Goal: Task Accomplishment & Management: Complete application form

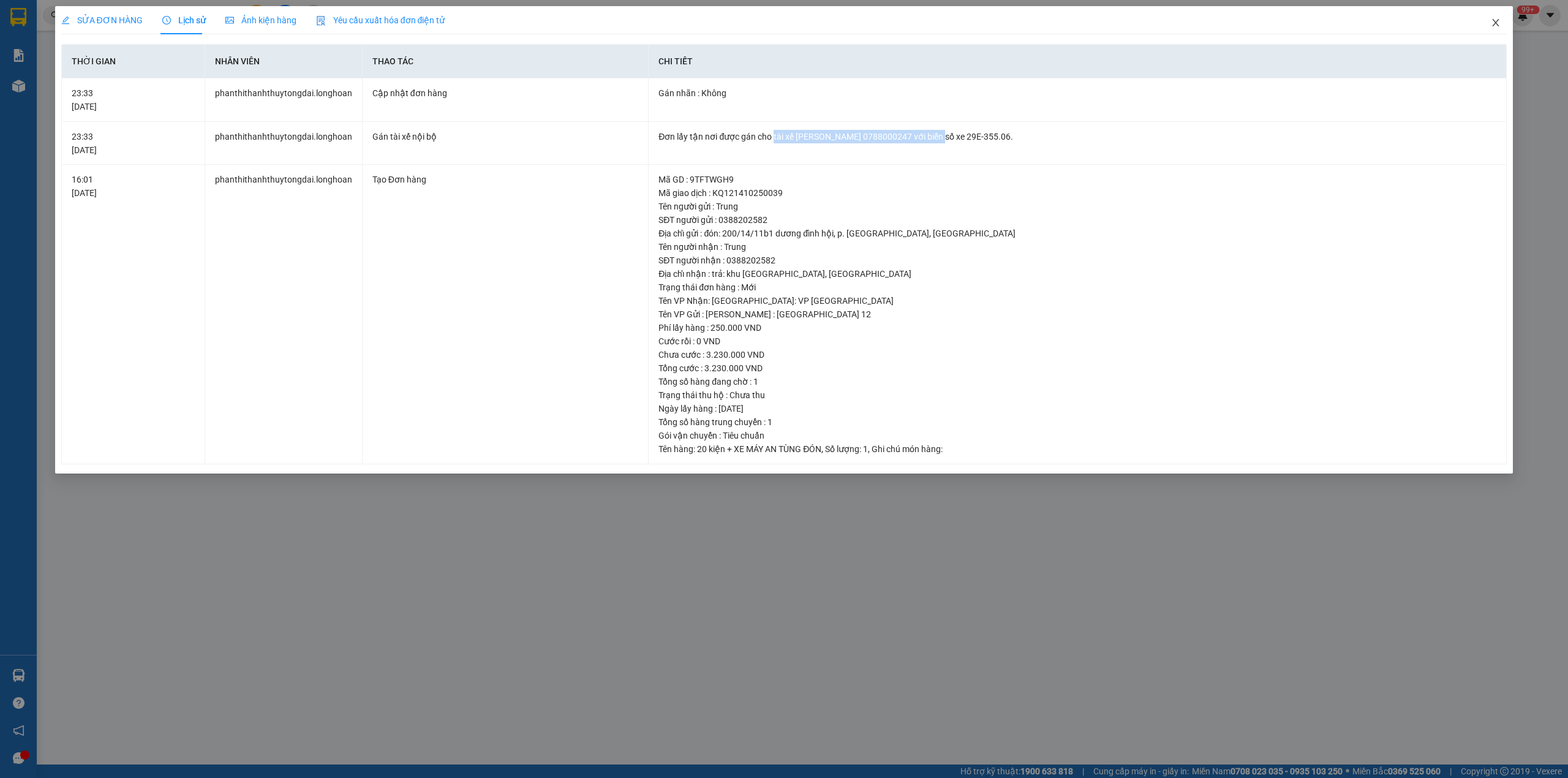
click at [1493, 23] on icon "close" at bounding box center [1496, 23] width 9 height 9
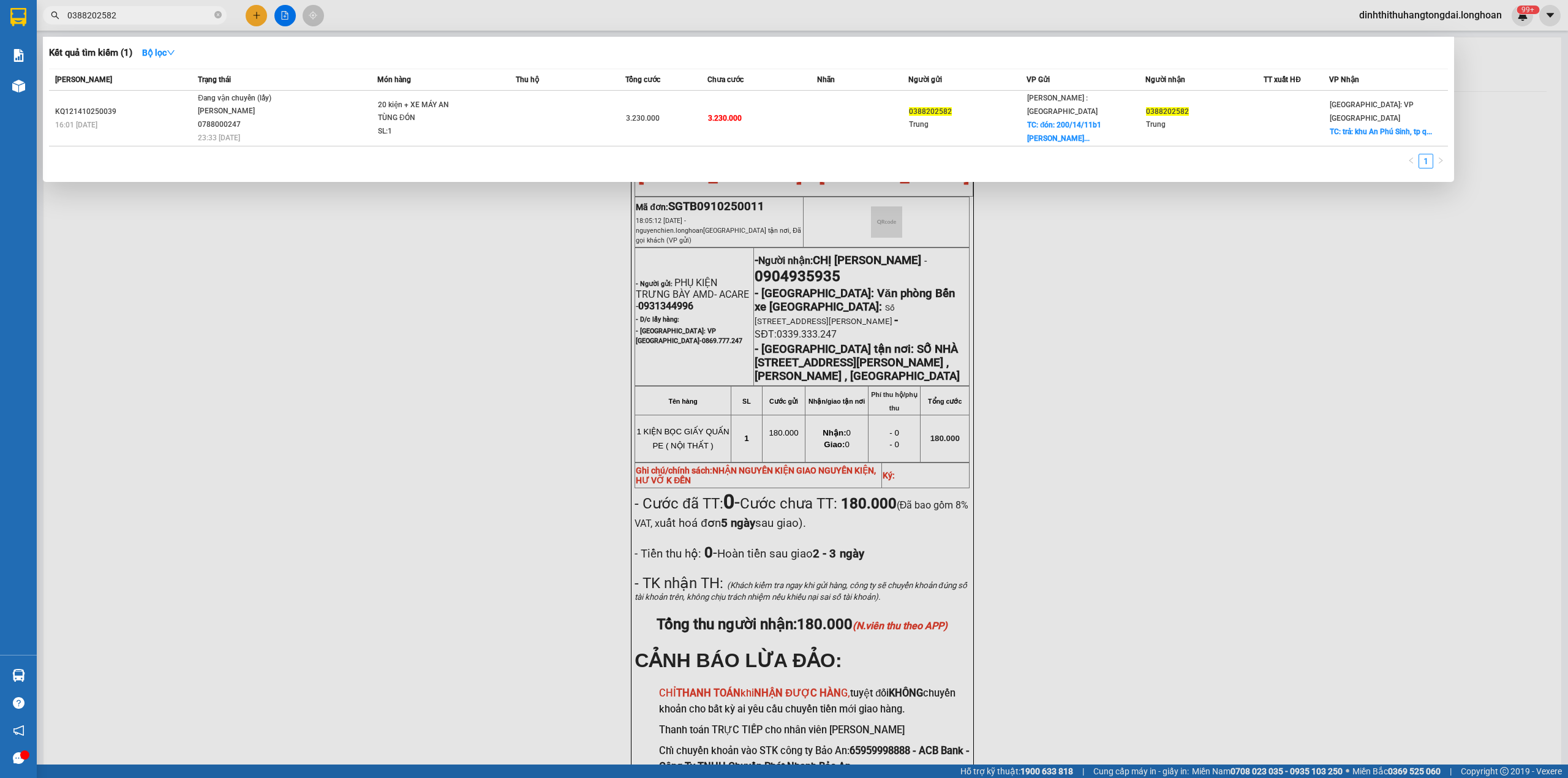
click at [137, 18] on input "0388202582" at bounding box center [139, 15] width 145 height 13
paste input "707732505"
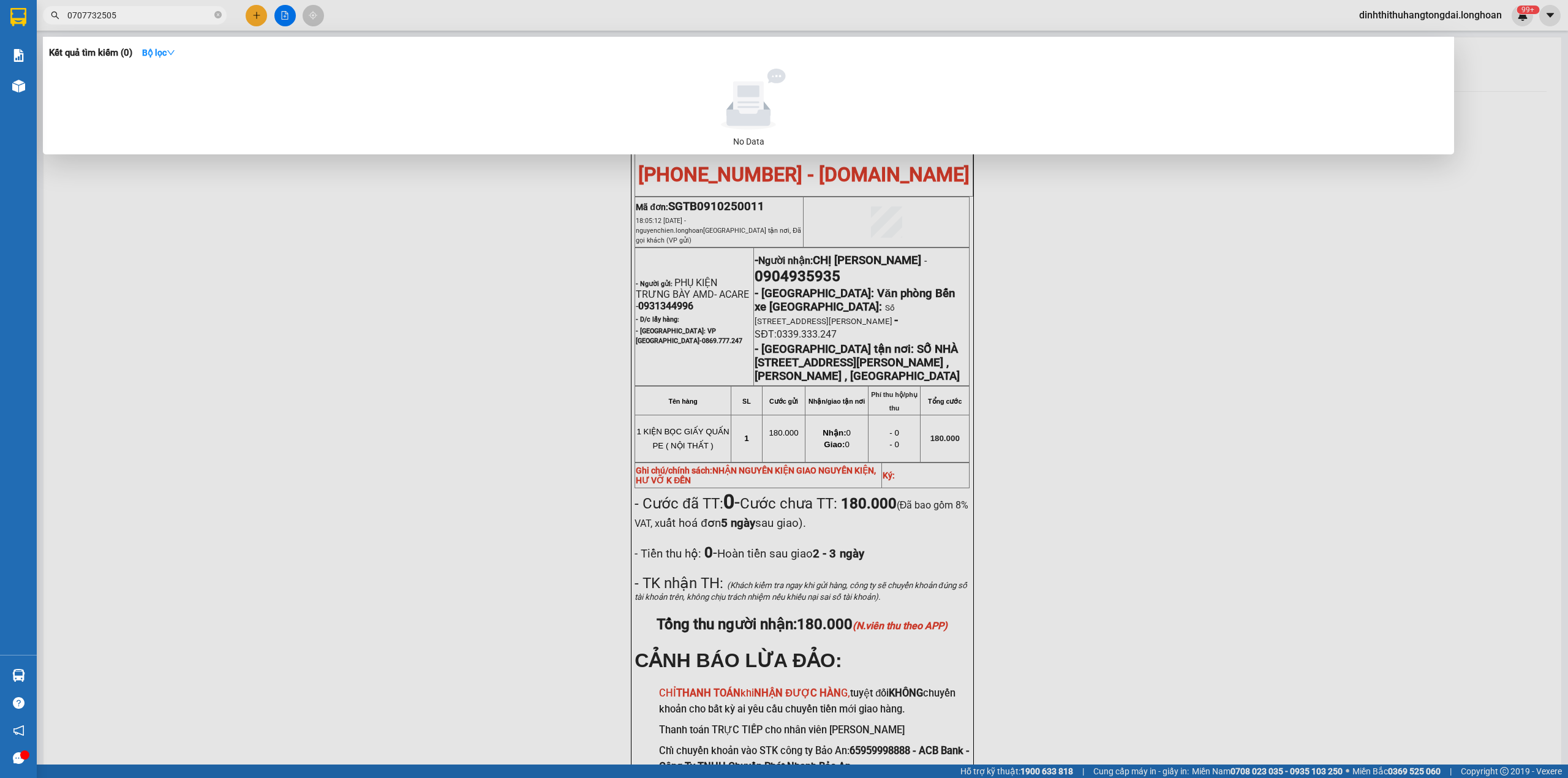
click at [136, 22] on span "0707732505" at bounding box center [135, 14] width 184 height 18
click at [129, 16] on input "0707732505" at bounding box center [139, 15] width 145 height 13
paste input "32603058"
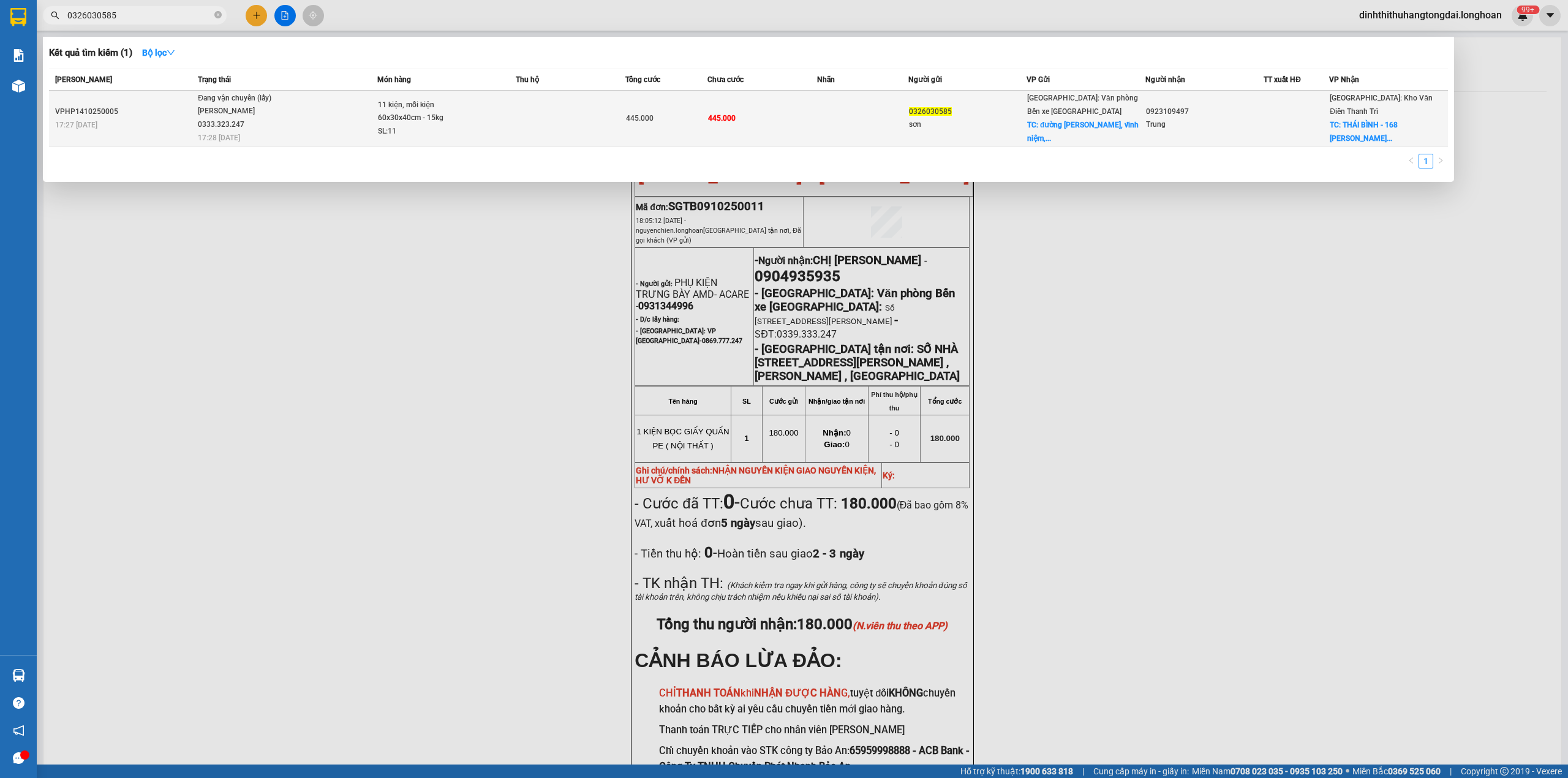
type input "0326030585"
click at [261, 126] on div "nguyễn hoàng lưu 0333.323.247" at bounding box center [244, 118] width 92 height 27
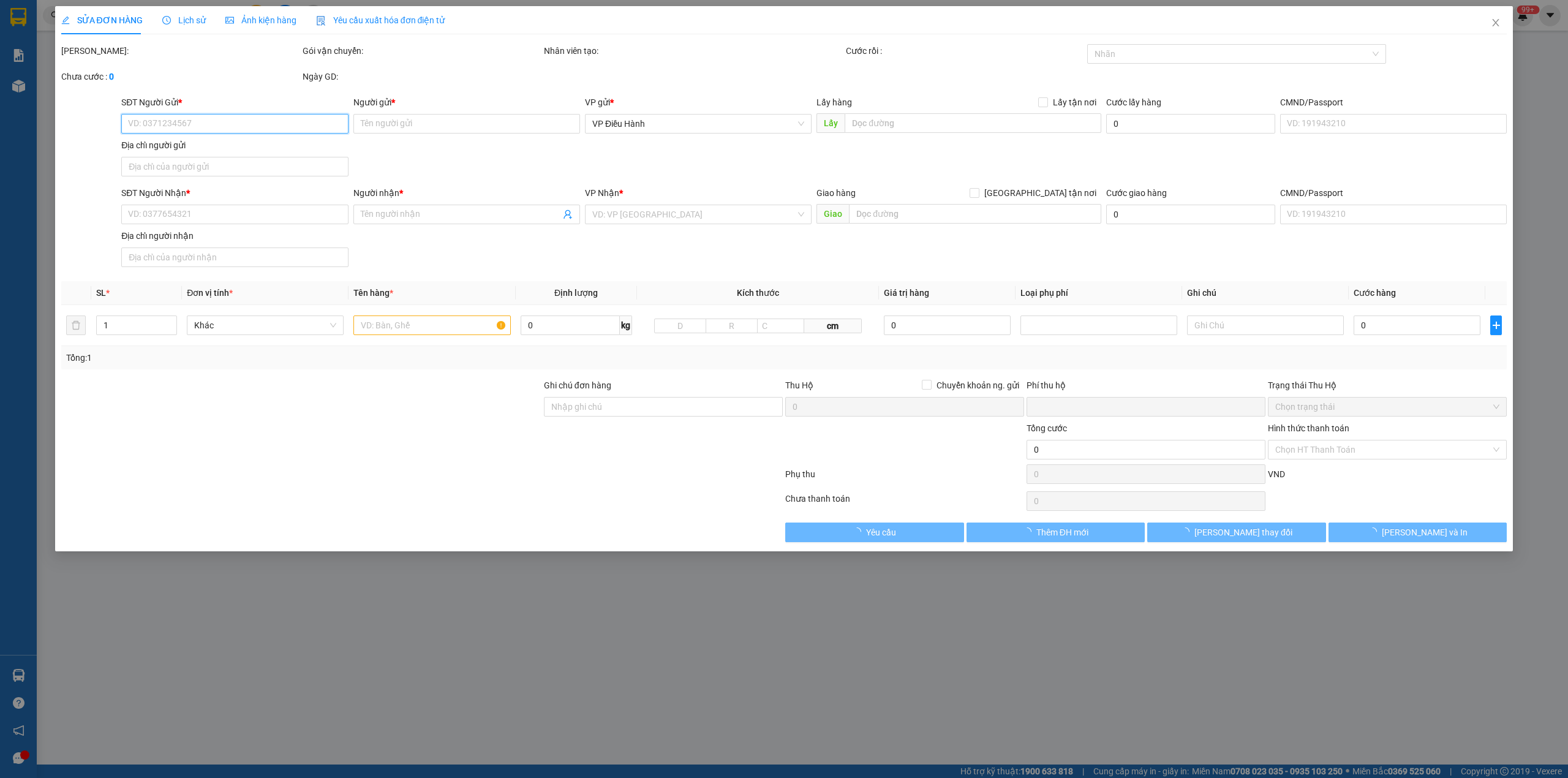
type input "0326030585"
type input "sơn"
checkbox input "true"
type input "đường bùi viên, vĩnh niệm, lê chân, hải phòng"
type input "0923109497"
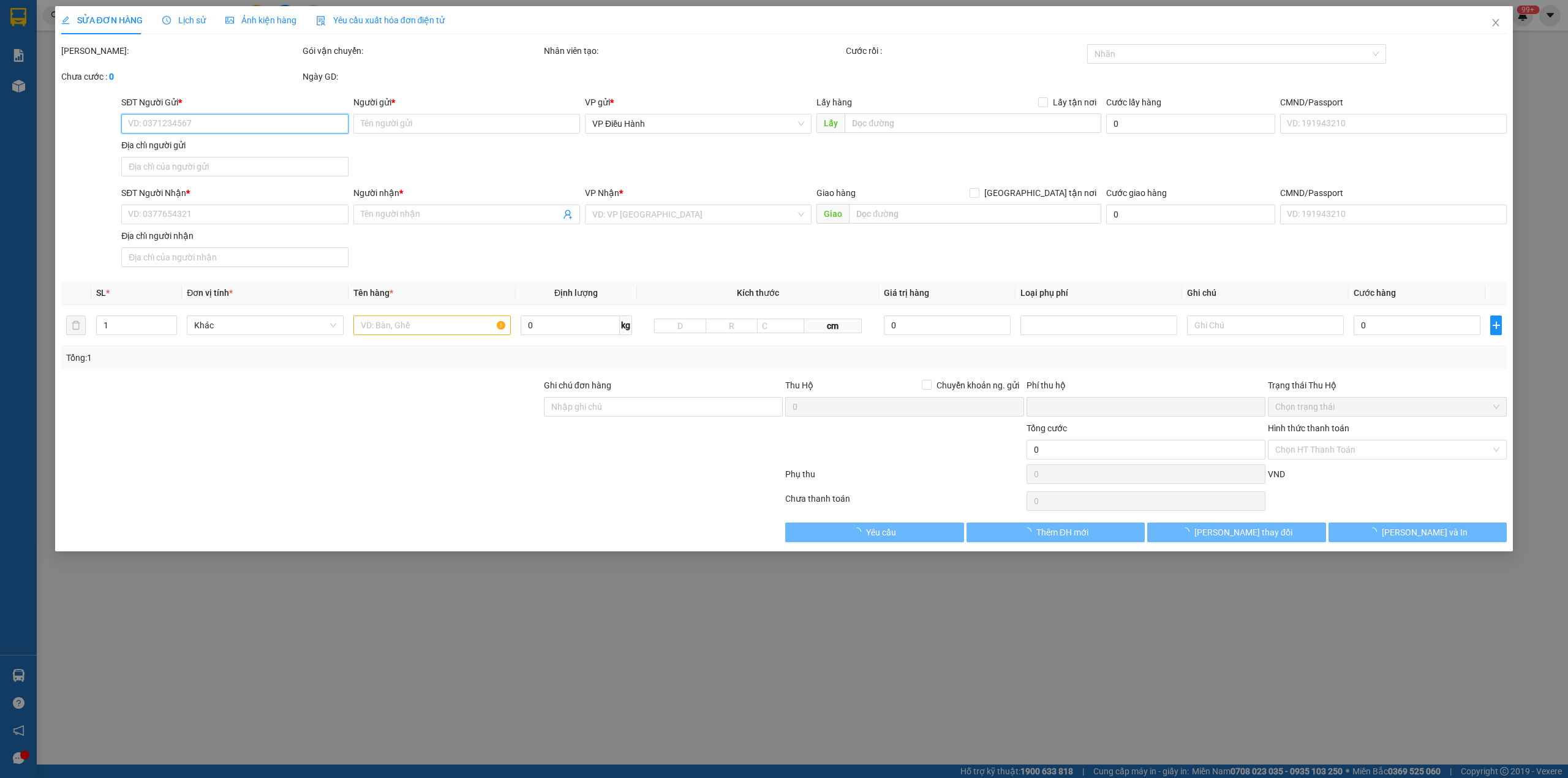
type input "Trung"
checkbox input "true"
type input "THÁI BÌNH - 168 nguyễn thị minh khai, bồ xuyên,"
type input "0"
type input "445.000"
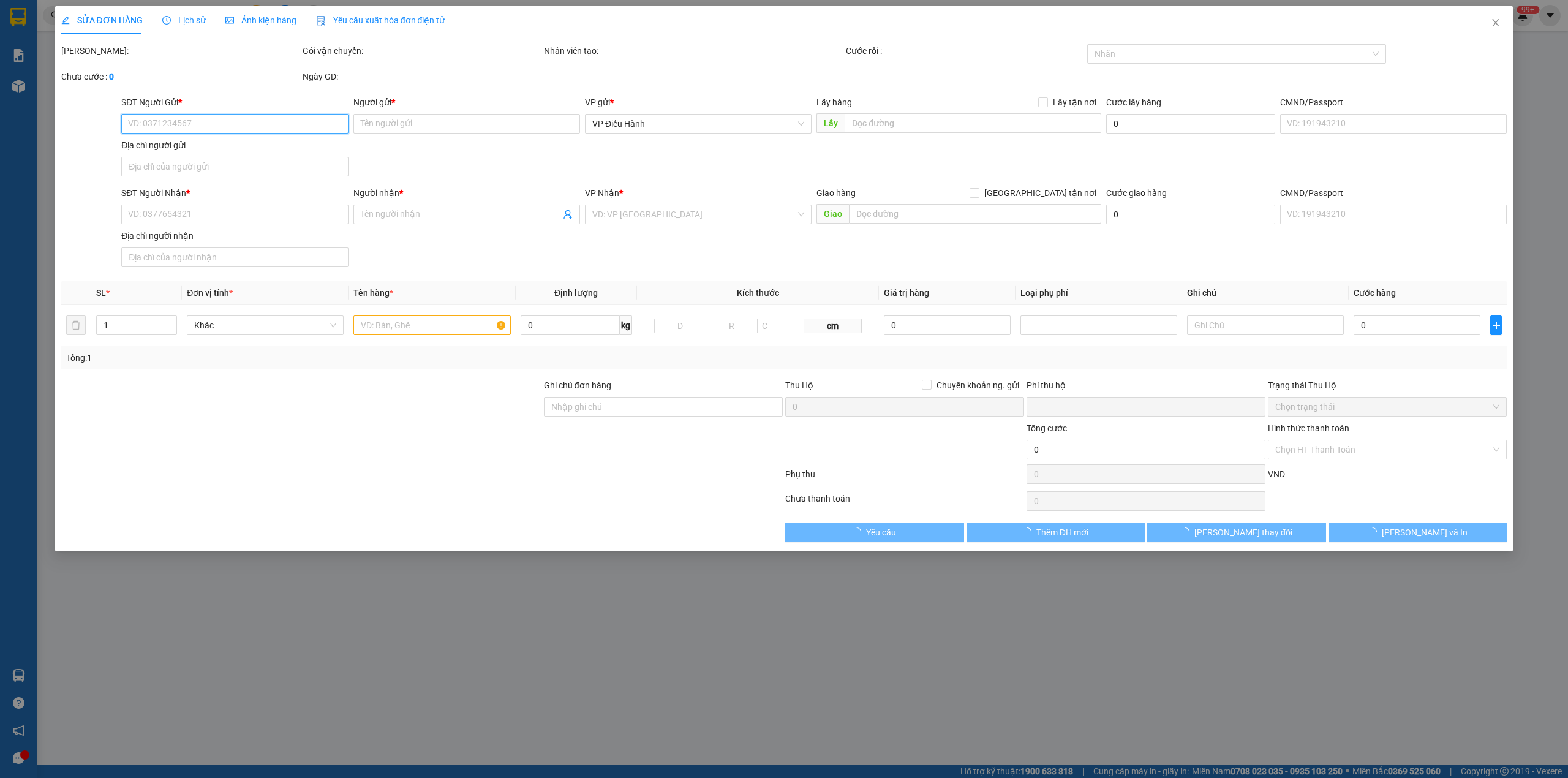
type input "445.000"
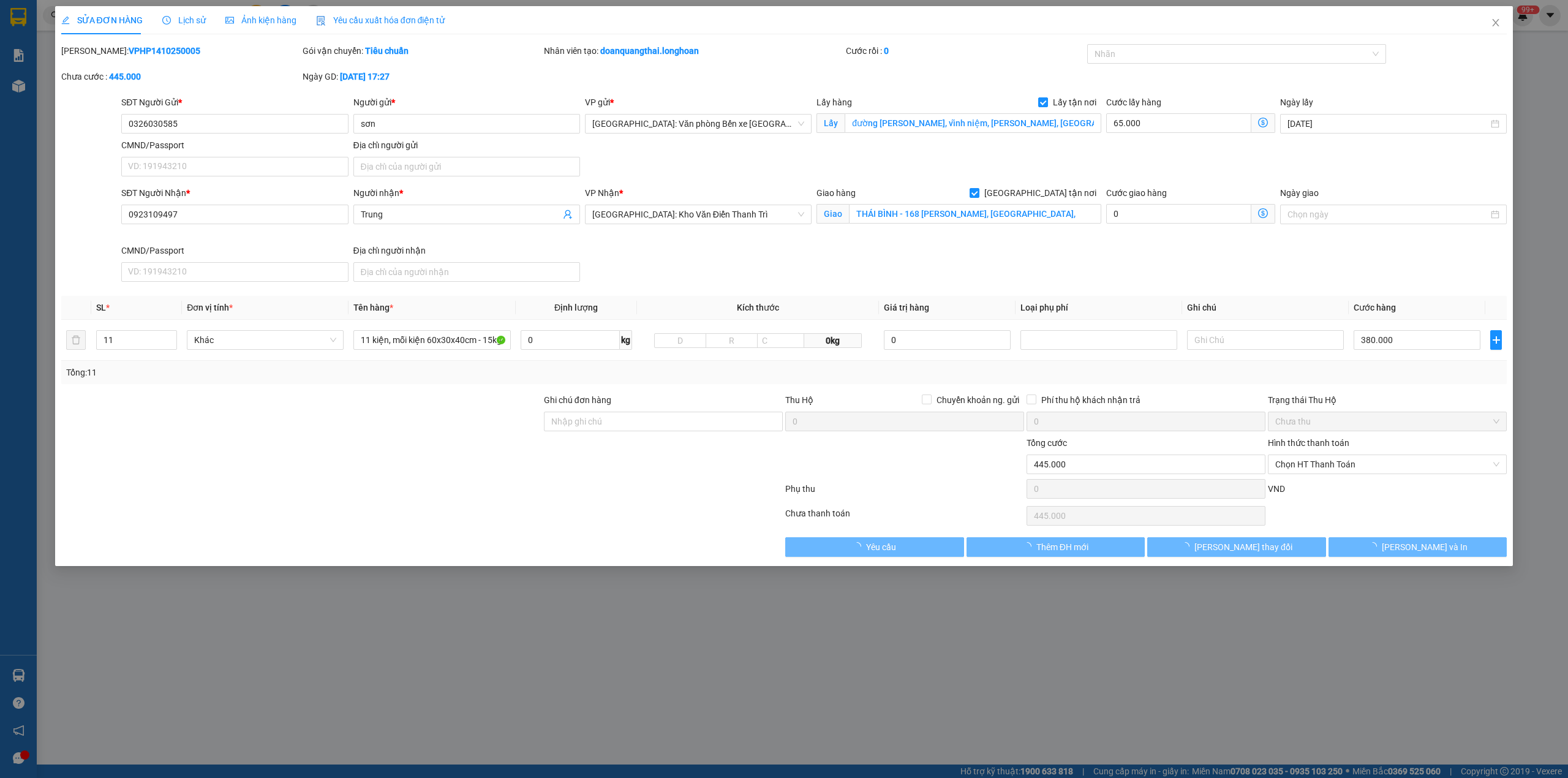
click at [171, 18] on span "Lịch sử" at bounding box center [184, 20] width 44 height 9
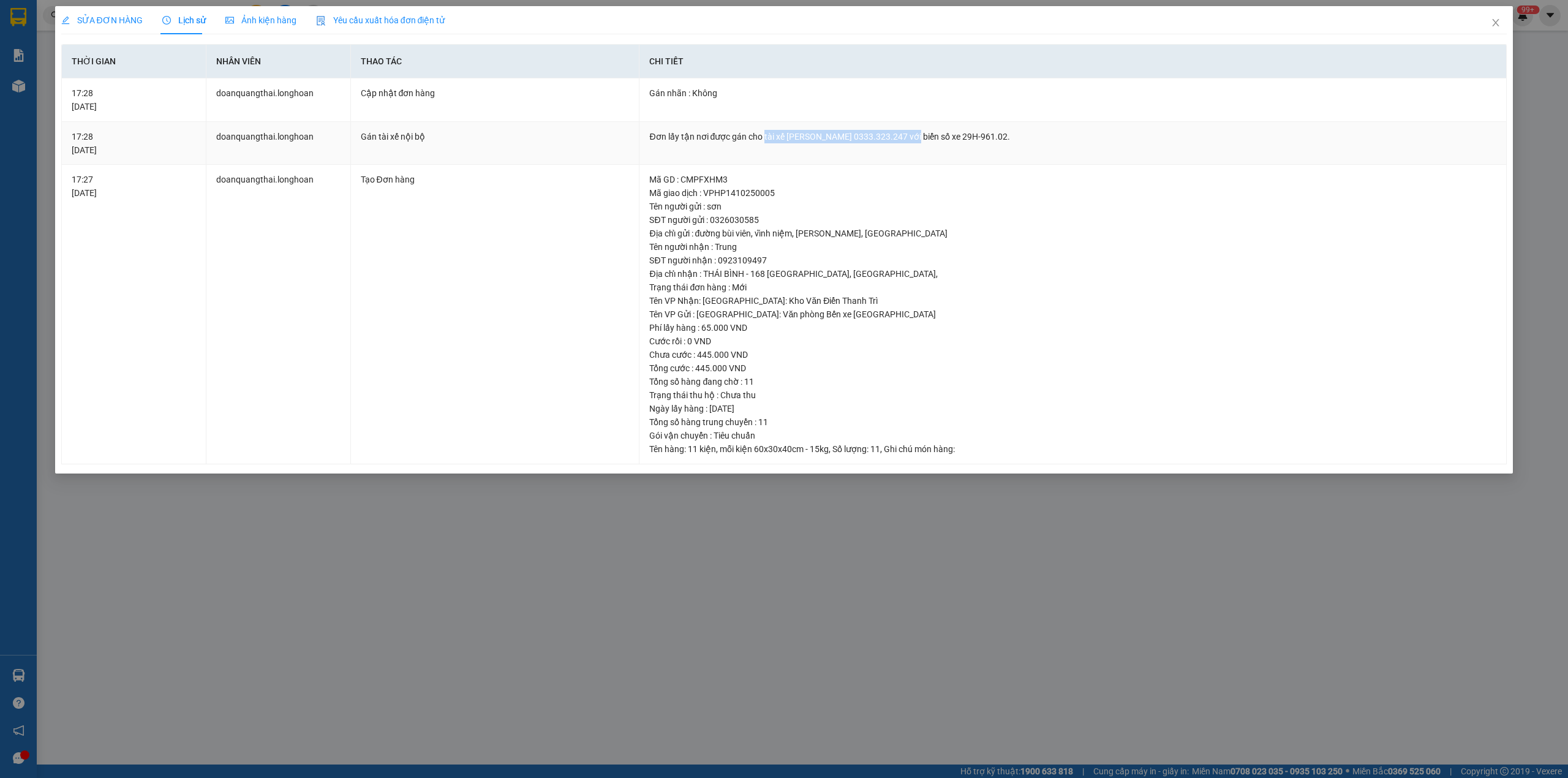
drag, startPoint x: 765, startPoint y: 136, endPoint x: 910, endPoint y: 133, distance: 145.0
click at [910, 133] on div "Đơn lấy tận nơi được gán cho tài xế nguyễn hoàng lưu 0333.323.247 với biển số x…" at bounding box center [1073, 136] width 848 height 13
copy div "tài xế nguyễn hoàng lưu 0333.323.247"
click at [1496, 27] on icon "close" at bounding box center [1496, 23] width 9 height 9
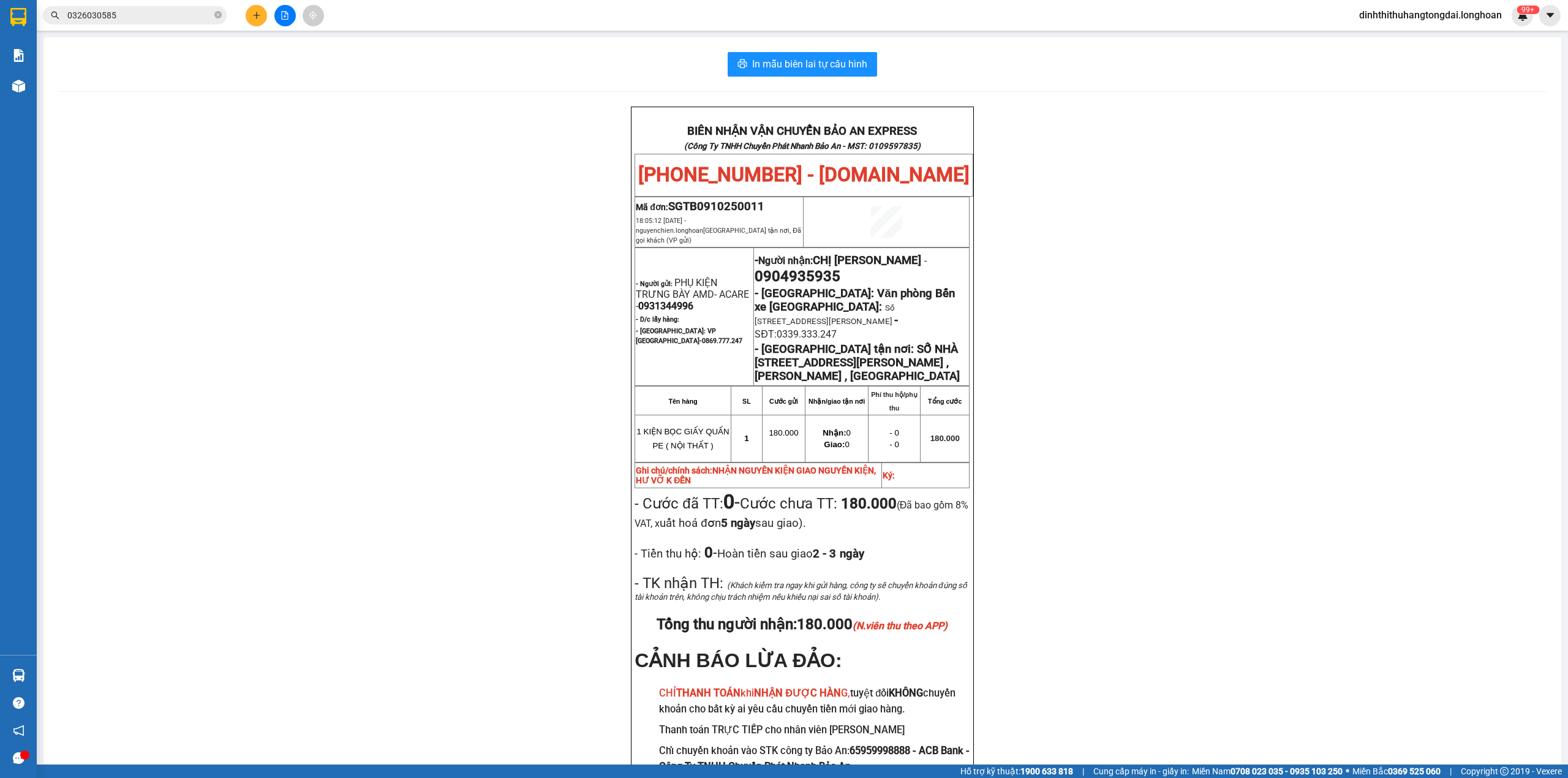
click at [171, 18] on input "0326030585" at bounding box center [139, 15] width 145 height 13
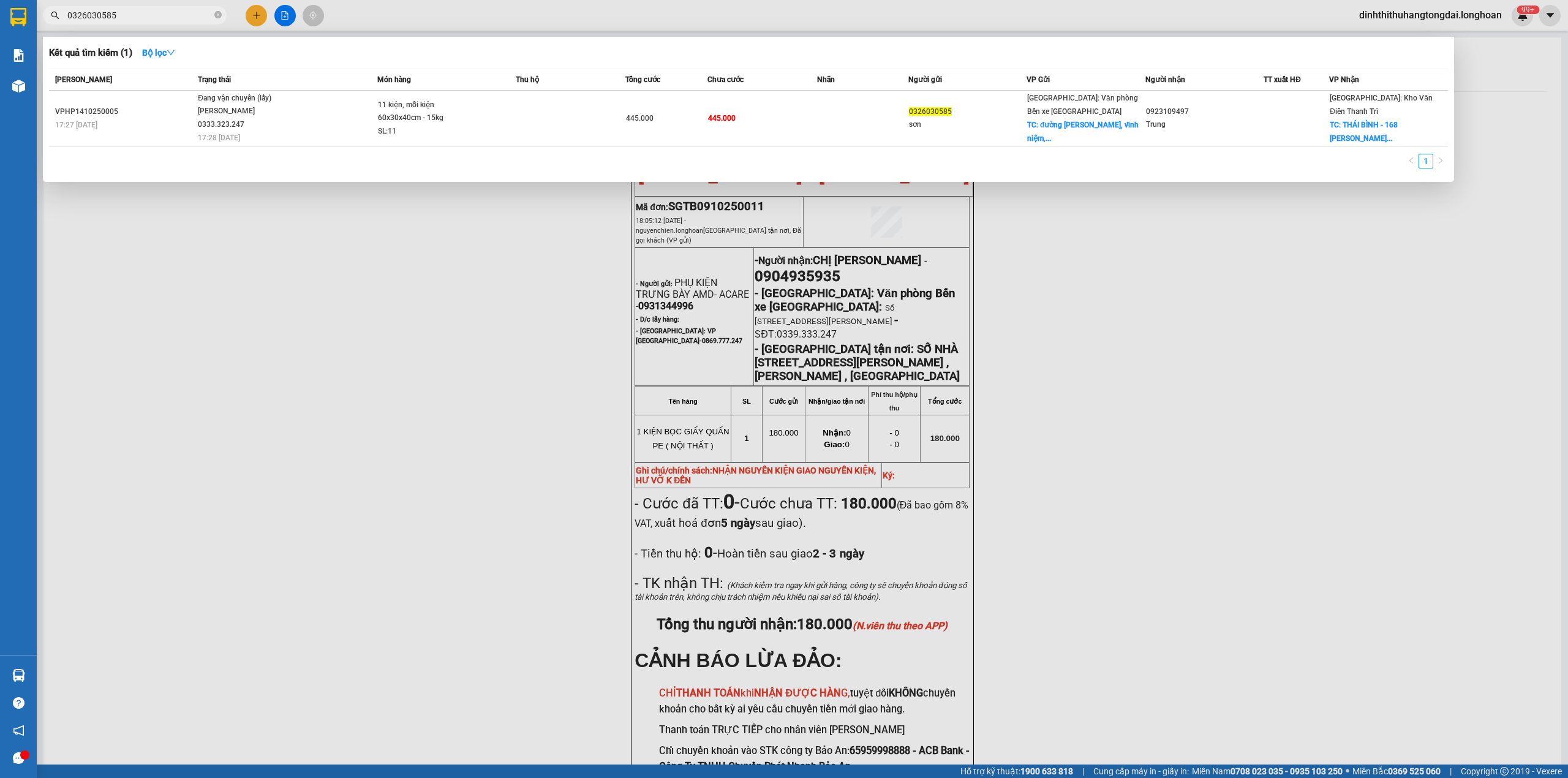
click at [171, 18] on input "0326030585" at bounding box center [139, 15] width 145 height 13
paste input "964419910"
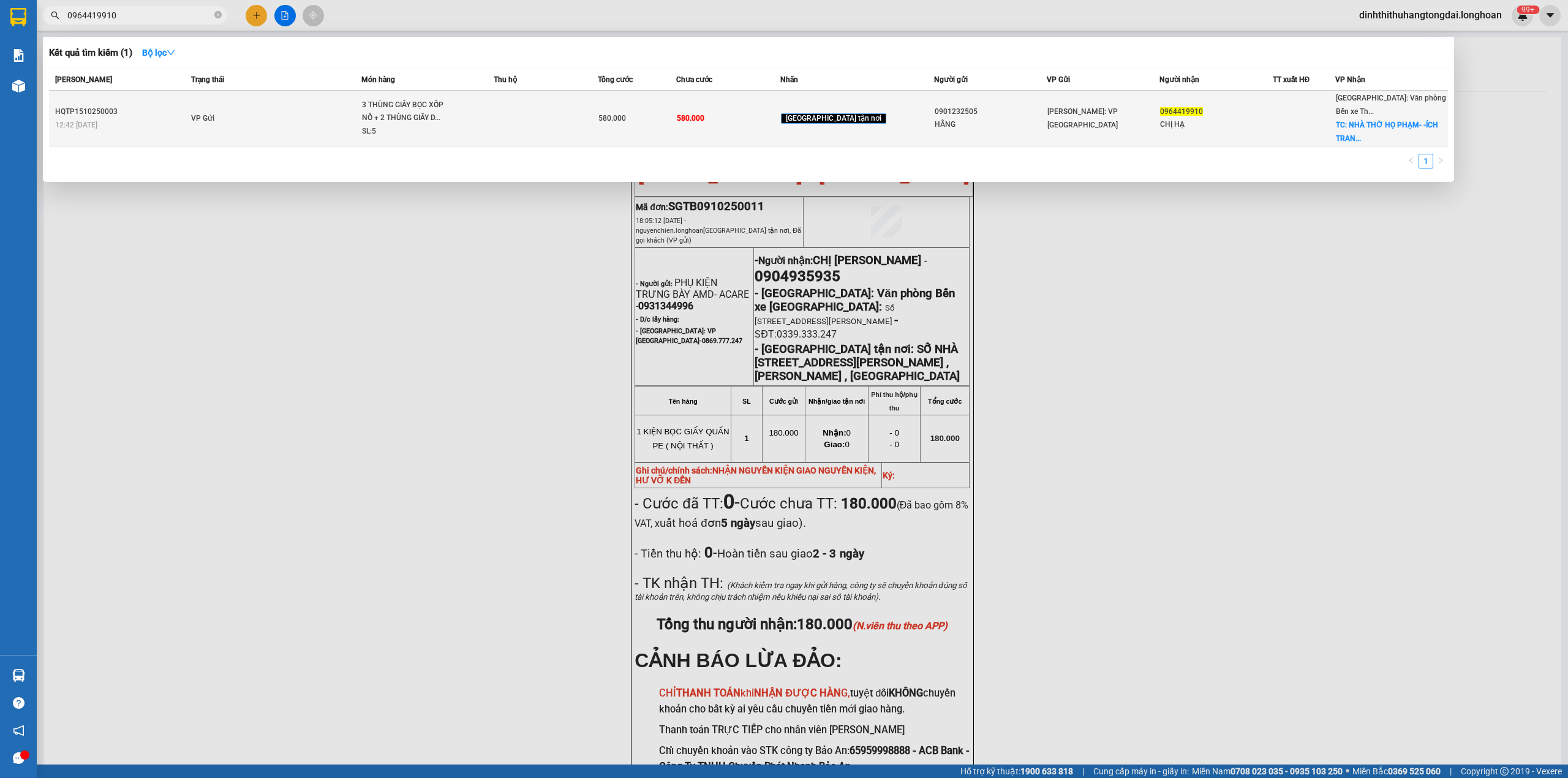
type input "0964419910"
click at [330, 105] on td "VP Gửi" at bounding box center [275, 118] width 174 height 56
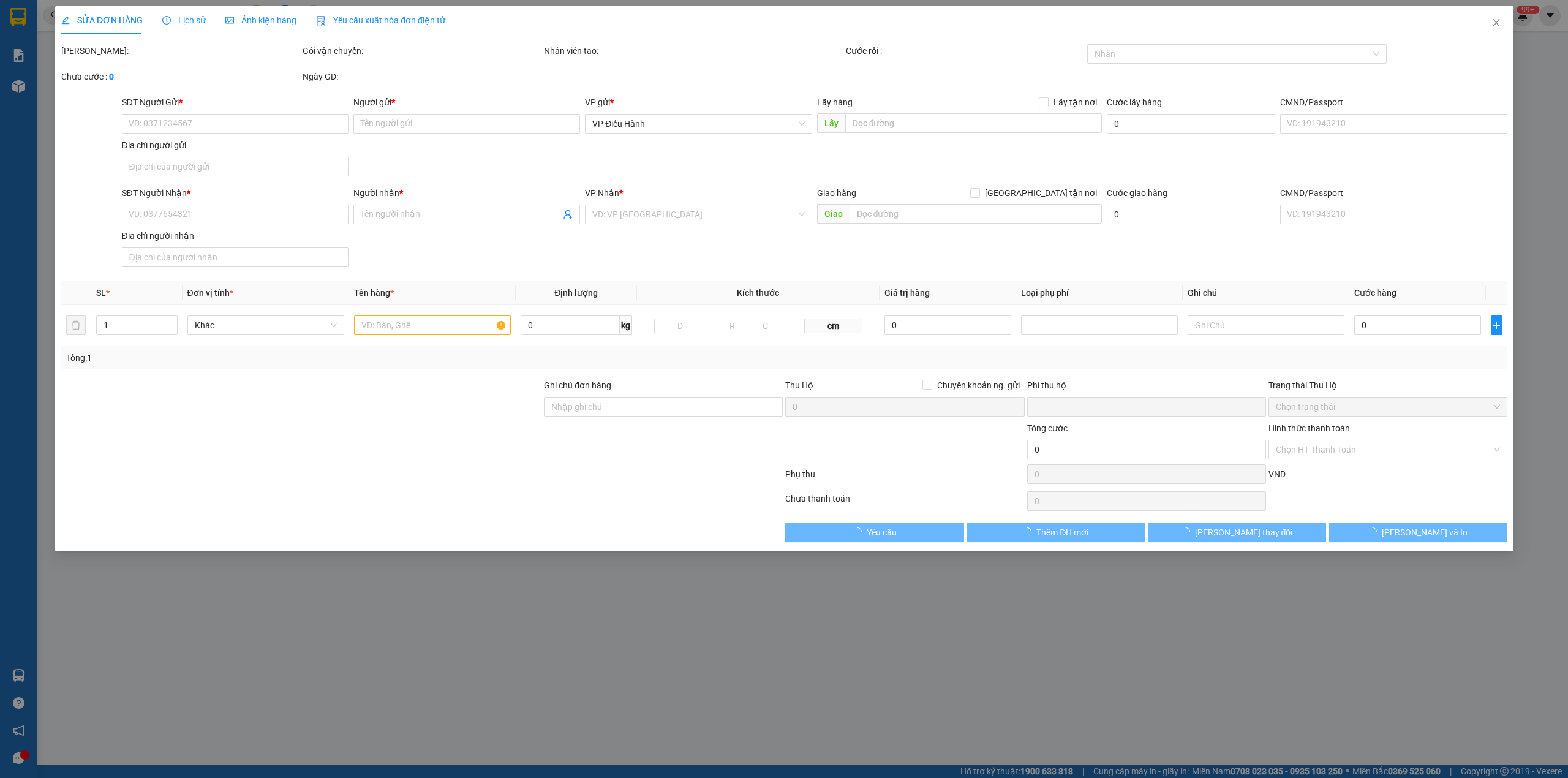
type input "0901232505"
type input "HẰNG"
type input "0964419910"
type input "CHỊ HẠ"
checkbox input "true"
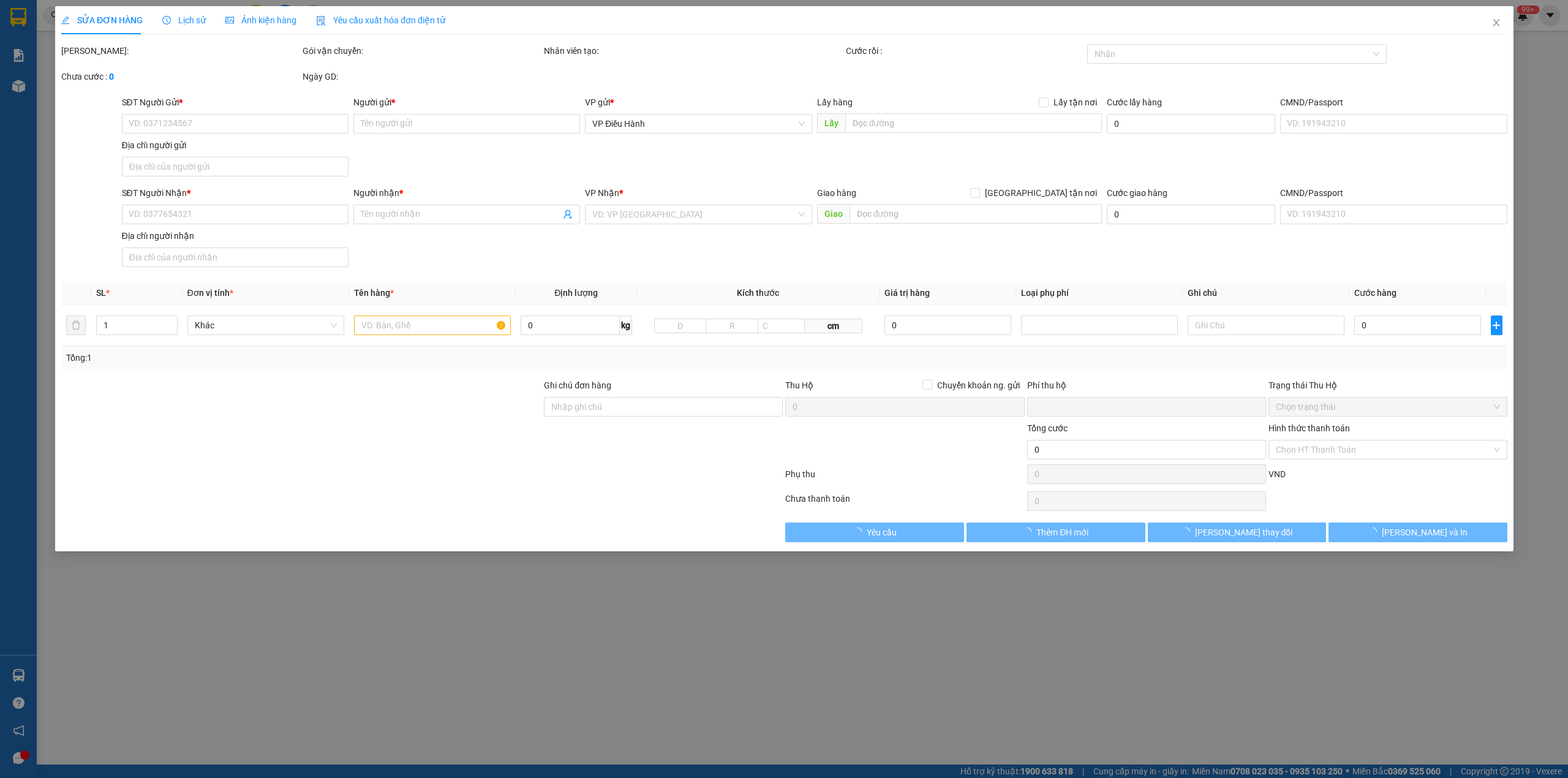
type input "NHÀ THỜ HỌ PHẠM- -ÍCH TRANG, AN LÃO, HẢI PHÒNG"
type input "HÀNG DỄ VỠ NHẸ TAY- HƯ VỠ KHÔNG ĐỀN"
type input "0"
type input "580.000"
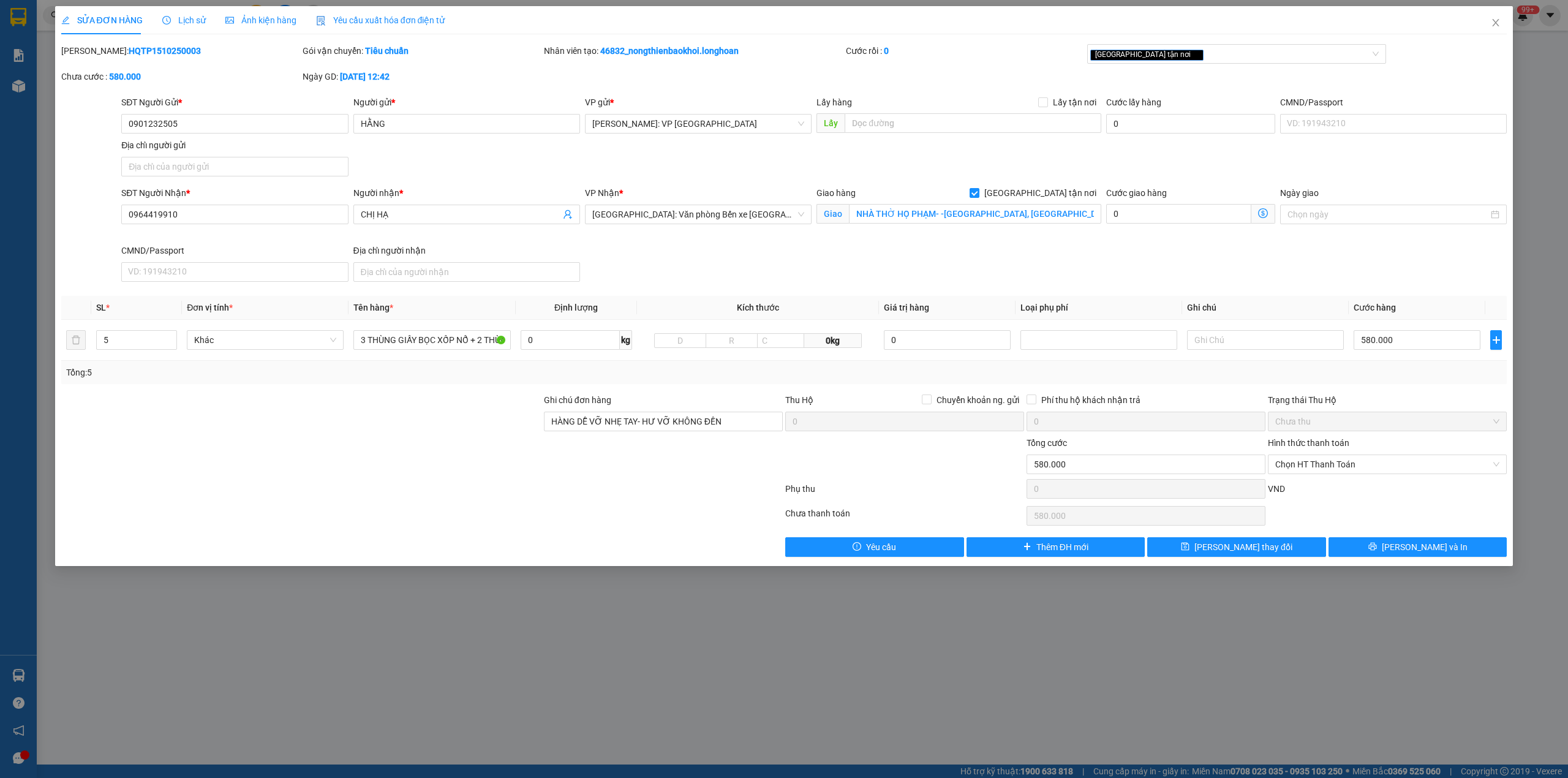
click at [171, 25] on span "Lịch sử" at bounding box center [184, 20] width 44 height 9
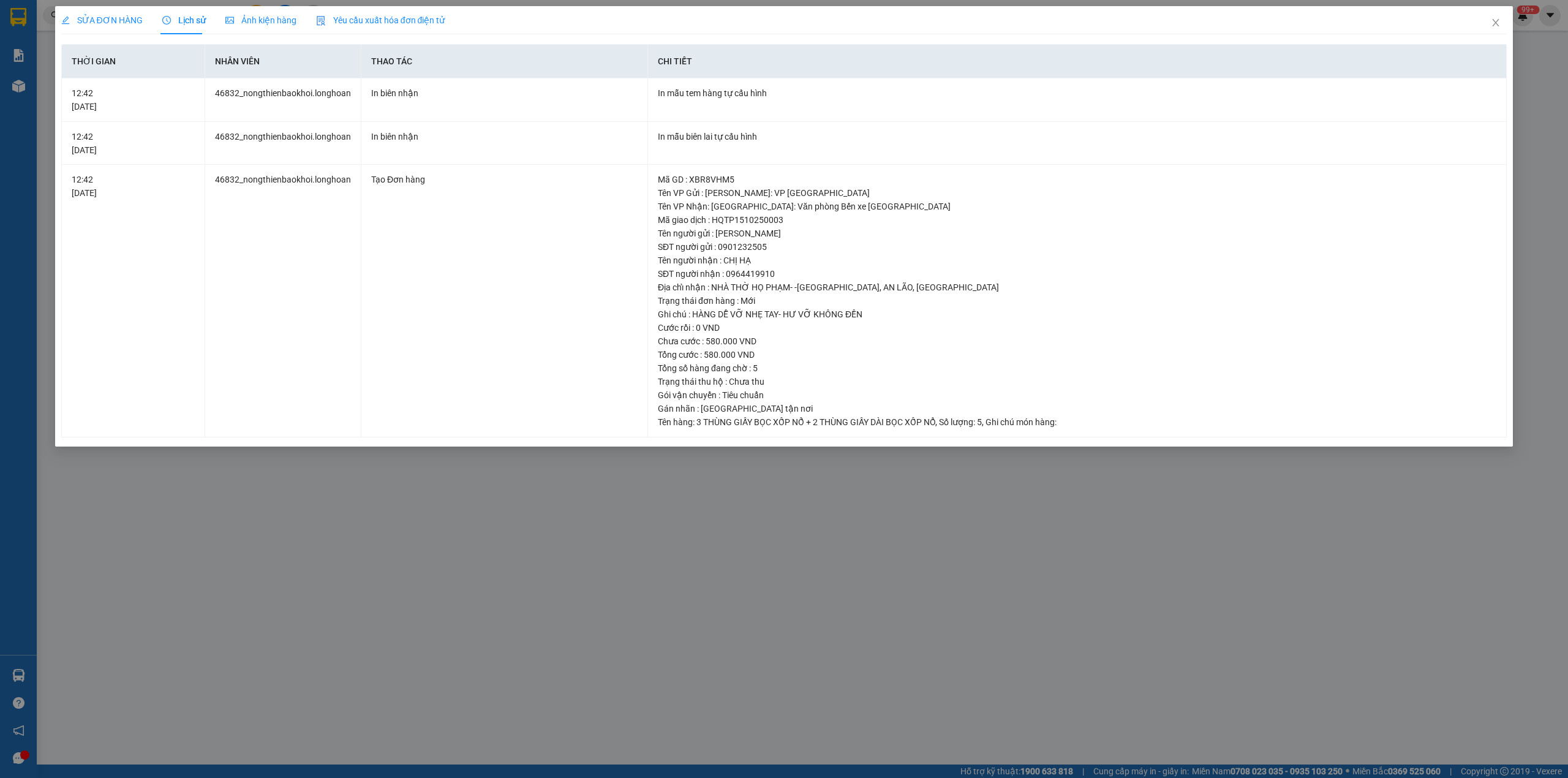
click at [101, 16] on span "SỬA ĐƠN HÀNG" at bounding box center [102, 20] width 82 height 9
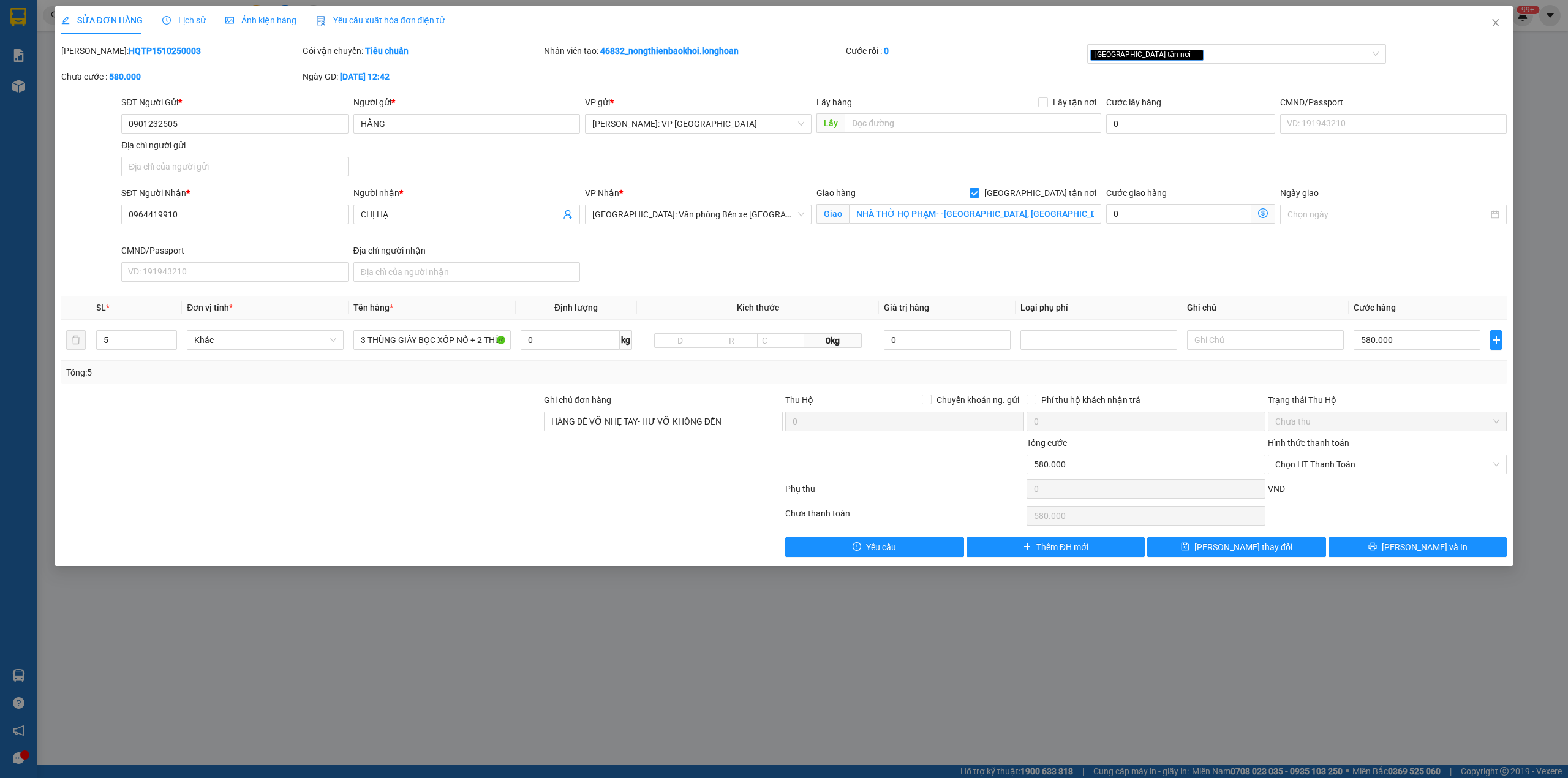
click at [189, 15] on span "Lịch sử" at bounding box center [184, 20] width 44 height 9
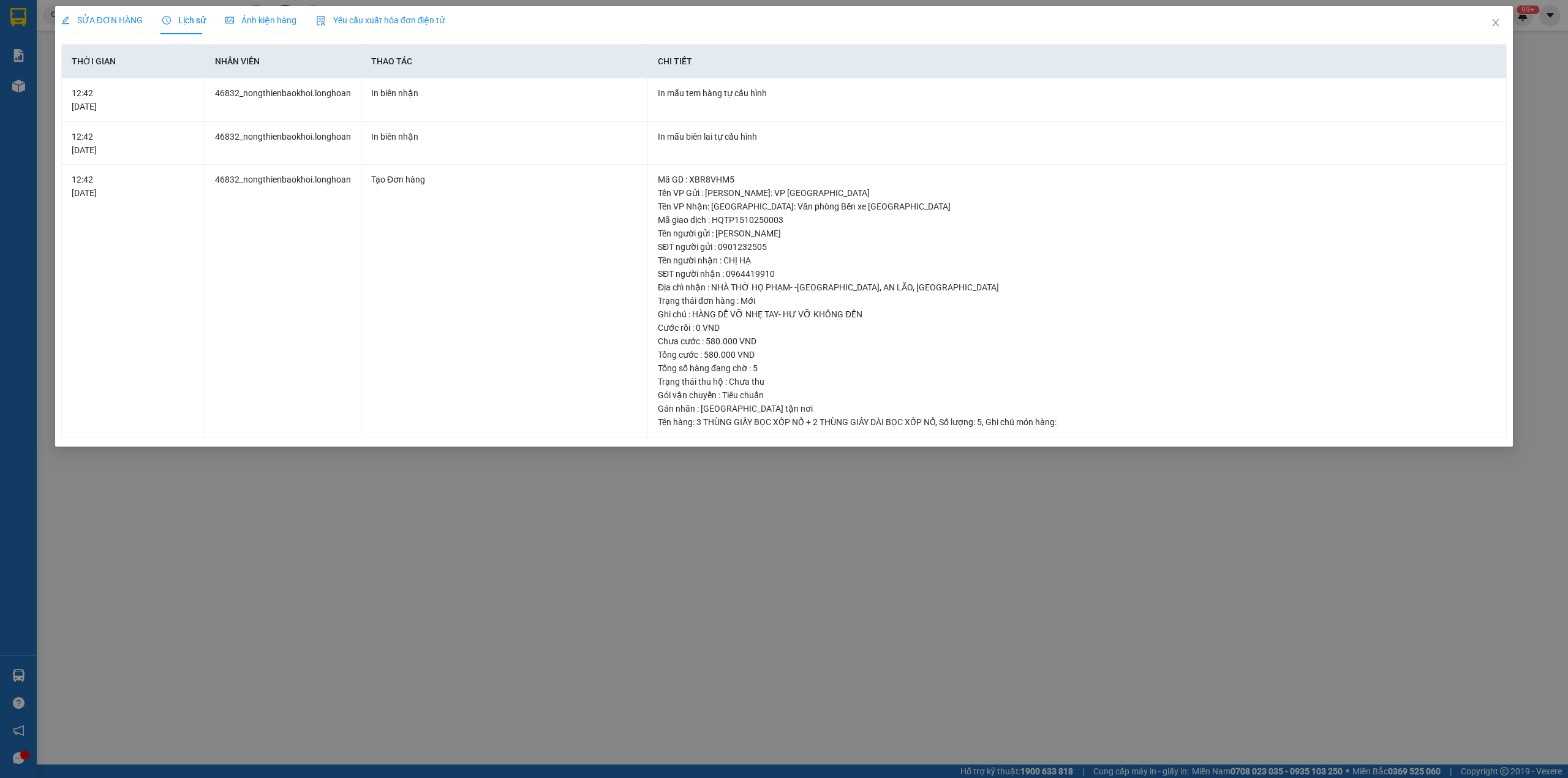
click at [108, 18] on span "SỬA ĐƠN HÀNG" at bounding box center [102, 20] width 82 height 9
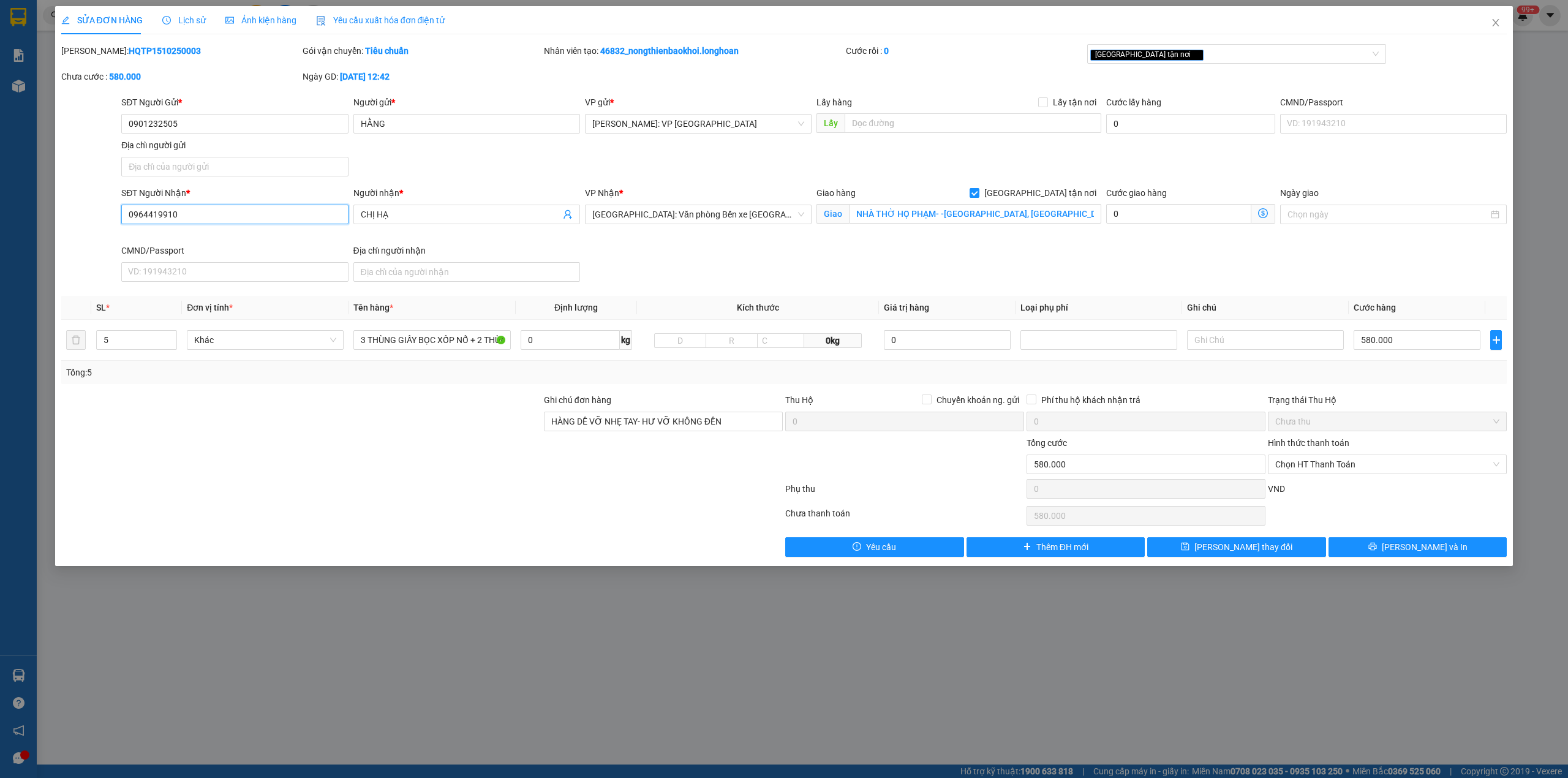
click at [148, 216] on input "0964419910" at bounding box center [234, 214] width 227 height 20
click at [1392, 545] on button "[PERSON_NAME] và In" at bounding box center [1418, 547] width 179 height 20
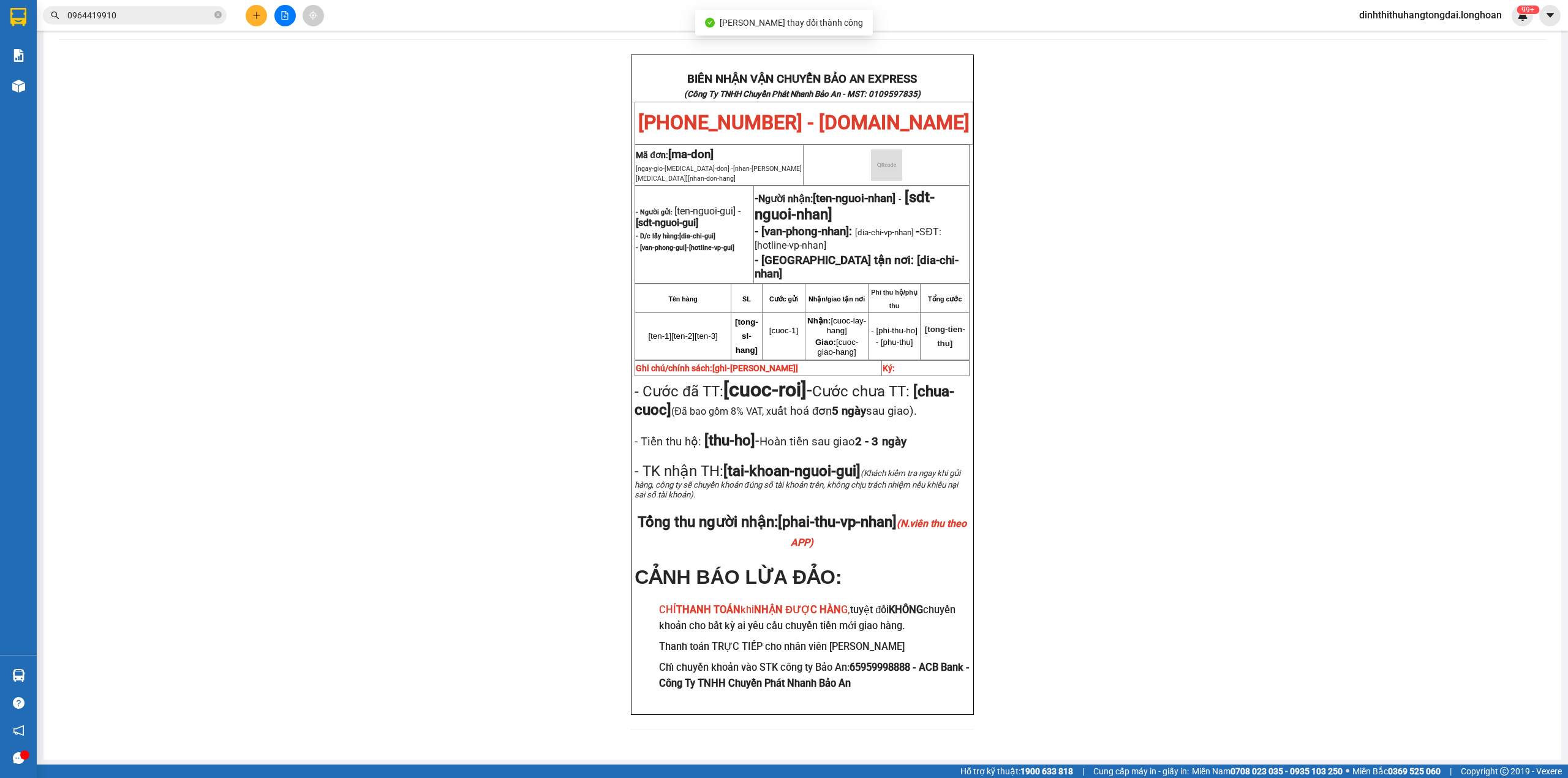
scroll to position [59, 0]
click at [173, 18] on input "0964419910" at bounding box center [139, 15] width 145 height 13
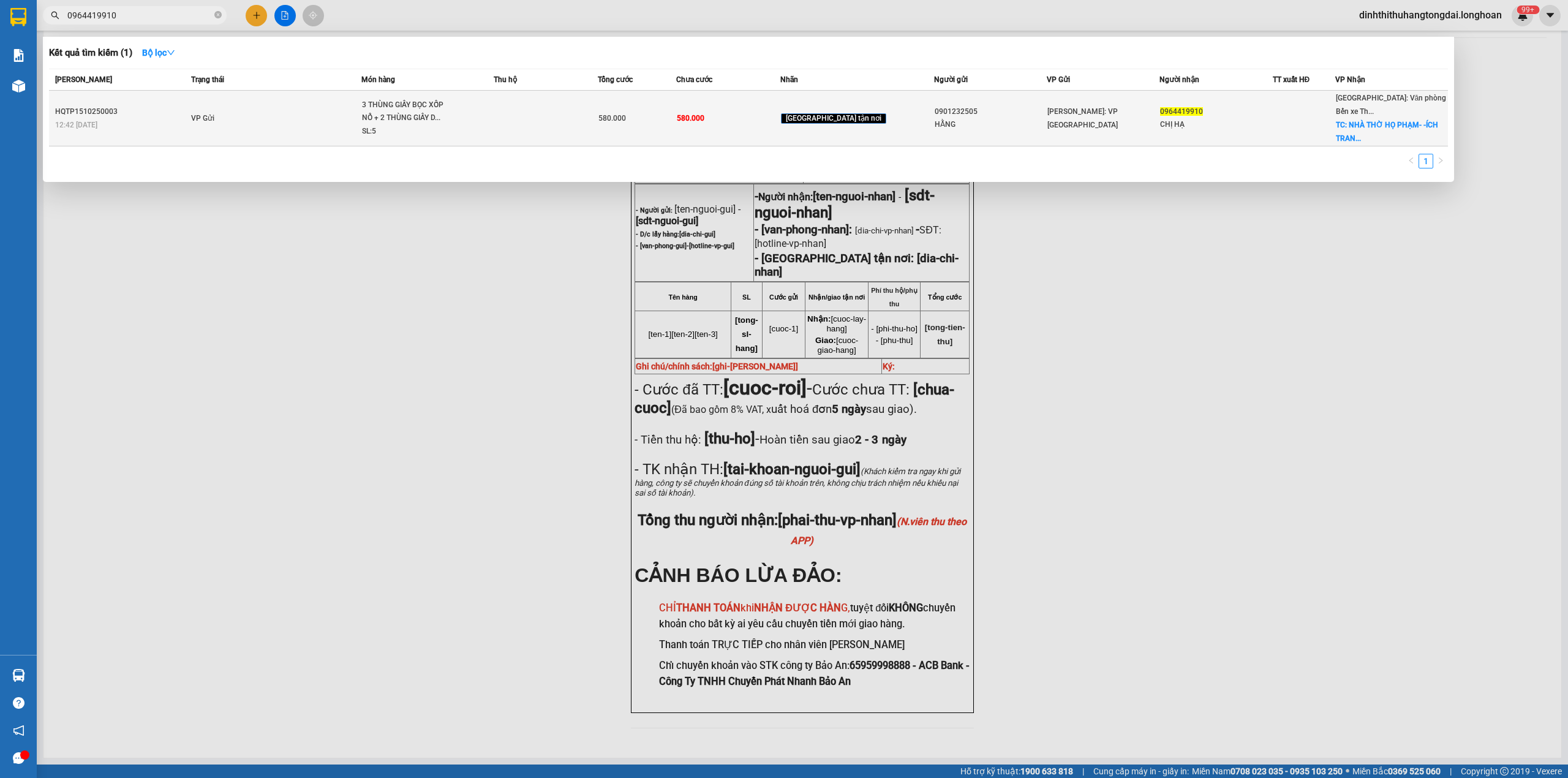
click at [228, 108] on td "VP Gửi" at bounding box center [275, 118] width 174 height 56
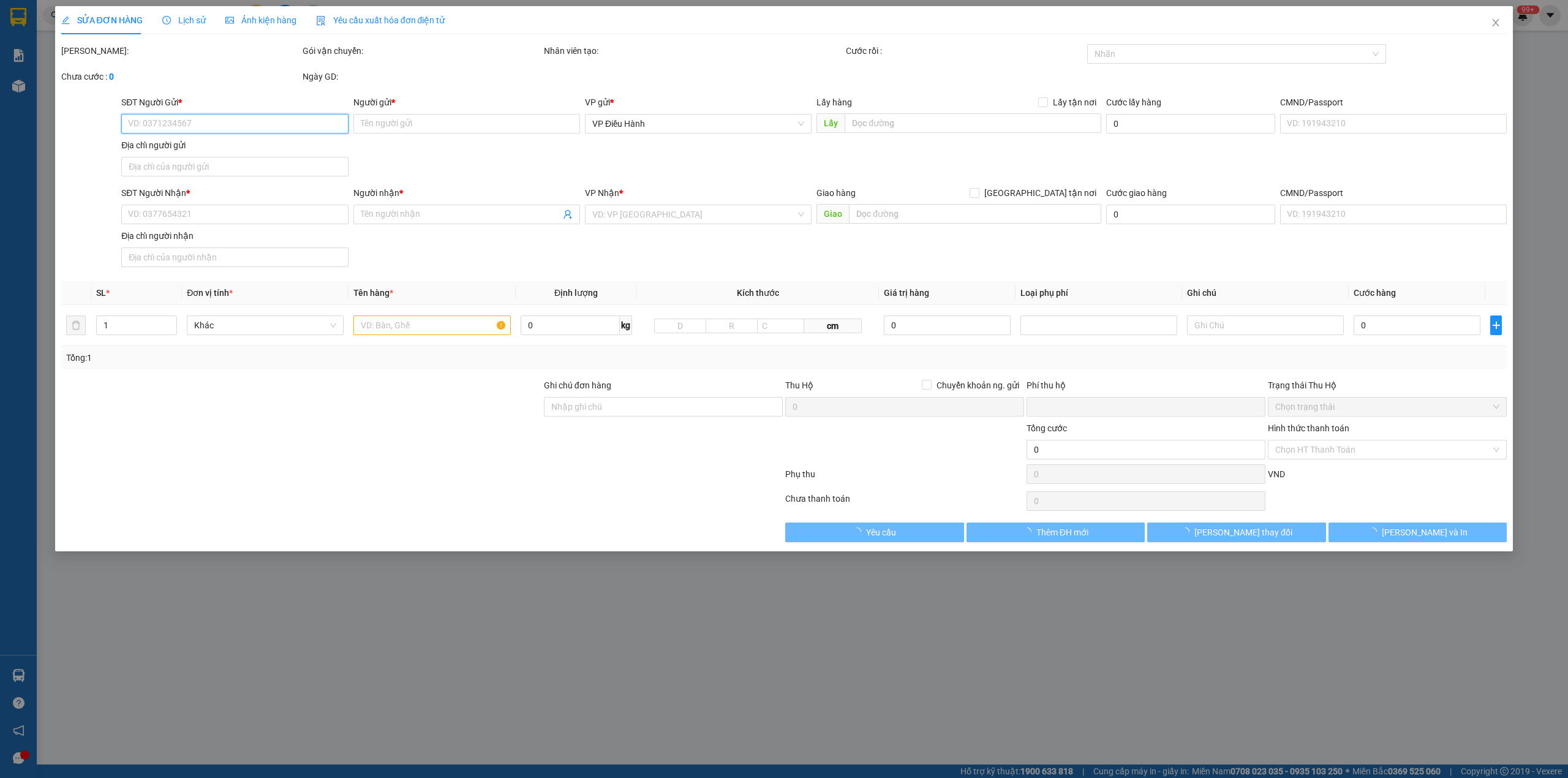
type input "0901232505"
type input "HẰNG"
type input "0964419910"
type input "CHỊ HẠ"
checkbox input "true"
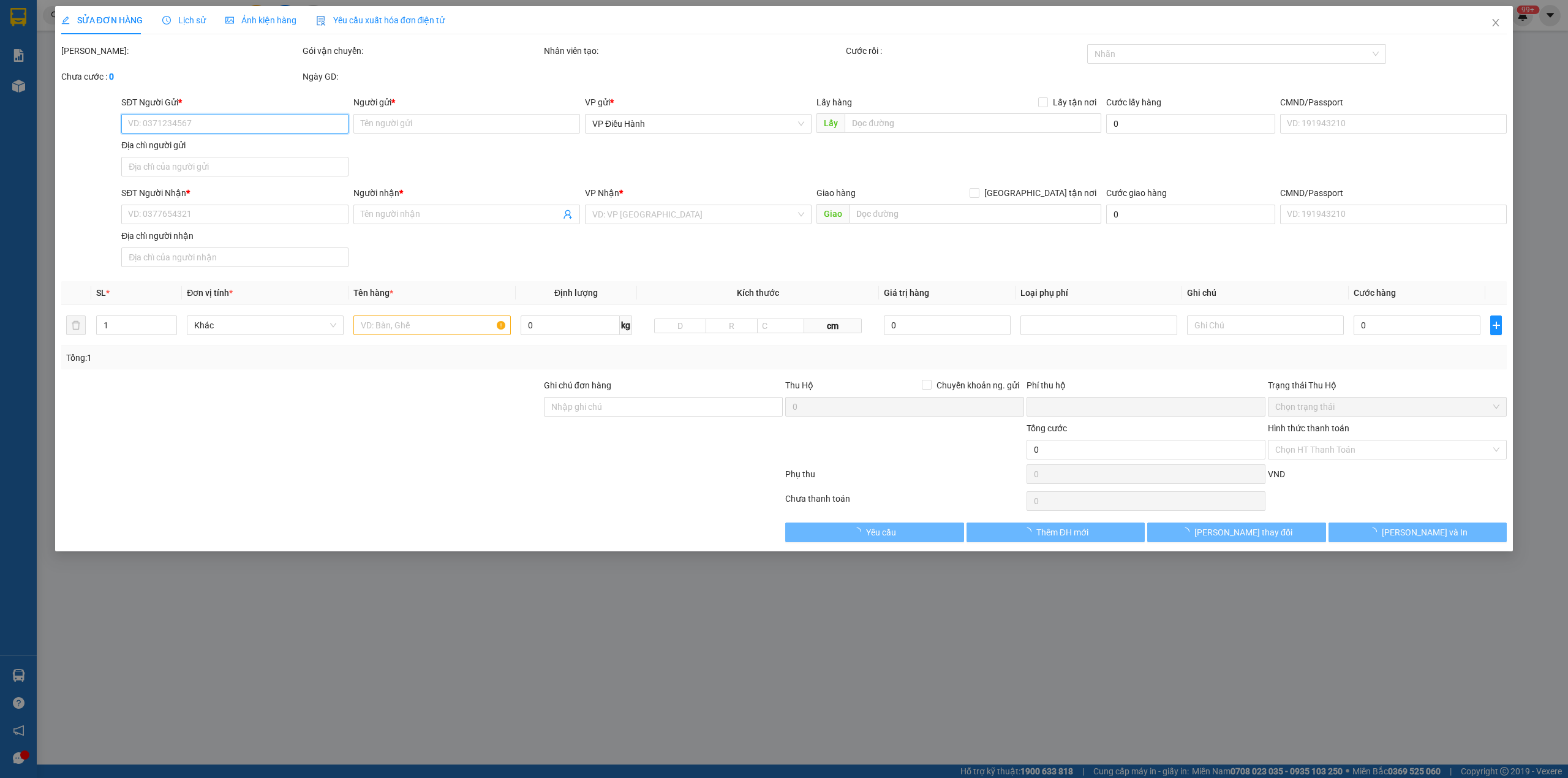
type input "NHÀ THỜ HỌ PHẠM- -ÍCH TRANG, AN LÃO, HẢI PHÒNG"
type input "HÀNG DỄ VỠ NHẸ TAY- HƯ VỠ KHÔNG ĐỀN"
type input "0"
type input "580.000"
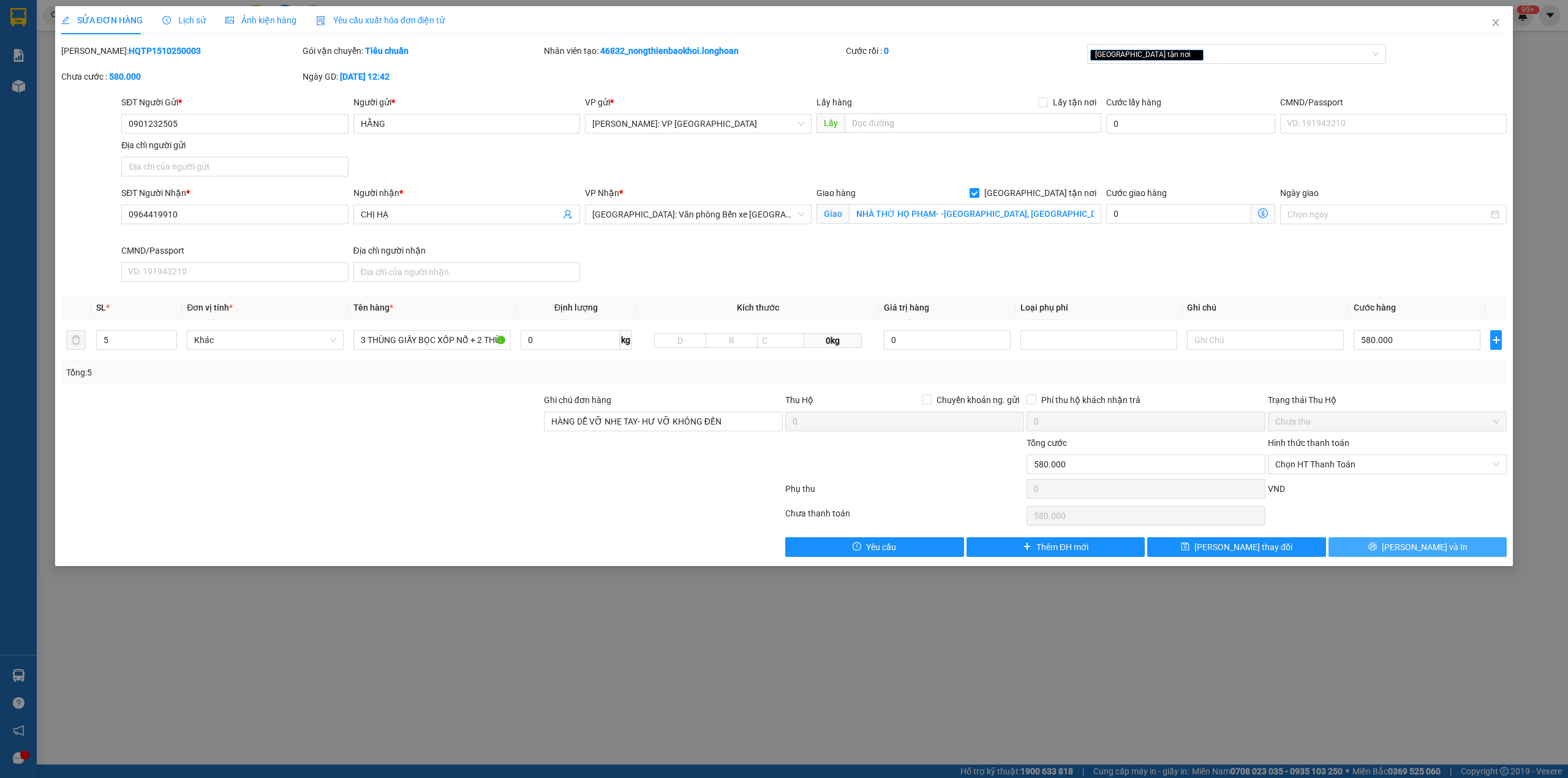
click at [1360, 552] on button "[PERSON_NAME] và In" at bounding box center [1418, 547] width 179 height 20
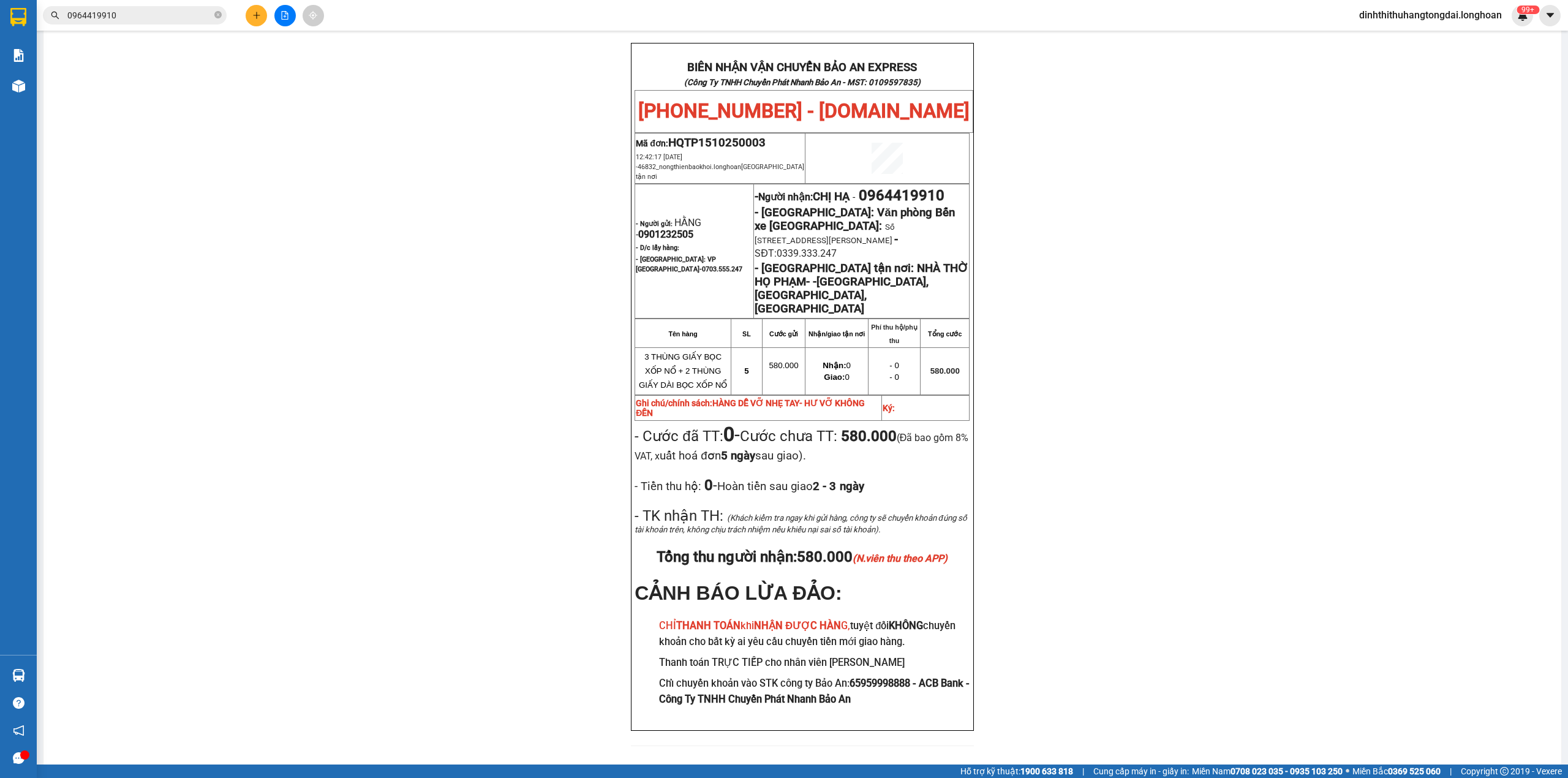
scroll to position [55, 0]
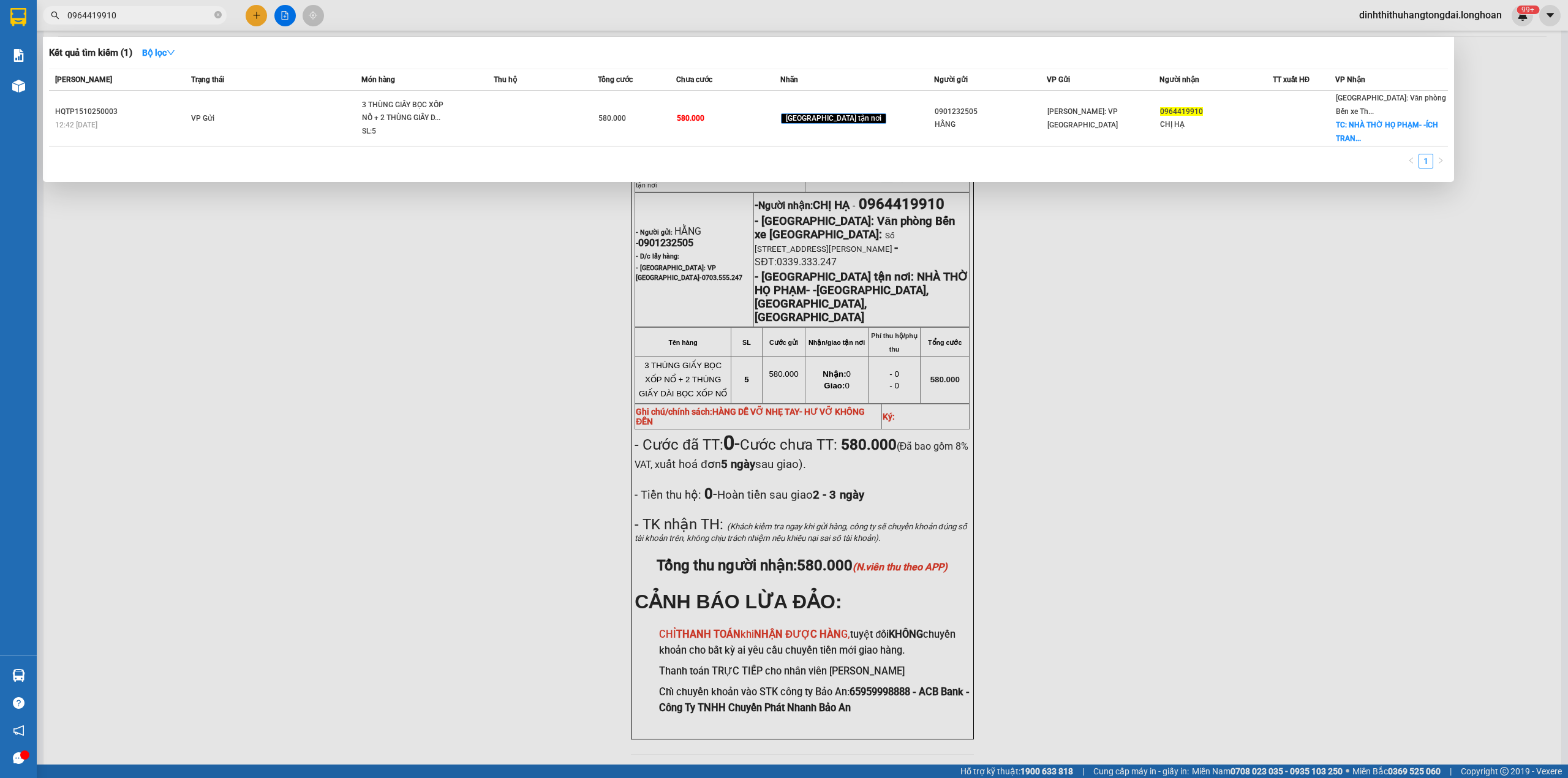
click at [159, 12] on input "0964419910" at bounding box center [139, 15] width 145 height 13
paste input "82715592"
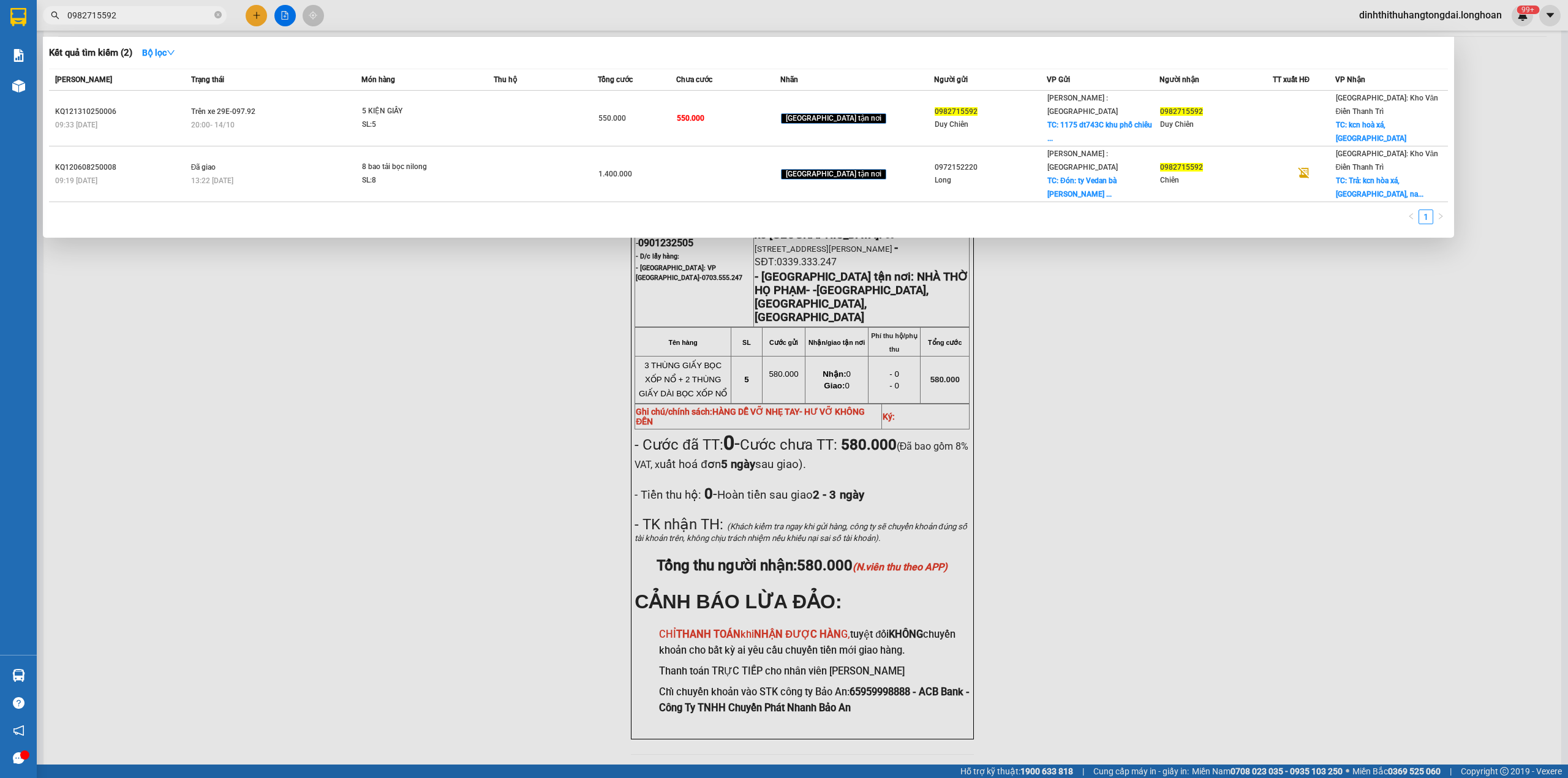
click at [118, 13] on input "0982715592" at bounding box center [139, 15] width 145 height 13
paste input "707732505"
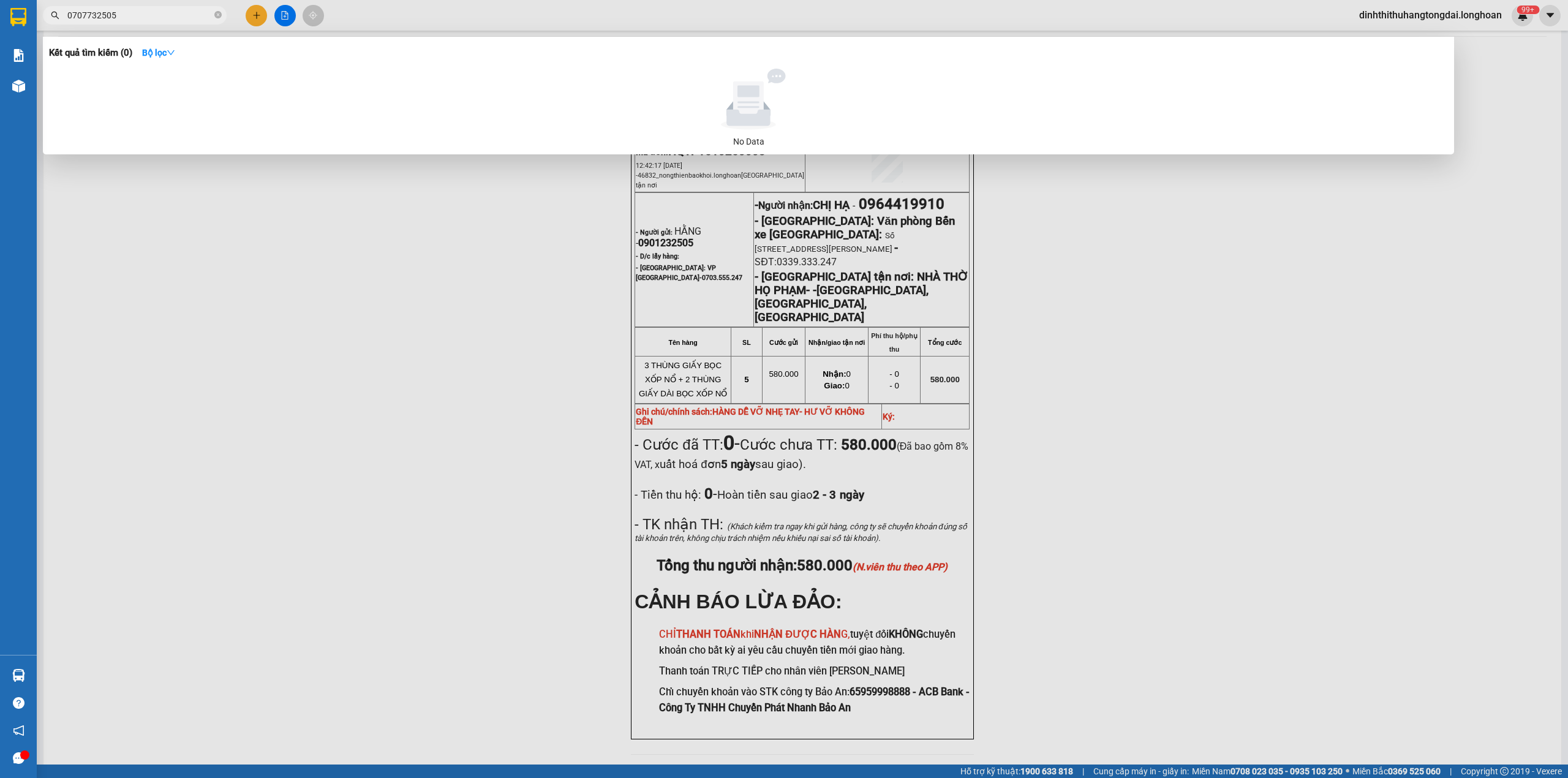
click at [137, 12] on input "0707732505" at bounding box center [139, 15] width 145 height 13
paste input "964419910"
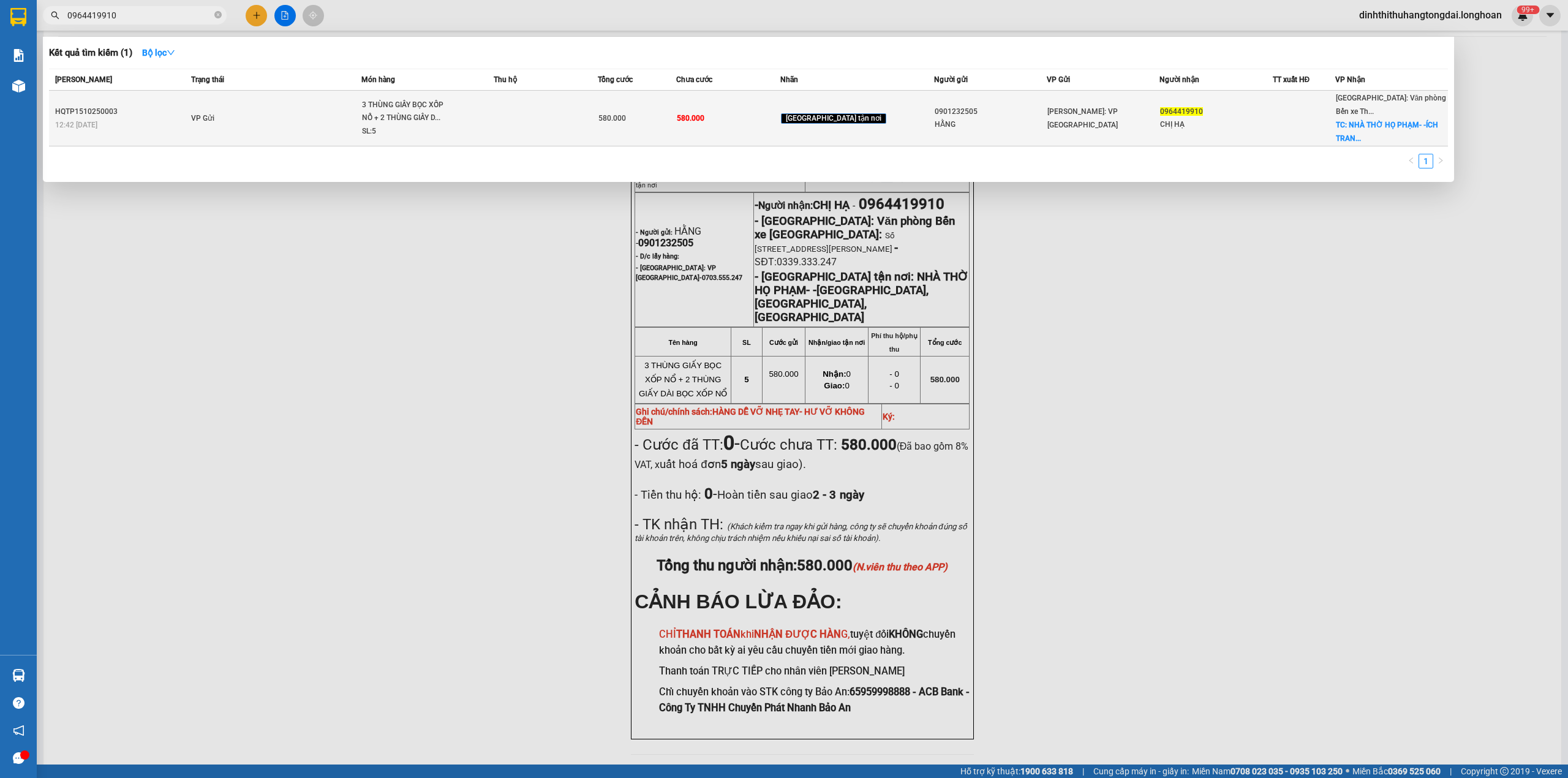
type input "0964419910"
click at [254, 120] on td "VP Gửi" at bounding box center [275, 118] width 174 height 56
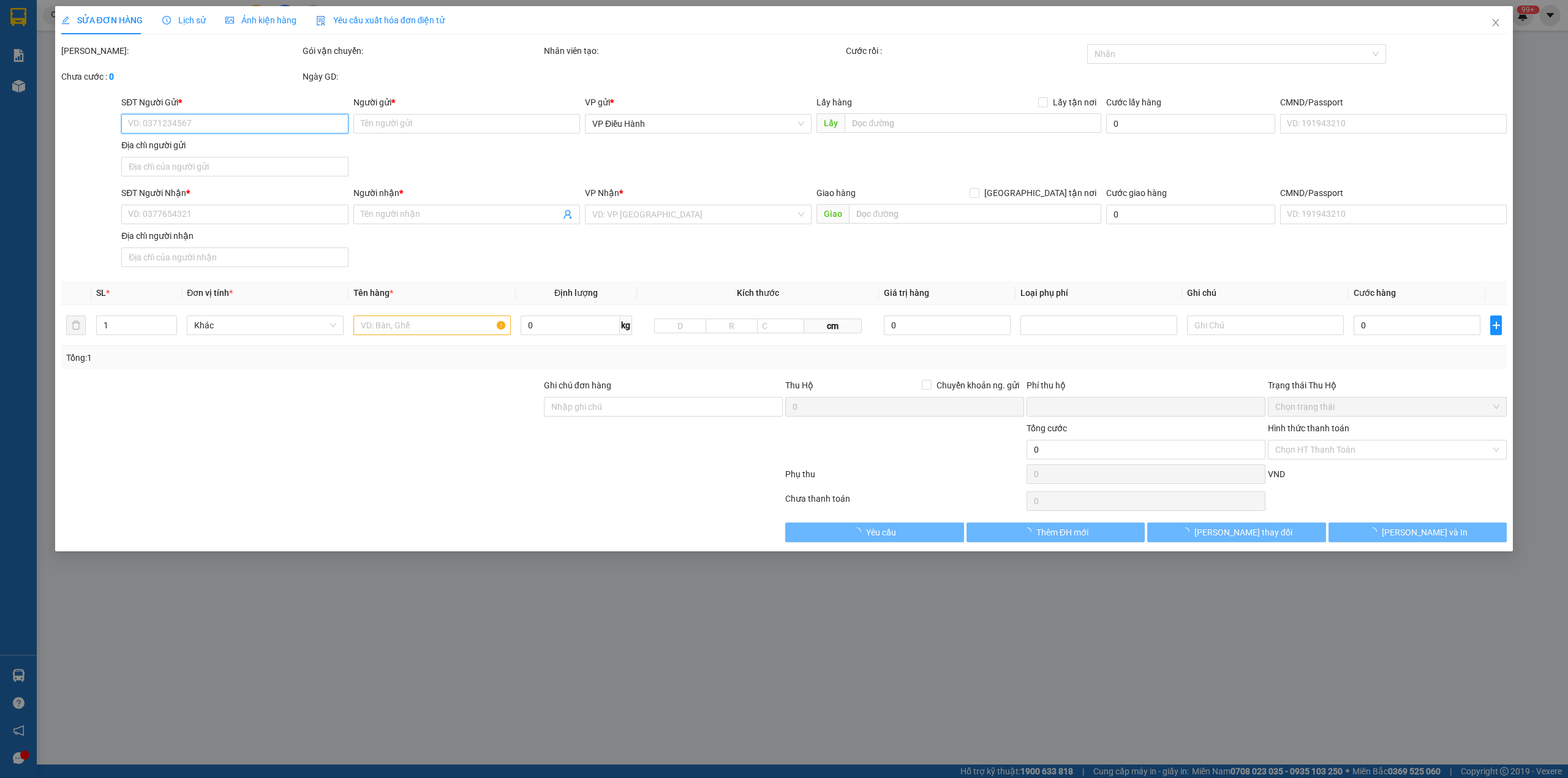
type input "0901232505"
type input "HẰNG"
type input "0964419910"
type input "CHỊ HẠ"
checkbox input "true"
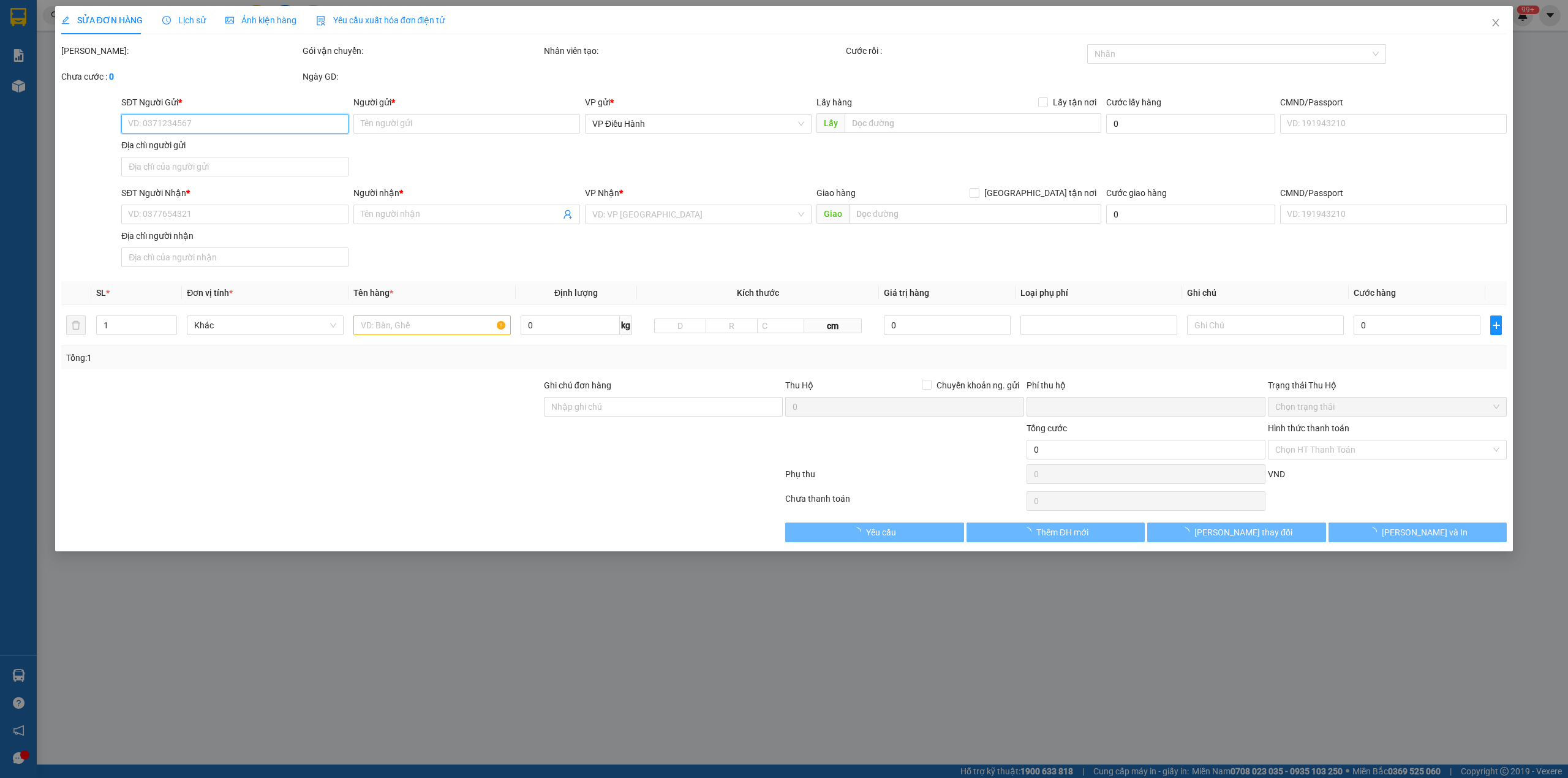
type input "NHÀ THỜ HỌ PHẠM- -ÍCH TRANG, AN LÃO, HẢI PHÒNG"
type input "HÀNG DỄ VỠ NHẸ TAY- HƯ VỠ KHÔNG ĐỀN"
type input "0"
type input "580.000"
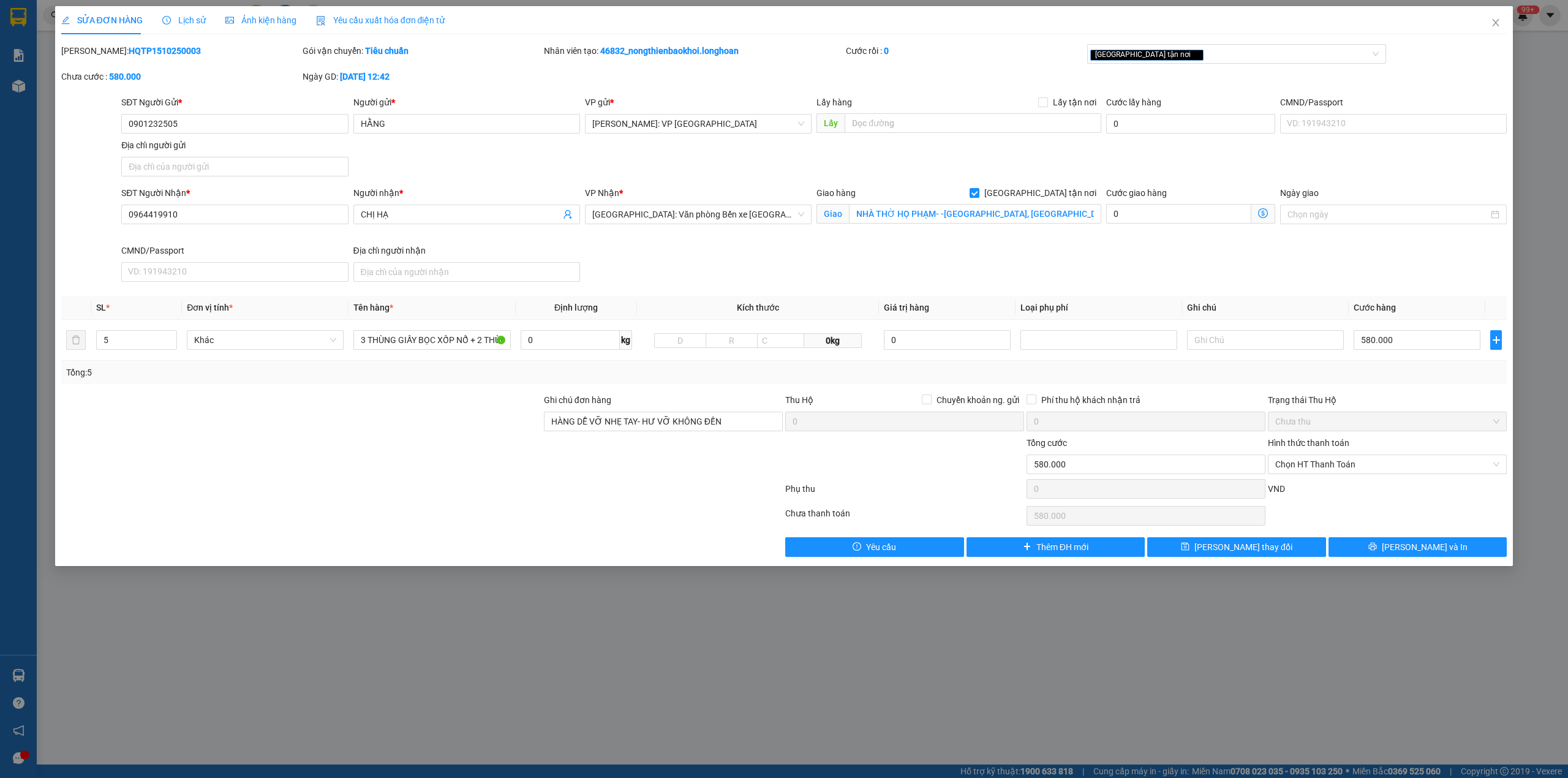
click at [185, 27] on div "Lịch sử" at bounding box center [184, 20] width 44 height 28
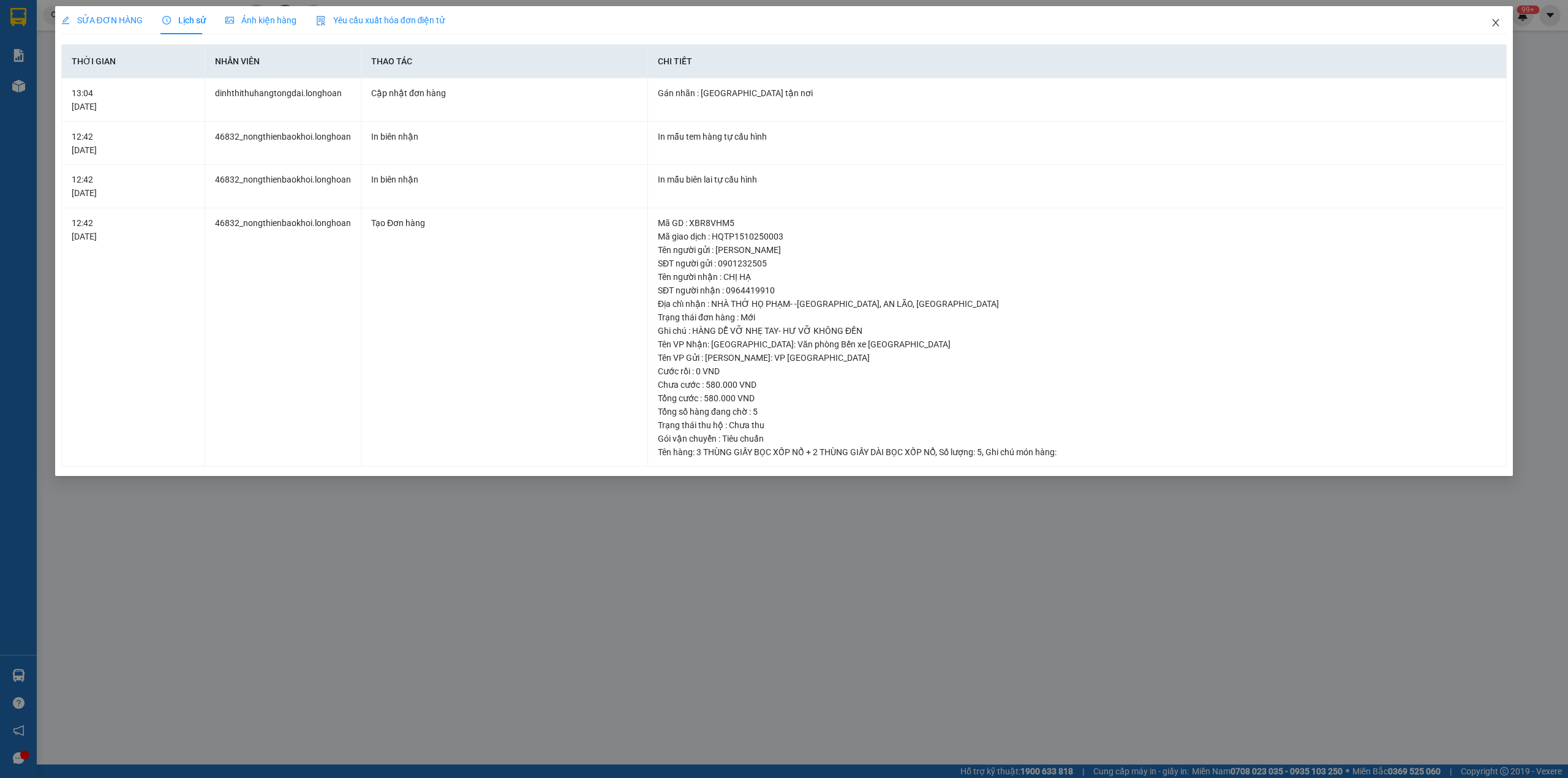
click at [1501, 18] on icon "close" at bounding box center [1496, 23] width 9 height 9
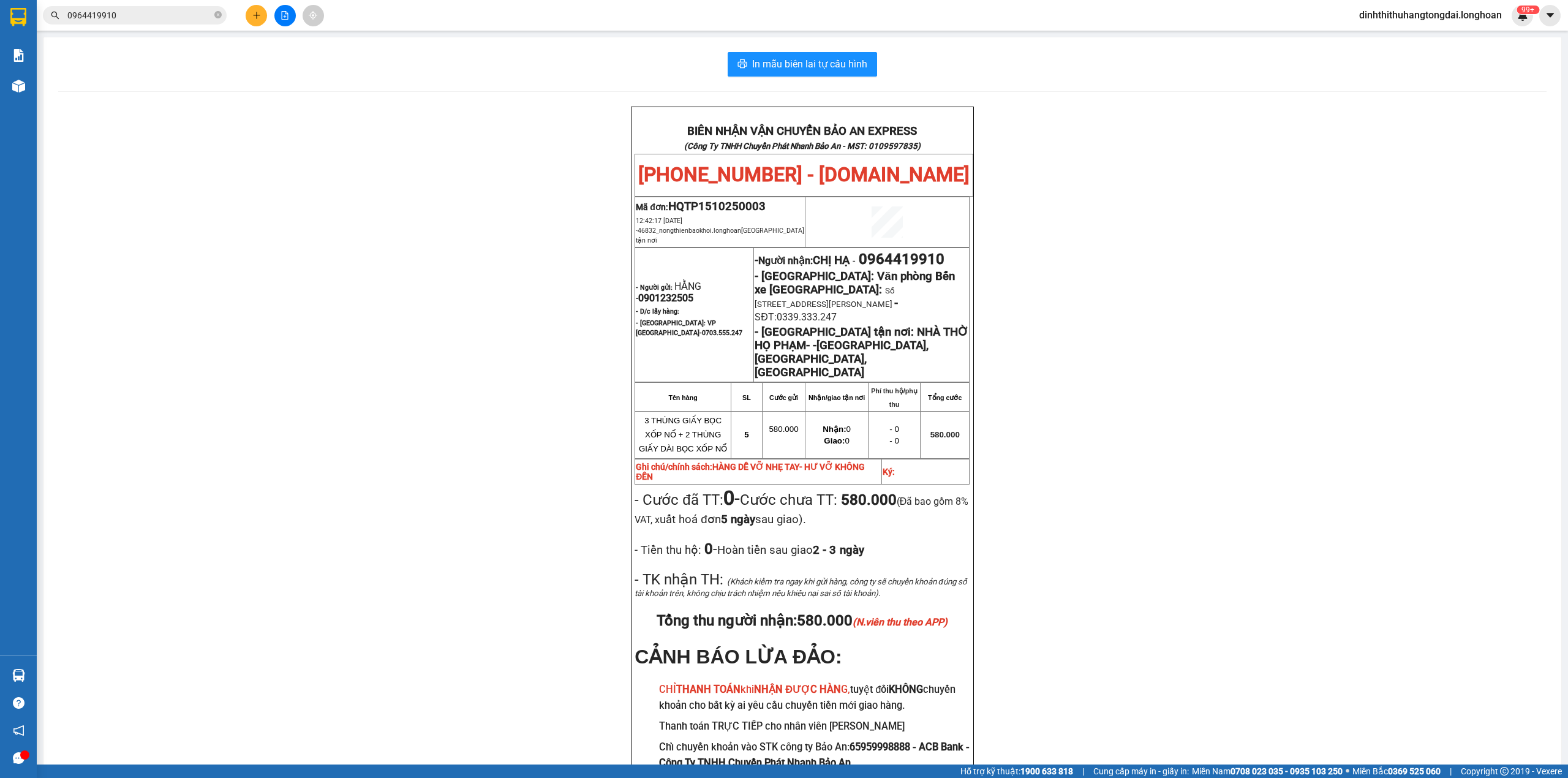
click at [148, 18] on input "0964419910" at bounding box center [139, 15] width 145 height 13
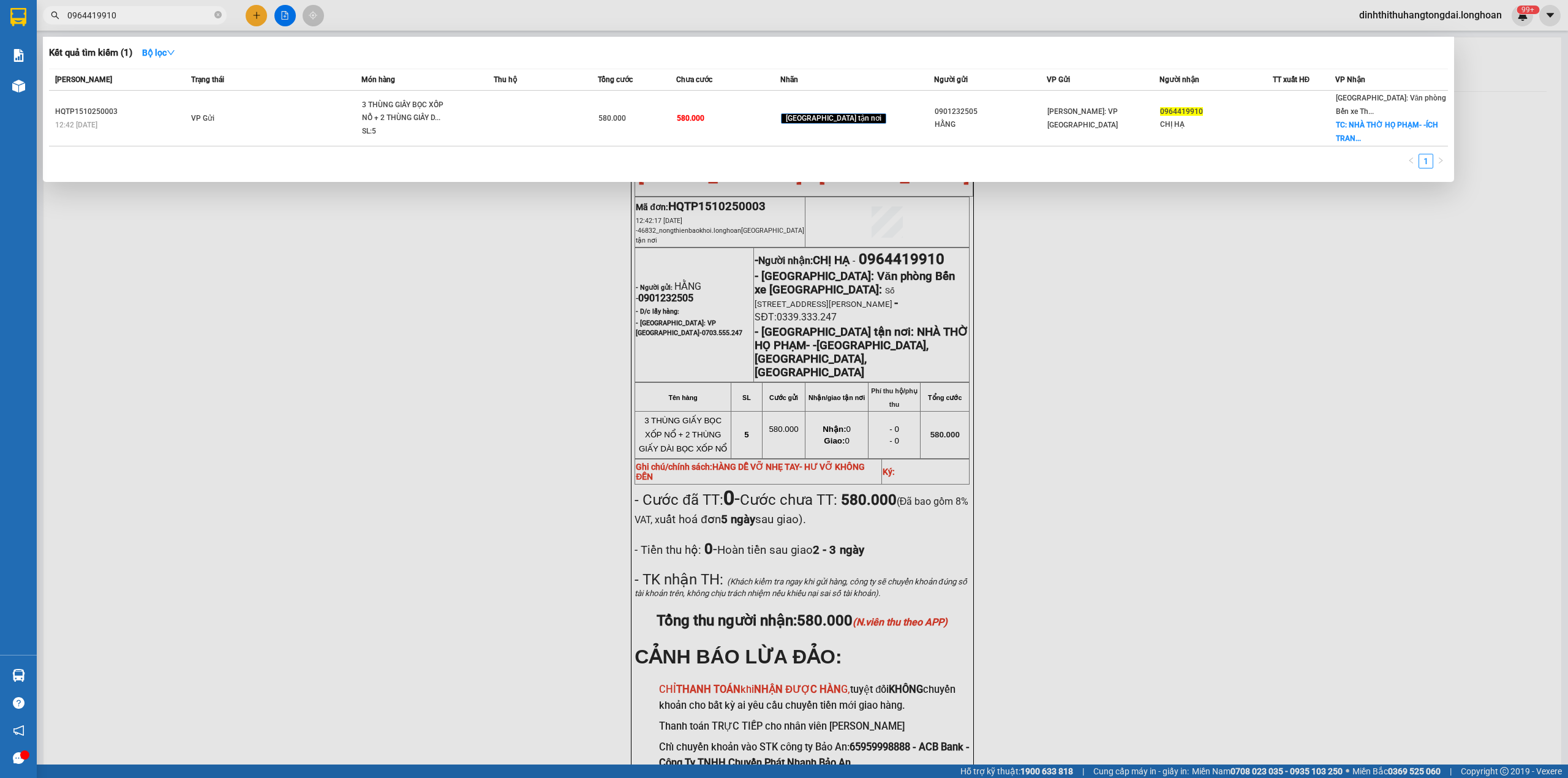
click at [148, 18] on input "0964419910" at bounding box center [139, 15] width 145 height 13
paste input "326030585"
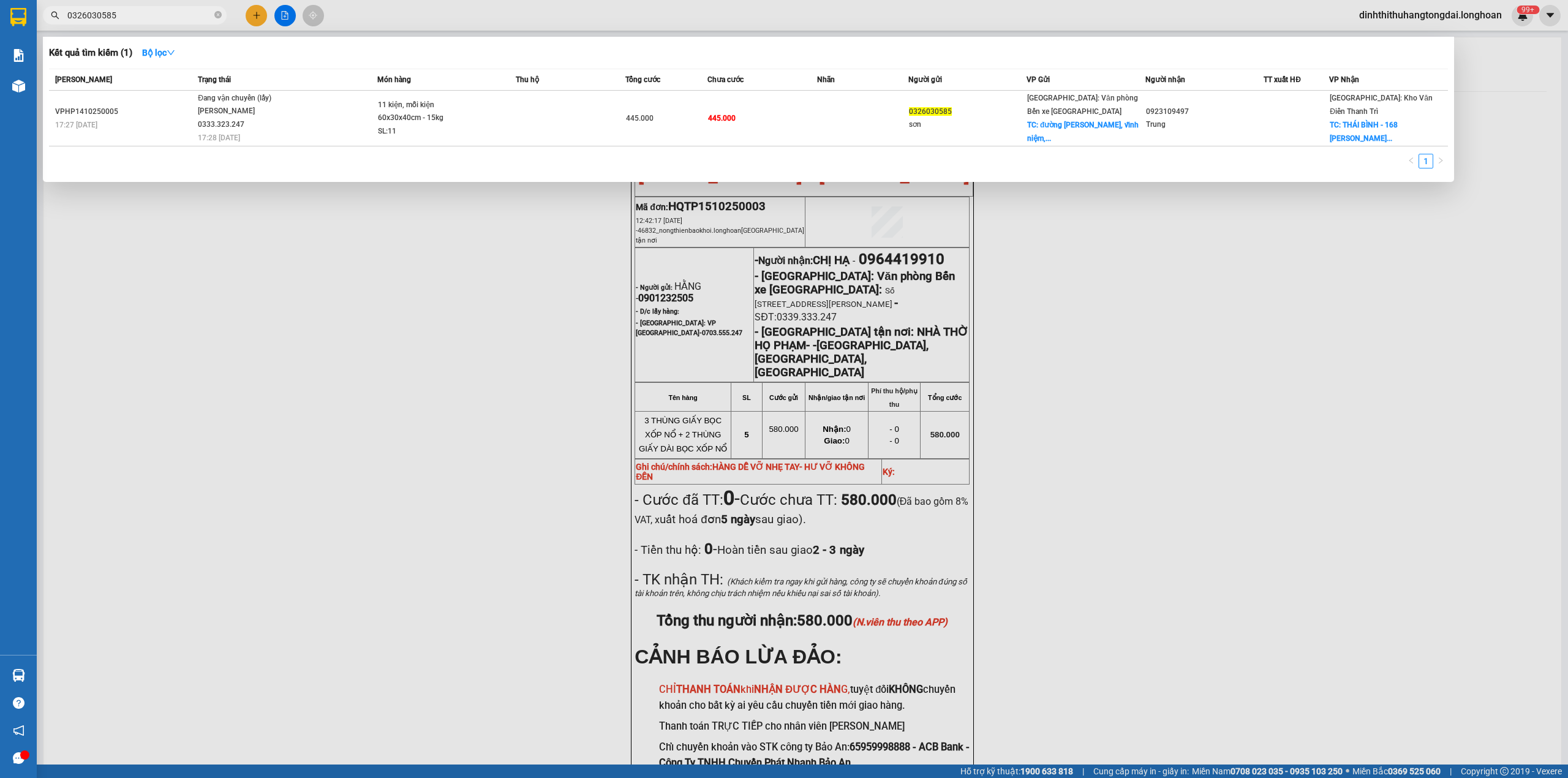
click at [121, 10] on input "0326030585" at bounding box center [139, 15] width 145 height 13
paste input "966782948"
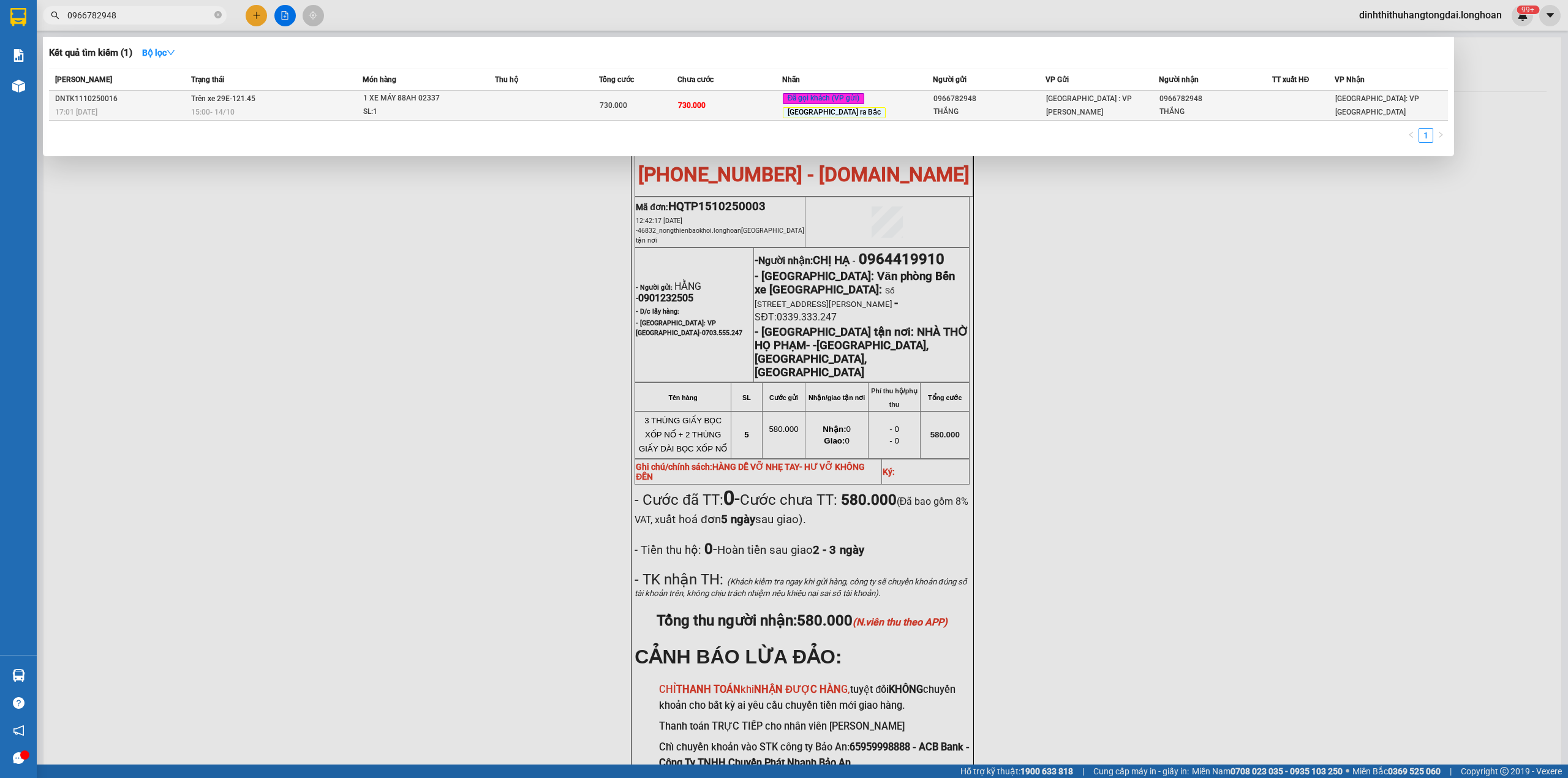
type input "0966782948"
click at [375, 100] on div "1 XE MÁY 88AH 02337" at bounding box center [409, 99] width 92 height 13
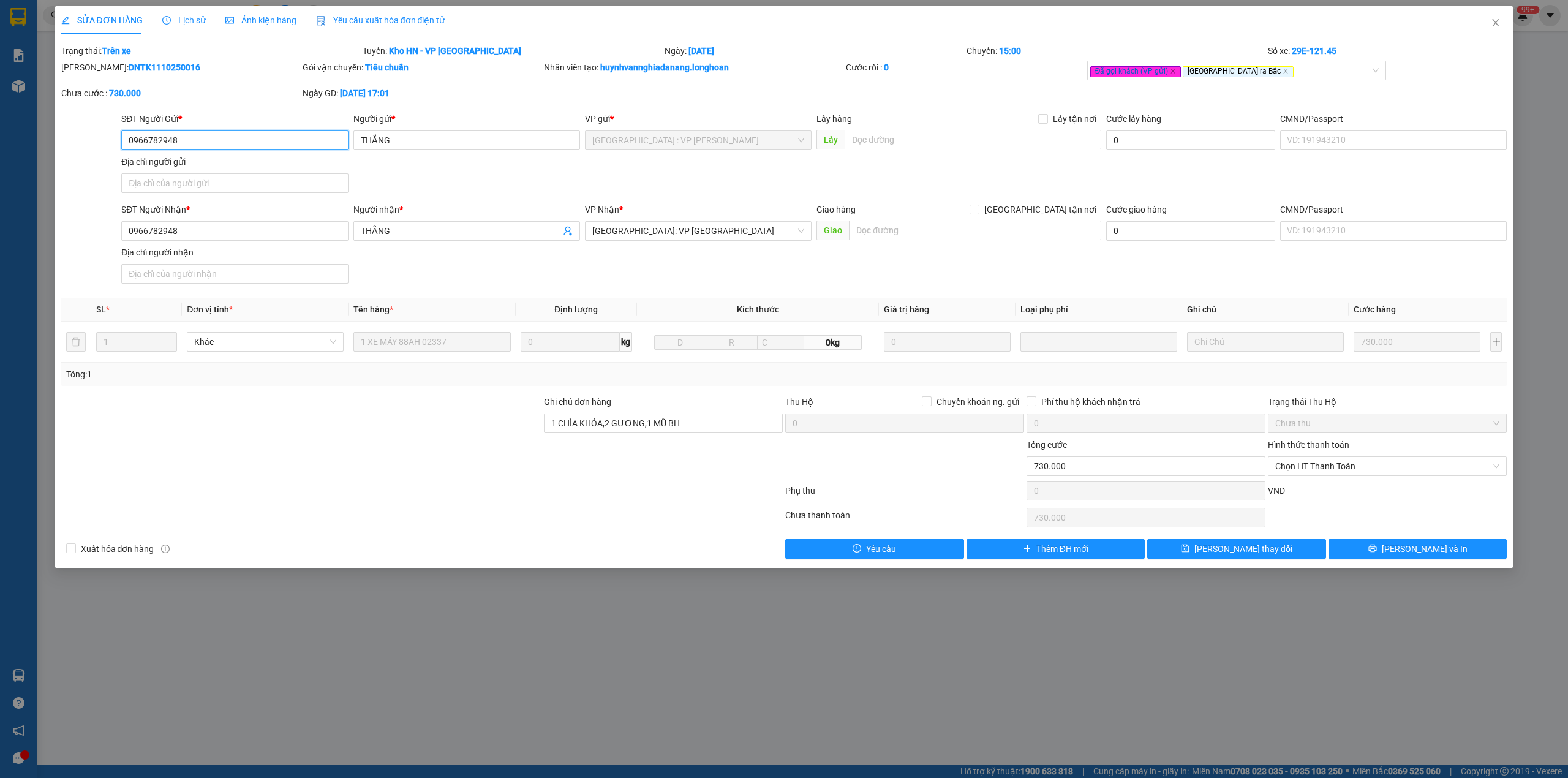
type input "0966782948"
type input "THẮNG"
type input "0966782948"
type input "THẮNG"
type input "1 CHÌA KHÓA,2 GƯƠNG,1 MŨ BH"
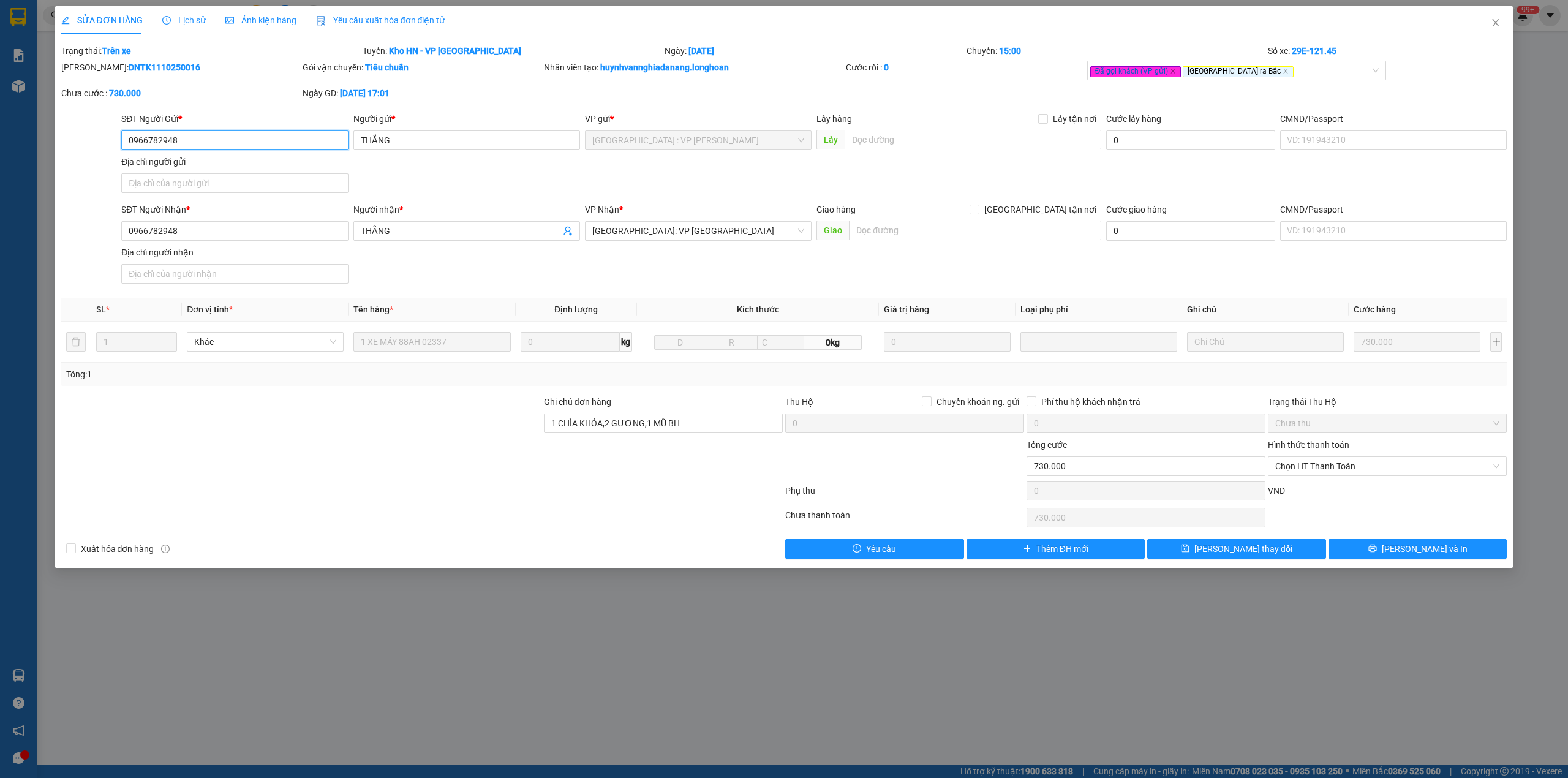
type input "0"
type input "730.000"
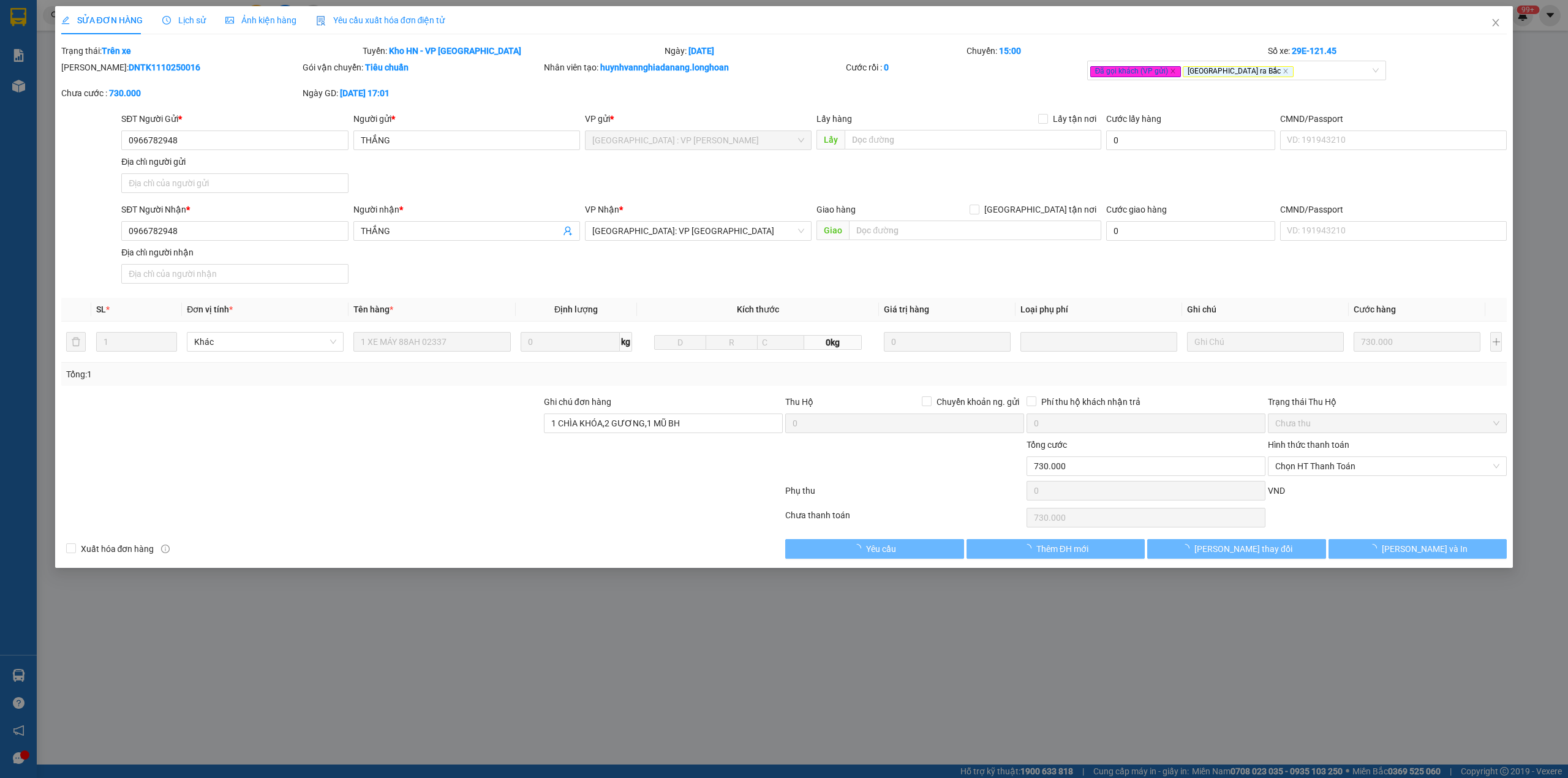
click at [165, 20] on icon "clock-circle" at bounding box center [166, 20] width 9 height 9
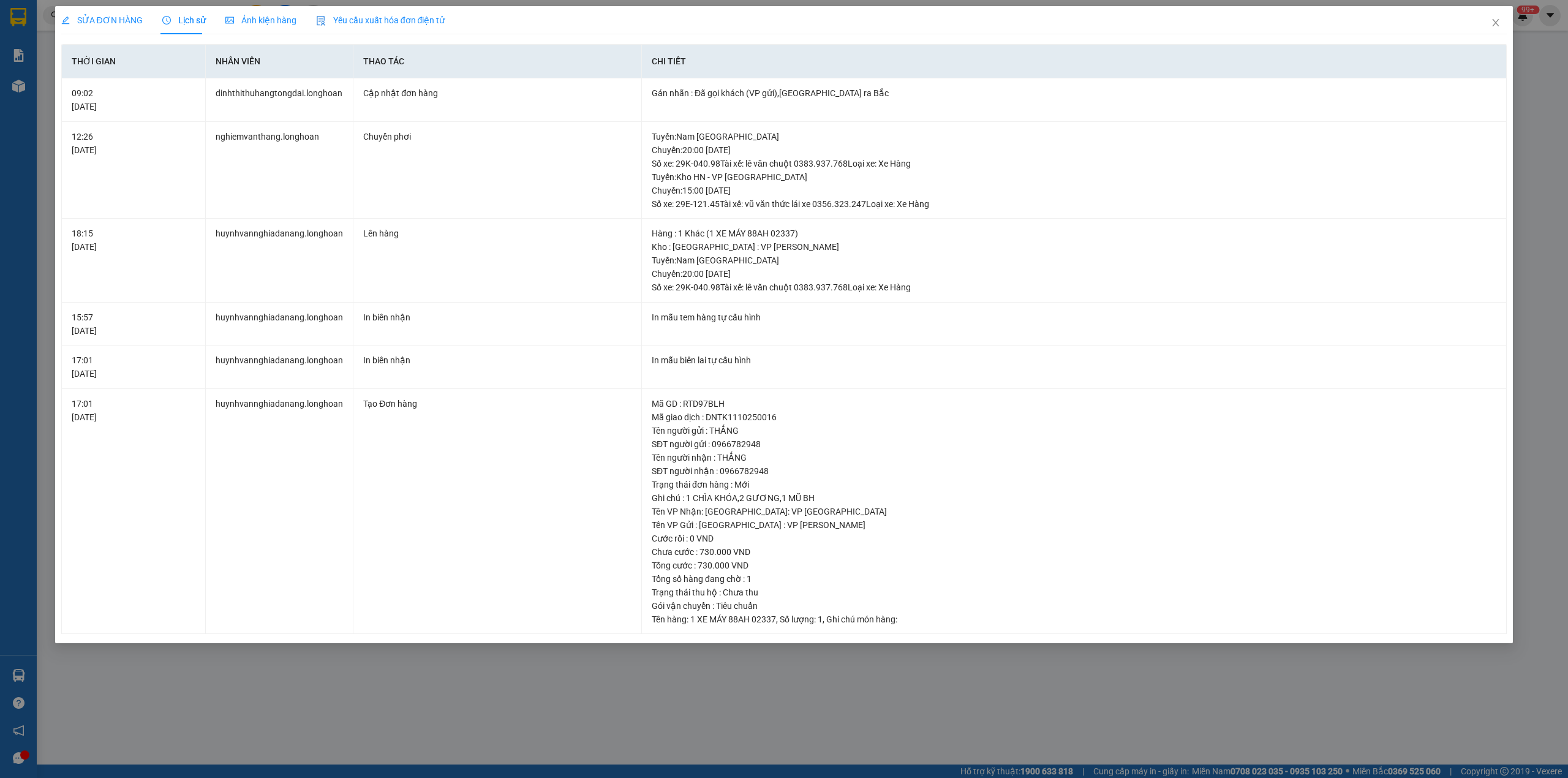
click at [113, 25] on span "SỬA ĐƠN HÀNG" at bounding box center [102, 20] width 82 height 9
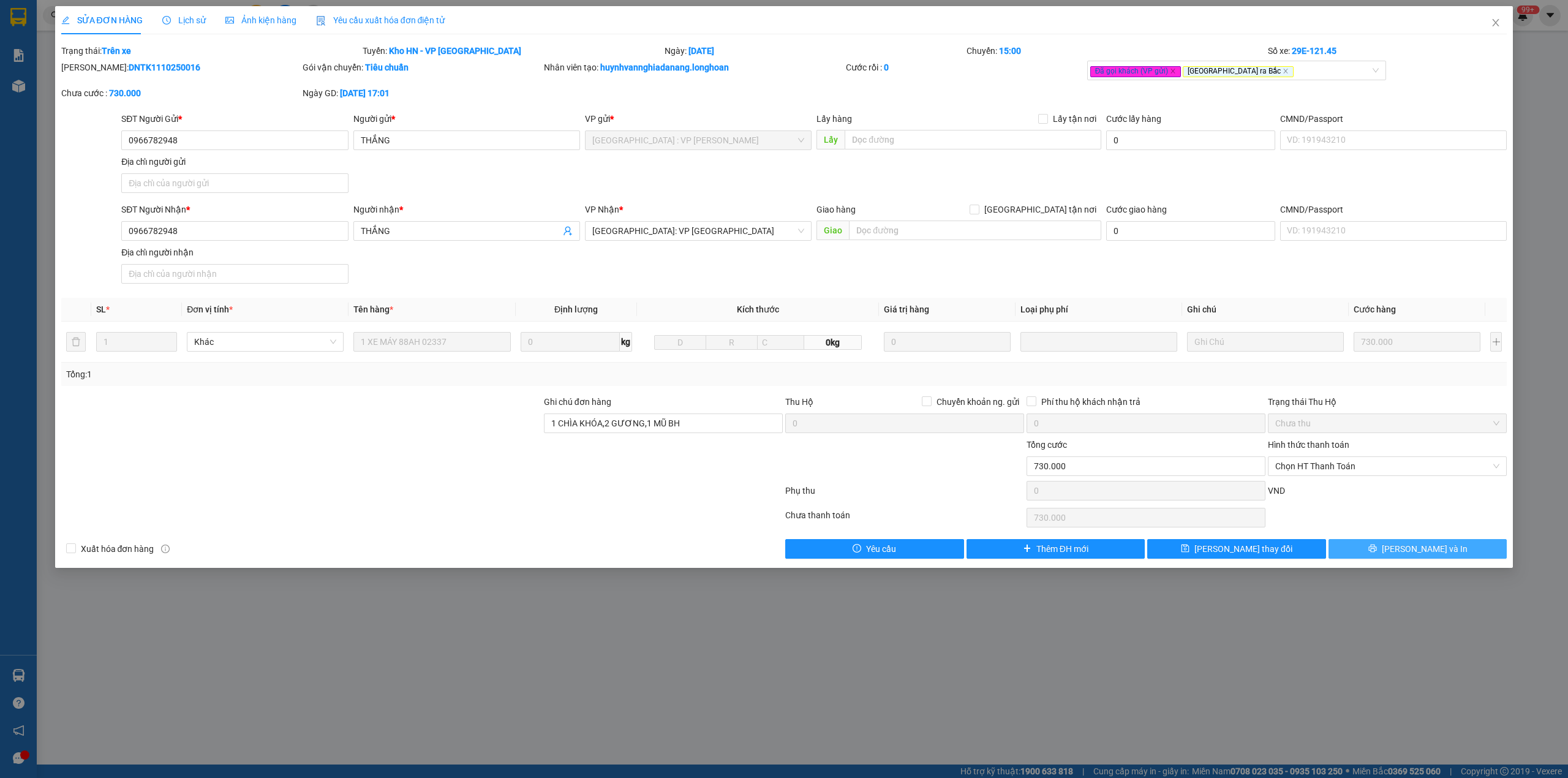
drag, startPoint x: 1412, startPoint y: 557, endPoint x: 1412, endPoint y: 540, distance: 17.0
click at [1412, 555] on span "[PERSON_NAME] và In" at bounding box center [1425, 549] width 85 height 13
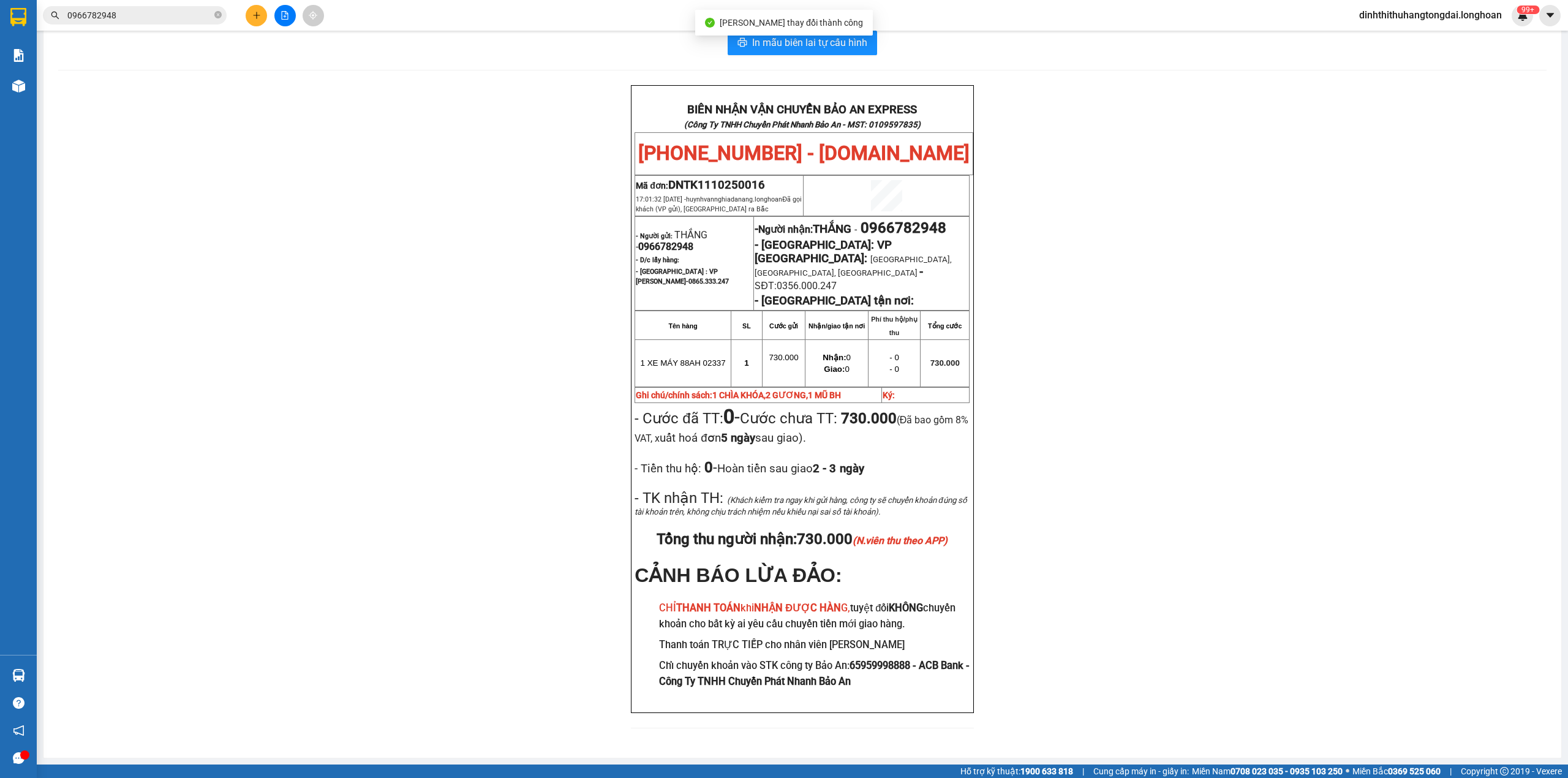
scroll to position [45, 0]
click at [162, 15] on input "0966782948" at bounding box center [139, 15] width 145 height 13
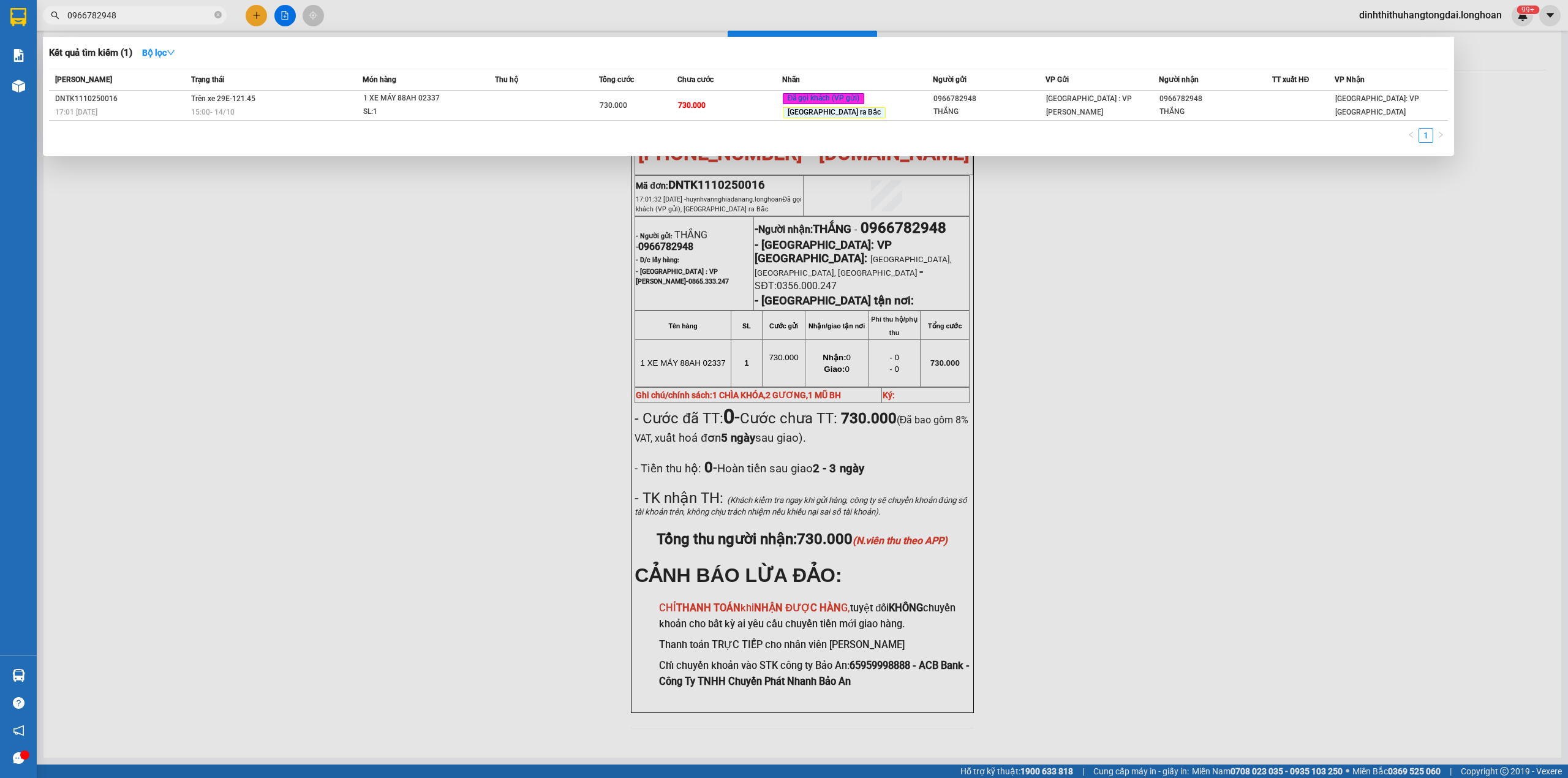
click at [162, 15] on input "0966782948" at bounding box center [139, 15] width 145 height 13
paste input "37671992"
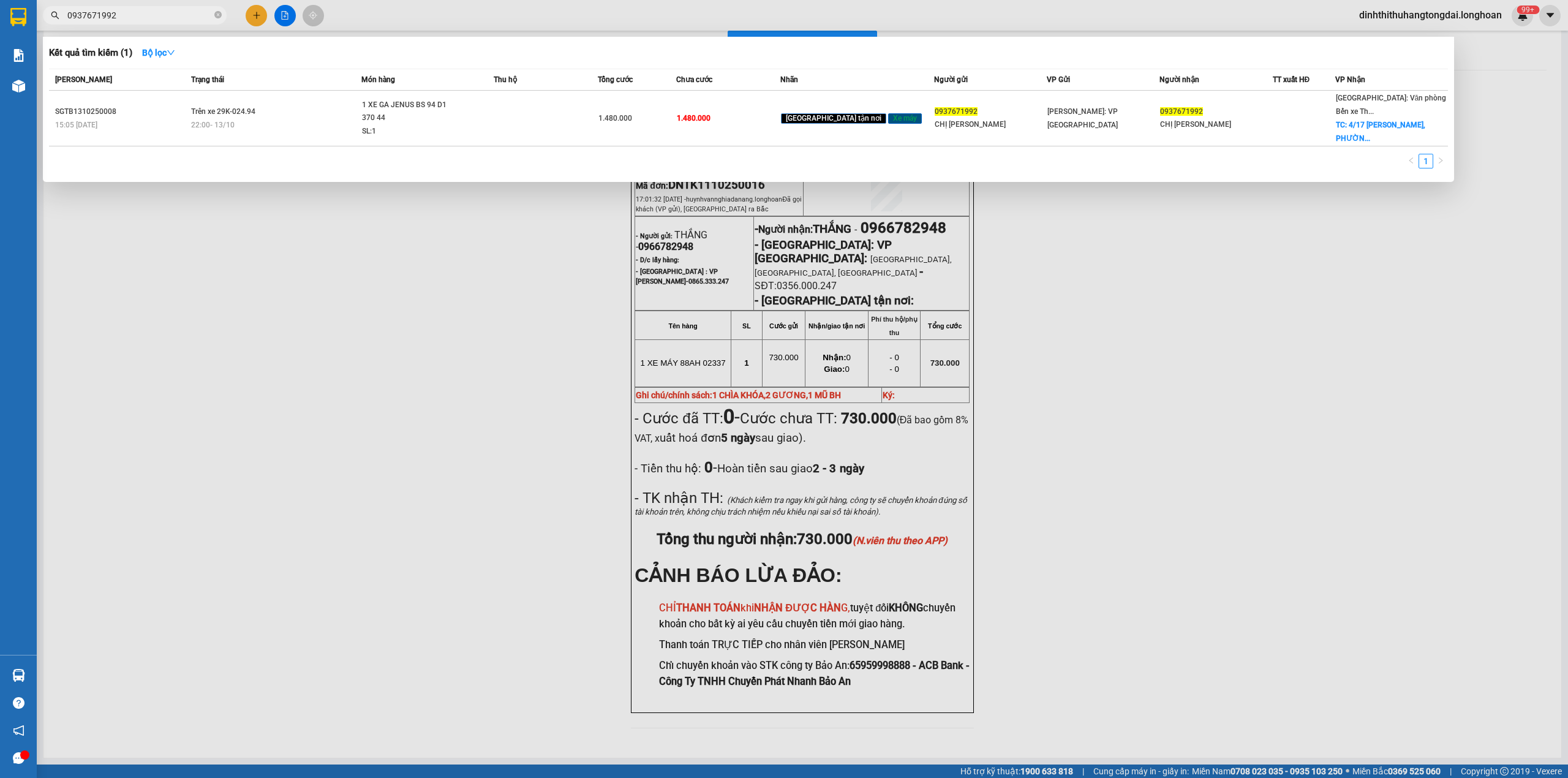
type input "0937671992"
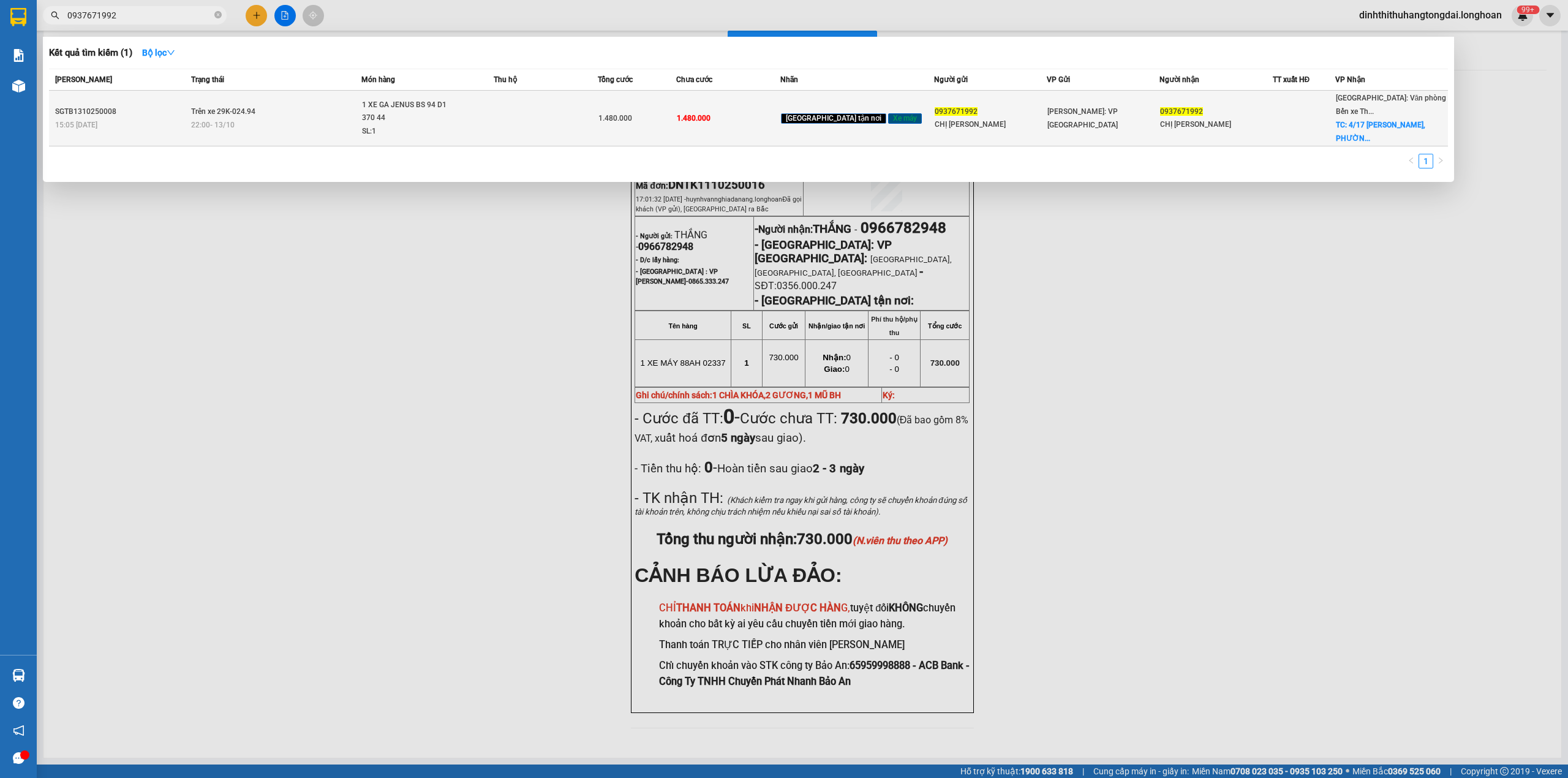
click at [315, 118] on div "22:00 - 13/10" at bounding box center [277, 125] width 171 height 13
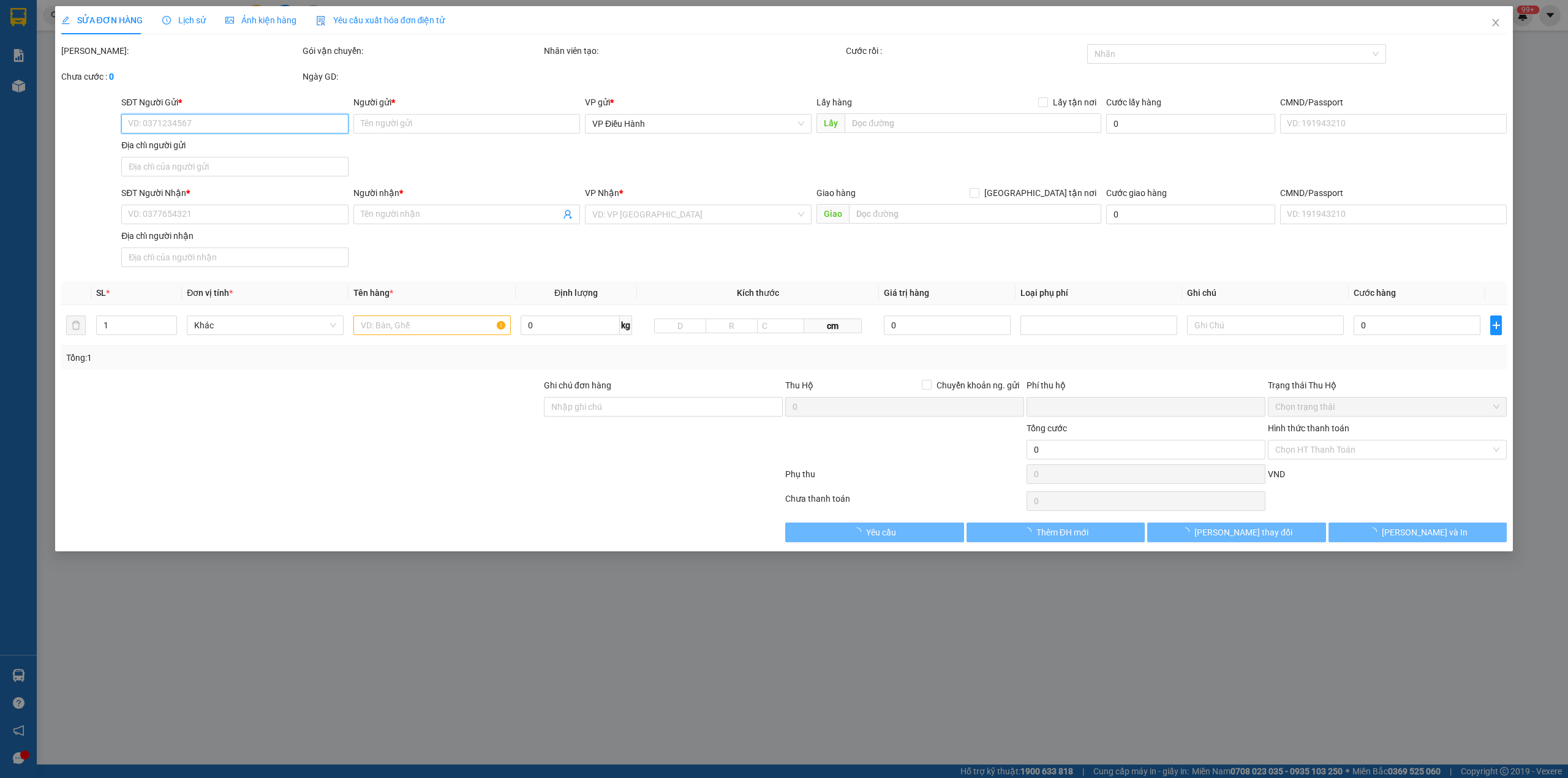
type input "0937671992"
type input "CHỊ CHI"
type input "0937671992"
type input "CHỊ CHI"
checkbox input "true"
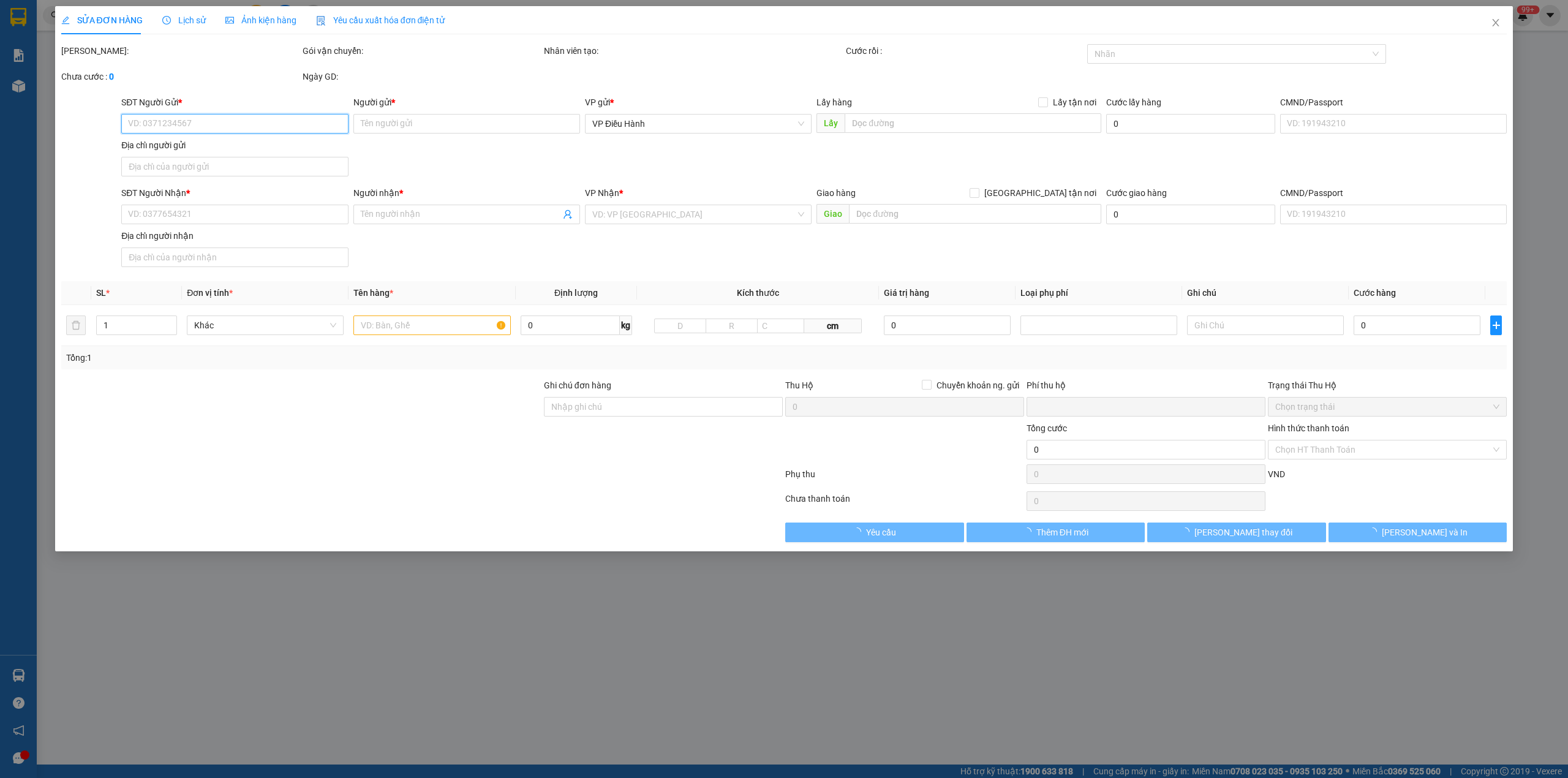
type input "4/17 THÍCH TRÍ HẢI, PHƯỜNG LÊ CHÂN , HẢI PHÒNG"
type input "CHÌA KHÓA + CAVET XE KHÁCH GIỮ + 1 GƯƠNG"
type input "0"
type input "1.480.000"
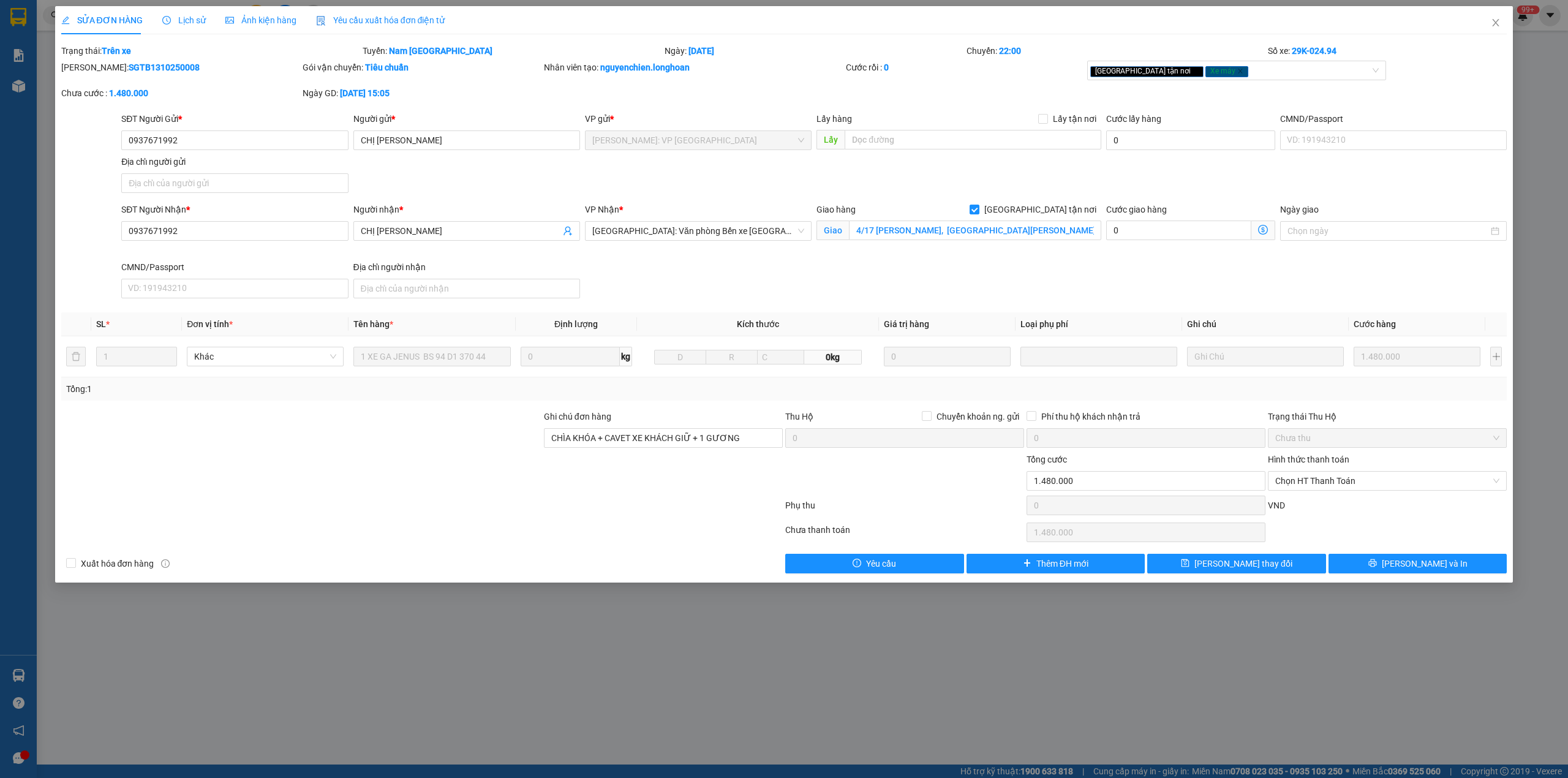
click at [189, 16] on span "Lịch sử" at bounding box center [184, 20] width 44 height 9
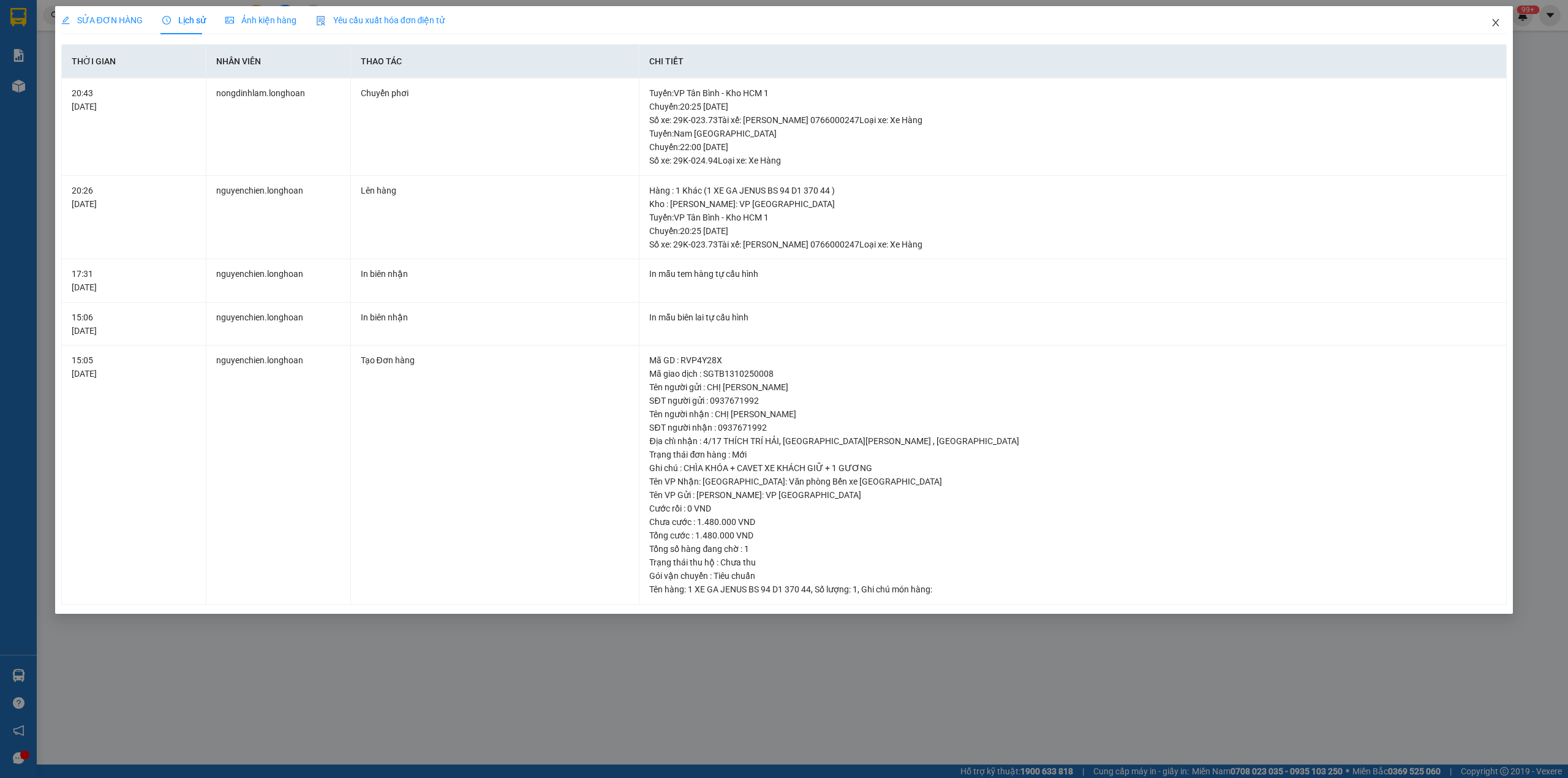
click at [1491, 23] on icon "close" at bounding box center [1496, 23] width 9 height 9
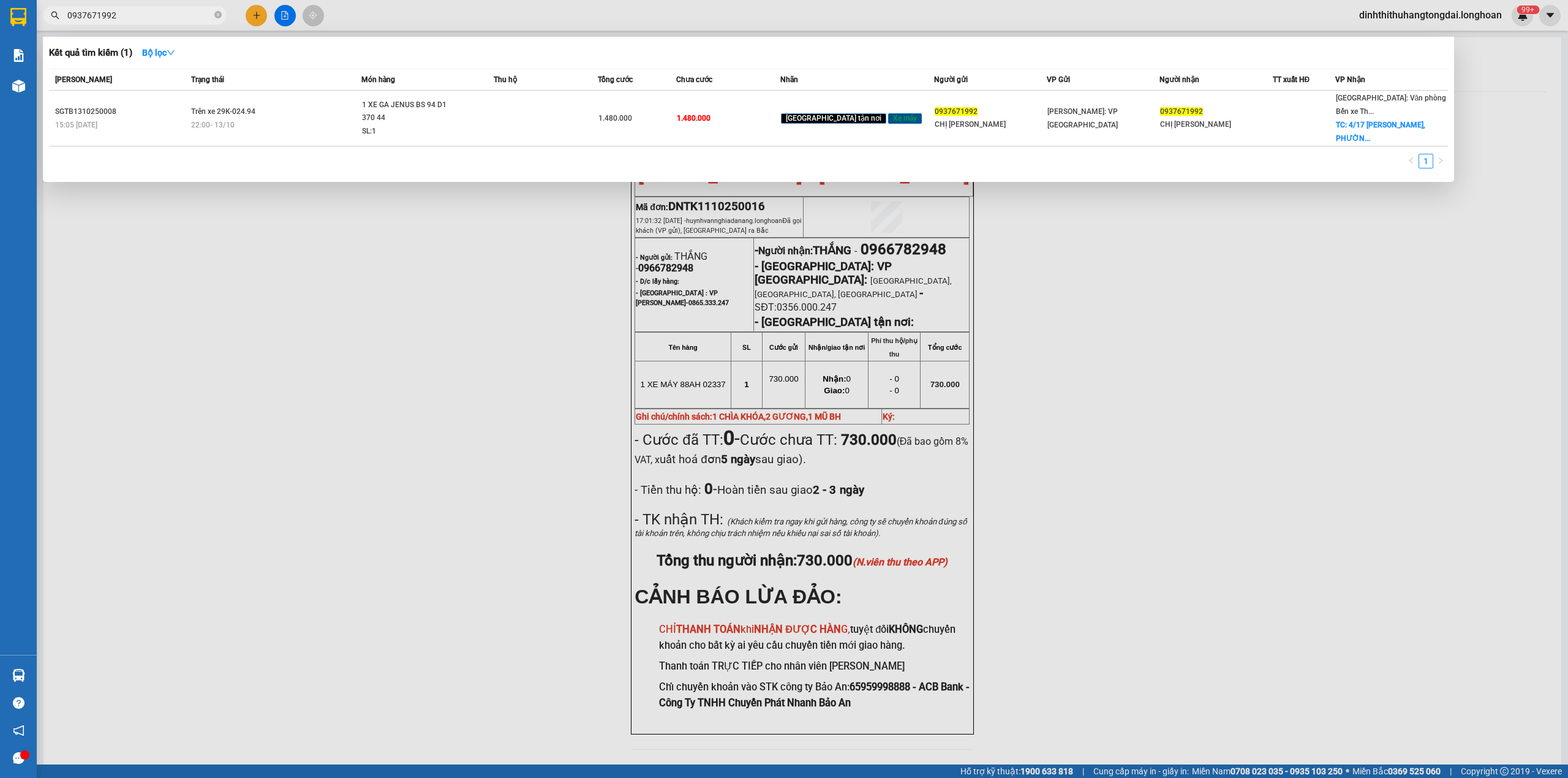
drag, startPoint x: 74, startPoint y: 12, endPoint x: 193, endPoint y: 12, distance: 119.0
click at [193, 12] on input "0937671992" at bounding box center [139, 15] width 145 height 13
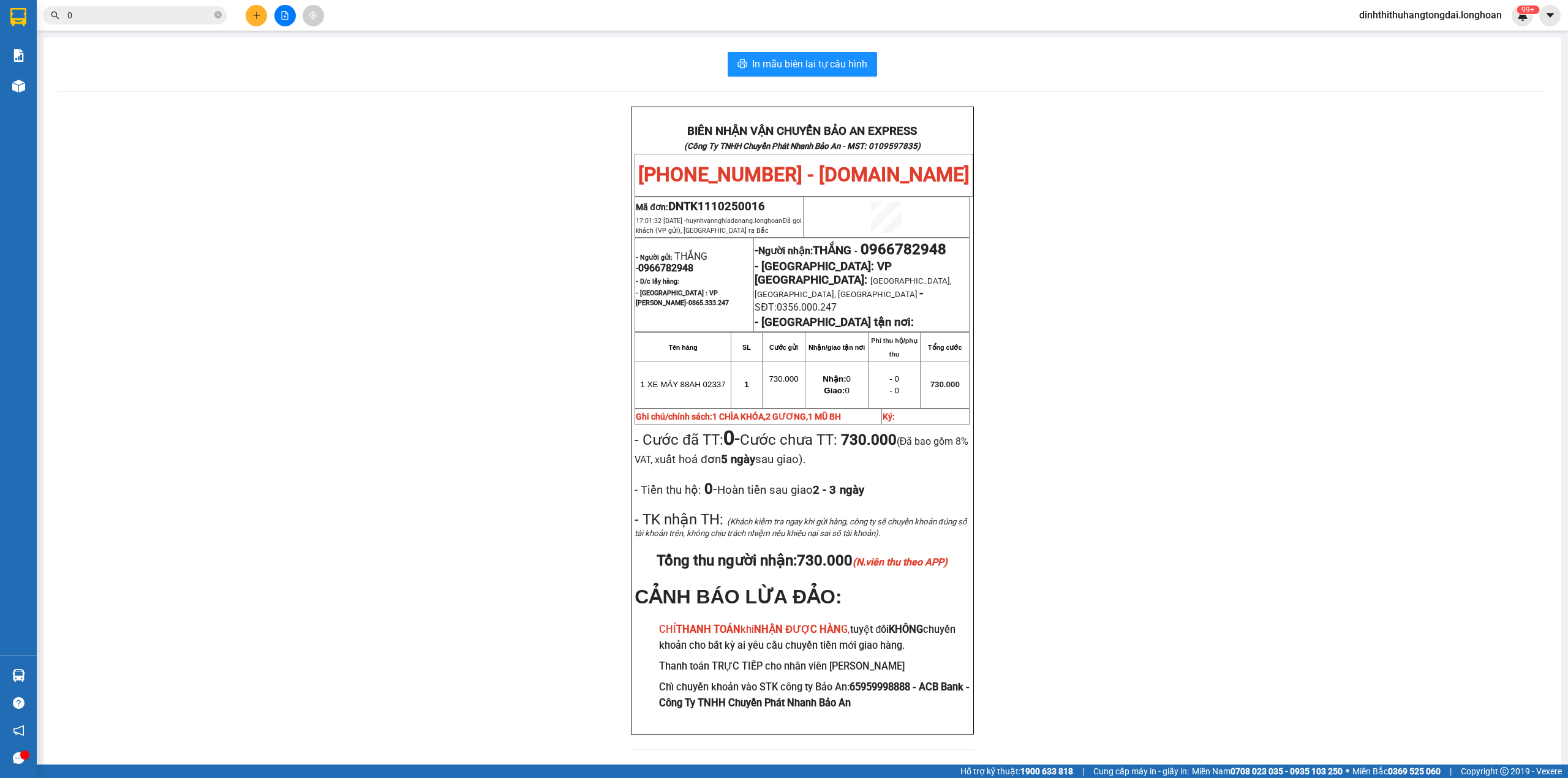
paste input "813452555"
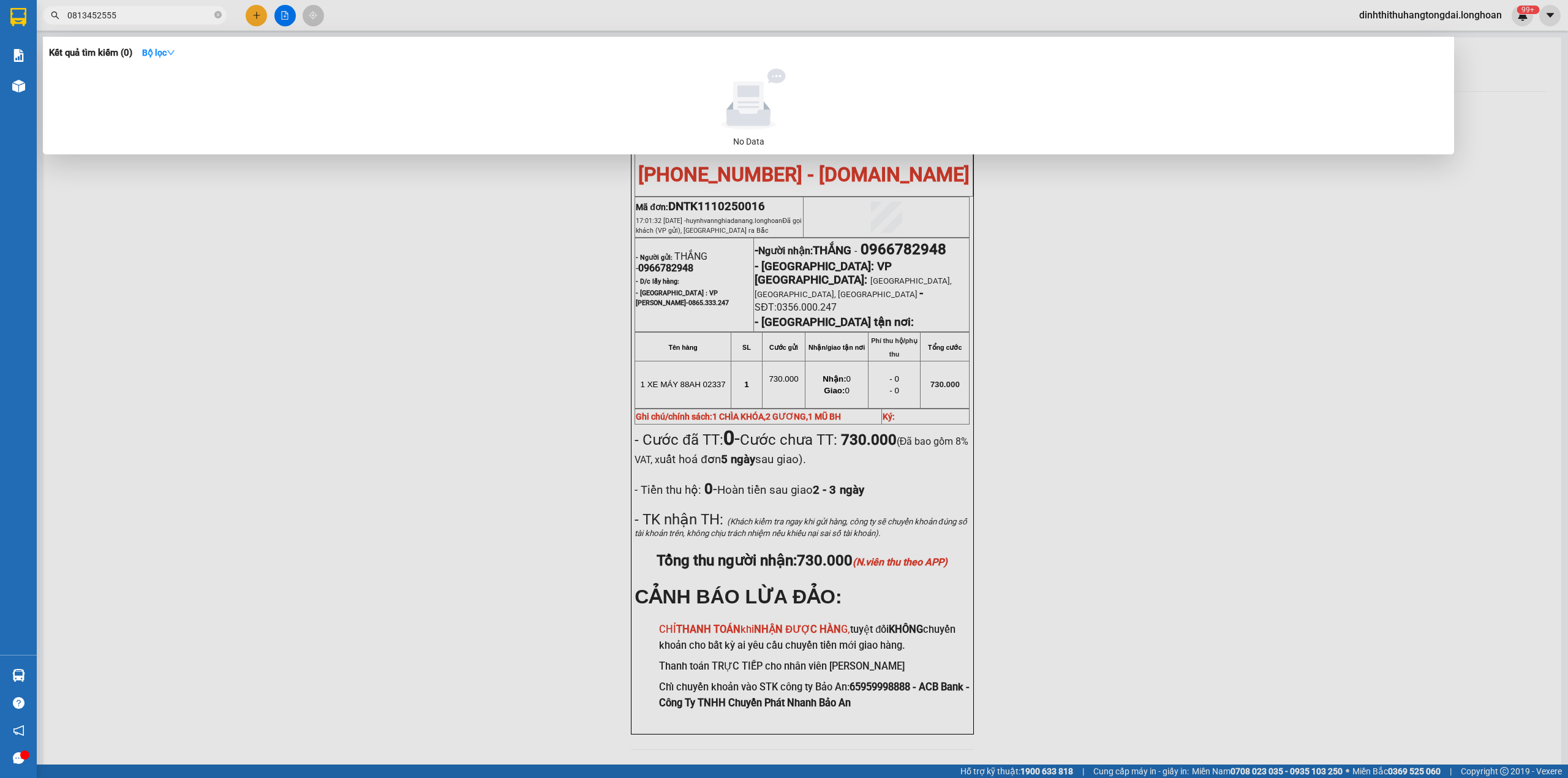
drag, startPoint x: 72, startPoint y: 13, endPoint x: 210, endPoint y: 13, distance: 138.0
click at [210, 13] on input "0813452555" at bounding box center [139, 15] width 145 height 13
paste input "48365999"
drag, startPoint x: 72, startPoint y: 15, endPoint x: 169, endPoint y: 15, distance: 97.0
click at [169, 15] on input "0848365999" at bounding box center [139, 15] width 145 height 13
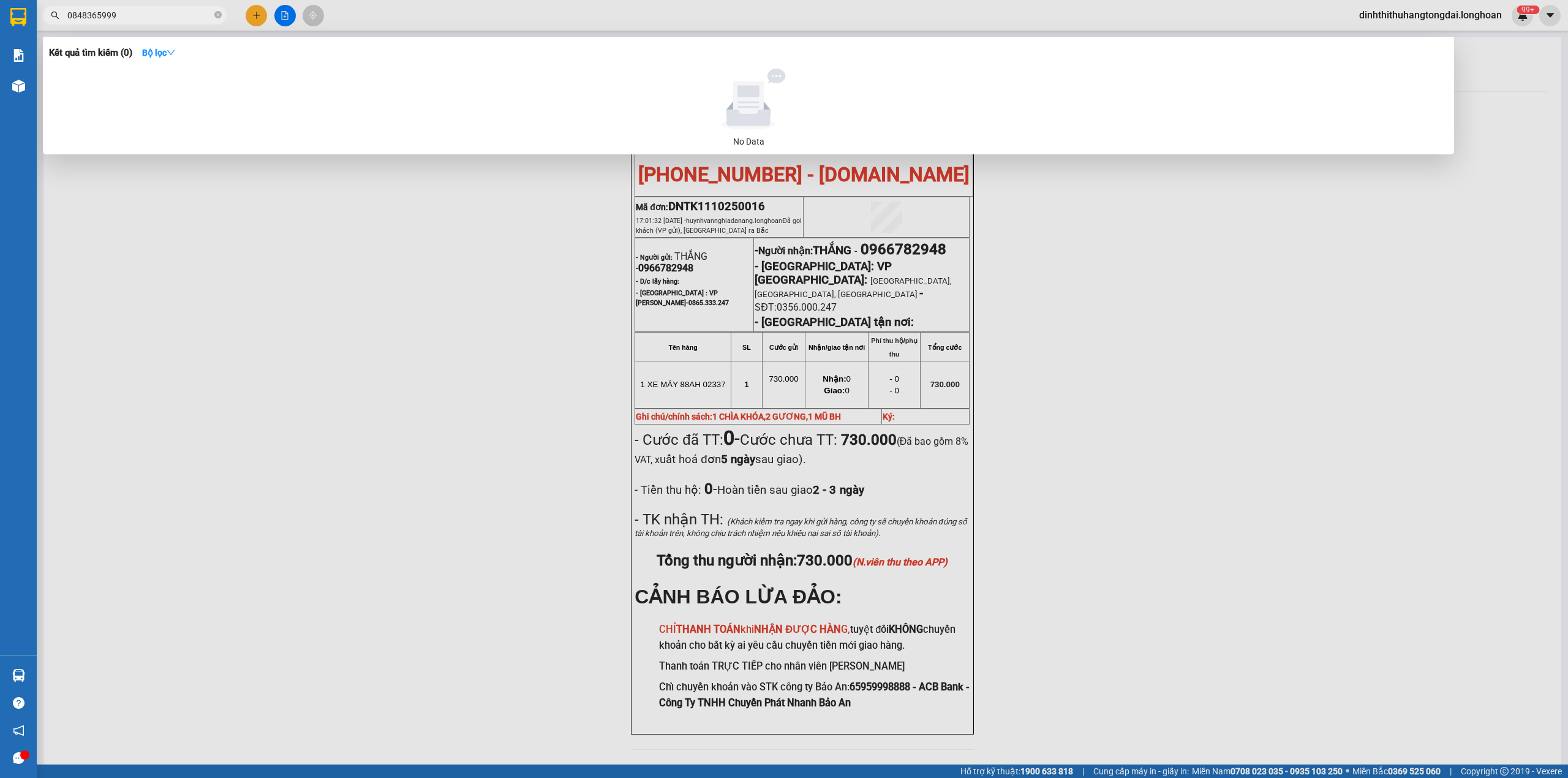
paste input "966700098"
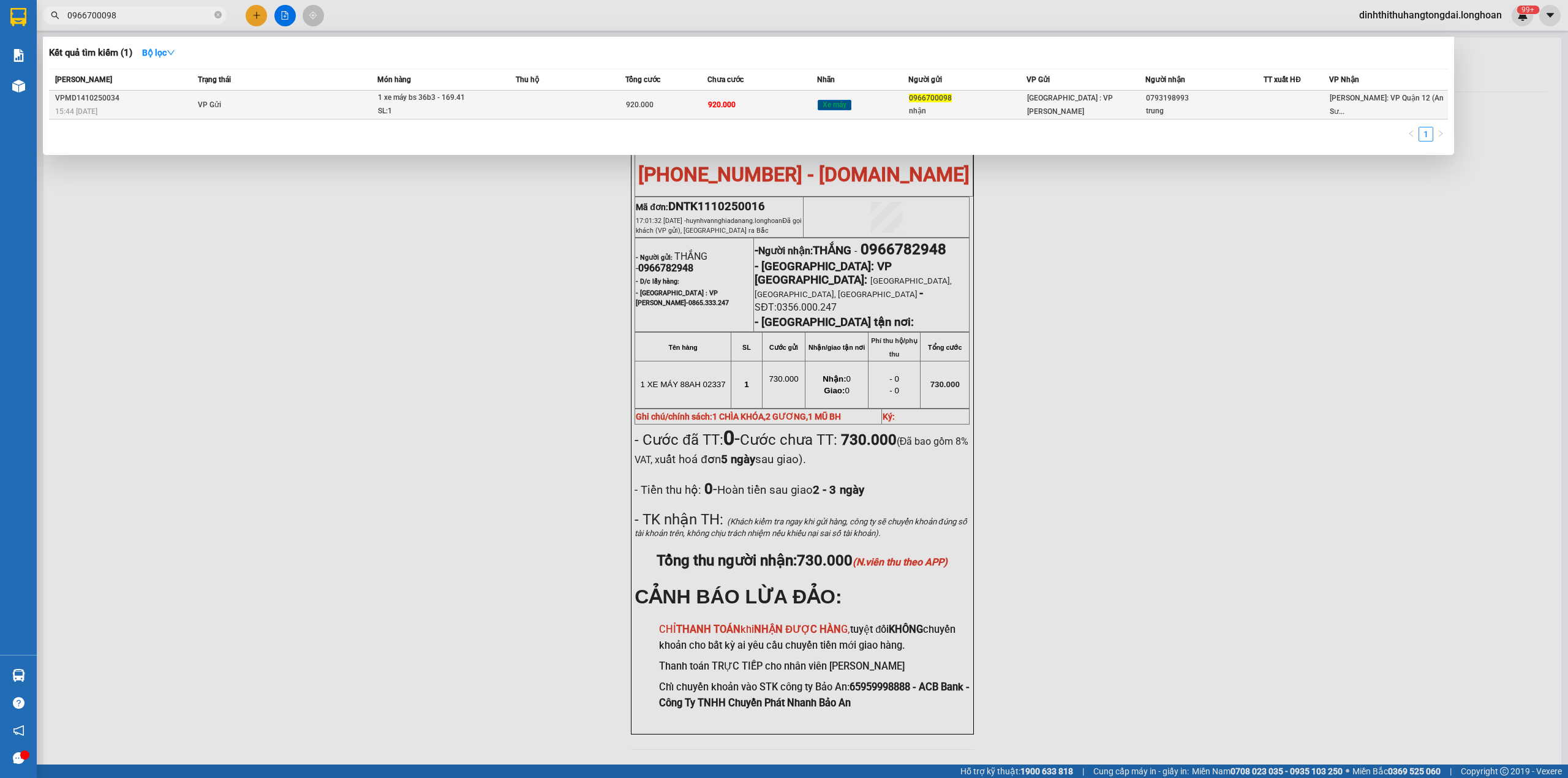
type input "0966700098"
click at [289, 108] on td "VP Gửi" at bounding box center [286, 105] width 183 height 28
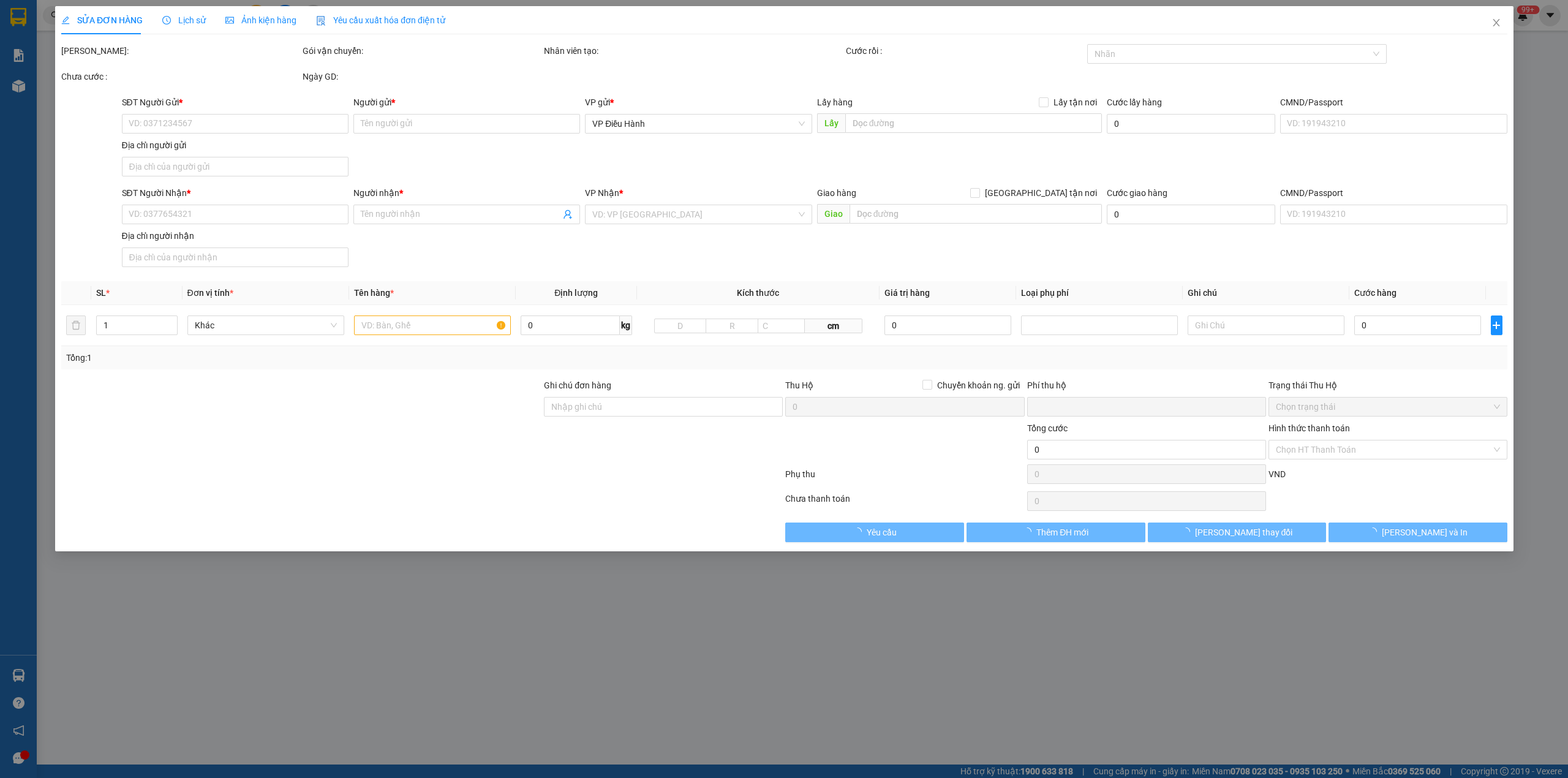
type input "0966700098"
type input "nhận"
type input "0793198993"
type input "trung"
type input "1 chìa khóa cuốn tay lái, giấy tờ khách cầm xe cũ vỡ xước"
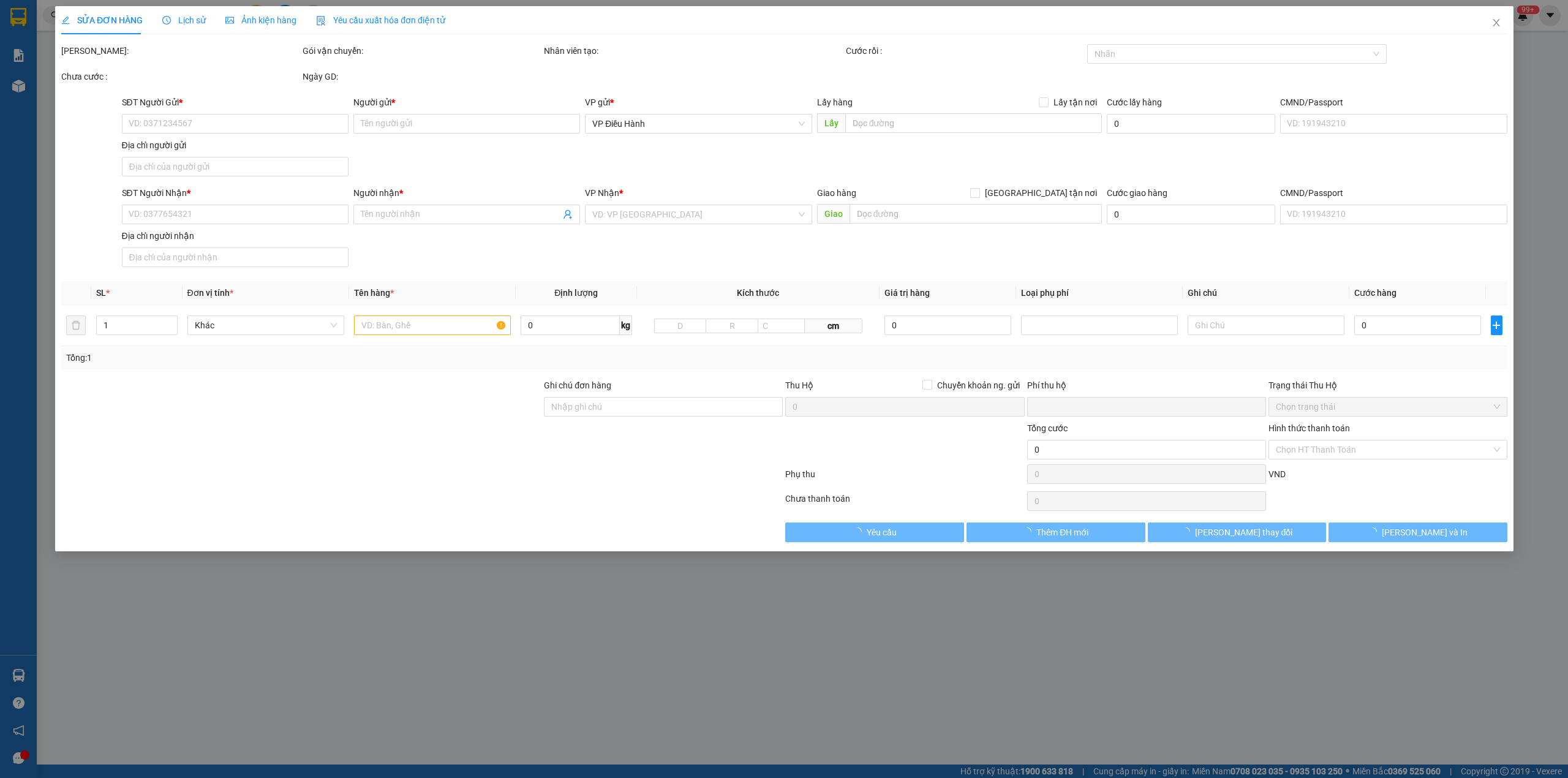
type input "0"
type input "920.000"
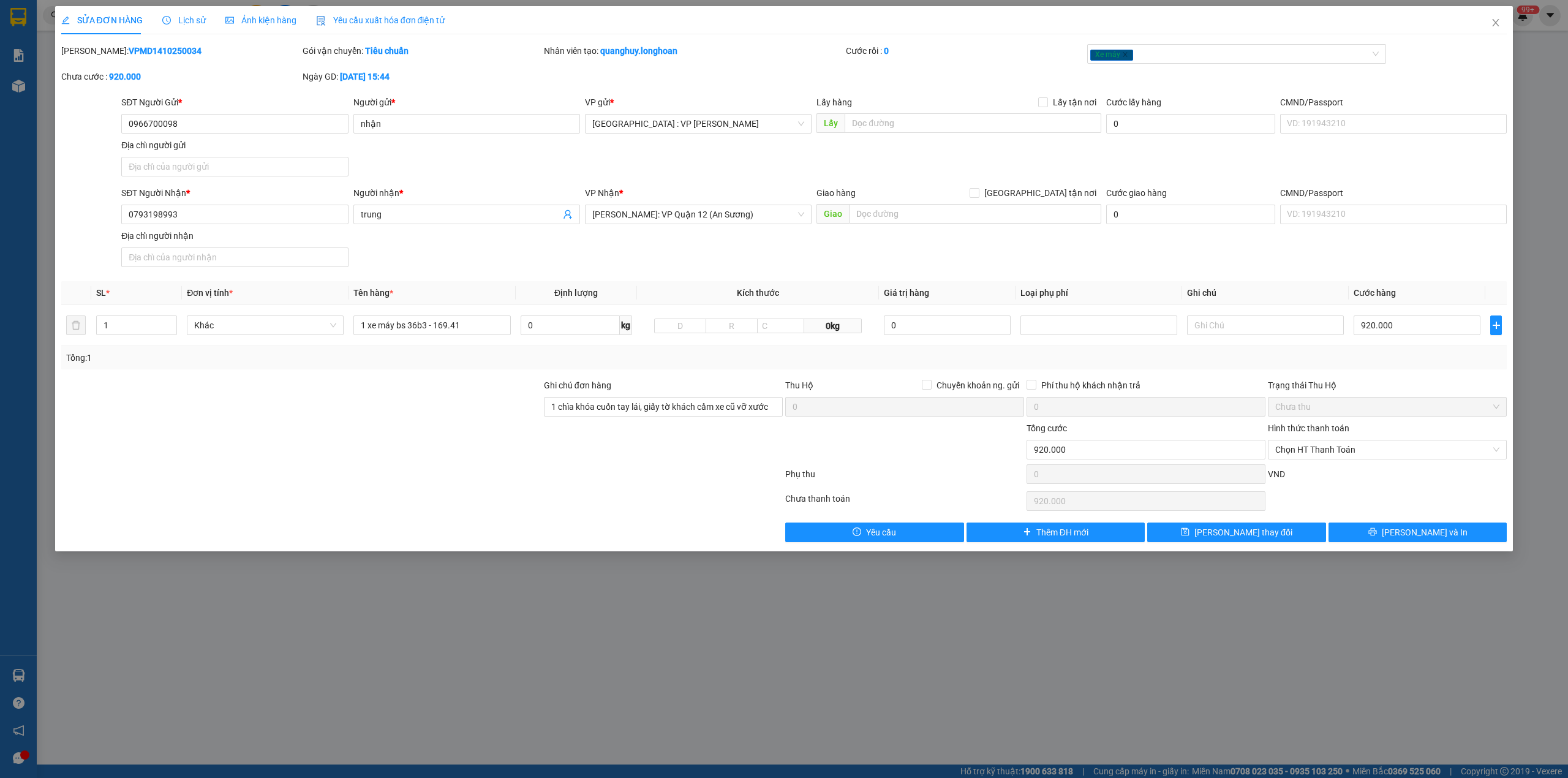
click at [136, 46] on b "VPMD1410250034" at bounding box center [165, 50] width 73 height 9
copy b "VPMD1410250034"
click at [1496, 25] on icon "close" at bounding box center [1496, 23] width 9 height 9
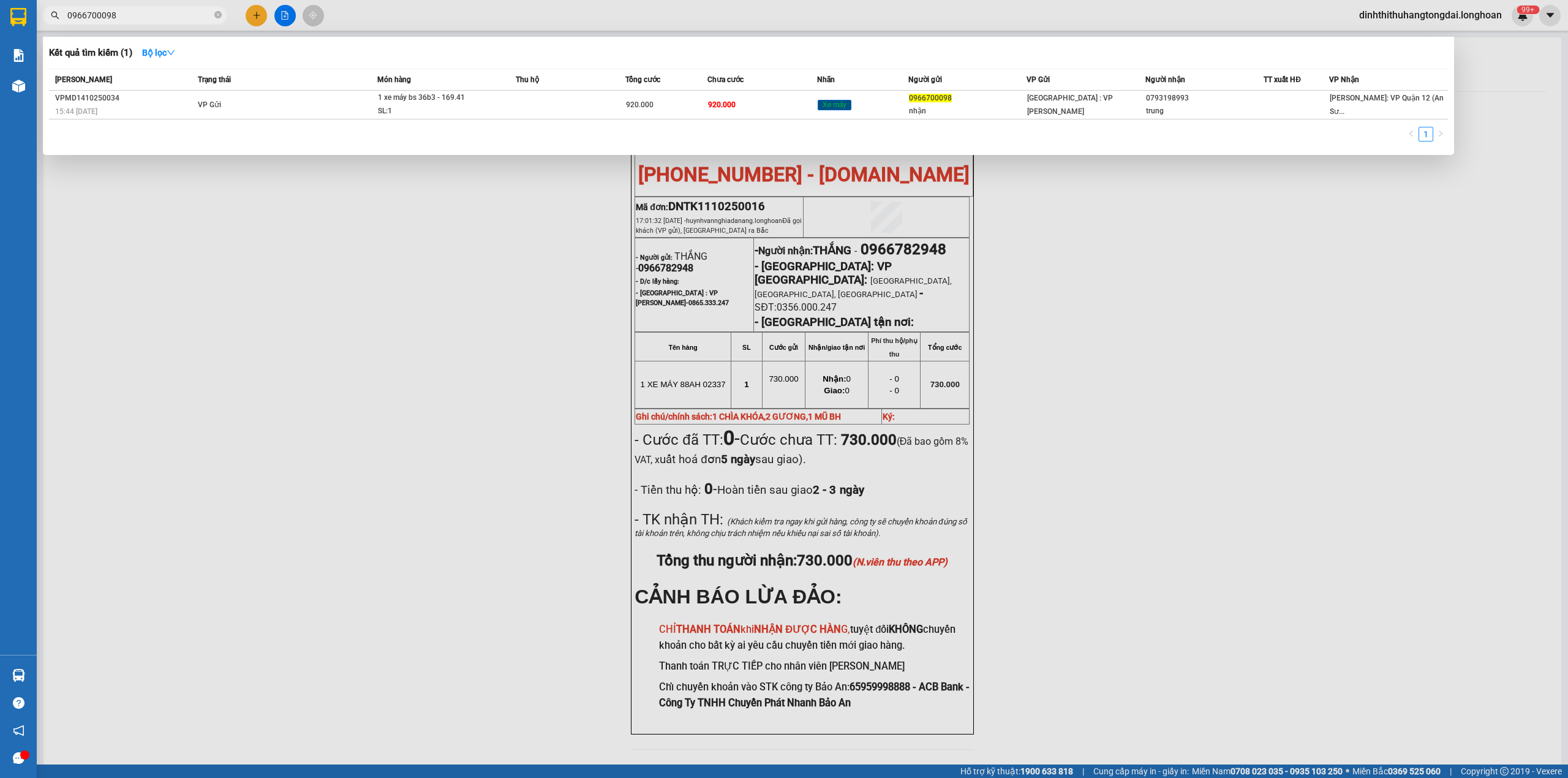
drag, startPoint x: 72, startPoint y: 16, endPoint x: 176, endPoint y: 16, distance: 104.0
click at [176, 16] on input "0966700098" at bounding box center [139, 15] width 145 height 13
paste input "5162380"
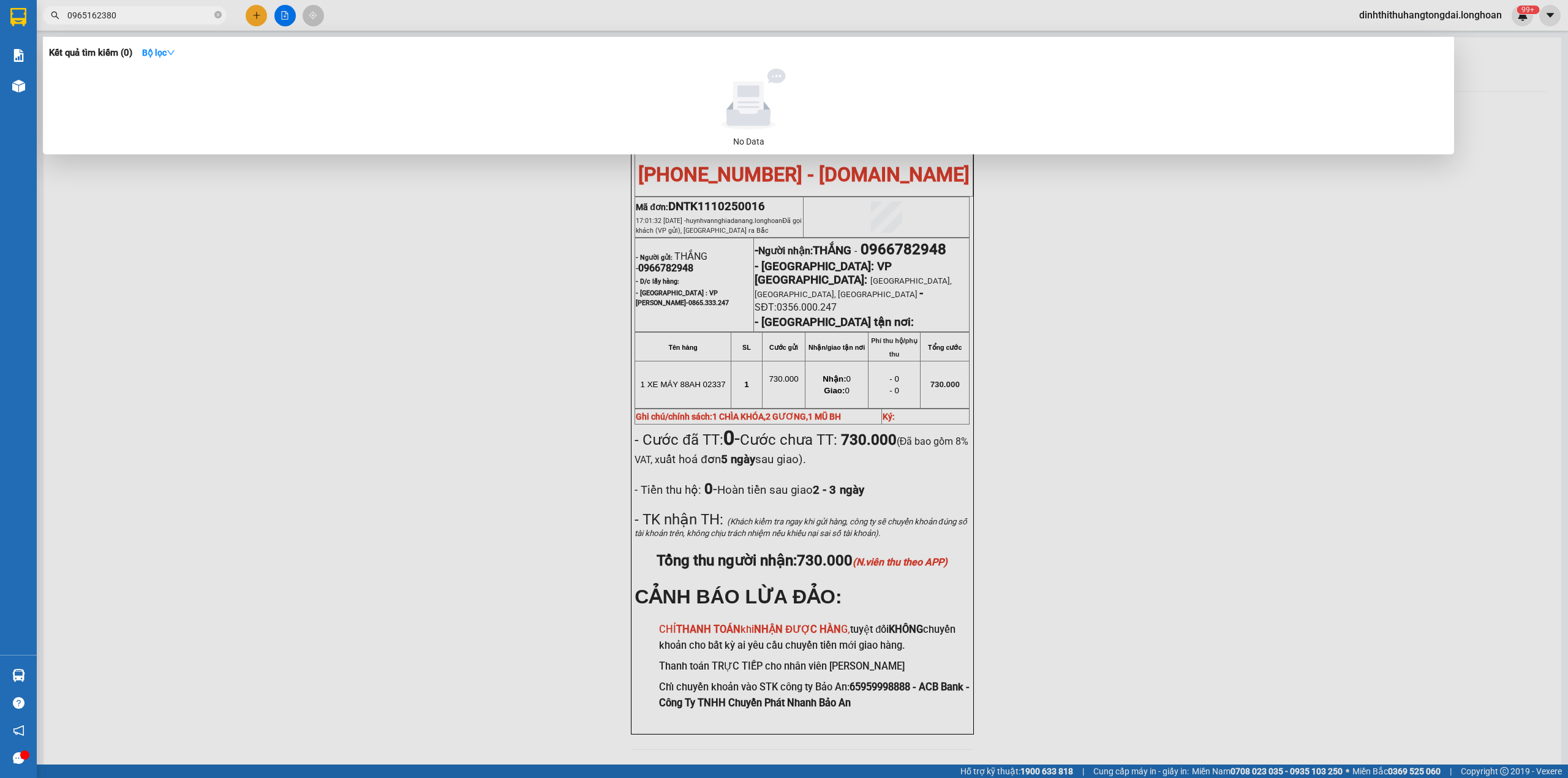
drag, startPoint x: 72, startPoint y: 13, endPoint x: 204, endPoint y: 18, distance: 132.1
click at [204, 18] on input "0965162380" at bounding box center [139, 15] width 145 height 13
paste input "783774507"
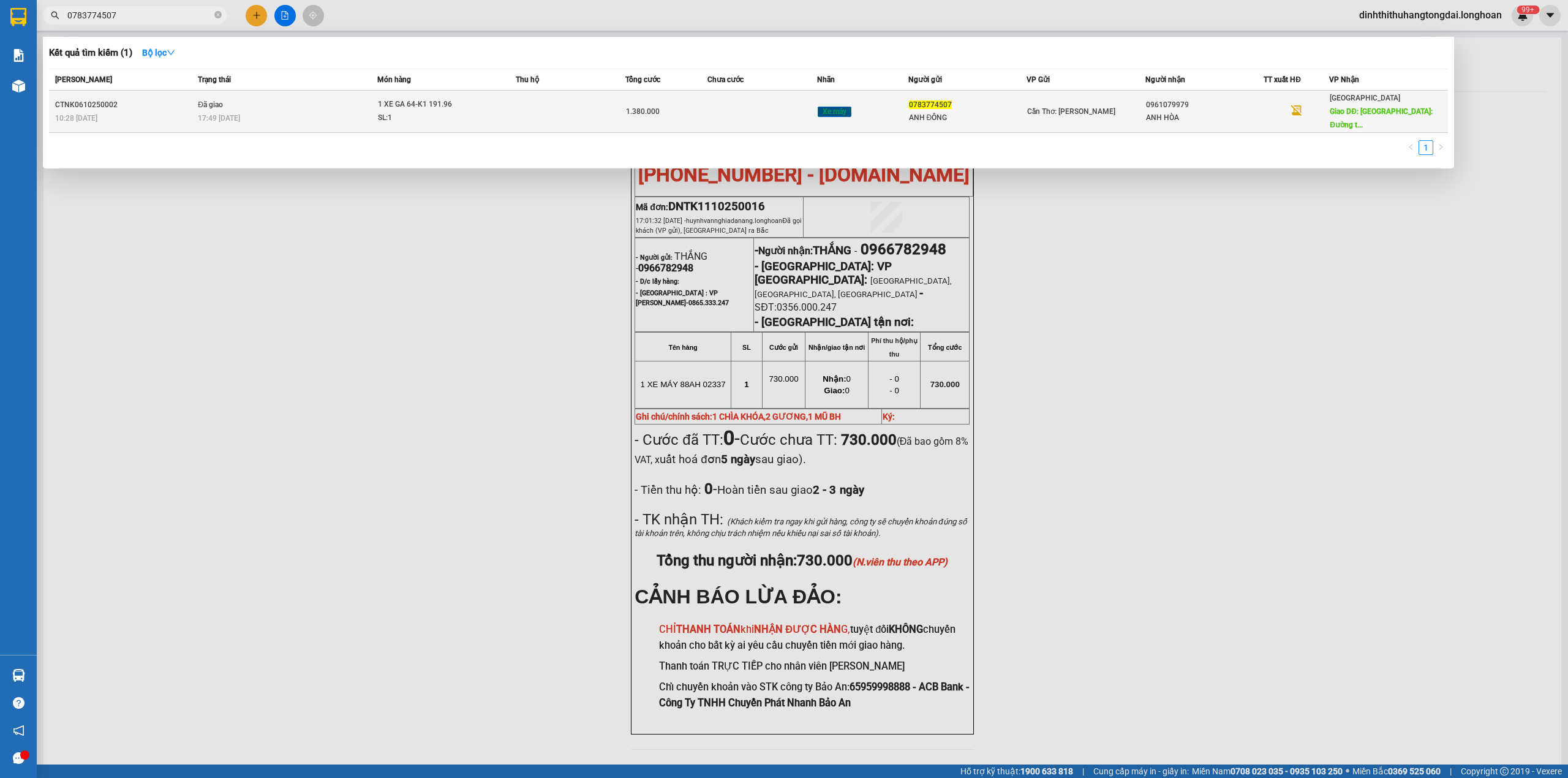
type input "0783774507"
click at [301, 112] on div "17:49 - 09/10" at bounding box center [287, 118] width 179 height 13
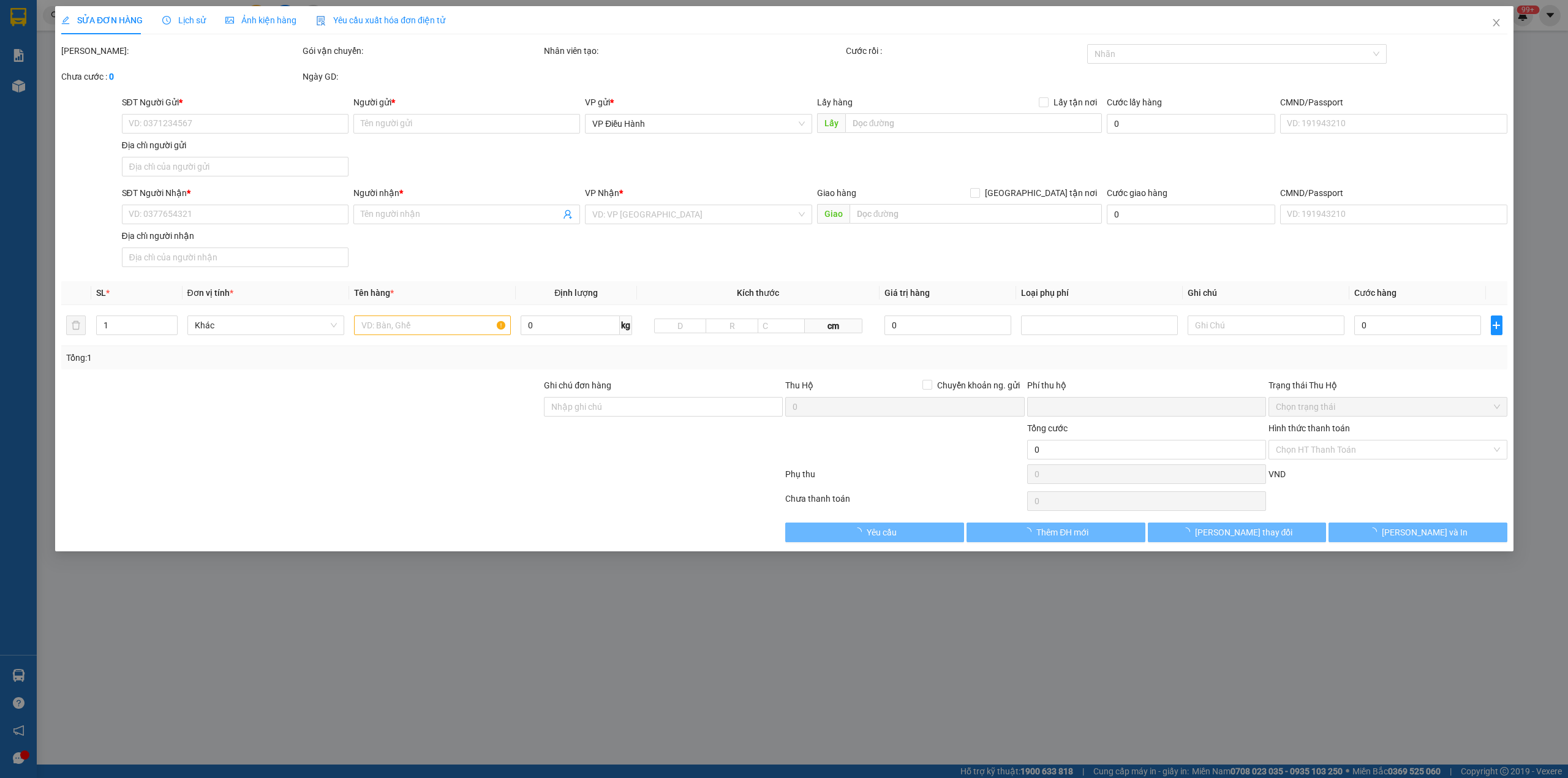
type input "0783774507"
type input "ANH ĐÔNG"
type input "0961079979"
type input "ANH HÒA"
type input "TP Thanh Hóa: Đường tránh TP Thanh Hóa"
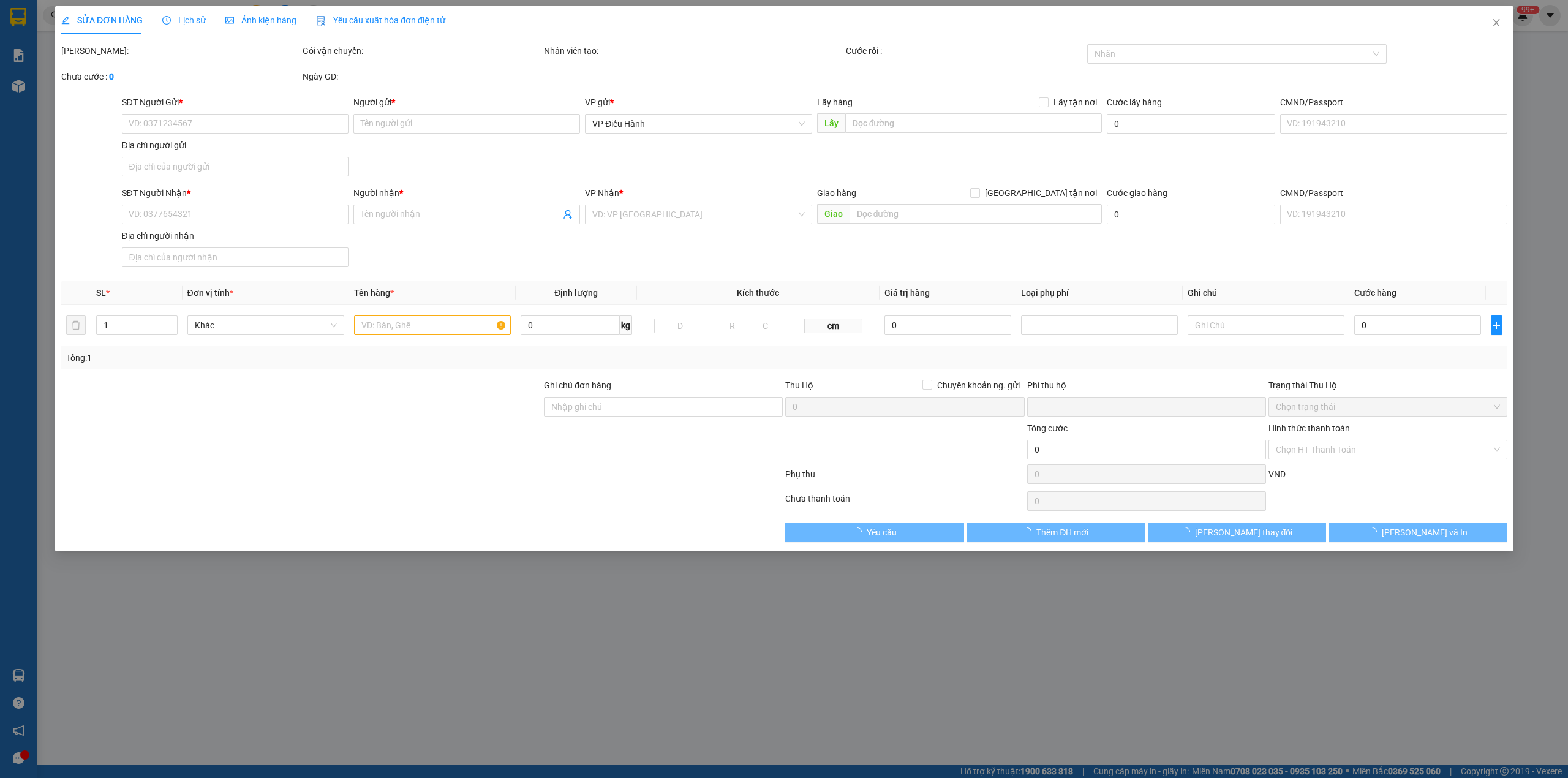
type input "1 CHÌA KHÓA"
type input "0"
type input "1.380.000"
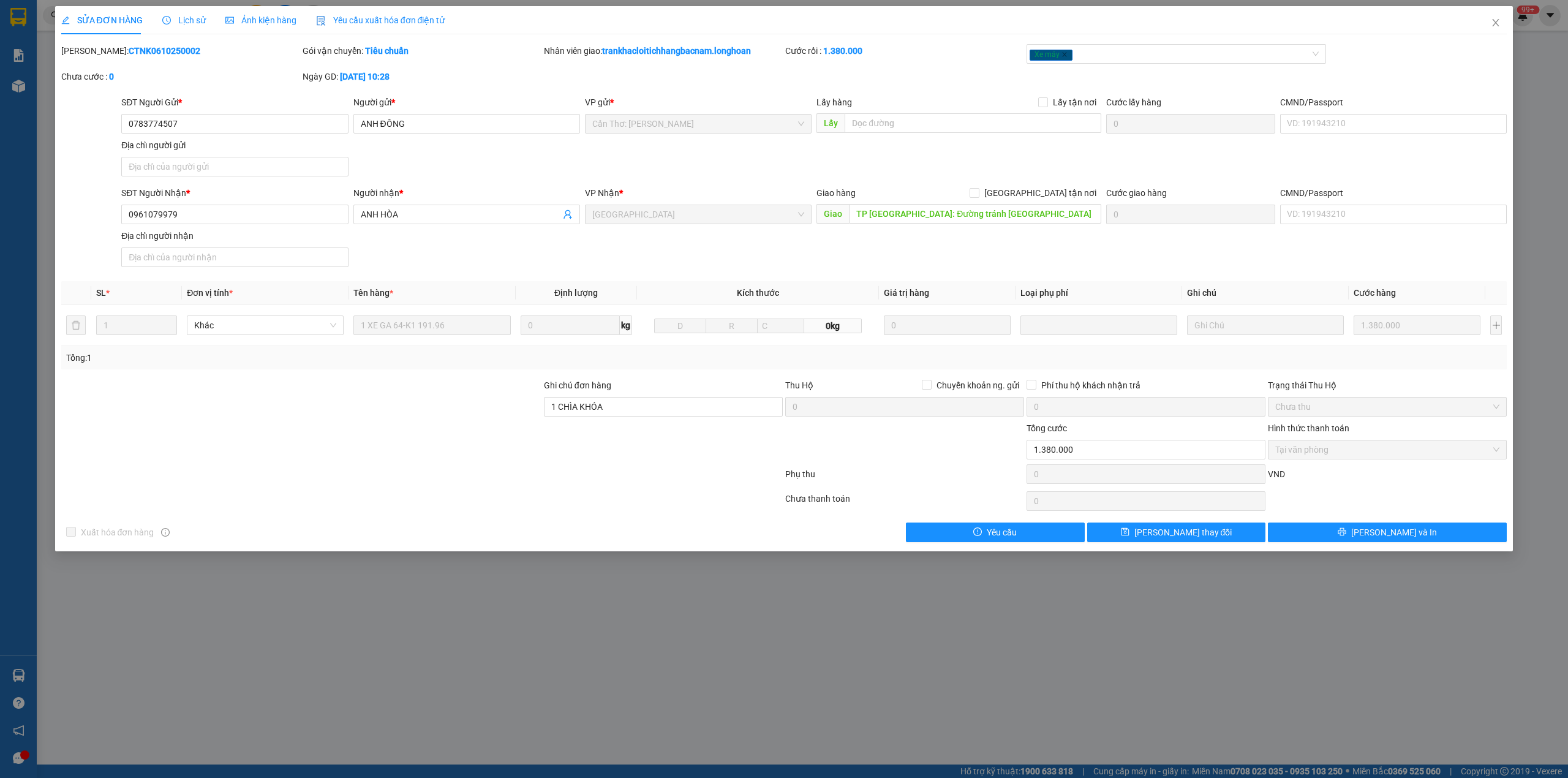
click at [129, 49] on b "CTNK0610250002" at bounding box center [165, 50] width 72 height 9
copy b "CTNK0610250002"
click at [1488, 25] on span "Close" at bounding box center [1496, 23] width 34 height 34
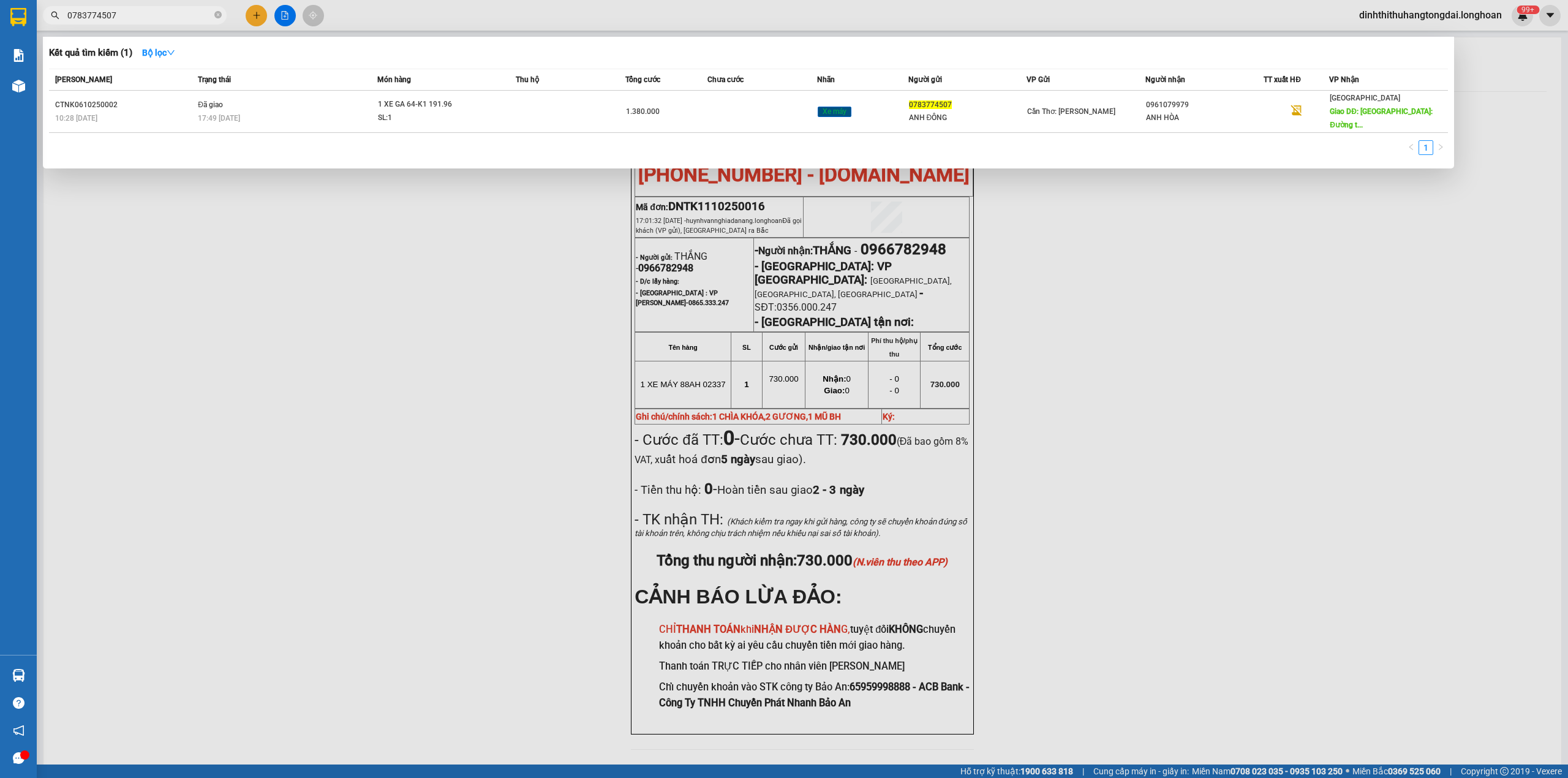
drag, startPoint x: 72, startPoint y: 15, endPoint x: 154, endPoint y: 15, distance: 82.0
click at [154, 15] on input "0783774507" at bounding box center [139, 15] width 145 height 13
paste input "text"
click at [76, 15] on input "0961587559" at bounding box center [139, 15] width 145 height 13
click at [72, 13] on input "0961587559" at bounding box center [139, 15] width 145 height 13
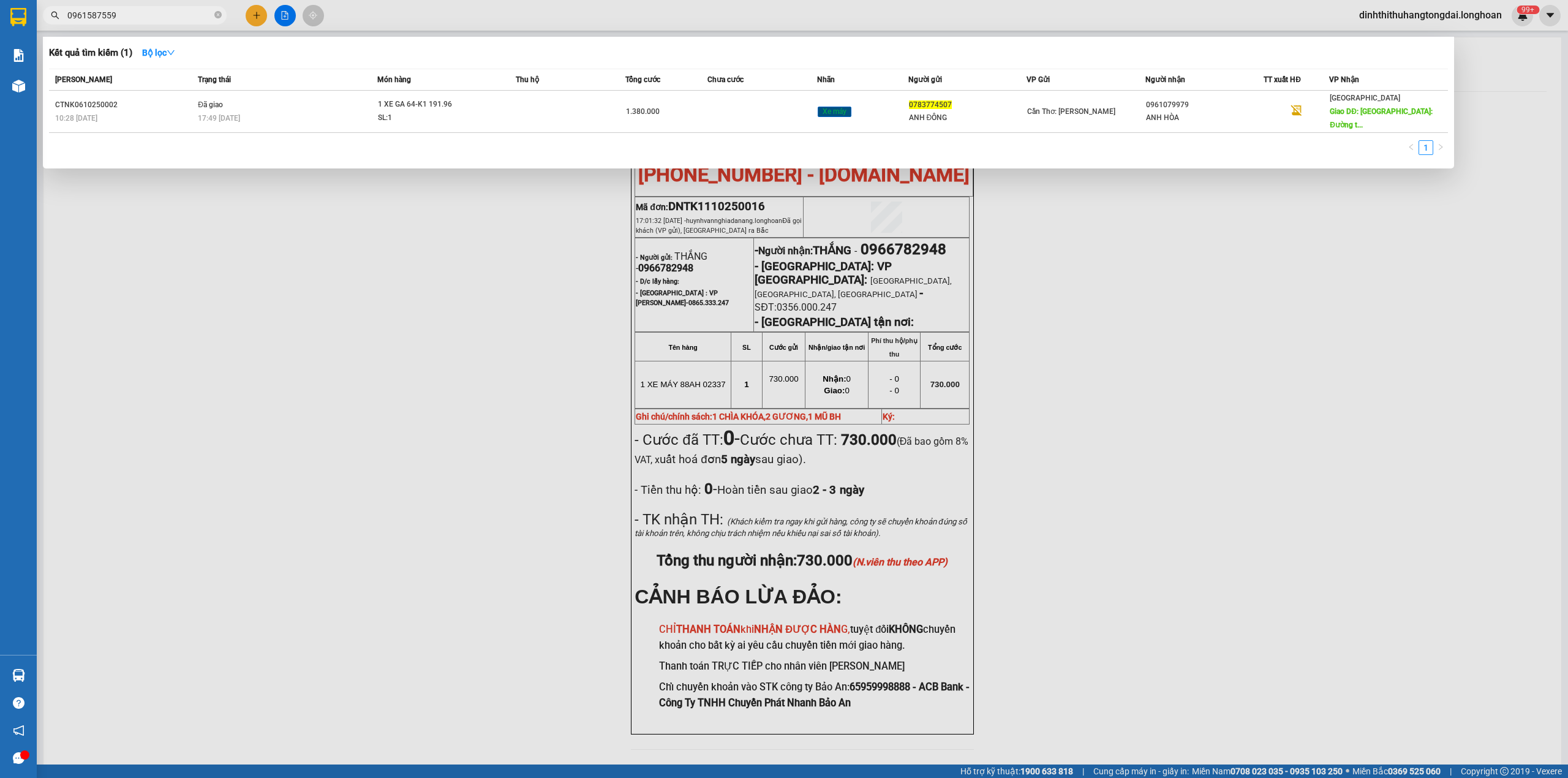
click at [103, 13] on input "0961587559" at bounding box center [139, 15] width 145 height 13
type input "0961587559"
click at [75, 10] on input "0961587559" at bounding box center [139, 15] width 145 height 13
click at [133, 12] on input "0961587559" at bounding box center [139, 15] width 145 height 13
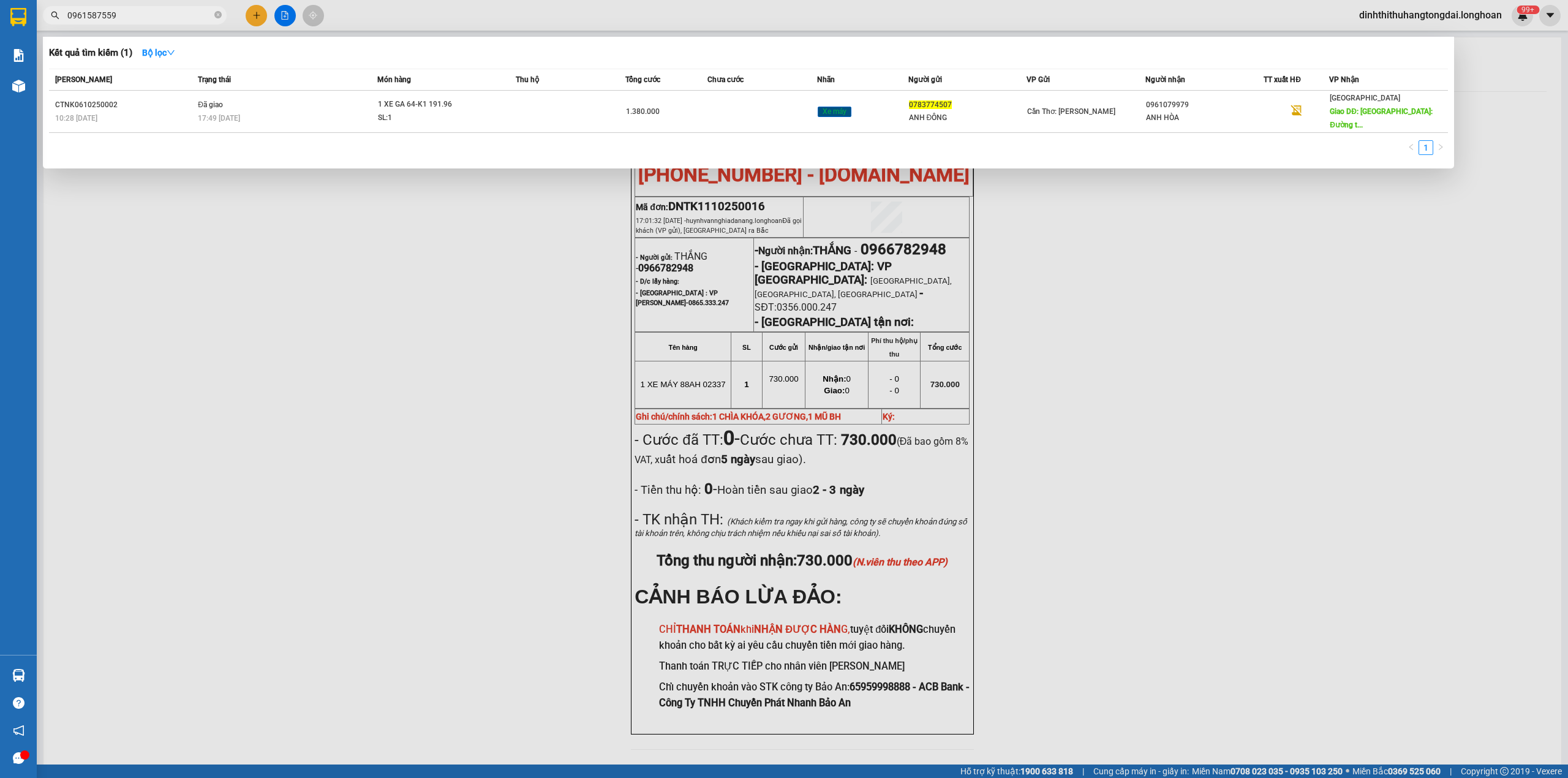
click at [112, 15] on input "0961587559" at bounding box center [139, 15] width 145 height 13
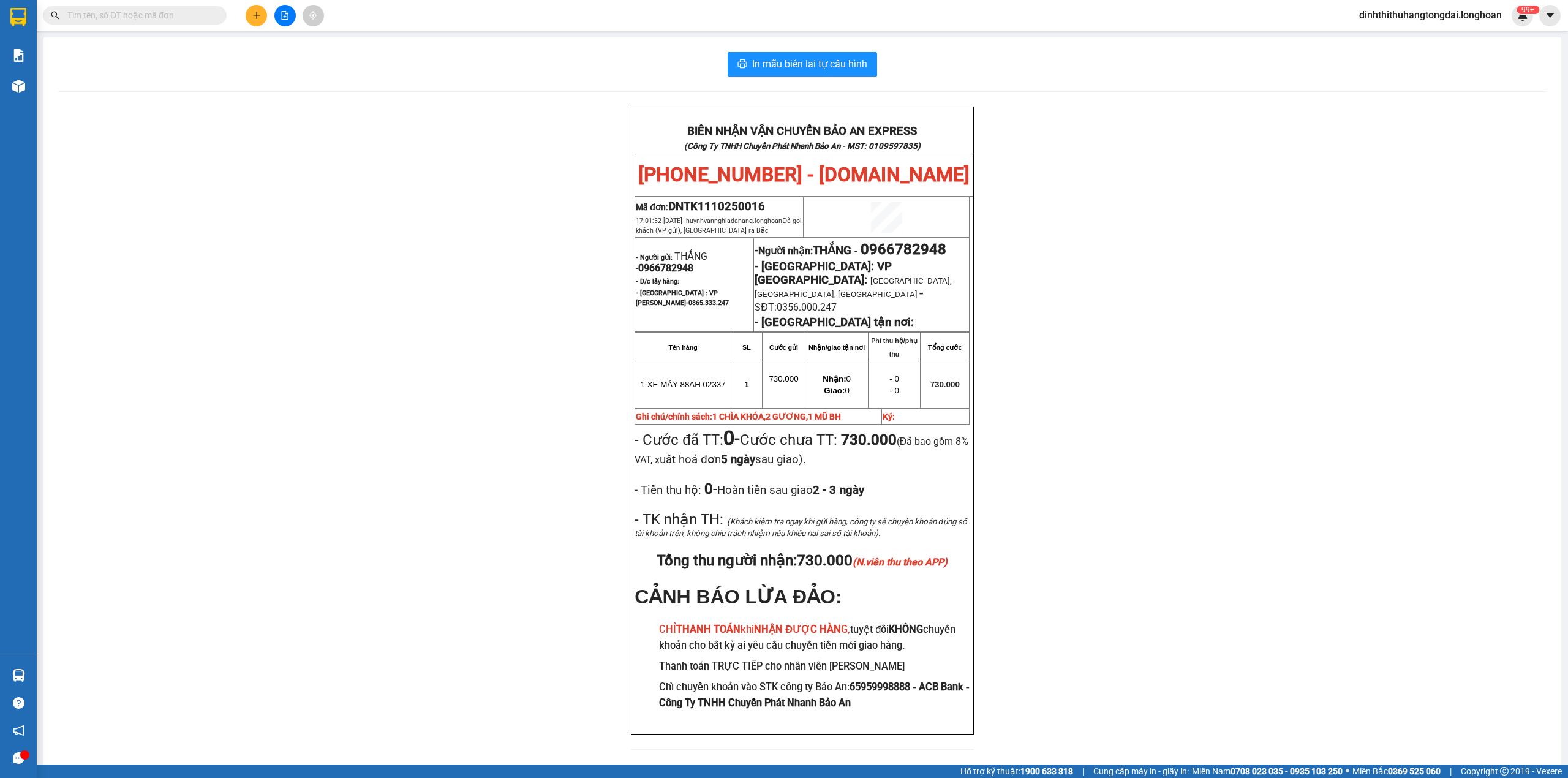
click at [98, 20] on input "text" at bounding box center [139, 15] width 145 height 13
paste input "961587559"
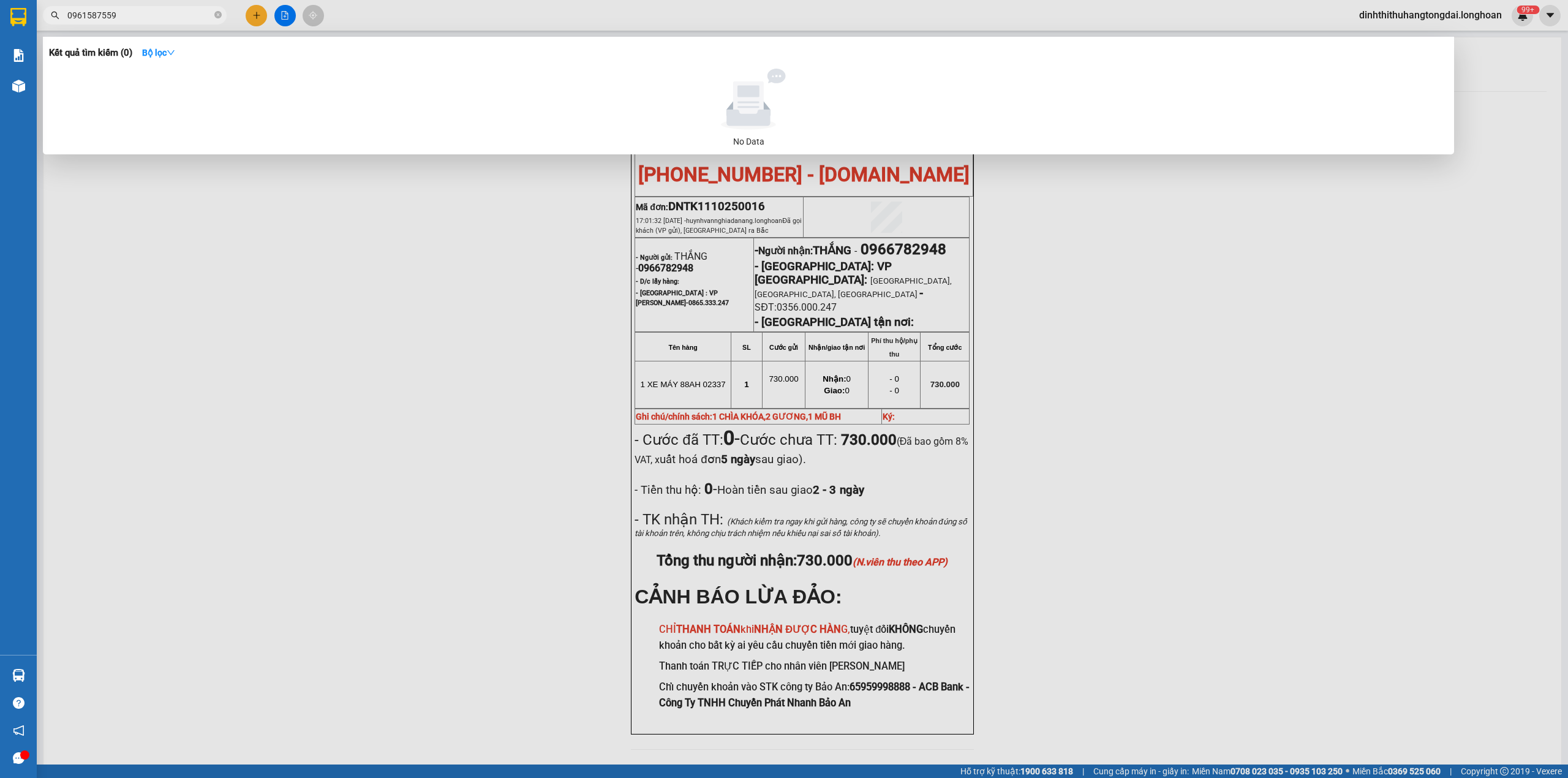
drag, startPoint x: 72, startPoint y: 18, endPoint x: 179, endPoint y: 18, distance: 107.0
click at [179, 18] on input "0961587559" at bounding box center [139, 15] width 145 height 13
paste input "31794083"
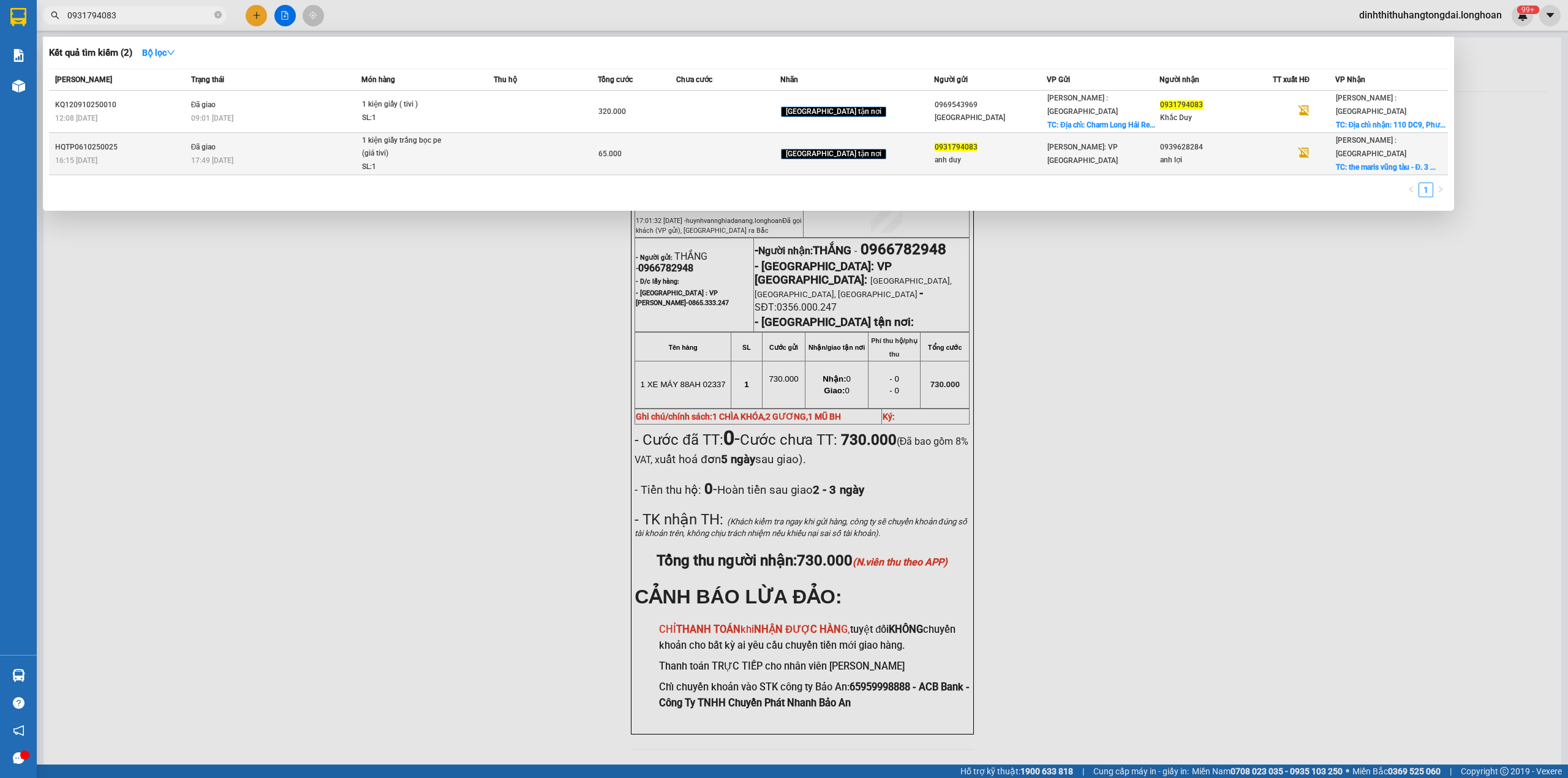
type input "0931794083"
click at [493, 155] on span "1 kiện giấy trắng bọc pe (giá tivi) SL: 1" at bounding box center [428, 154] width 131 height 40
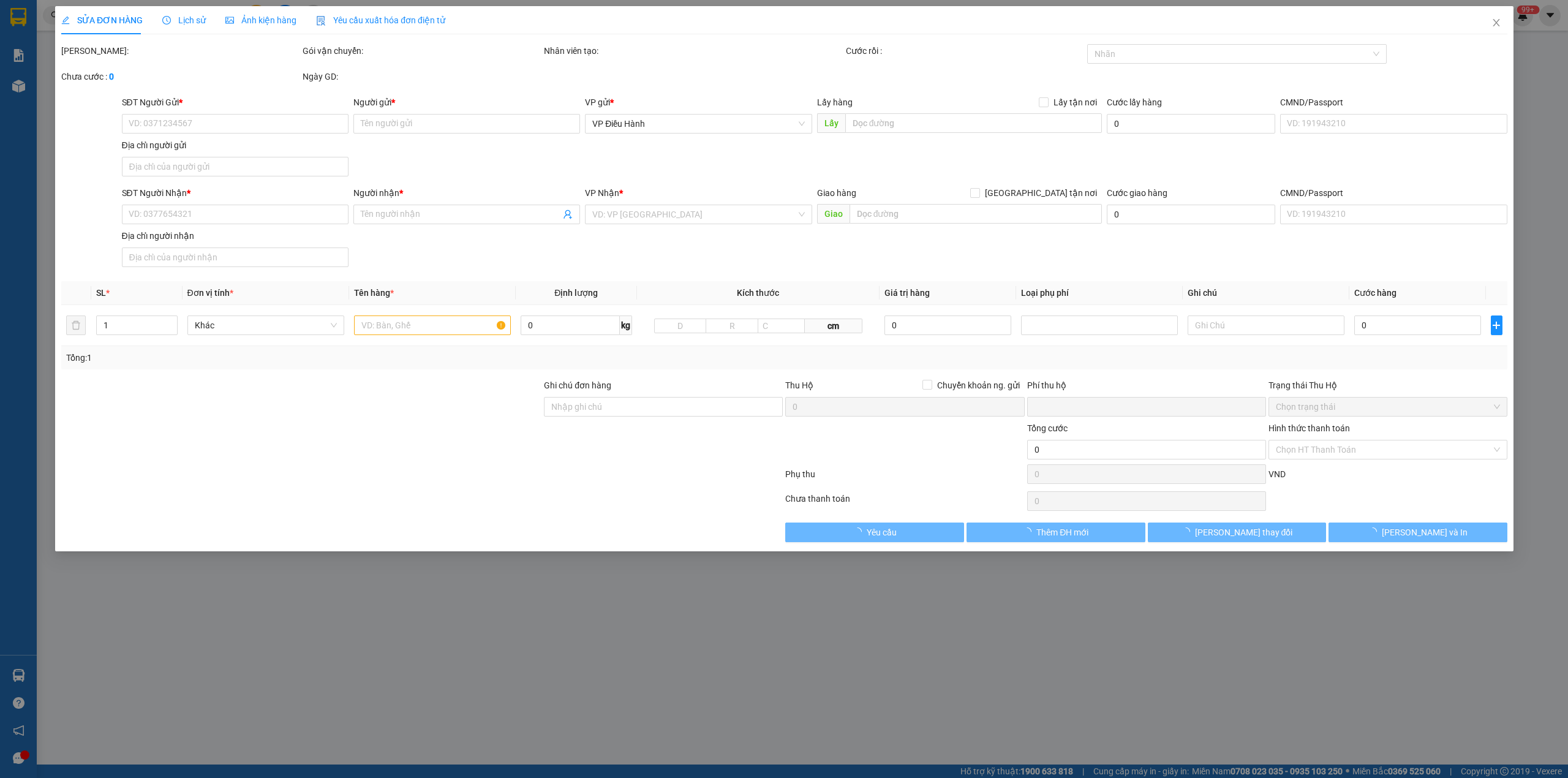
type input "0931794083"
type input "anh duy"
type input "0939628284"
type input "anh lợi"
checkbox input "true"
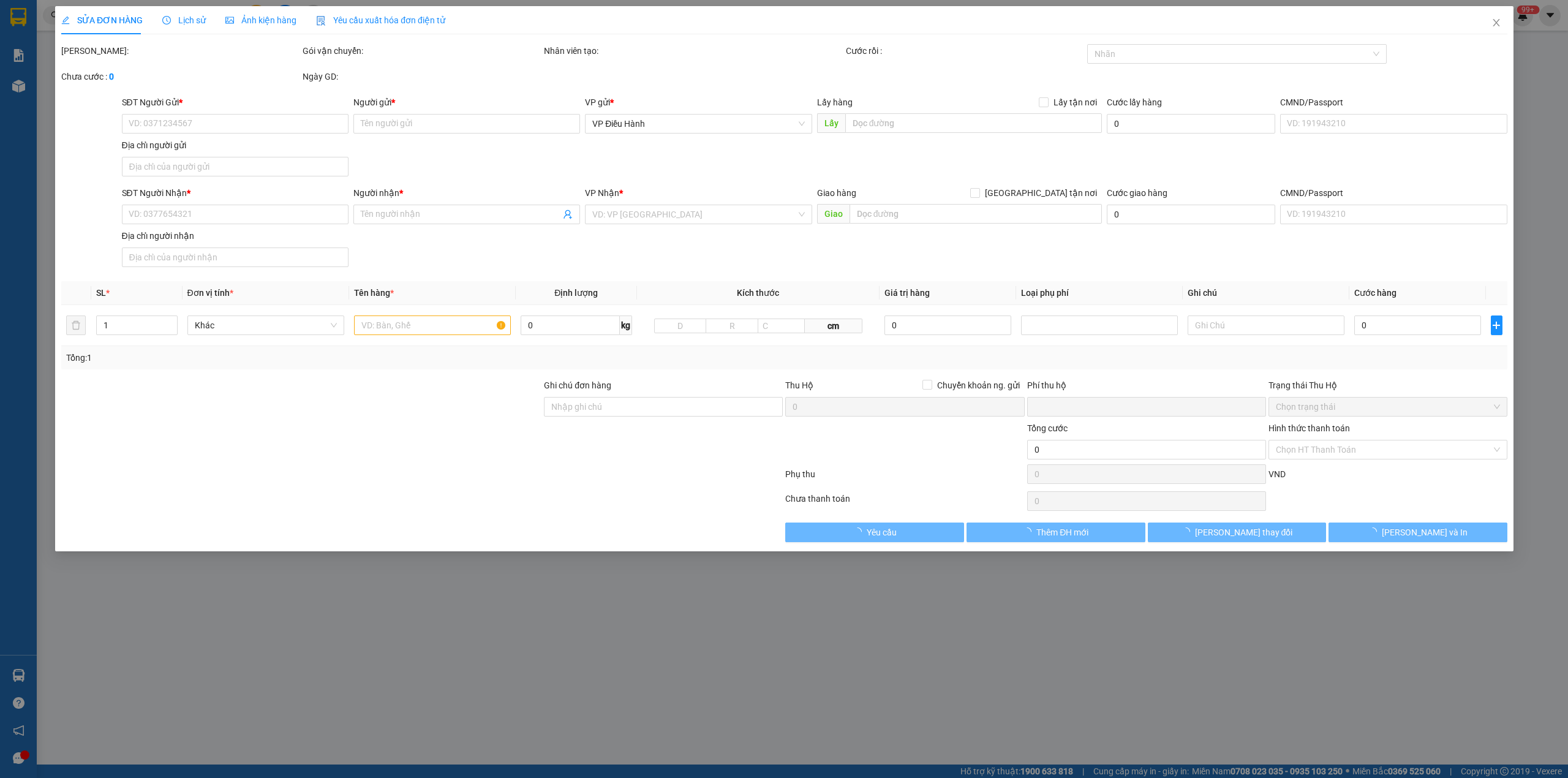
type input "the maris vũng tàu - Đ. [DATE], Phường 10, [GEOGRAPHIC_DATA], [GEOGRAPHIC_DATA]…"
type input "0"
type input "65.000"
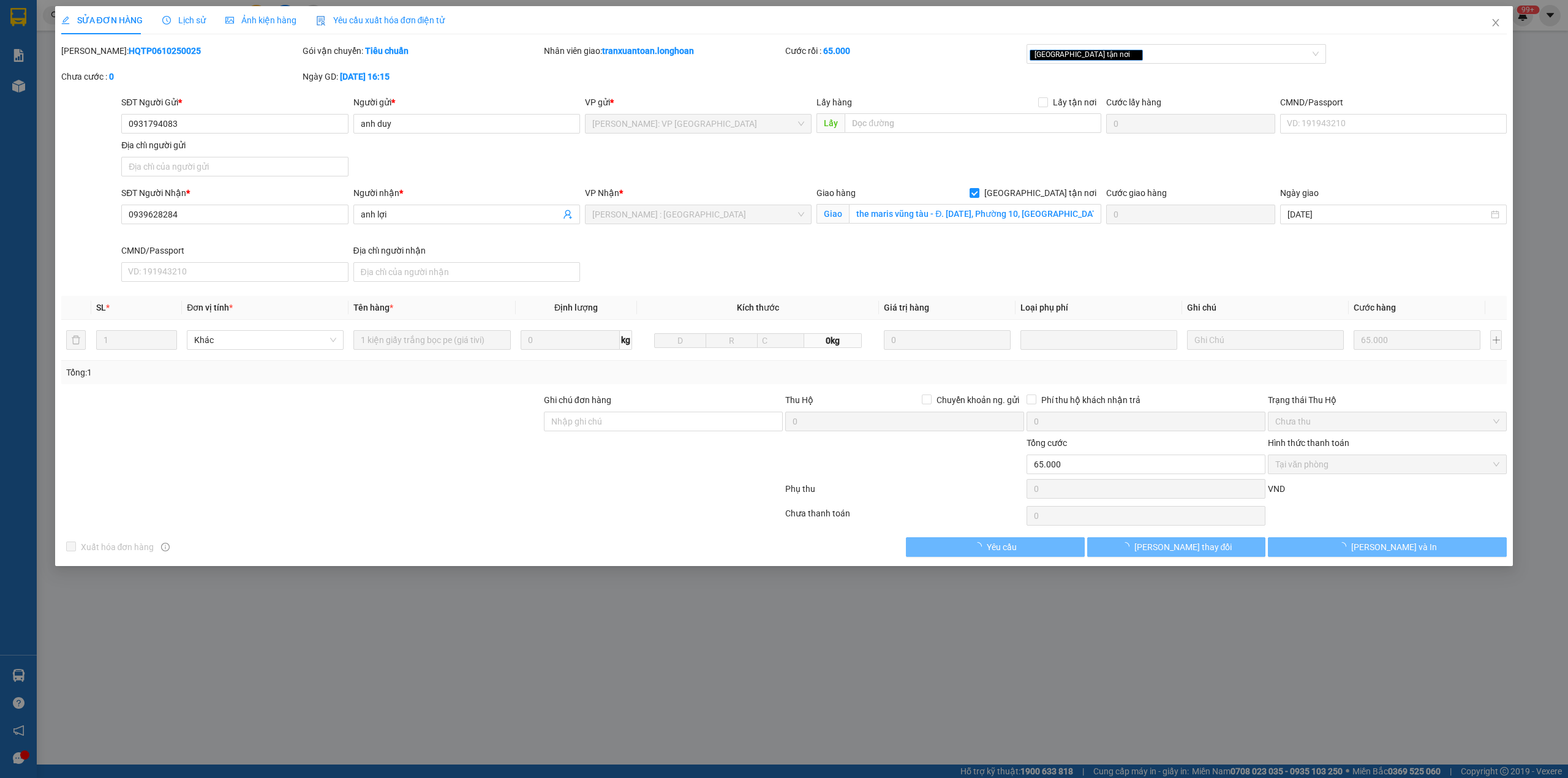
click at [129, 49] on b "HQTP0610250025" at bounding box center [165, 50] width 72 height 9
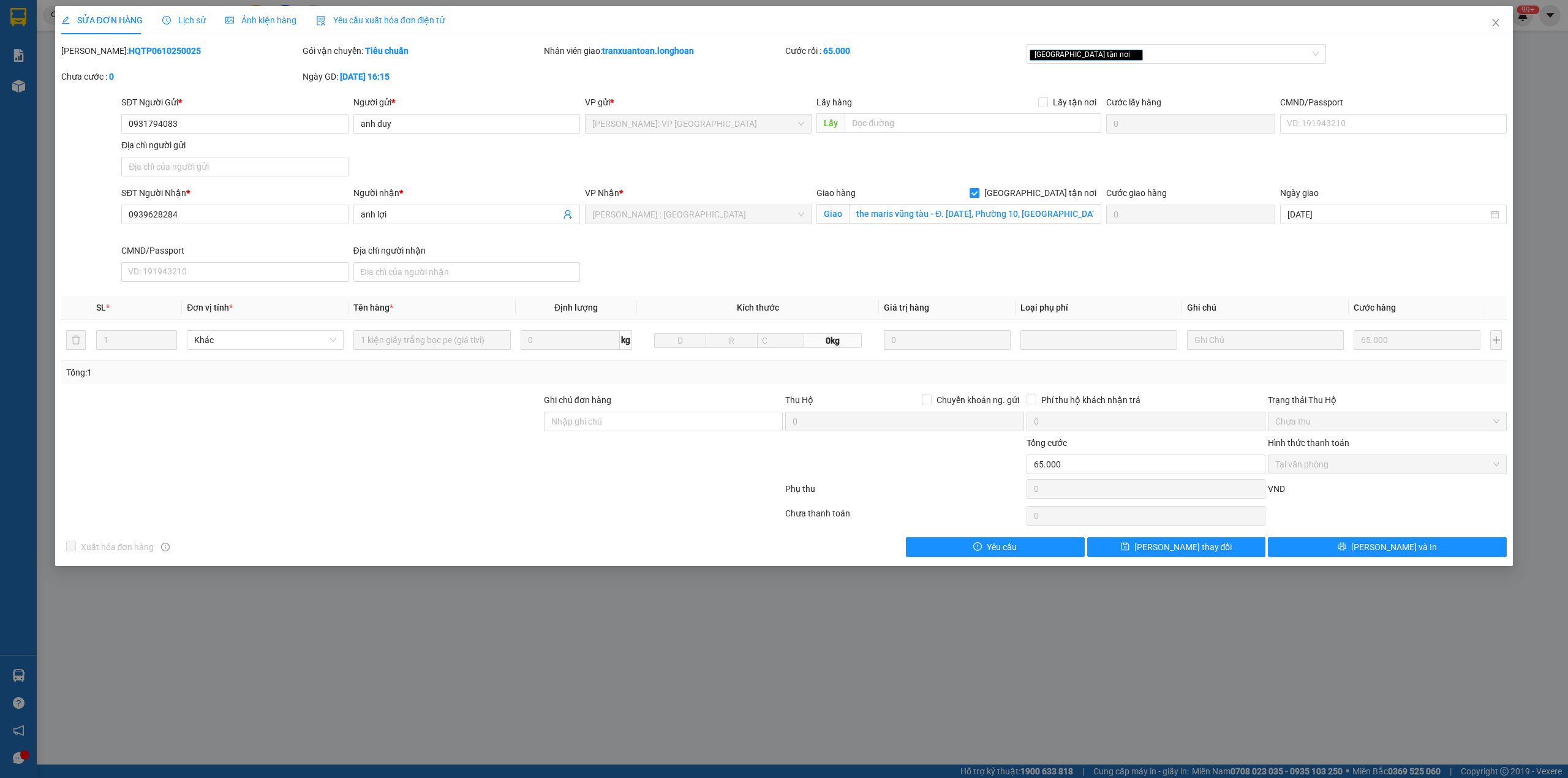
click at [129, 49] on b "HQTP0610250025" at bounding box center [165, 50] width 72 height 9
copy b "HQTP0610250025"
drag, startPoint x: 1503, startPoint y: 27, endPoint x: 981, endPoint y: 35, distance: 522.1
click at [1503, 27] on span "Close" at bounding box center [1496, 23] width 34 height 34
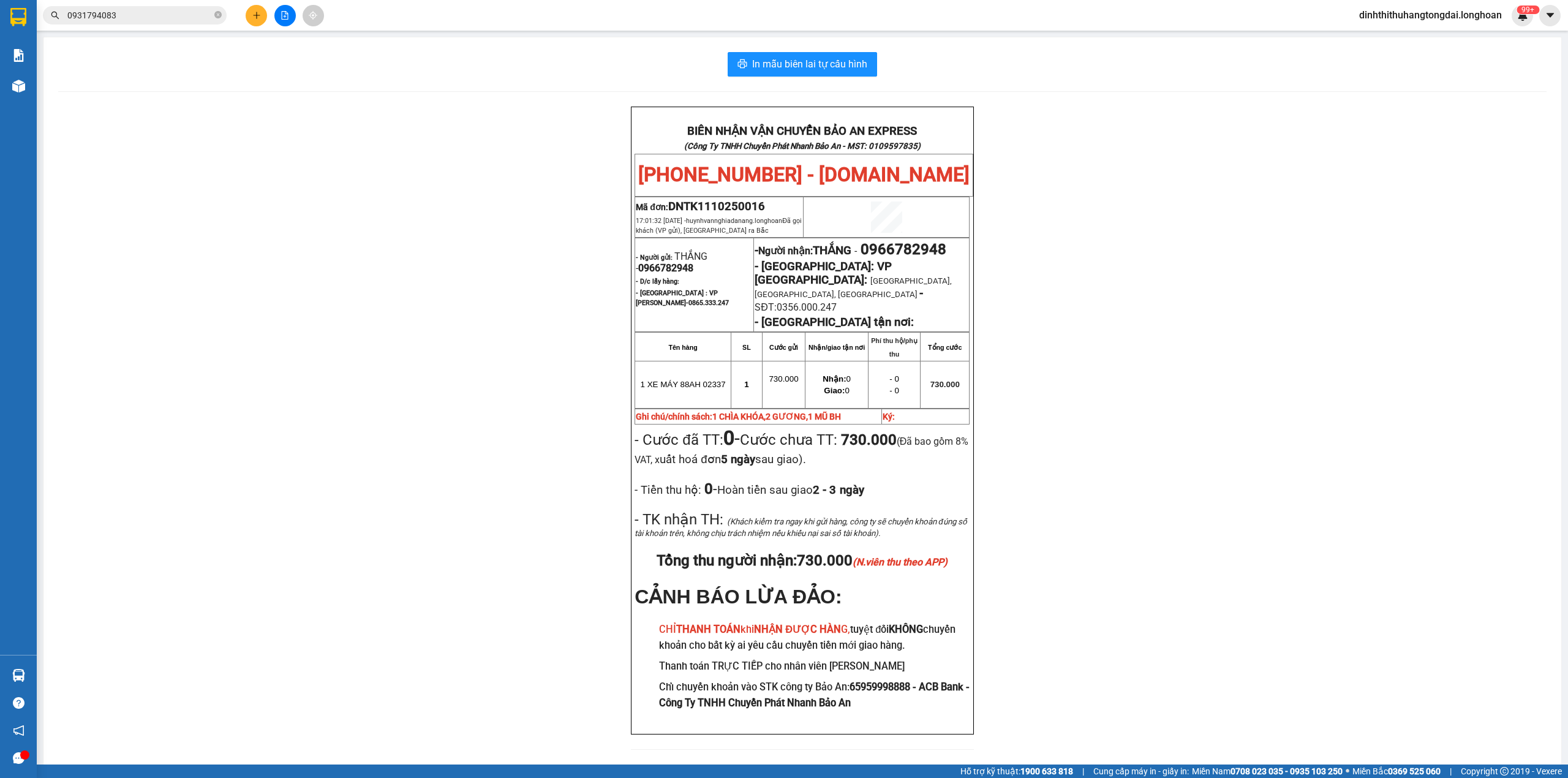
click at [162, 23] on span "0931794083" at bounding box center [135, 14] width 184 height 18
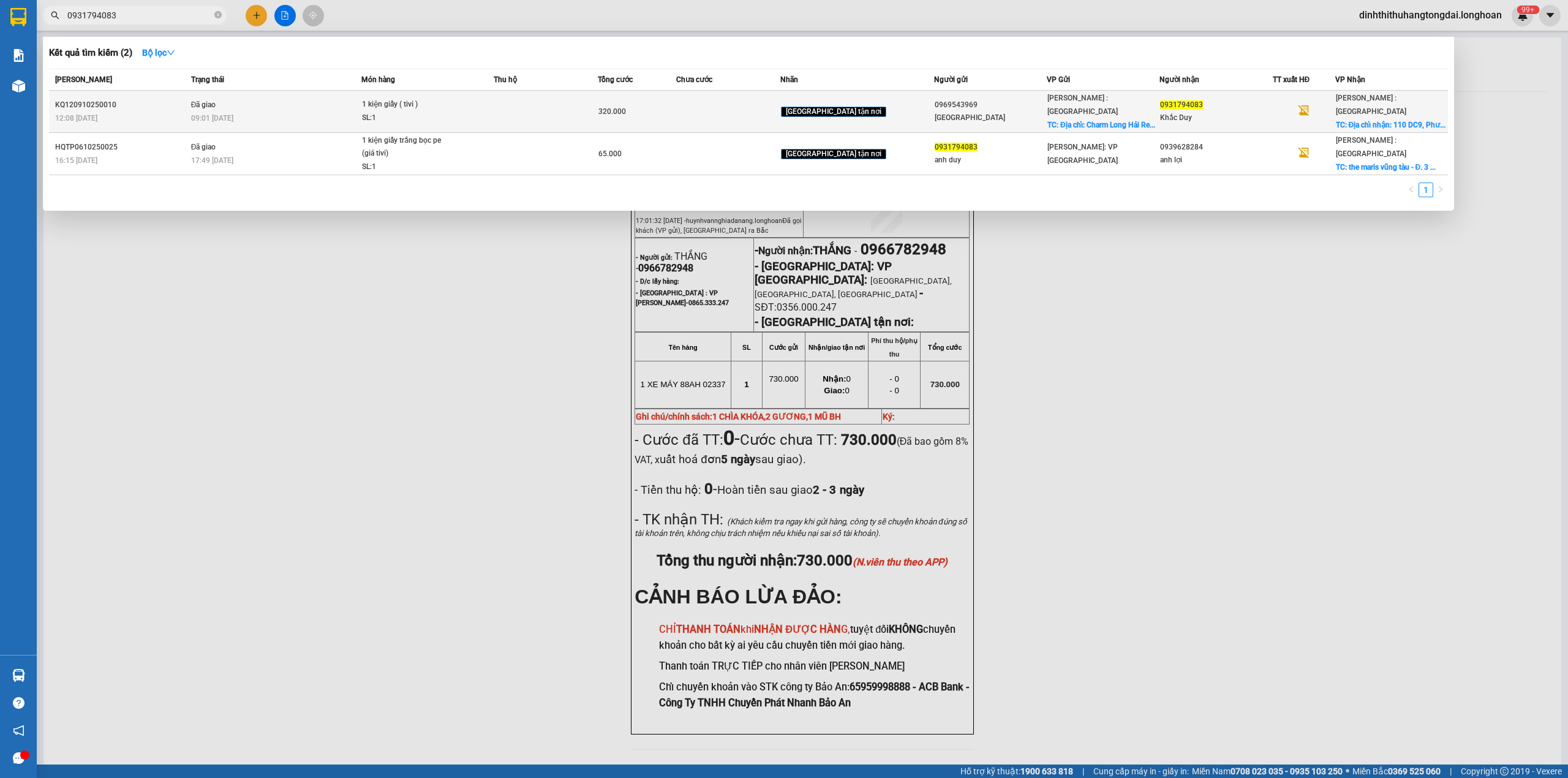
click at [285, 98] on td "Đã giao 09:01 [DATE]" at bounding box center [275, 112] width 174 height 43
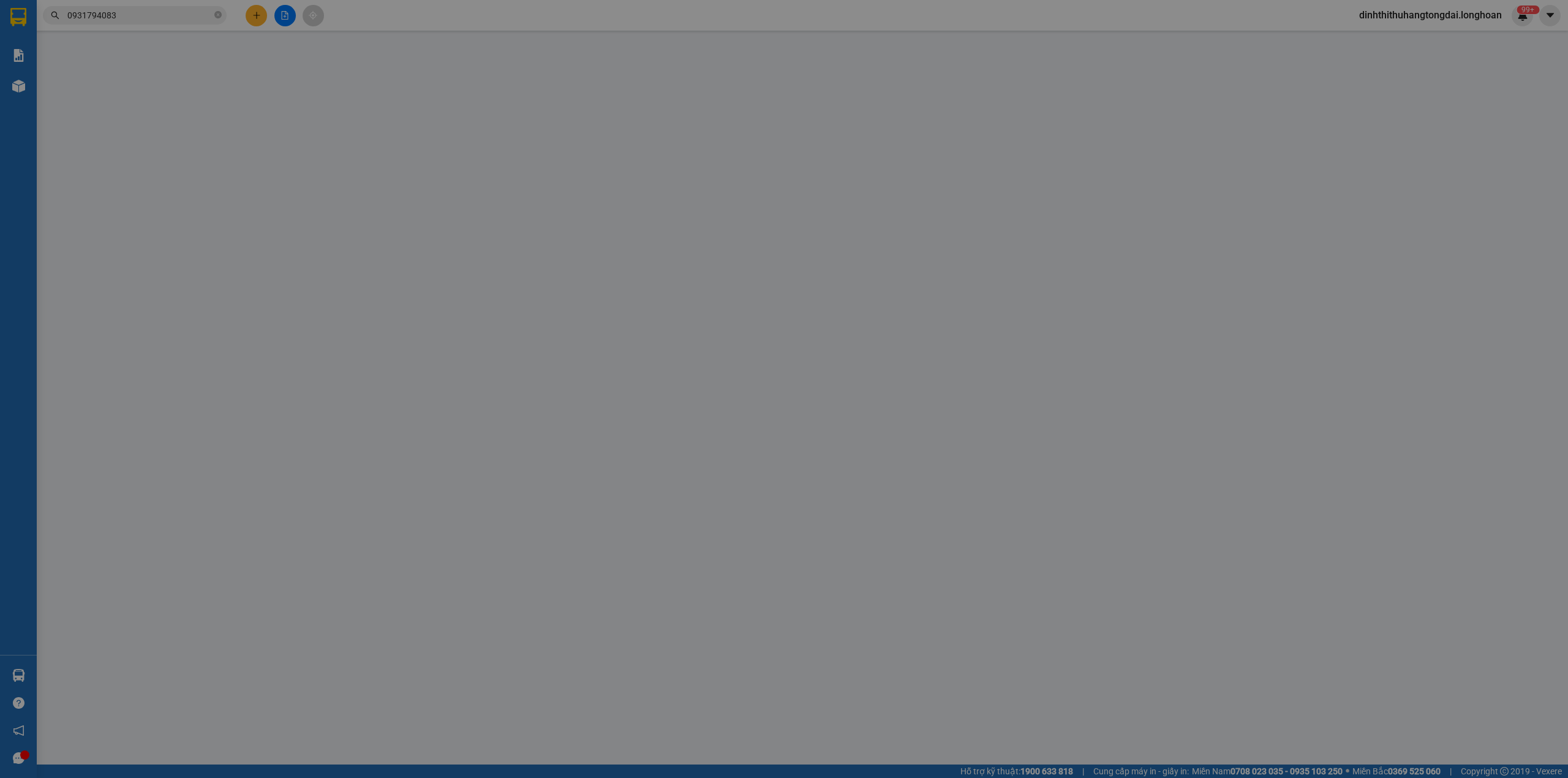
type input "0969543969"
type input "[GEOGRAPHIC_DATA]"
checkbox input "true"
type input "Địa chỉ: [GEOGRAPHIC_DATA], [GEOGRAPHIC_DATA], [GEOGRAPHIC_DATA] [GEOGRAPHIC_DA…"
type input "0931794083"
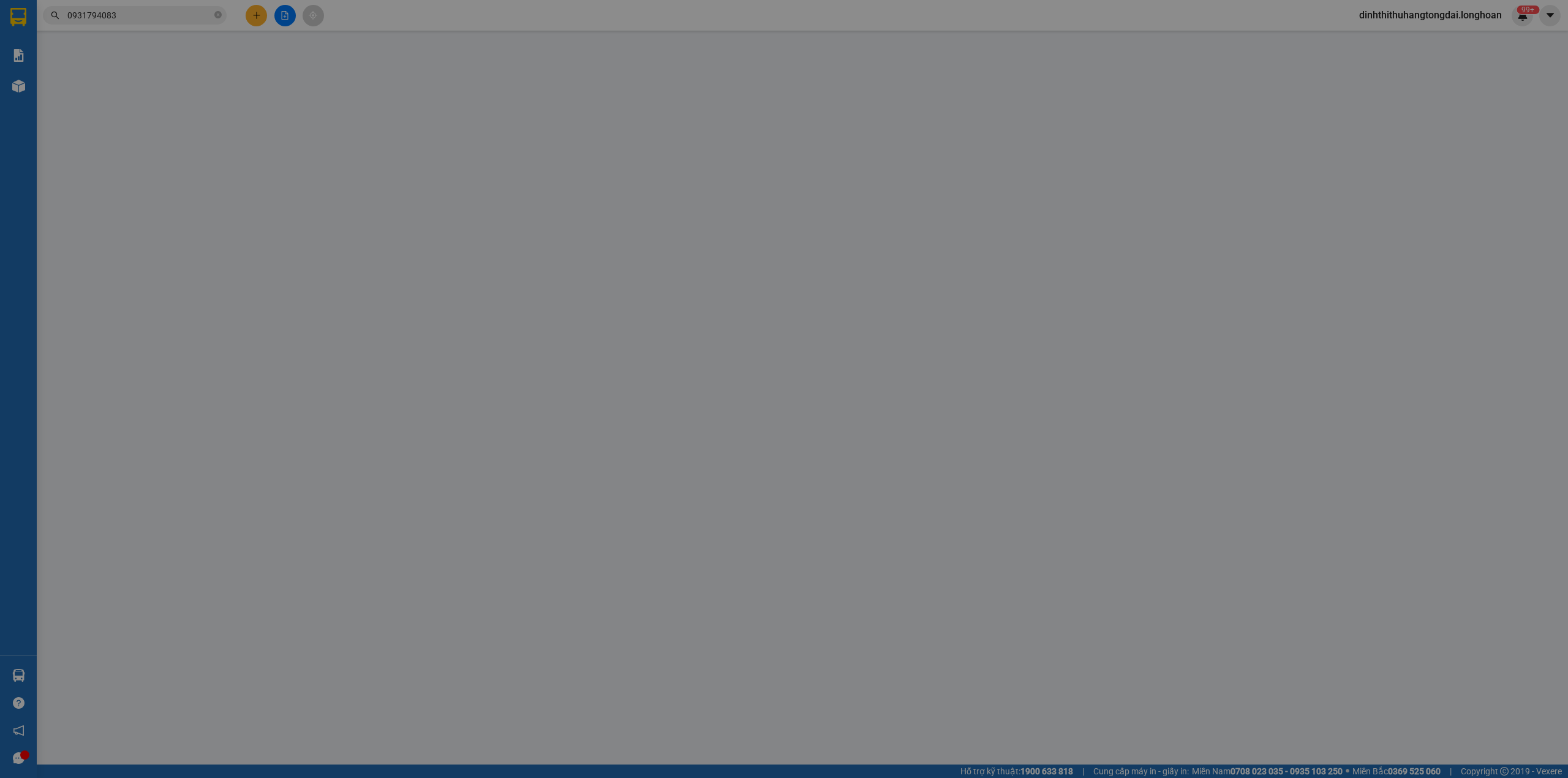
type input "Khắc Duy"
checkbox input "true"
type input "Địa chỉ nhận: [STREET_ADDRESS]"
type input "NHẬN THEO KIỆN-GIAO NGUYÊN KIỆN - HƯ VỠ KHÔNG ĐỀN"
type input "0"
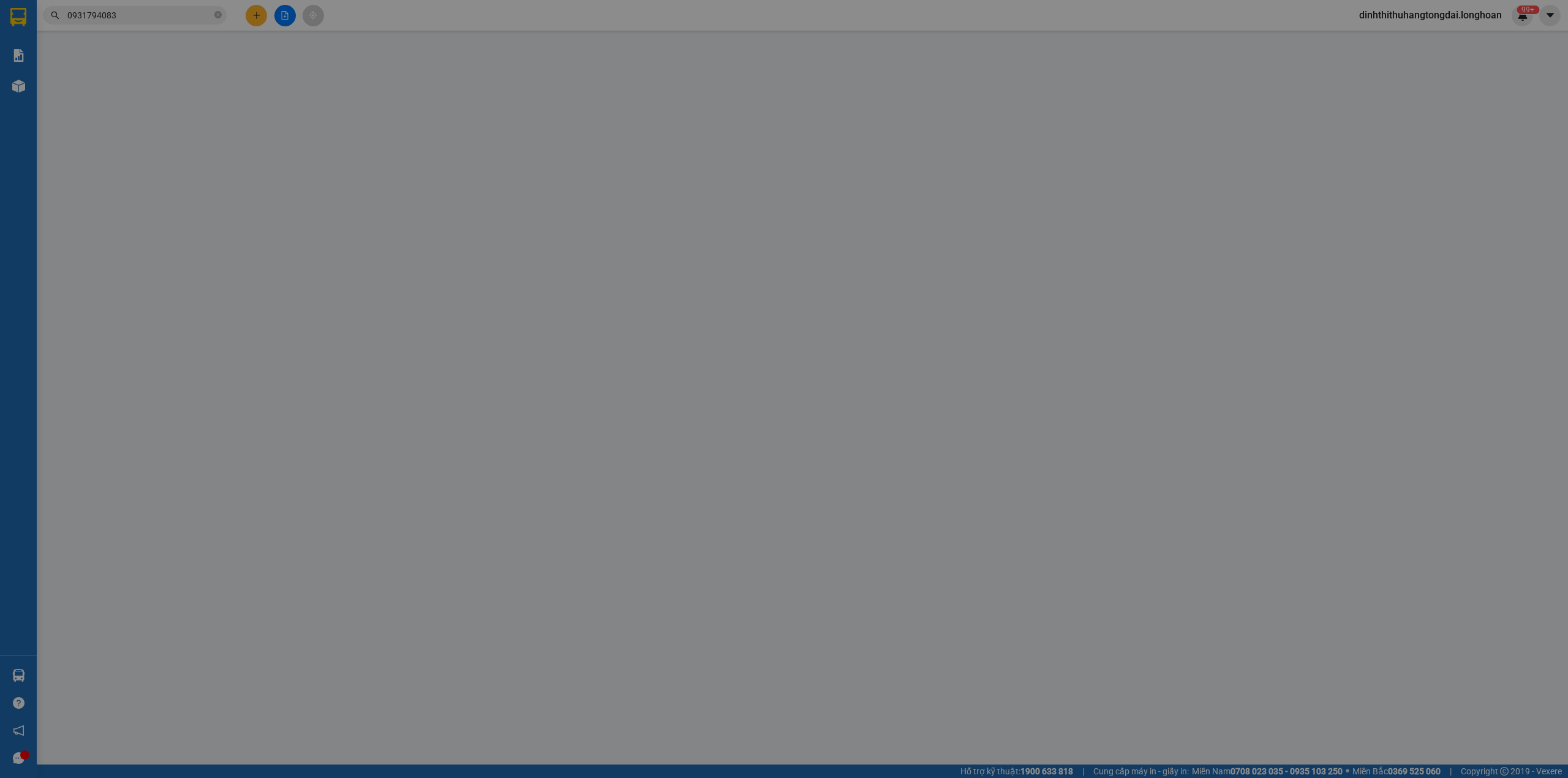
type input "320.000"
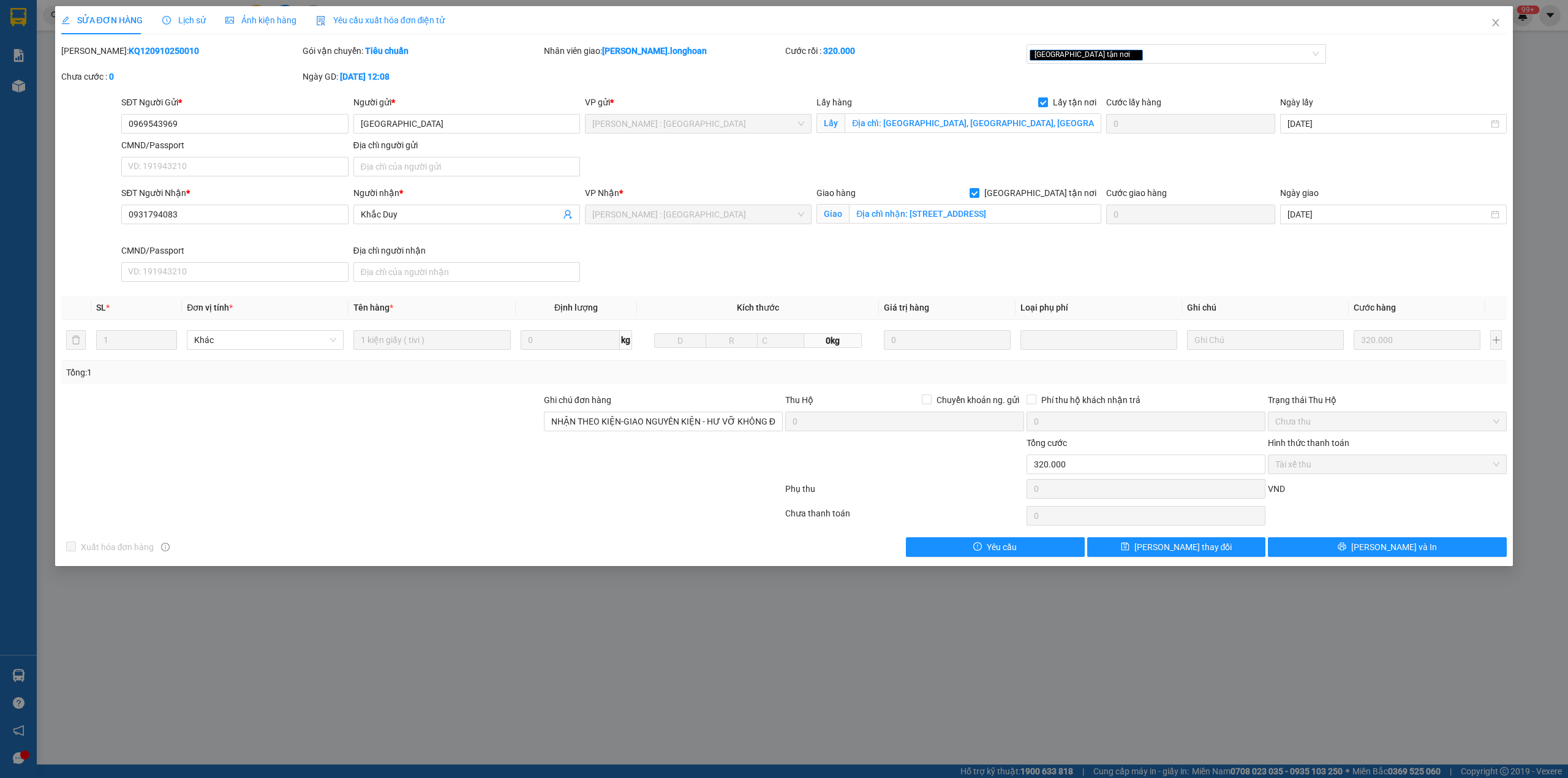
click at [130, 50] on b "KQ120910250010" at bounding box center [164, 50] width 70 height 9
copy b "KQ120910250010"
click at [1498, 20] on icon "close" at bounding box center [1496, 23] width 9 height 9
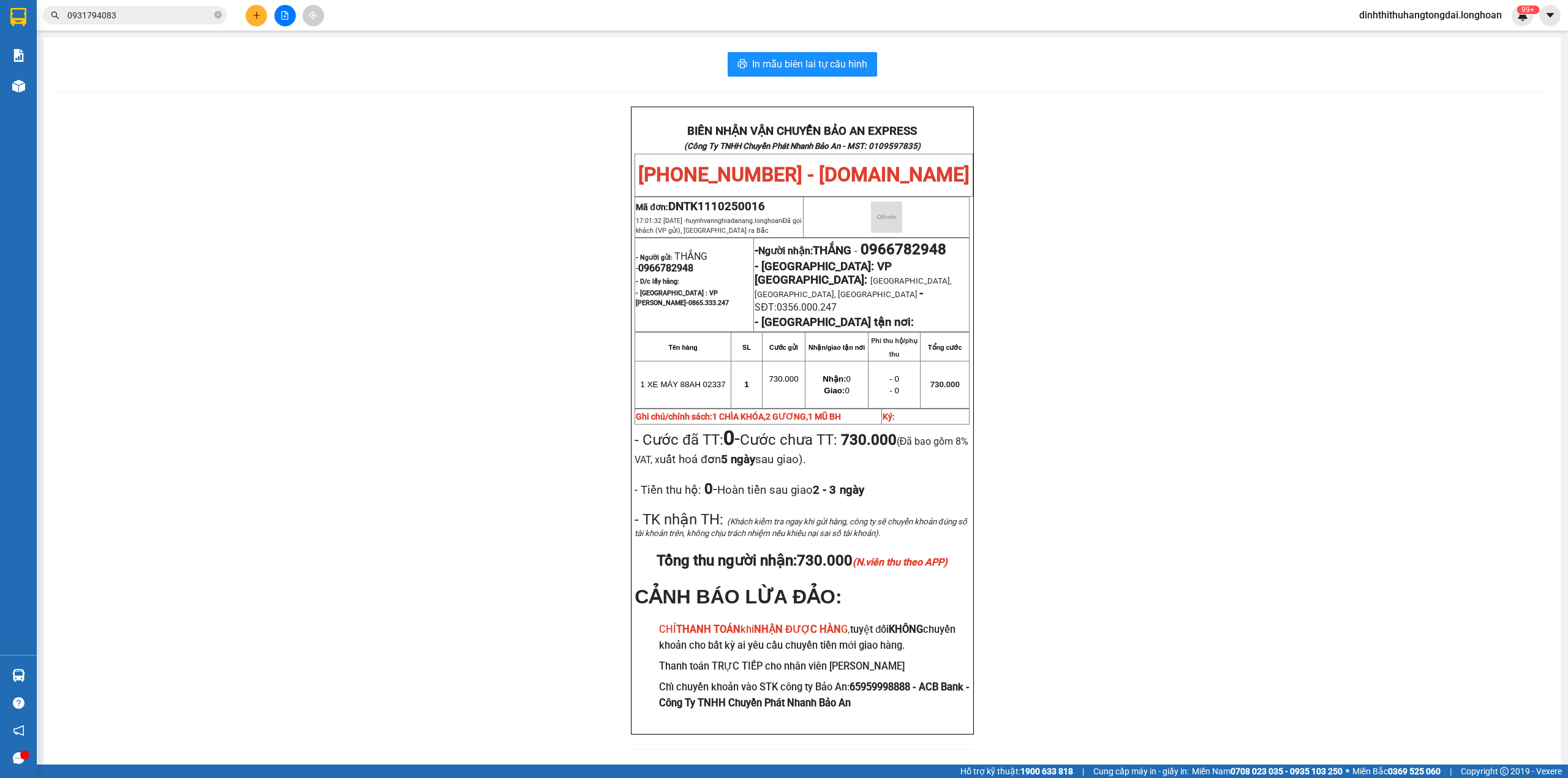
click at [146, 18] on input "0931794083" at bounding box center [139, 15] width 145 height 13
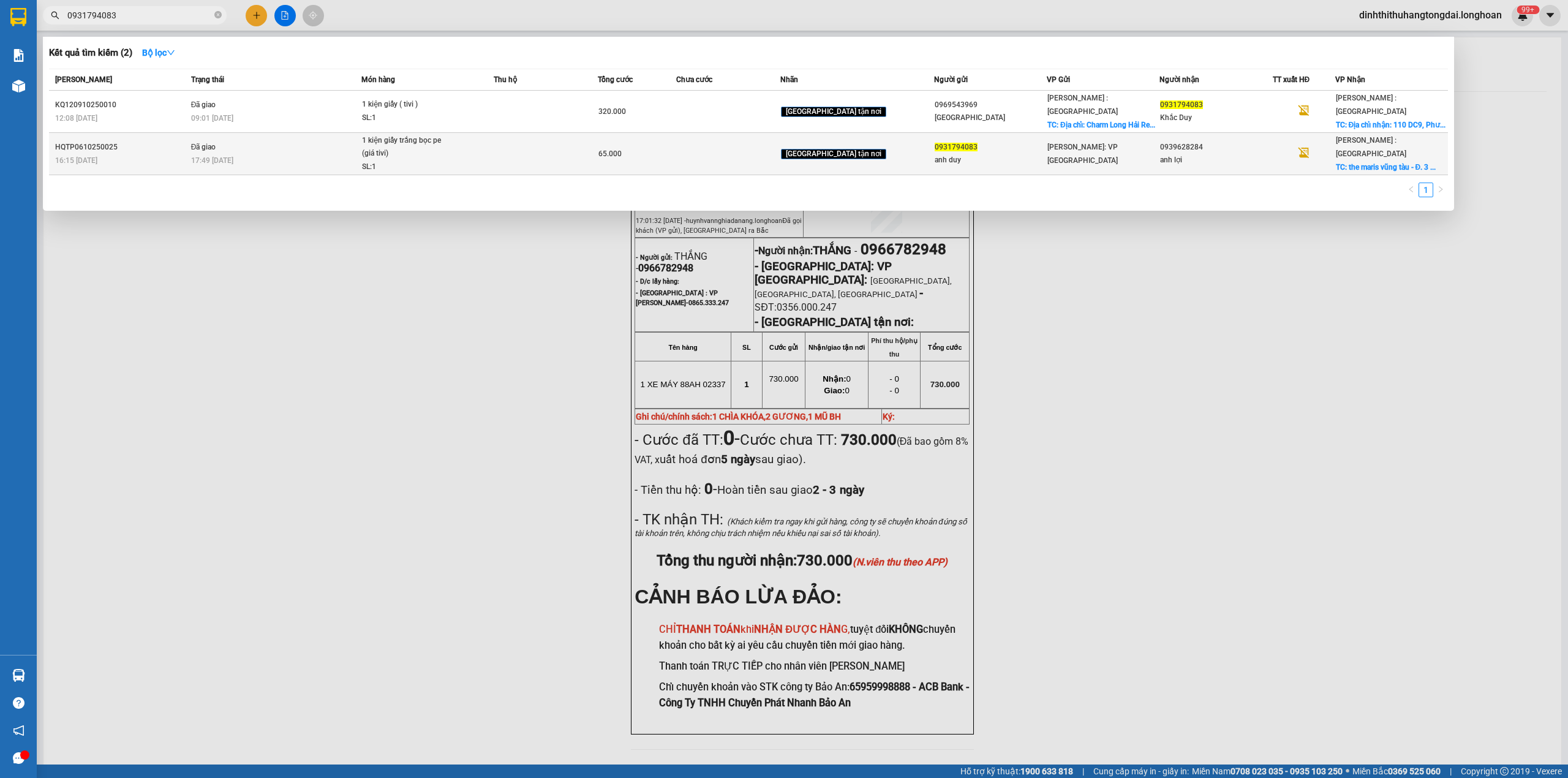
click at [493, 135] on span "1 kiện giấy trắng bọc pe (giá tivi) SL: 1" at bounding box center [428, 154] width 131 height 40
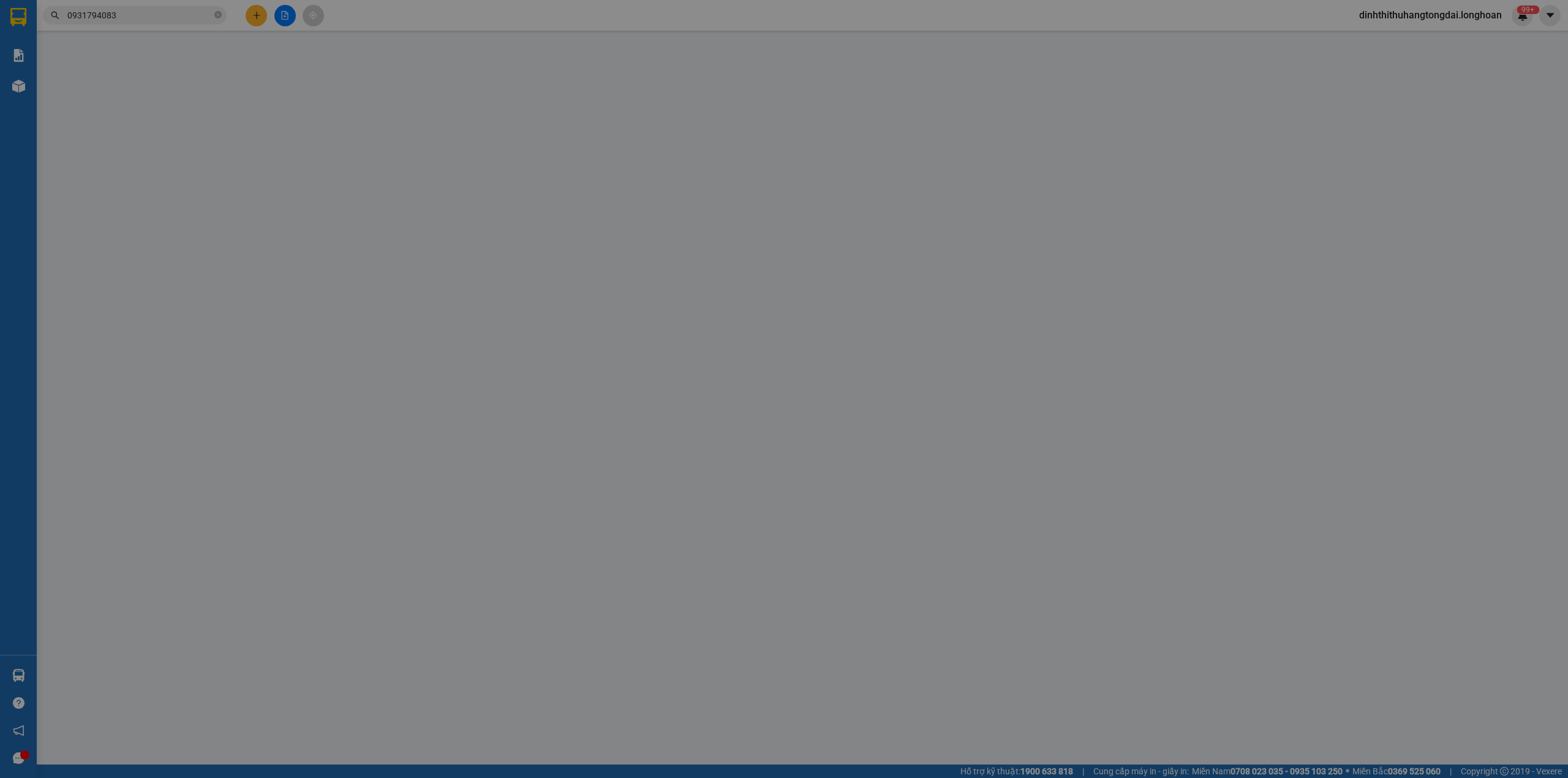
type input "0931794083"
type input "anh duy"
type input "0939628284"
type input "anh lợi"
checkbox input "true"
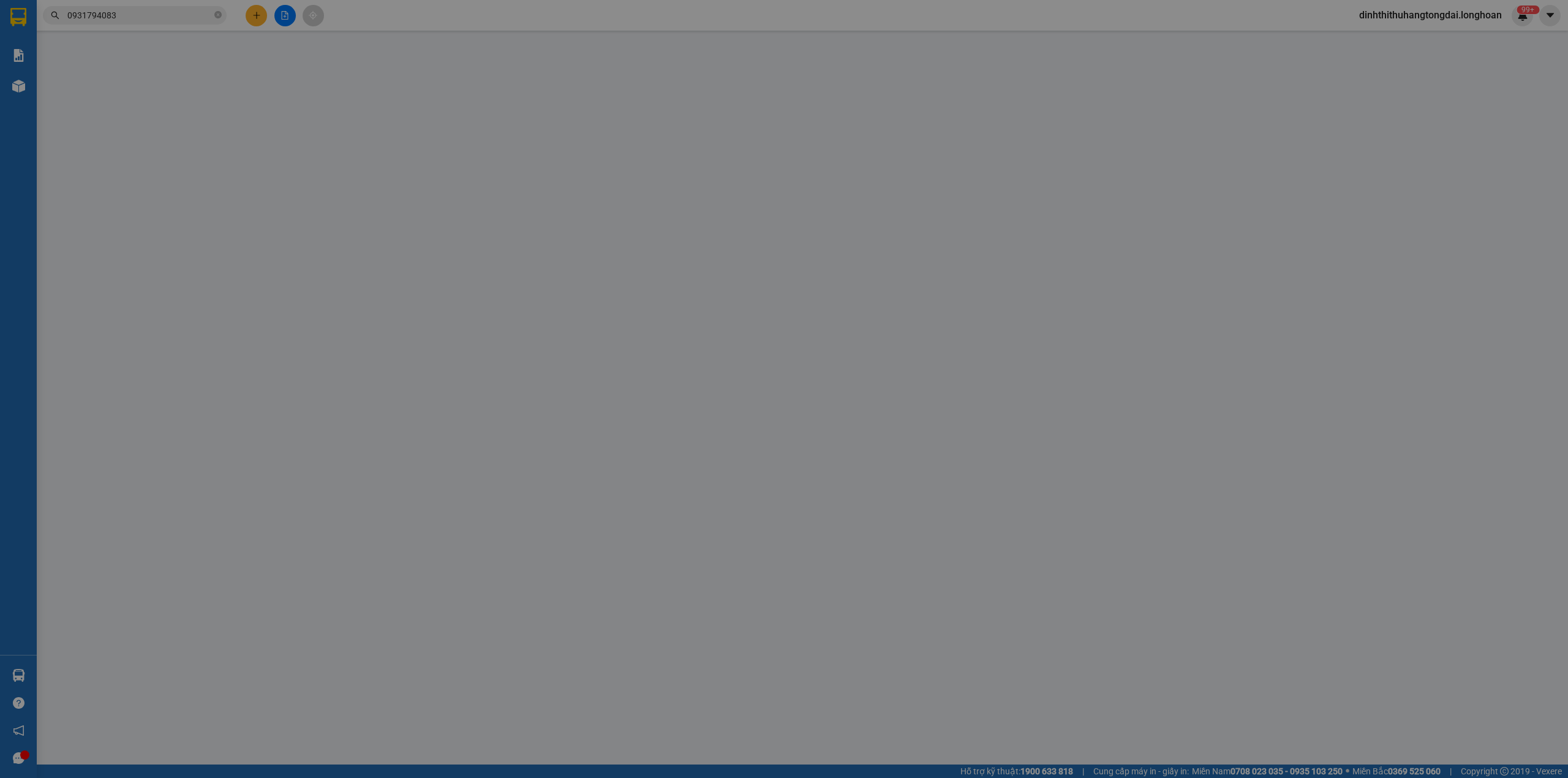
type input "the maris vũng tàu - Đ. [DATE], Phường 10, [GEOGRAPHIC_DATA], [GEOGRAPHIC_DATA]…"
type input "0"
type input "65.000"
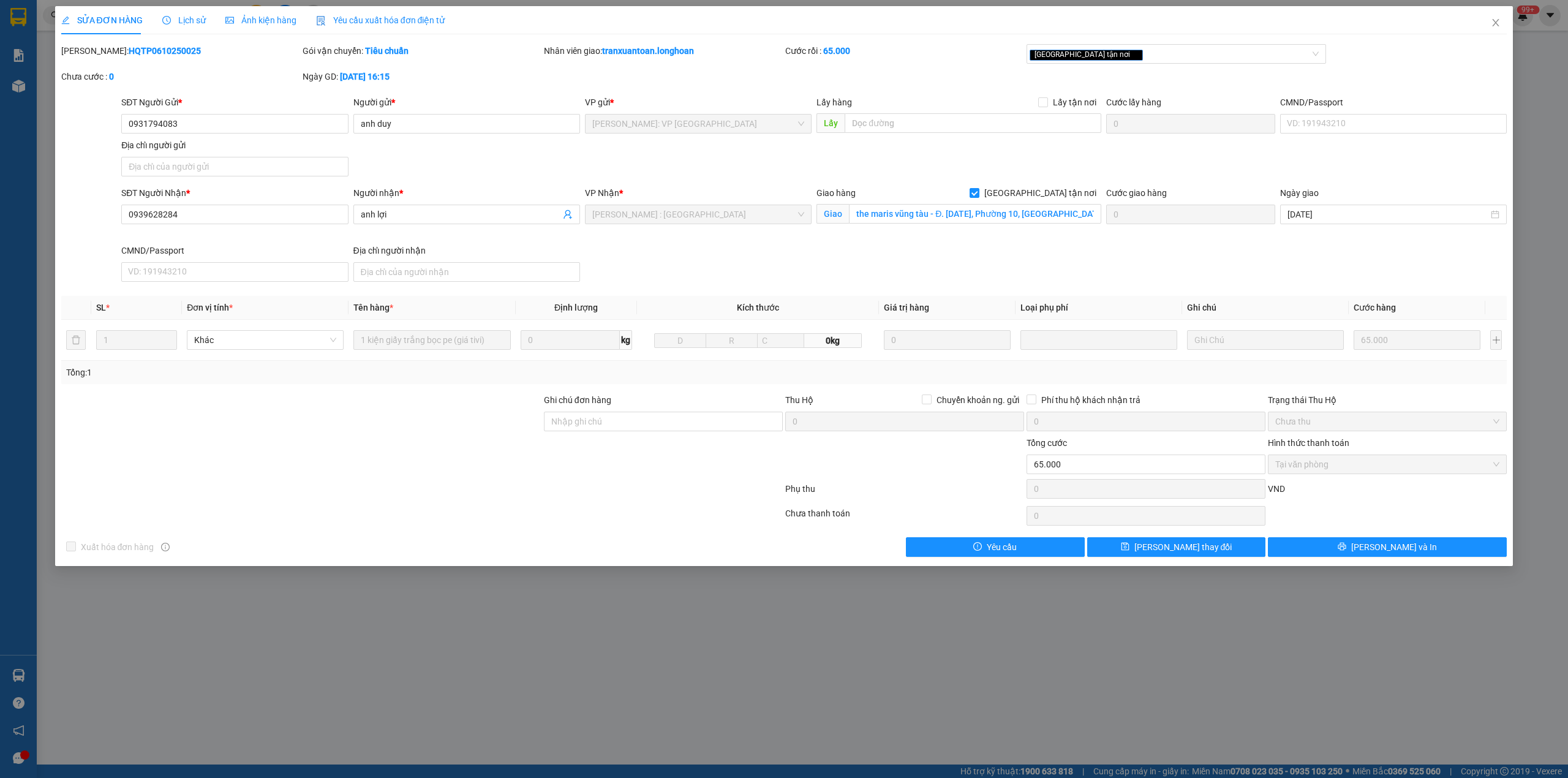
click at [138, 55] on b "HQTP0610250025" at bounding box center [165, 50] width 72 height 9
copy b "HQTP0610250025"
drag, startPoint x: 1500, startPoint y: 25, endPoint x: 1427, endPoint y: 33, distance: 73.4
click at [1499, 25] on icon "close" at bounding box center [1496, 23] width 9 height 9
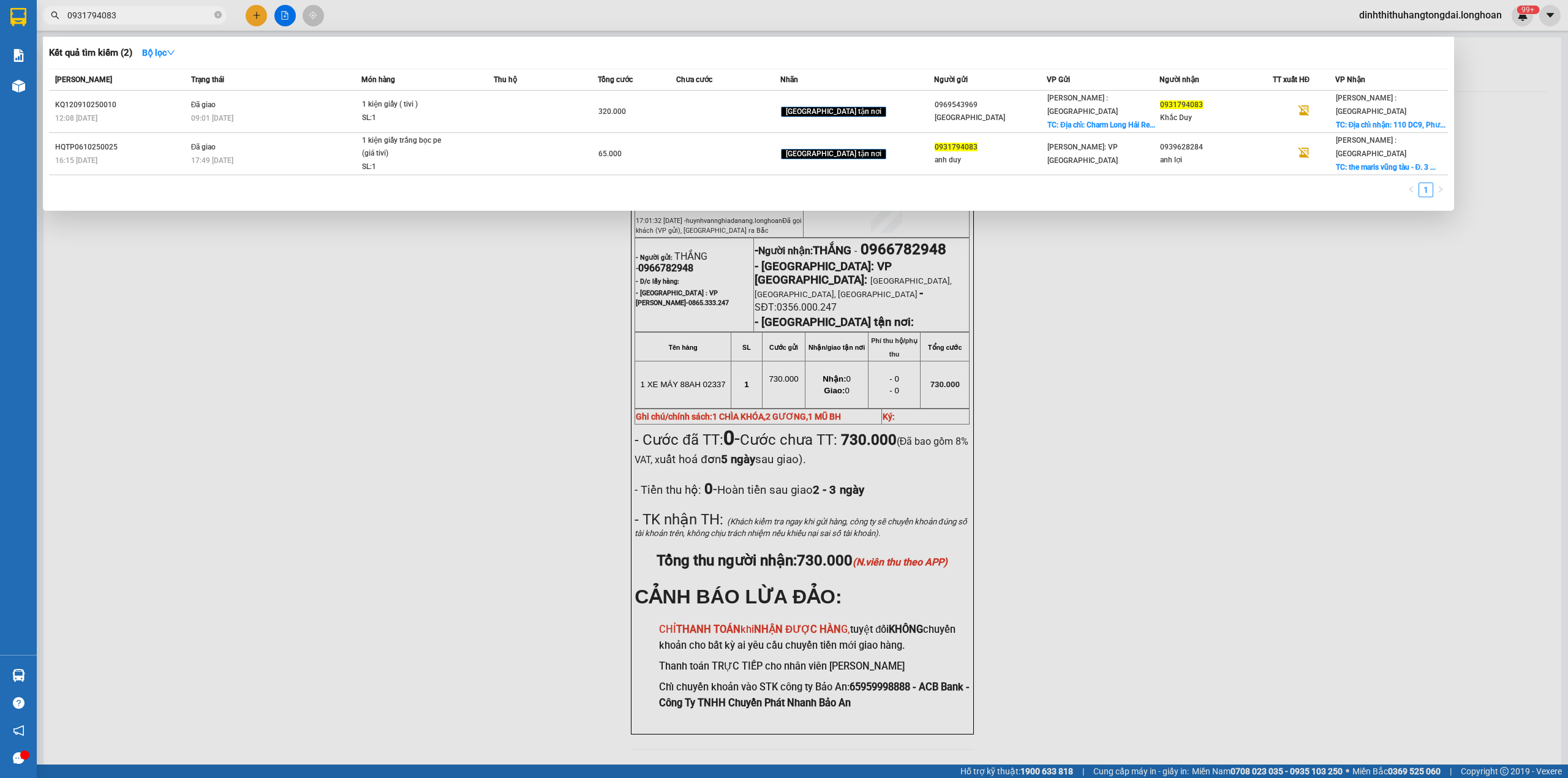
drag, startPoint x: 72, startPoint y: 12, endPoint x: 173, endPoint y: 12, distance: 101.0
click at [173, 12] on input "0931794083" at bounding box center [139, 15] width 145 height 13
paste input "66196556"
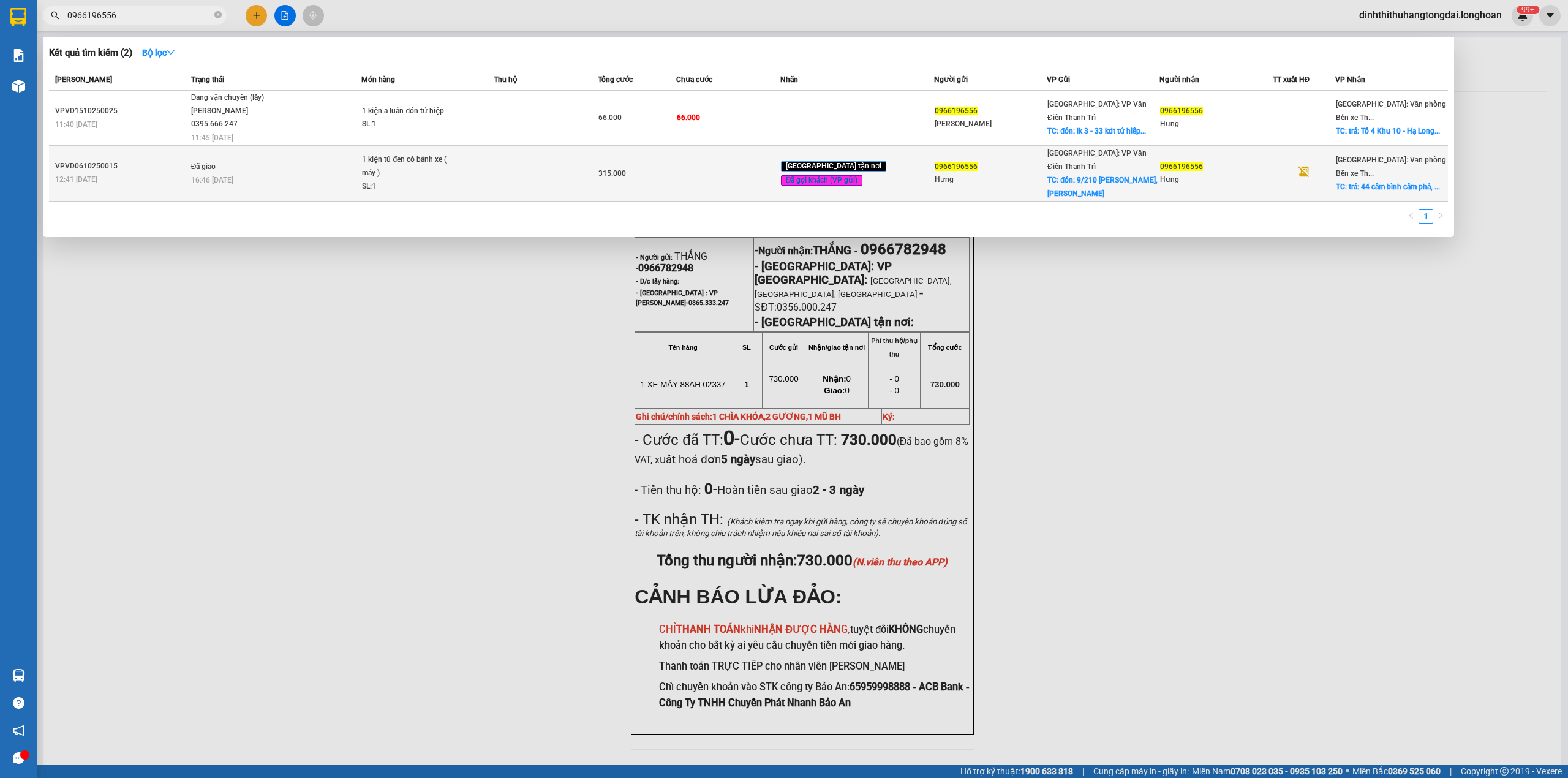
type input "0966196556"
click at [432, 160] on div "1 kiện tủ đen có bánh xe ( máy )" at bounding box center [408, 167] width 92 height 27
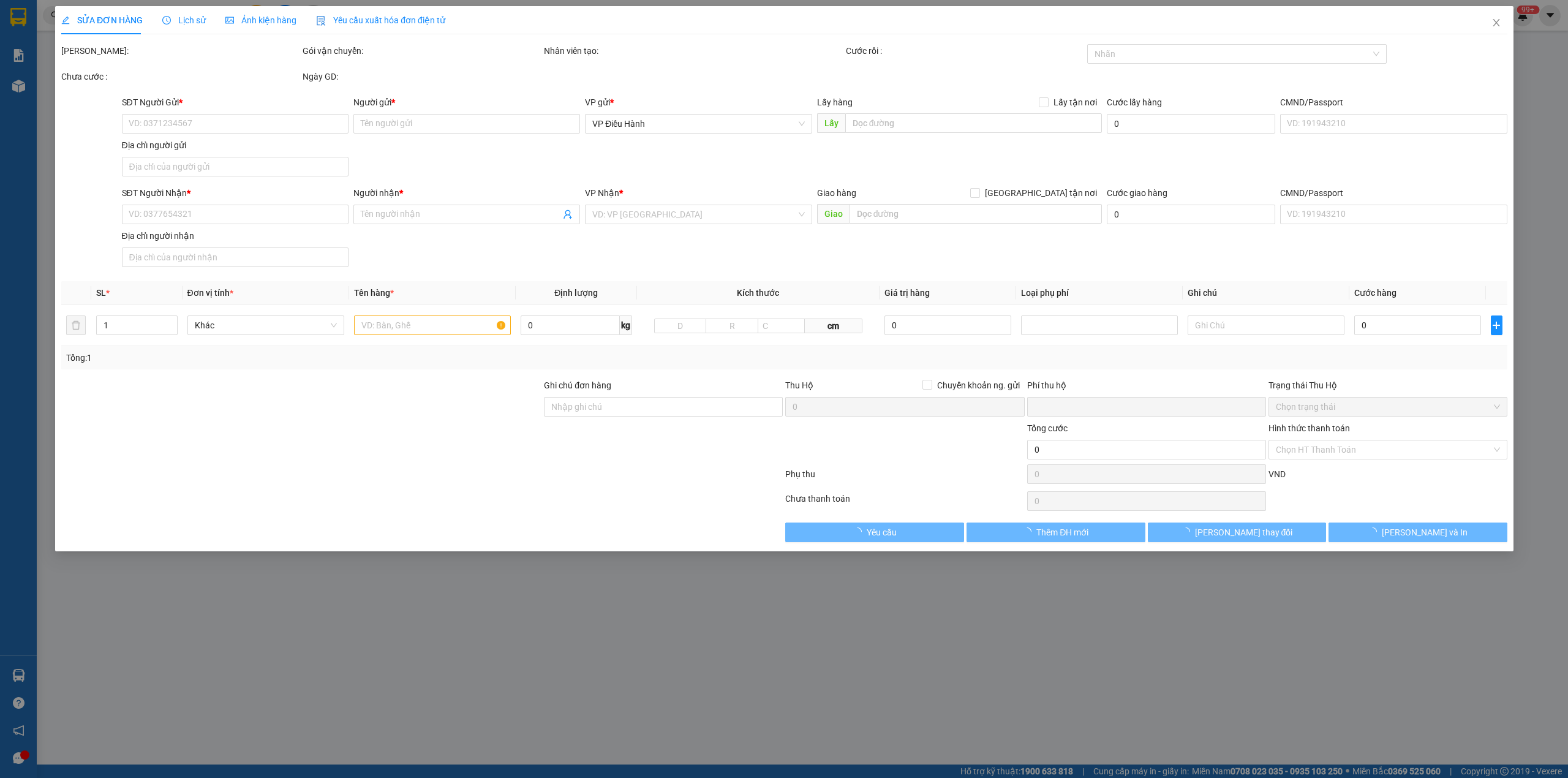
type input "0966196556"
type input "Hưng"
checkbox input "true"
type input "đón: [STREET_ADDRESS][PERSON_NAME]"
type input "65.000"
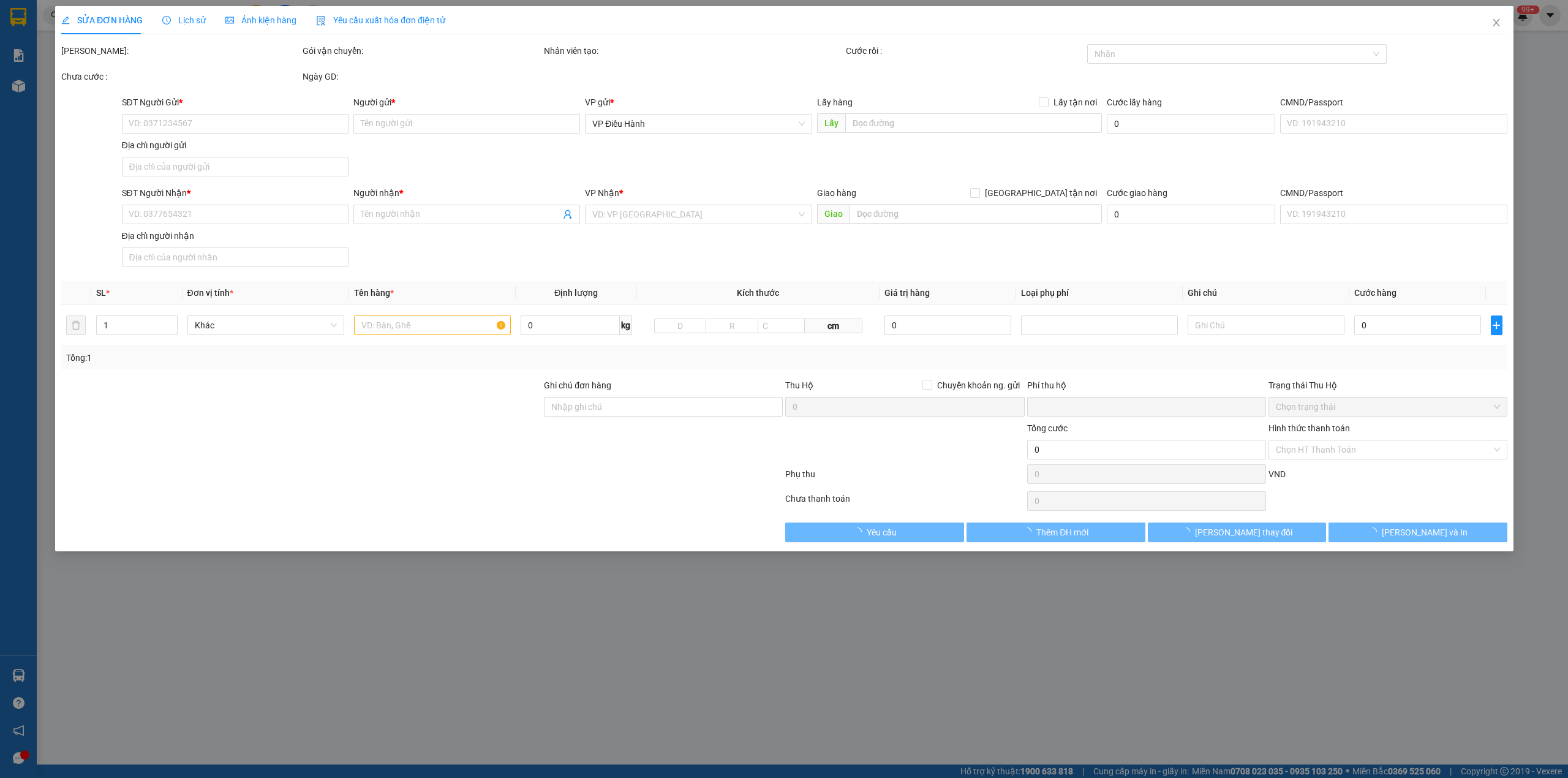
type input "0966196556"
type input "Hưng"
checkbox input "true"
type input "trả: 44 cẩm bình cẩm phả, [GEOGRAPHIC_DATA]"
type input "0"
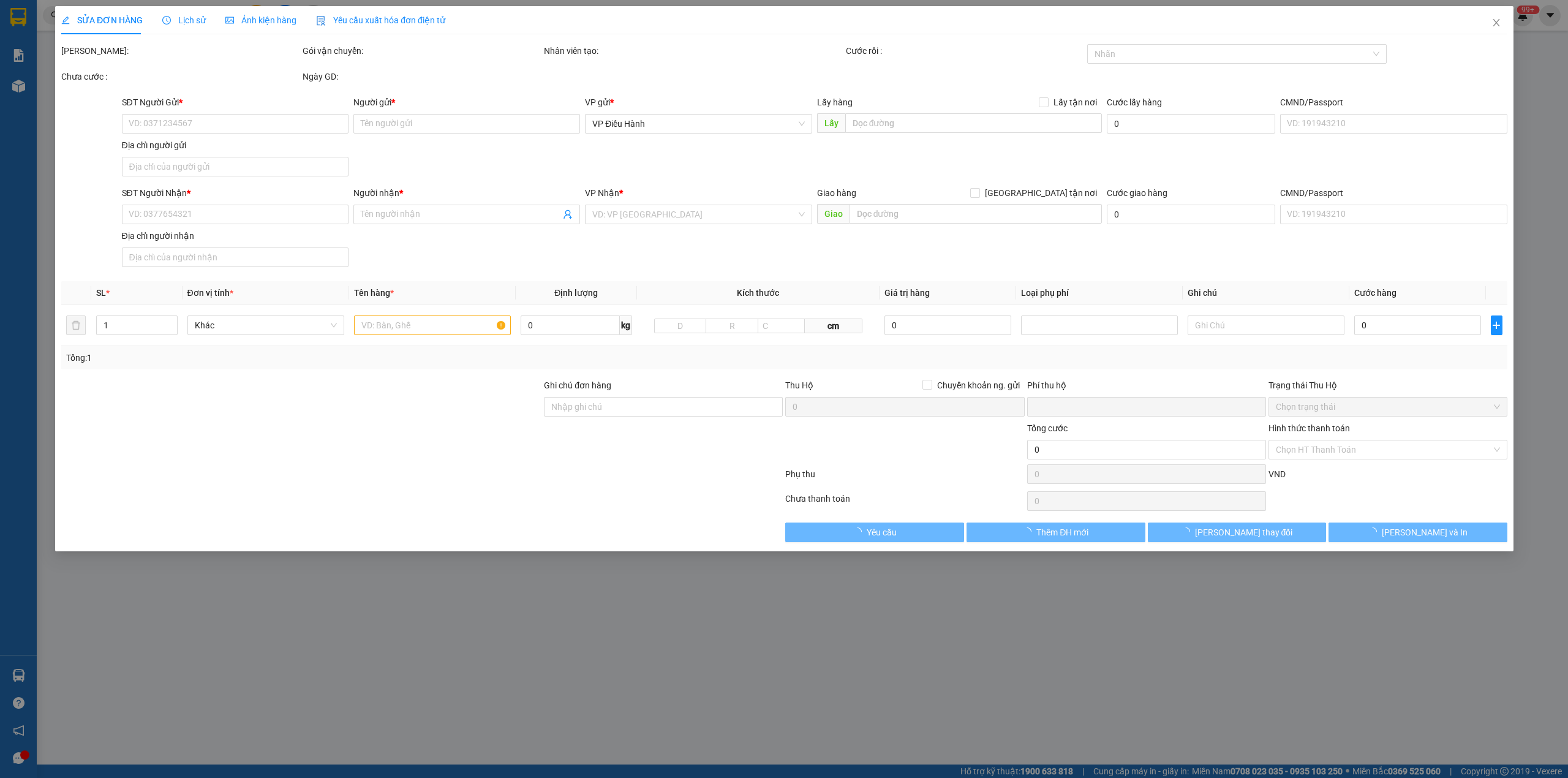
type input "315.000"
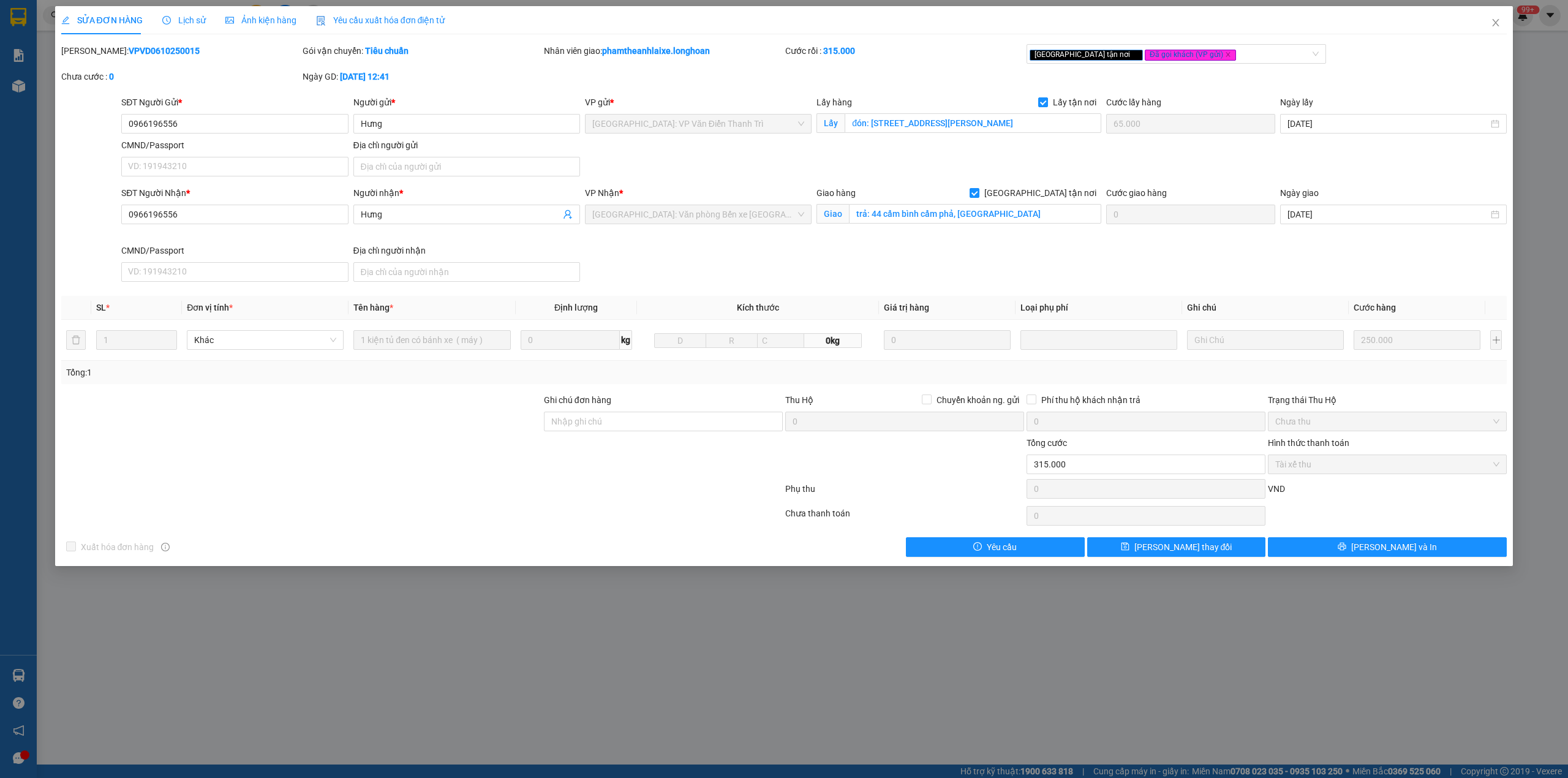
click at [129, 47] on b "VPVD0610250015" at bounding box center [164, 50] width 71 height 9
copy b "VPVD0610250015"
click at [1499, 30] on span "Close" at bounding box center [1496, 23] width 34 height 34
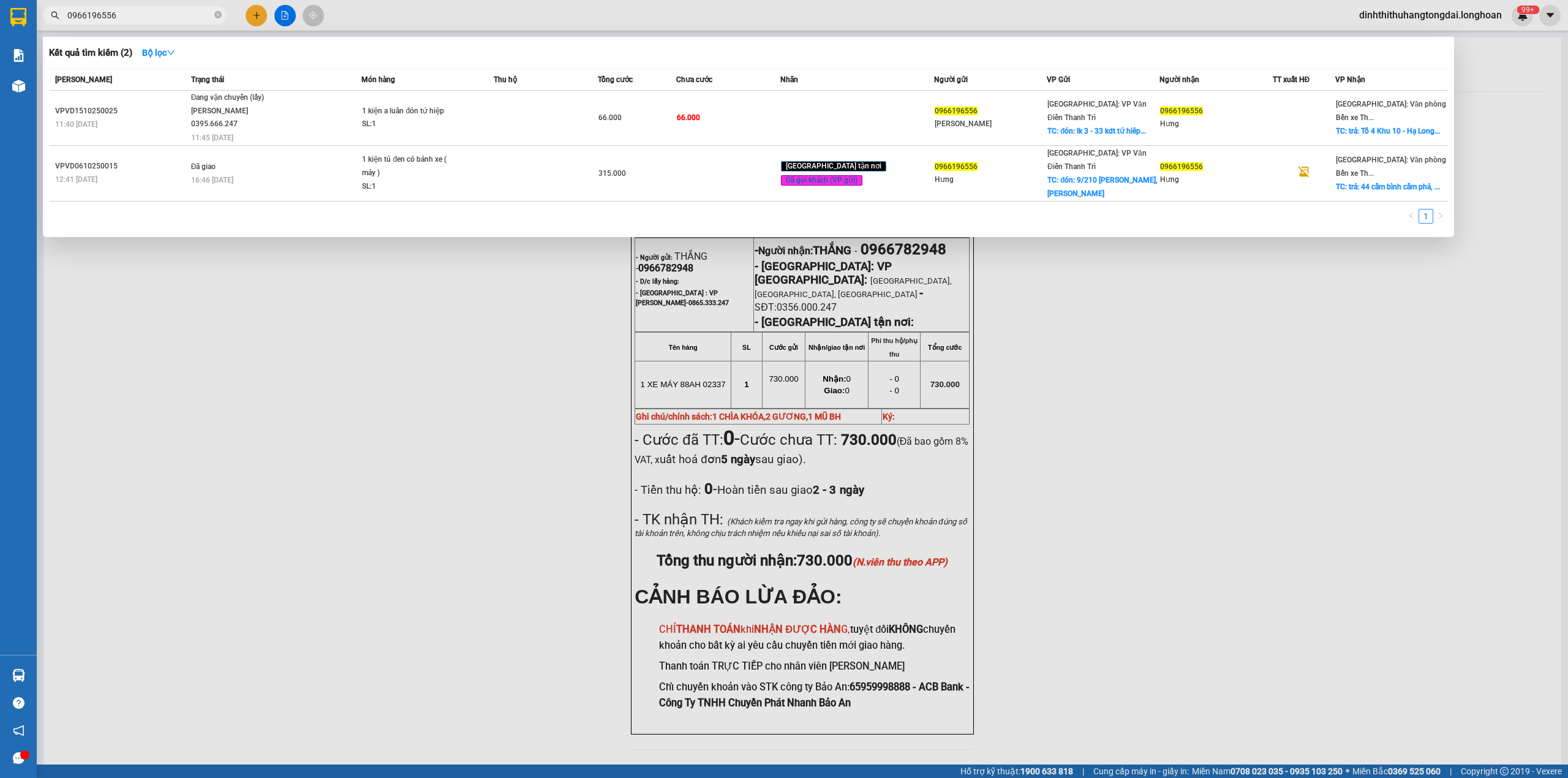
drag, startPoint x: 71, startPoint y: 18, endPoint x: 210, endPoint y: 18, distance: 139.0
click at [210, 18] on input "0966196556" at bounding box center [139, 15] width 145 height 13
paste input "06329403"
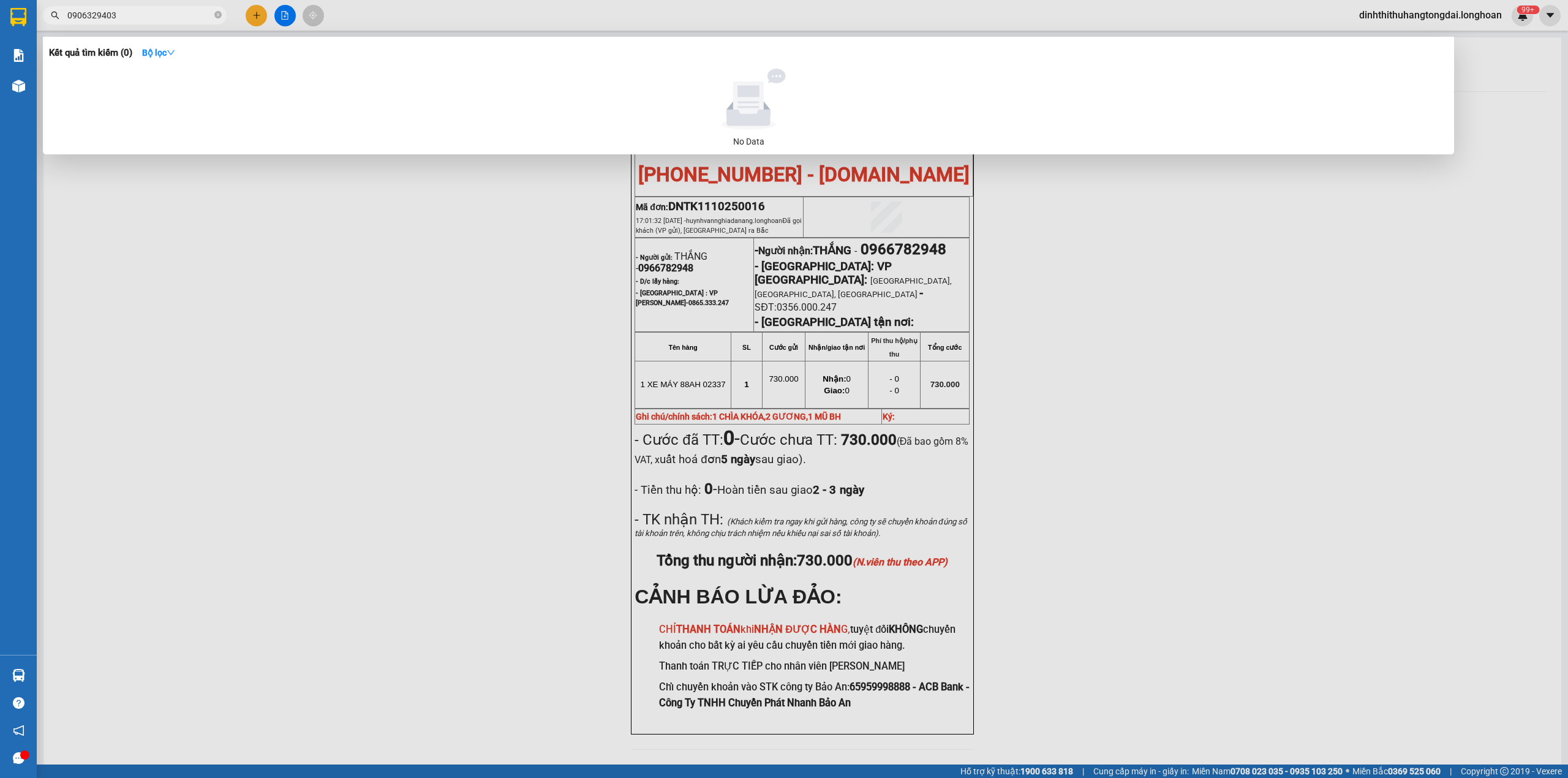
drag, startPoint x: 72, startPoint y: 11, endPoint x: 145, endPoint y: 13, distance: 73.0
click at [145, 13] on input "0906329403" at bounding box center [139, 15] width 145 height 13
paste input "86874587"
drag, startPoint x: 70, startPoint y: 18, endPoint x: 157, endPoint y: 17, distance: 87.0
click at [157, 17] on input "0986874587" at bounding box center [139, 15] width 145 height 13
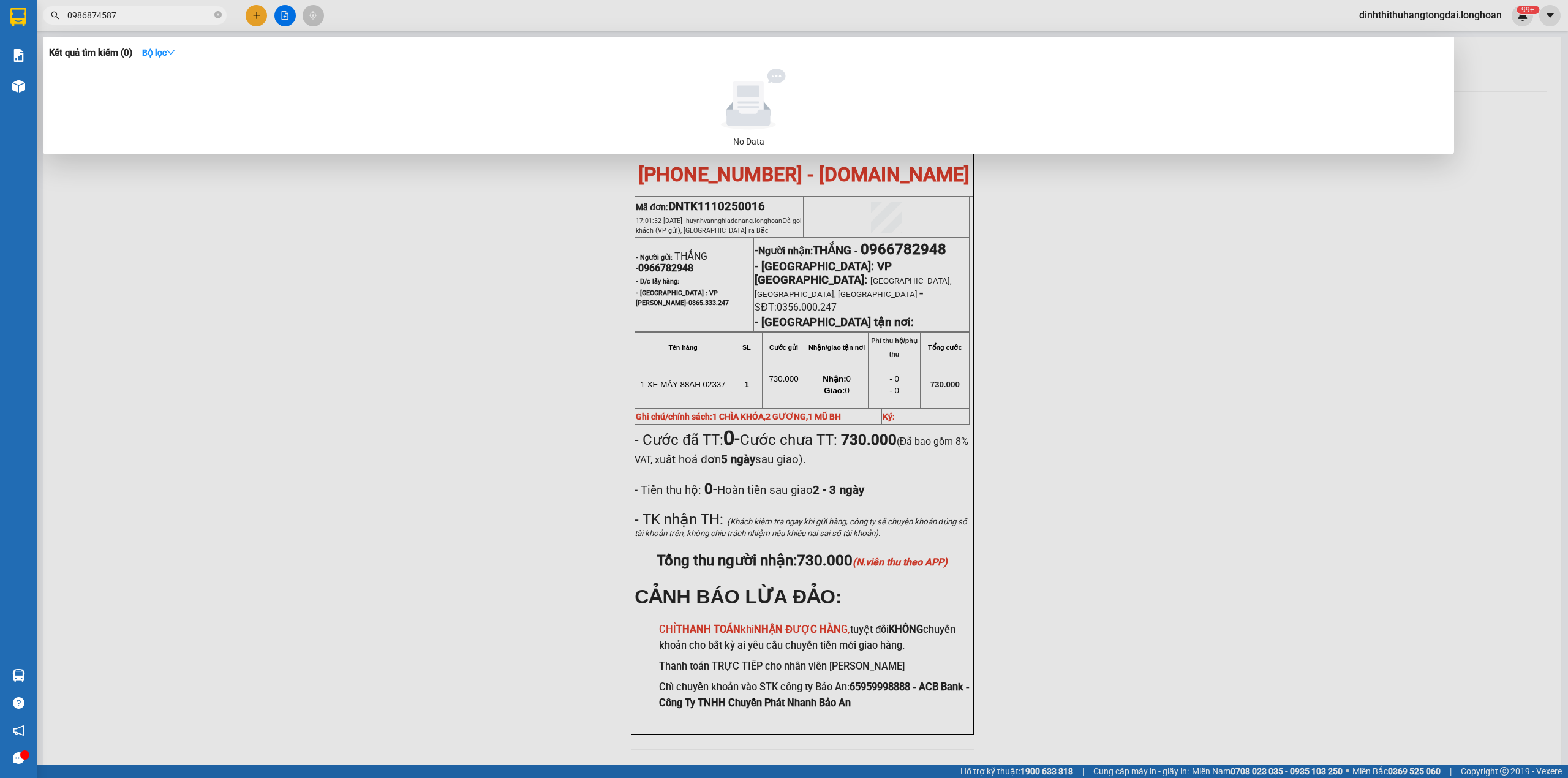
paste input "18615636"
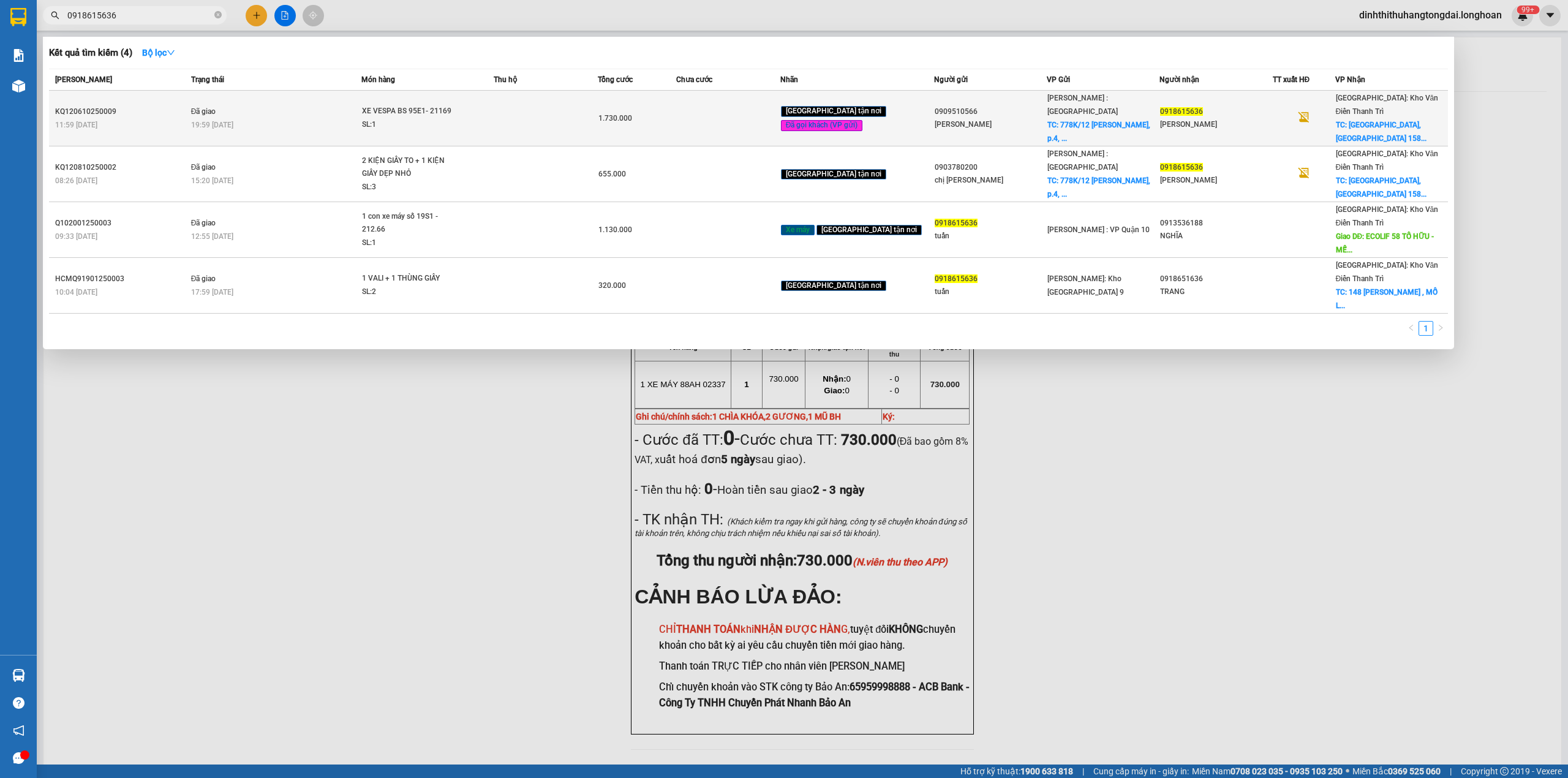
type input "0918615636"
click at [476, 108] on span "XE VESPA BS 95E1- 21169 SL: 1" at bounding box center [428, 118] width 131 height 27
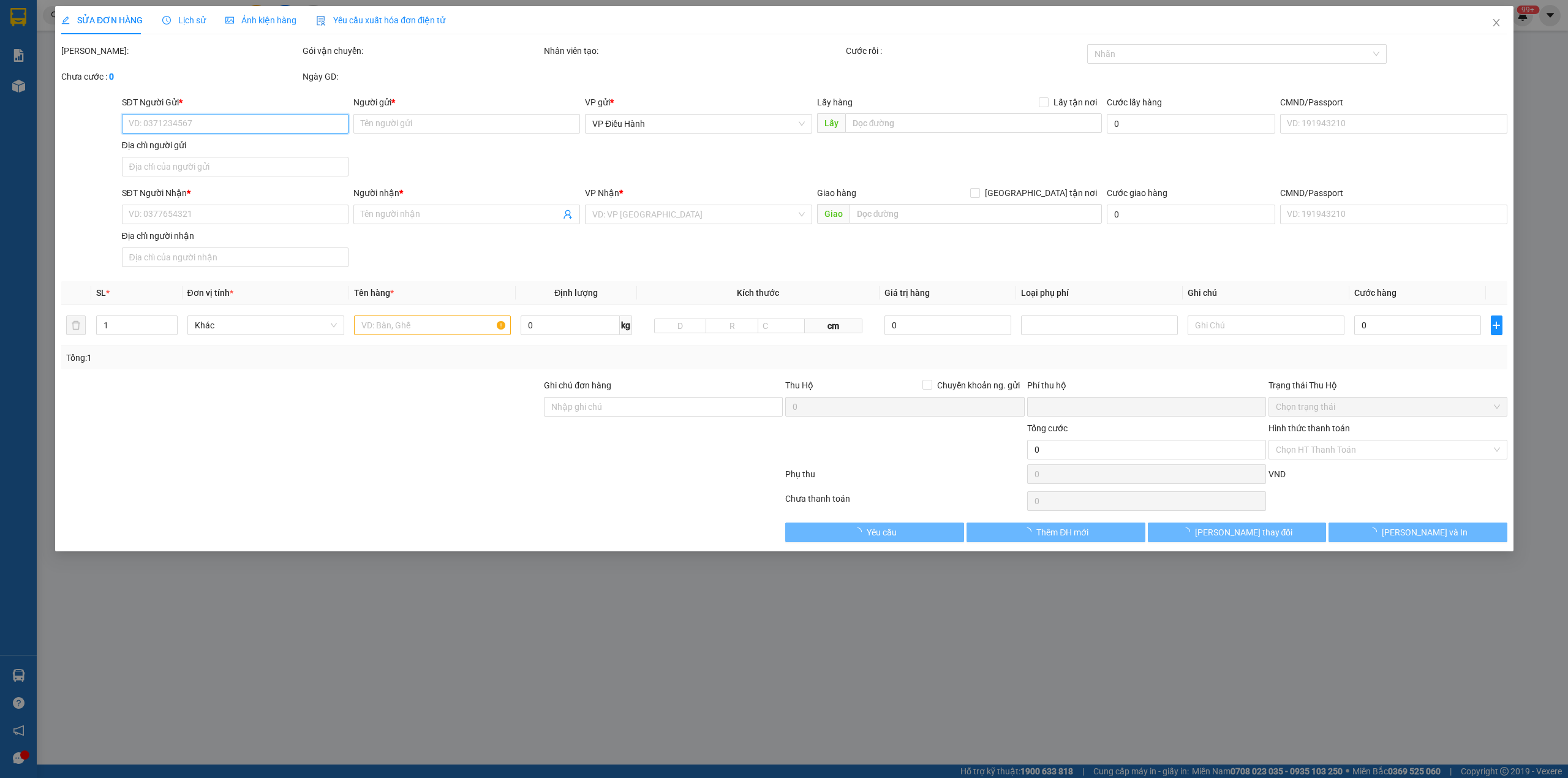
type input "0909510566"
type input "[PERSON_NAME]"
checkbox input "true"
type input "778K/12 [PERSON_NAME], p.4, q.Phú Nhuận, hcm"
type input "150.000"
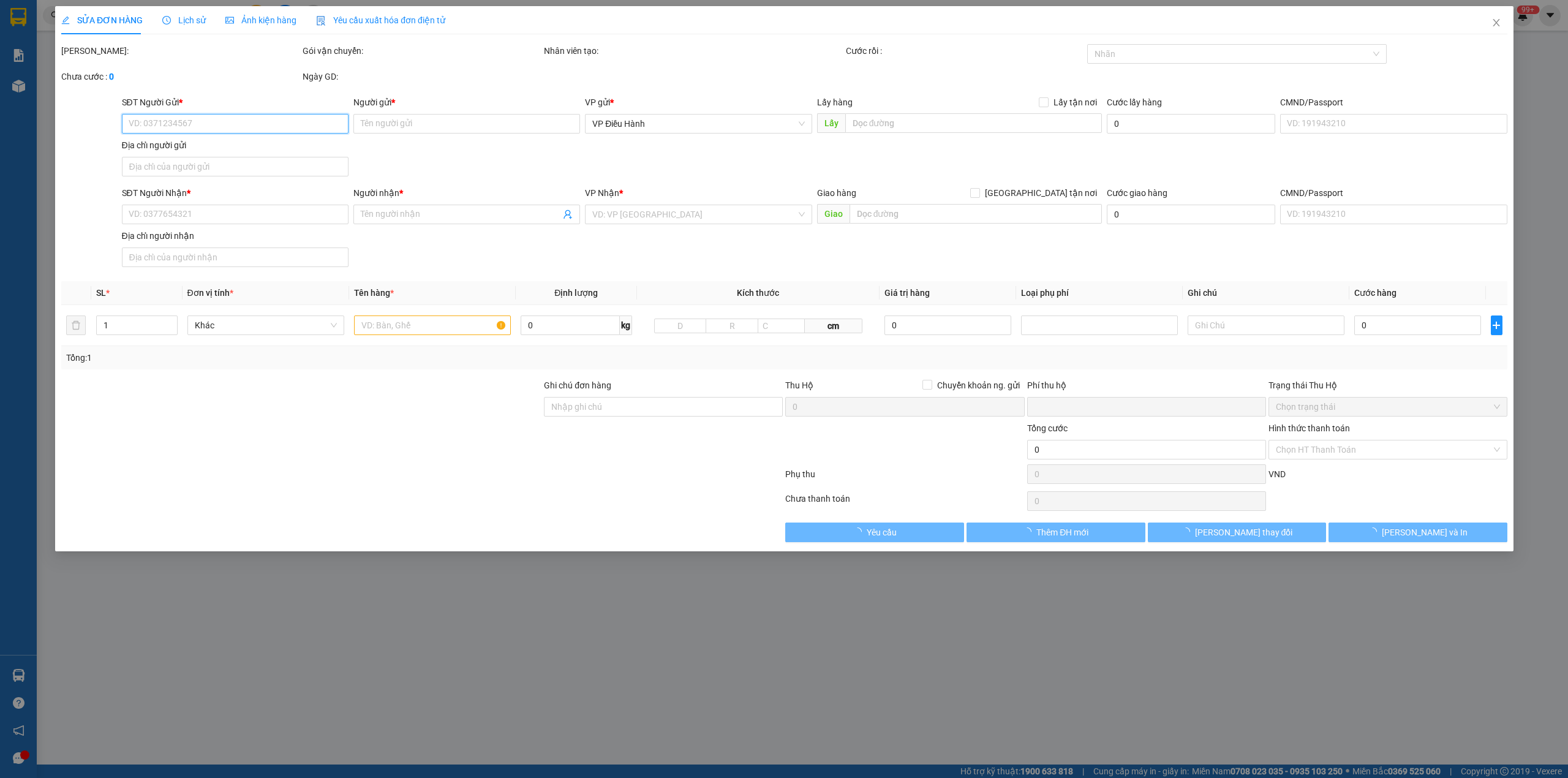
type input "0918615636"
type input "[PERSON_NAME]"
checkbox input "true"
type input "[GEOGRAPHIC_DATA], HDI Tây Hồ [STREET_ADDRESS]"
type input "0"
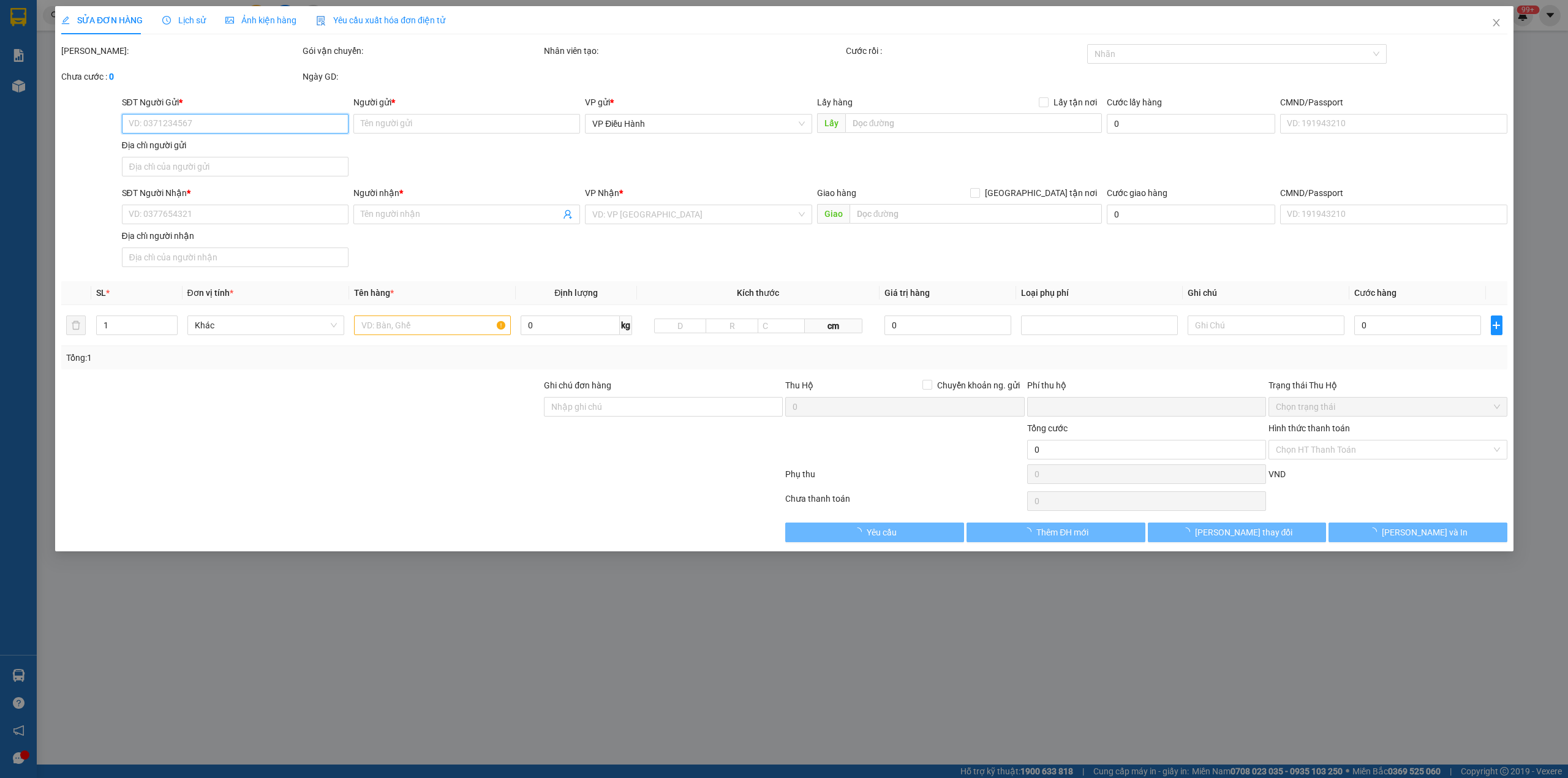
type input "1.730.000"
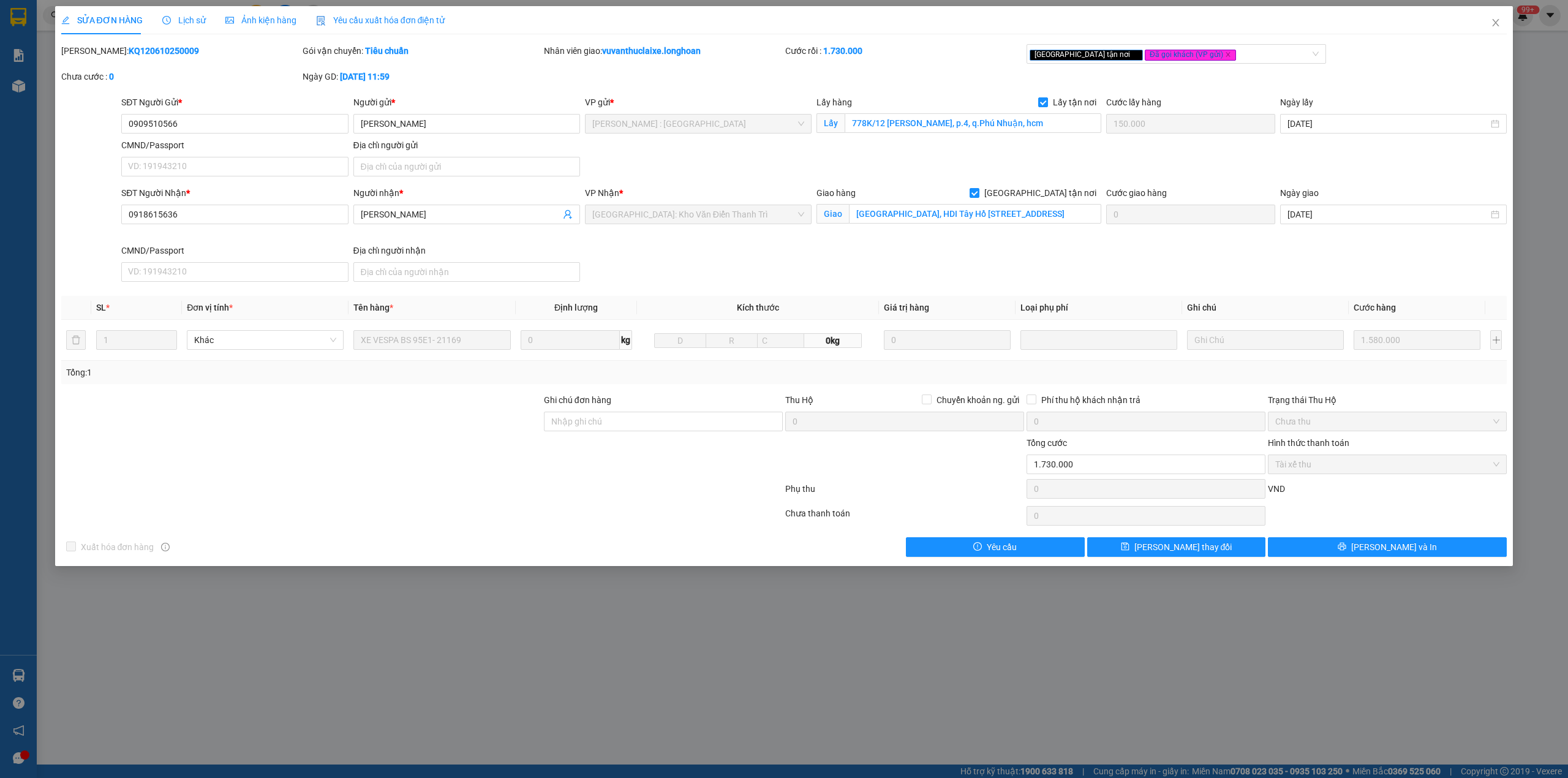
click at [133, 49] on b "KQ120610250009" at bounding box center [164, 50] width 70 height 9
copy b "KQ120610250009"
click at [1496, 32] on span "Close" at bounding box center [1496, 23] width 34 height 34
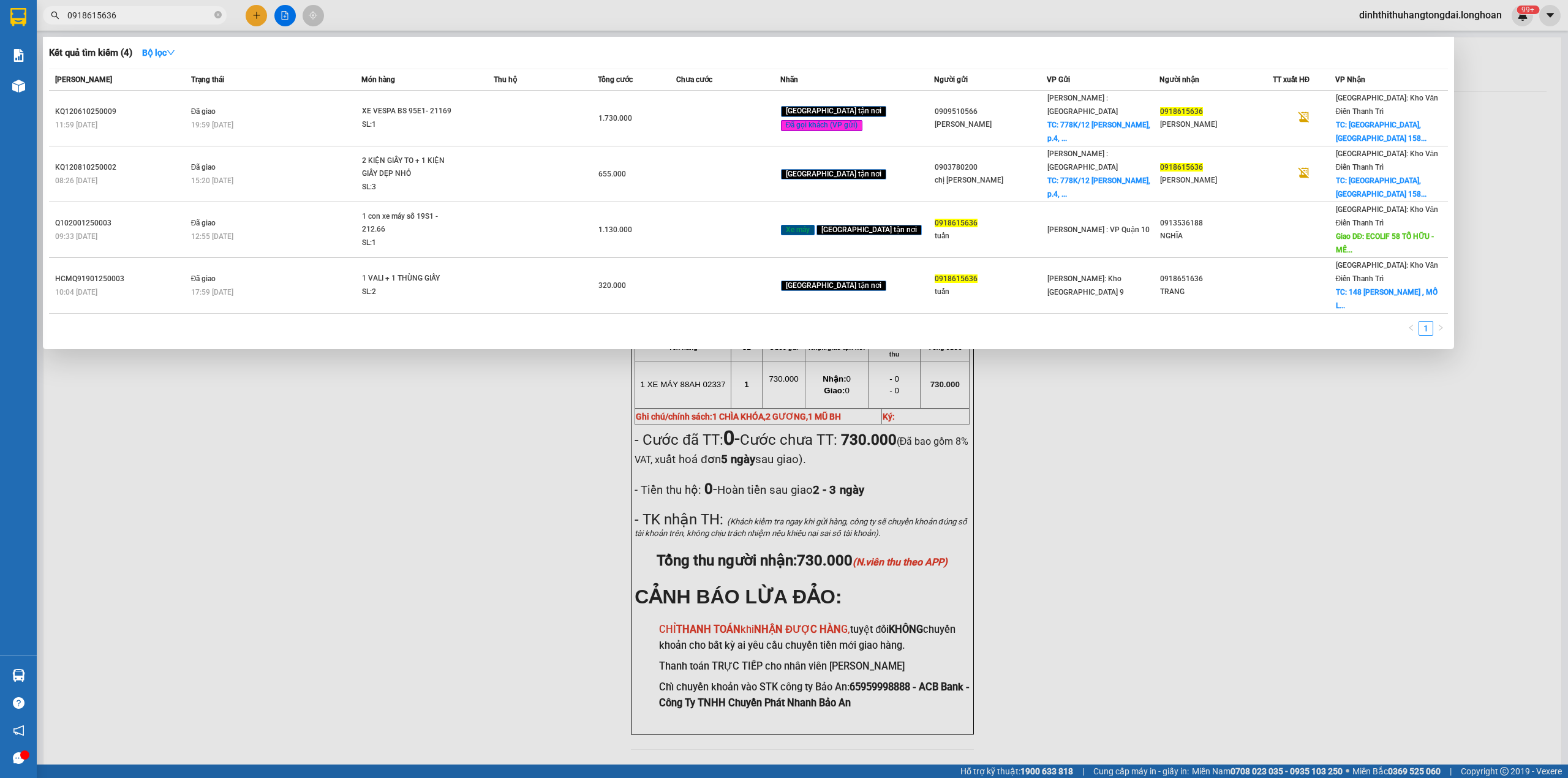
drag, startPoint x: 74, startPoint y: 13, endPoint x: 184, endPoint y: 13, distance: 110.0
click at [184, 13] on input "0918615636" at bounding box center [139, 15] width 145 height 13
paste input "73698167"
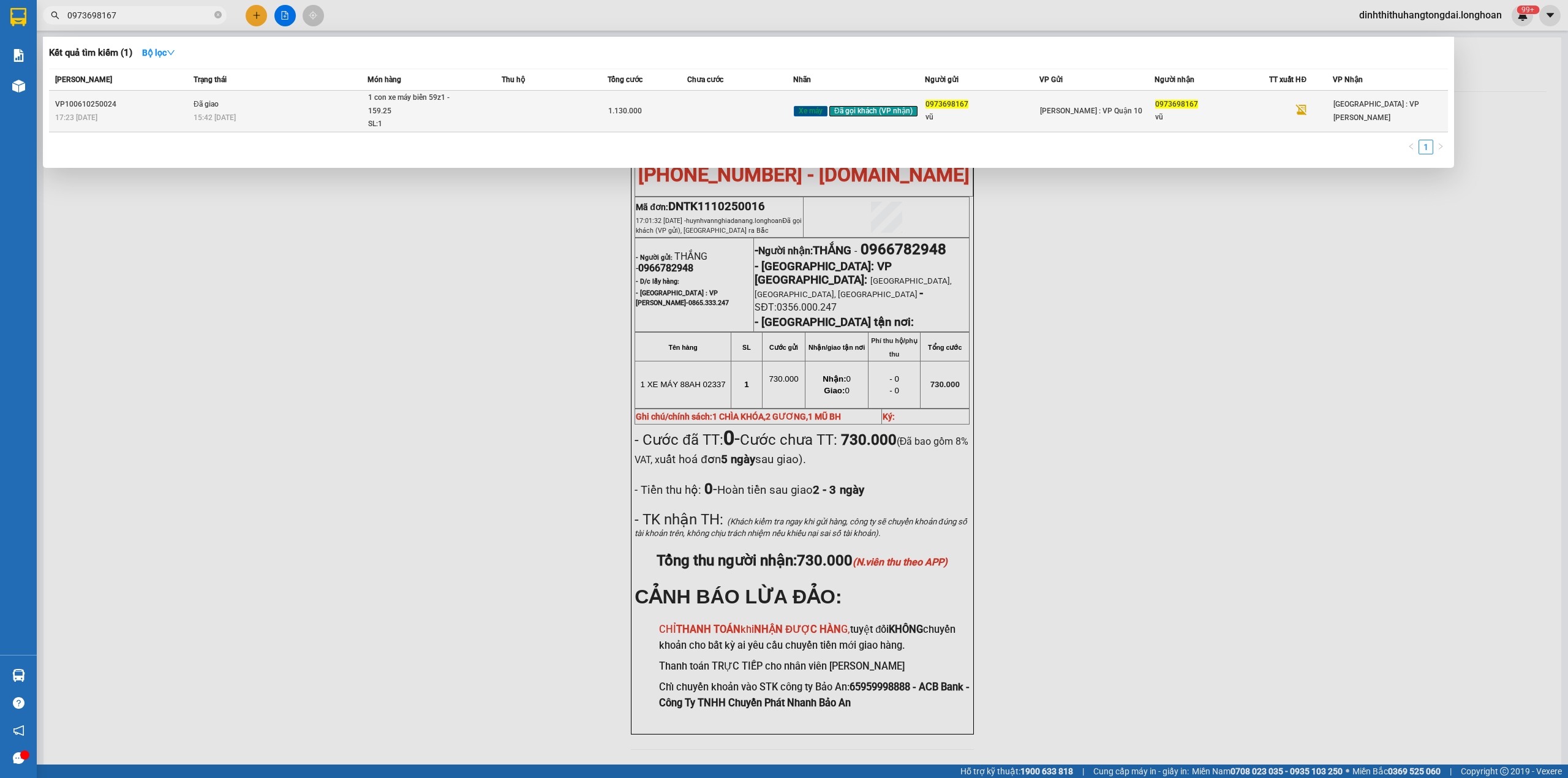
type input "0973698167"
click at [496, 106] on span "1 con xe máy biển 59z1 - 159.25 SL: 1" at bounding box center [434, 111] width 133 height 40
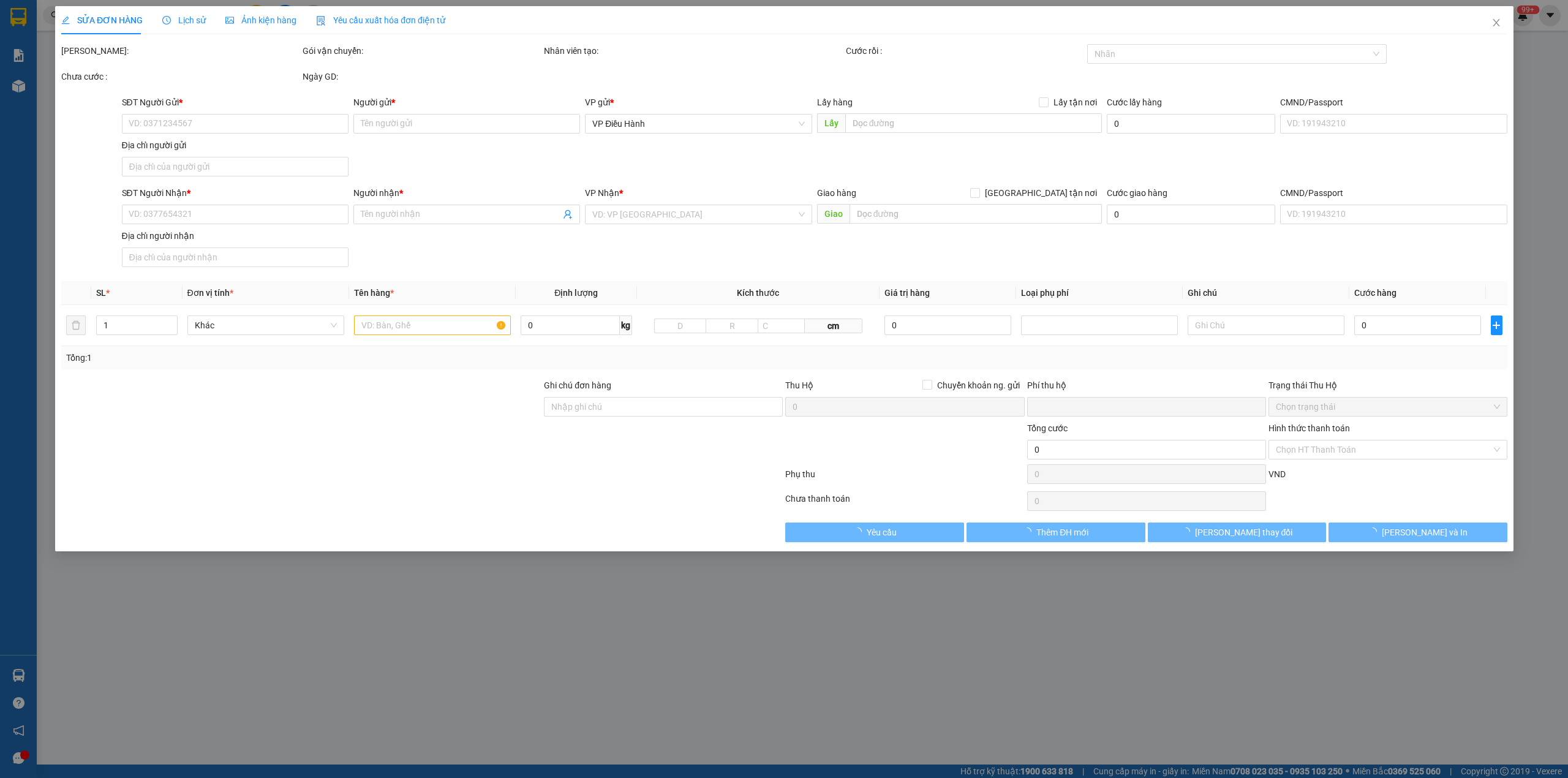
type input "0973698167"
type input "vũ"
type input "0973698167"
type input "vũ"
type input "CÓ CHÌA KHÓA ĐI KÈM"
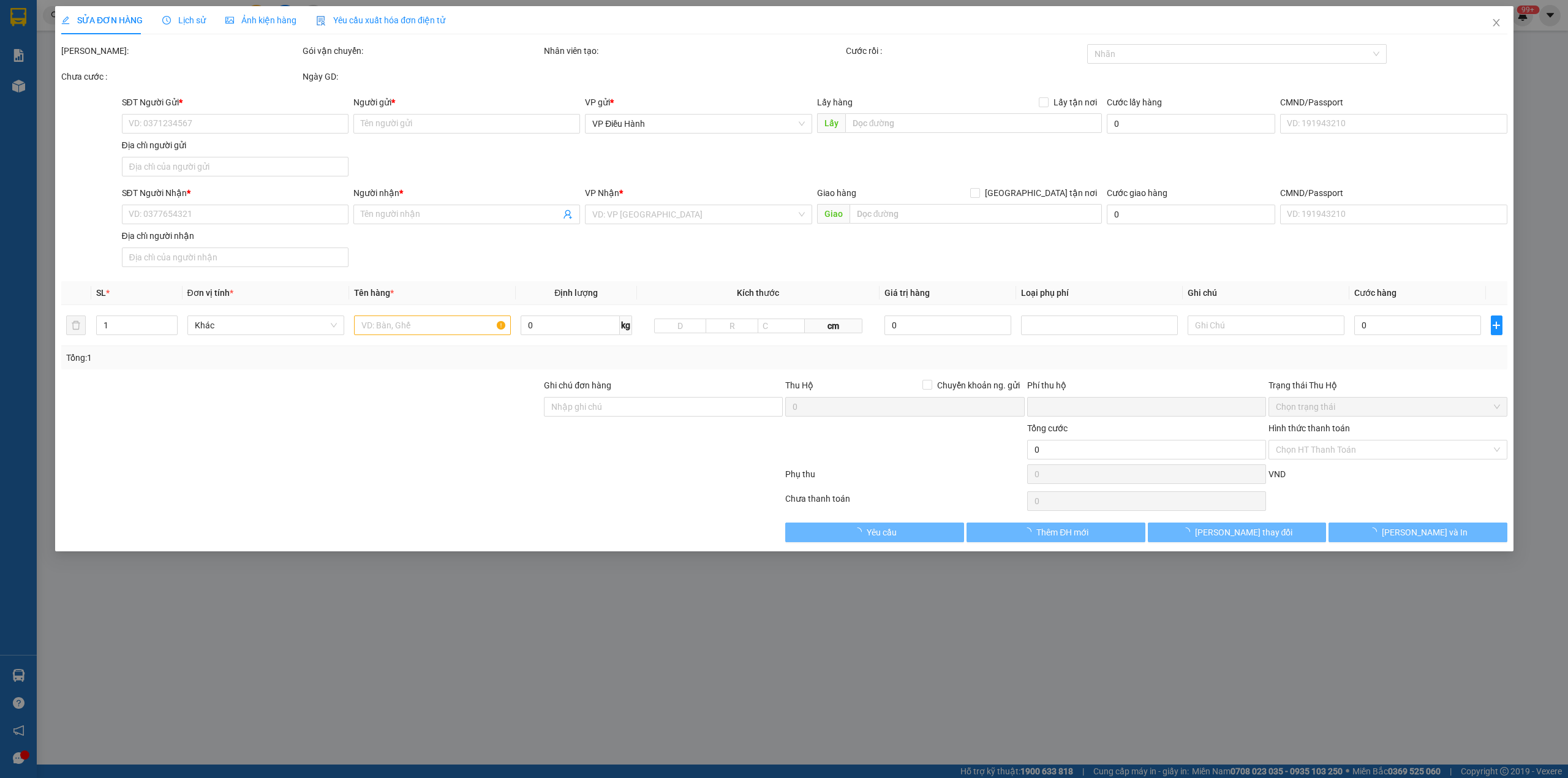
type input "0"
type input "1.130.000"
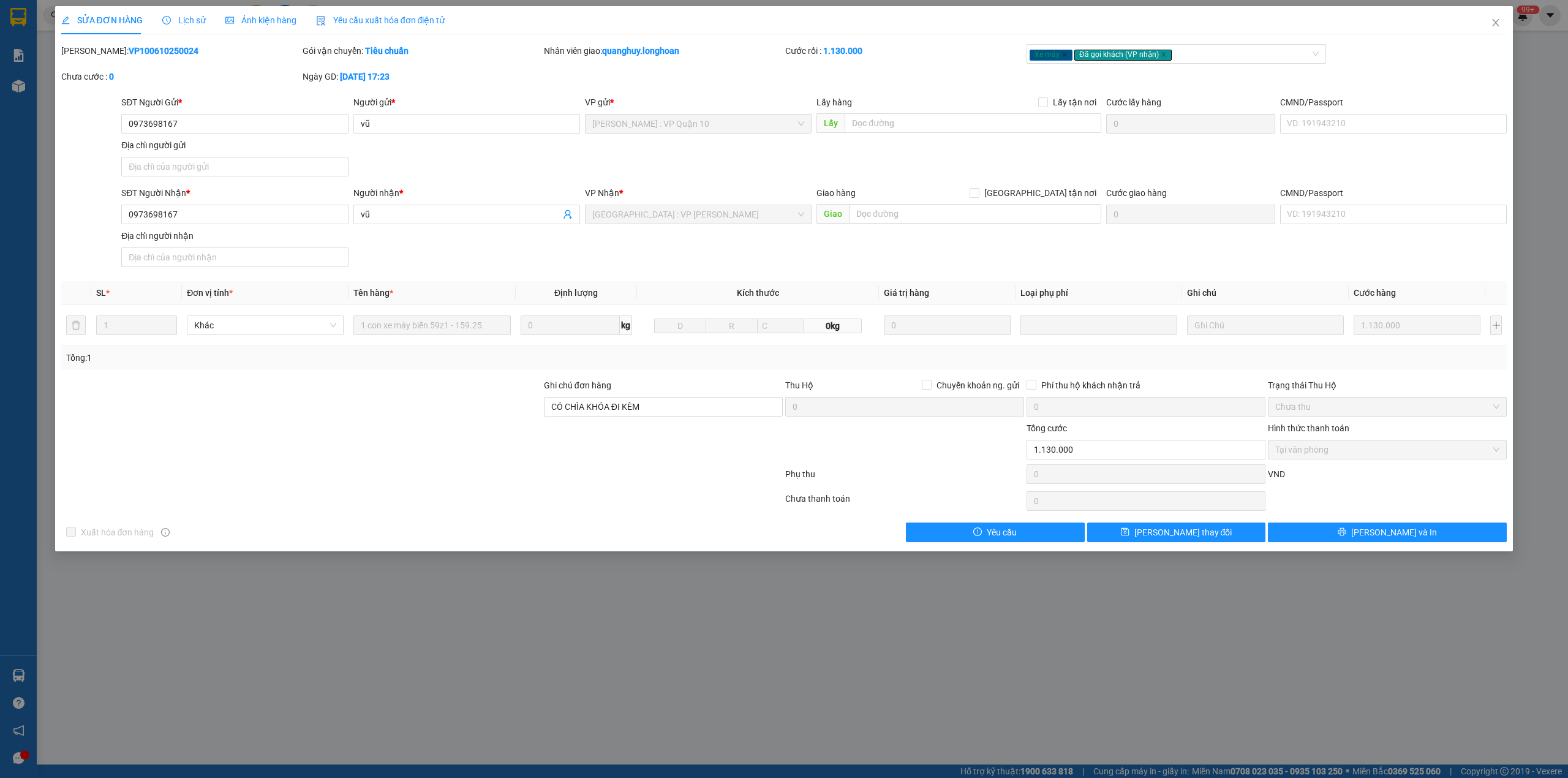
click at [136, 47] on b "VP100610250024" at bounding box center [164, 50] width 70 height 9
copy b "VP100610250024"
drag, startPoint x: 1492, startPoint y: 25, endPoint x: 1382, endPoint y: 32, distance: 110.2
click at [1490, 25] on span "Close" at bounding box center [1496, 23] width 34 height 34
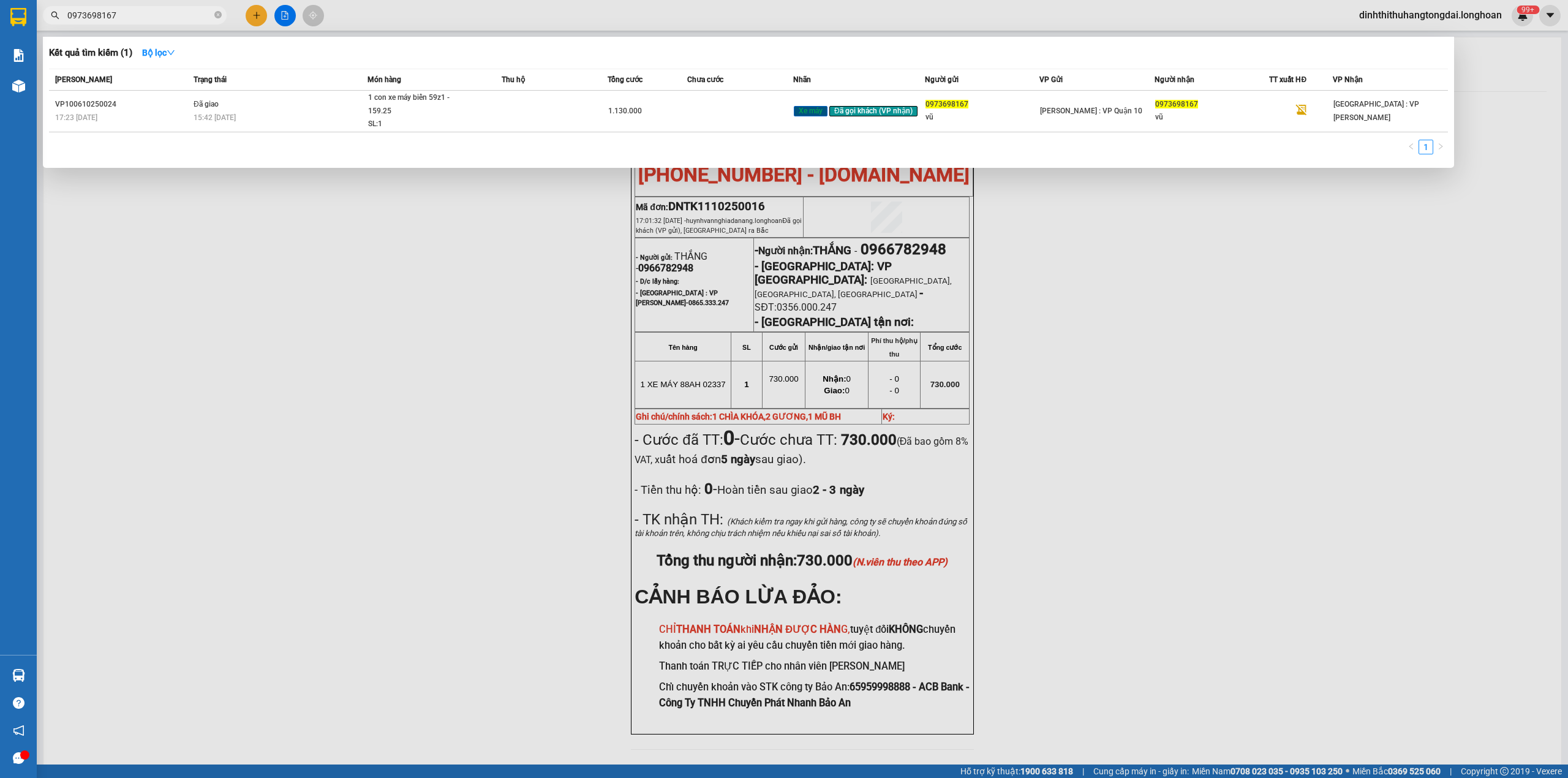
drag, startPoint x: 70, startPoint y: 13, endPoint x: 159, endPoint y: 13, distance: 89.0
click at [159, 13] on input "0973698167" at bounding box center [139, 15] width 145 height 13
paste input "01347712"
drag, startPoint x: 72, startPoint y: 13, endPoint x: 148, endPoint y: 13, distance: 76.0
click at [148, 13] on input "0901347712" at bounding box center [139, 15] width 145 height 13
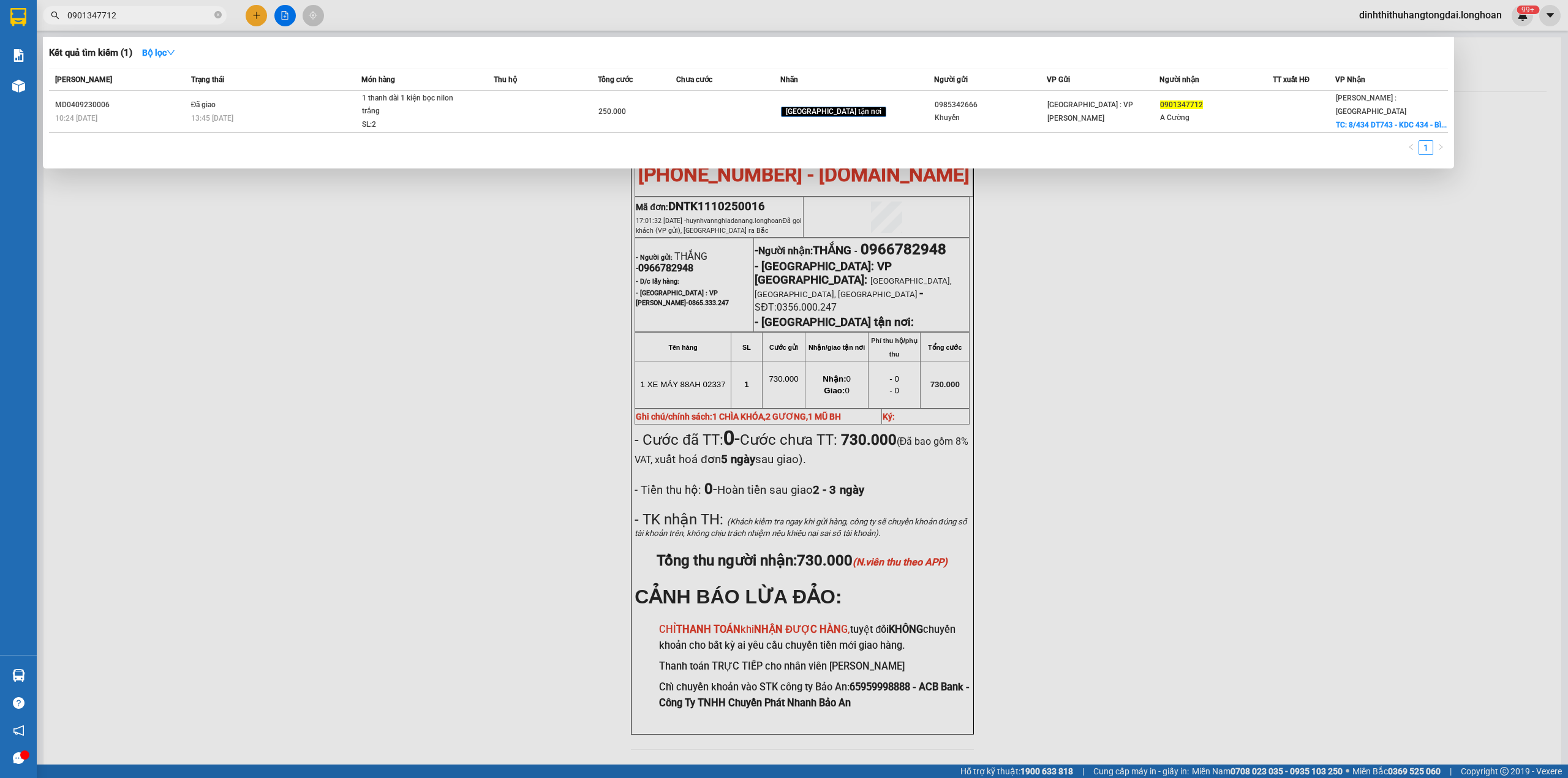
paste input "76536379"
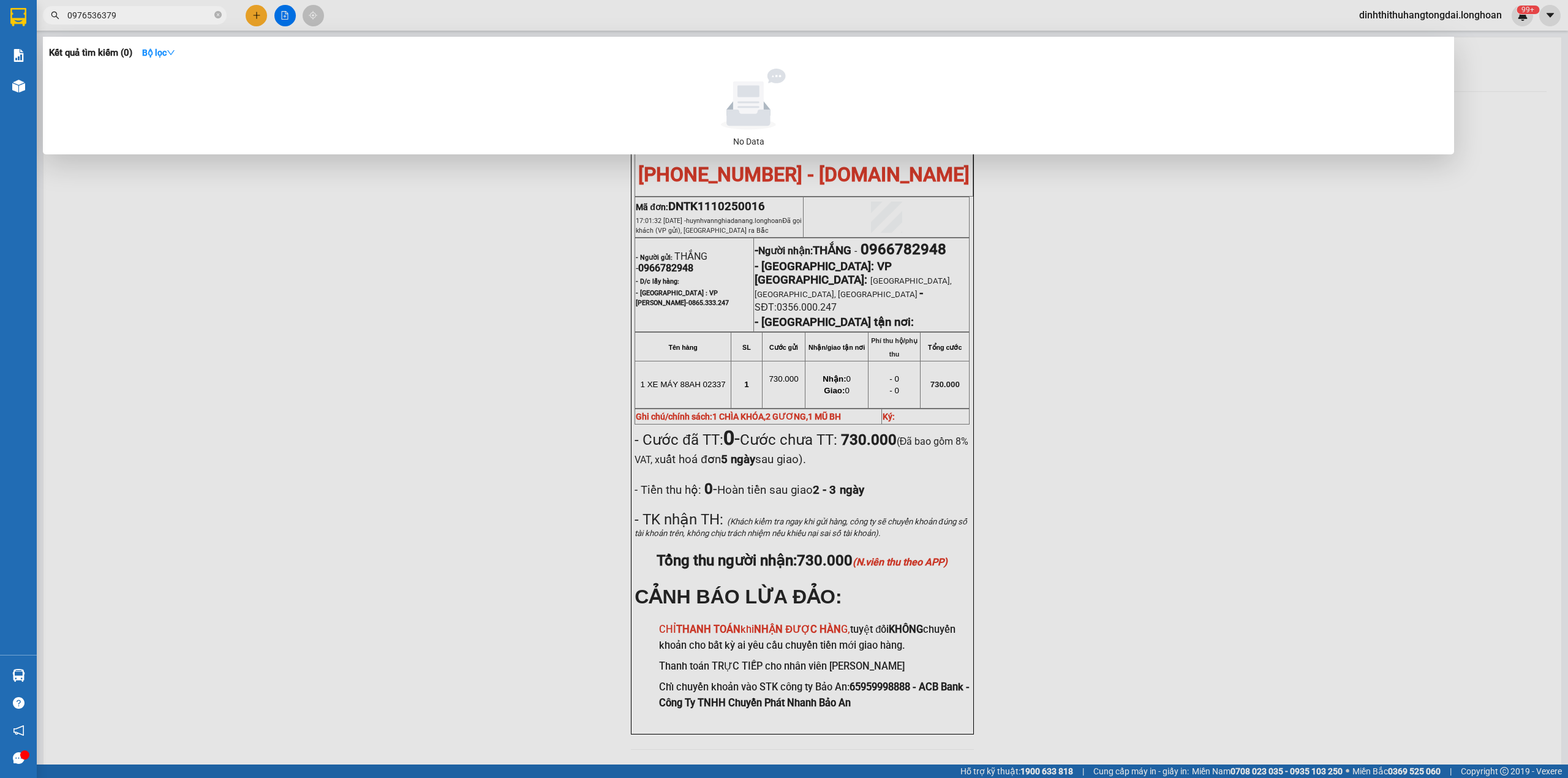
drag, startPoint x: 72, startPoint y: 13, endPoint x: 181, endPoint y: 15, distance: 109.0
click at [181, 15] on input "0976536379" at bounding box center [139, 15] width 145 height 13
paste input "42100197"
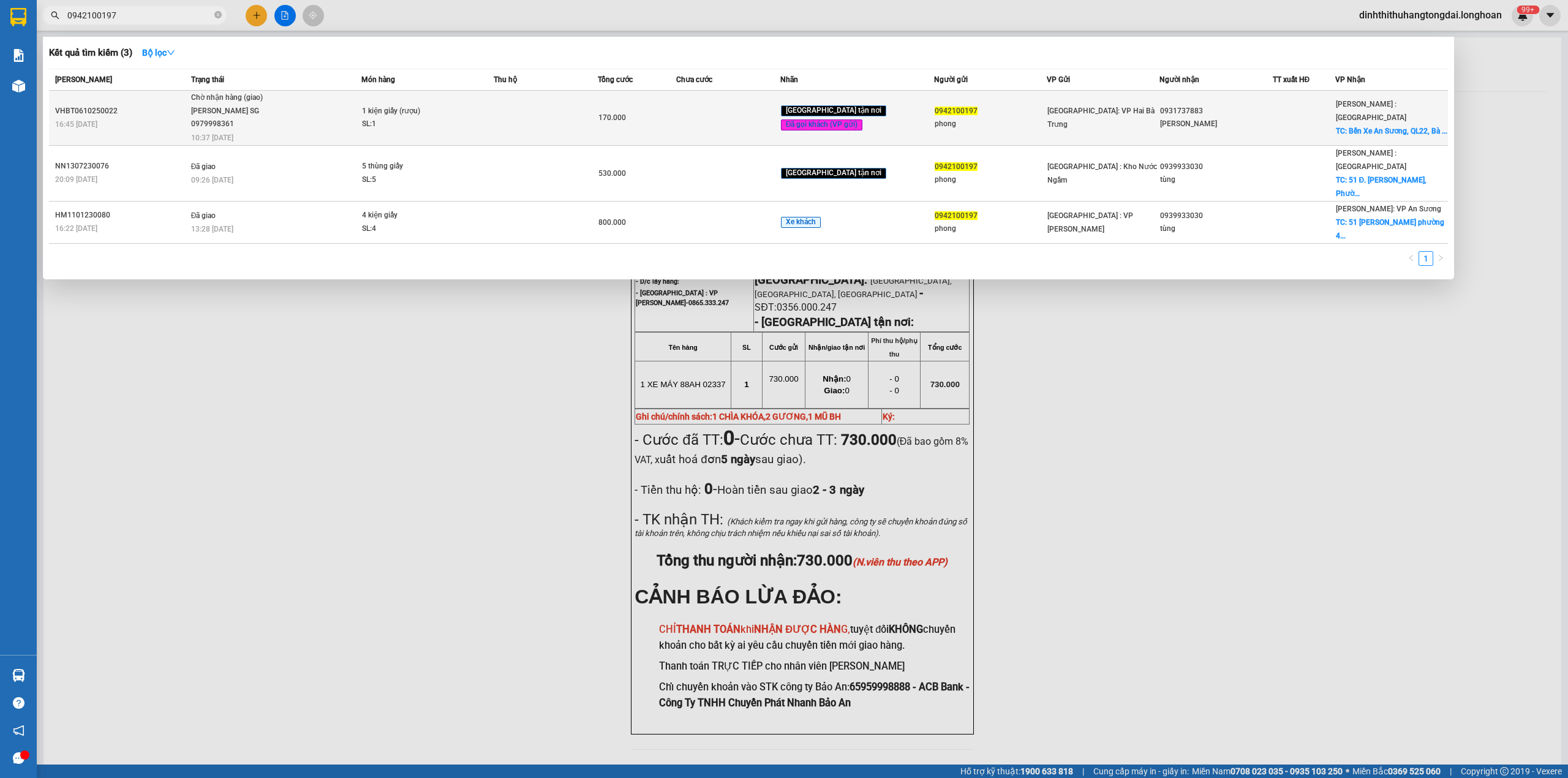
type input "0942100197"
click at [423, 128] on div "SL: 1" at bounding box center [408, 124] width 92 height 13
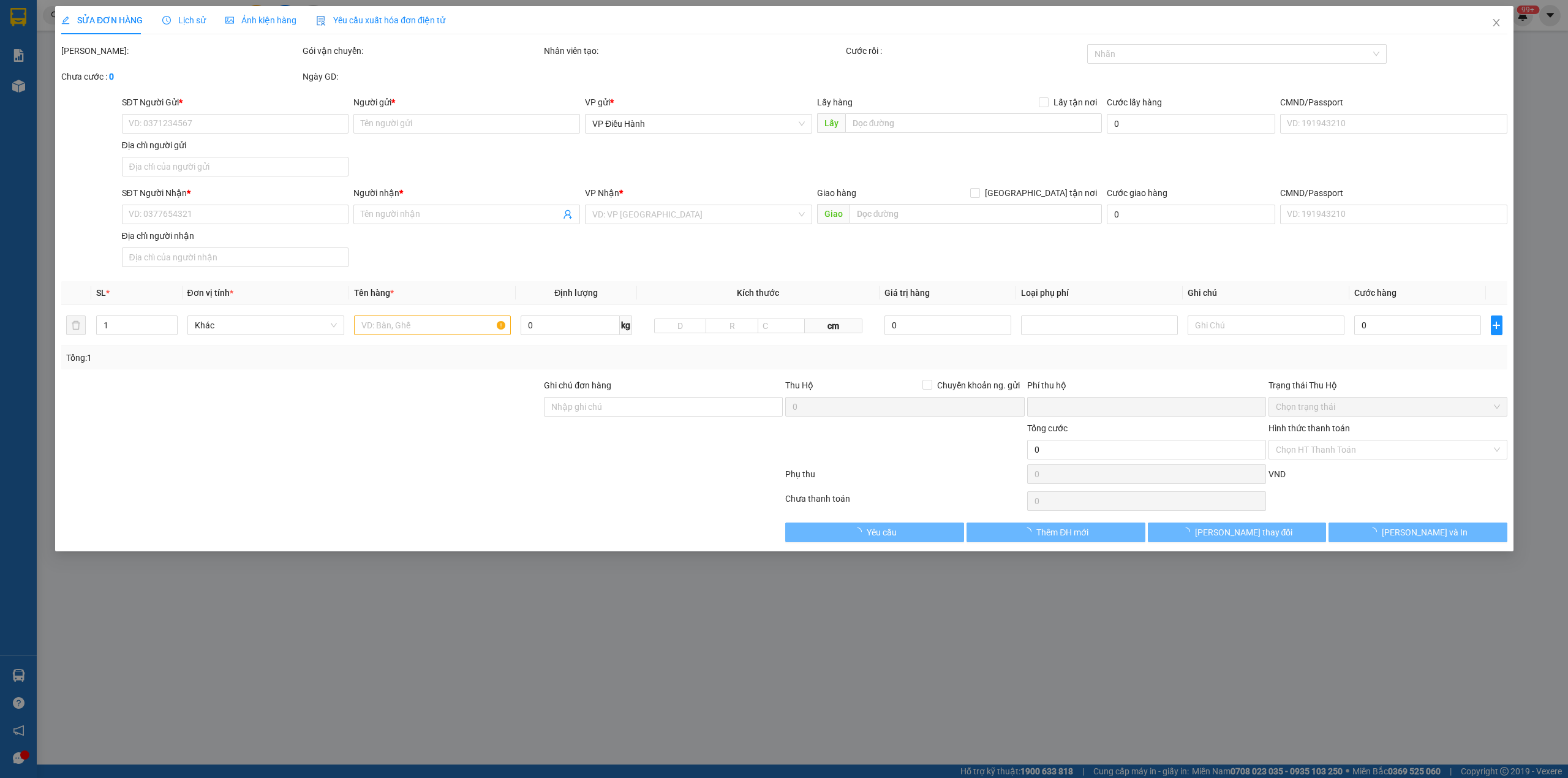
type input "0942100197"
type input "phong"
type input "0931737883"
type input "[PERSON_NAME]"
checkbox input "true"
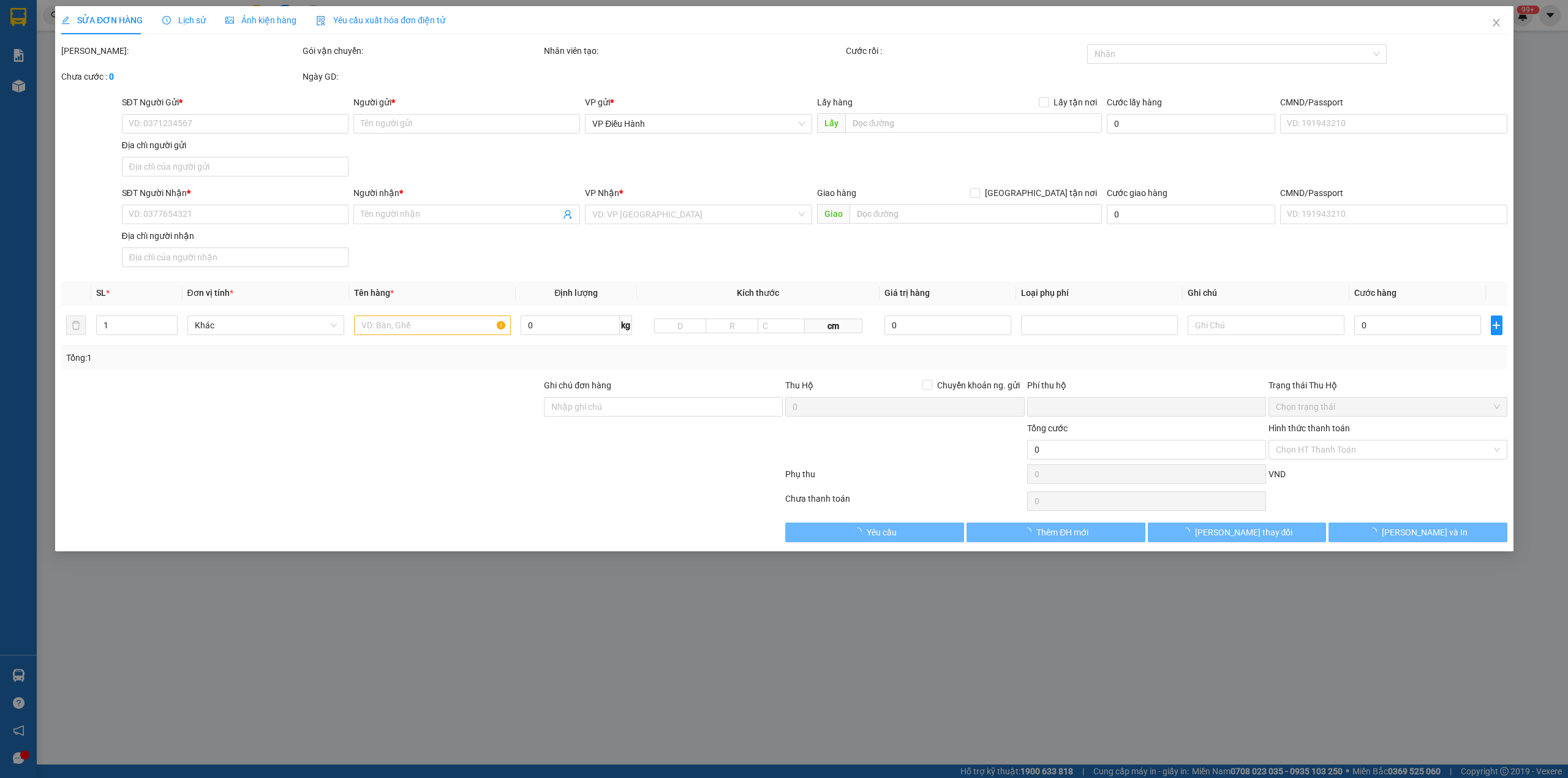
type input "Bến Xe An Sương, QL22, Bà Điểm, [GEOGRAPHIC_DATA], [PERSON_NAME], [GEOGRAPHIC_D…"
type input "0"
type input "170.000"
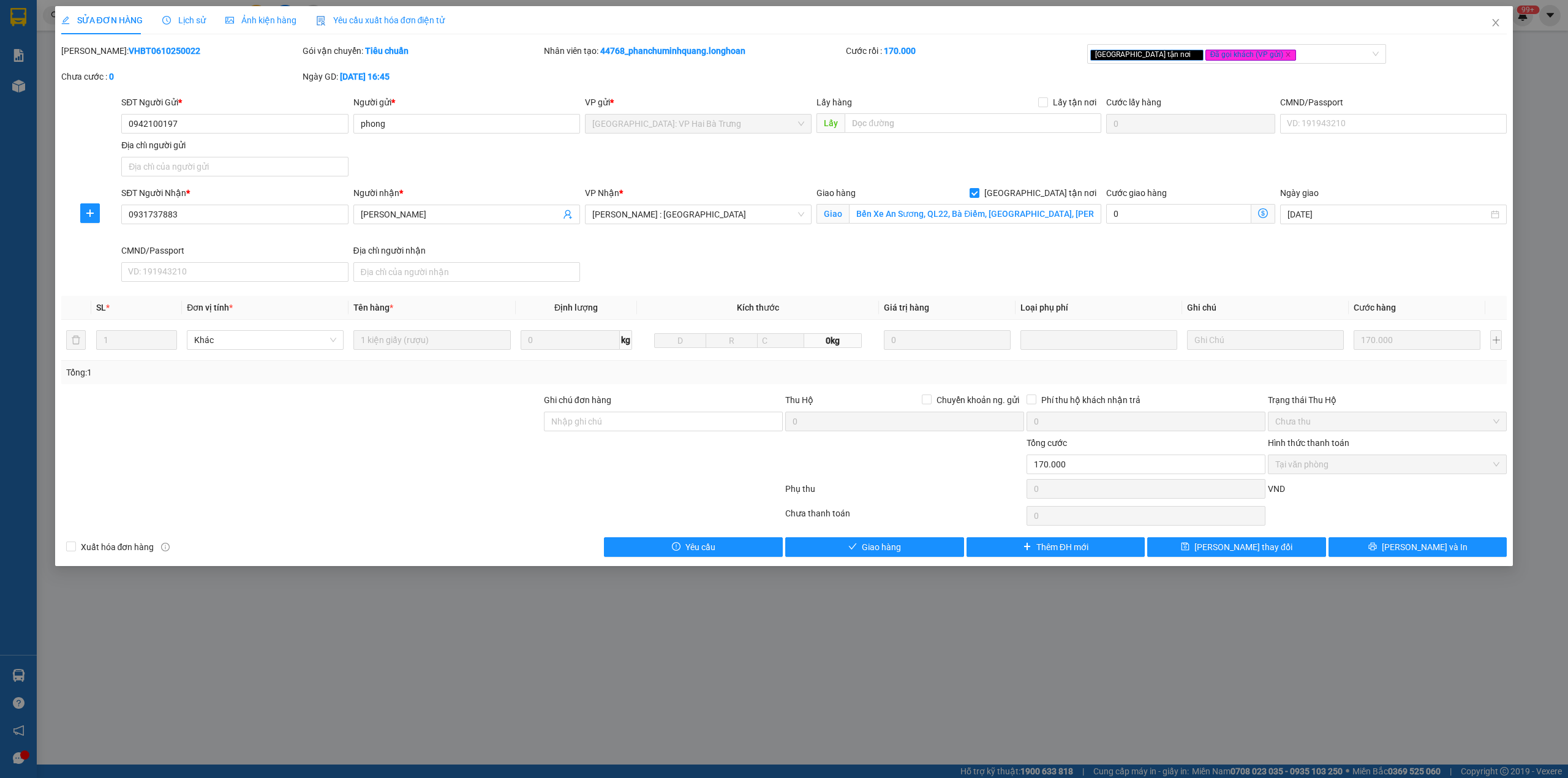
click at [133, 50] on b "VHBT0610250022" at bounding box center [165, 50] width 72 height 9
copy b "VHBT0610250022"
click at [1496, 29] on span "Close" at bounding box center [1496, 23] width 34 height 34
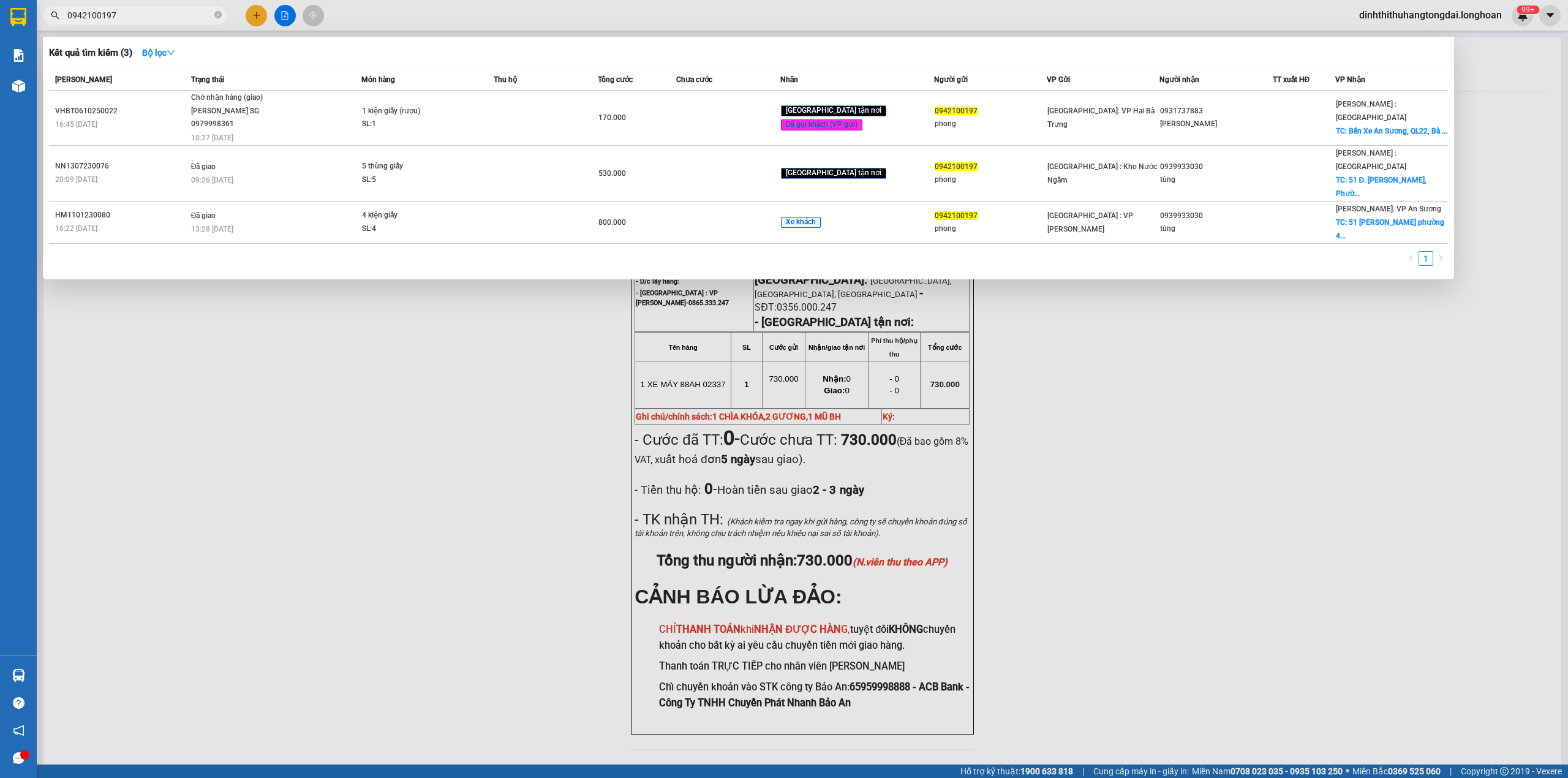
drag, startPoint x: 72, startPoint y: 15, endPoint x: 164, endPoint y: 15, distance: 92.0
click at [164, 15] on input "0942100197" at bounding box center [139, 15] width 145 height 13
paste input "73038343"
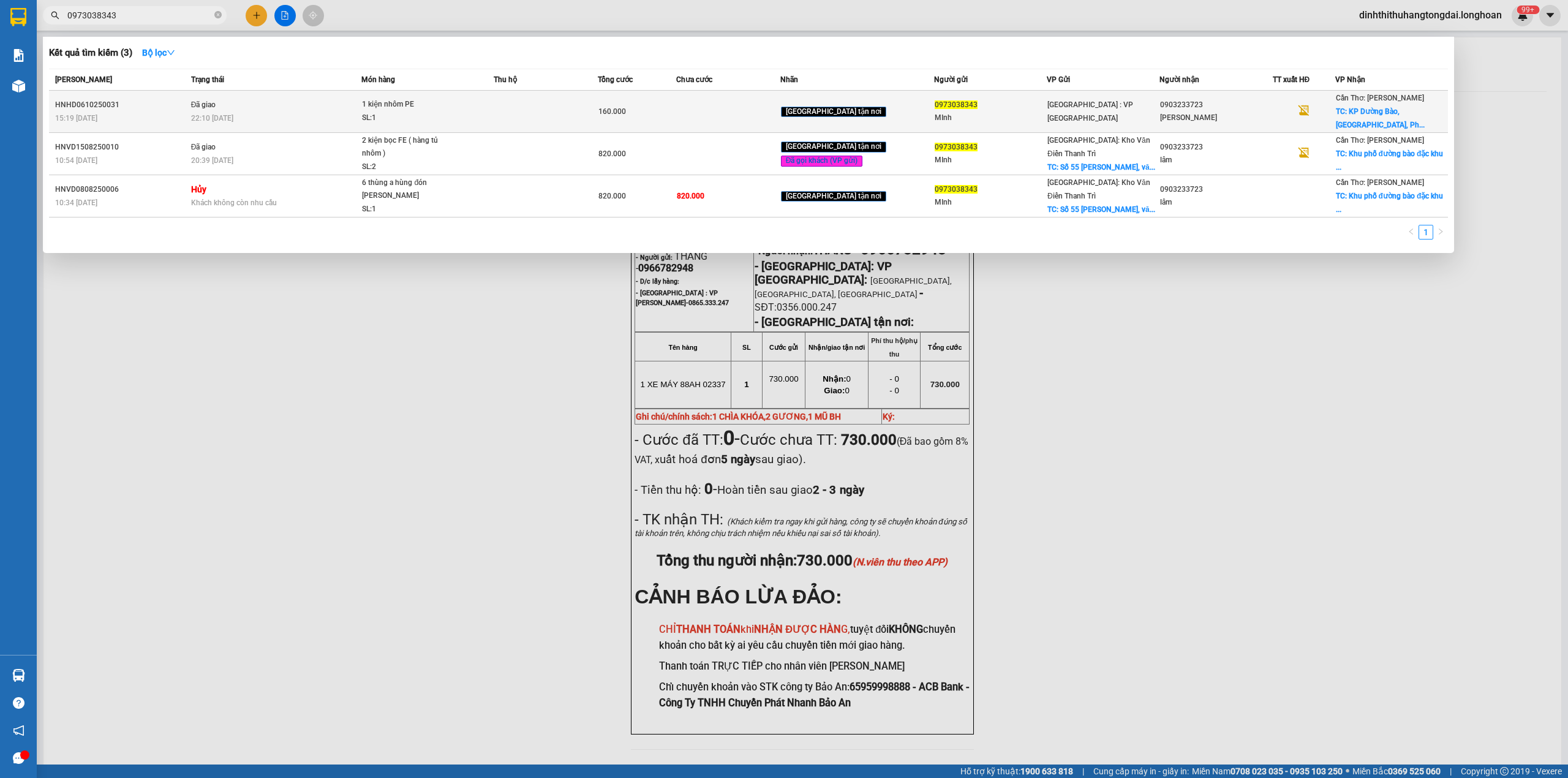
type input "0973038343"
click at [354, 116] on div "22:10 [DATE]" at bounding box center [277, 118] width 171 height 13
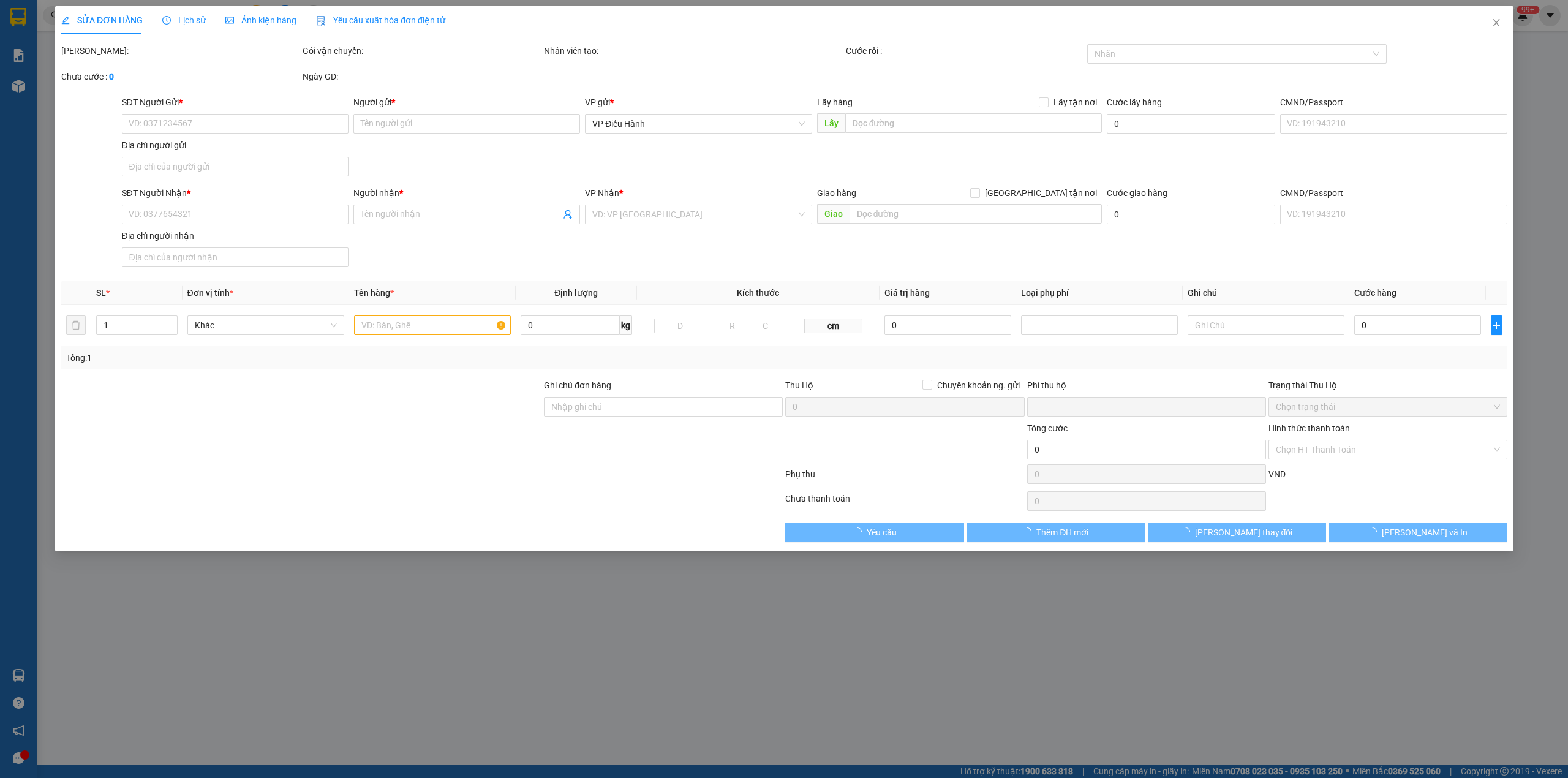
type input "0973038343"
type input "MInh"
type input "0903233723"
type input "[PERSON_NAME]"
checkbox input "true"
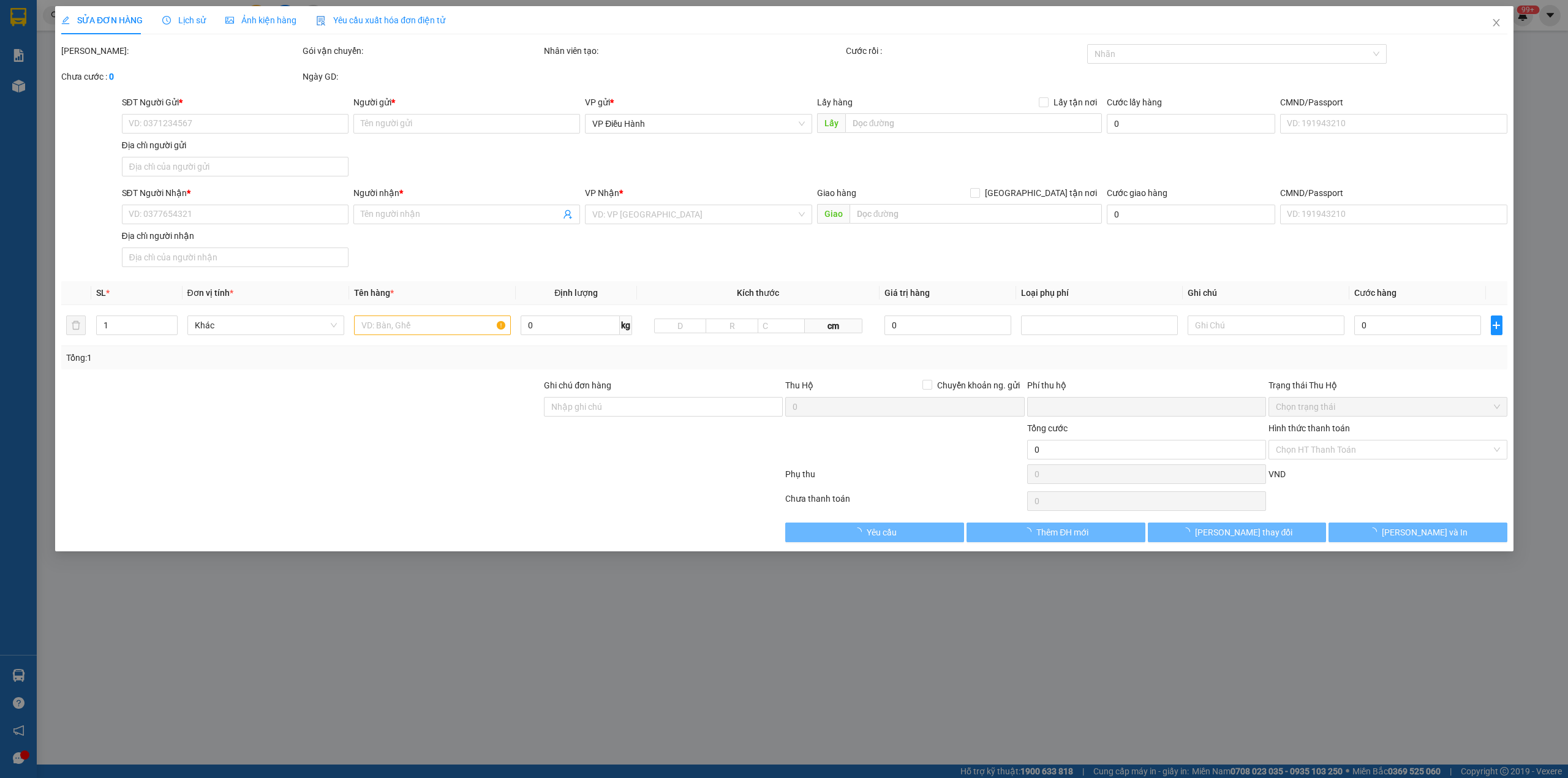
type input "KP Dường Bào, [GEOGRAPHIC_DATA], [GEOGRAPHIC_DATA],. [GEOGRAPHIC_DATA]"
type input "0"
type input "160.000"
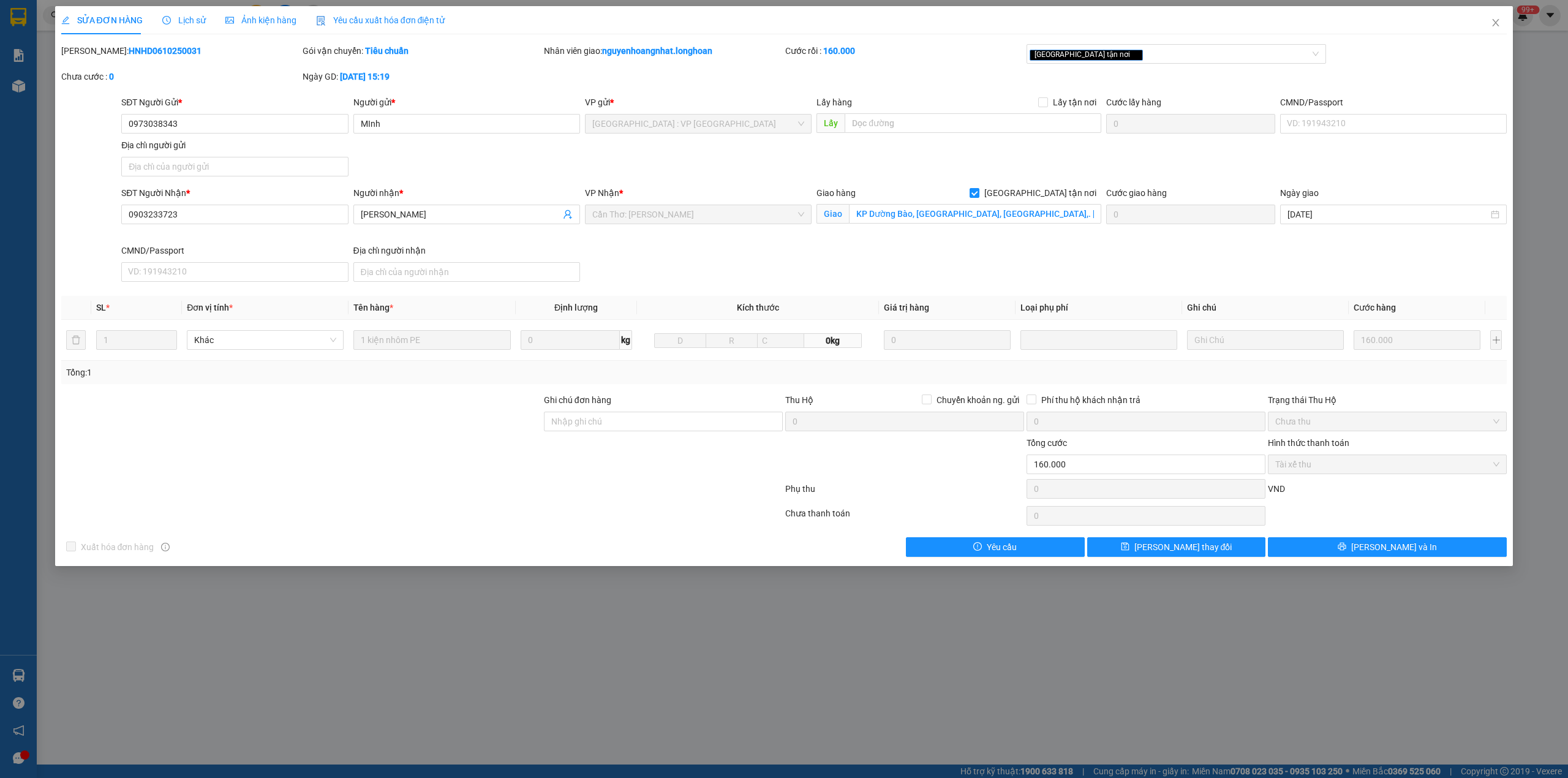
click at [135, 49] on b "HNHD0610250031" at bounding box center [165, 50] width 73 height 9
copy b "HNHD0610250031"
drag, startPoint x: 1495, startPoint y: 28, endPoint x: 1487, endPoint y: 28, distance: 8.0
click at [1487, 28] on span "Close" at bounding box center [1496, 23] width 34 height 34
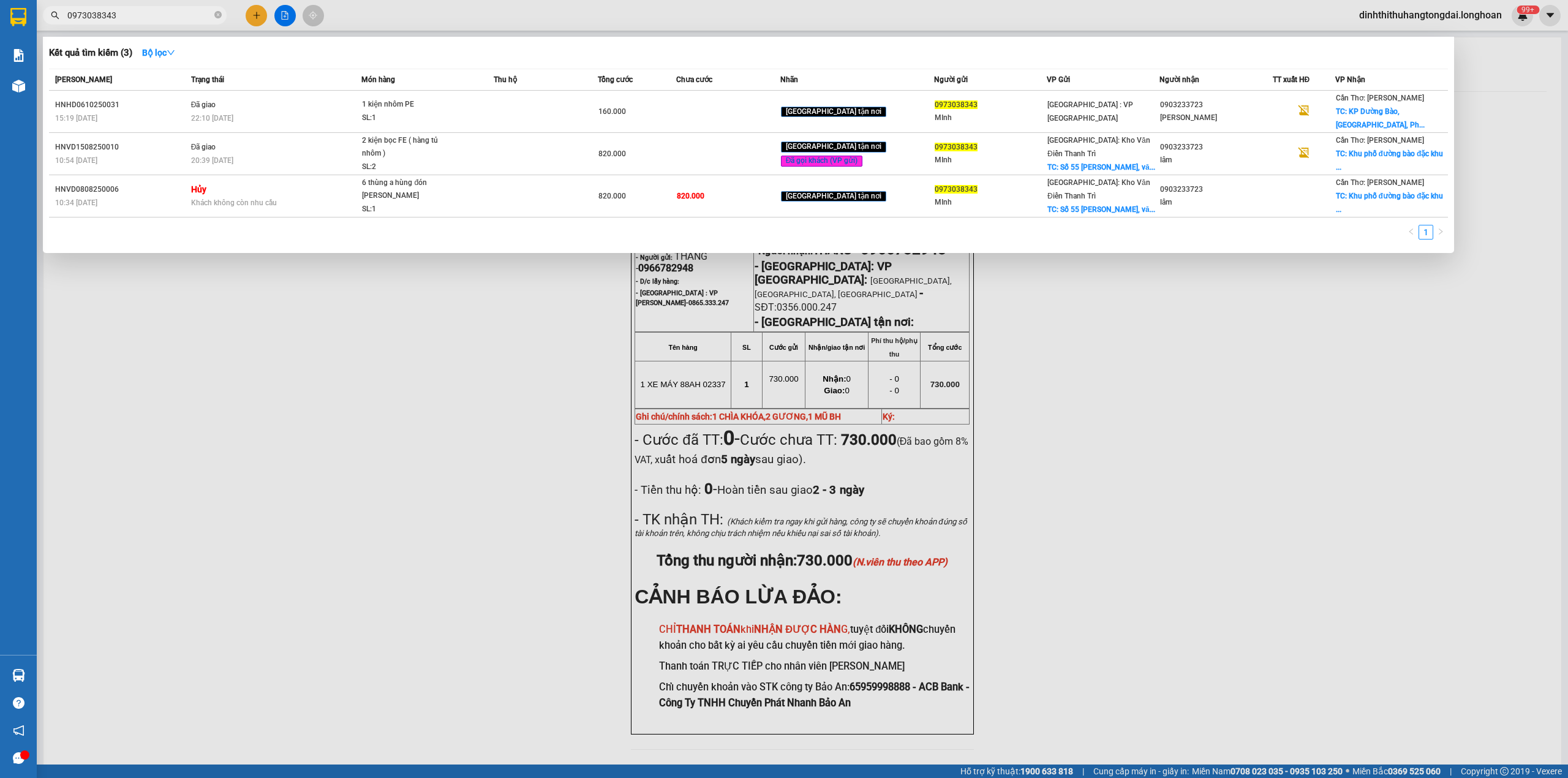
drag, startPoint x: 72, startPoint y: 15, endPoint x: 196, endPoint y: 15, distance: 124.0
click at [196, 15] on input "0973038343" at bounding box center [139, 15] width 145 height 13
paste input "363192450"
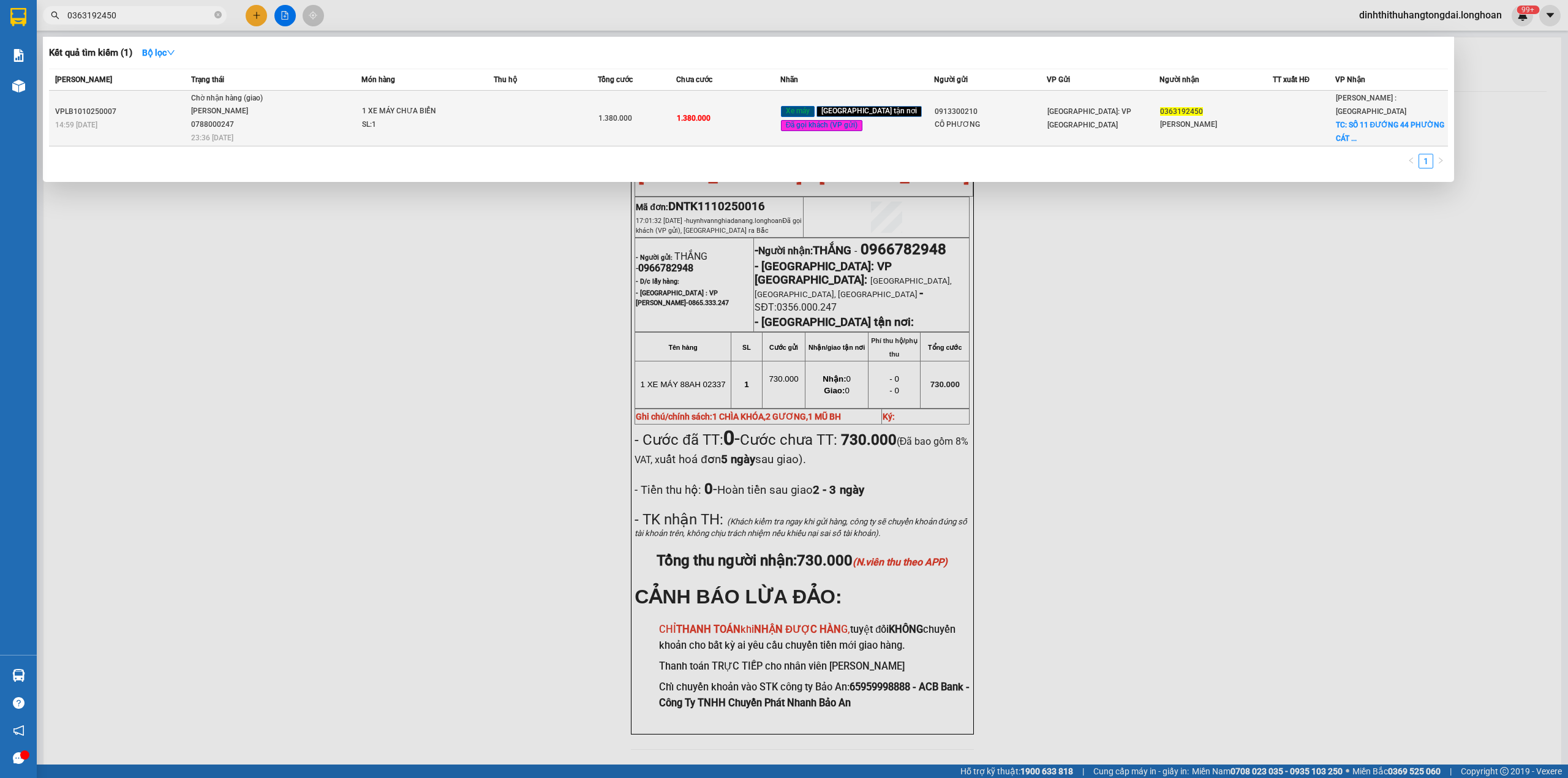
type input "0363192450"
click at [374, 129] on div "SL: 1" at bounding box center [408, 125] width 92 height 13
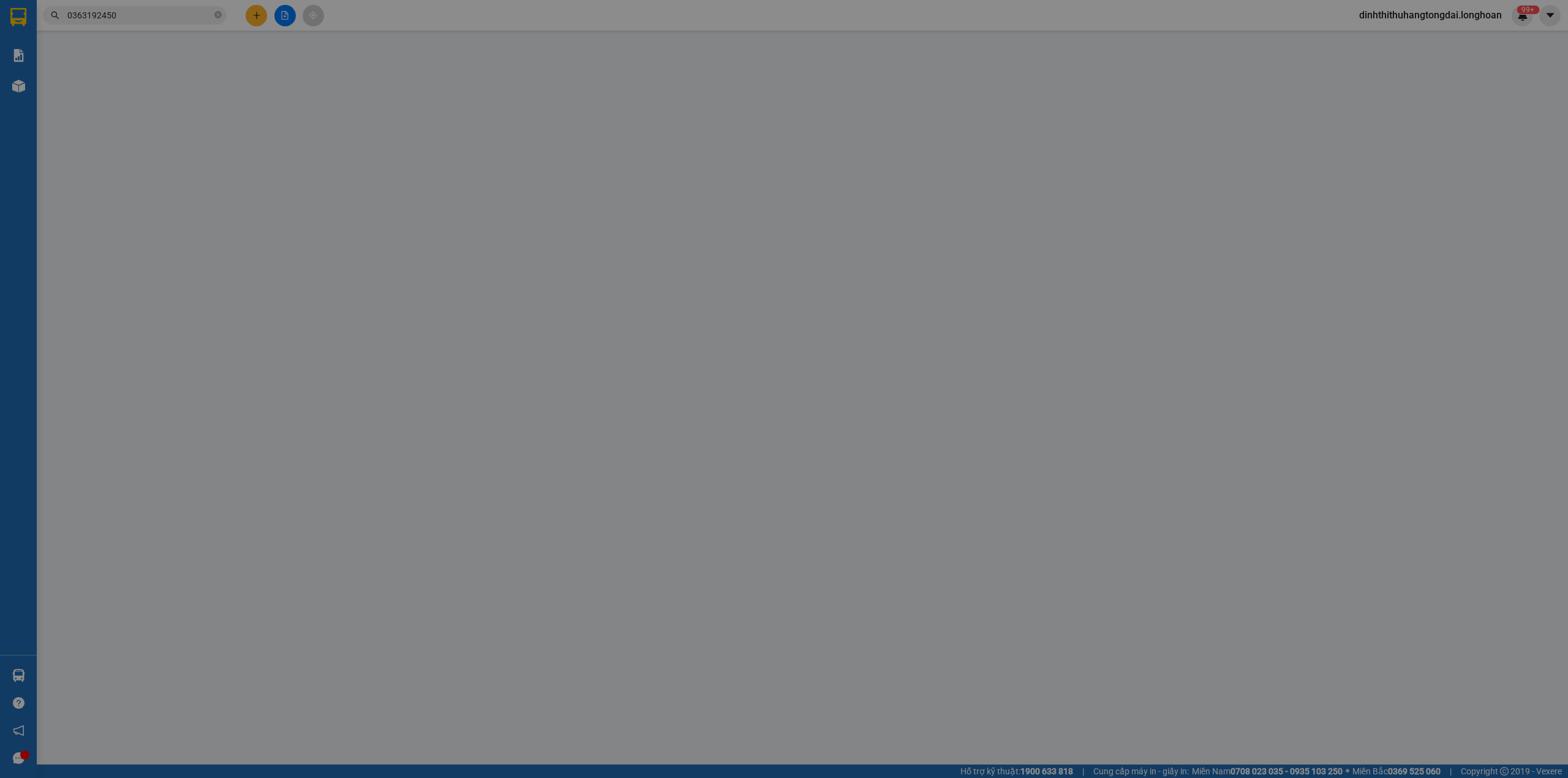
type input "0913300210"
type input "CÔ PHƯƠNG"
type input "0363192450"
type input "[PERSON_NAME]"
checkbox input "true"
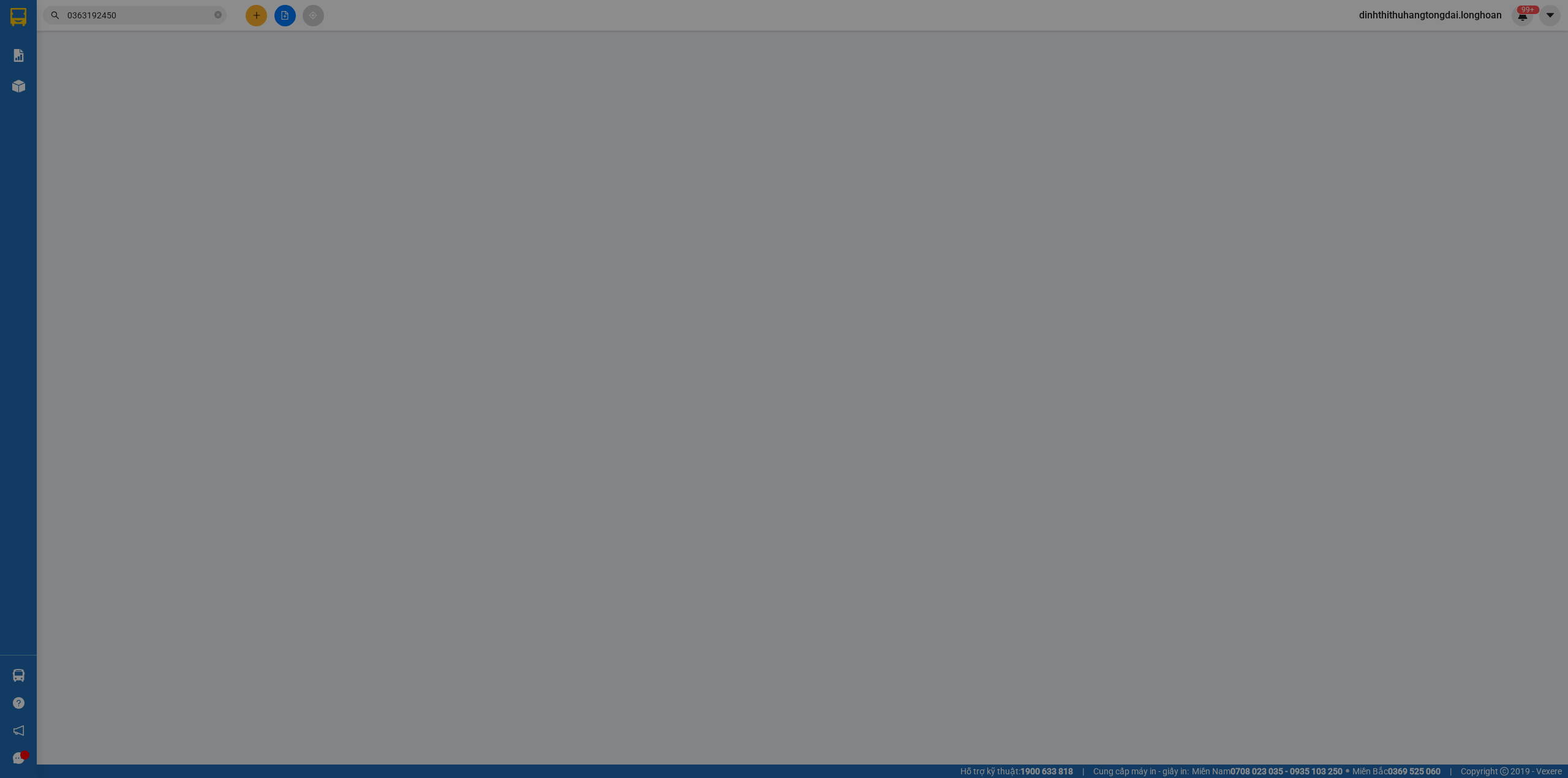
type input "SỐ 11 ĐƯỚNG 44 PHƯỜNG [GEOGRAPHIC_DATA], [GEOGRAPHIC_DATA] , [GEOGRAPHIC_DATA]"
type input "KHÔNG CHÌA KHÓA, KHÔNG GIẤY TỜ, GƯƠNG ĐỂ CỐP XE"
type input "0"
type input "1.380.000"
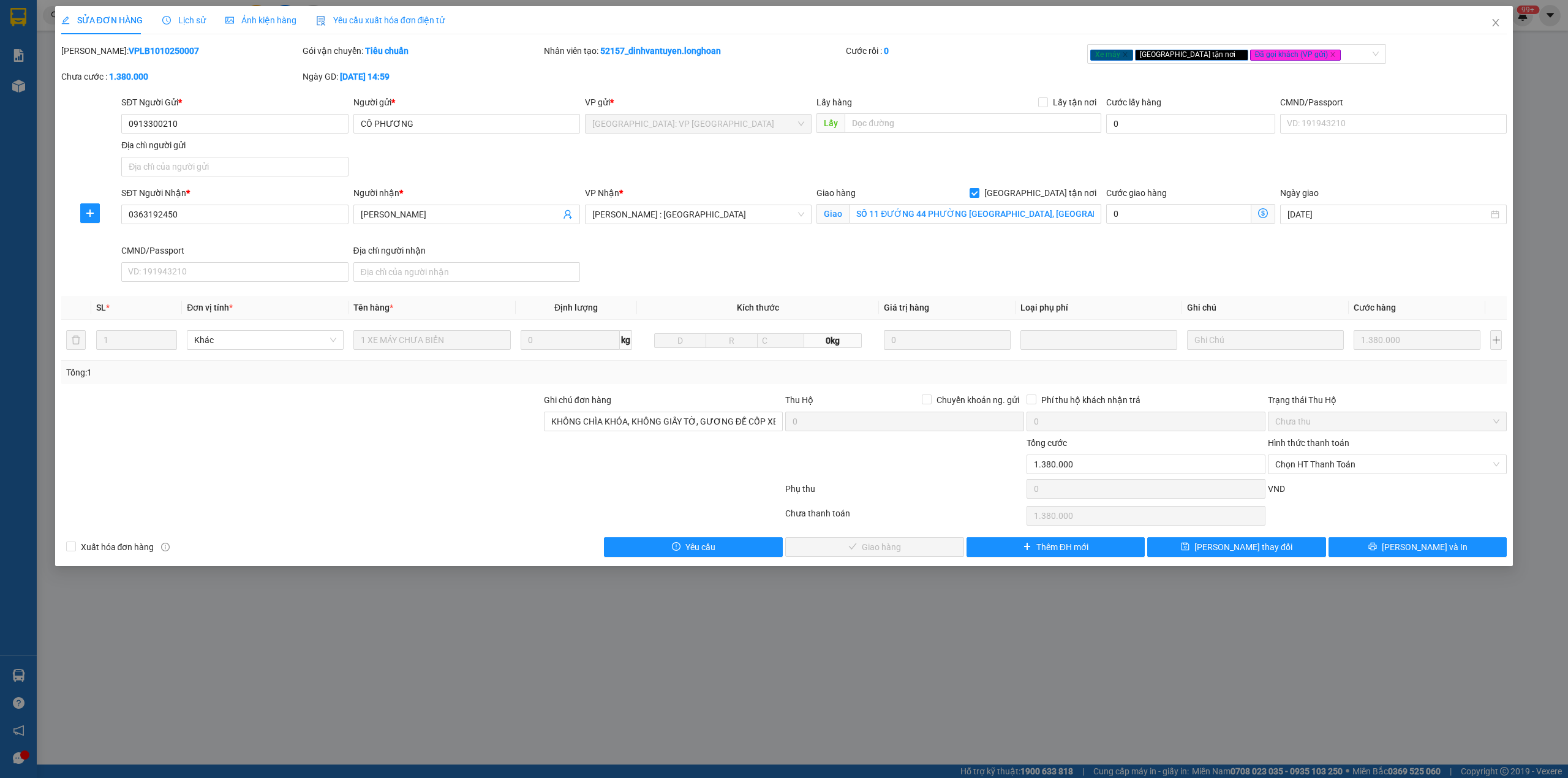
click at [129, 54] on b "VPLB1010250007" at bounding box center [164, 50] width 70 height 9
copy b "VPLB1010250007"
drag, startPoint x: 1496, startPoint y: 34, endPoint x: 957, endPoint y: 9, distance: 539.6
click at [1495, 33] on span "Close" at bounding box center [1496, 23] width 34 height 34
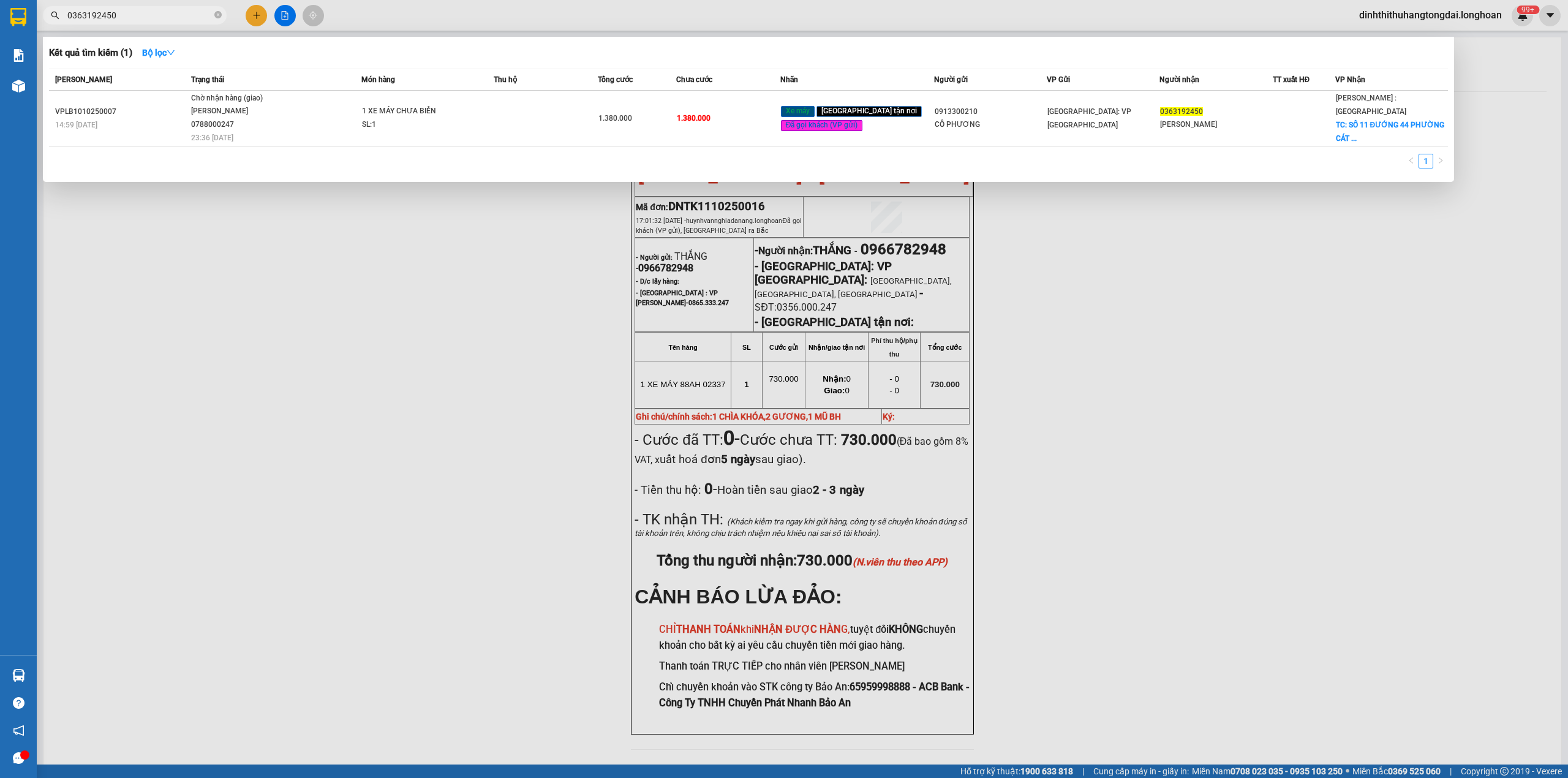
drag, startPoint x: 72, startPoint y: 16, endPoint x: 155, endPoint y: 16, distance: 83.0
click at [155, 16] on input "0363192450" at bounding box center [139, 15] width 145 height 13
paste input "932856333"
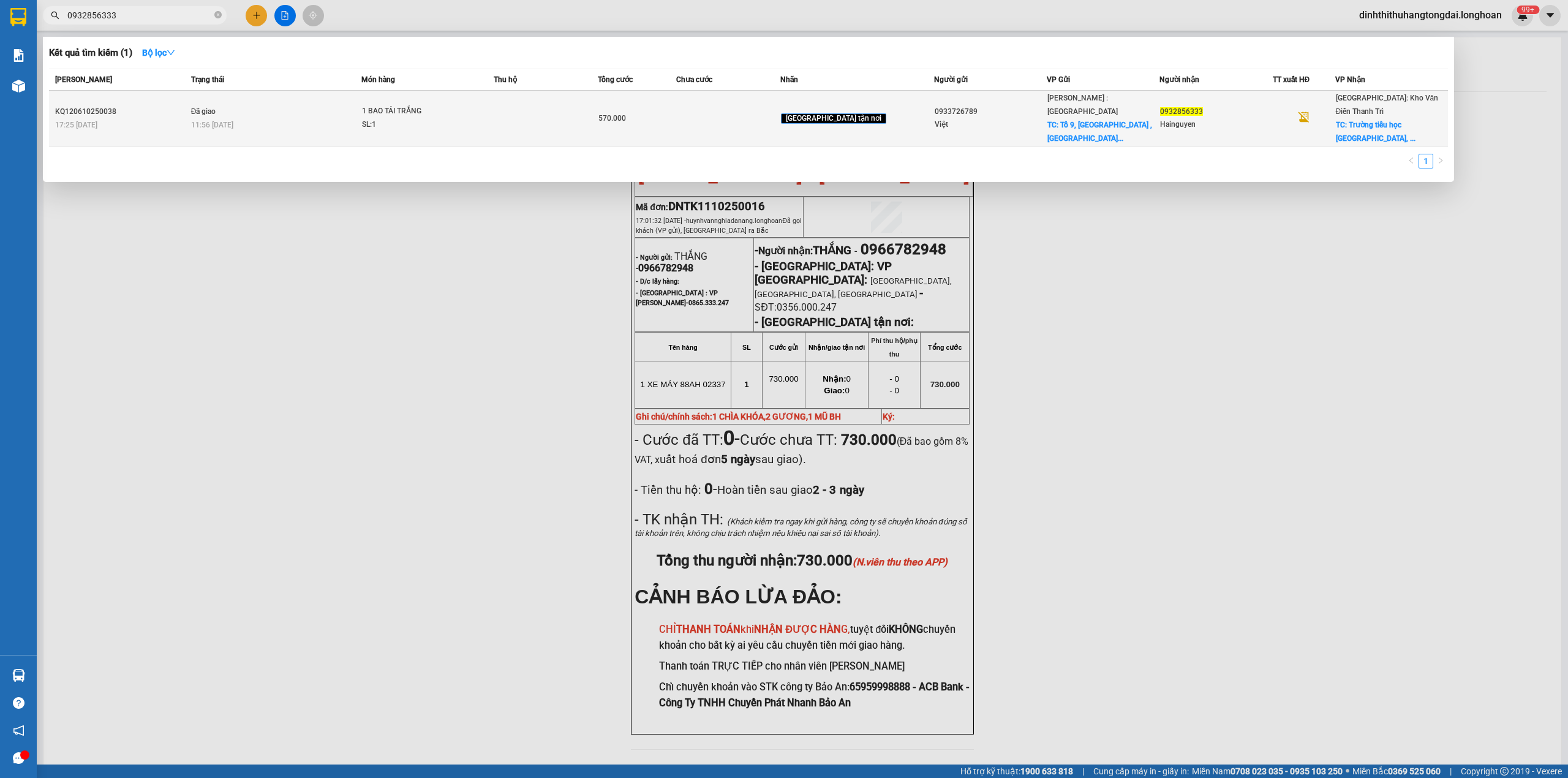
type input "0932856333"
click at [361, 118] on div "11:56 [DATE]" at bounding box center [277, 125] width 171 height 13
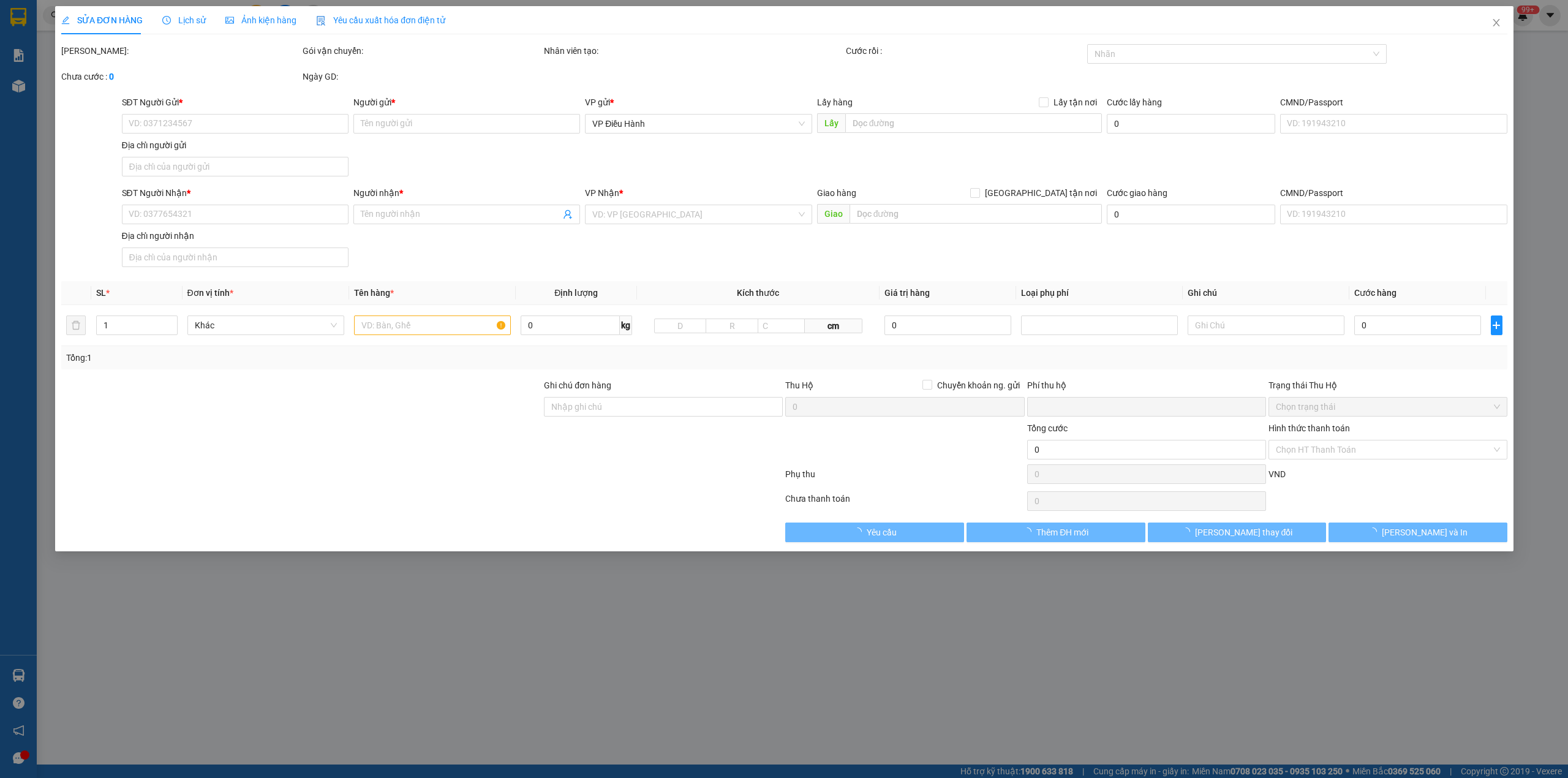
type input "0933726789"
type input "Việt"
checkbox input "true"
type input "Tổ [STREET_ADDRESS]"
type input "0932856333"
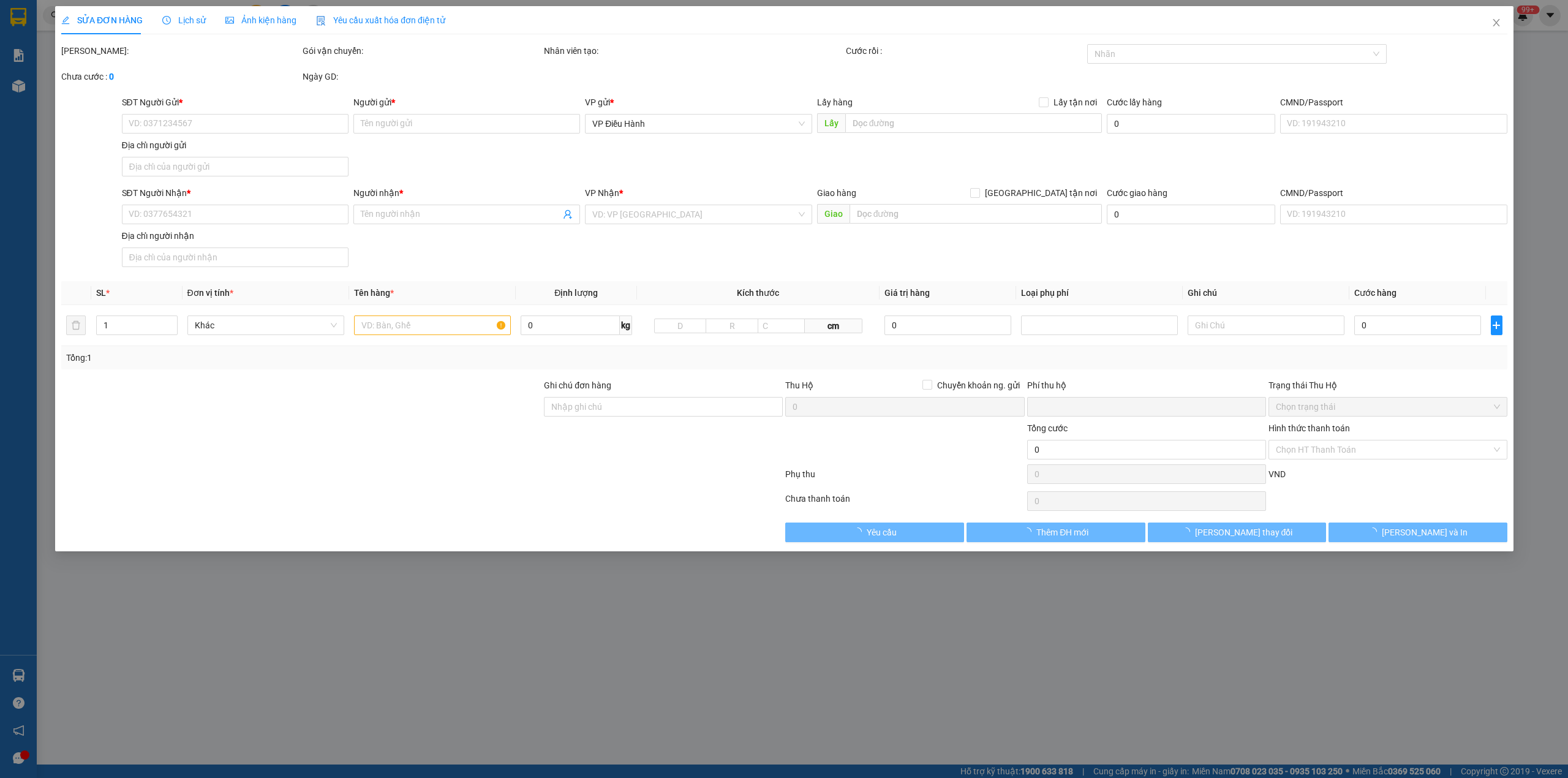
type input "Hainguyen"
checkbox input "true"
type input "[GEOGRAPHIC_DATA], xã [GEOGRAPHIC_DATA] , huyện [GEOGRAPHIC_DATA], tỉnh [GEOGRA…"
type input "0"
type input "570.000"
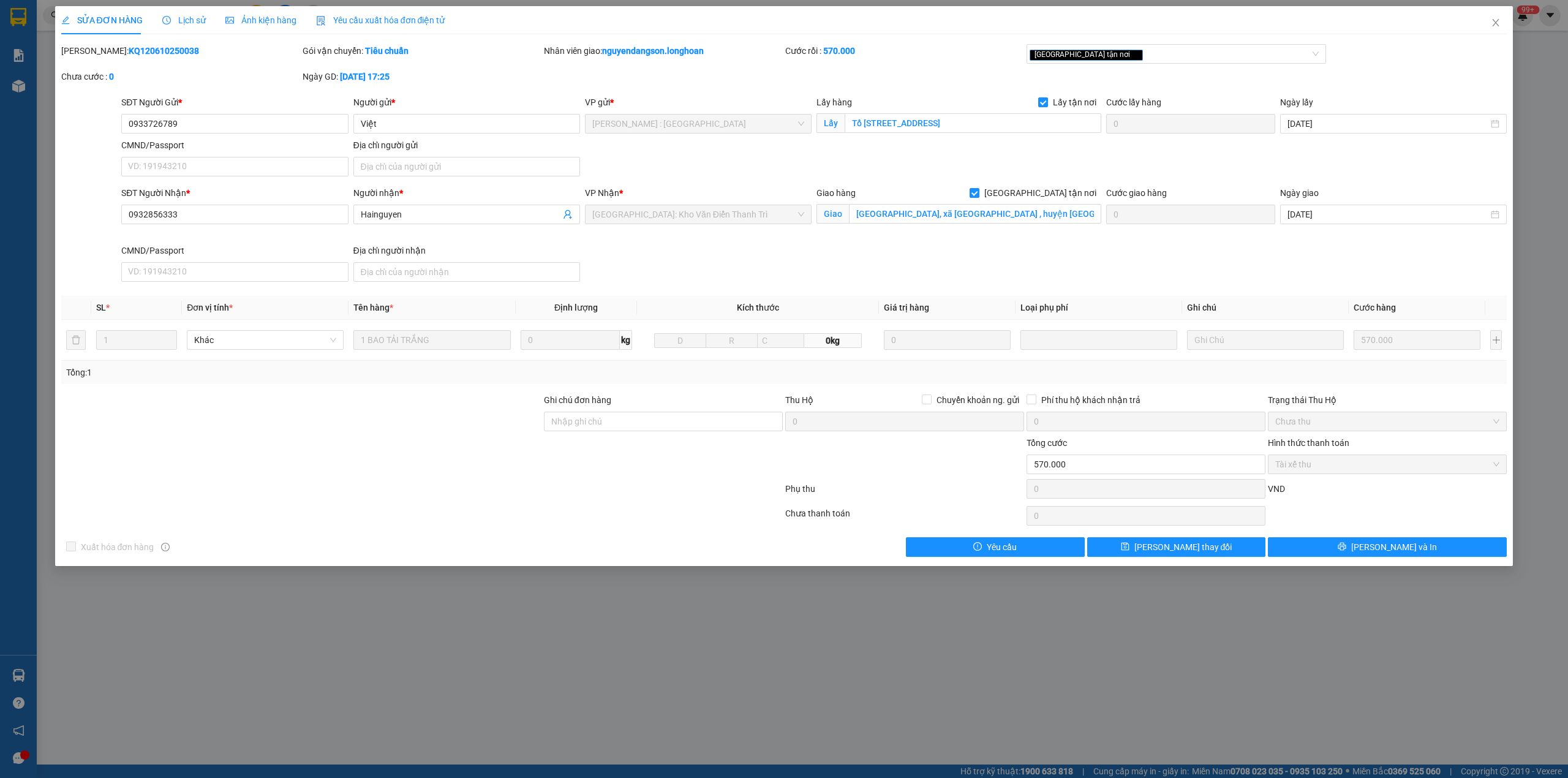
click at [129, 49] on b "KQ120610250038" at bounding box center [164, 50] width 70 height 9
copy b "KQ120610250038"
click at [1495, 24] on icon "close" at bounding box center [1496, 23] width 9 height 9
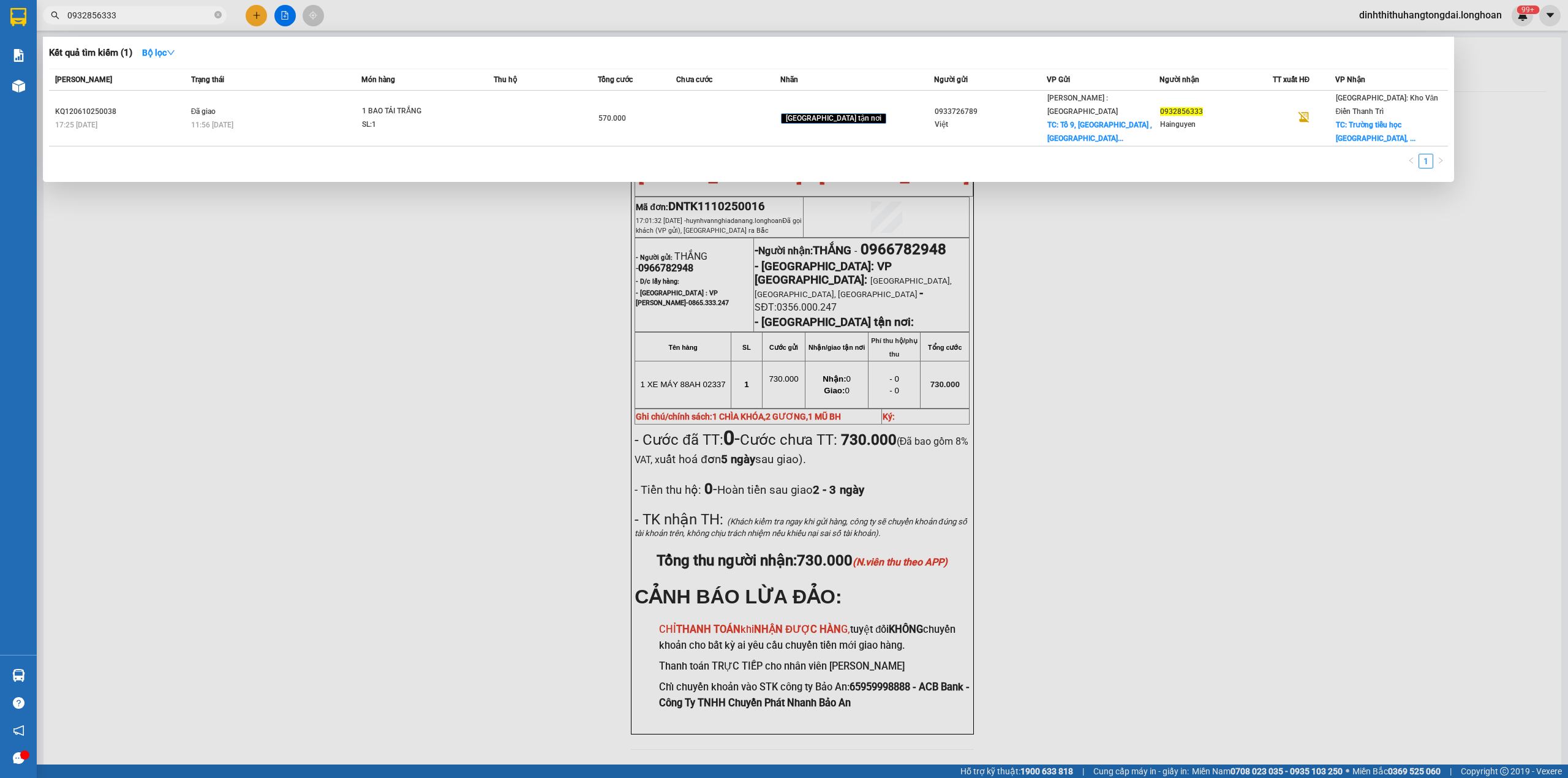
drag, startPoint x: 72, startPoint y: 12, endPoint x: 154, endPoint y: 12, distance: 82.0
click at [154, 12] on input "0932856333" at bounding box center [139, 15] width 145 height 13
paste input "785396111"
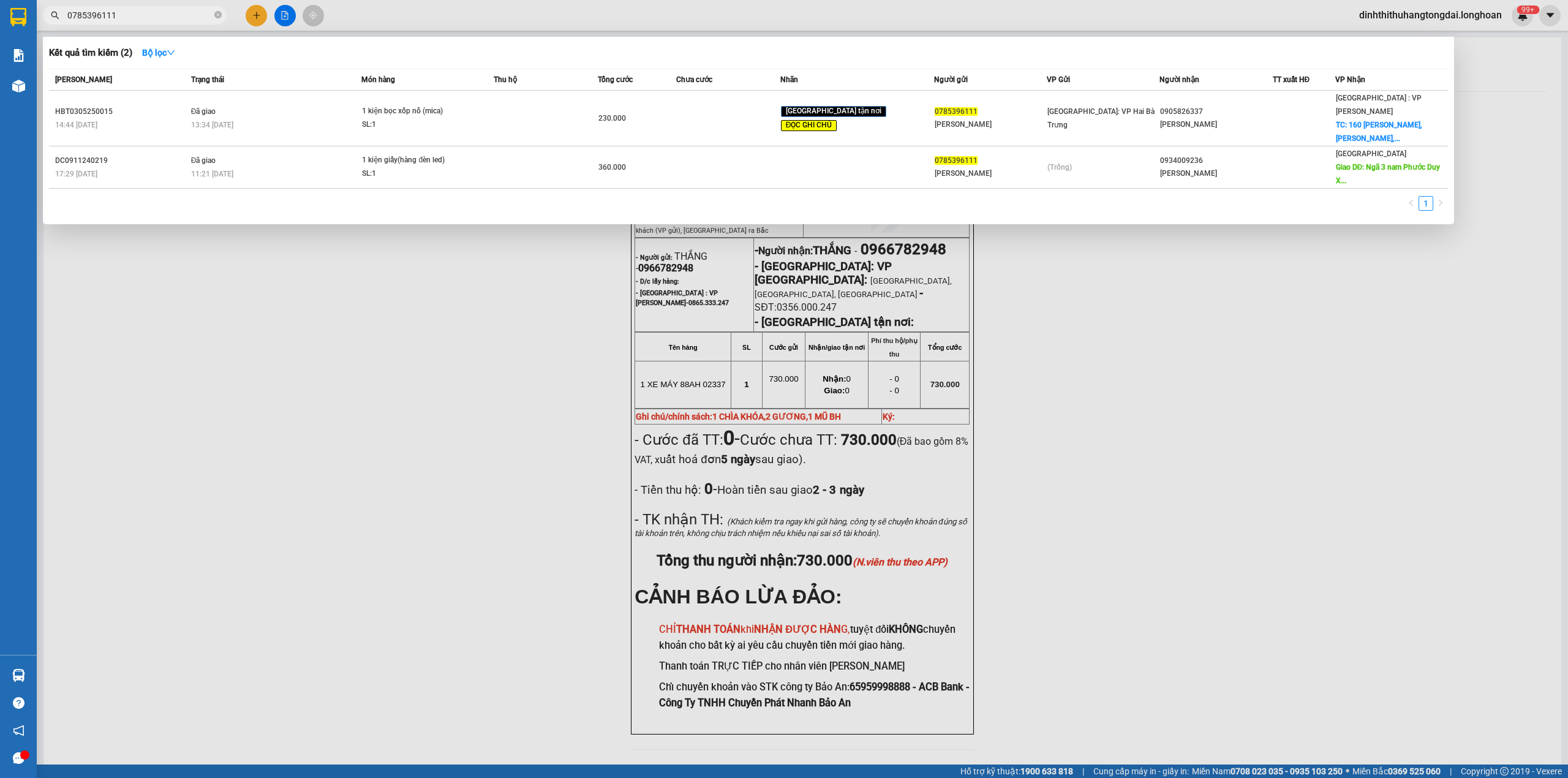
drag, startPoint x: 72, startPoint y: 15, endPoint x: 167, endPoint y: 15, distance: 95.0
click at [167, 15] on input "0785396111" at bounding box center [139, 15] width 145 height 13
drag, startPoint x: 71, startPoint y: 13, endPoint x: 141, endPoint y: 9, distance: 70.1
click at [141, 9] on input "0785396111" at bounding box center [139, 15] width 145 height 13
paste input "329324252"
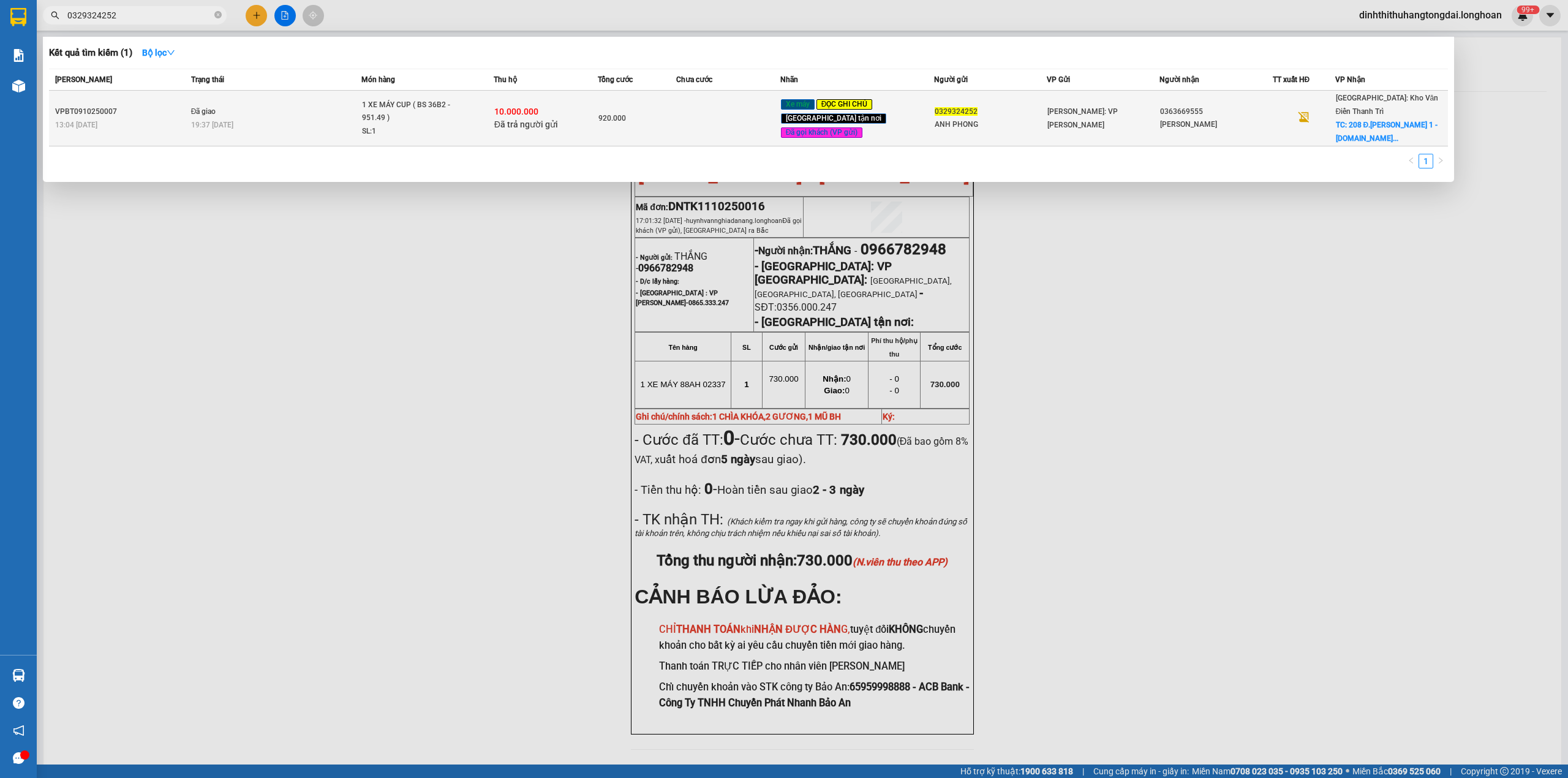
type input "0329324252"
click at [305, 118] on div "19:37 [DATE]" at bounding box center [277, 125] width 171 height 13
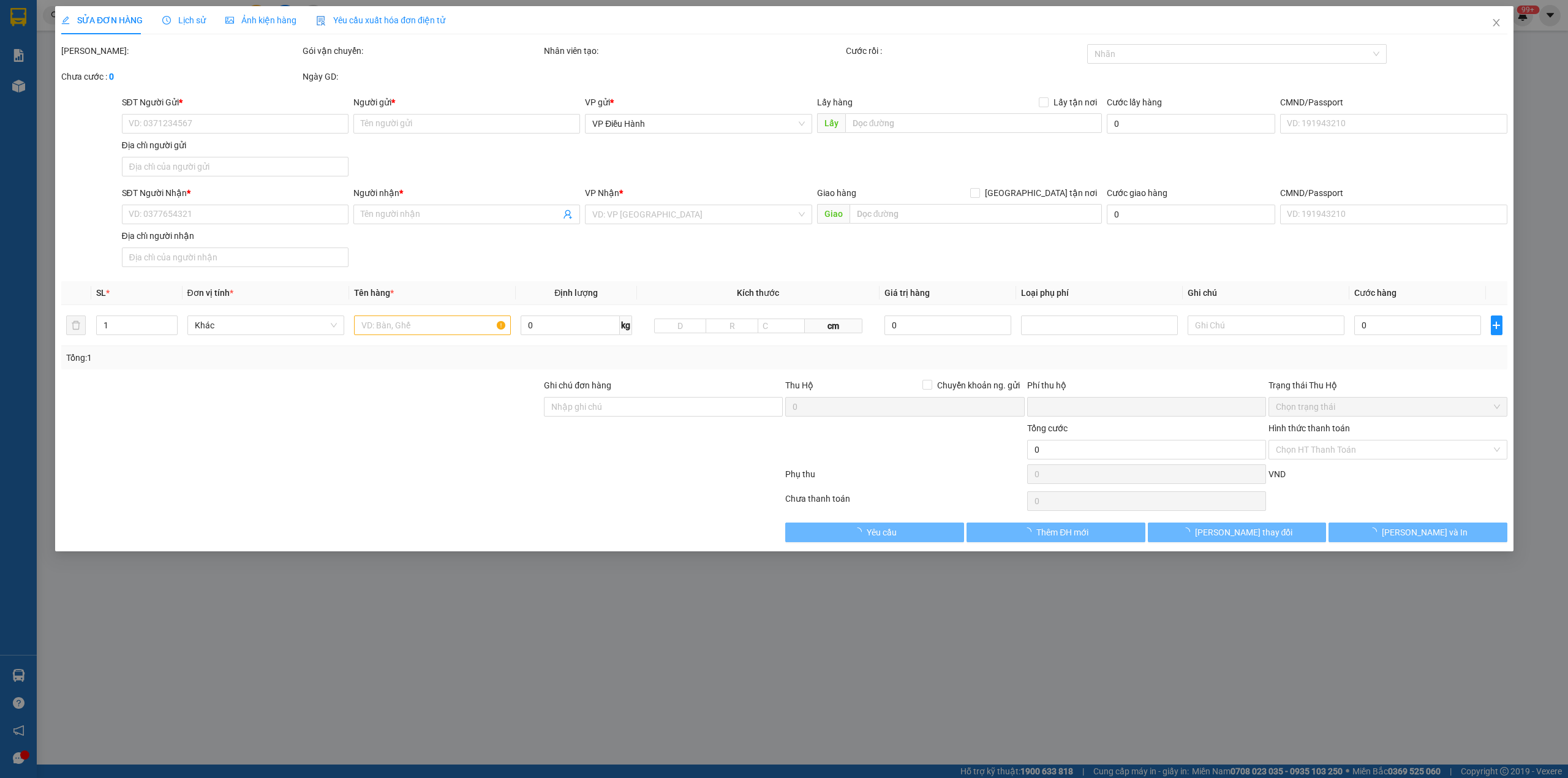
type input "0329324252"
type input "ANH PHONG"
type input "0363669555"
type input "[PERSON_NAME]"
checkbox input "true"
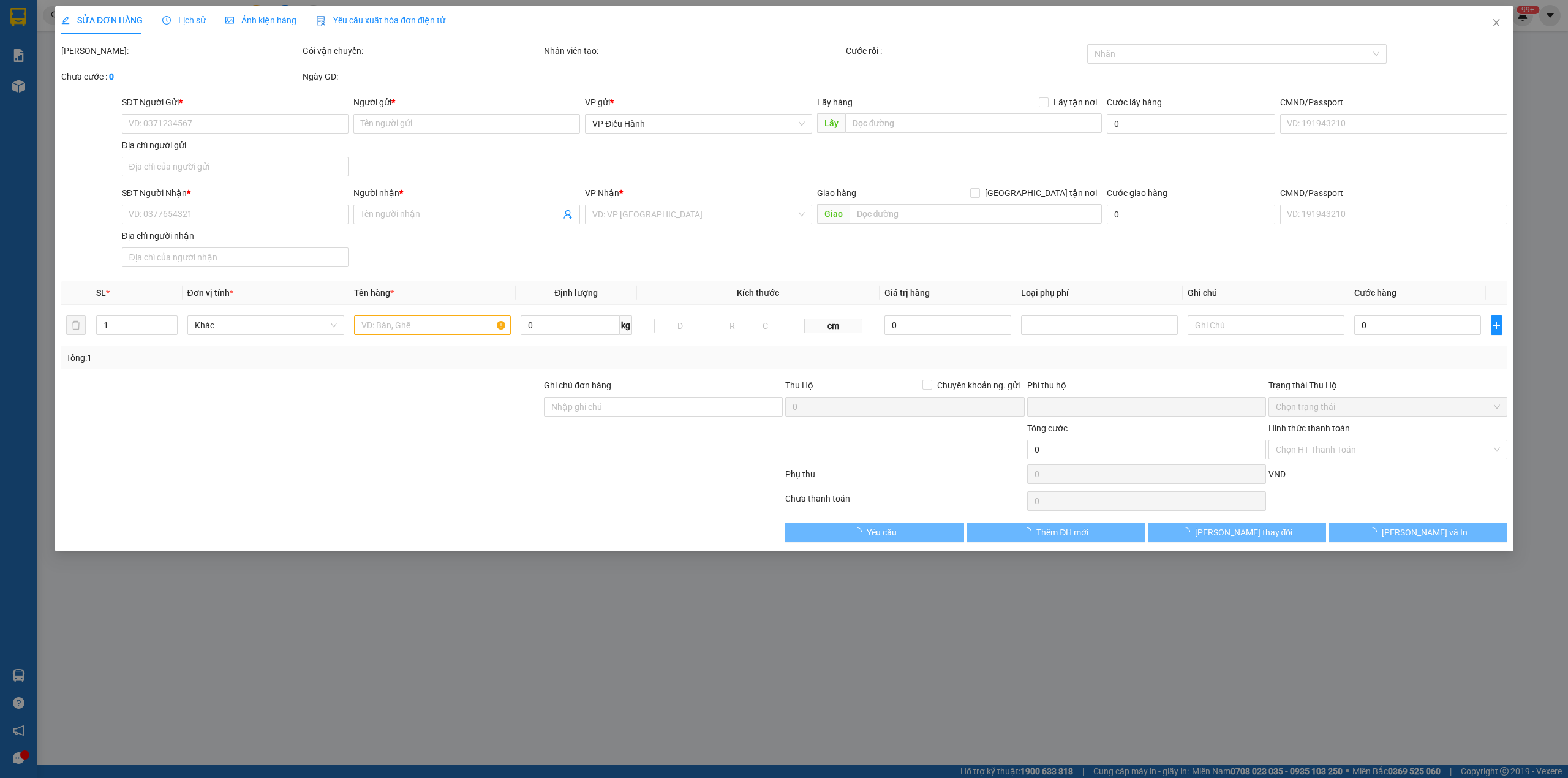
type input "208 Đ.[PERSON_NAME] 1 - F.SAO ĐỎ - TP.[PERSON_NAME] - [GEOGRAPHIC_DATA]"
type input "CHÌA KHÓA + GIẤY TỜ XE QUẤN TAY LÁI ( KÈM 1 GƯƠNG XE )"
checkbox input "true"
type input "10.000.000"
type input "25.000"
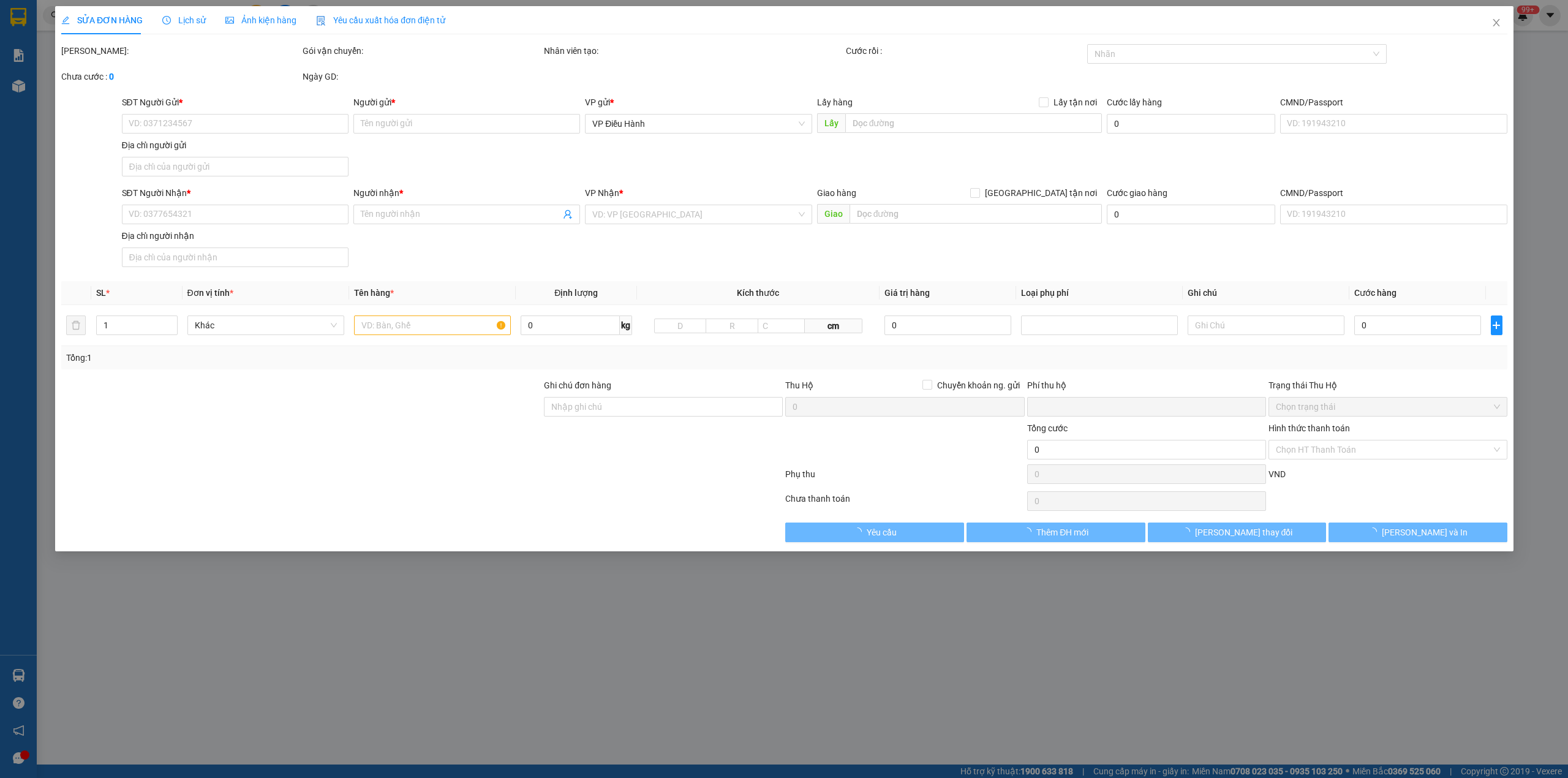
type input "920.000"
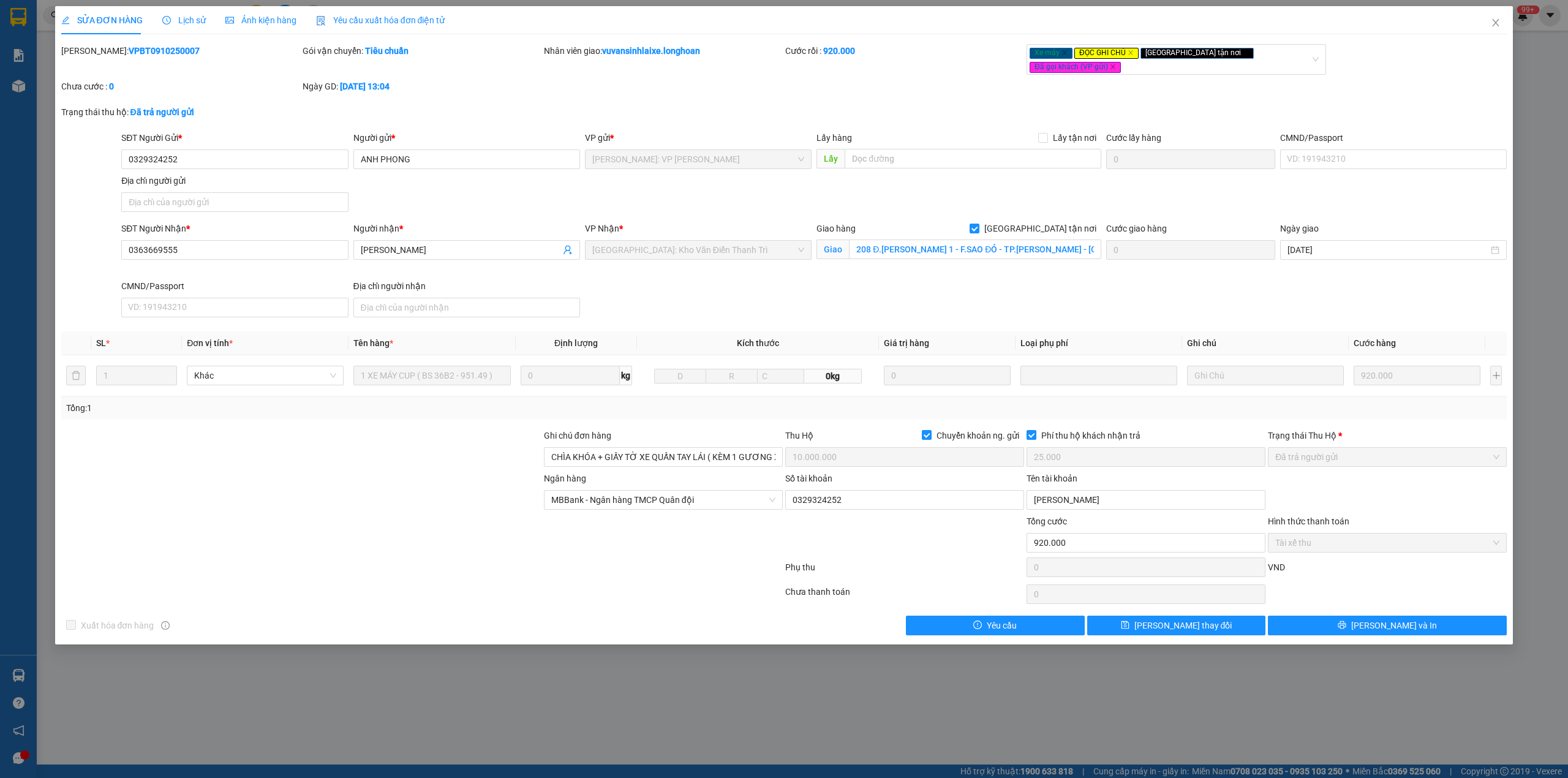
click at [129, 52] on b "VPBT0910250007" at bounding box center [164, 50] width 71 height 9
click at [1498, 27] on icon "close" at bounding box center [1496, 23] width 9 height 9
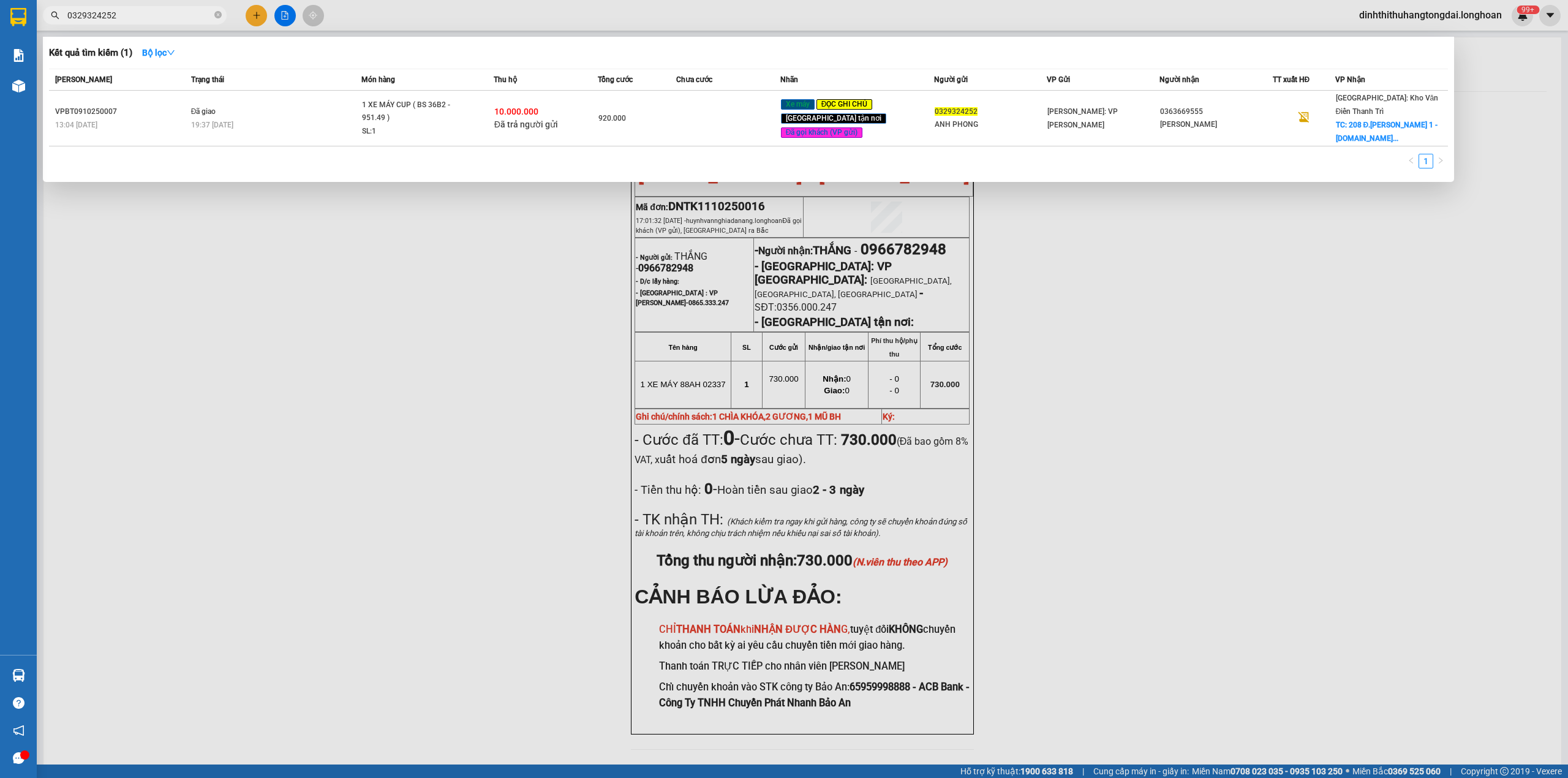
drag, startPoint x: 71, startPoint y: 15, endPoint x: 150, endPoint y: 22, distance: 79.3
click at [150, 22] on span "0329324252" at bounding box center [135, 14] width 184 height 18
paste input "984844688"
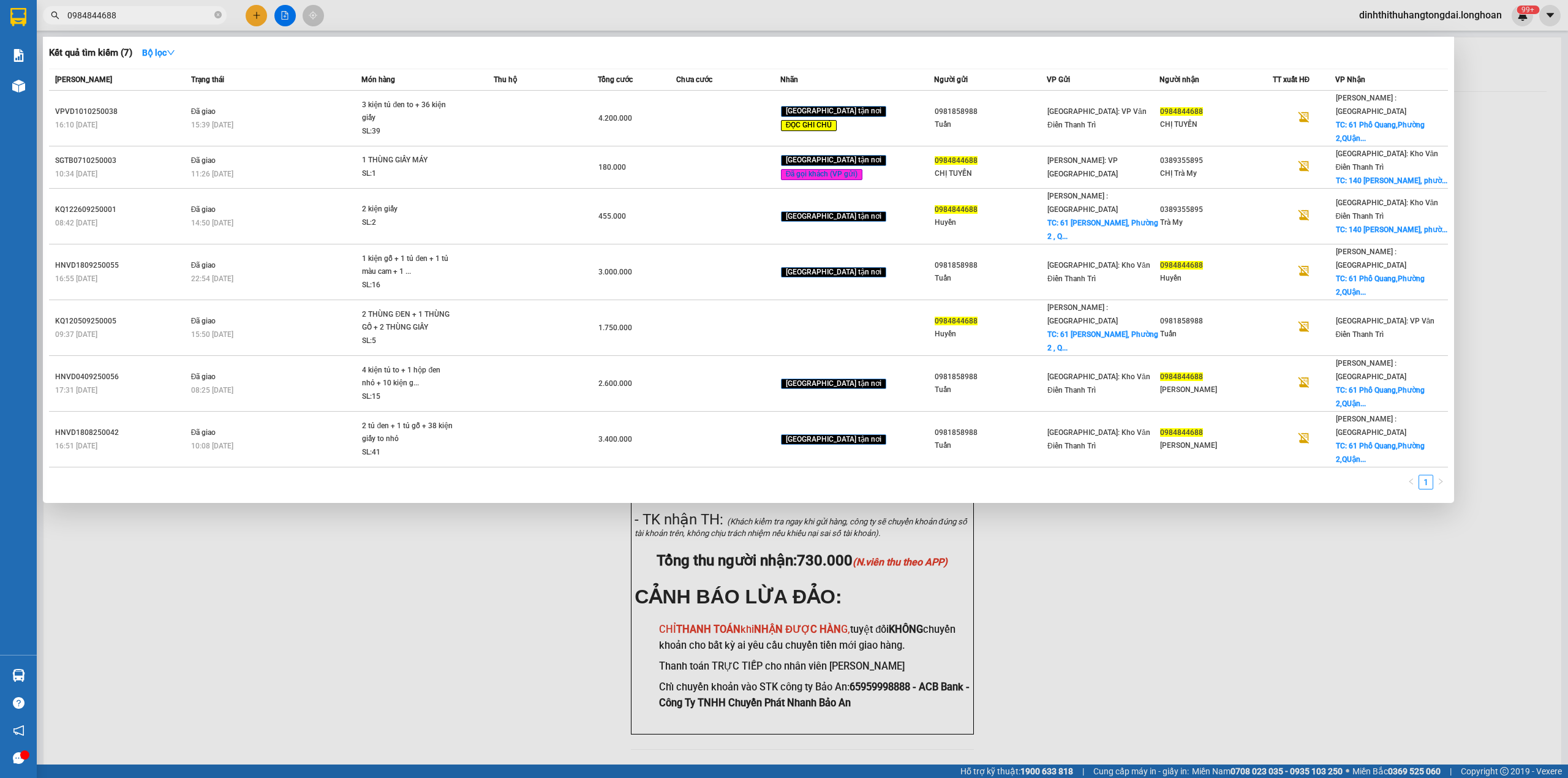
type input "0984844688"
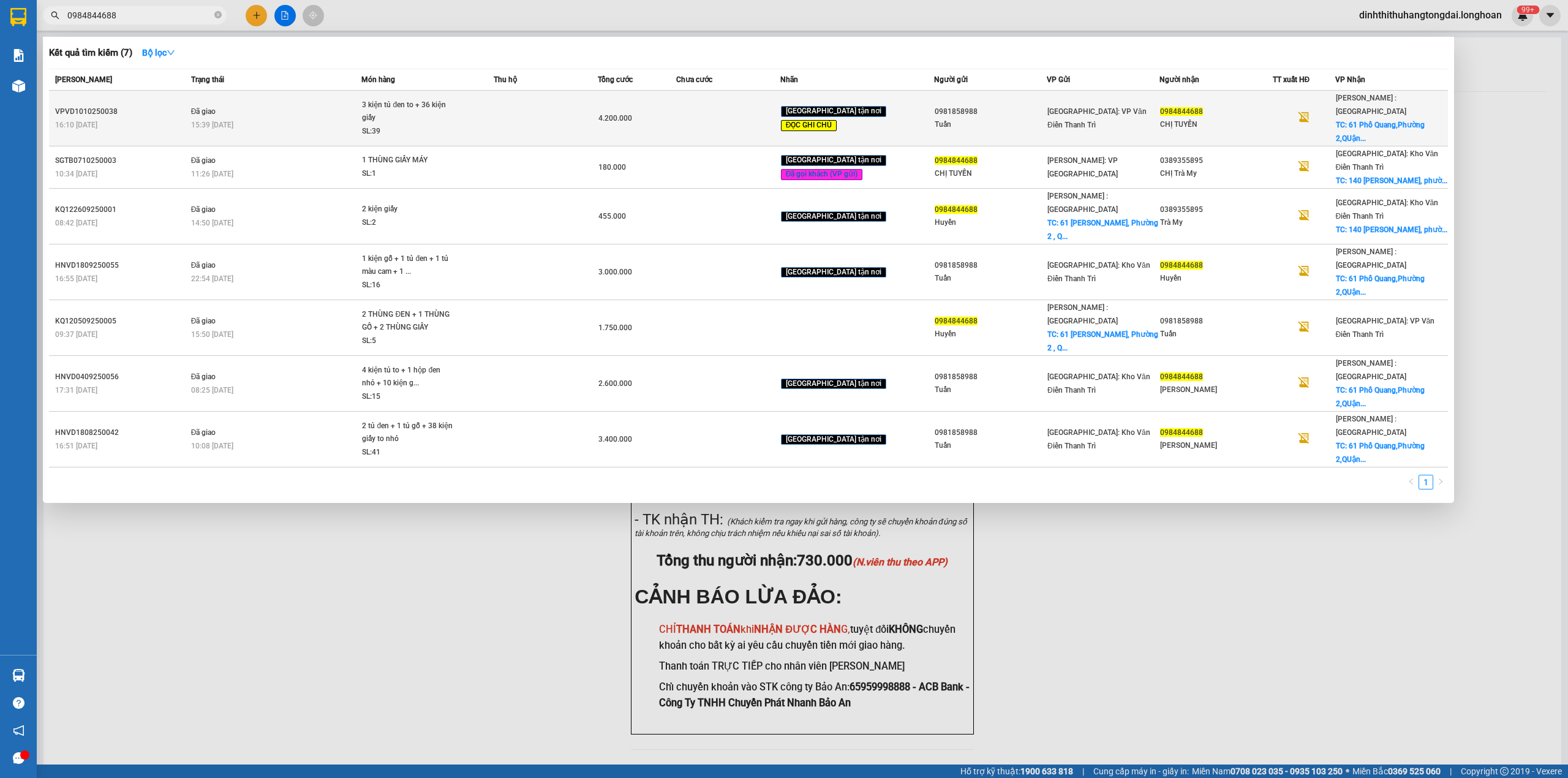
click at [581, 113] on td at bounding box center [546, 118] width 104 height 56
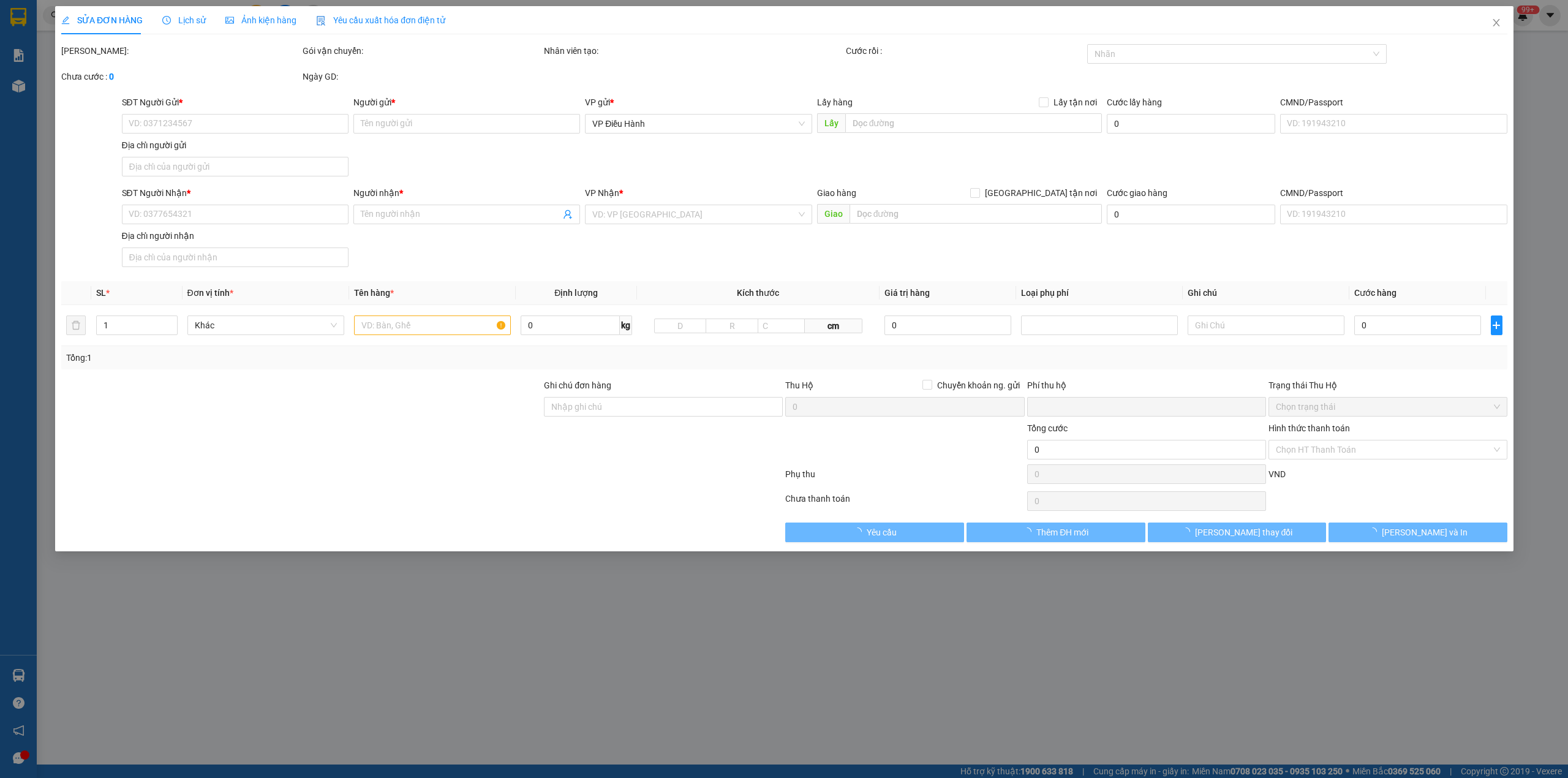
type input "0981858988"
type input "Tuấn"
type input "0984844688"
type input "CHỊ TUYỀN"
checkbox input "true"
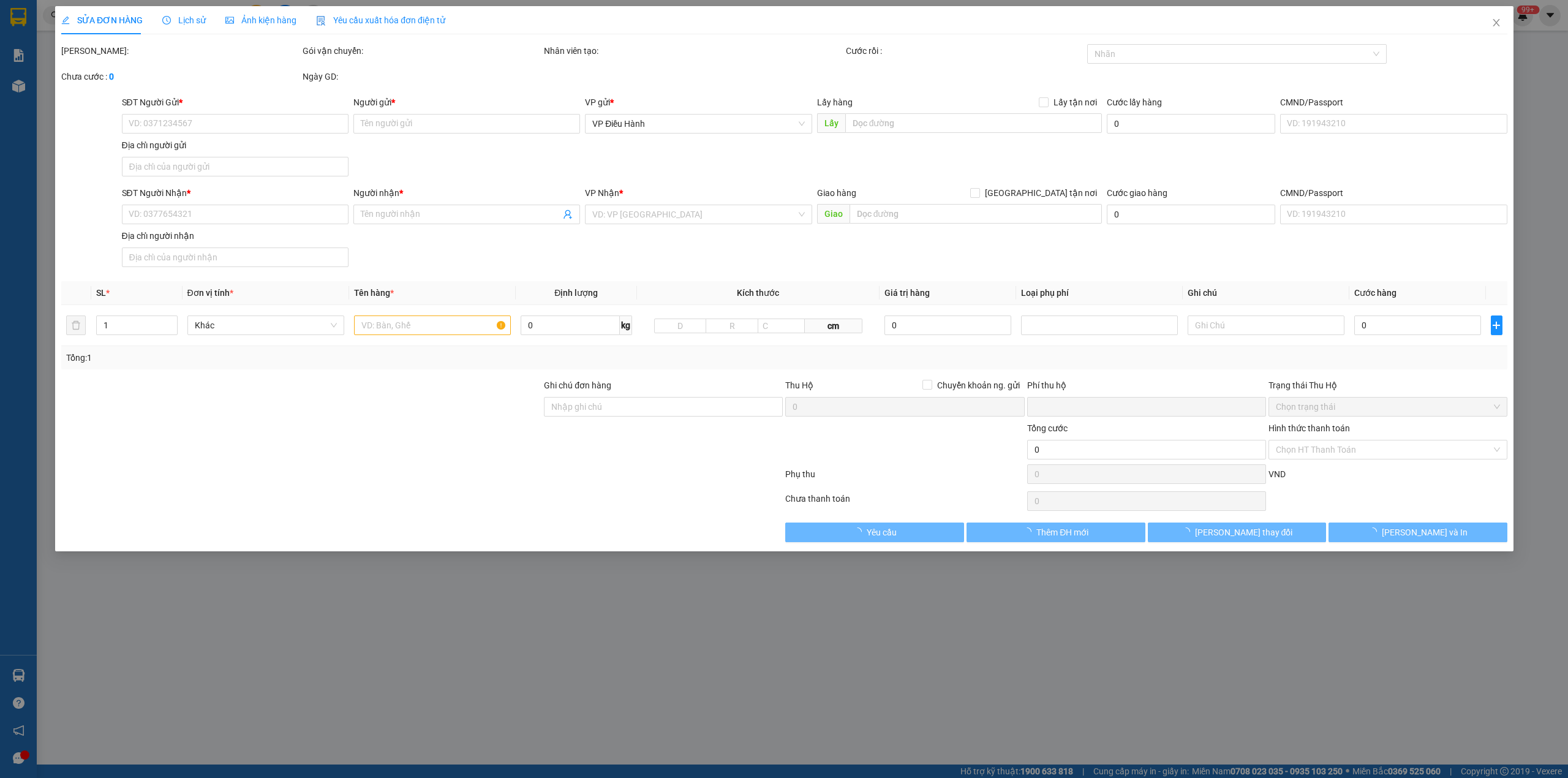
type input "61 Phổ Quang,Phường 2,QUận [GEOGRAPHIC_DATA],HCM"
type input "trước khi đi giao gọi trước cho người nhận để sắp xếp nhận hàng"
type input "0"
type input "4.200.000"
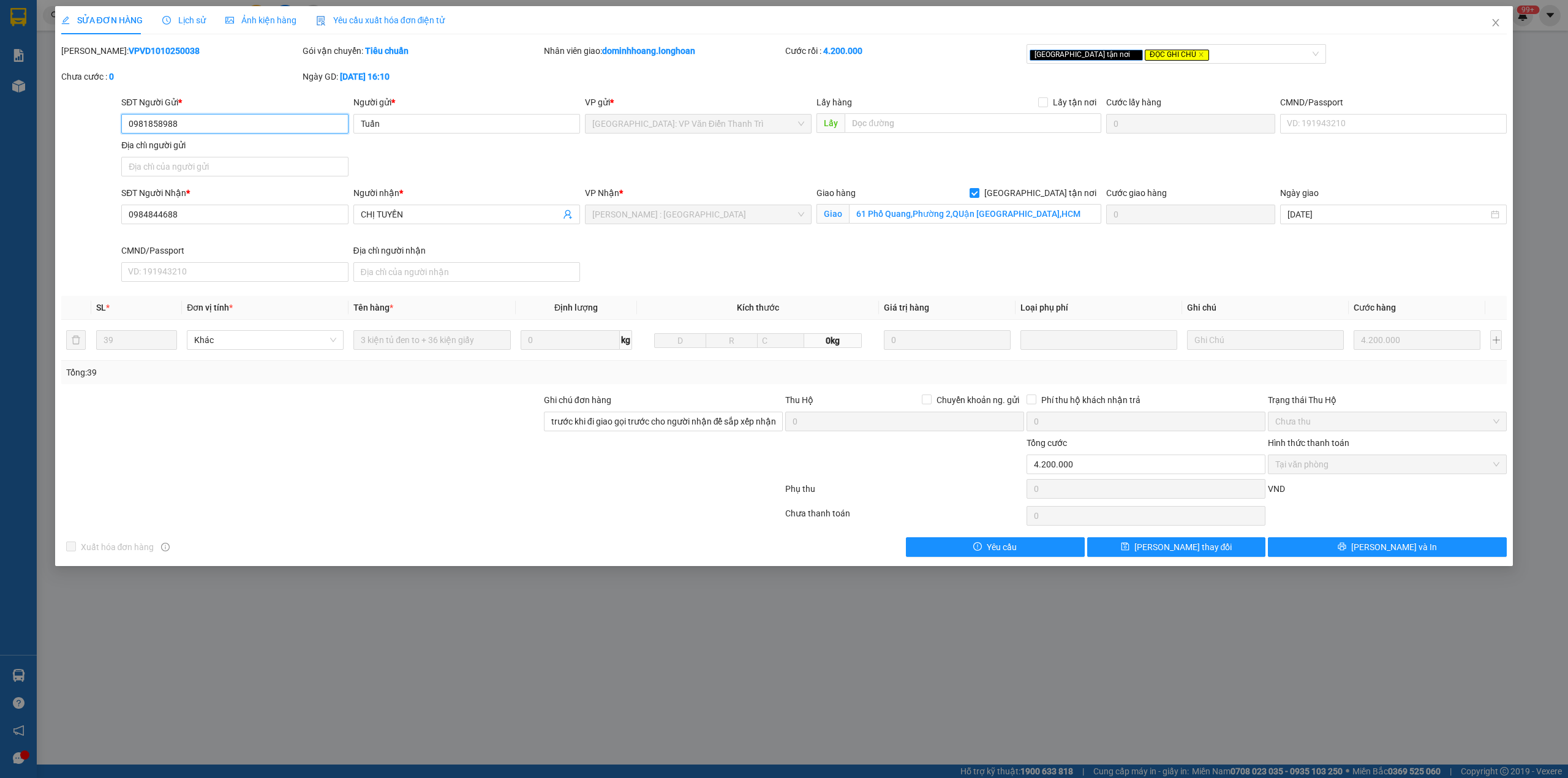
click at [158, 126] on input "0981858988" at bounding box center [234, 123] width 227 height 20
click at [1488, 20] on span "Close" at bounding box center [1496, 23] width 34 height 34
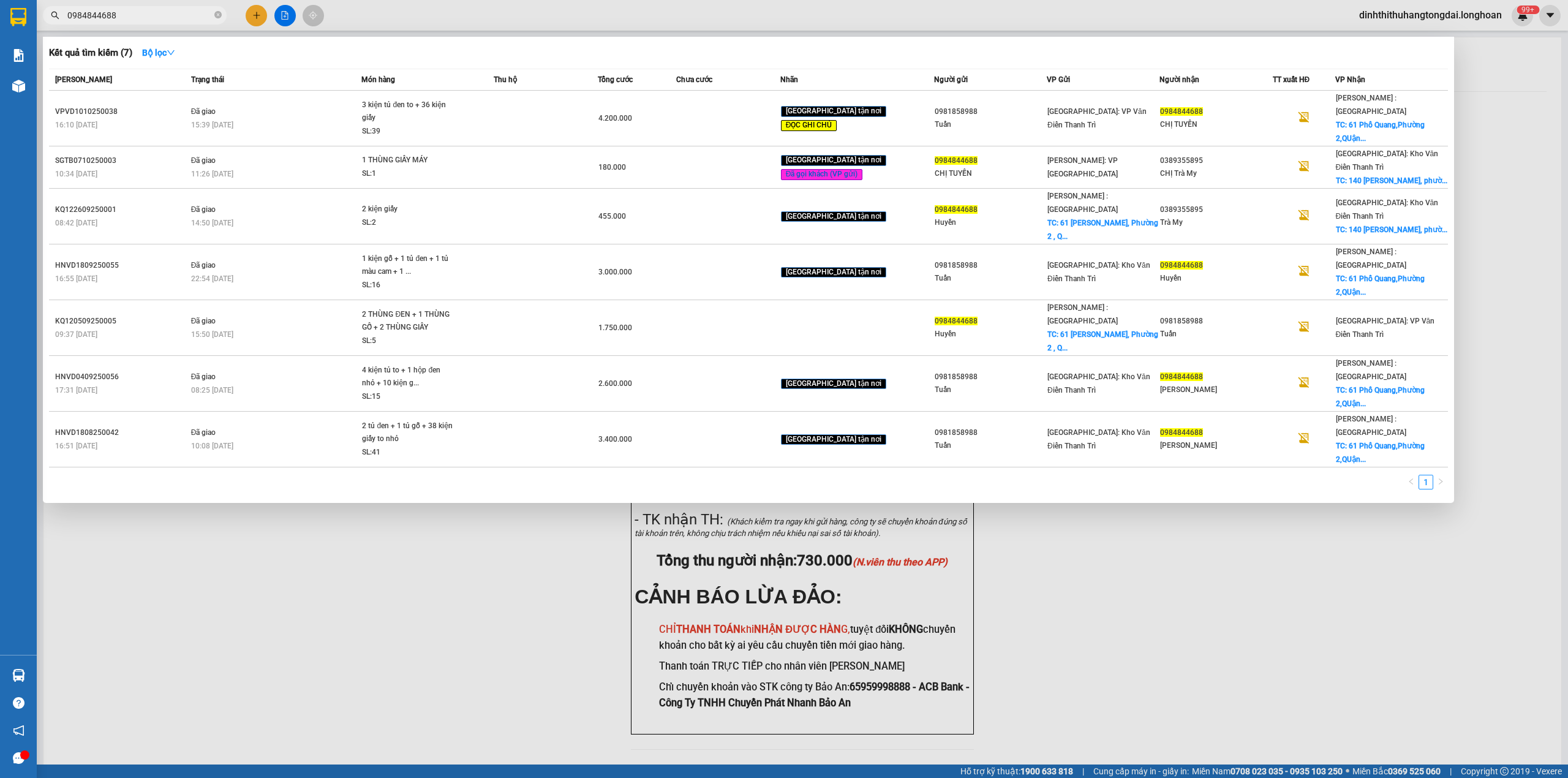
drag, startPoint x: 72, startPoint y: 13, endPoint x: 228, endPoint y: 13, distance: 156.0
click at [228, 13] on div "0984844688" at bounding box center [119, 14] width 239 height 18
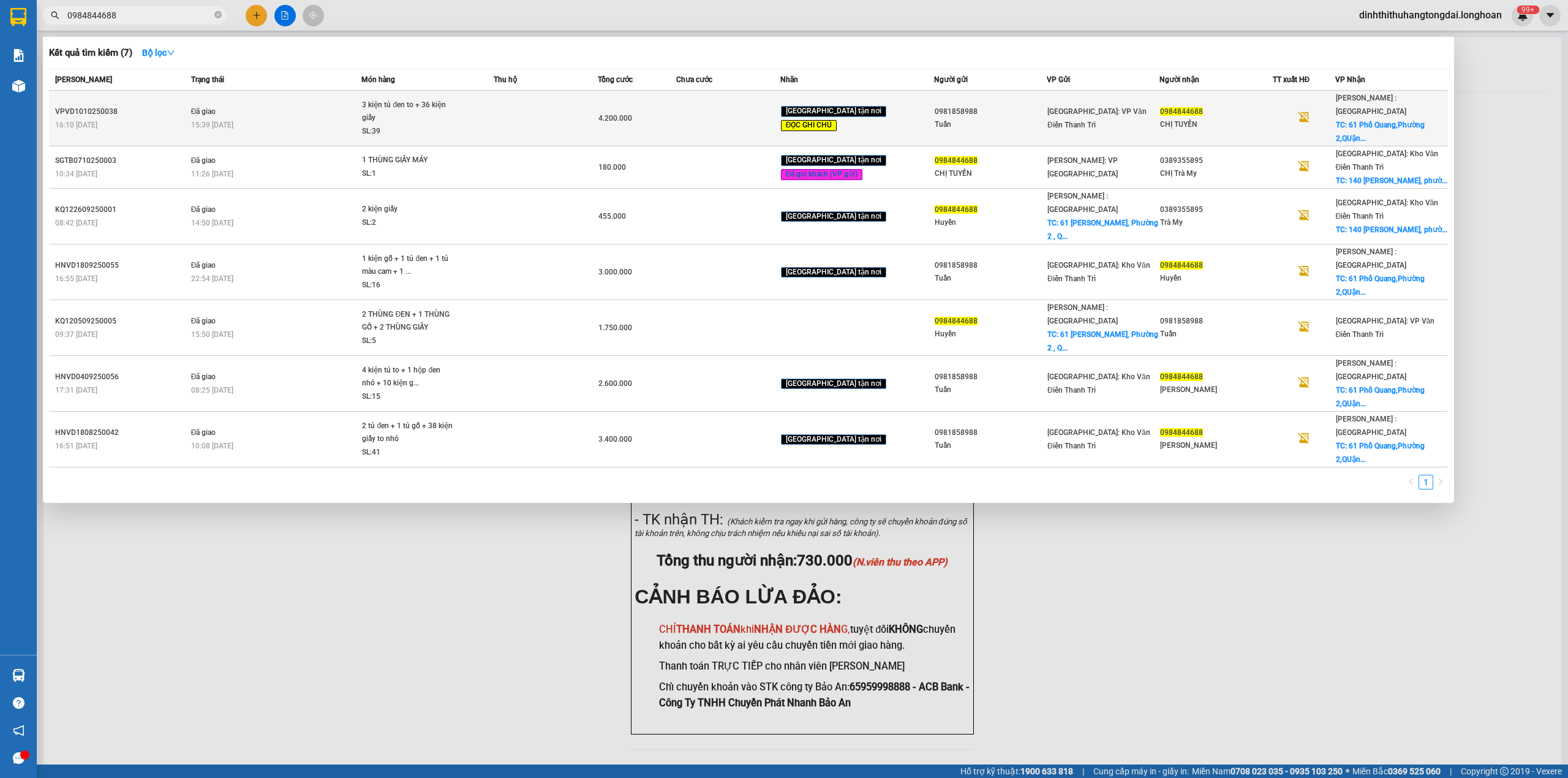
click at [334, 108] on td "Đã giao 15:39 [DATE]" at bounding box center [275, 118] width 174 height 56
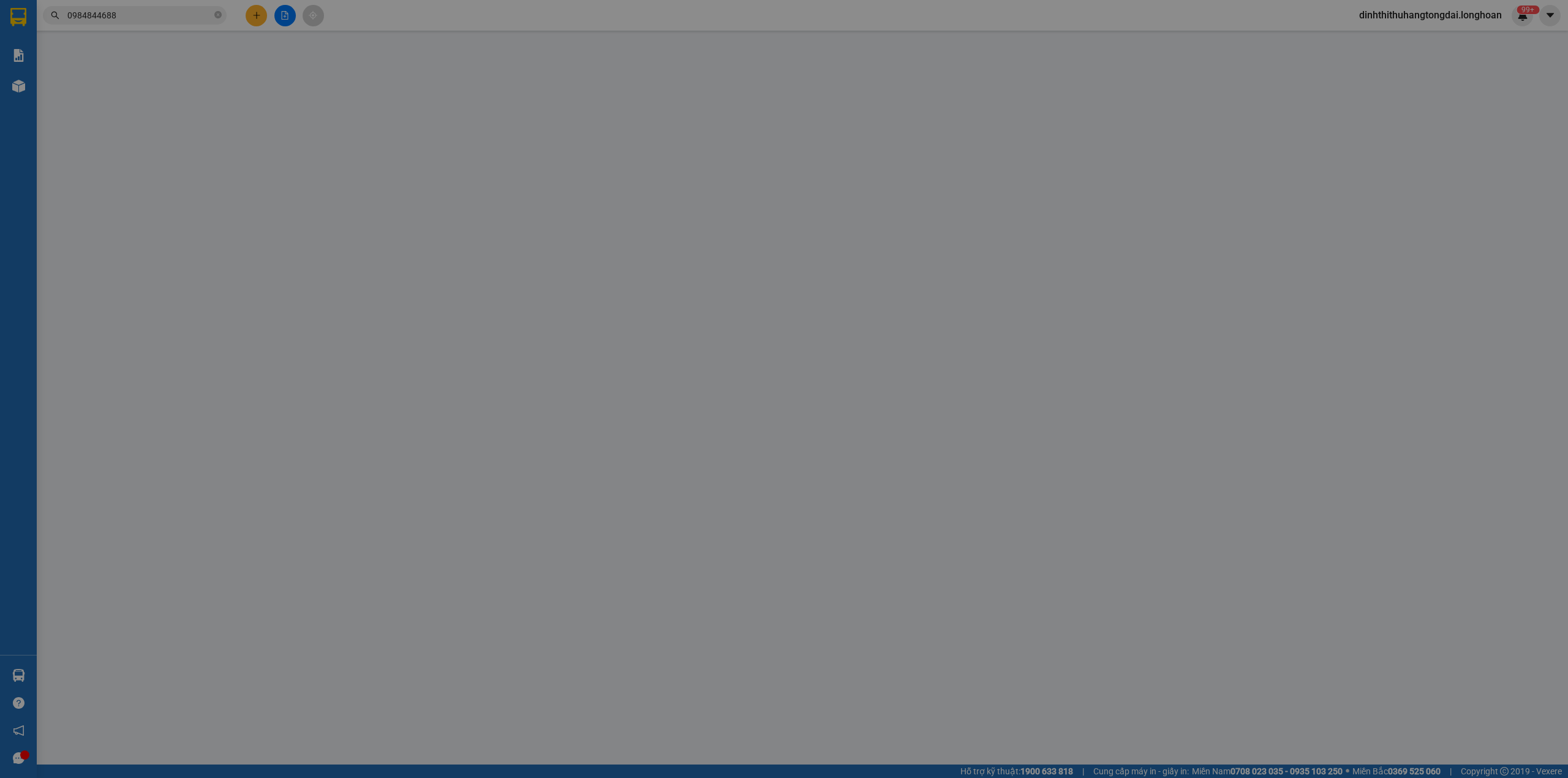
type input "0981858988"
type input "Tuấn"
type input "0984844688"
type input "CHỊ TUYỀN"
checkbox input "true"
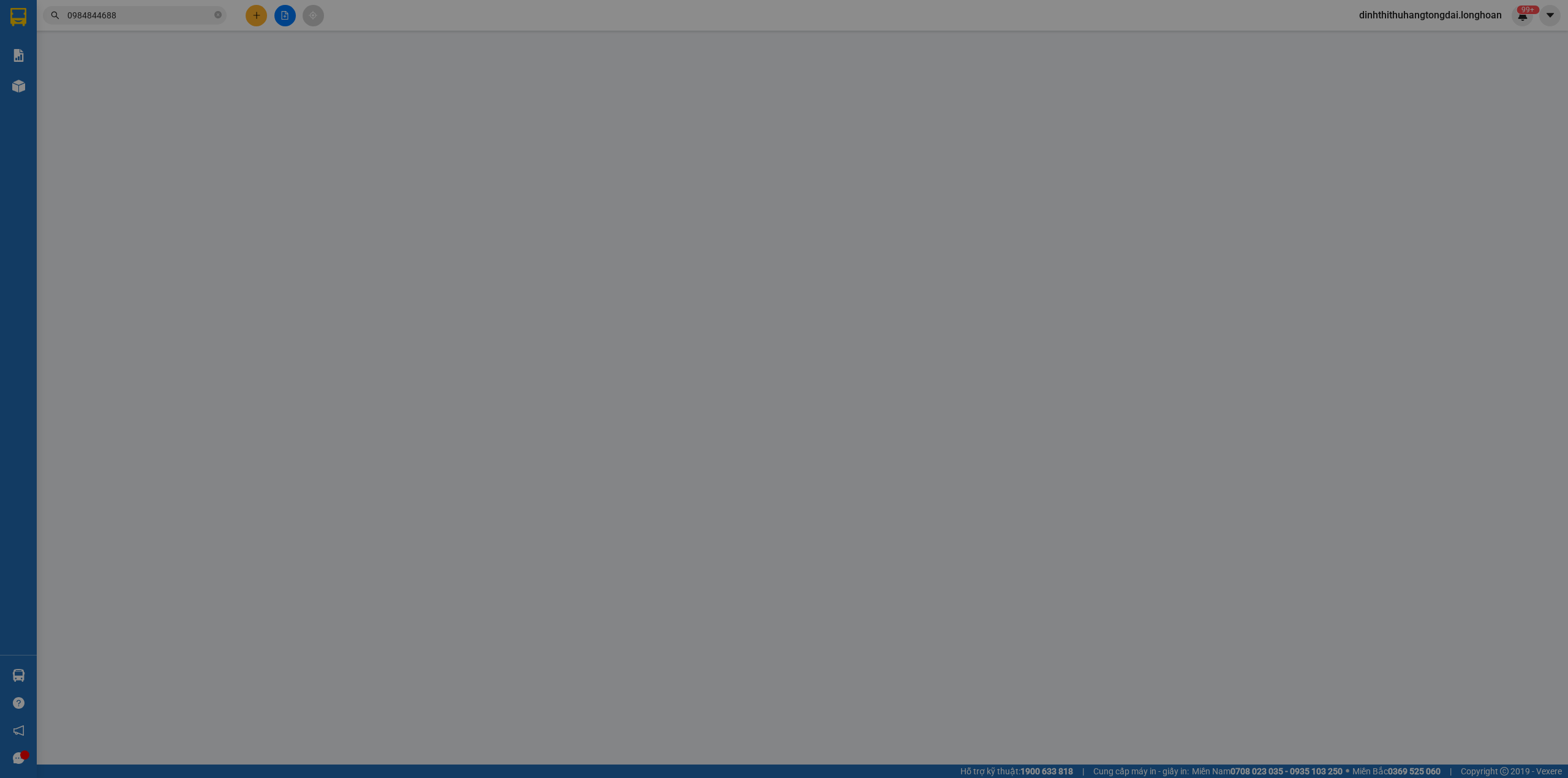
type input "61 Phổ Quang,Phường 2,QUận [GEOGRAPHIC_DATA],HCM"
type input "trước khi đi giao gọi trước cho người nhận để sắp xếp nhận hàng"
type input "0"
type input "4.200.000"
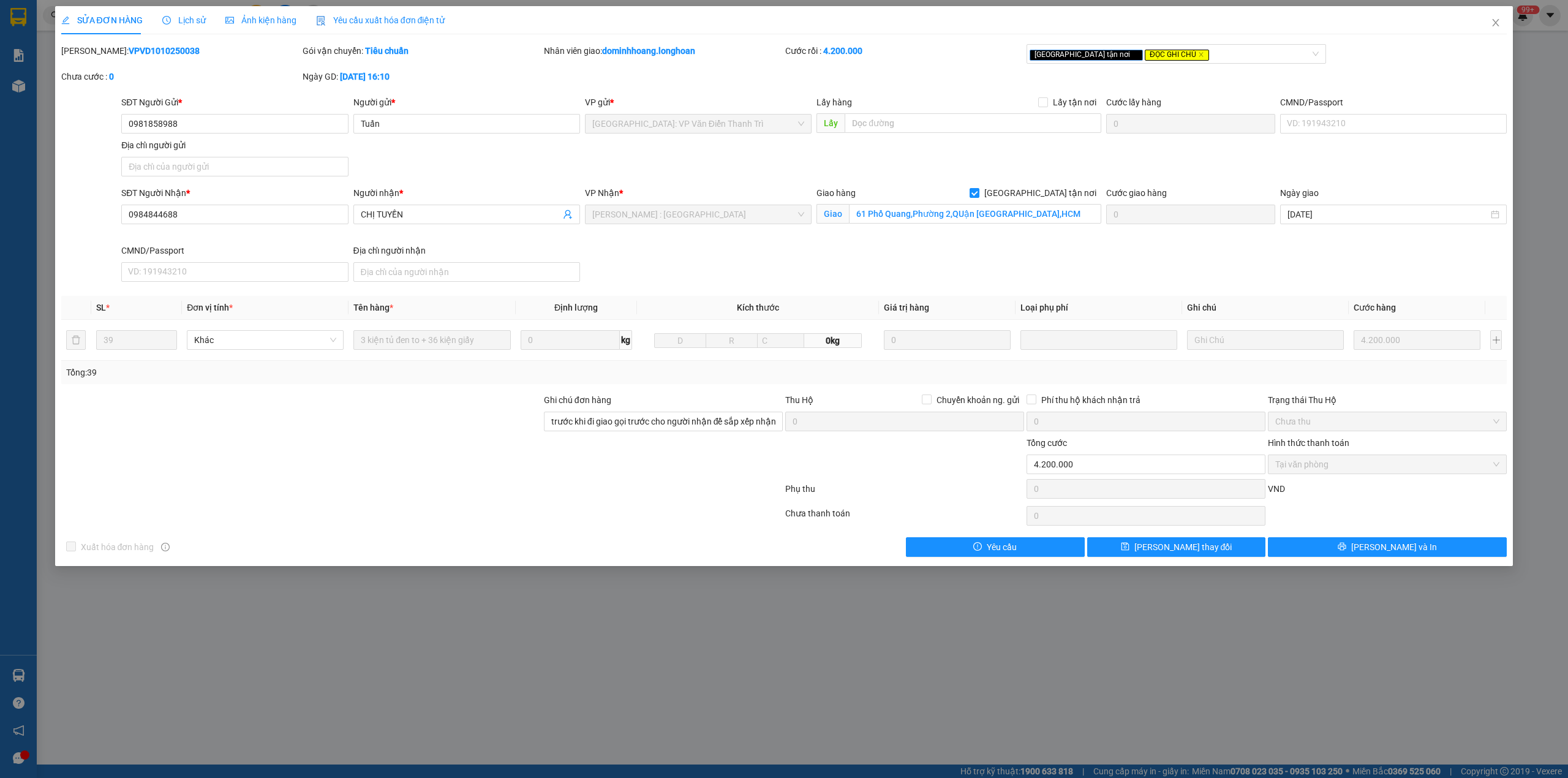
click at [134, 45] on b "VPVD1010250038" at bounding box center [164, 50] width 71 height 9
click at [141, 49] on b "VPVD1010250038" at bounding box center [164, 50] width 71 height 9
click at [1503, 30] on span "Close" at bounding box center [1496, 23] width 34 height 34
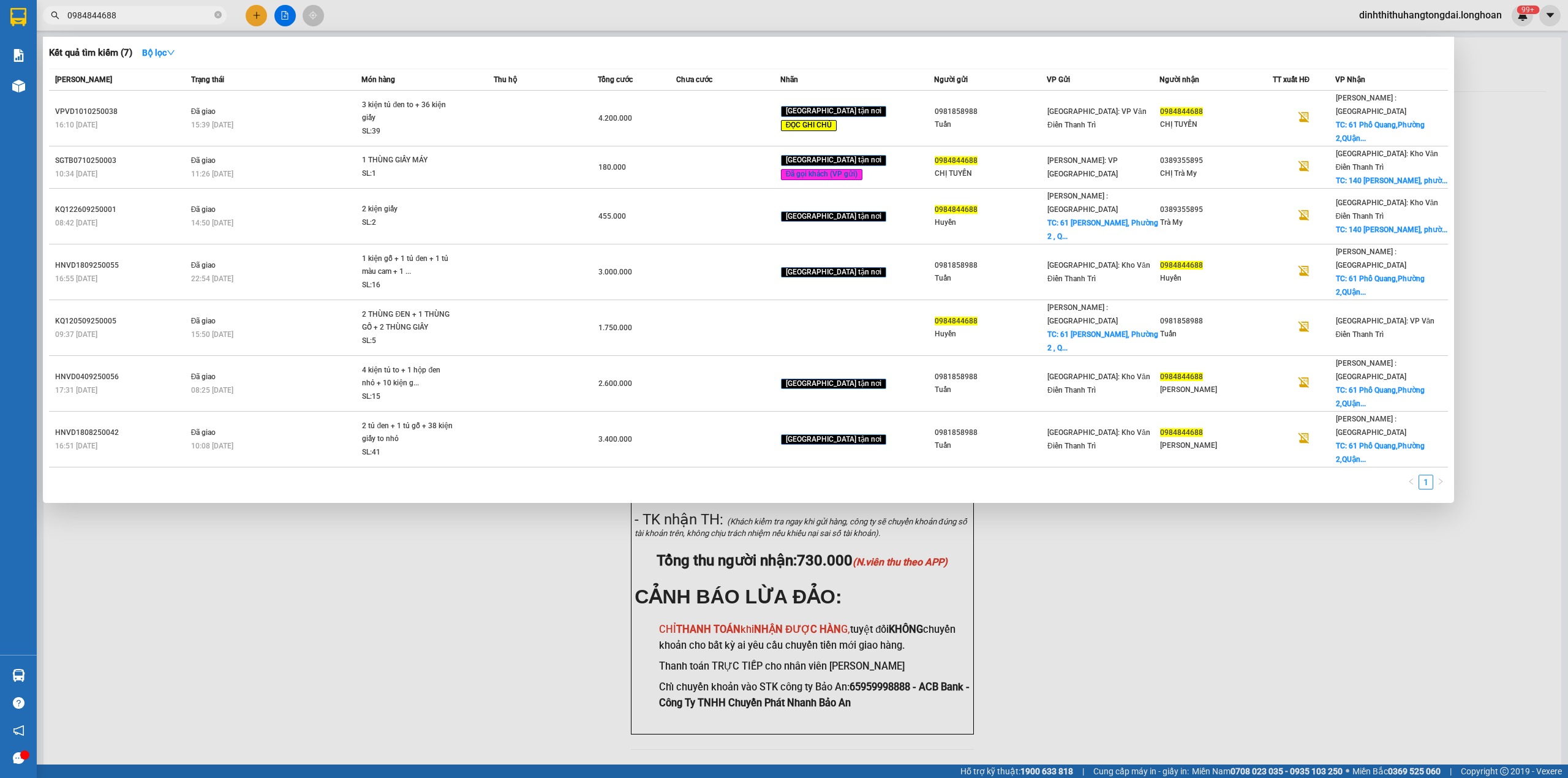
drag, startPoint x: 72, startPoint y: 12, endPoint x: 152, endPoint y: 12, distance: 80.0
click at [152, 12] on input "0984844688" at bounding box center [139, 15] width 145 height 13
paste input "45266436"
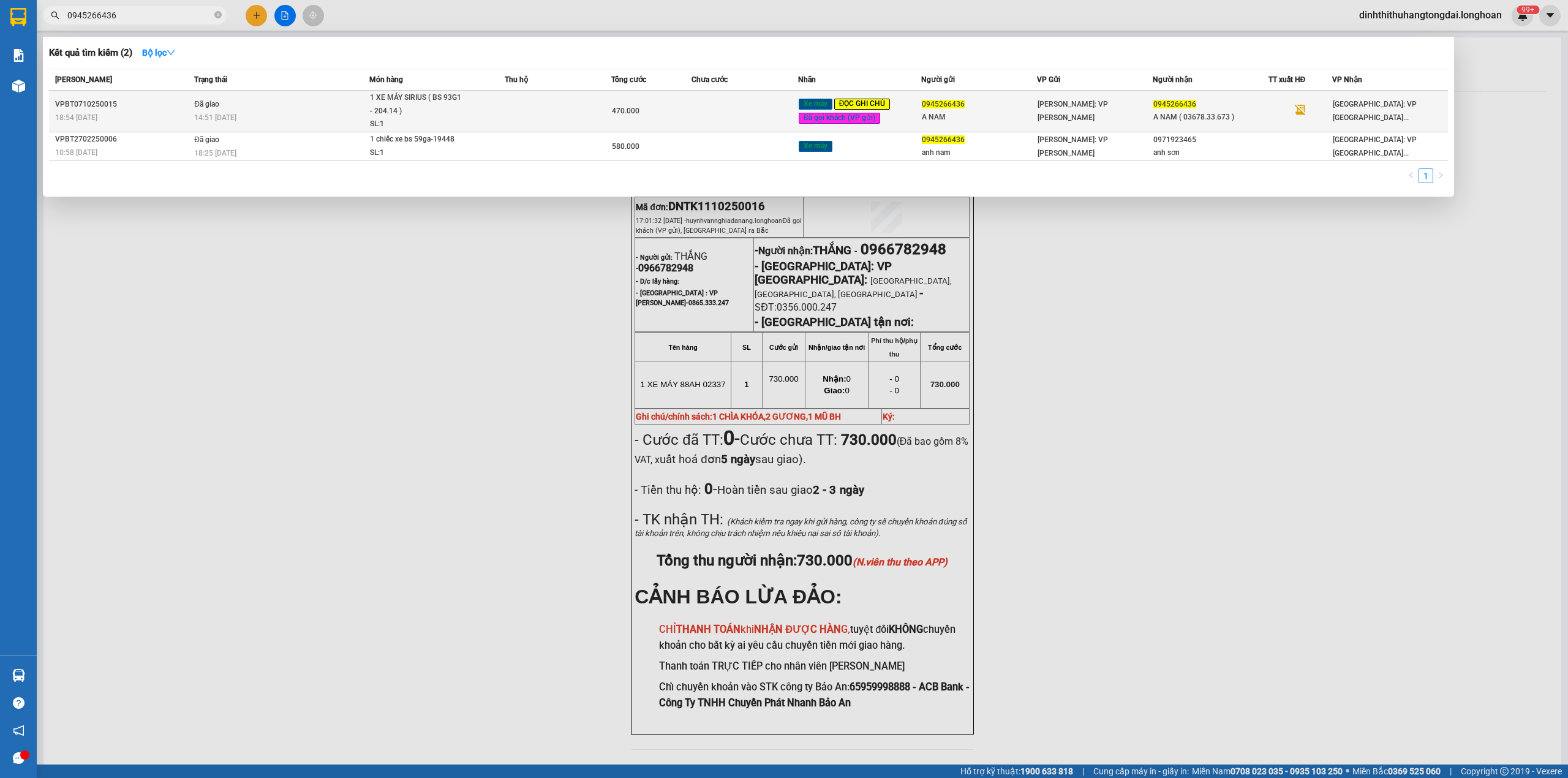
type input "0945266436"
click at [283, 106] on td "Đã giao 14:51 [DATE]" at bounding box center [280, 112] width 177 height 42
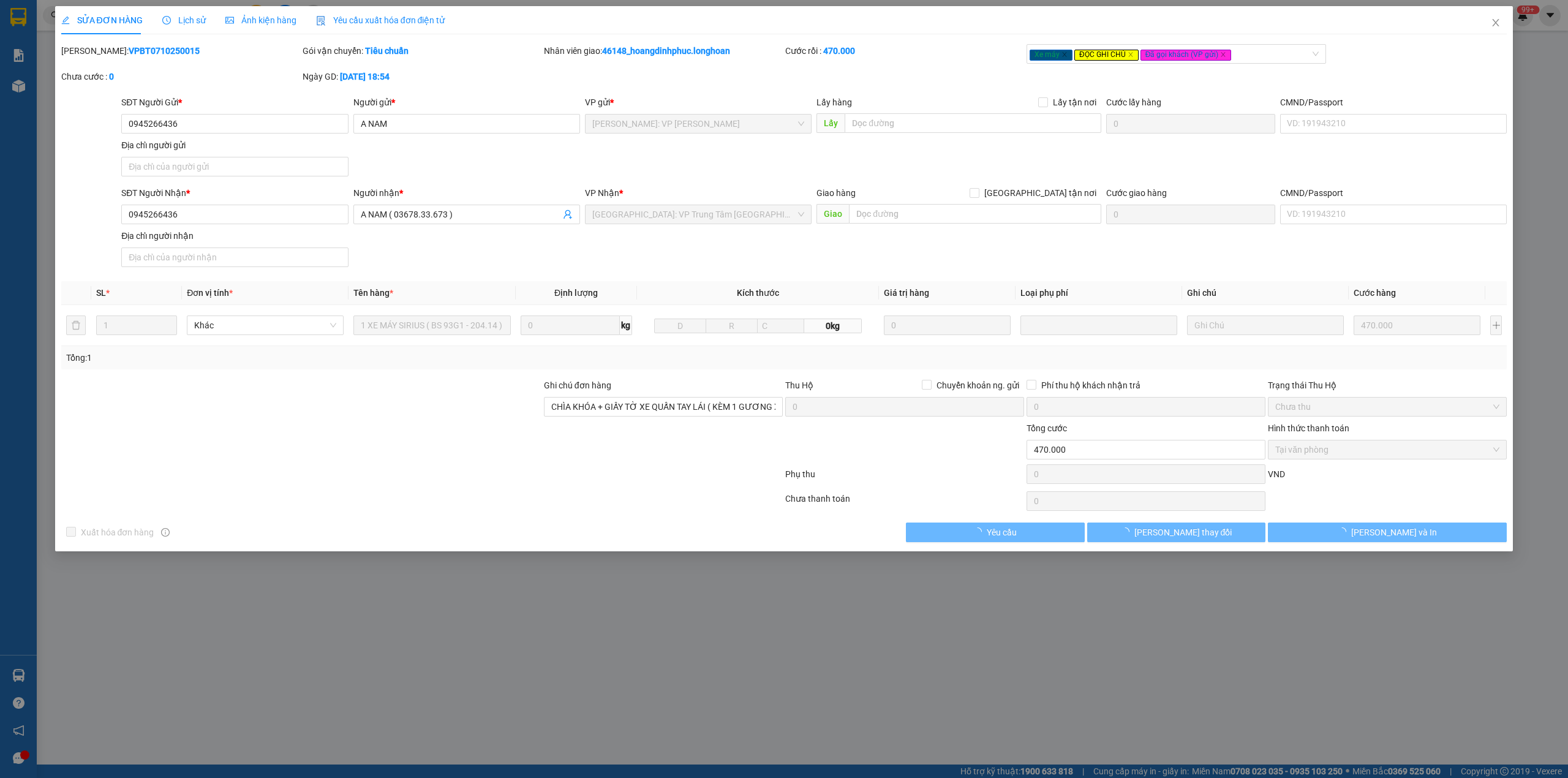
type input "0945266436"
type input "A NAM"
type input "0945266436"
type input "A NAM ( 03678.33.673 )"
type input "CHÌA KHÓA + GIẤY TỜ XE QUẤN TAY LÁI ( KÈM 1 GƯƠNG XE )"
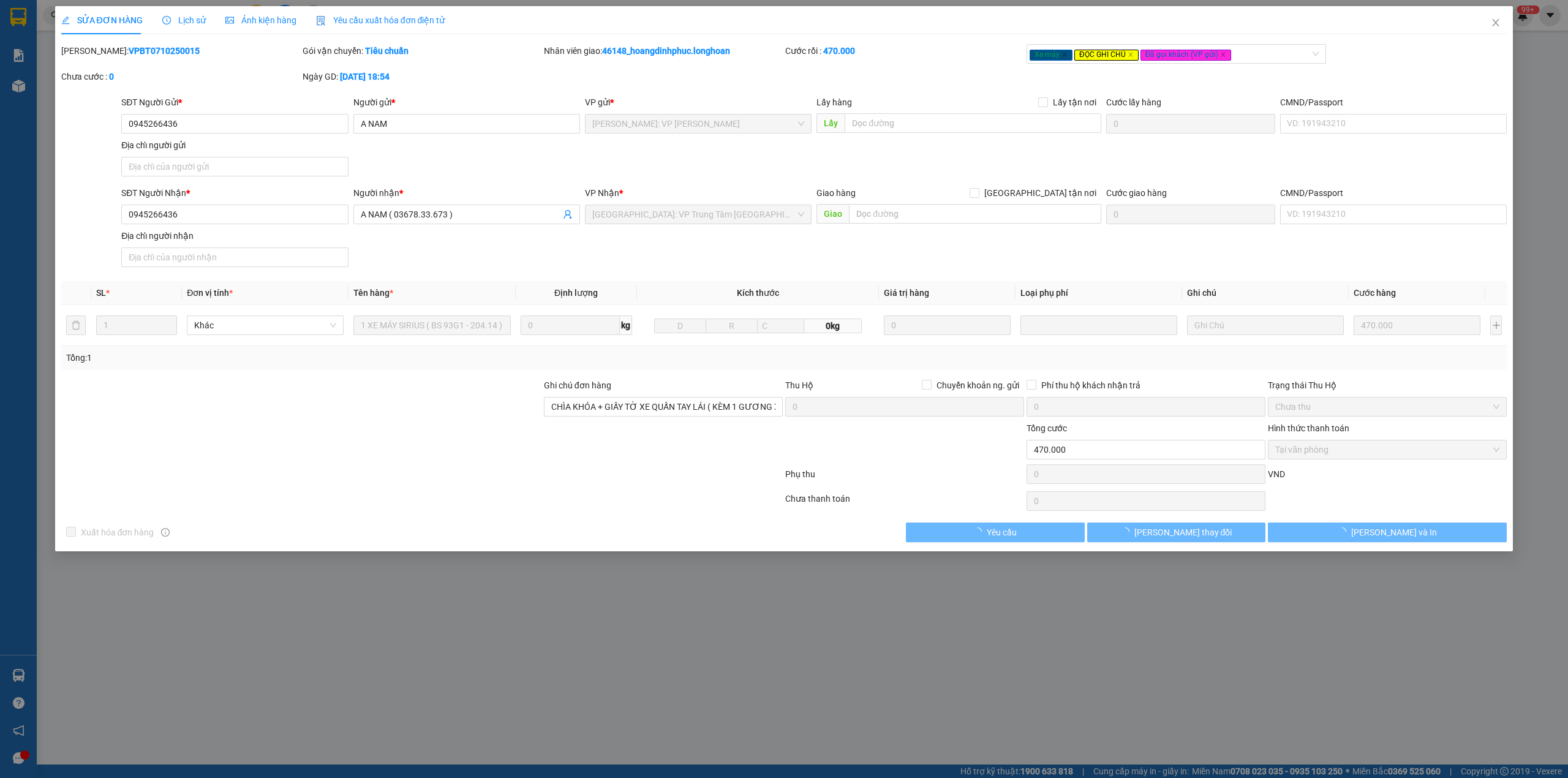
type input "0"
type input "470.000"
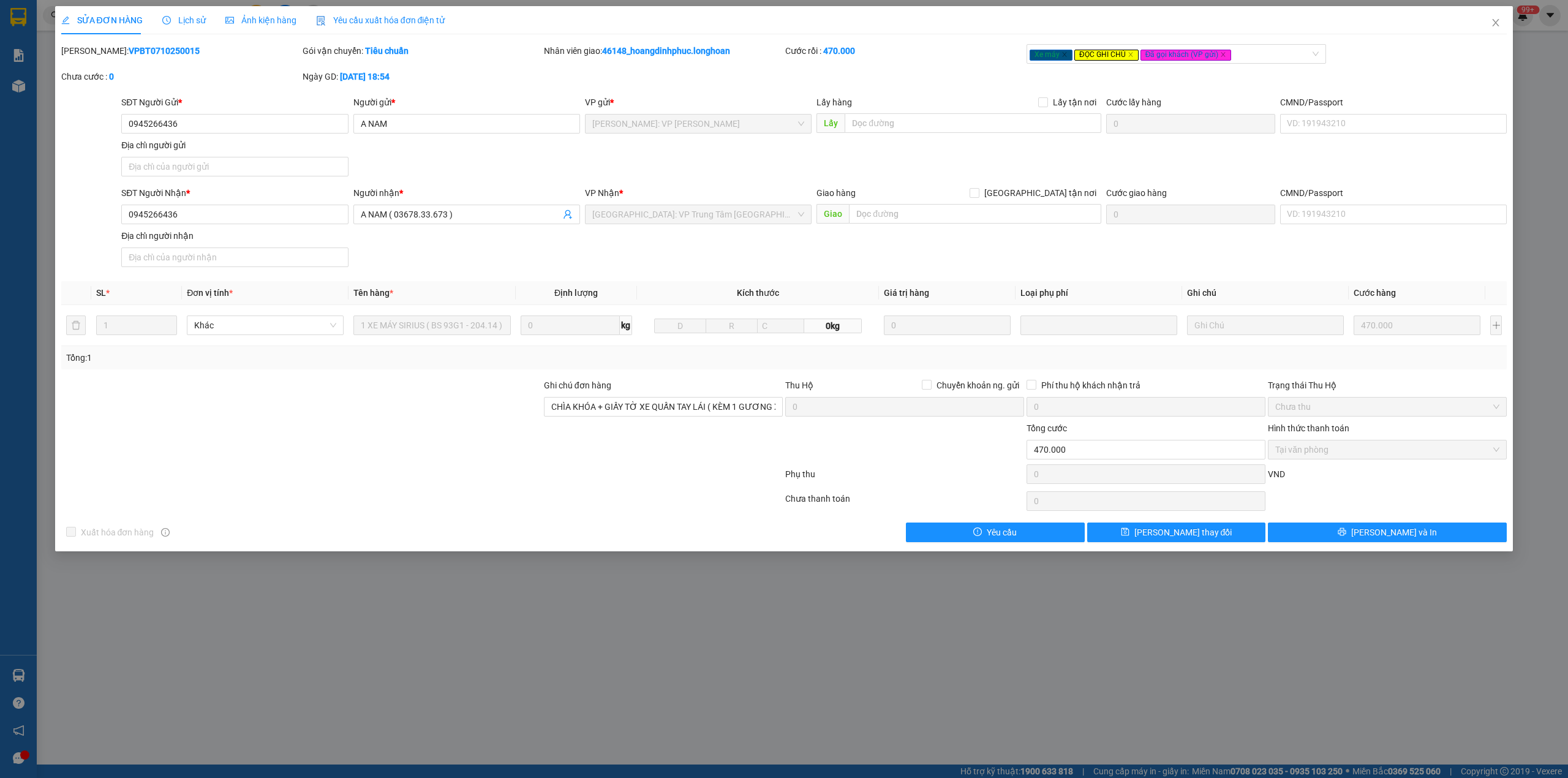
click at [133, 54] on b "VPBT0710250015" at bounding box center [164, 50] width 71 height 9
click at [1488, 25] on span "Close" at bounding box center [1496, 23] width 34 height 34
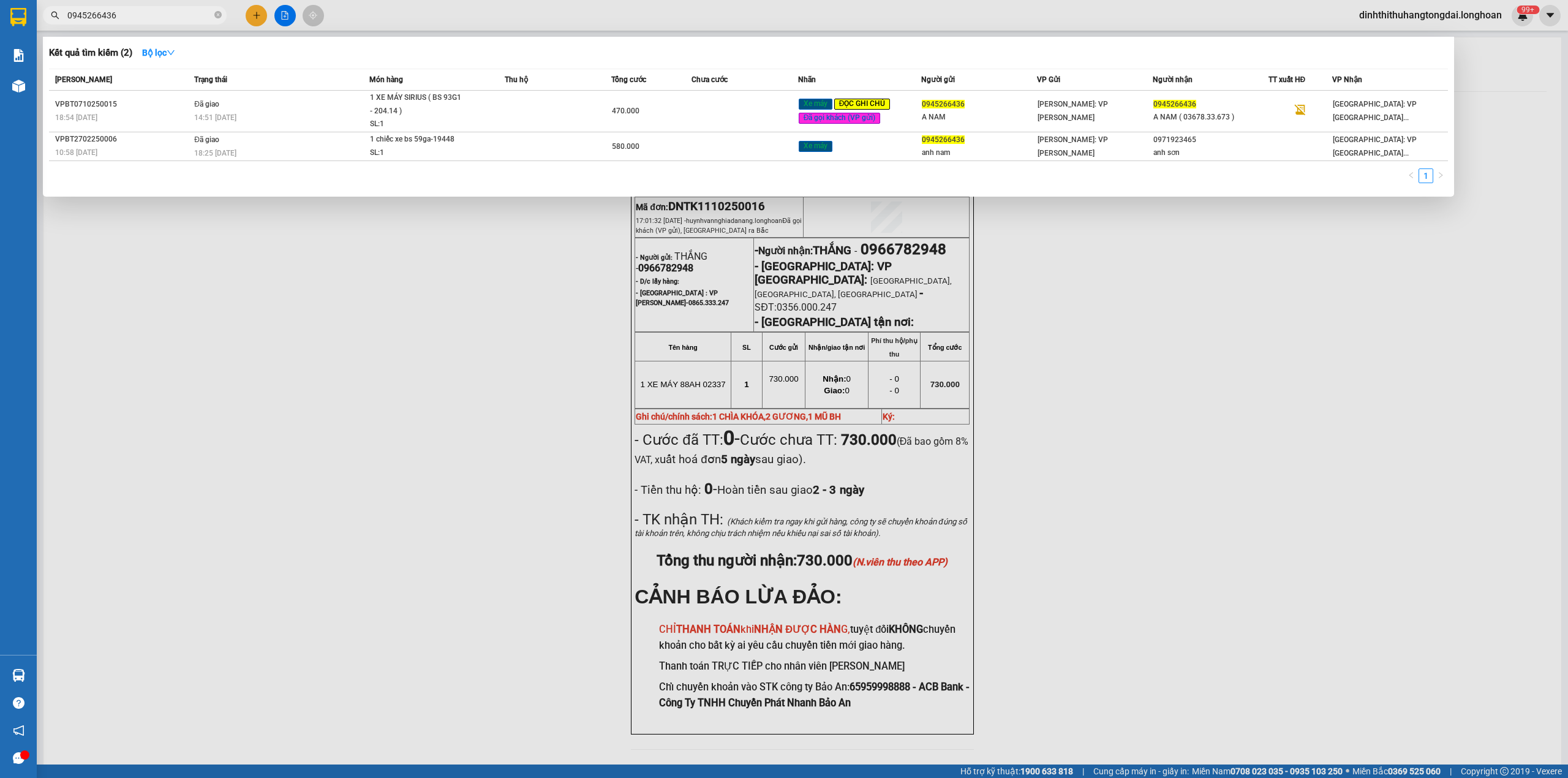
drag, startPoint x: 74, startPoint y: 18, endPoint x: 157, endPoint y: 18, distance: 83.0
click at [157, 18] on input "0945266436" at bounding box center [139, 15] width 145 height 13
paste input "70236668"
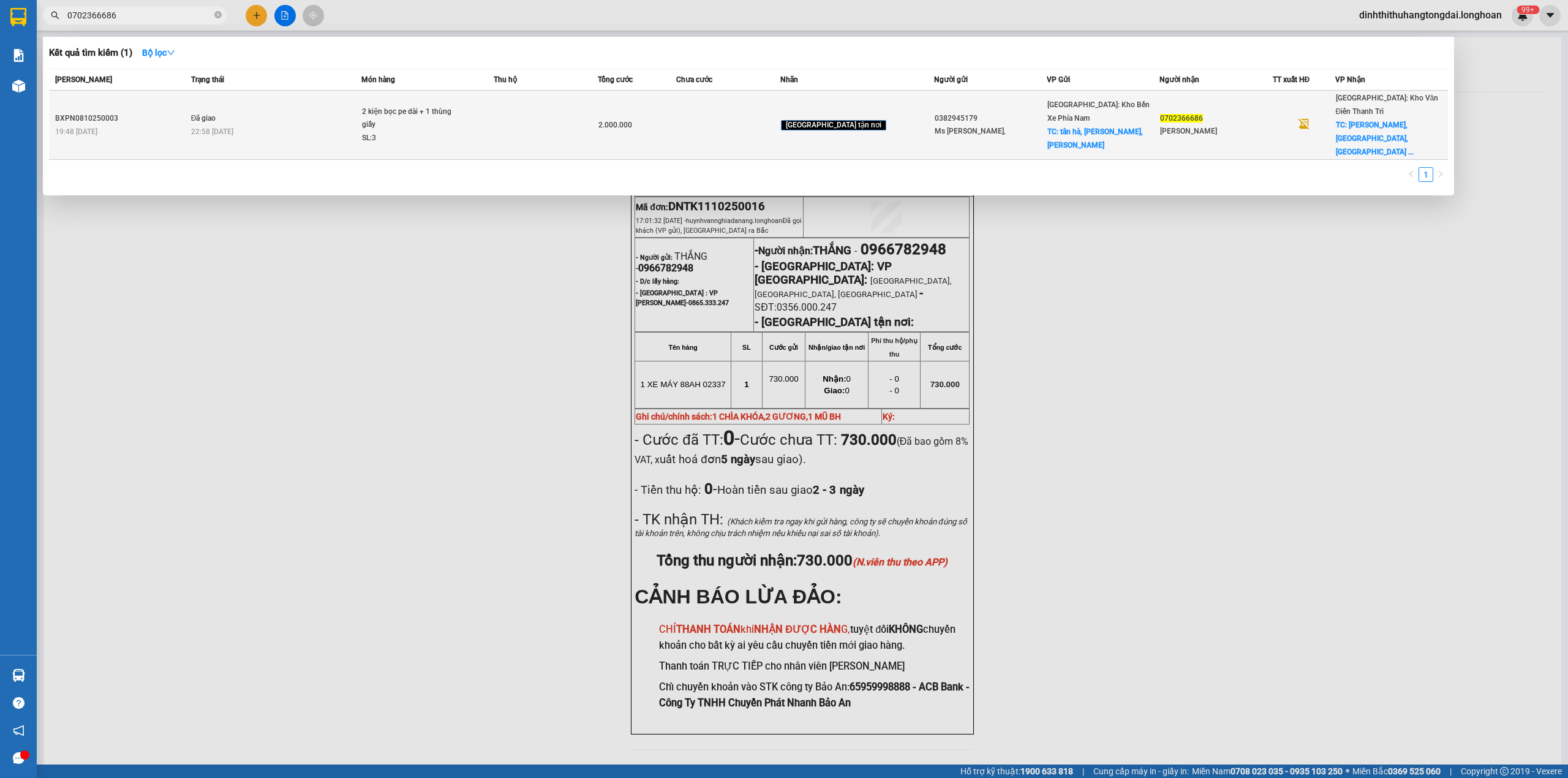
type input "0702366686"
click at [493, 127] on span "2 kiện bọc pe dài + 1 thùng giấy SL: 3" at bounding box center [428, 125] width 131 height 40
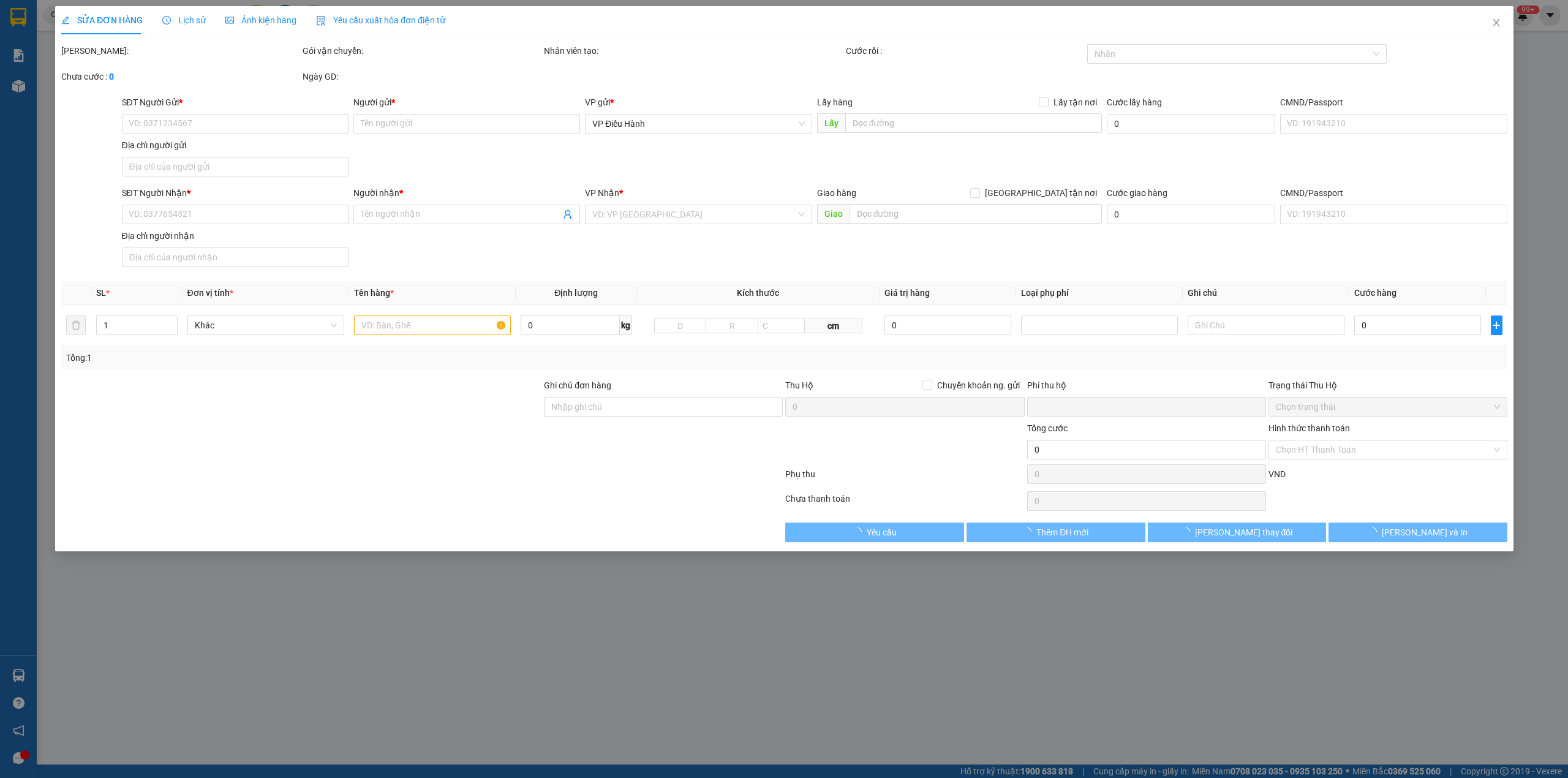
type input "0382945179"
type input "Ms [PERSON_NAME],"
checkbox input "true"
type input "tân hà, lâm hà, lâm đồng"
type input "0702366686"
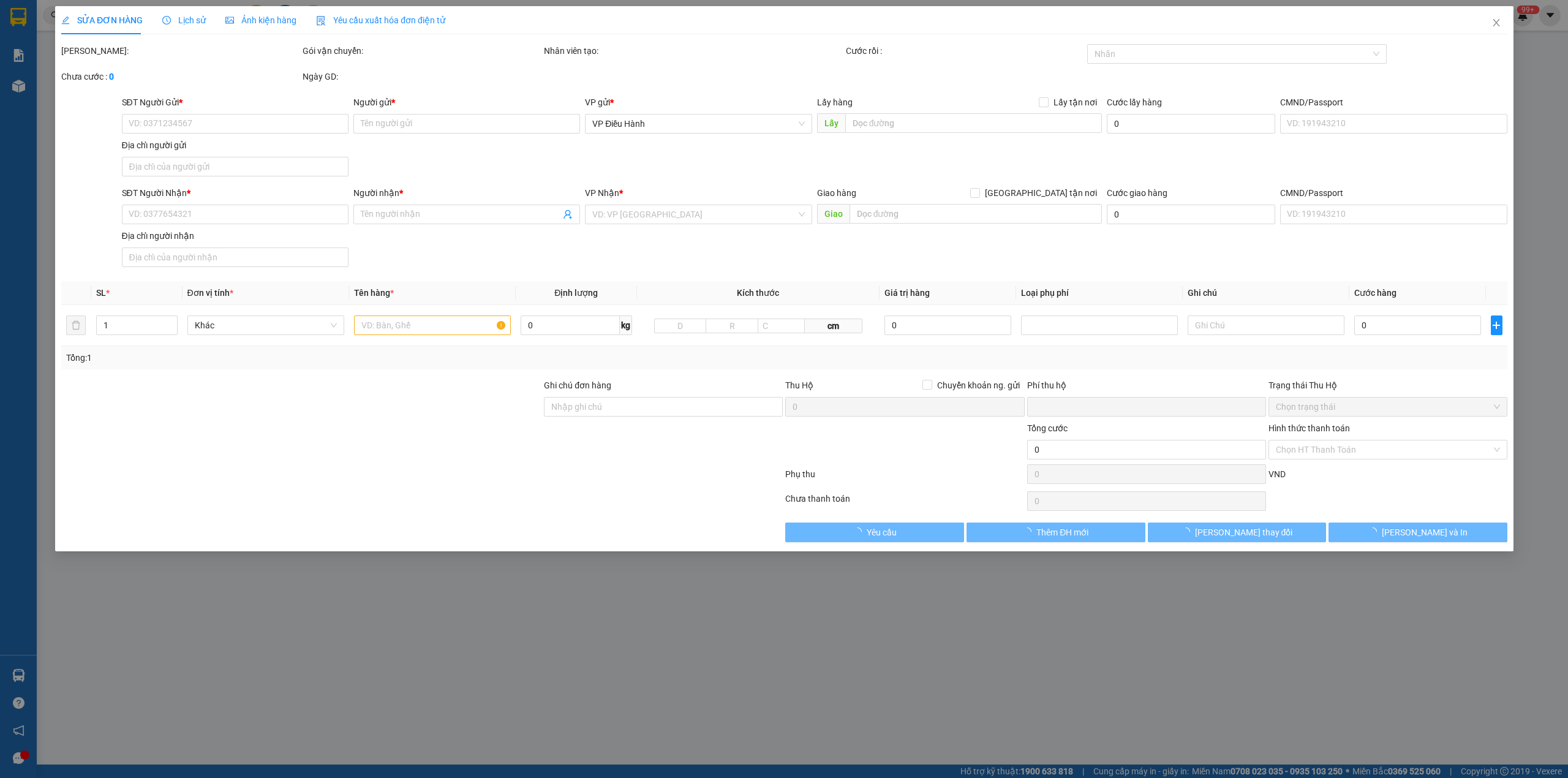
type input "[PERSON_NAME]"
checkbox input "true"
type input "[GEOGRAPHIC_DATA], [GEOGRAPHIC_DATA], [GEOGRAPHIC_DATA]"
type input "nhận theo kiện,giao nguyên kiện,hư vỡ không chịu trách nhiệm"
type input "0"
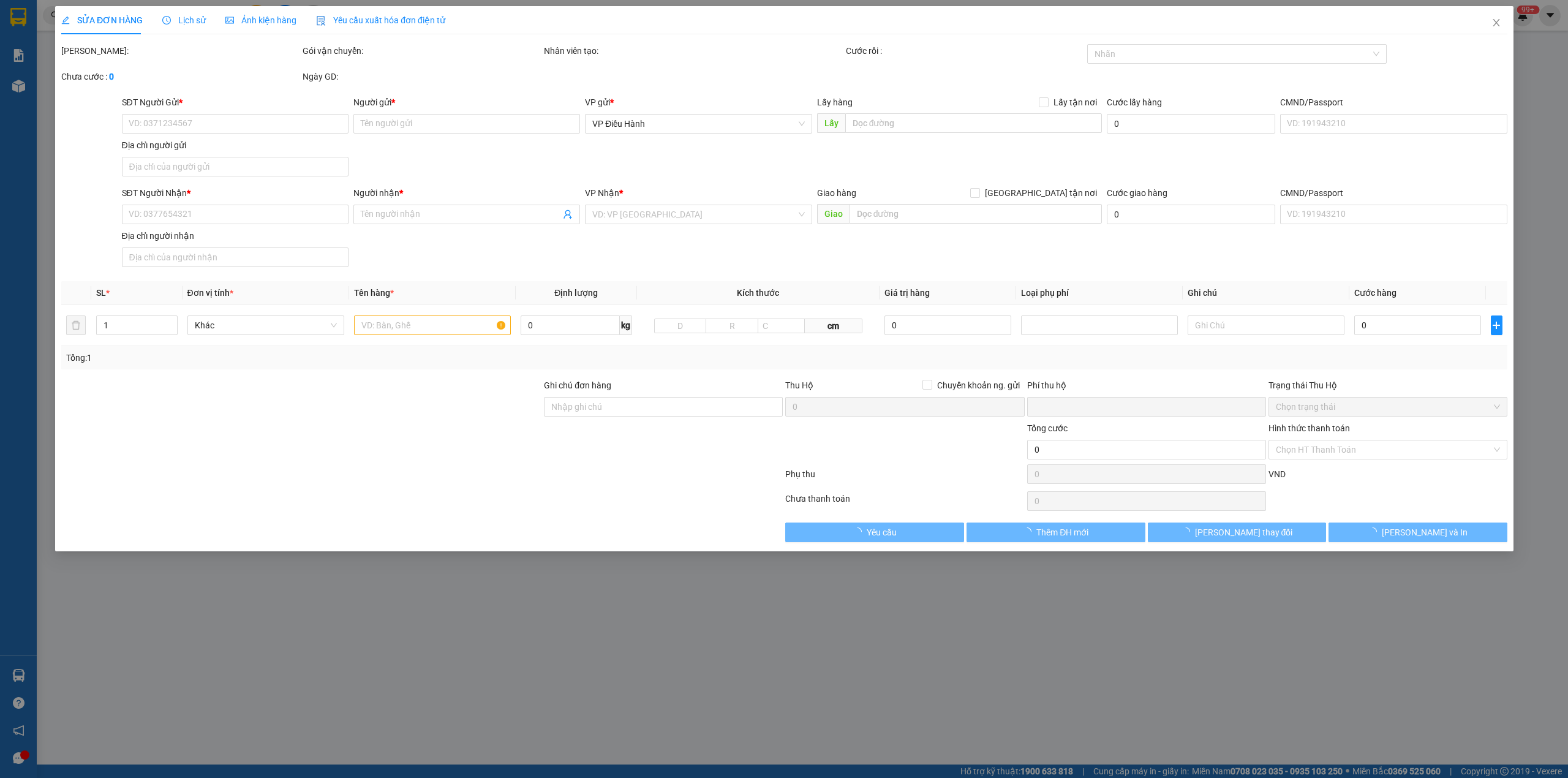
type input "2.000.000"
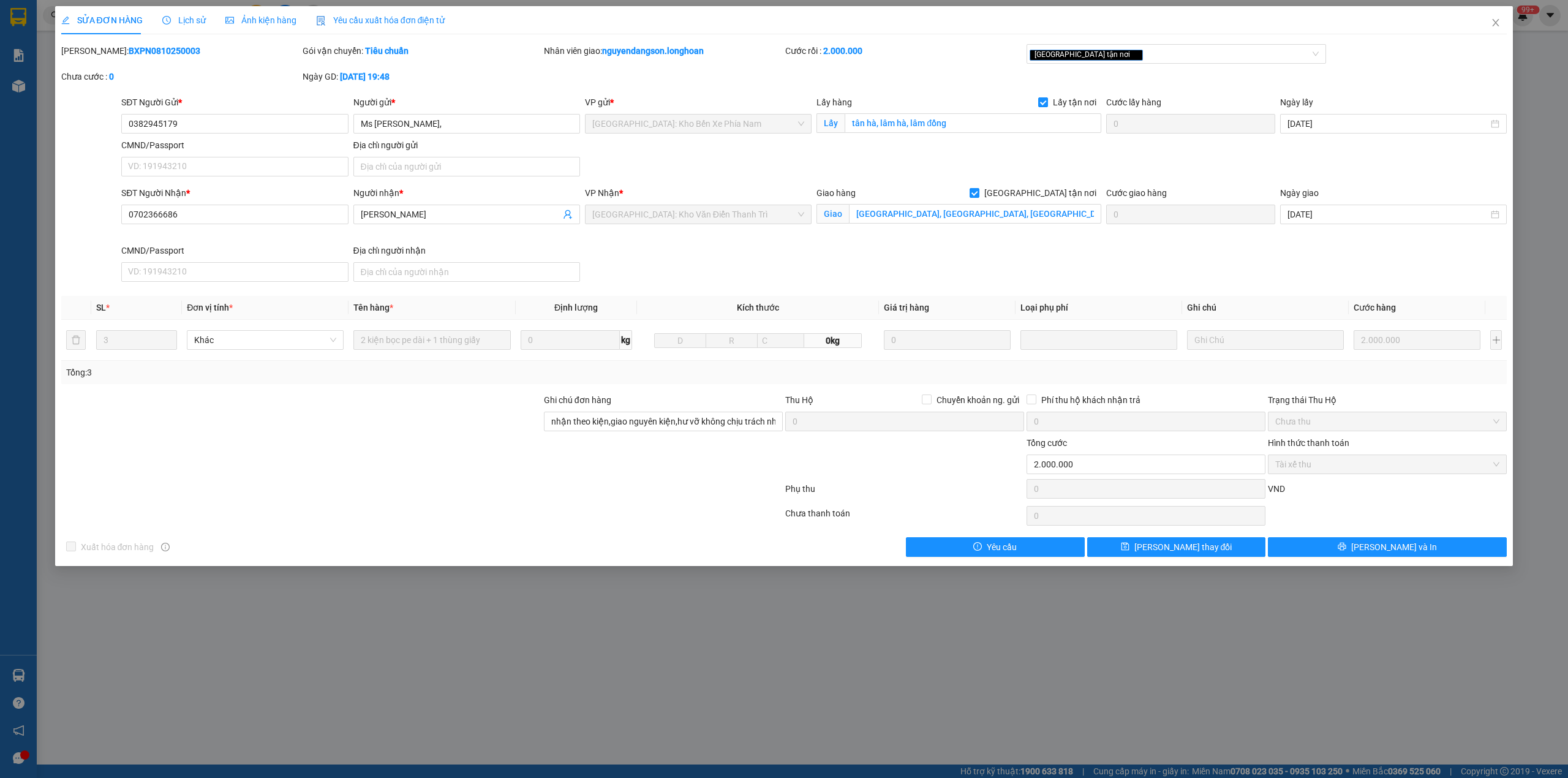
click at [129, 50] on b "BXPN0810250003" at bounding box center [165, 50] width 72 height 9
click at [1504, 27] on span "Close" at bounding box center [1496, 23] width 34 height 34
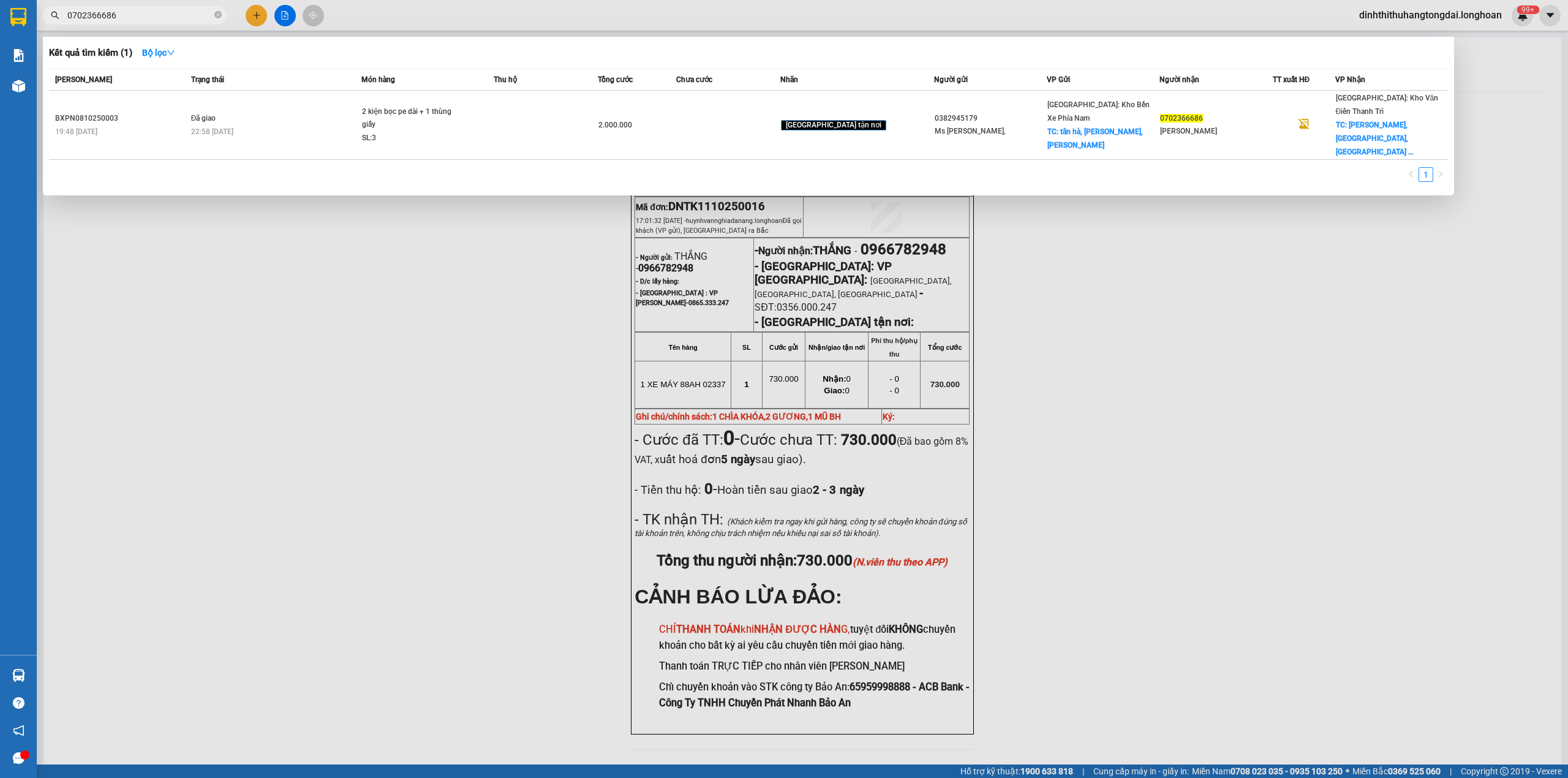
drag, startPoint x: 74, startPoint y: 15, endPoint x: 147, endPoint y: 15, distance: 73.0
click at [147, 15] on input "0702366686" at bounding box center [139, 15] width 145 height 13
paste input "389355895"
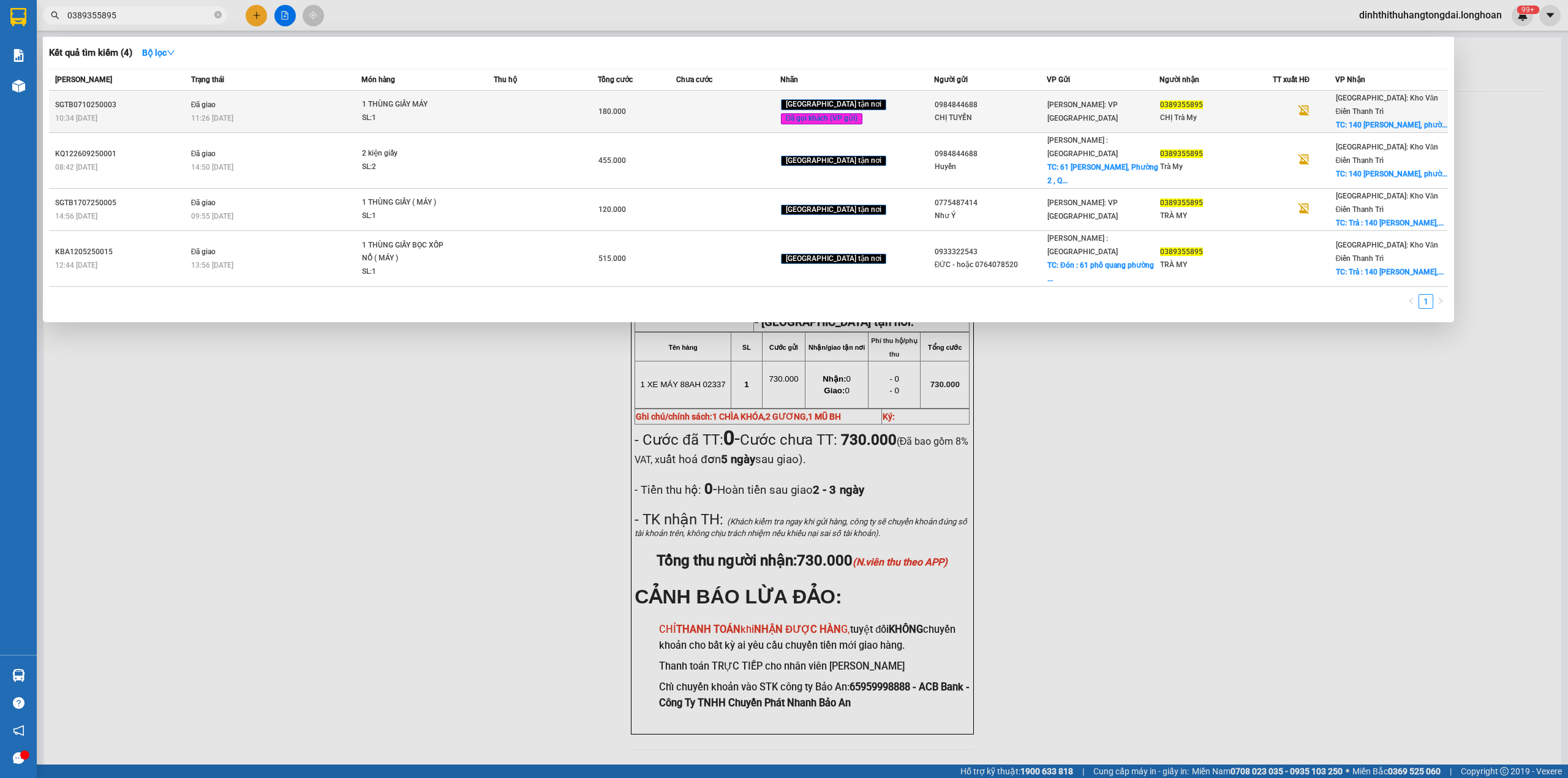
type input "0389355895"
click at [313, 112] on div "11:26 [DATE]" at bounding box center [277, 118] width 171 height 13
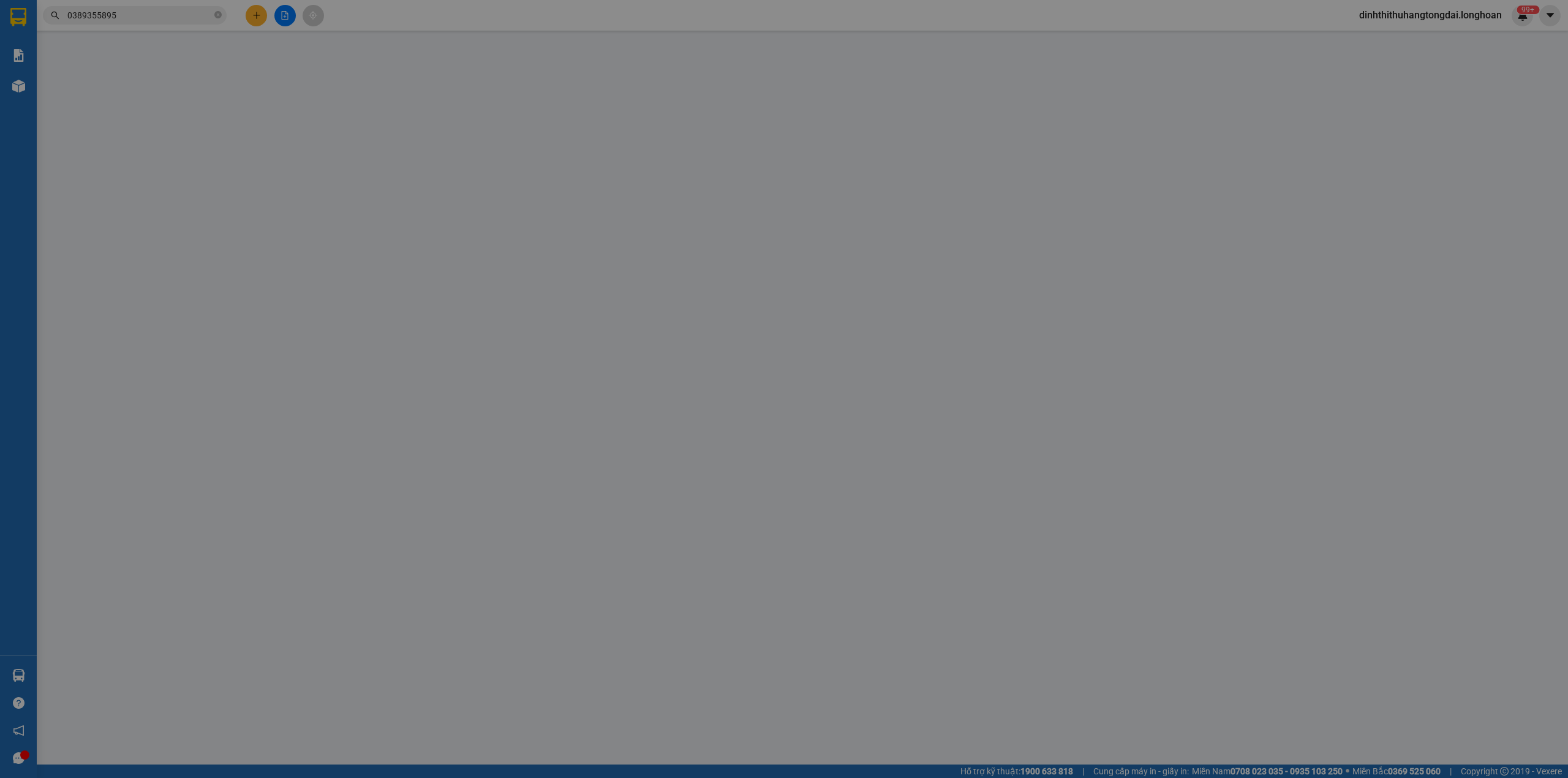
type input "0984844688"
type input "CHỊ TUYỀN"
type input "0389355895"
type input "CHỊ Trà My"
checkbox input "true"
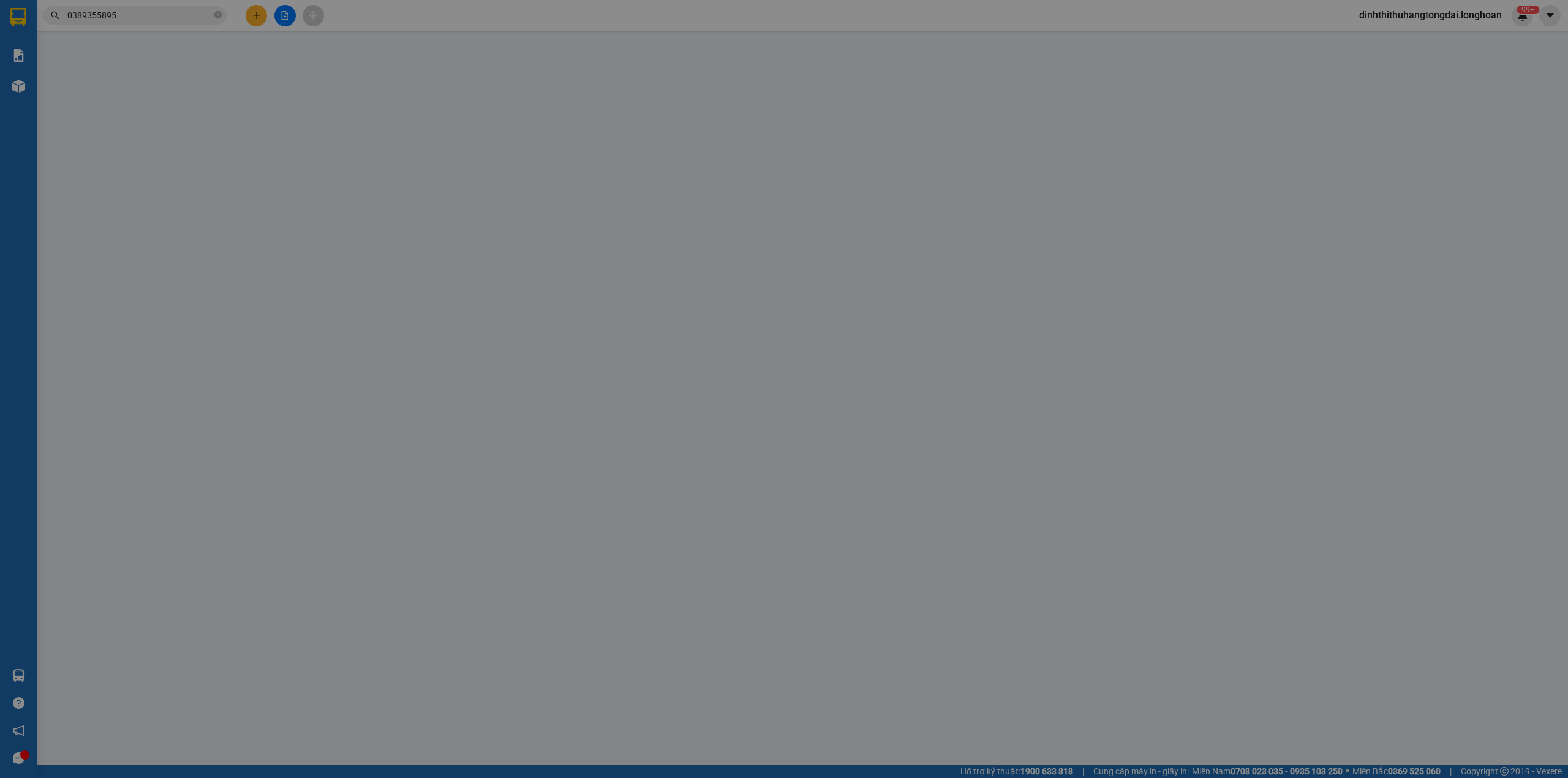
type input "[STREET_ADDRESS][PERSON_NAME]"
type input "NHẬN NGUYÊN KIỆN GIAO NGUYÊN KIỆN, HƯ VỠ K ĐỀN"
type input "0"
type input "180.000"
type input "30.000"
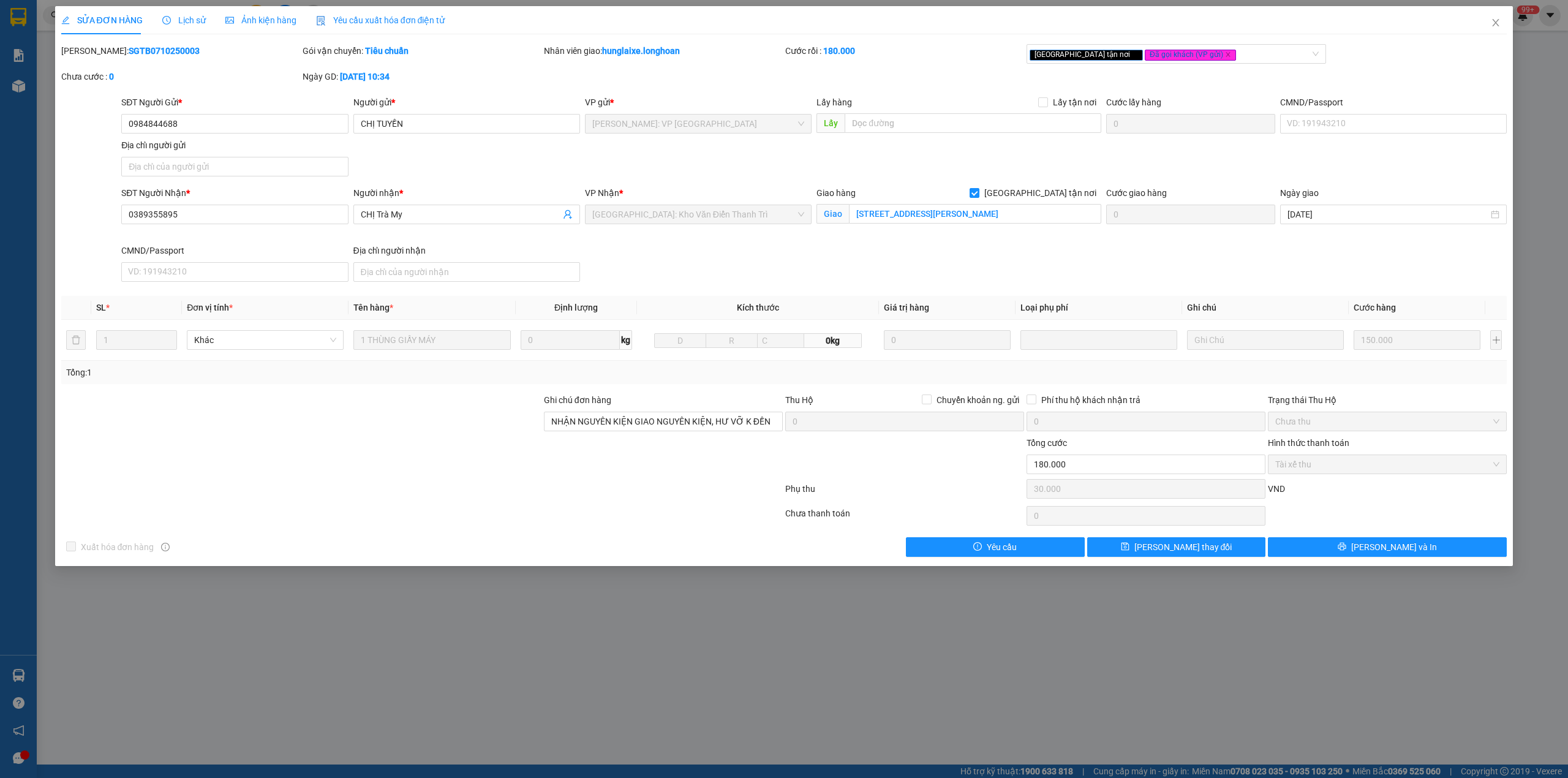
click at [134, 50] on b "SGTB0710250003" at bounding box center [164, 50] width 71 height 9
click at [1484, 22] on span "Close" at bounding box center [1496, 23] width 34 height 34
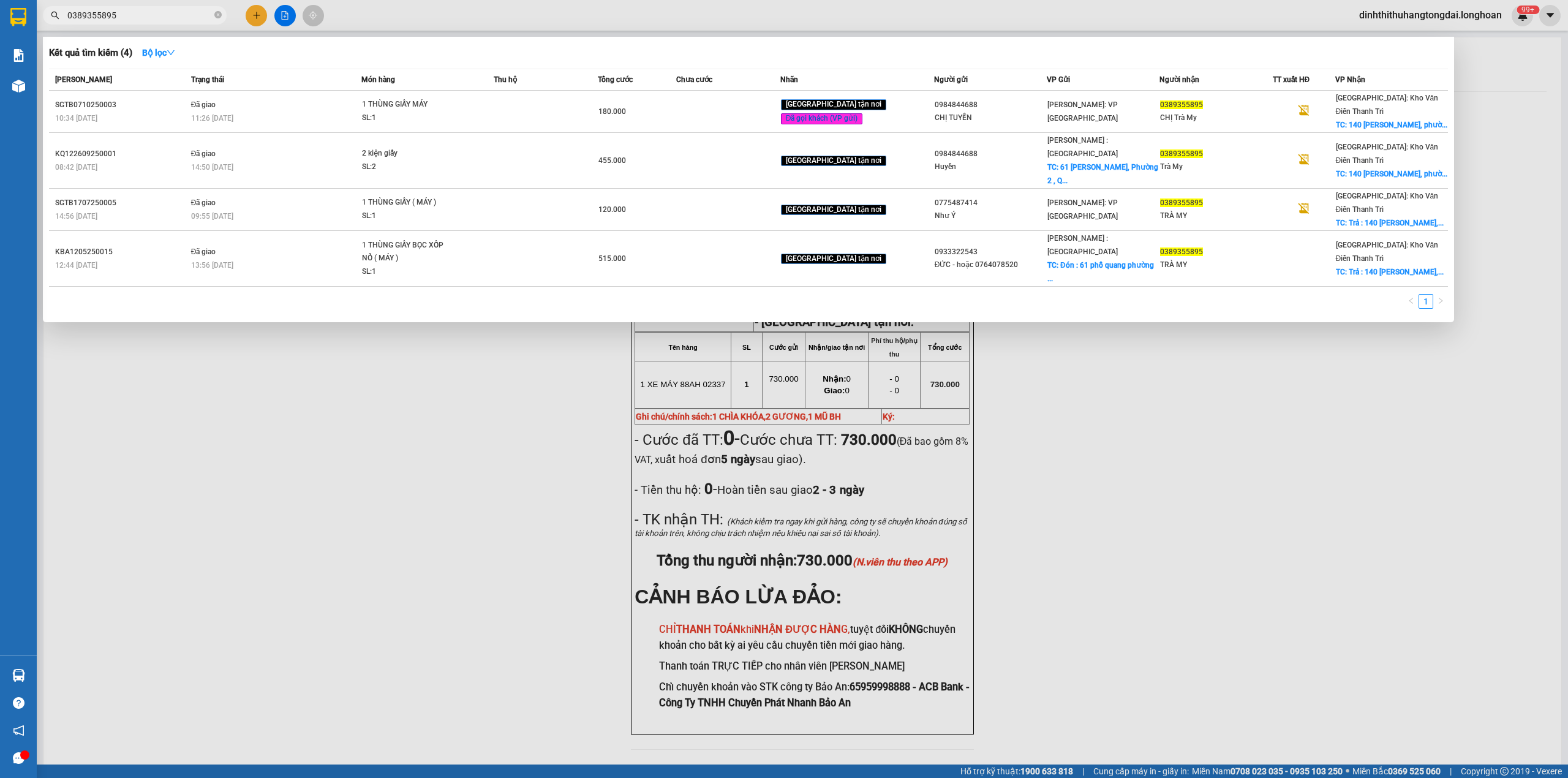
drag, startPoint x: 72, startPoint y: 15, endPoint x: 146, endPoint y: 15, distance: 74.0
click at [146, 15] on input "0389355895" at bounding box center [139, 15] width 145 height 13
paste input "946030696"
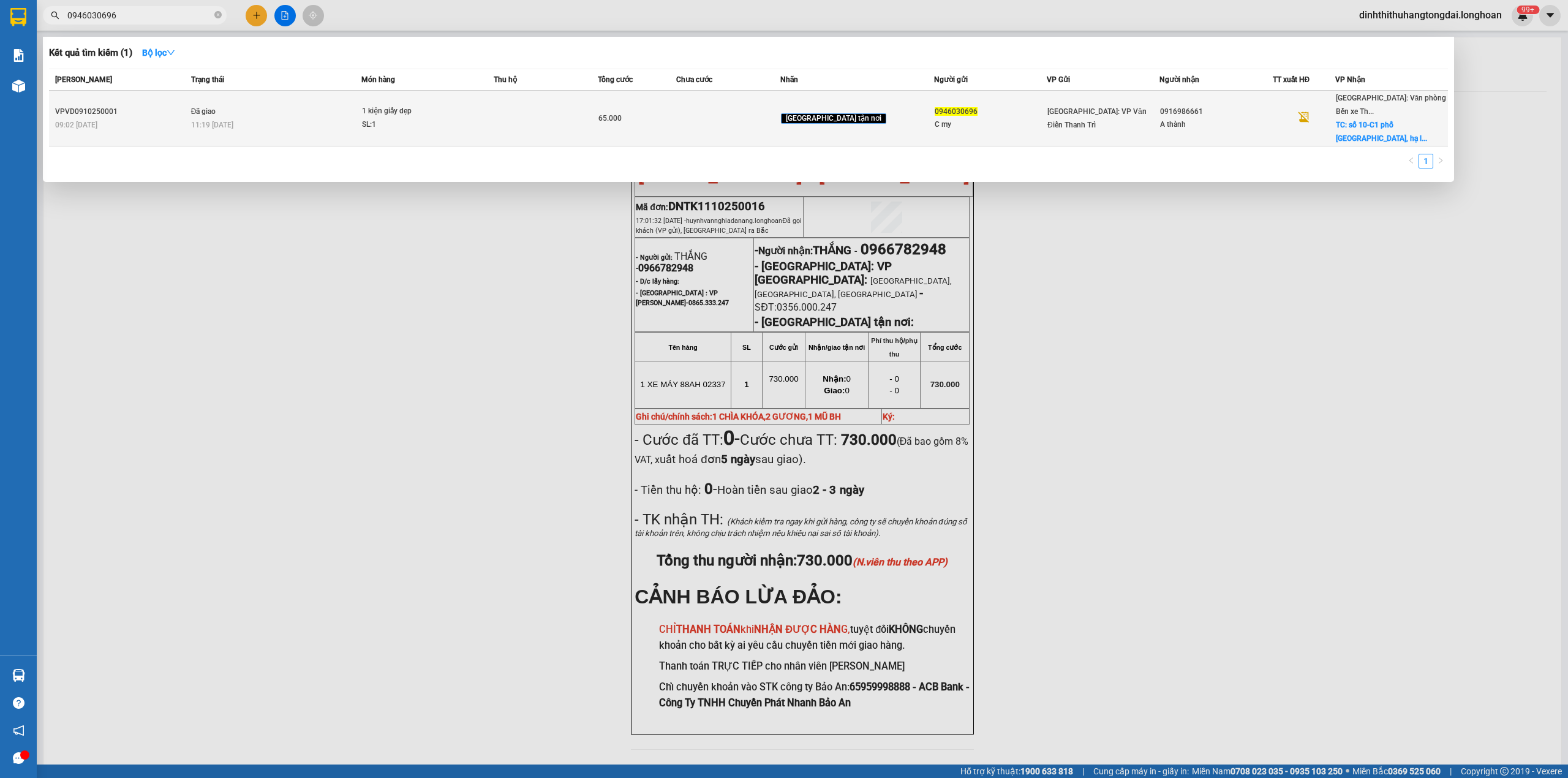
type input "0946030696"
click at [411, 105] on div "1 kiện giấy dẹp" at bounding box center [408, 112] width 92 height 13
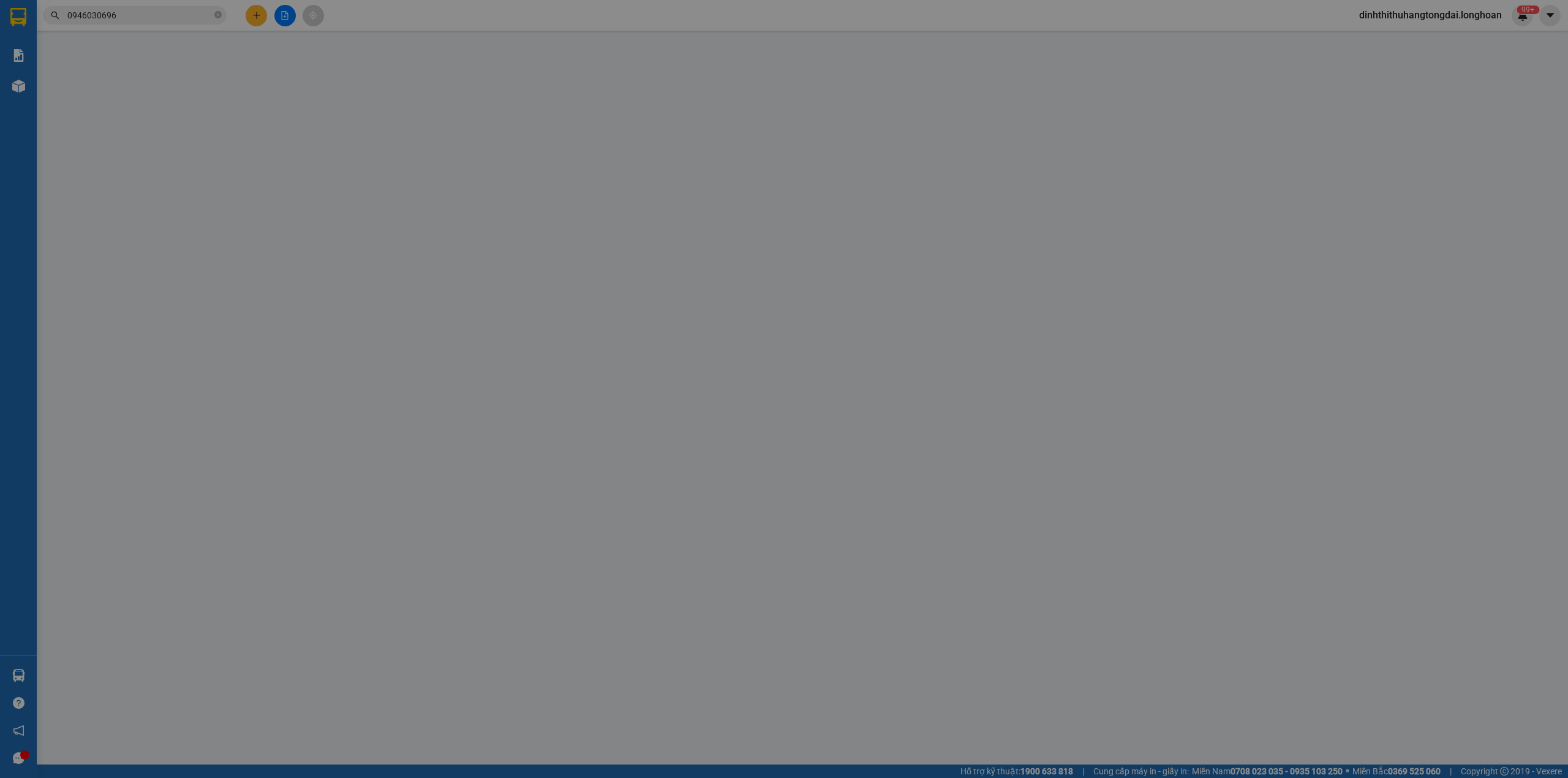
type input "0946030696"
type input "C my"
type input "0916986661"
type input "A thành"
checkbox input "true"
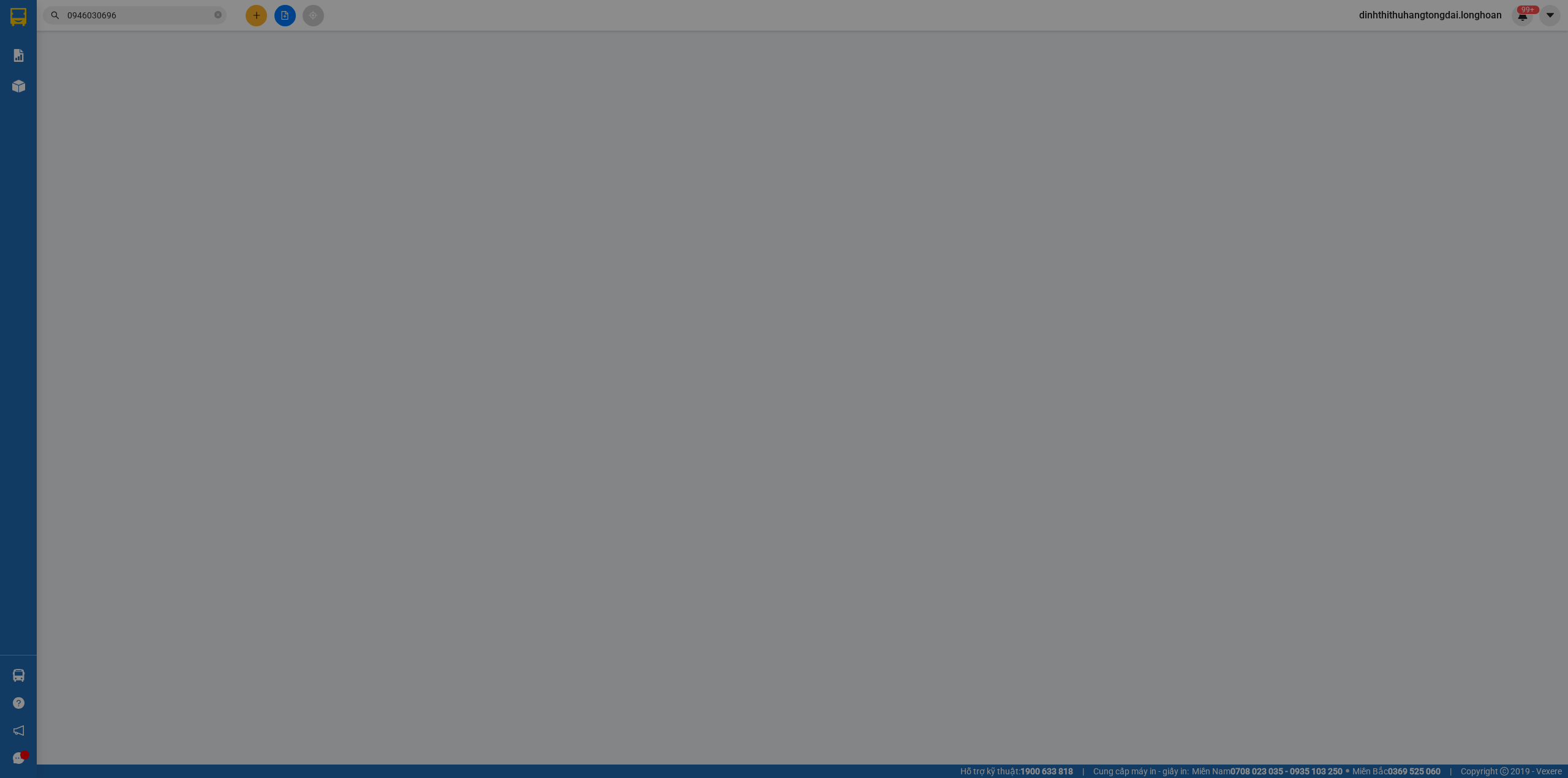
type input "số 10-C1 phố [GEOGRAPHIC_DATA], [GEOGRAPHIC_DATA] , [GEOGRAPHIC_DATA]"
type input "0"
type input "65.000"
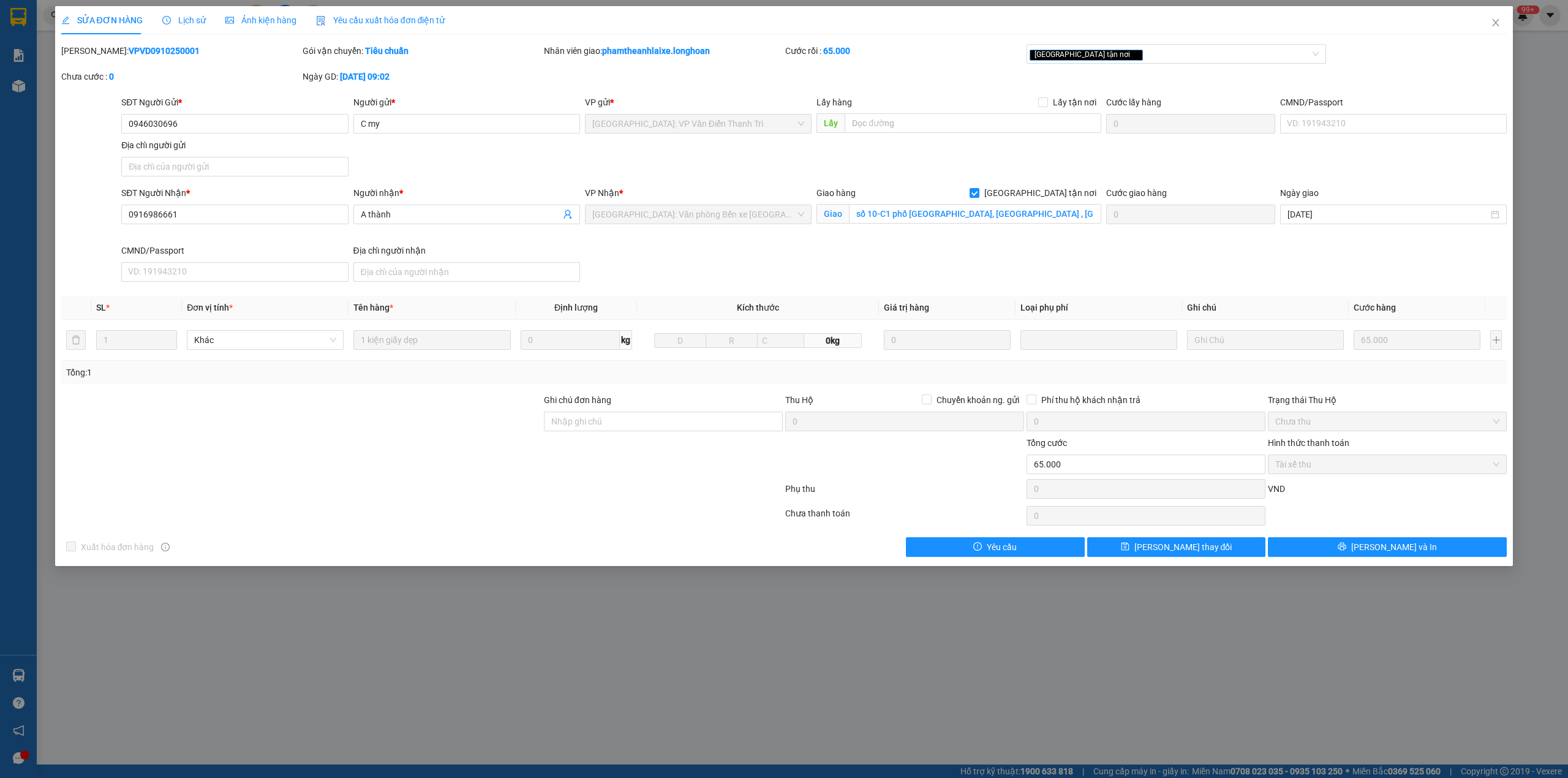
click at [131, 49] on b "VPVD0910250001" at bounding box center [164, 50] width 71 height 9
click at [1473, 28] on div "SỬA ĐƠN HÀNG Lịch sử Ảnh kiện hàng Yêu cầu xuất hóa đơn điện tử" at bounding box center [785, 20] width 1447 height 28
click at [1488, 24] on span "Close" at bounding box center [1496, 23] width 34 height 34
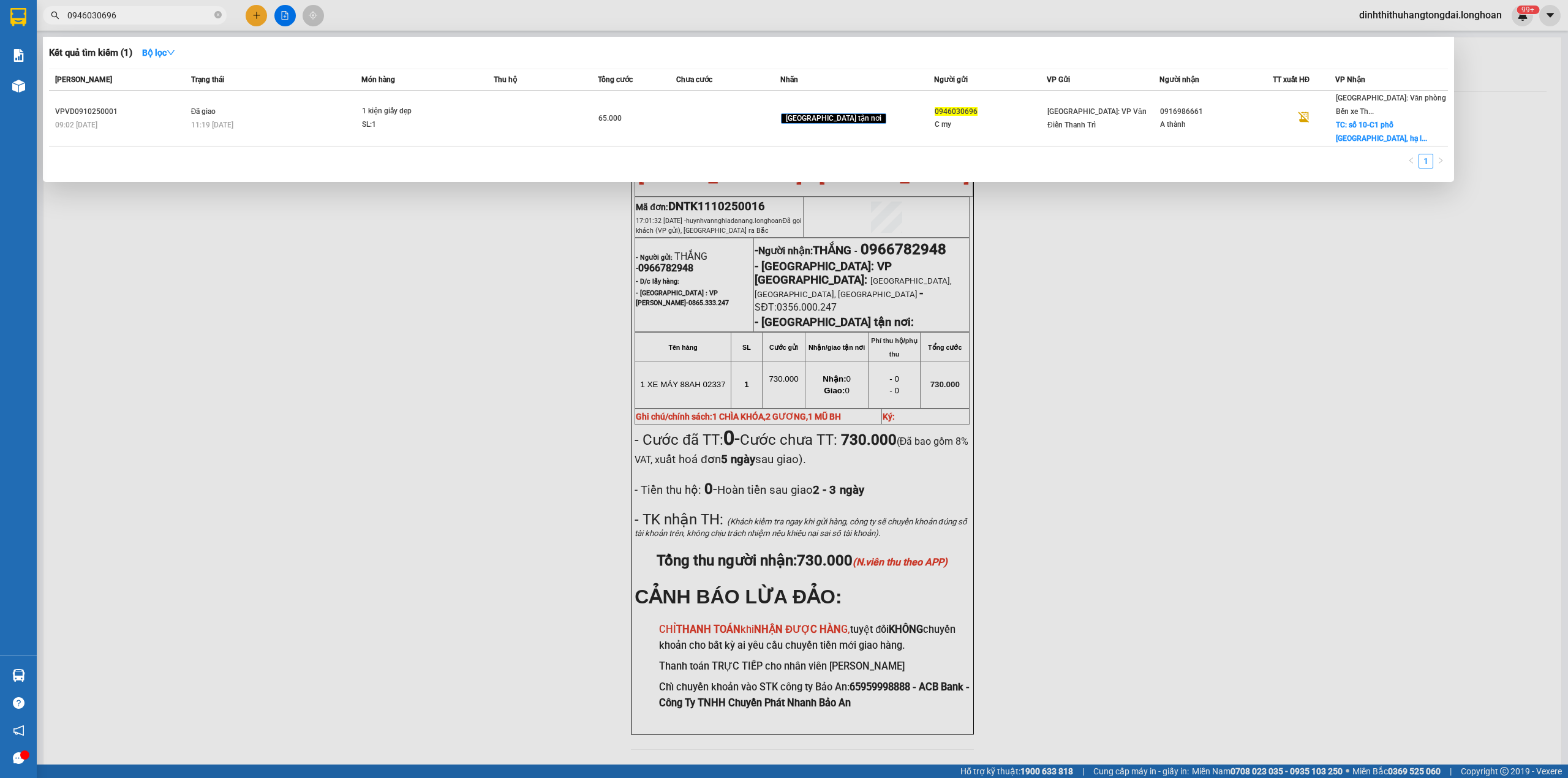
drag, startPoint x: 72, startPoint y: 16, endPoint x: 168, endPoint y: 16, distance: 96.0
click at [168, 16] on input "0946030696" at bounding box center [139, 15] width 145 height 13
paste input "68620430"
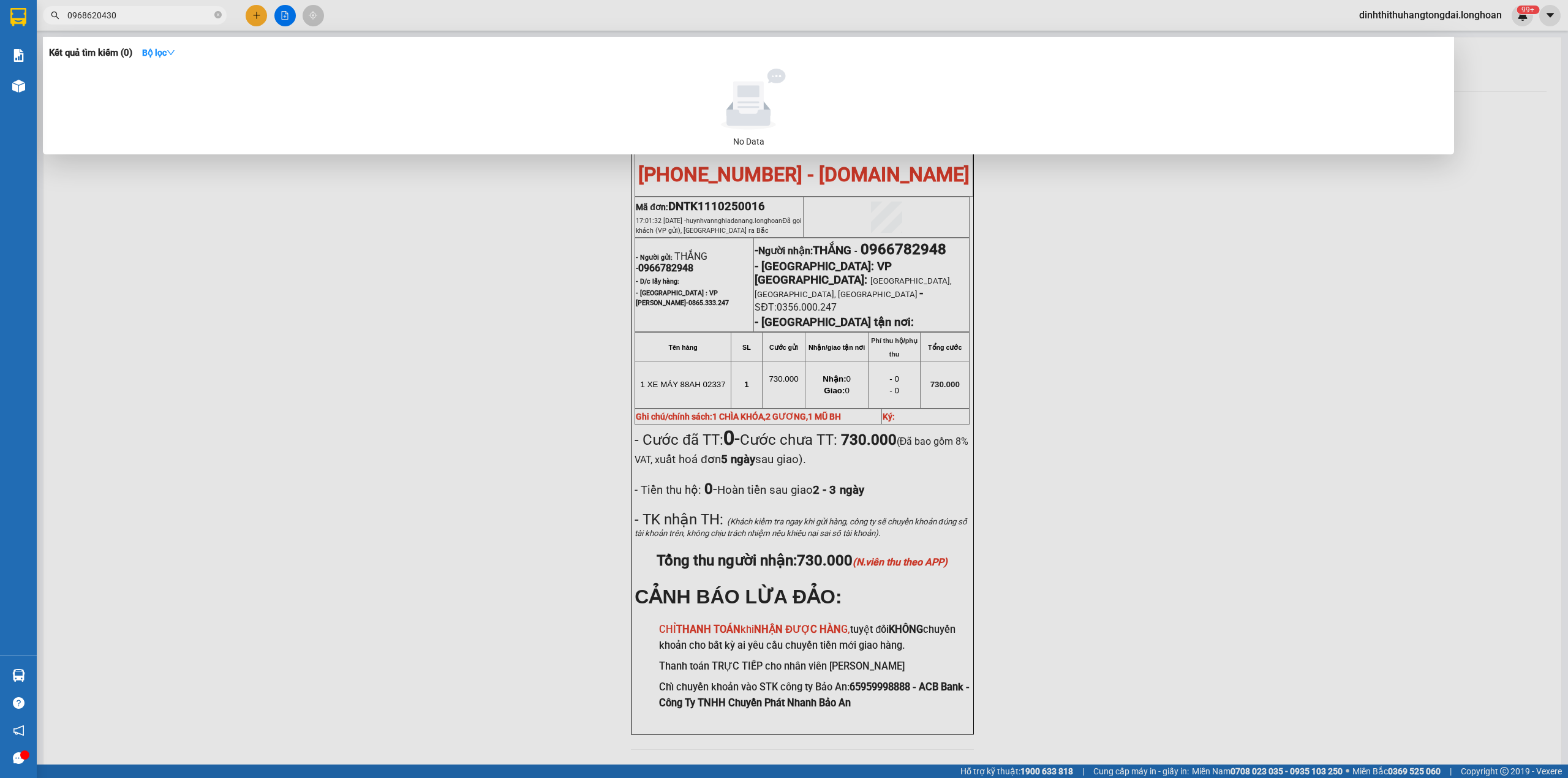
drag, startPoint x: 69, startPoint y: 17, endPoint x: 174, endPoint y: 15, distance: 105.0
click at [174, 15] on input "0968620430" at bounding box center [139, 15] width 145 height 13
click at [75, 13] on input "0968620430" at bounding box center [139, 15] width 145 height 13
drag, startPoint x: 71, startPoint y: 13, endPoint x: 160, endPoint y: 12, distance: 89.0
click at [160, 12] on input "0968620430" at bounding box center [139, 15] width 145 height 13
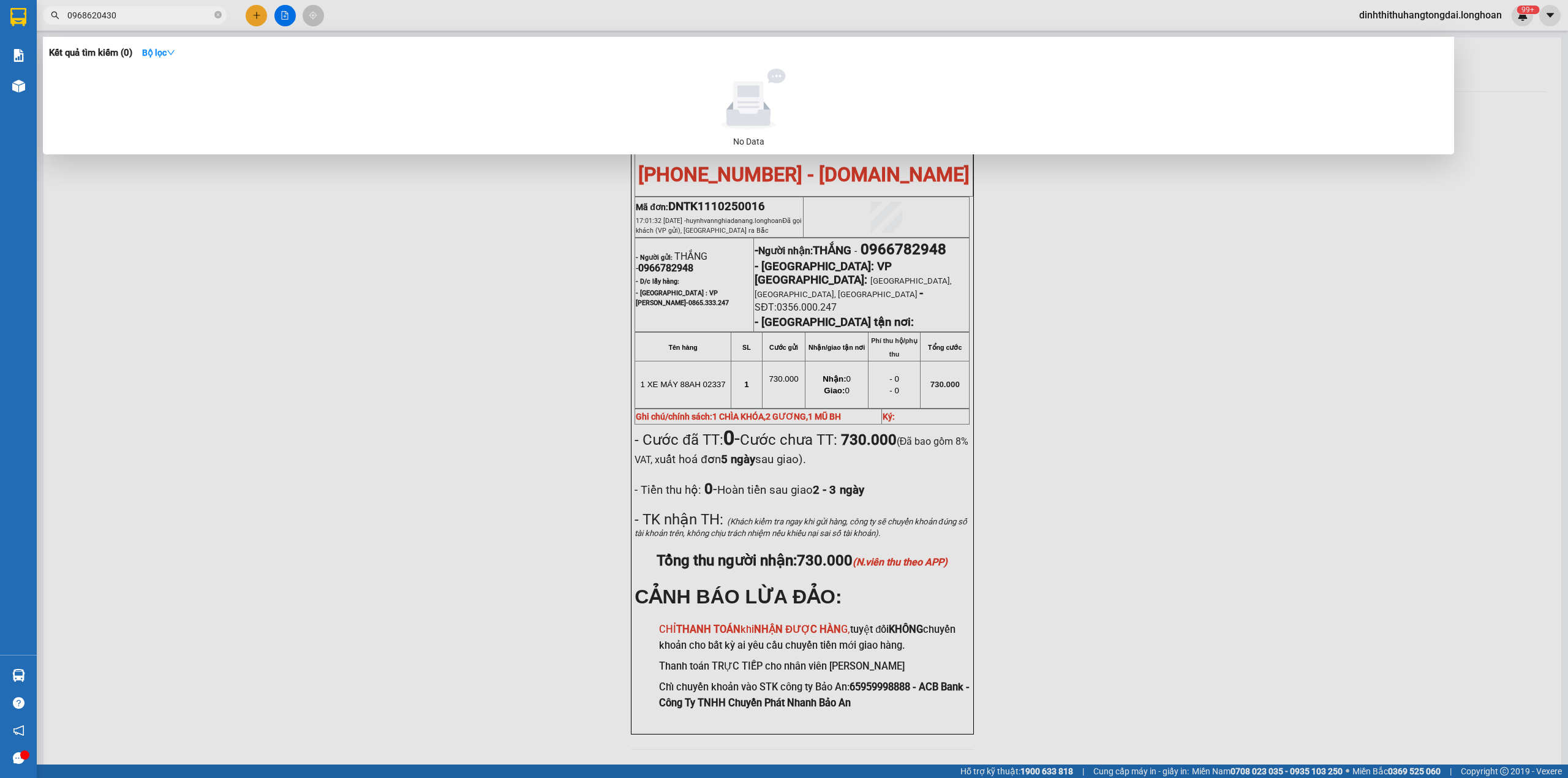
paste input "38296883"
drag, startPoint x: 74, startPoint y: 13, endPoint x: 157, endPoint y: 13, distance: 83.0
click at [157, 13] on input "0938296883" at bounding box center [139, 15] width 145 height 13
paste input "39875676"
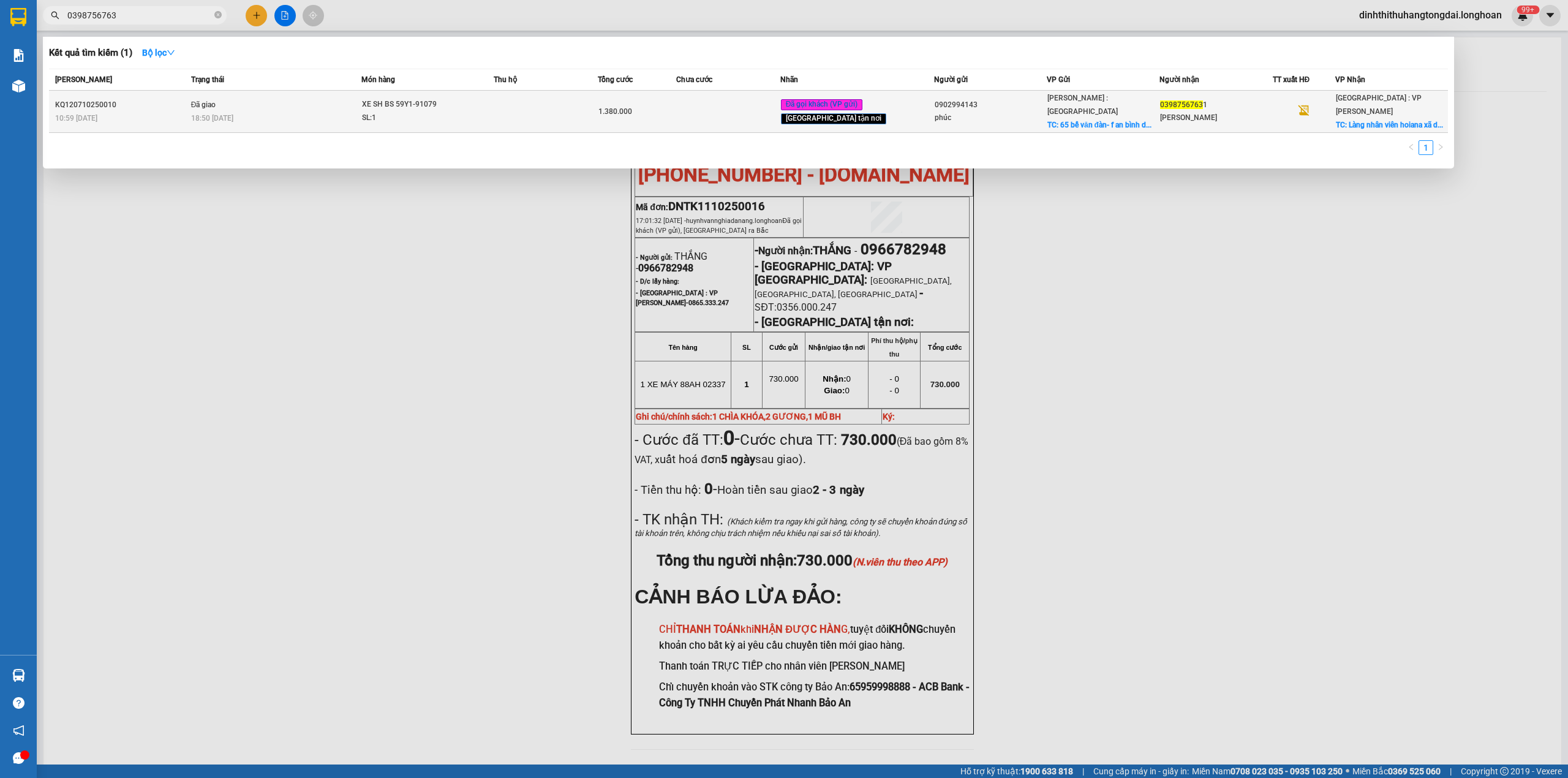
type input "0398756763"
click at [292, 112] on div "18:50 [DATE]" at bounding box center [277, 118] width 171 height 13
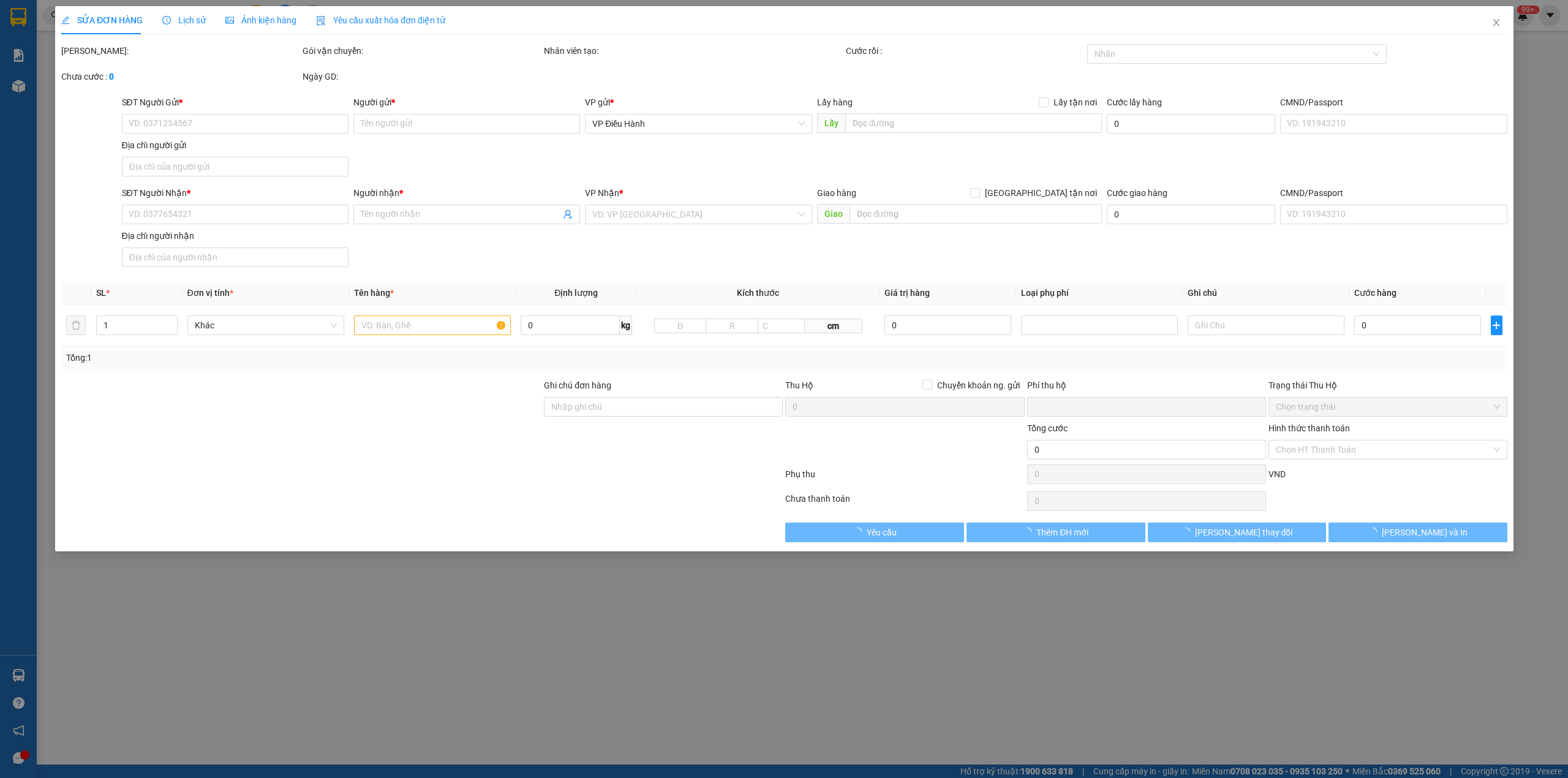
type input "0902994143"
type input "phúc"
checkbox input "true"
type input "65 bế văn đàn- f an bình dĩ an bình dương"
type input "03987567631"
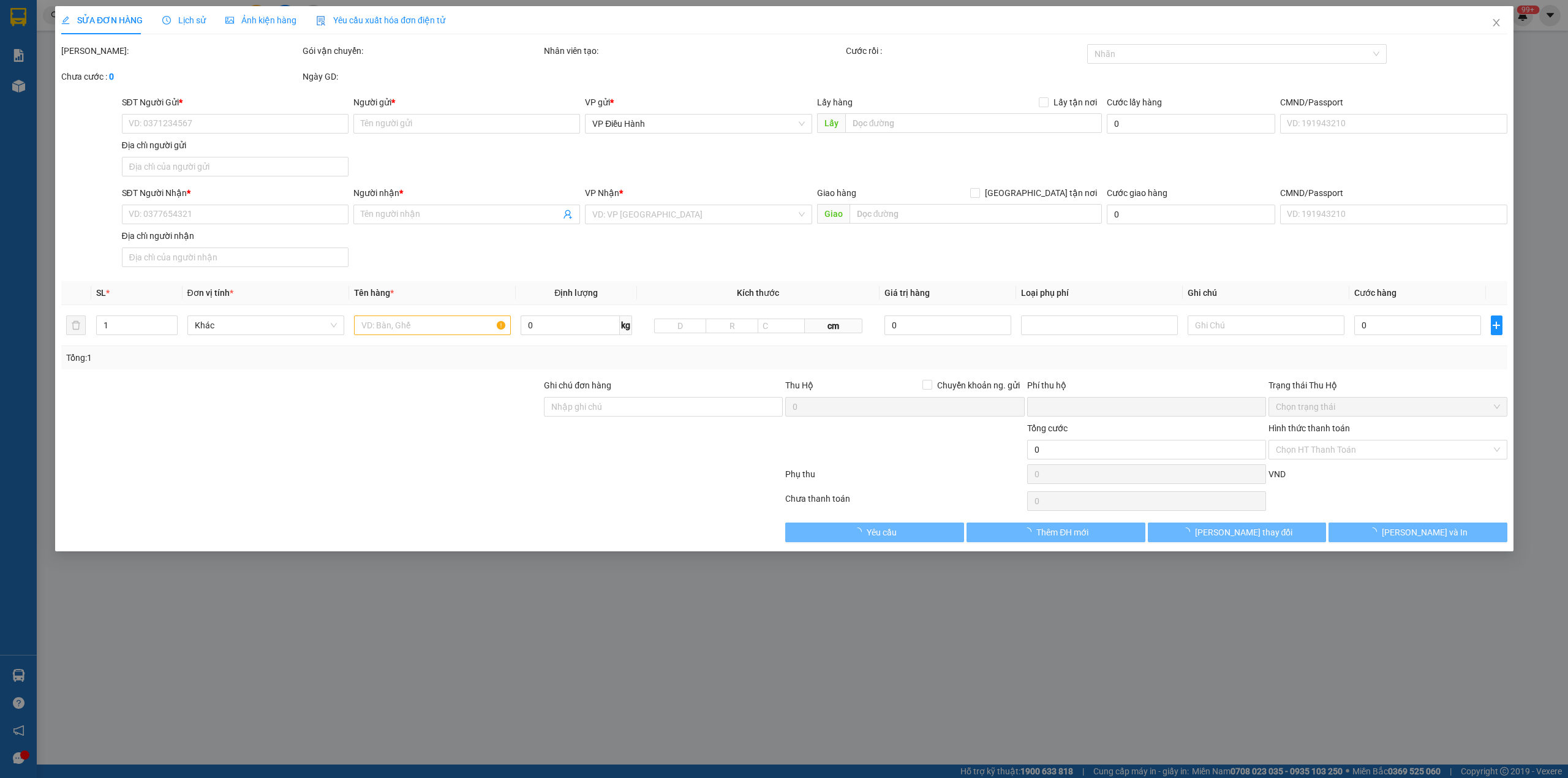
type input "[PERSON_NAME]"
checkbox input "true"
type input "Làng nhân viên hoiana xã duy hải huyện [GEOGRAPHIC_DATA] tỉnh [GEOGRAPHIC_DATA]"
type input "CÓ CHÌA KHÓA + CAVET"
type input "0"
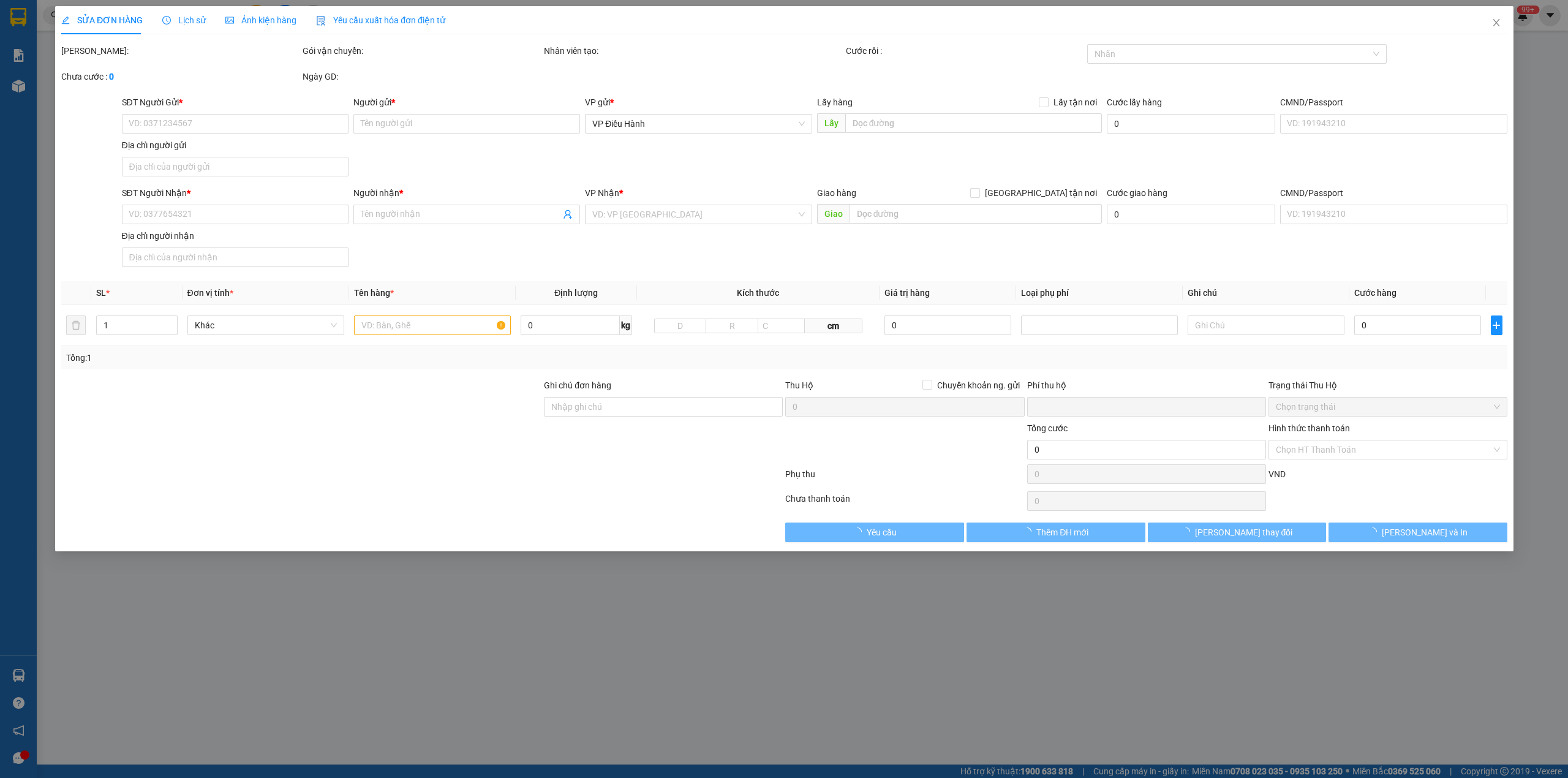
type input "1.380.000"
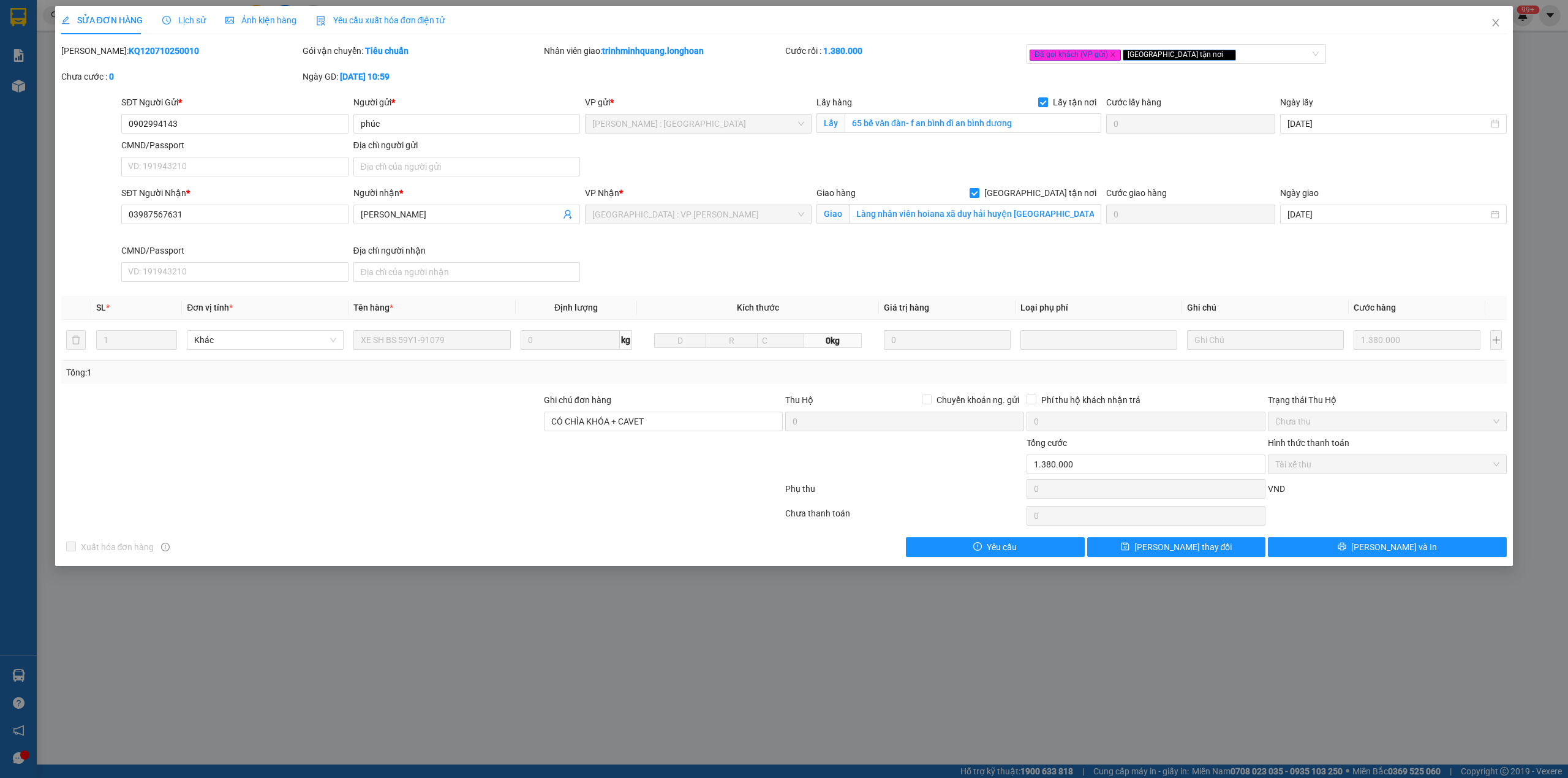
click at [129, 49] on b "KQ120710250010" at bounding box center [164, 50] width 70 height 9
click at [1496, 21] on icon "close" at bounding box center [1496, 23] width 9 height 9
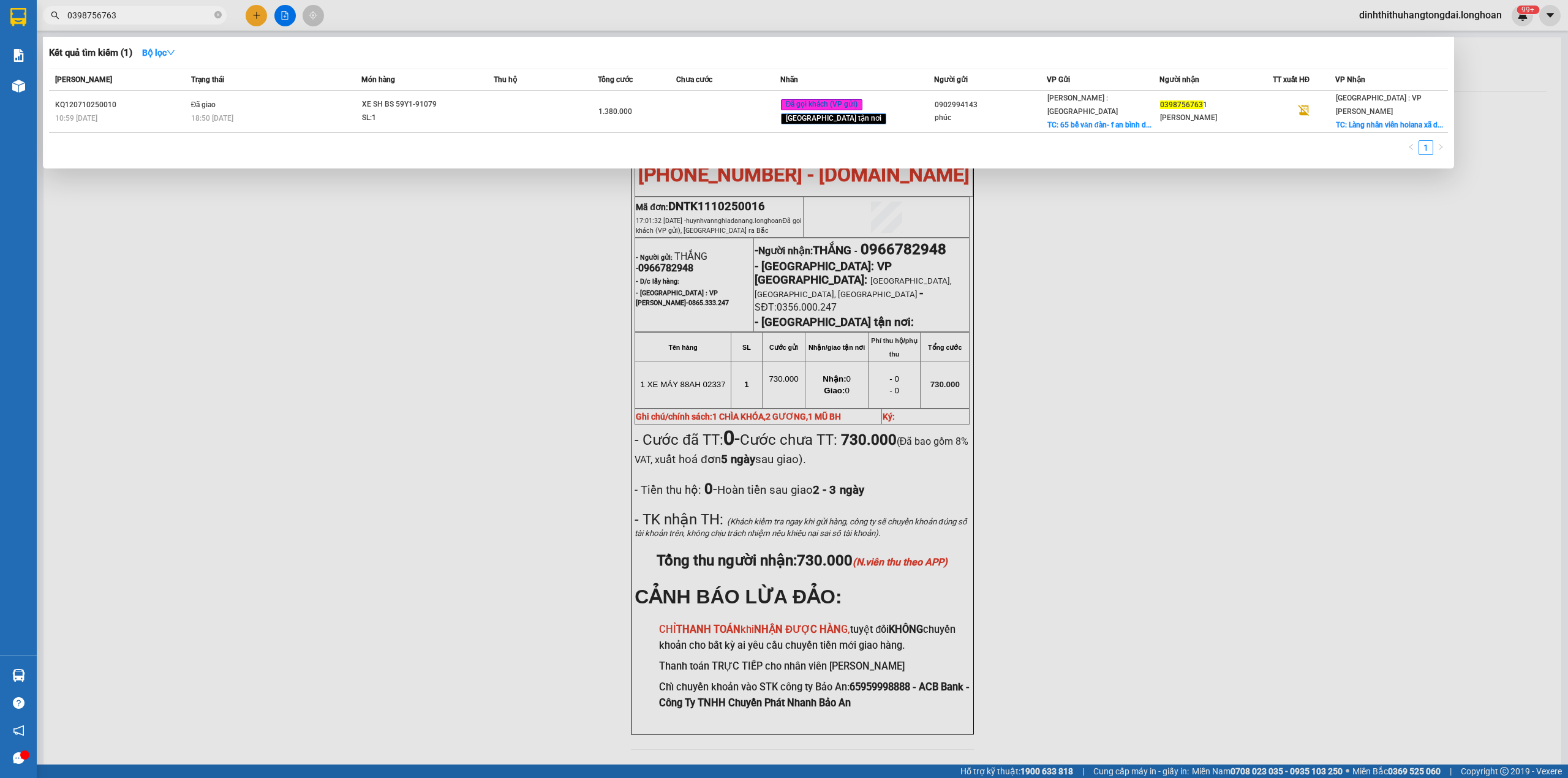
drag, startPoint x: 71, startPoint y: 15, endPoint x: 195, endPoint y: 15, distance: 124.0
click at [195, 15] on input "0398756763" at bounding box center [139, 15] width 145 height 13
paste input "974510126"
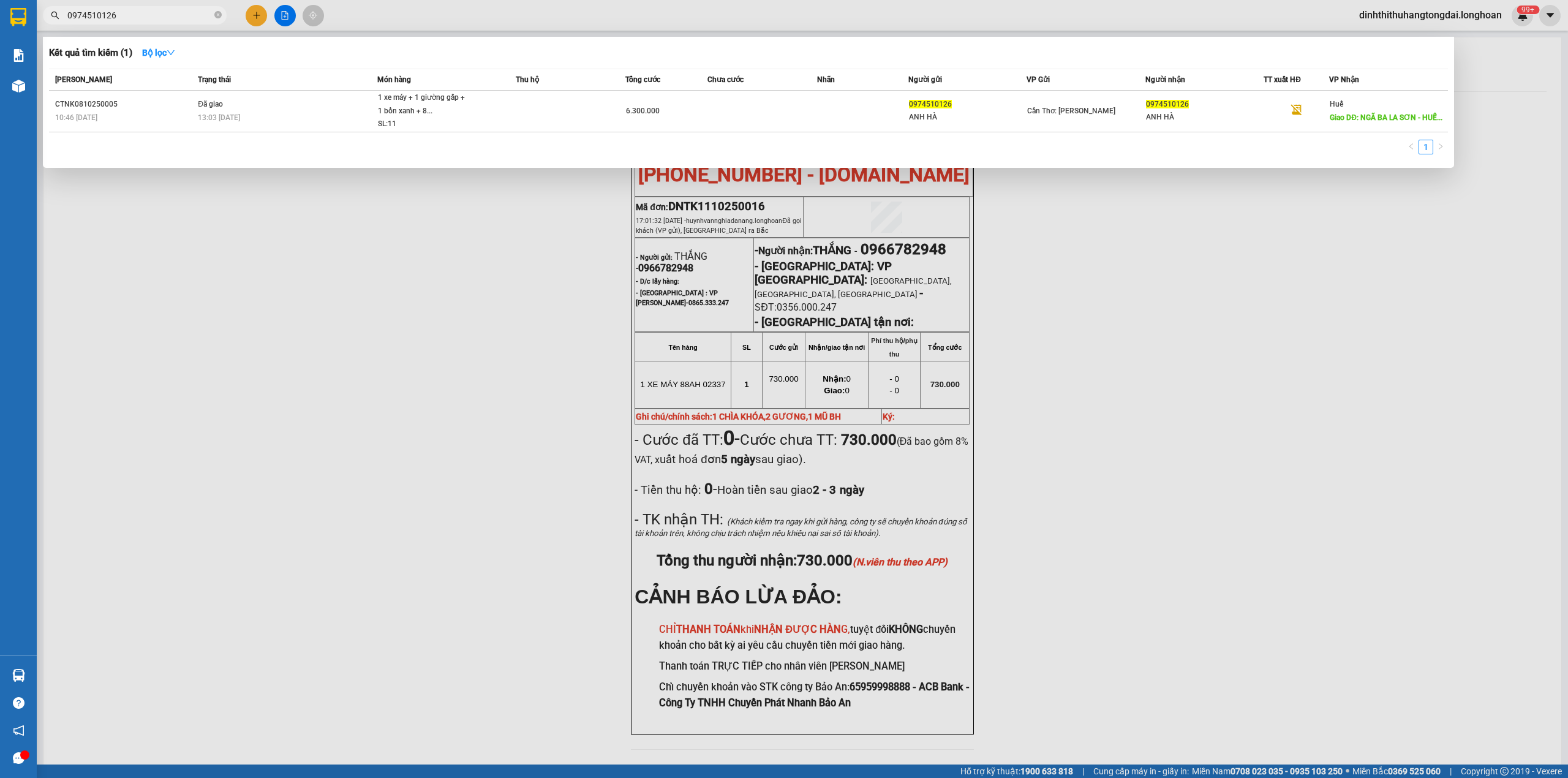
type input "0974510126"
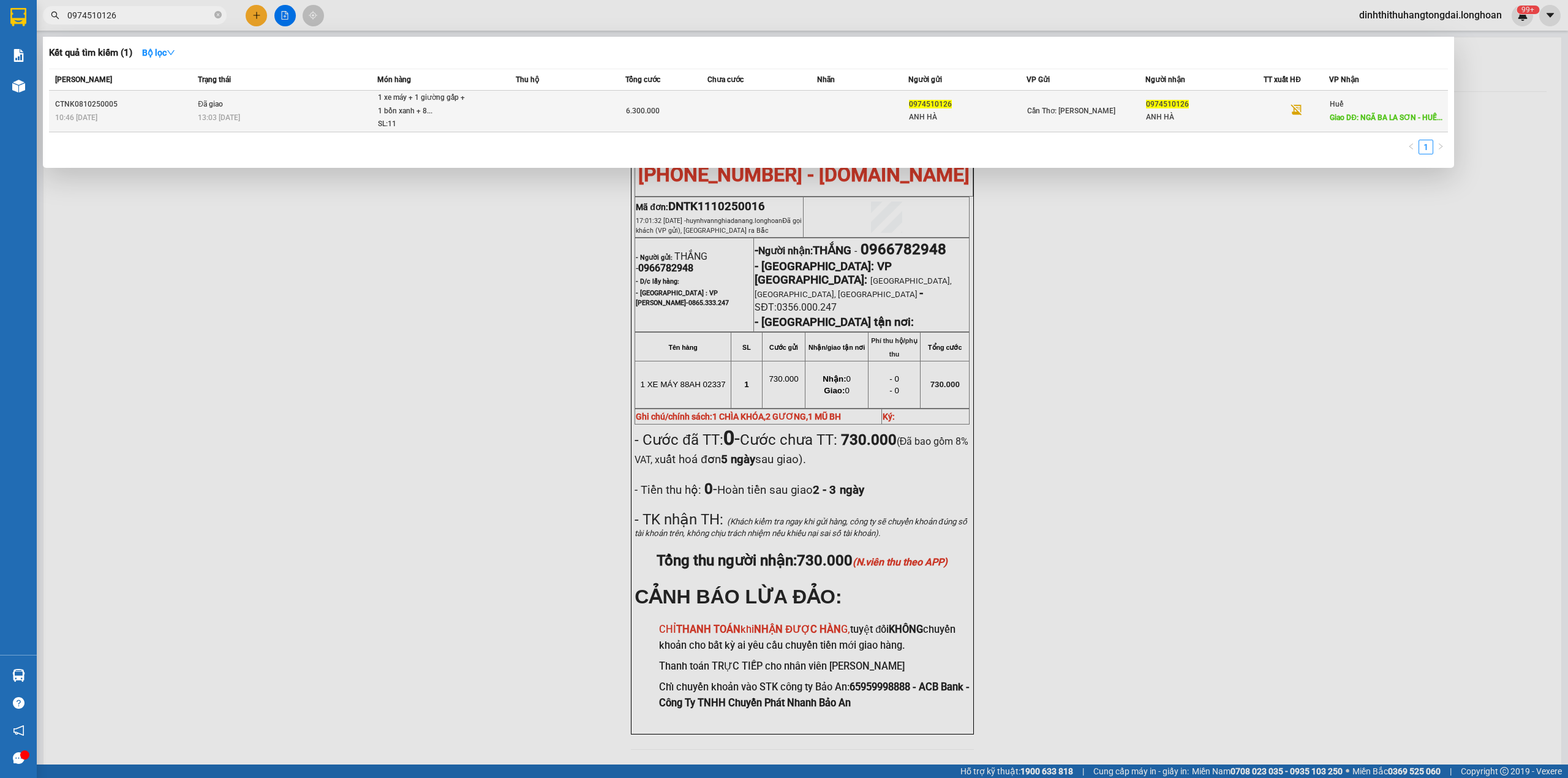
click at [471, 118] on span "1 xe máy + 1 giường gấp + 1 bồn xanh + 8... SL: 11" at bounding box center [447, 111] width 137 height 40
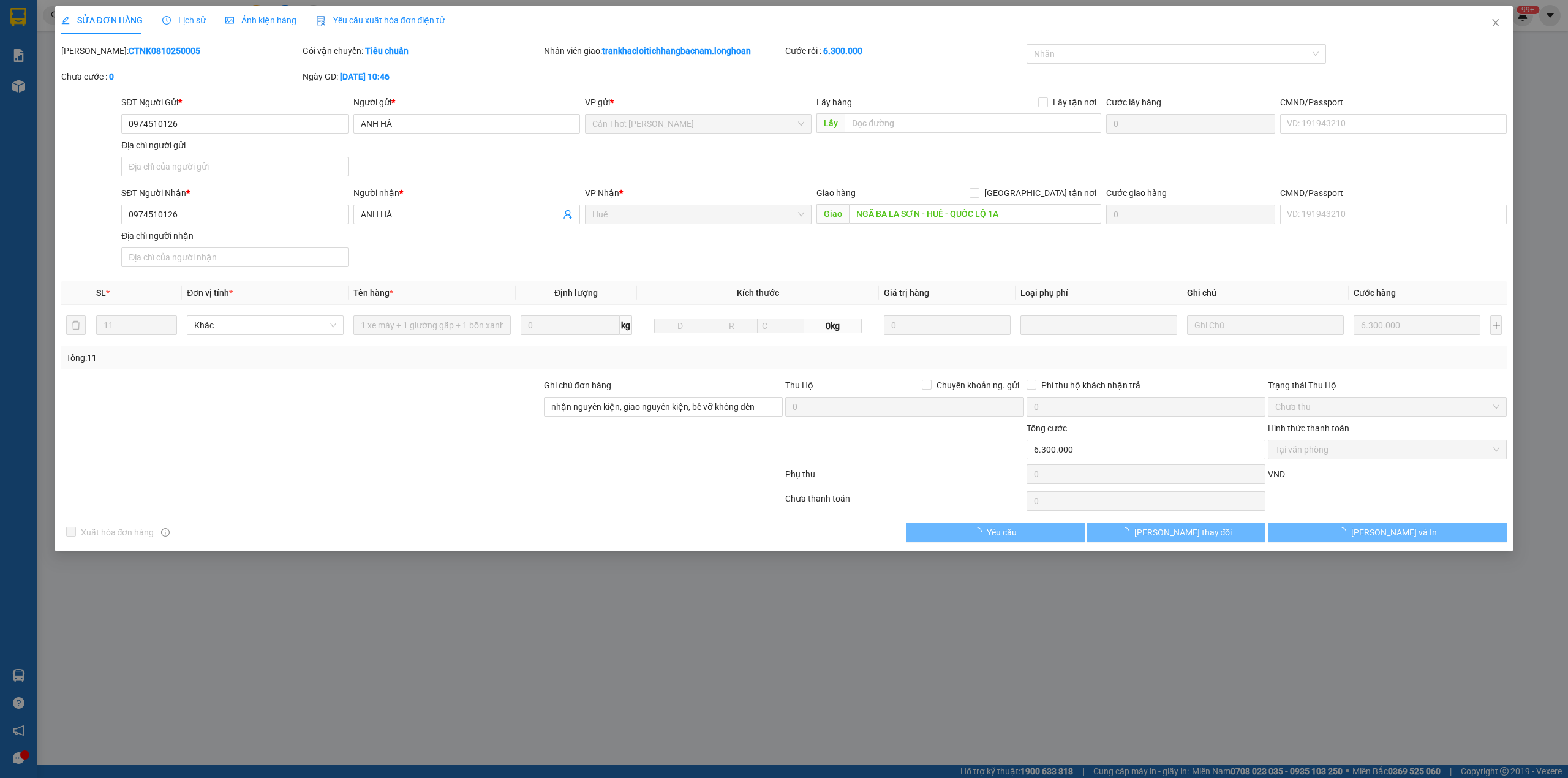
type input "0974510126"
type input "ANH HÀ"
type input "0974510126"
type input "ANH HÀ"
type input "NGÃ BA LA SƠN - HUẾ - QUỐC LỘ 1A"
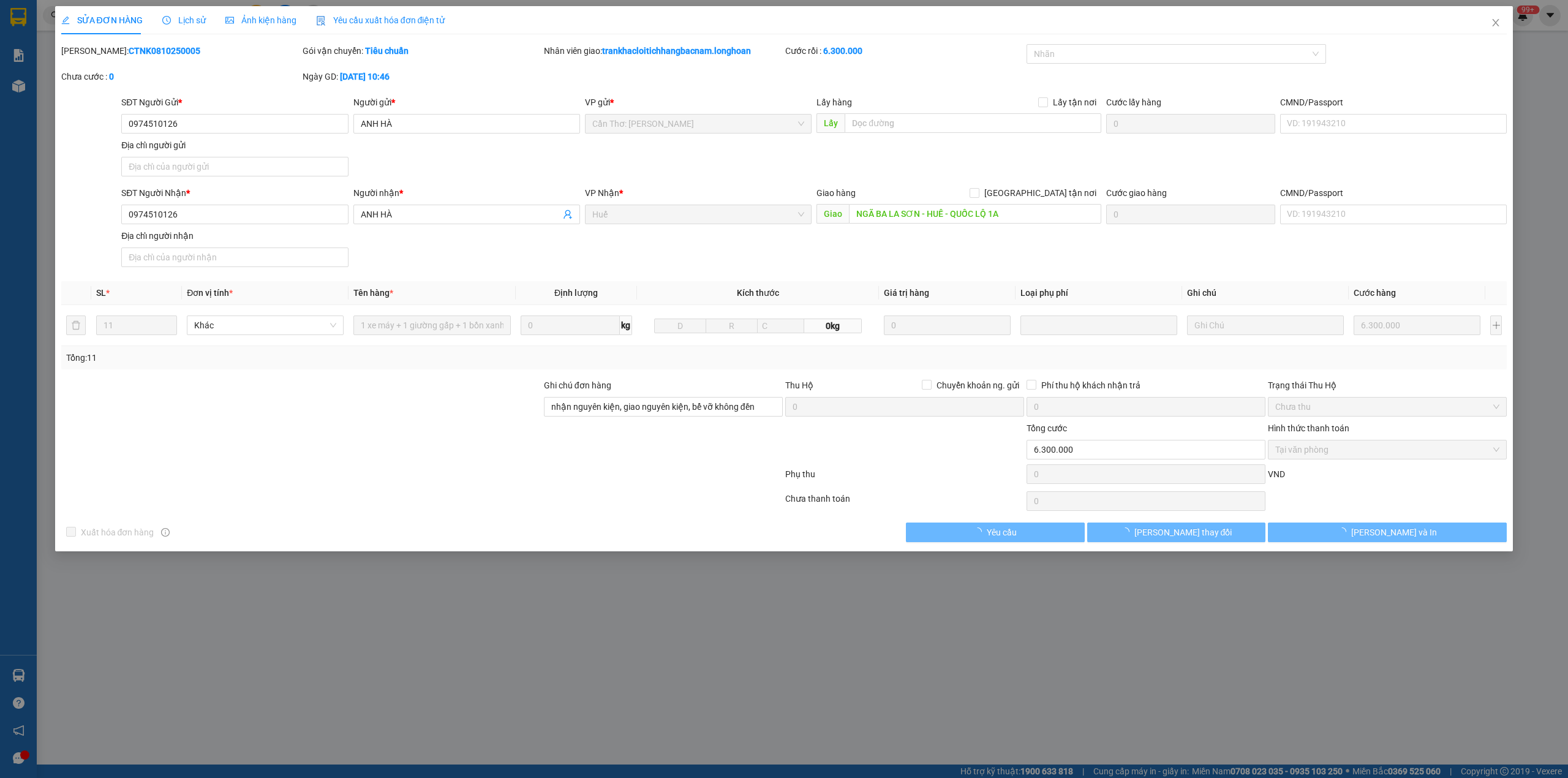
type input "nhận nguyên kiện, giao nguyên kiện, bể vỡ không đền"
type input "0"
type input "6.300.000"
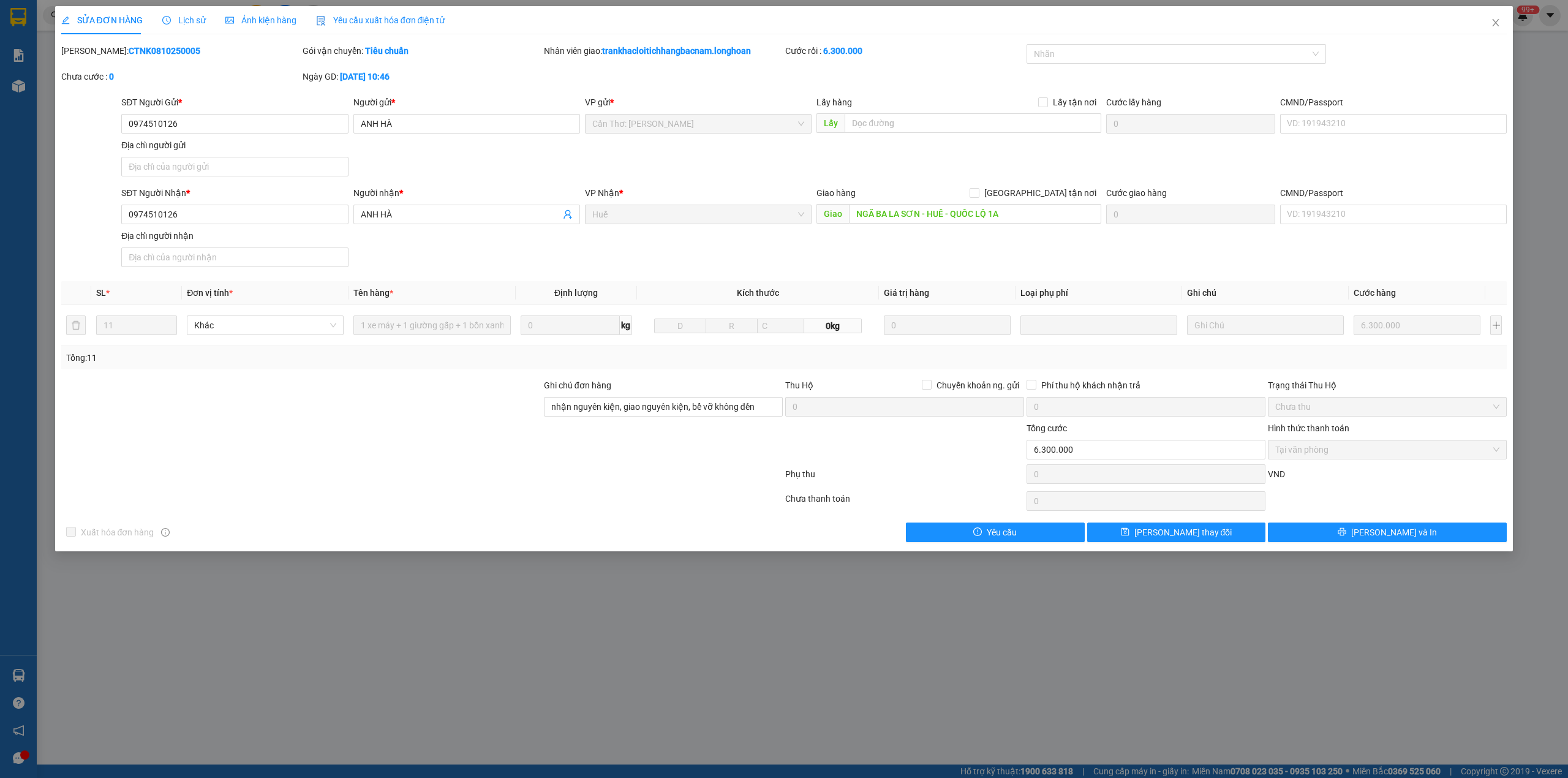
click at [129, 49] on b "CTNK0810250005" at bounding box center [165, 50] width 72 height 9
click at [1487, 21] on span "Close" at bounding box center [1496, 23] width 34 height 34
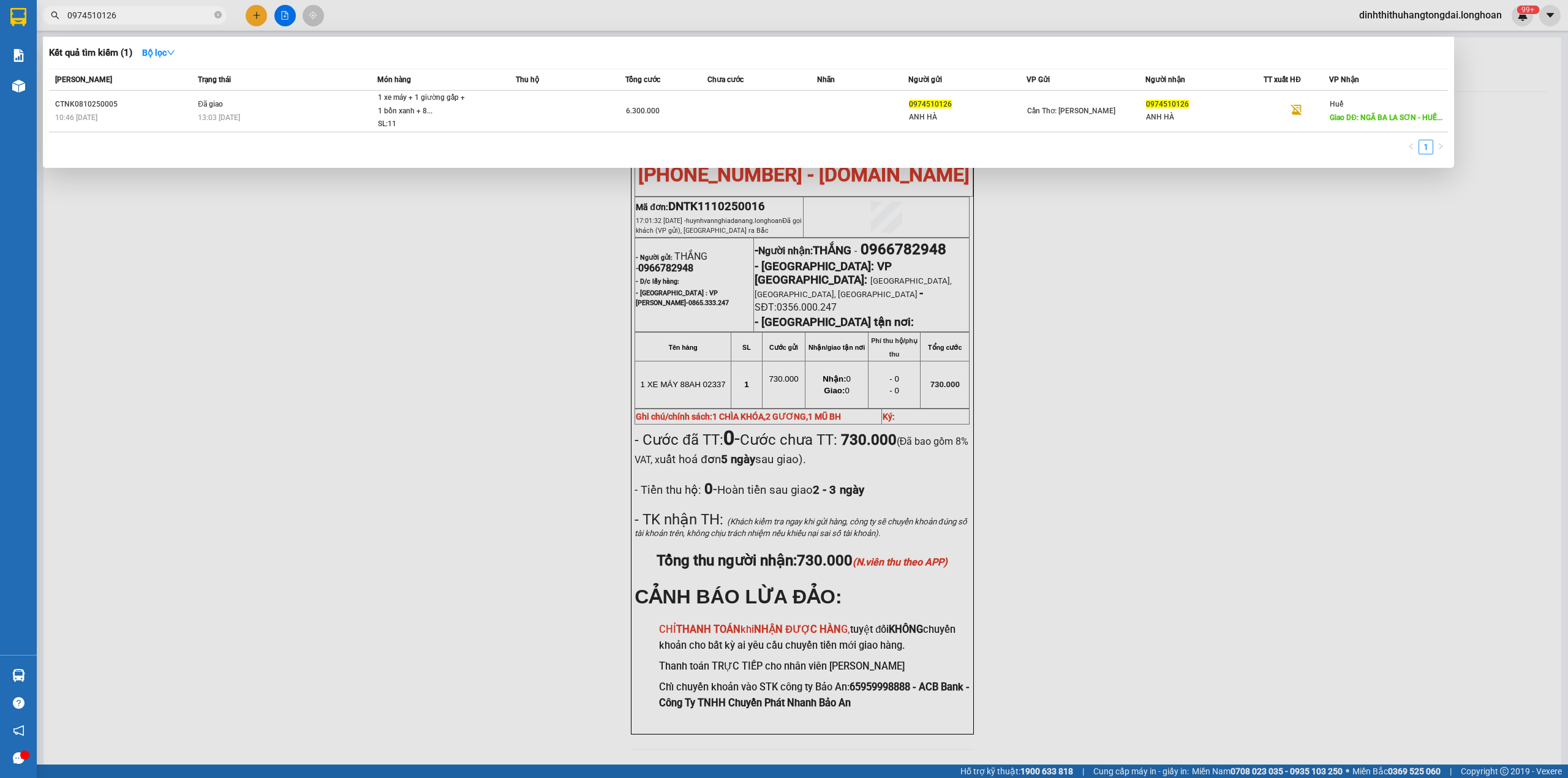
drag, startPoint x: 71, startPoint y: 15, endPoint x: 169, endPoint y: 15, distance: 98.0
click at [169, 15] on input "0974510126" at bounding box center [139, 15] width 145 height 13
paste input "368508839"
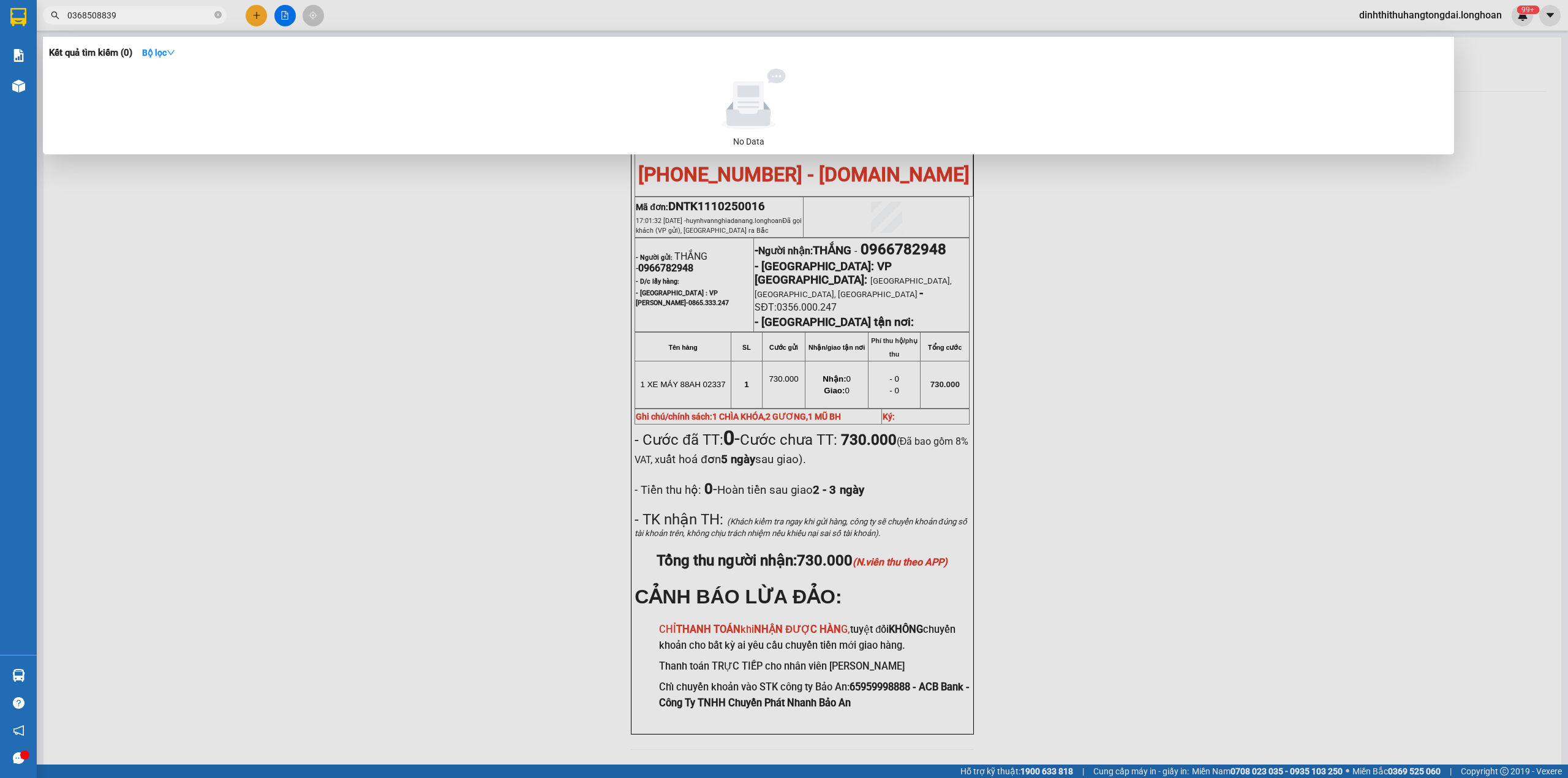
drag, startPoint x: 72, startPoint y: 18, endPoint x: 143, endPoint y: 13, distance: 71.2
click at [143, 13] on input "0368508839" at bounding box center [139, 15] width 145 height 13
paste input "909709256"
drag, startPoint x: 71, startPoint y: 13, endPoint x: 155, endPoint y: 8, distance: 84.1
click at [155, 9] on input "0909709256" at bounding box center [139, 15] width 145 height 13
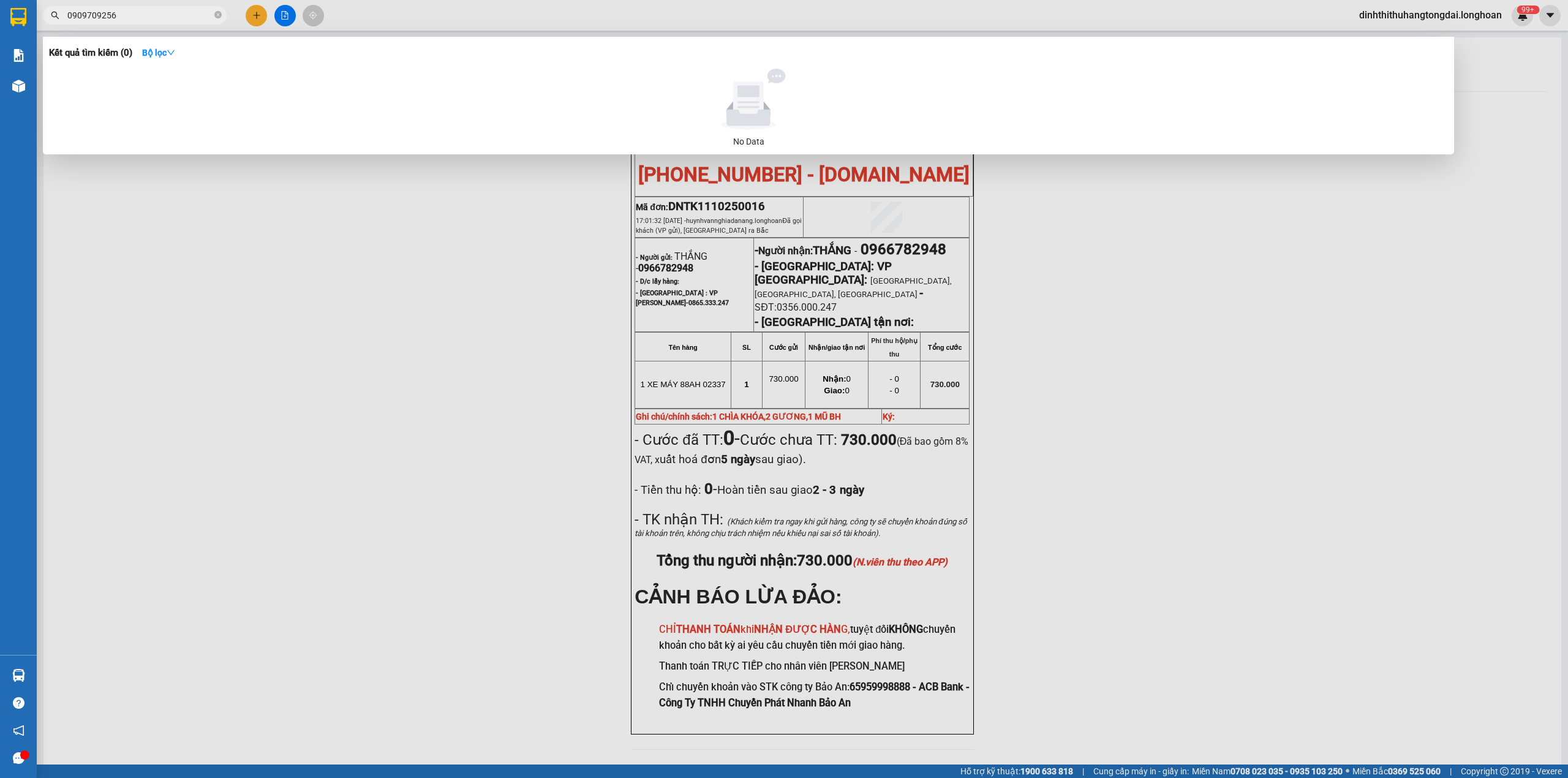
paste input "6328479"
drag, startPoint x: 72, startPoint y: 13, endPoint x: 138, endPoint y: 13, distance: 66.0
click at [138, 13] on input "0906328479" at bounding box center [139, 15] width 145 height 13
paste input "88329458"
drag, startPoint x: 72, startPoint y: 11, endPoint x: 162, endPoint y: 11, distance: 90.0
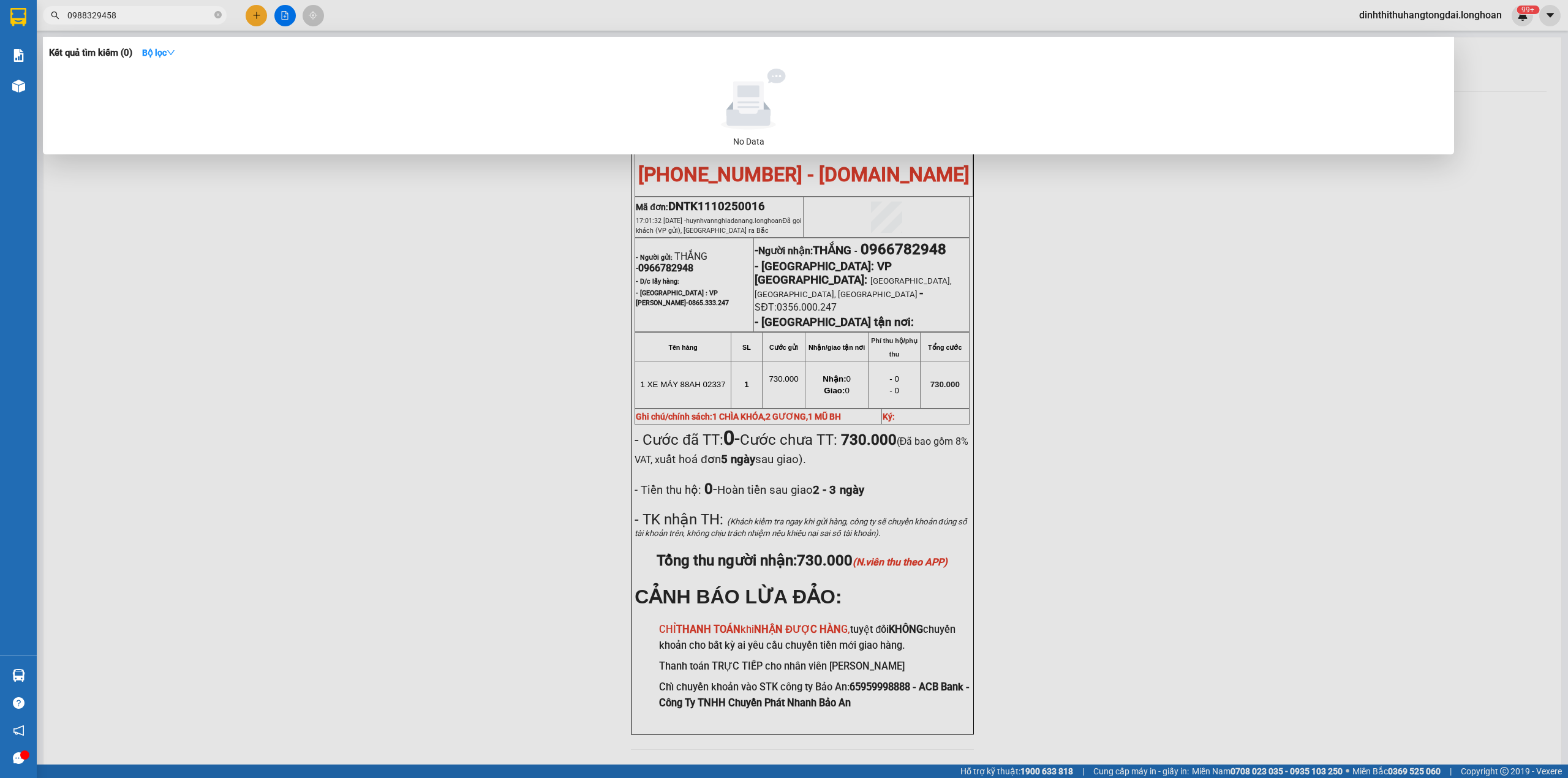
click at [162, 11] on input "0988329458" at bounding box center [139, 15] width 145 height 13
paste input "788905555"
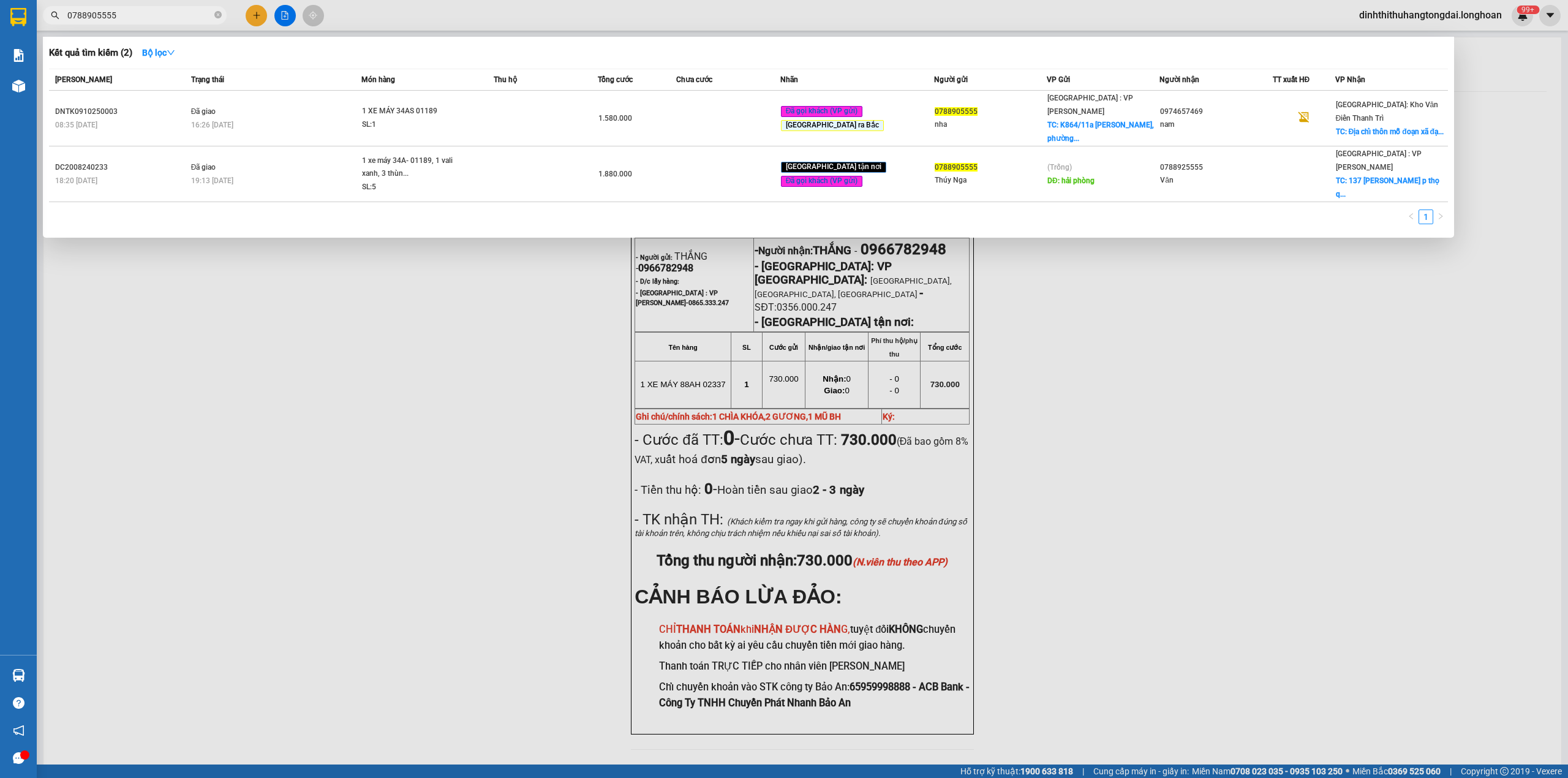
drag, startPoint x: 71, startPoint y: 13, endPoint x: 170, endPoint y: 13, distance: 99.0
click at [170, 13] on input "0788905555" at bounding box center [139, 15] width 145 height 13
paste input "972470396"
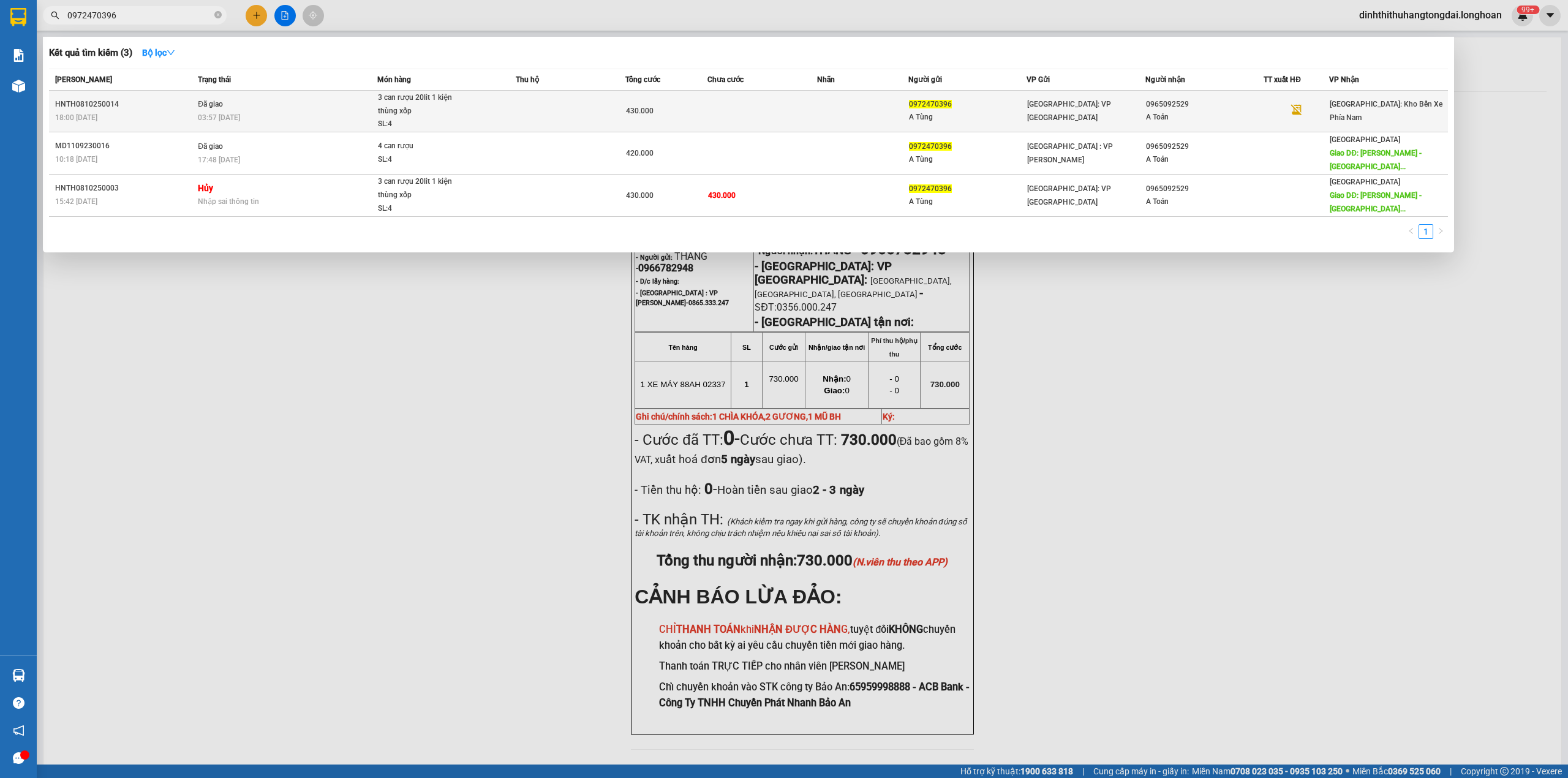
type input "0972470396"
click at [352, 111] on div "03:57 [DATE]" at bounding box center [287, 118] width 179 height 13
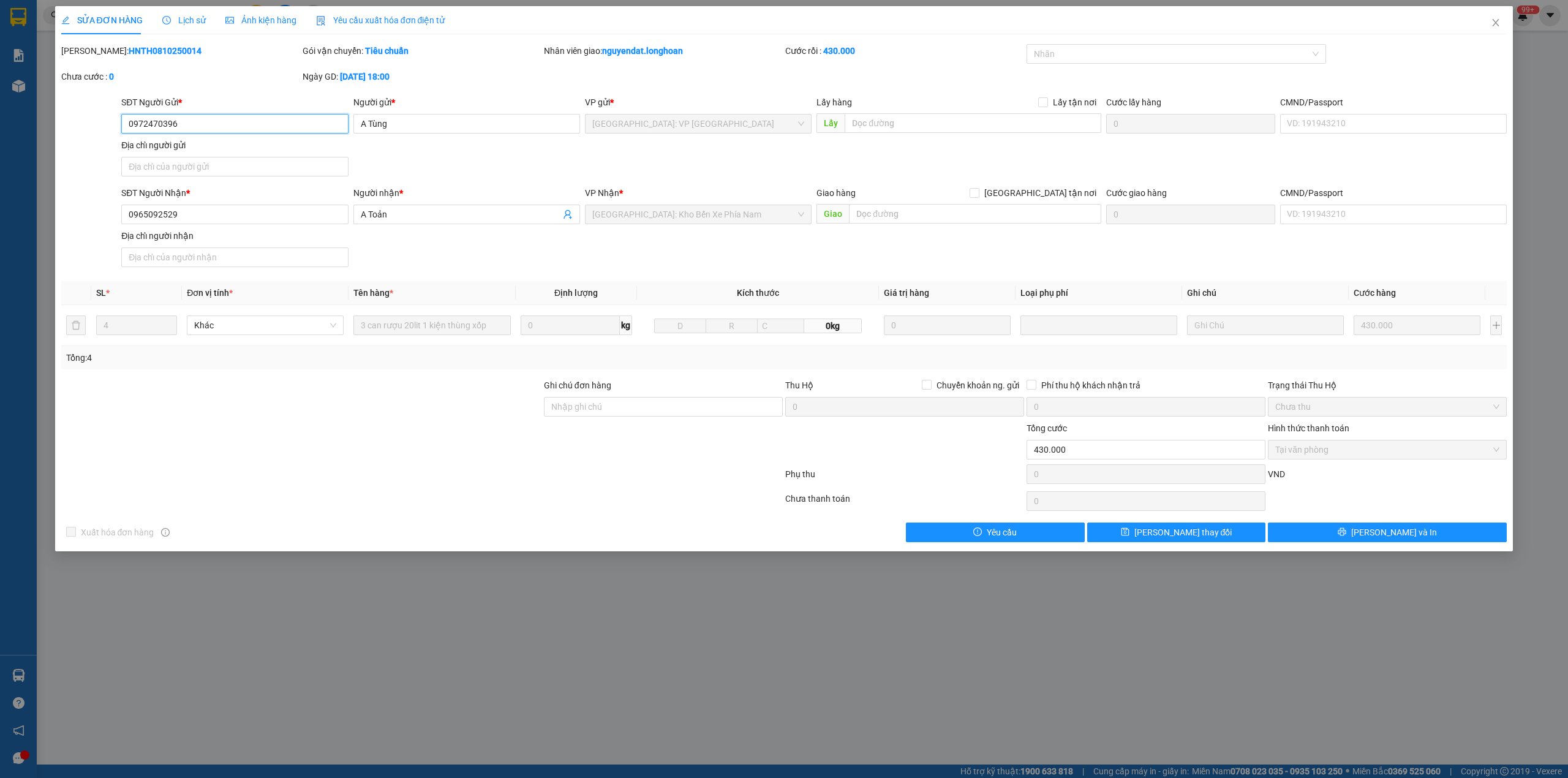
type input "0972470396"
type input "A Tùng"
type input "0965092529"
type input "A Toản"
type input "0"
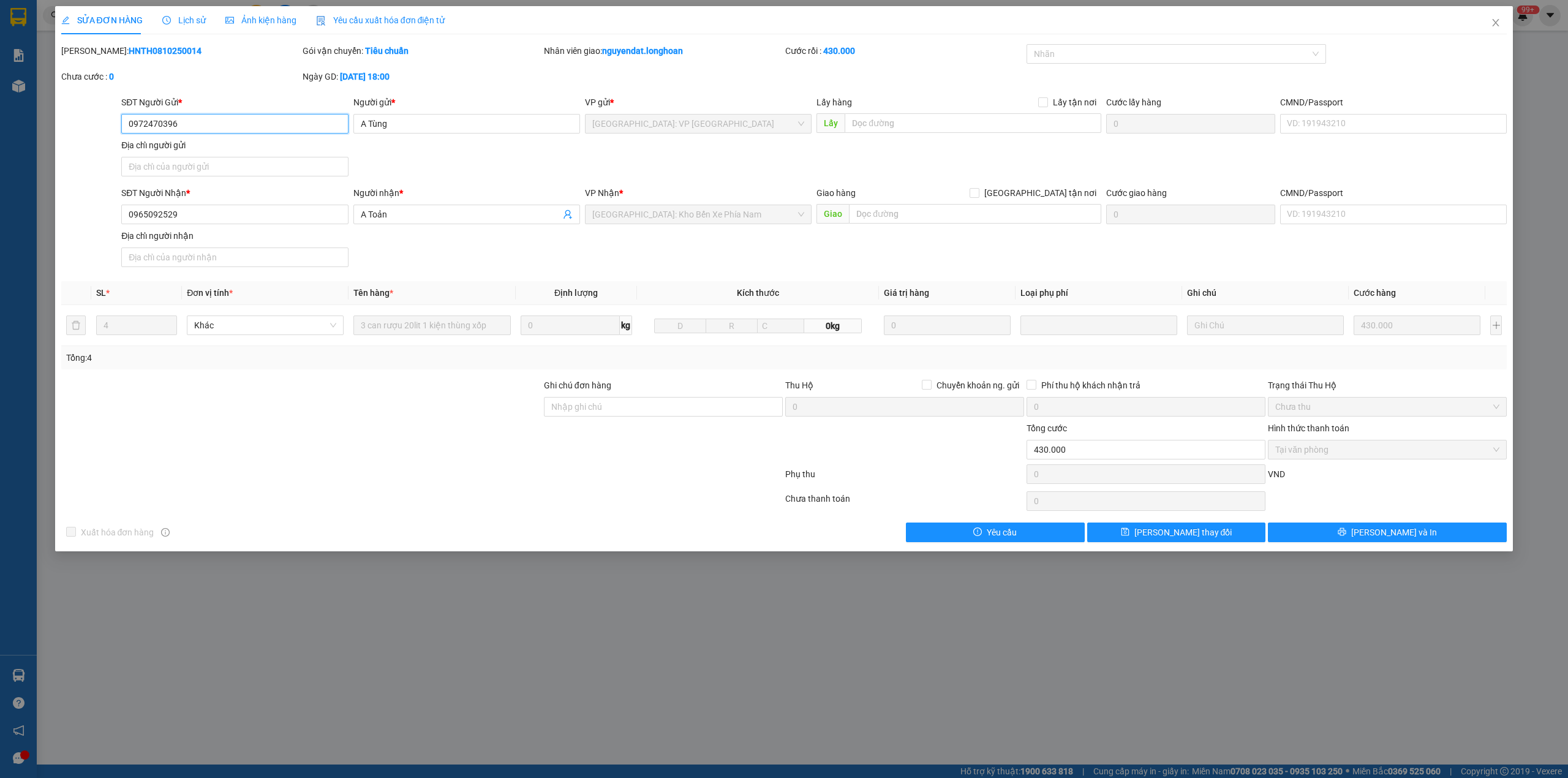
type input "430.000"
click at [129, 51] on b "HNTH0810250014" at bounding box center [165, 50] width 73 height 9
click at [1490, 25] on span "Close" at bounding box center [1496, 23] width 34 height 34
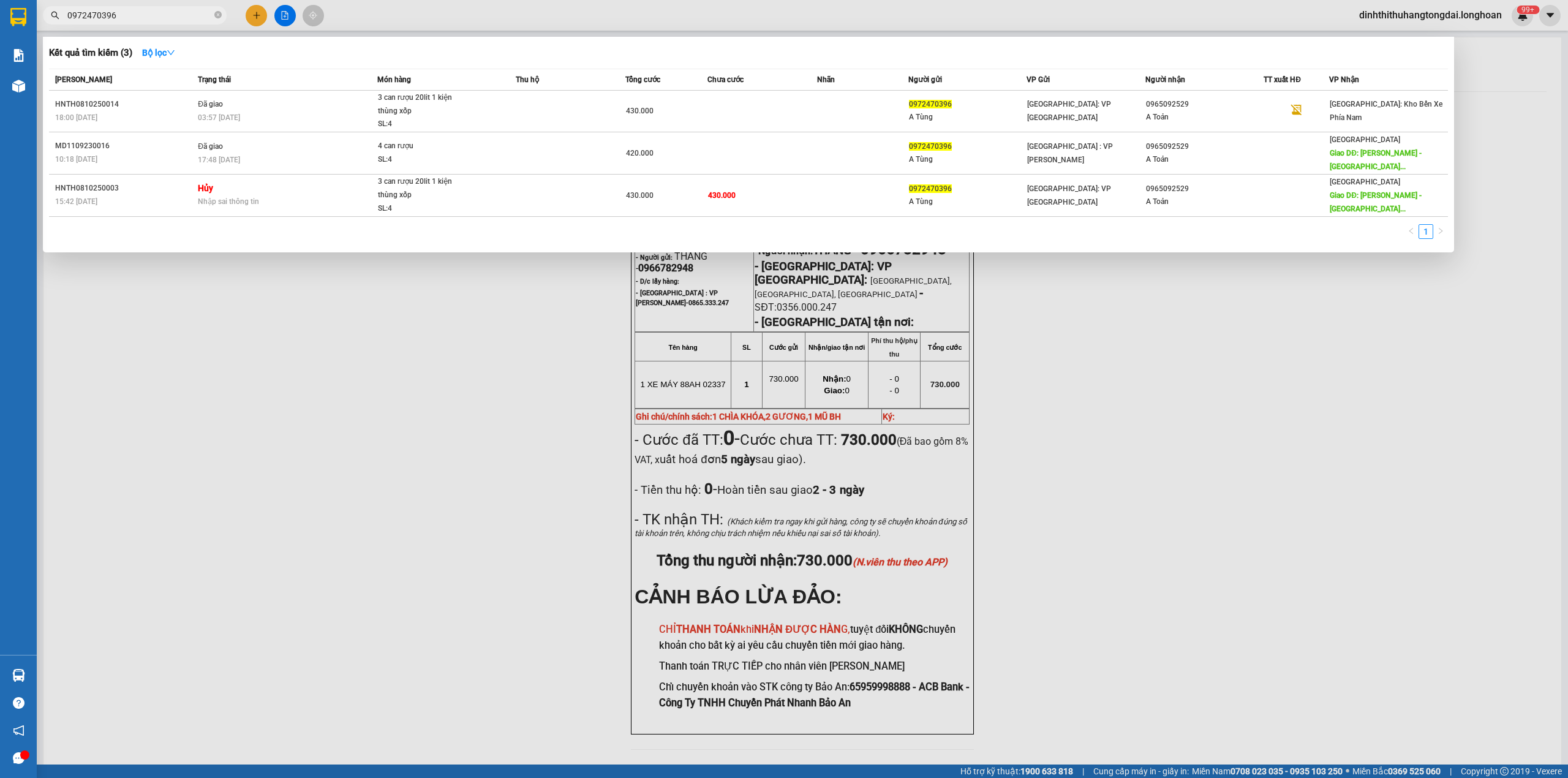
drag, startPoint x: 74, startPoint y: 11, endPoint x: 164, endPoint y: 11, distance: 90.0
click at [164, 11] on input "0972470396" at bounding box center [139, 15] width 145 height 13
paste input "02827584"
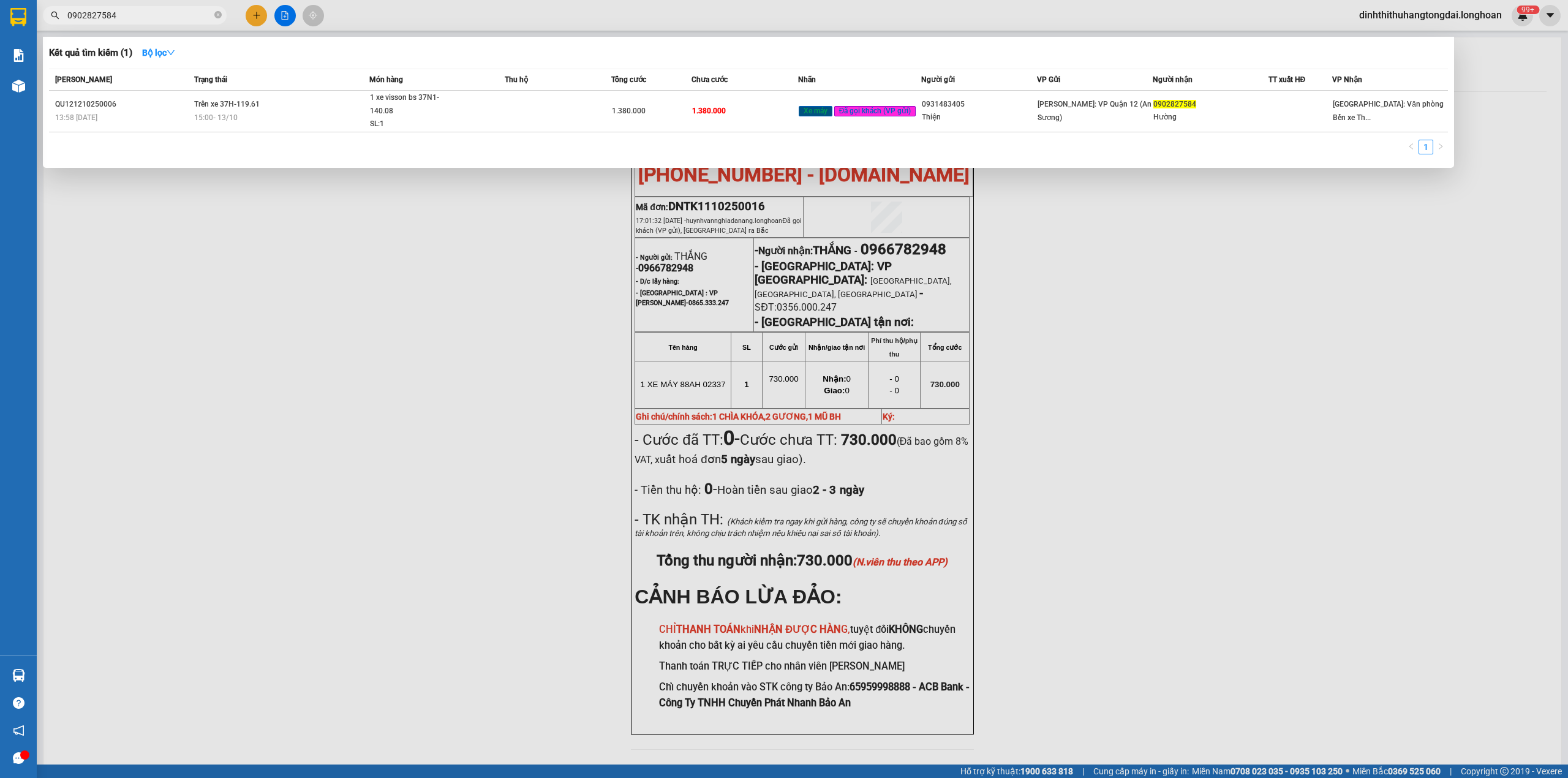
type input "0902827584"
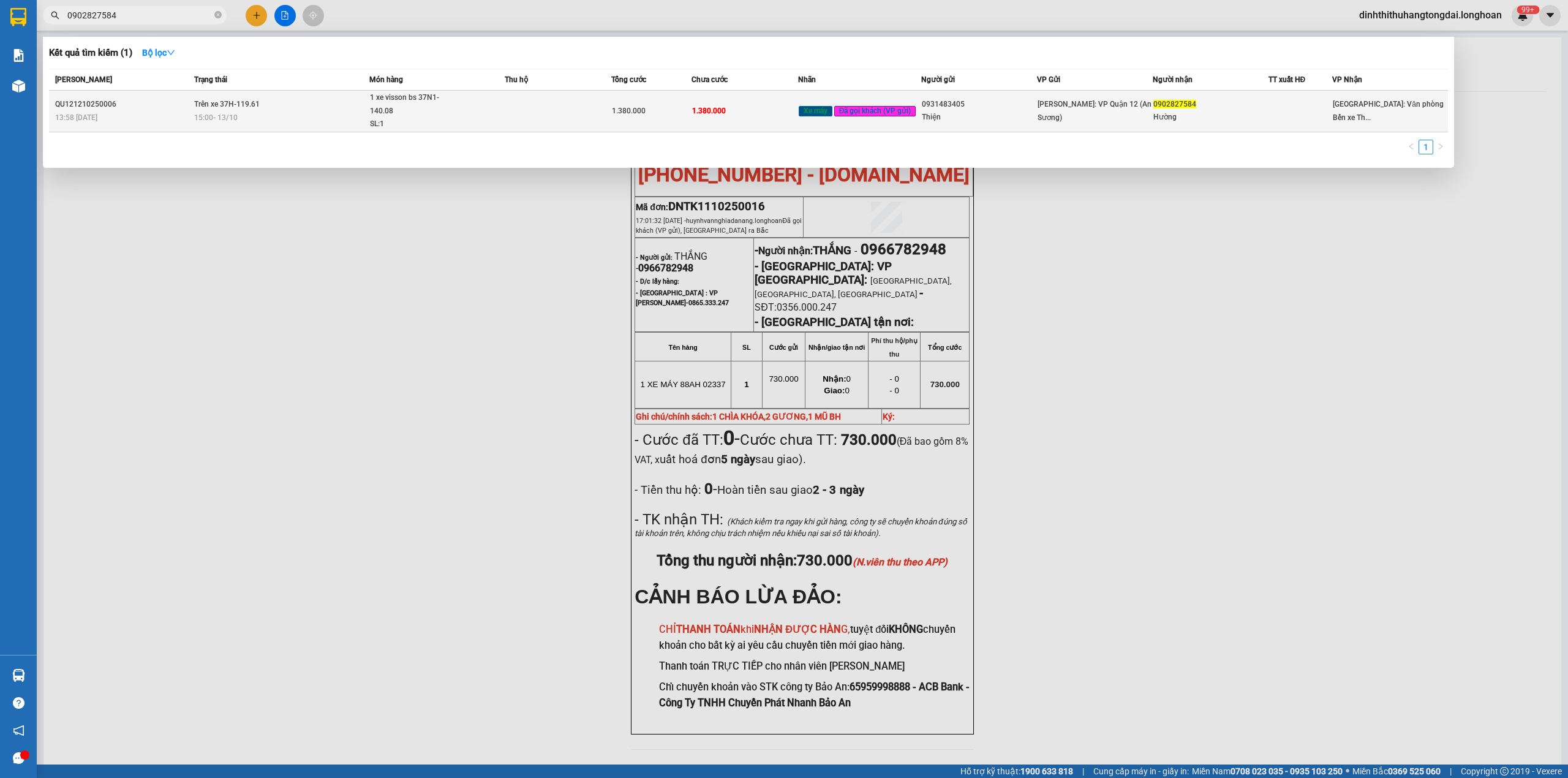
click at [426, 103] on div "1 xe visson bs 37N1-140.08" at bounding box center [415, 104] width 92 height 27
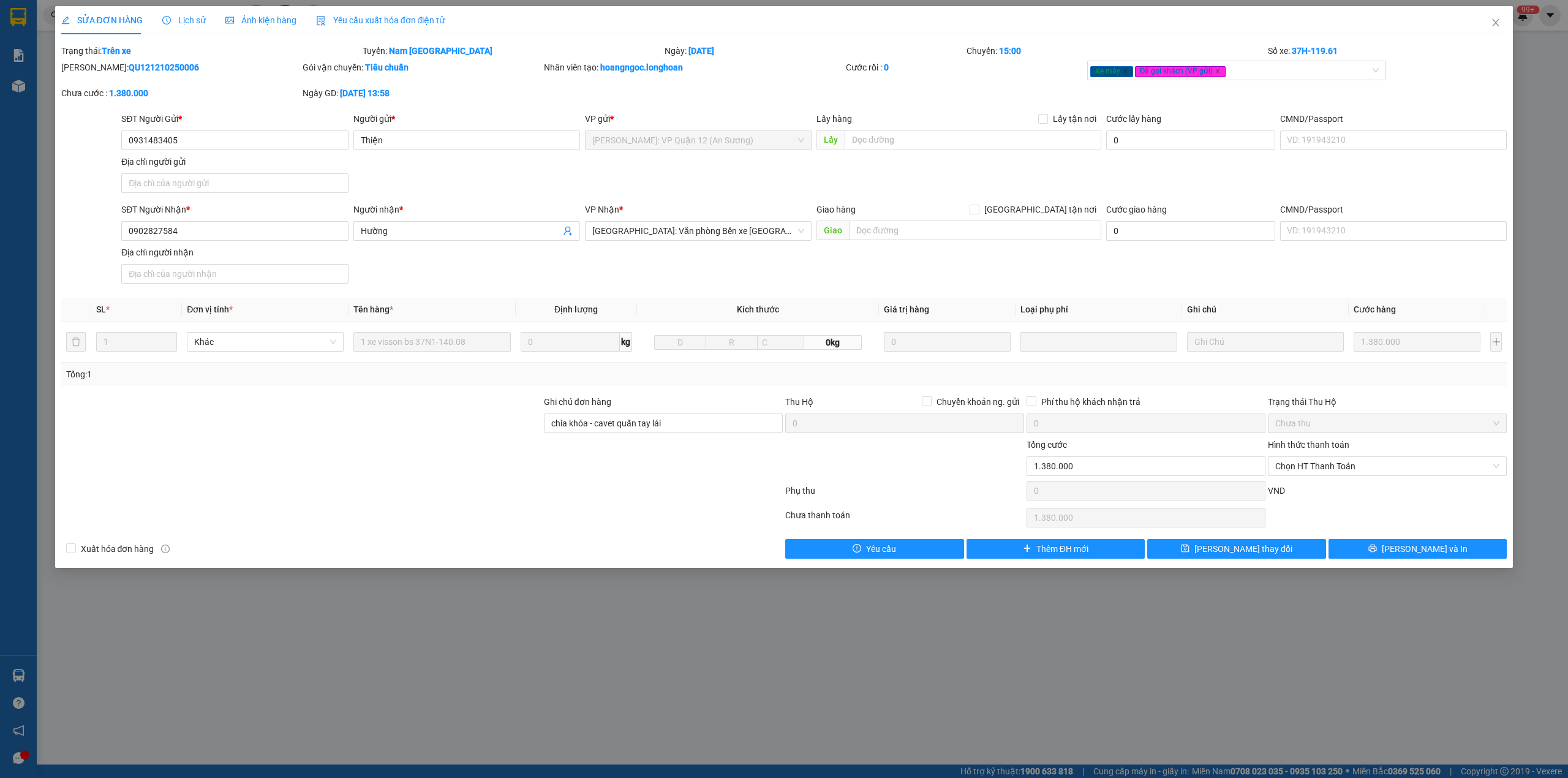
click at [129, 66] on b "QU121210250006" at bounding box center [164, 67] width 70 height 9
click at [1492, 28] on span "Close" at bounding box center [1496, 23] width 34 height 34
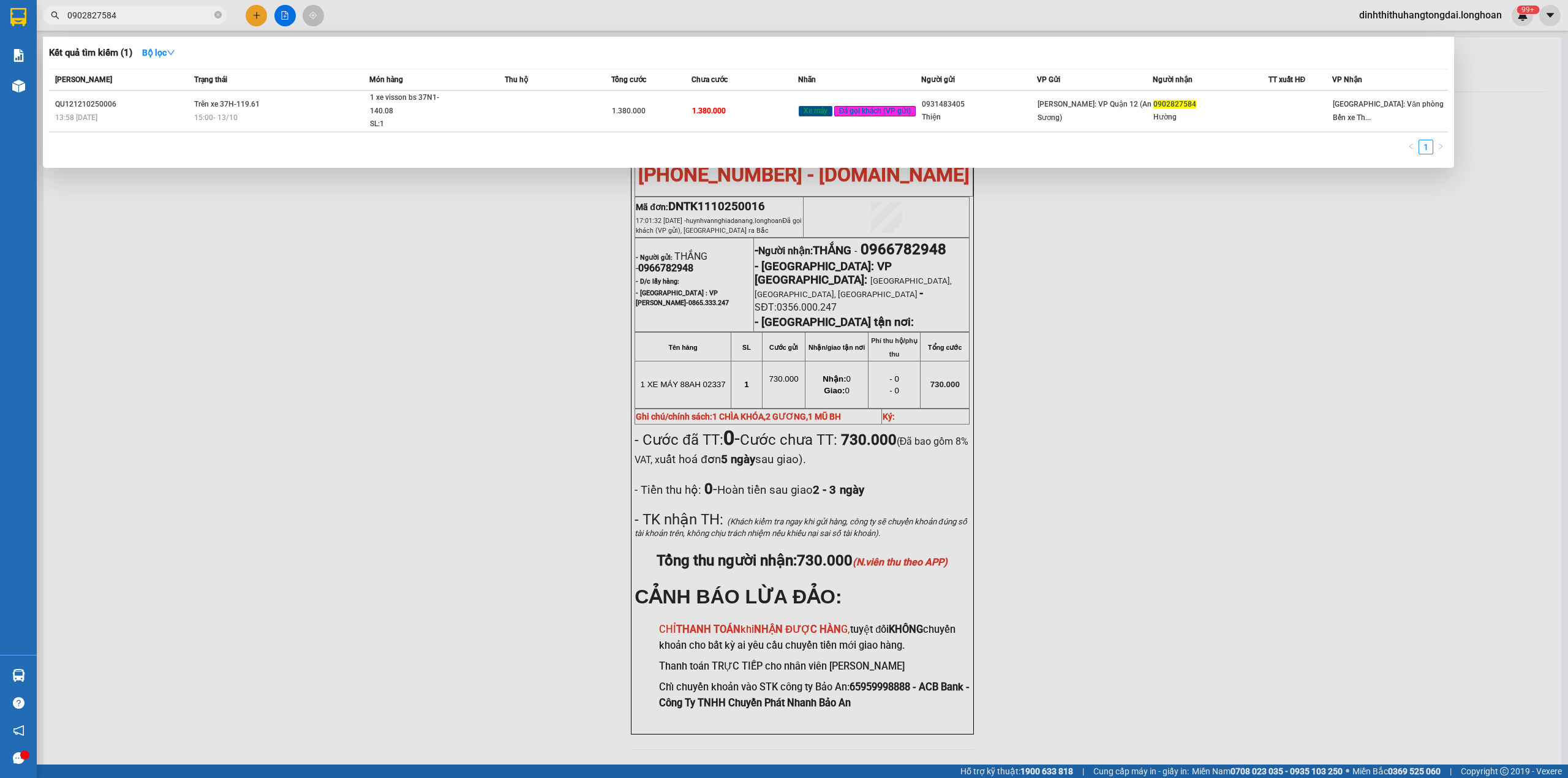
drag, startPoint x: 71, startPoint y: 18, endPoint x: 154, endPoint y: 17, distance: 83.0
click at [154, 17] on input "0902827584" at bounding box center [139, 15] width 145 height 13
paste input "5089750"
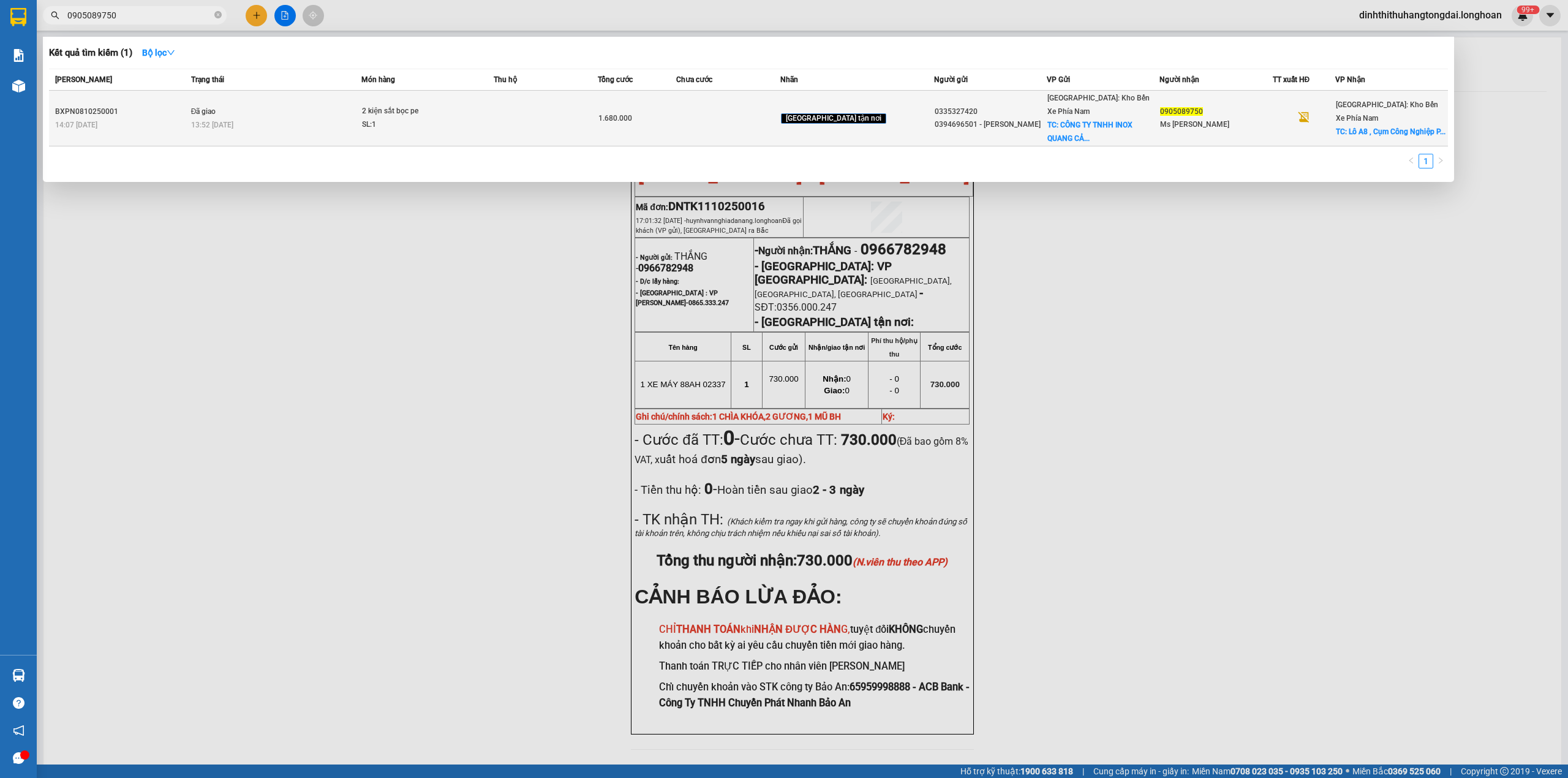
click at [469, 124] on td "2 kiện sắt bọc pe SL: 1" at bounding box center [427, 118] width 132 height 56
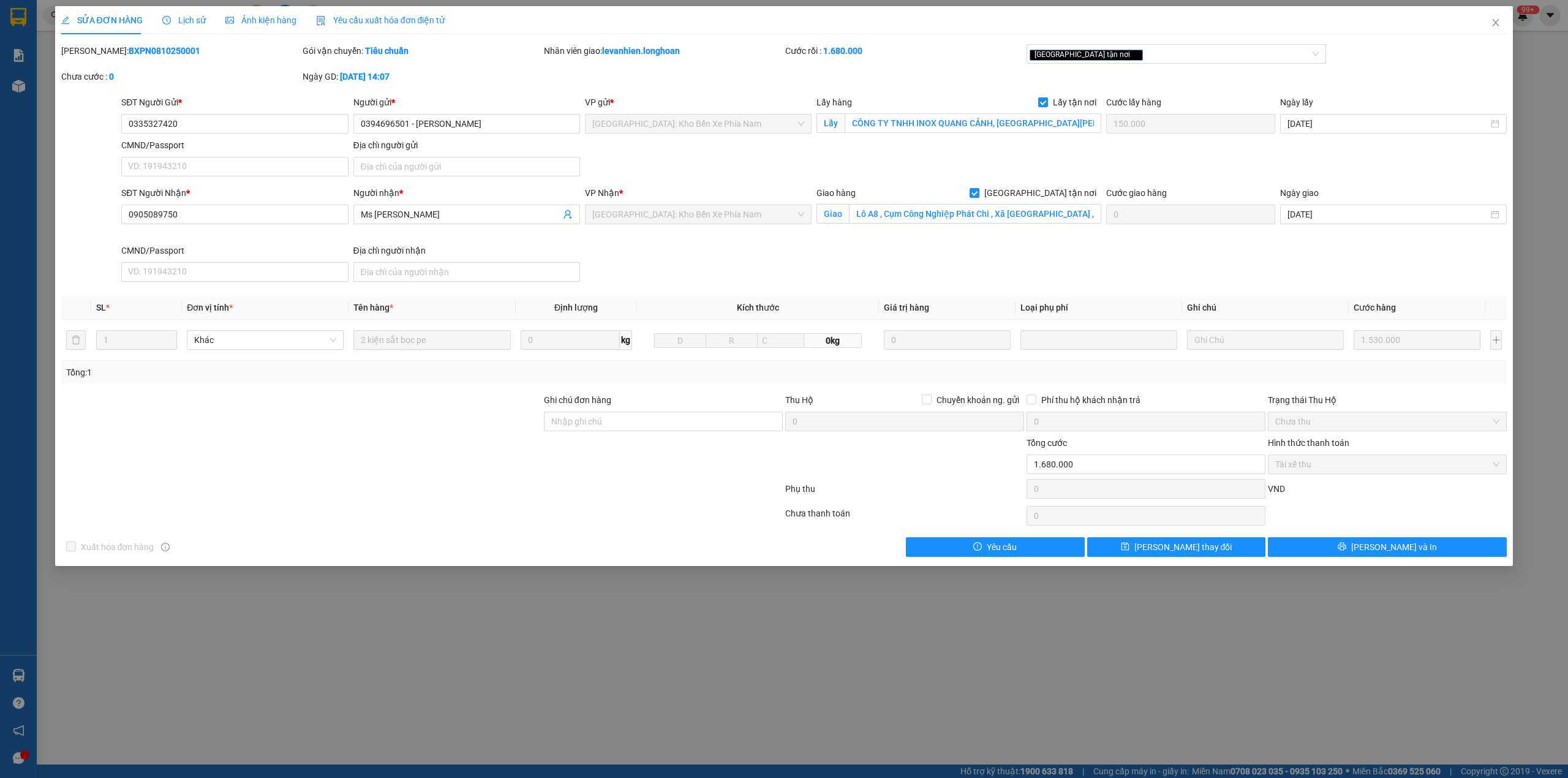
click at [129, 53] on b "BXPN0810250001" at bounding box center [165, 50] width 72 height 9
click at [1486, 24] on span "Close" at bounding box center [1496, 23] width 34 height 34
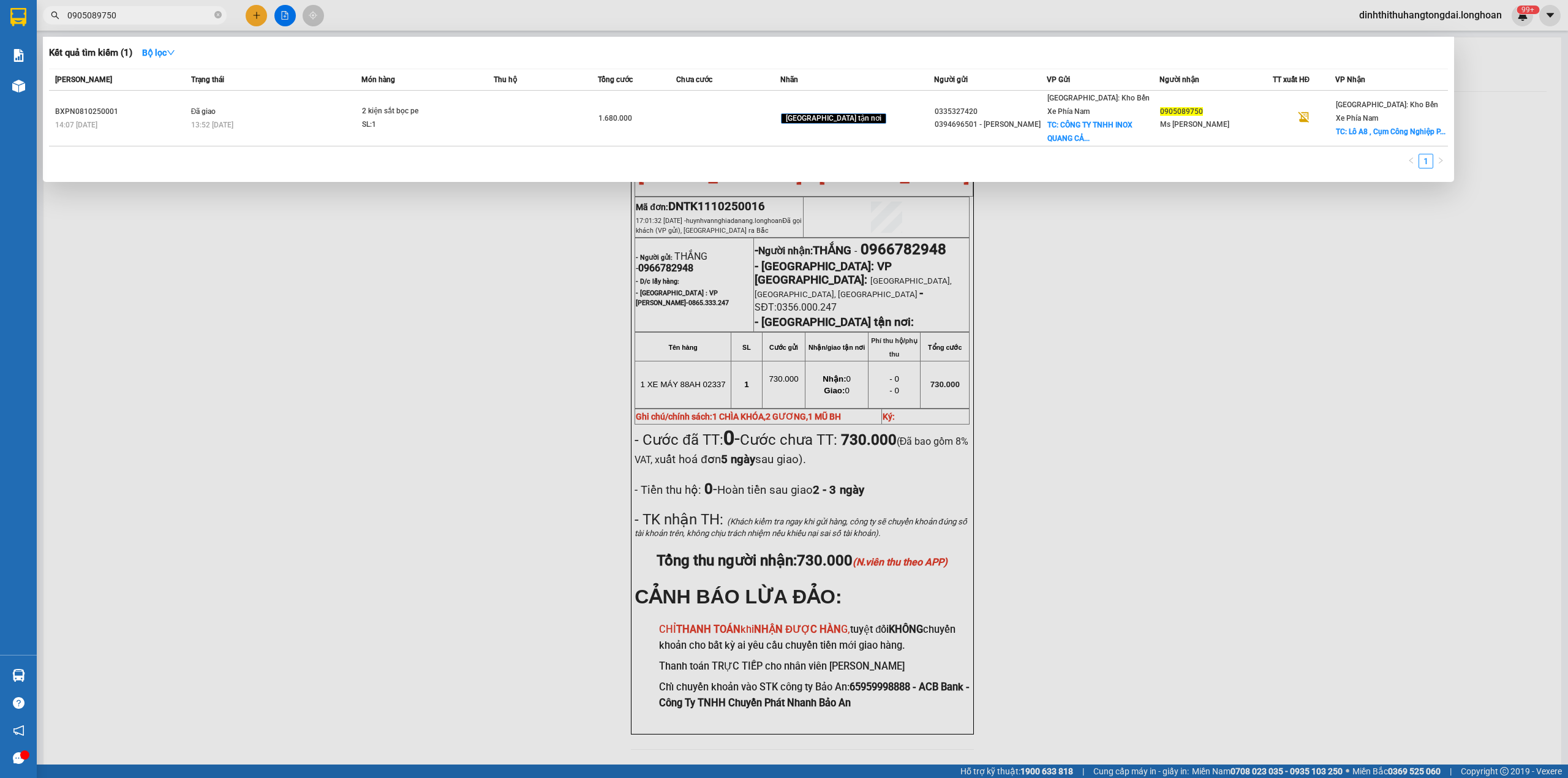
drag, startPoint x: 72, startPoint y: 10, endPoint x: 165, endPoint y: 15, distance: 93.1
click at [165, 15] on input "0905089750" at bounding box center [139, 15] width 145 height 13
paste input "67382622"
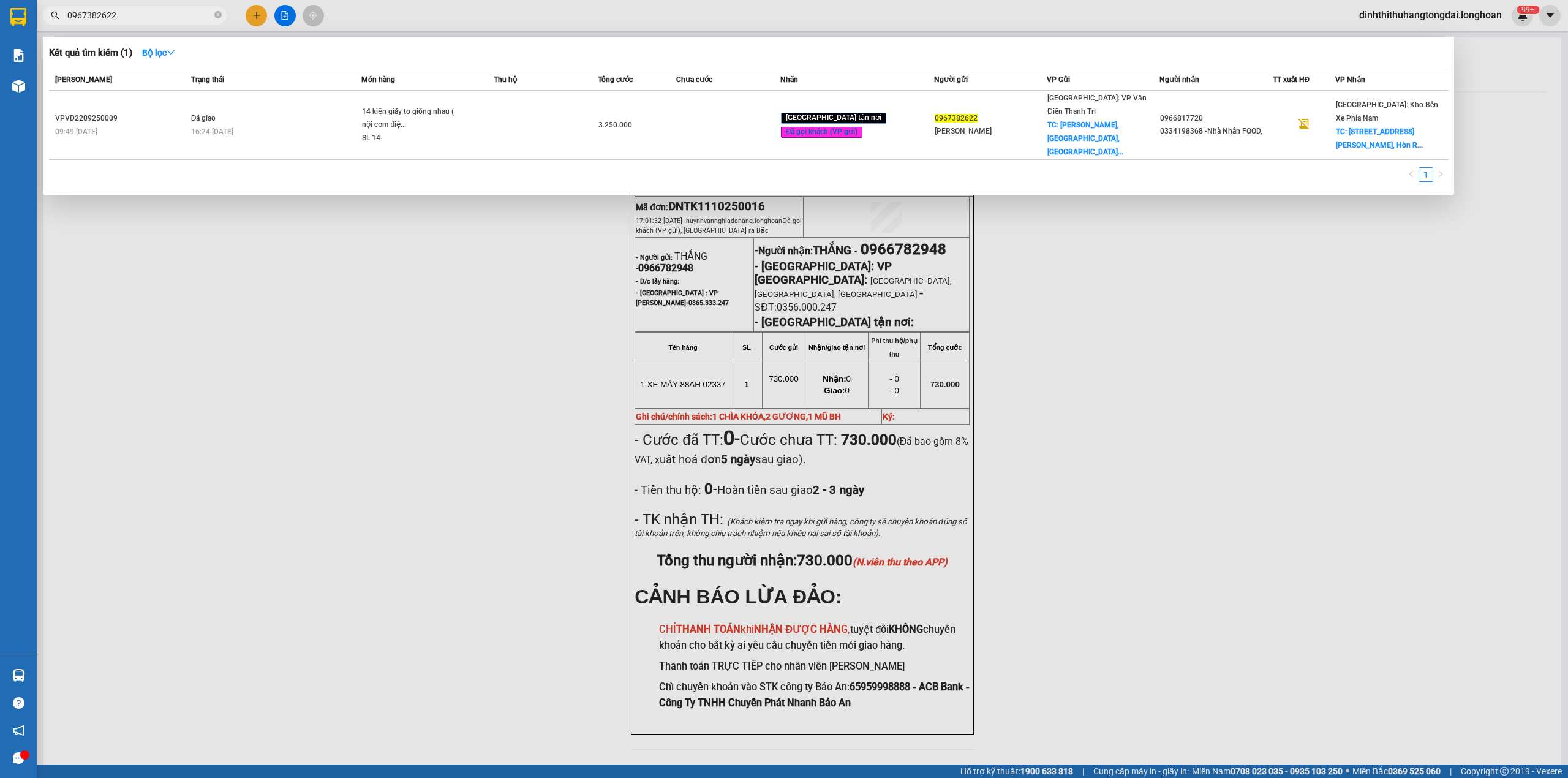
drag, startPoint x: 72, startPoint y: 15, endPoint x: 175, endPoint y: 15, distance: 103.0
click at [175, 15] on input "0967382622" at bounding box center [139, 15] width 145 height 13
paste input "6817720"
click at [89, 16] on input "0966817720" at bounding box center [139, 15] width 145 height 13
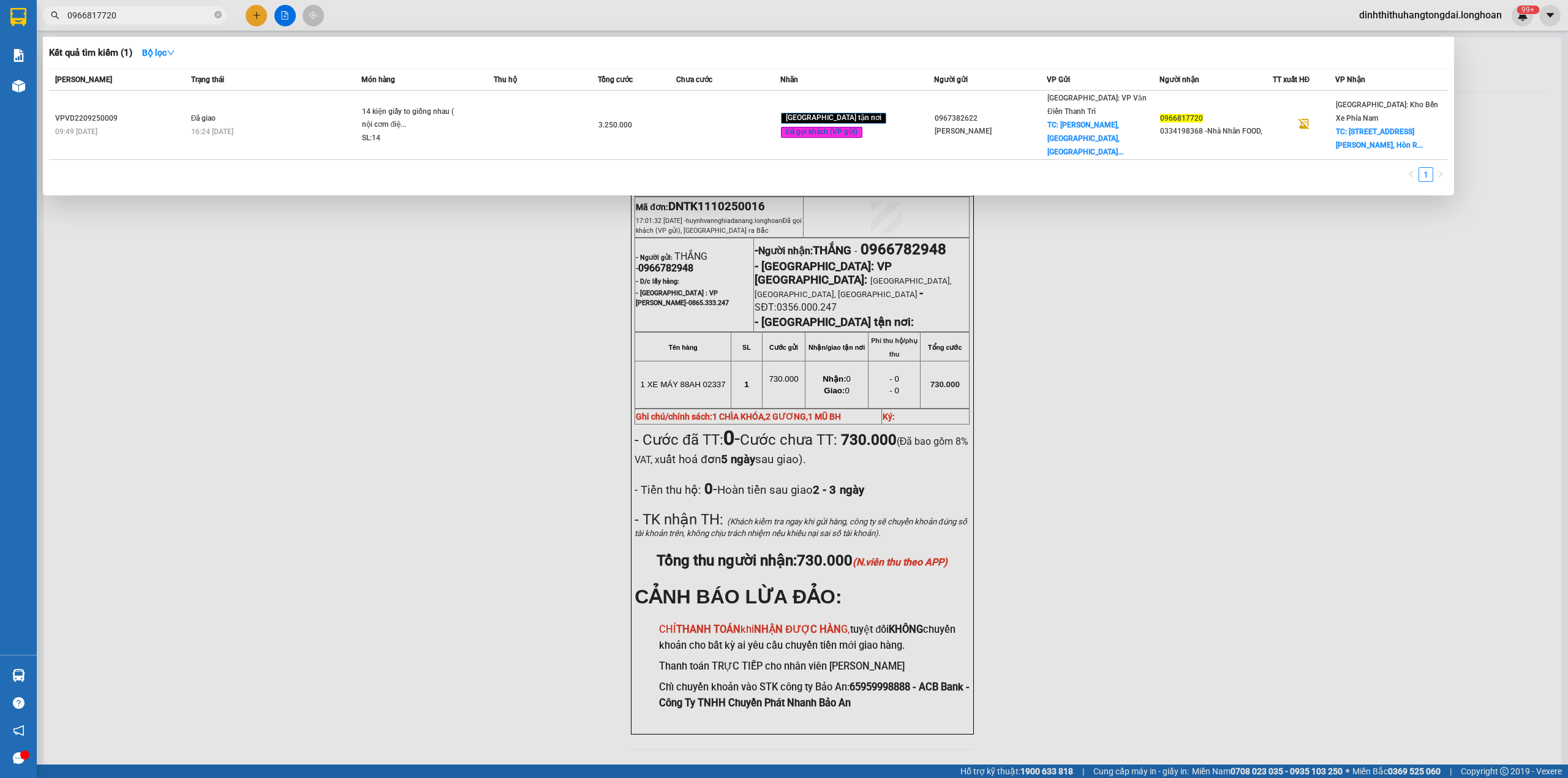
paste input "334189368"
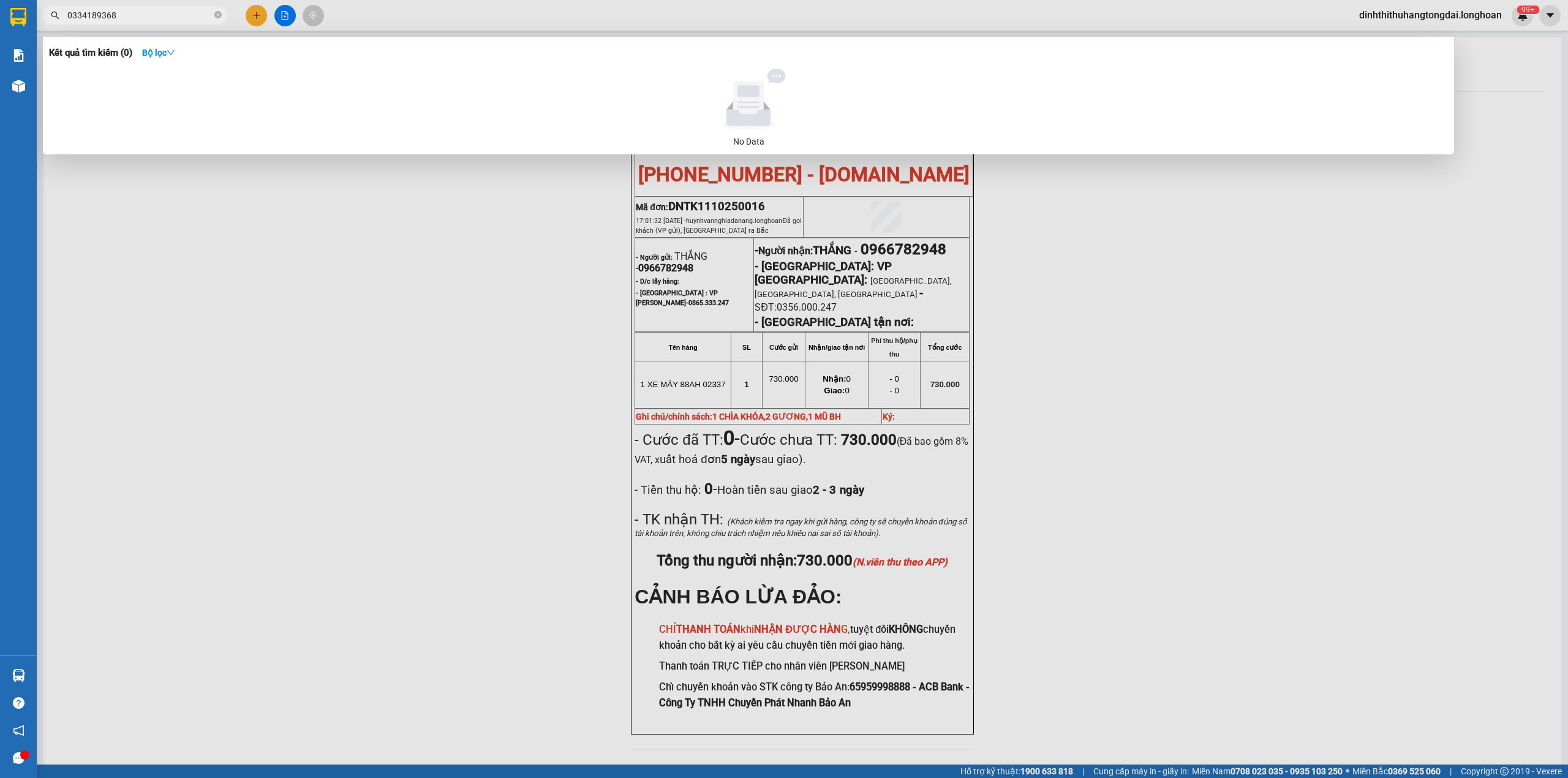
drag, startPoint x: 72, startPoint y: 16, endPoint x: 167, endPoint y: 16, distance: 95.0
click at [167, 16] on input "0334189368" at bounding box center [139, 15] width 145 height 13
paste input "76879297"
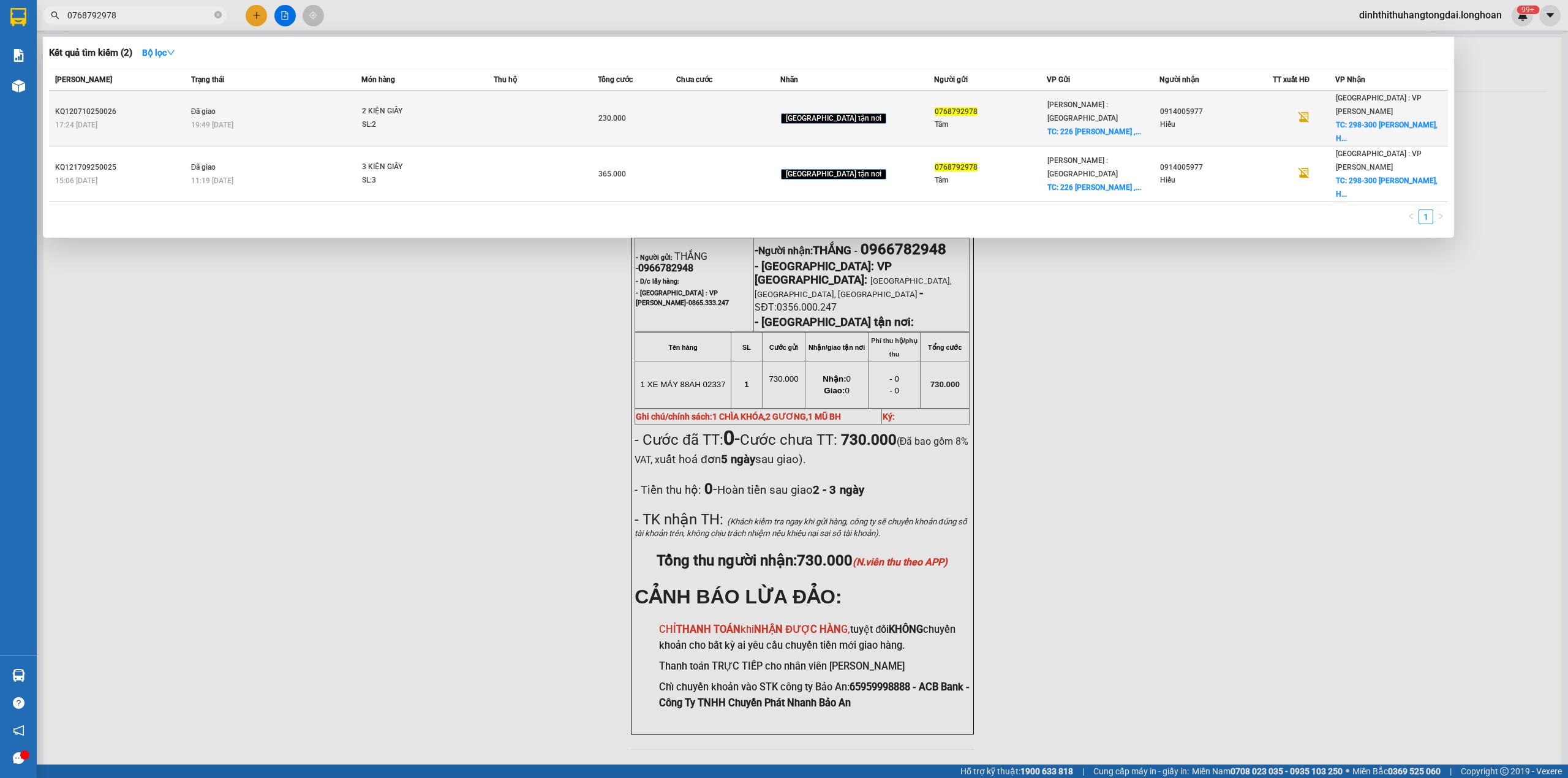
click at [454, 105] on div "2 KIỆN GIẤY" at bounding box center [408, 112] width 92 height 13
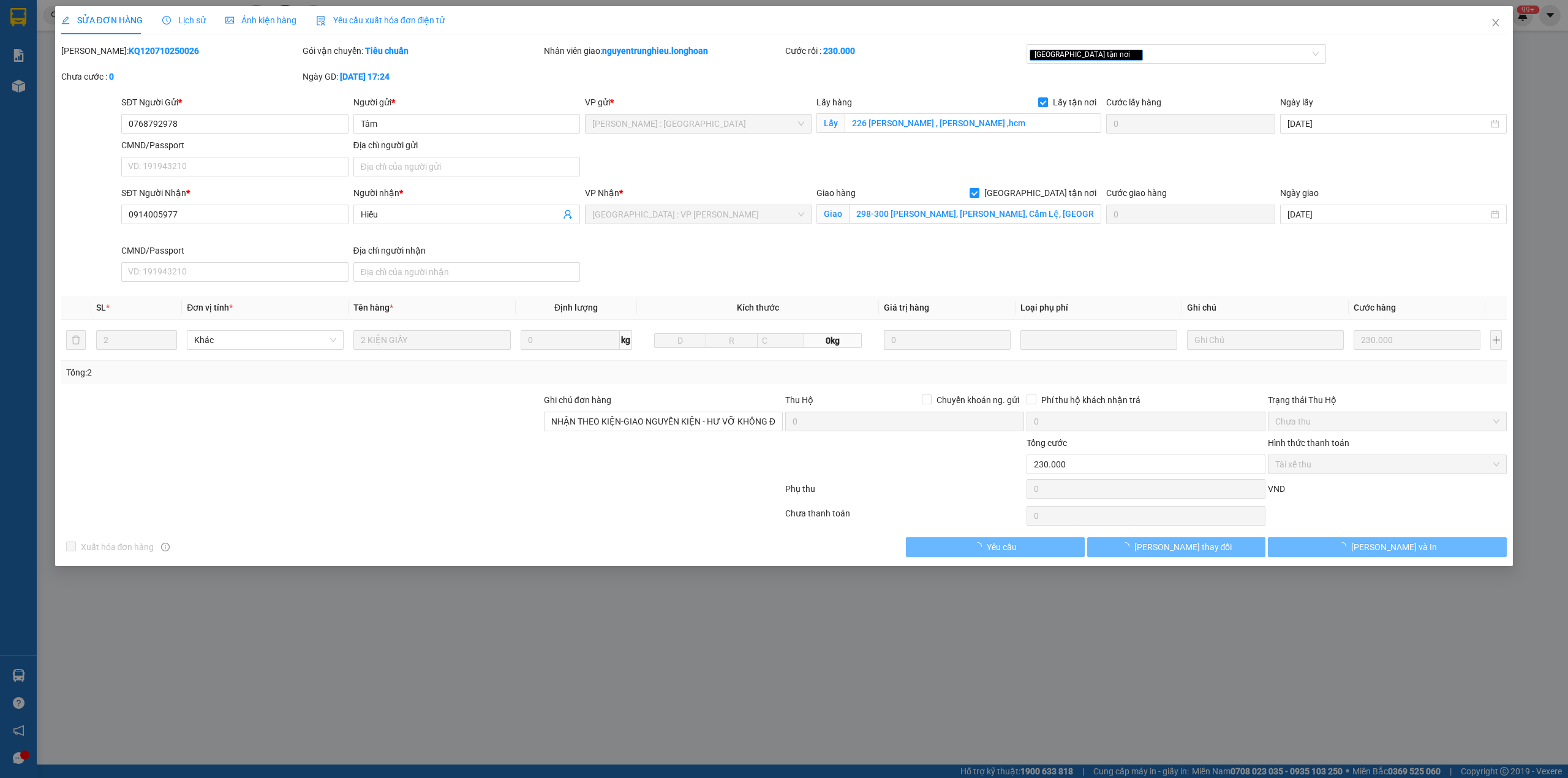
click at [129, 50] on b "KQ120710250026" at bounding box center [164, 50] width 70 height 9
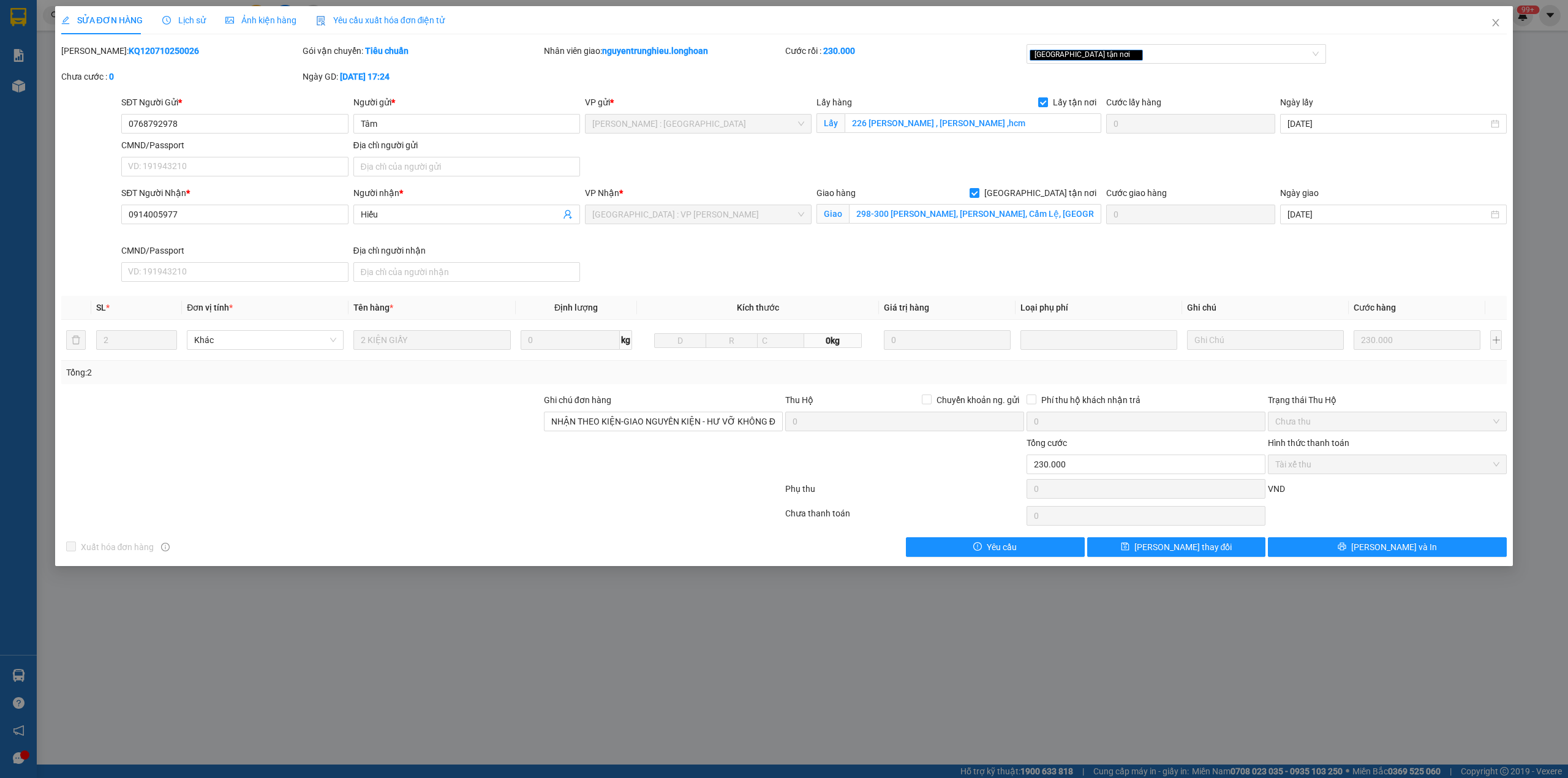
click at [129, 50] on b "KQ120710250026" at bounding box center [164, 50] width 70 height 9
click at [1504, 13] on span "Close" at bounding box center [1496, 23] width 34 height 34
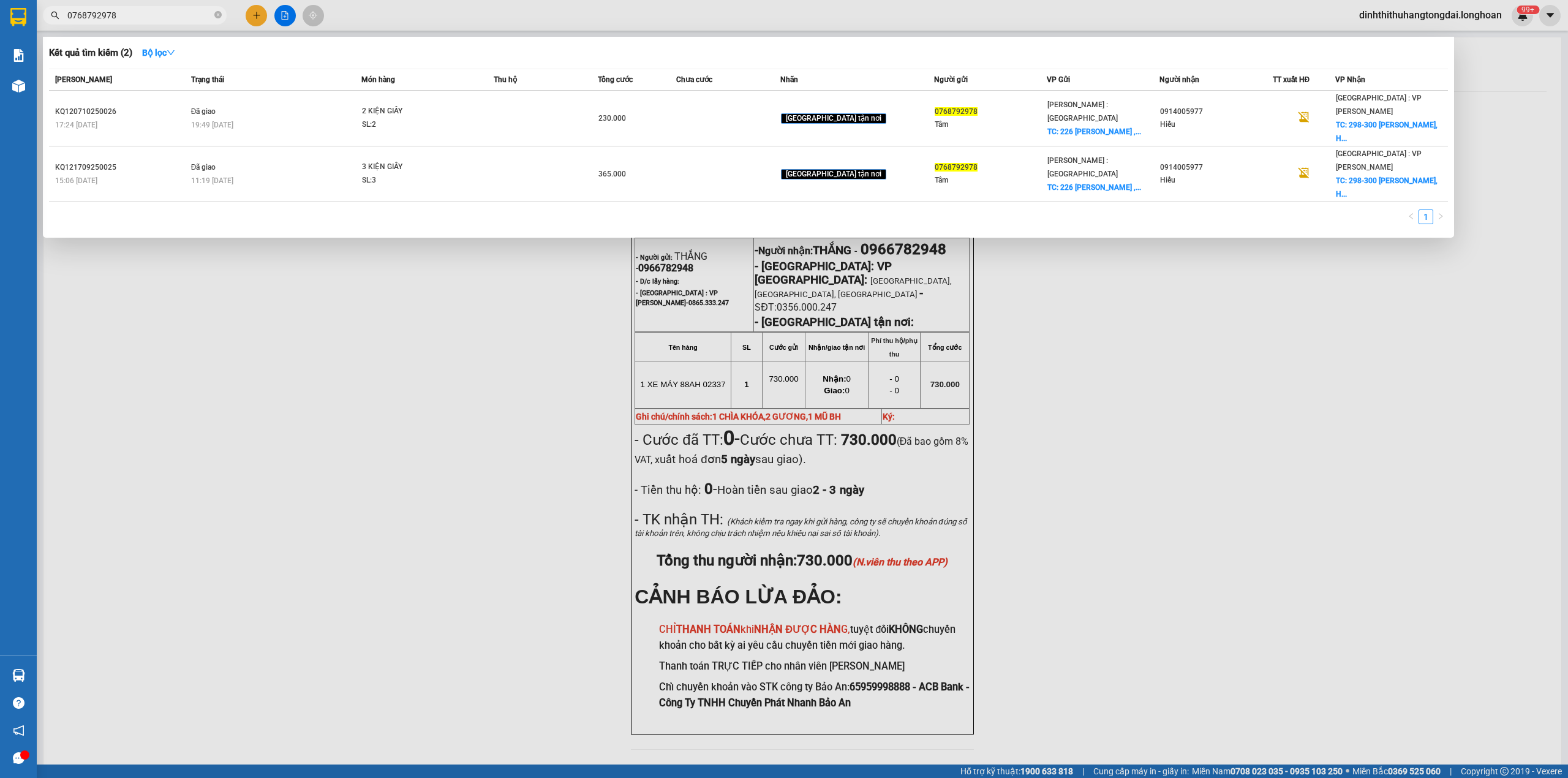
drag, startPoint x: 72, startPoint y: 12, endPoint x: 157, endPoint y: 21, distance: 85.5
click at [157, 21] on input "0768792978" at bounding box center [139, 15] width 145 height 13
paste input "906361279"
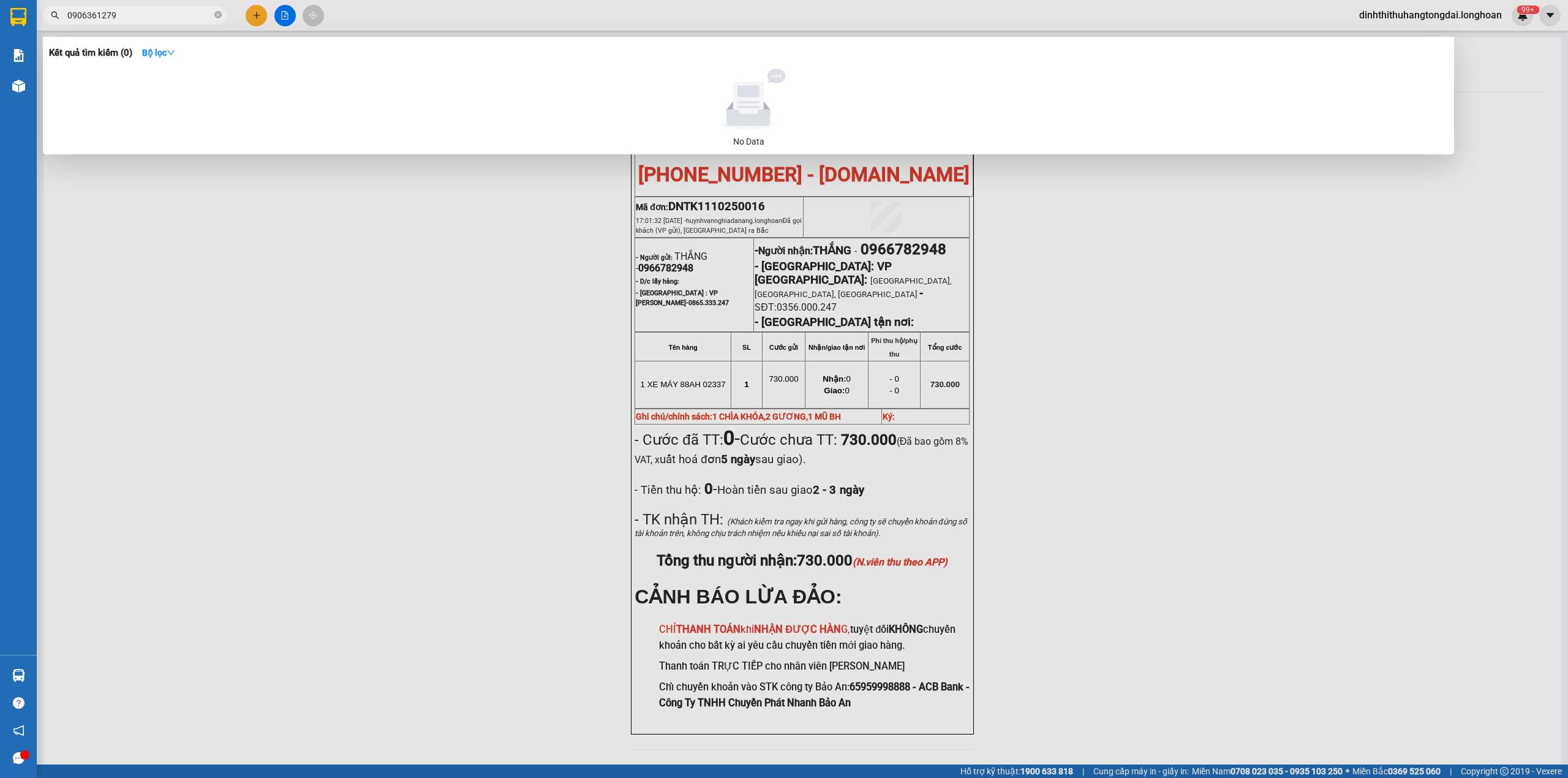
drag, startPoint x: 71, startPoint y: 15, endPoint x: 148, endPoint y: 15, distance: 77.0
click at [148, 15] on input "0906361279" at bounding box center [139, 15] width 145 height 13
paste input "358868246"
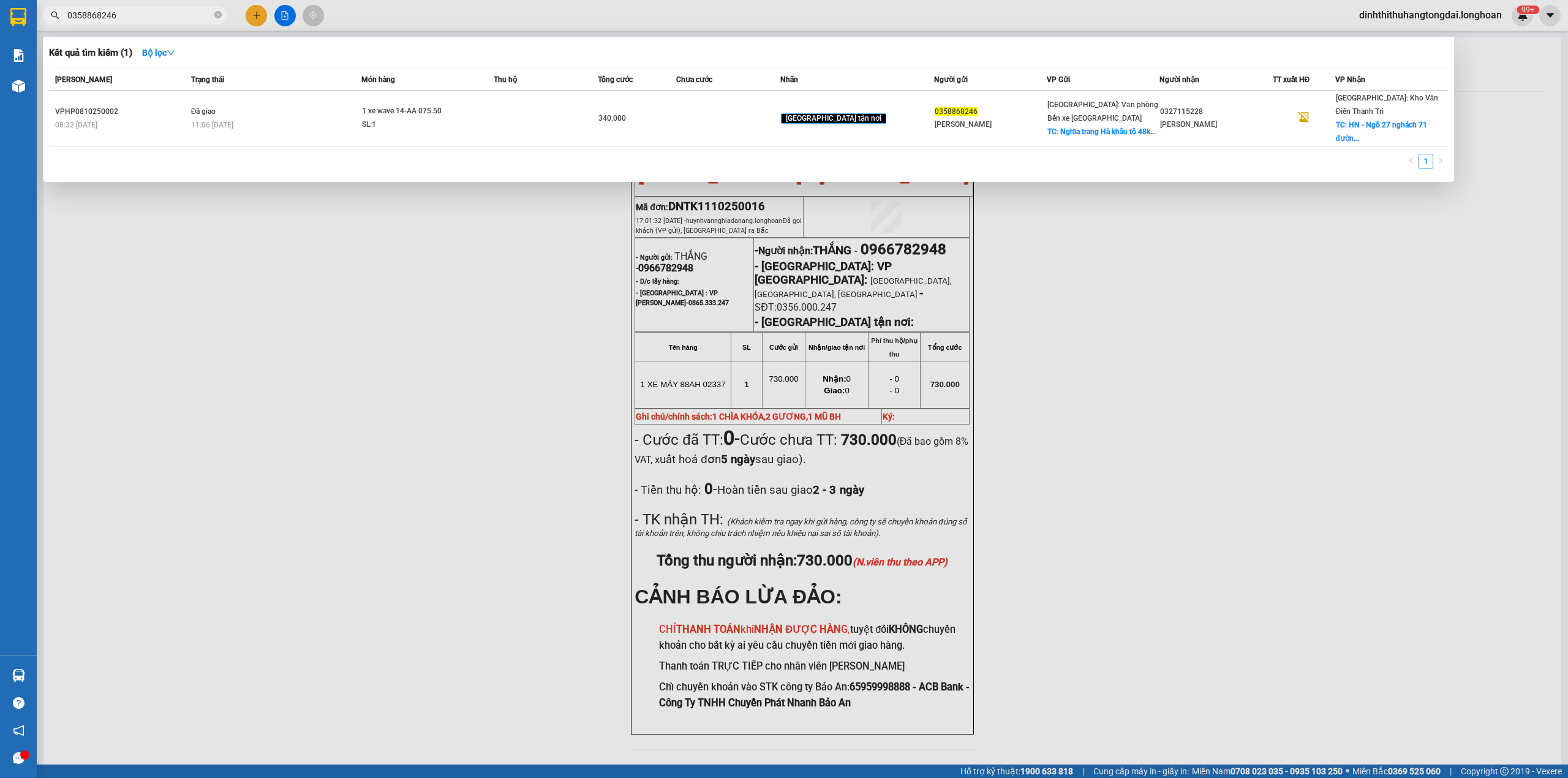
click at [284, 118] on div "11:06 [DATE]" at bounding box center [277, 125] width 171 height 13
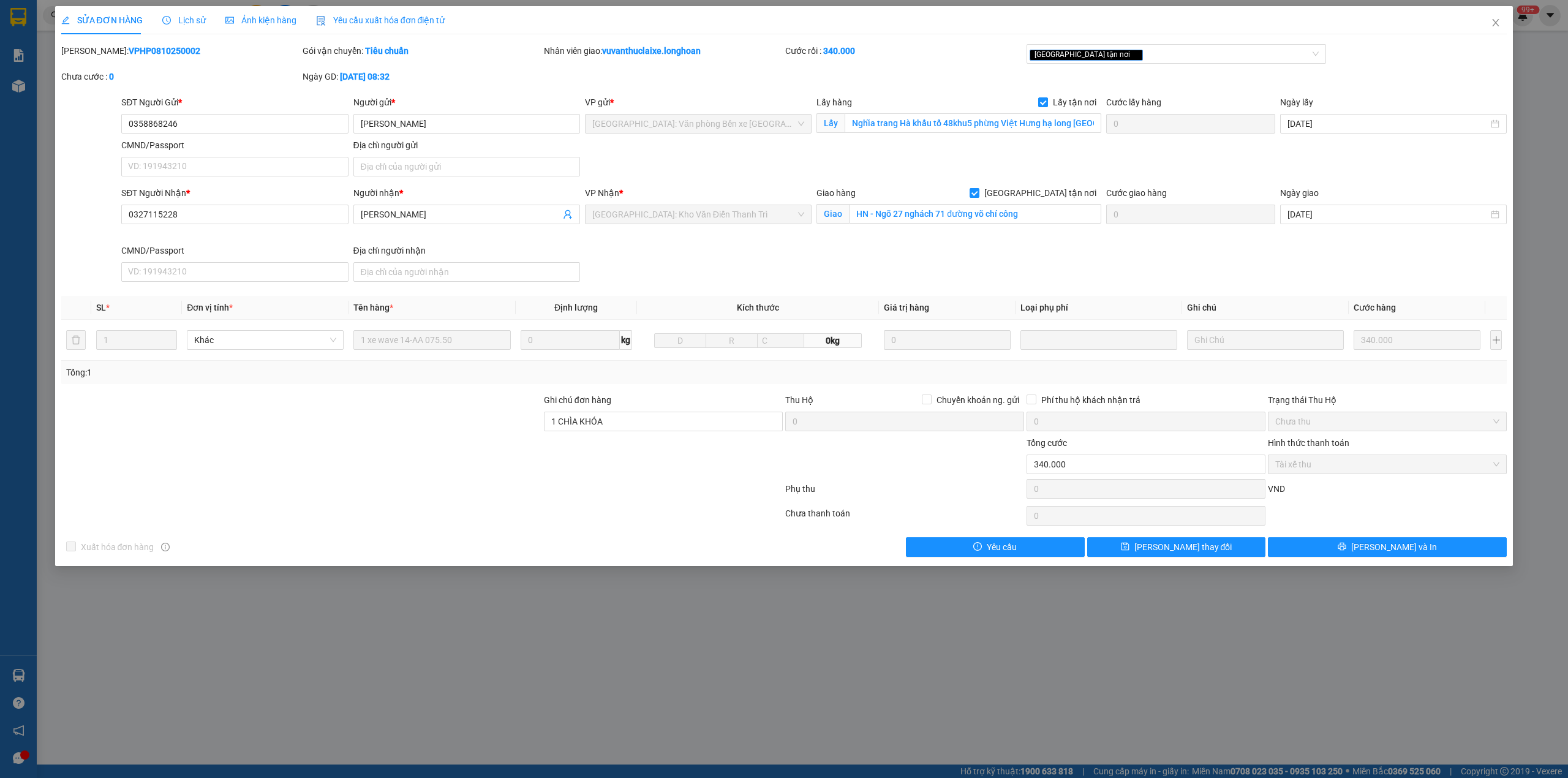
click at [129, 50] on b "VPHP0810250002" at bounding box center [165, 50] width 72 height 9
click at [1490, 22] on span "Close" at bounding box center [1496, 23] width 34 height 34
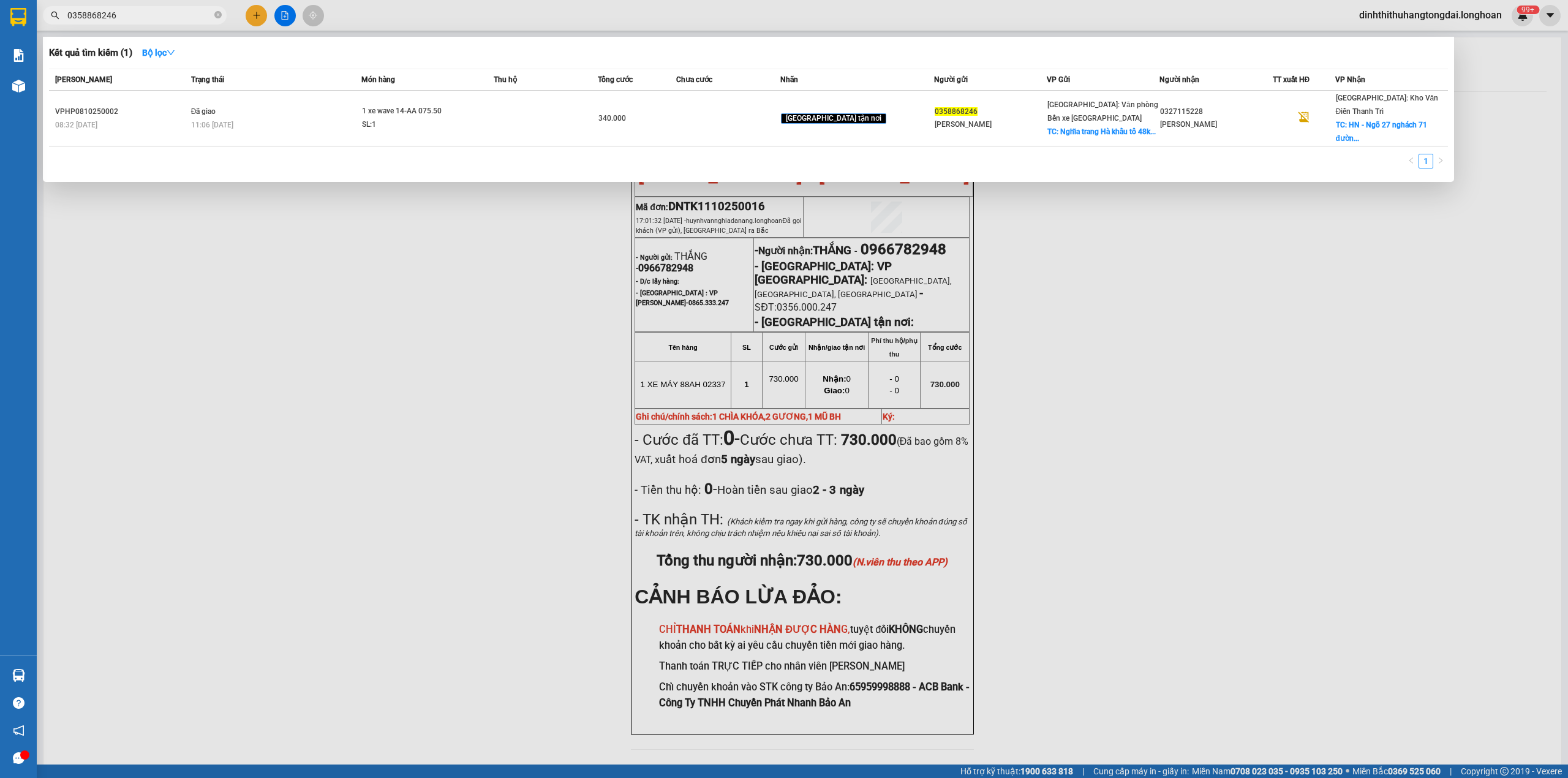
drag, startPoint x: 72, startPoint y: 15, endPoint x: 137, endPoint y: 15, distance: 65.0
click at [137, 15] on input "0358868246" at bounding box center [139, 15] width 145 height 13
paste input "69729140"
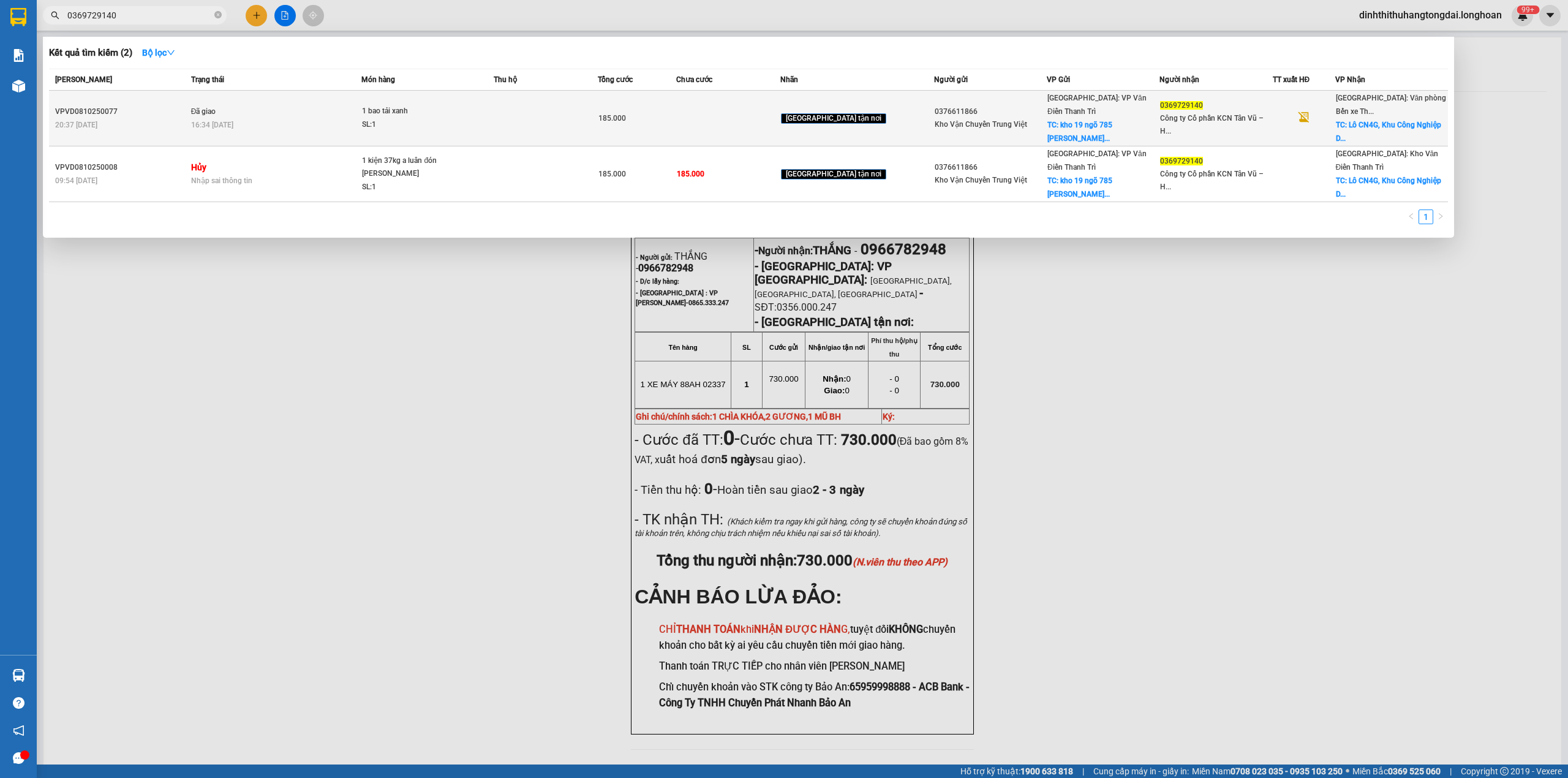
click at [332, 93] on td "Đã giao 16:34 [DATE]" at bounding box center [275, 118] width 174 height 56
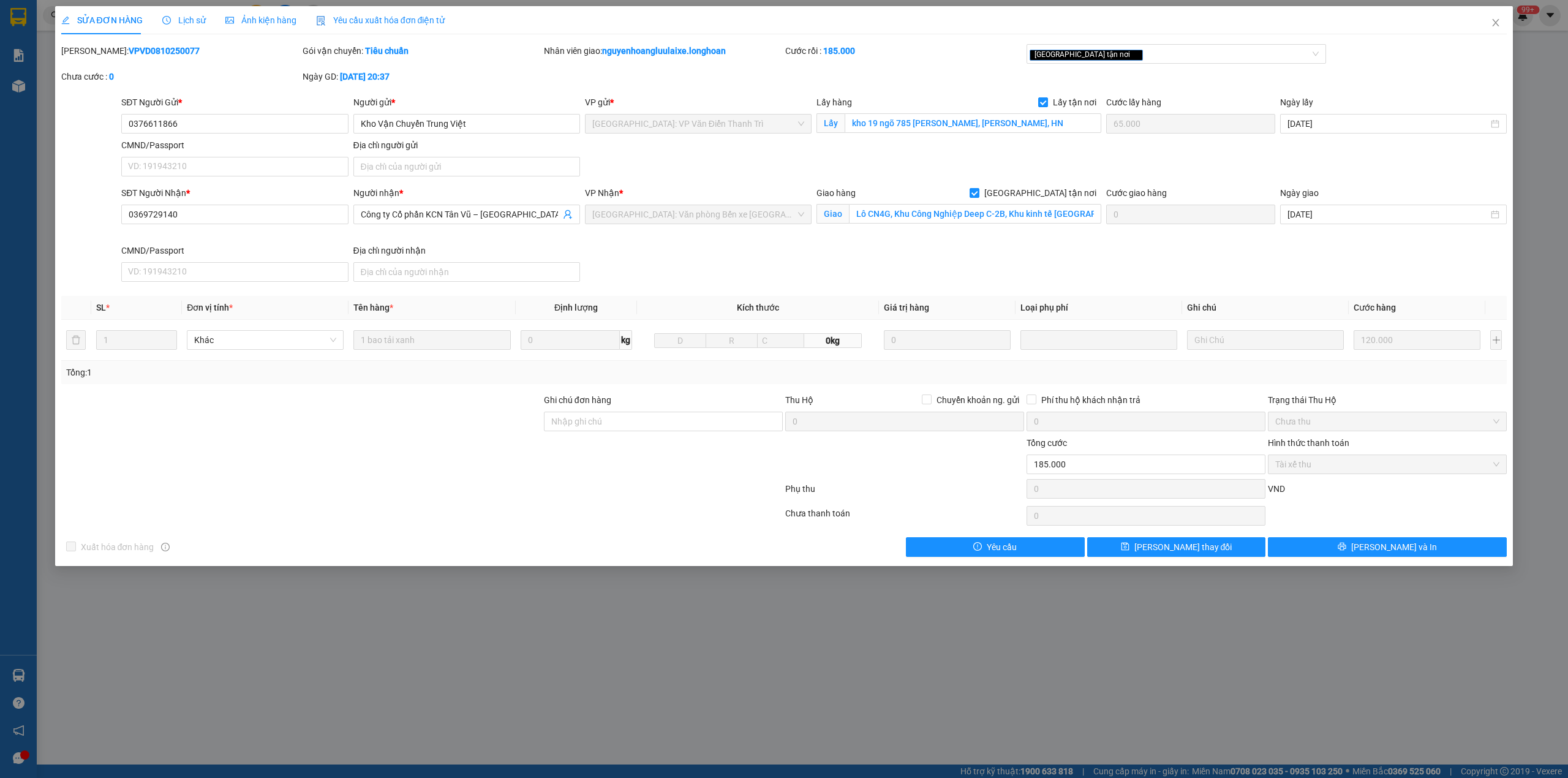
click at [129, 49] on b "VPVD0810250077" at bounding box center [164, 50] width 71 height 9
click at [1488, 26] on span "Close" at bounding box center [1496, 23] width 34 height 34
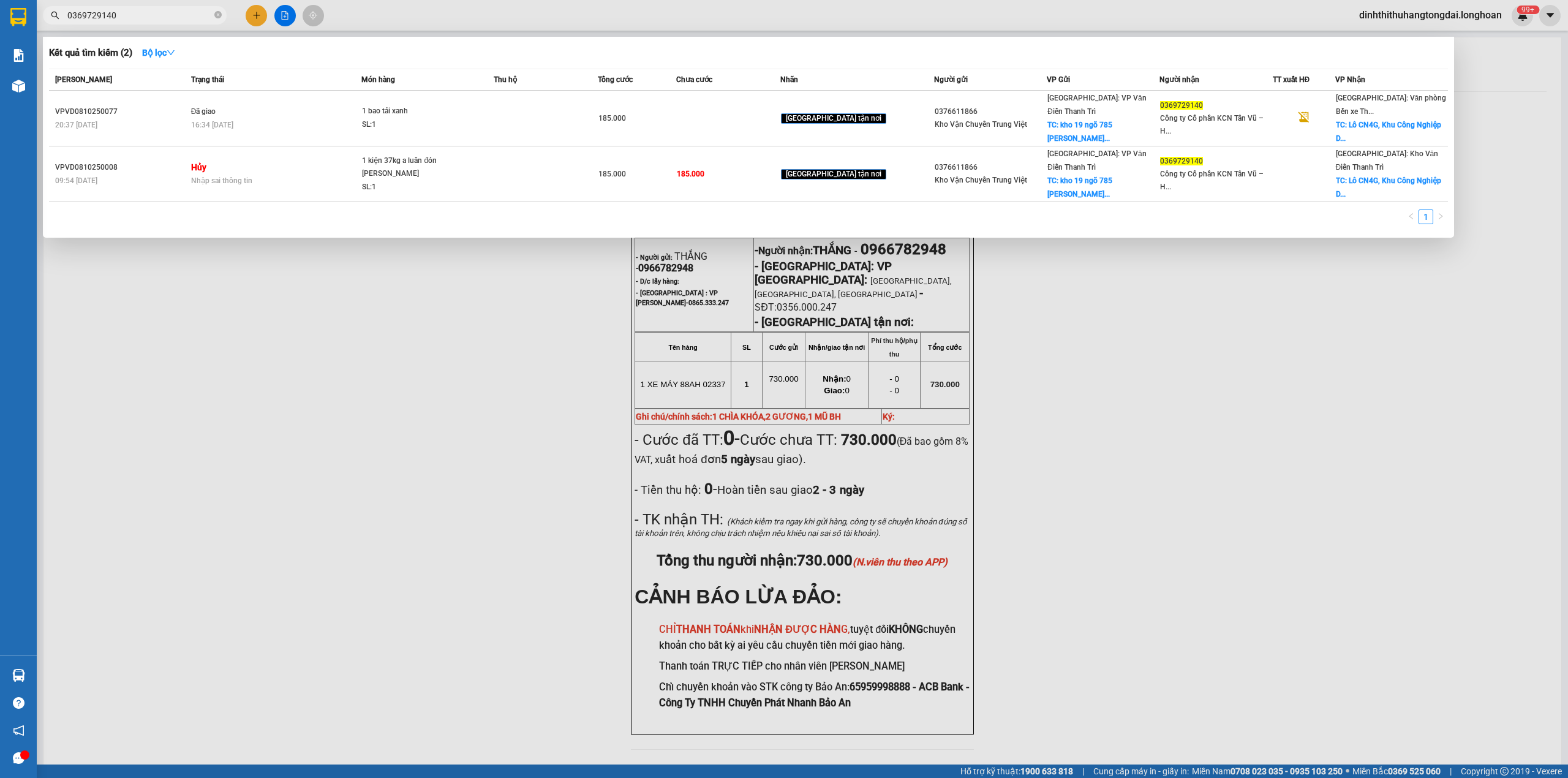
drag, startPoint x: 74, startPoint y: 18, endPoint x: 143, endPoint y: 17, distance: 69.0
click at [143, 17] on input "0369729140" at bounding box center [139, 15] width 145 height 13
paste input "918958224"
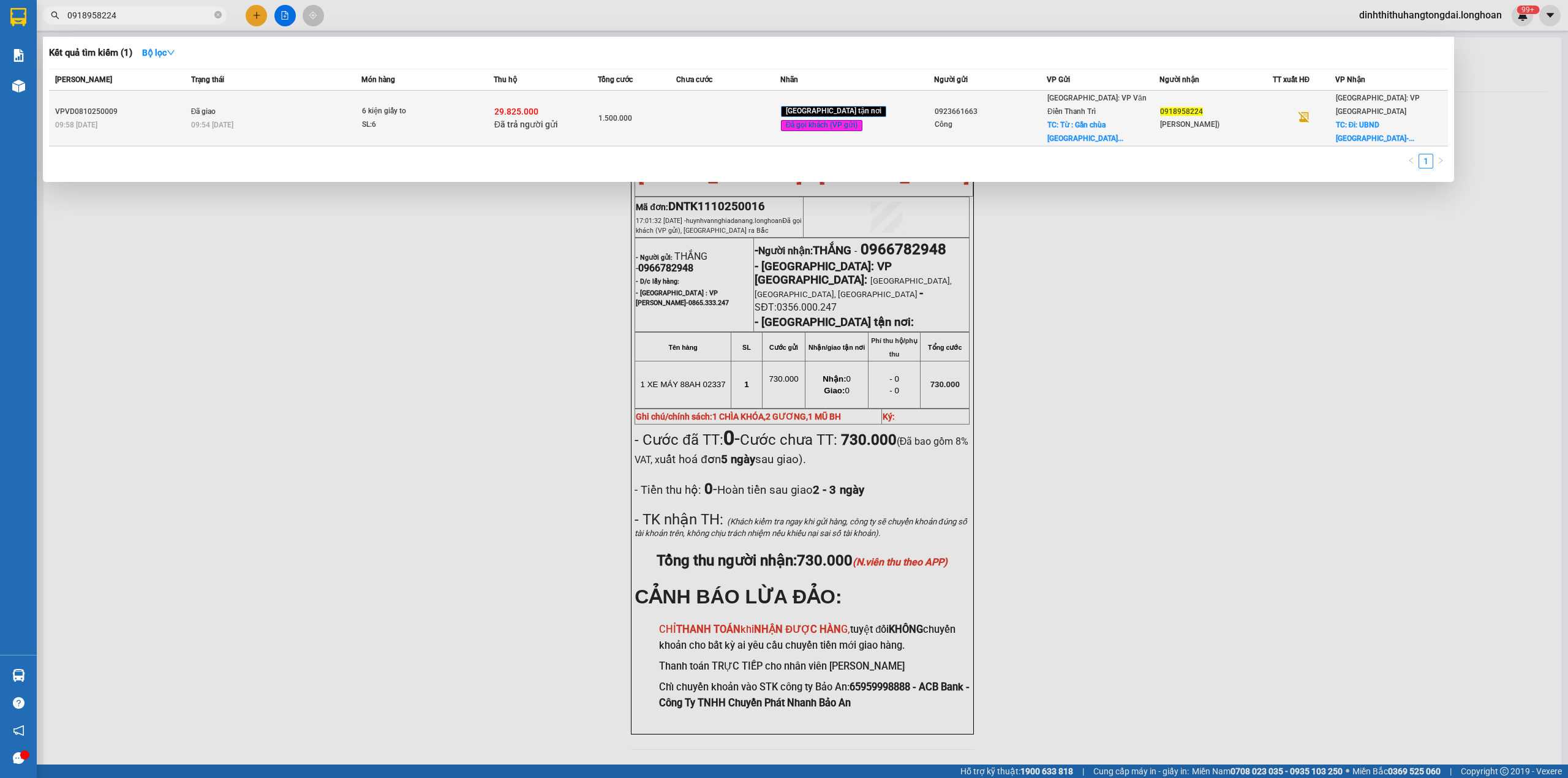
click at [359, 106] on td "Đã giao 09:54 [DATE]" at bounding box center [275, 118] width 174 height 56
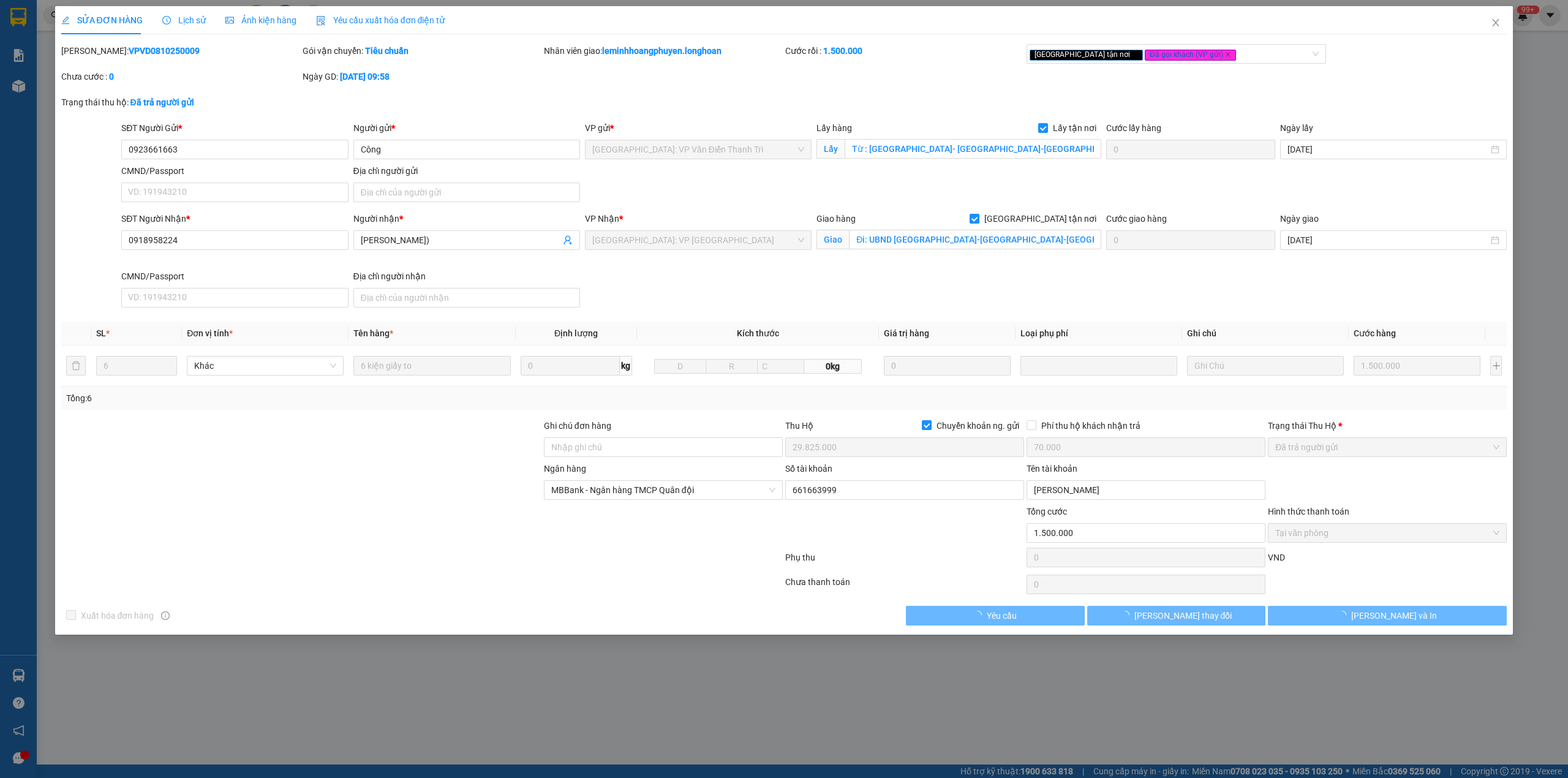
click at [129, 54] on b "VPVD0810250009" at bounding box center [164, 50] width 71 height 9
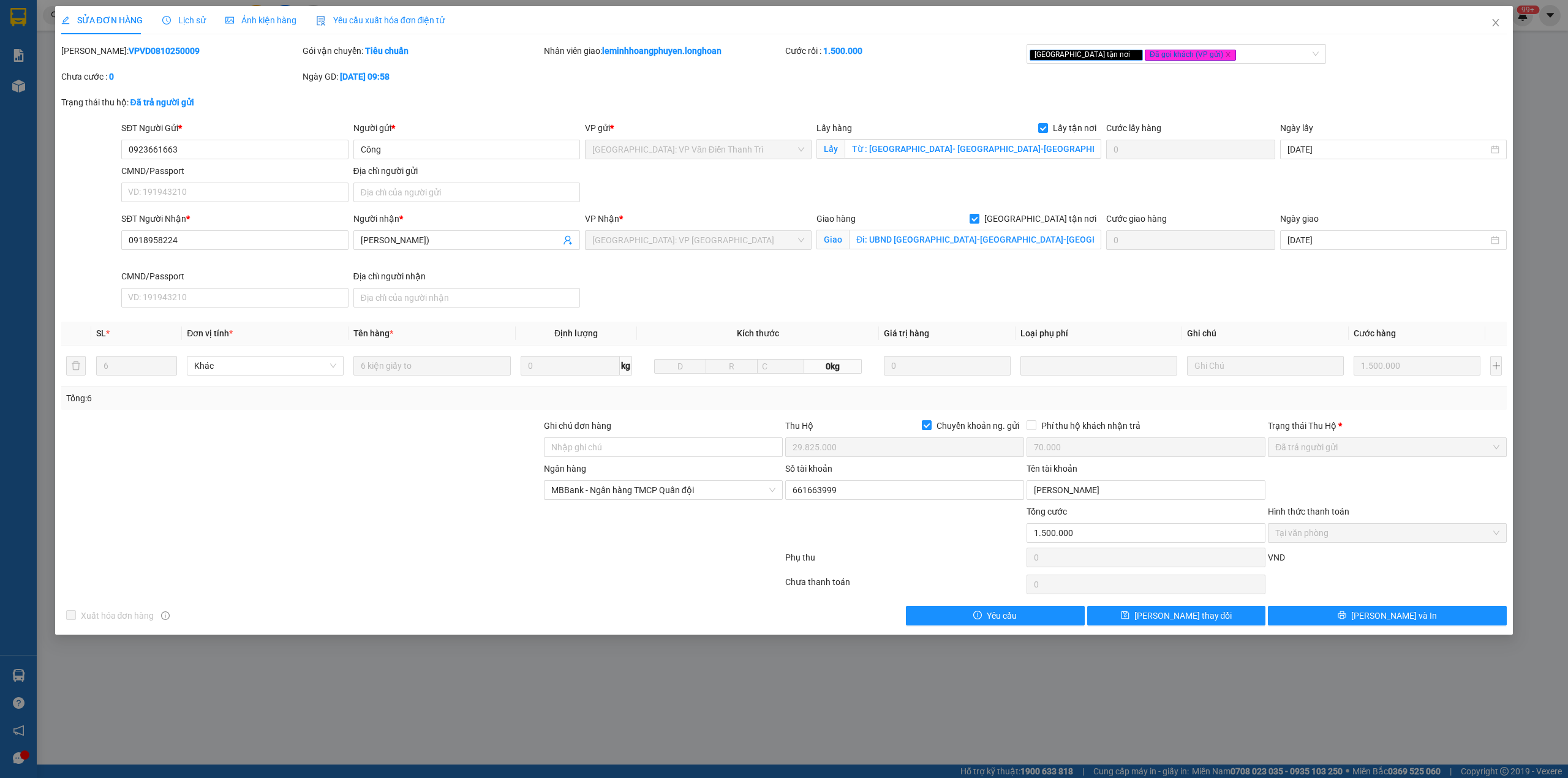
click at [129, 54] on b "VPVD0810250009" at bounding box center [164, 50] width 71 height 9
click at [1494, 28] on span "Close" at bounding box center [1496, 23] width 34 height 34
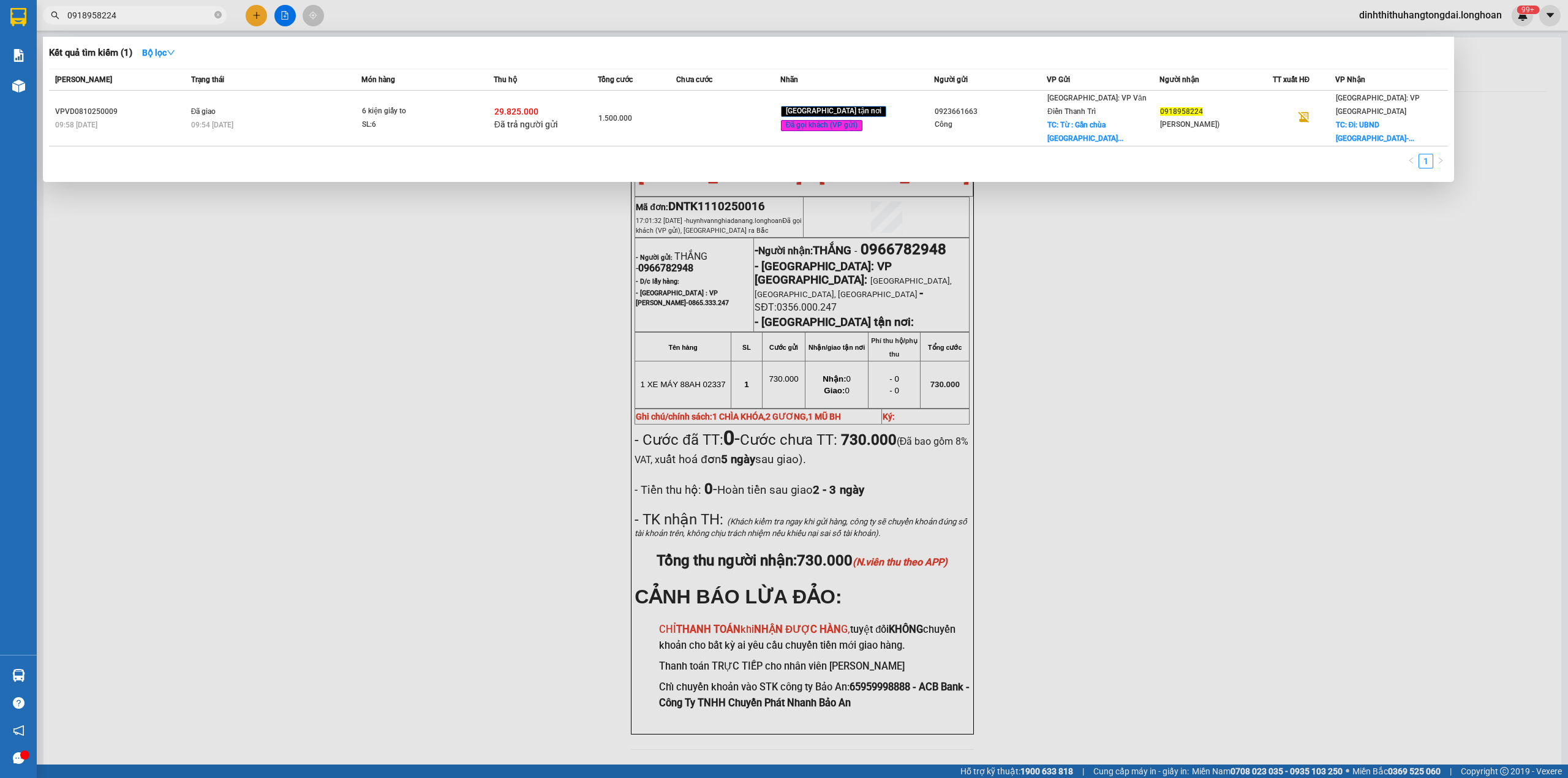
drag, startPoint x: 70, startPoint y: 18, endPoint x: 146, endPoint y: 13, distance: 76.2
click at [146, 13] on input "0918958224" at bounding box center [139, 15] width 145 height 13
paste input "61745001"
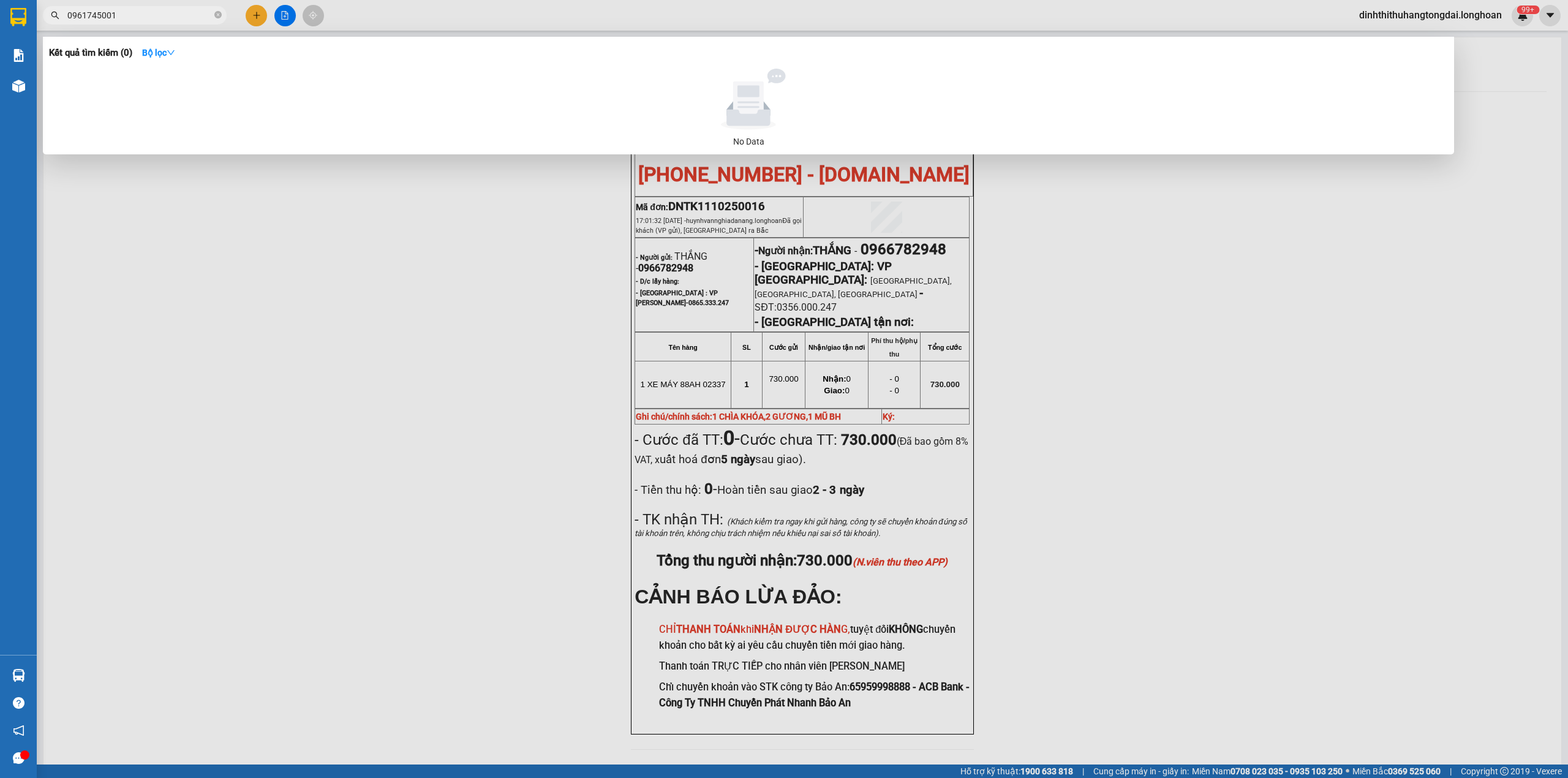
drag, startPoint x: 72, startPoint y: 15, endPoint x: 185, endPoint y: 1, distance: 113.9
click at [185, 5] on div "Kết quả tìm kiếm ( 0 ) Bộ lọc No Data 0961745001" at bounding box center [119, 15] width 239 height 22
paste input "866343789"
drag, startPoint x: 70, startPoint y: 13, endPoint x: 160, endPoint y: 13, distance: 90.0
click at [160, 13] on input "0866343789" at bounding box center [139, 15] width 145 height 13
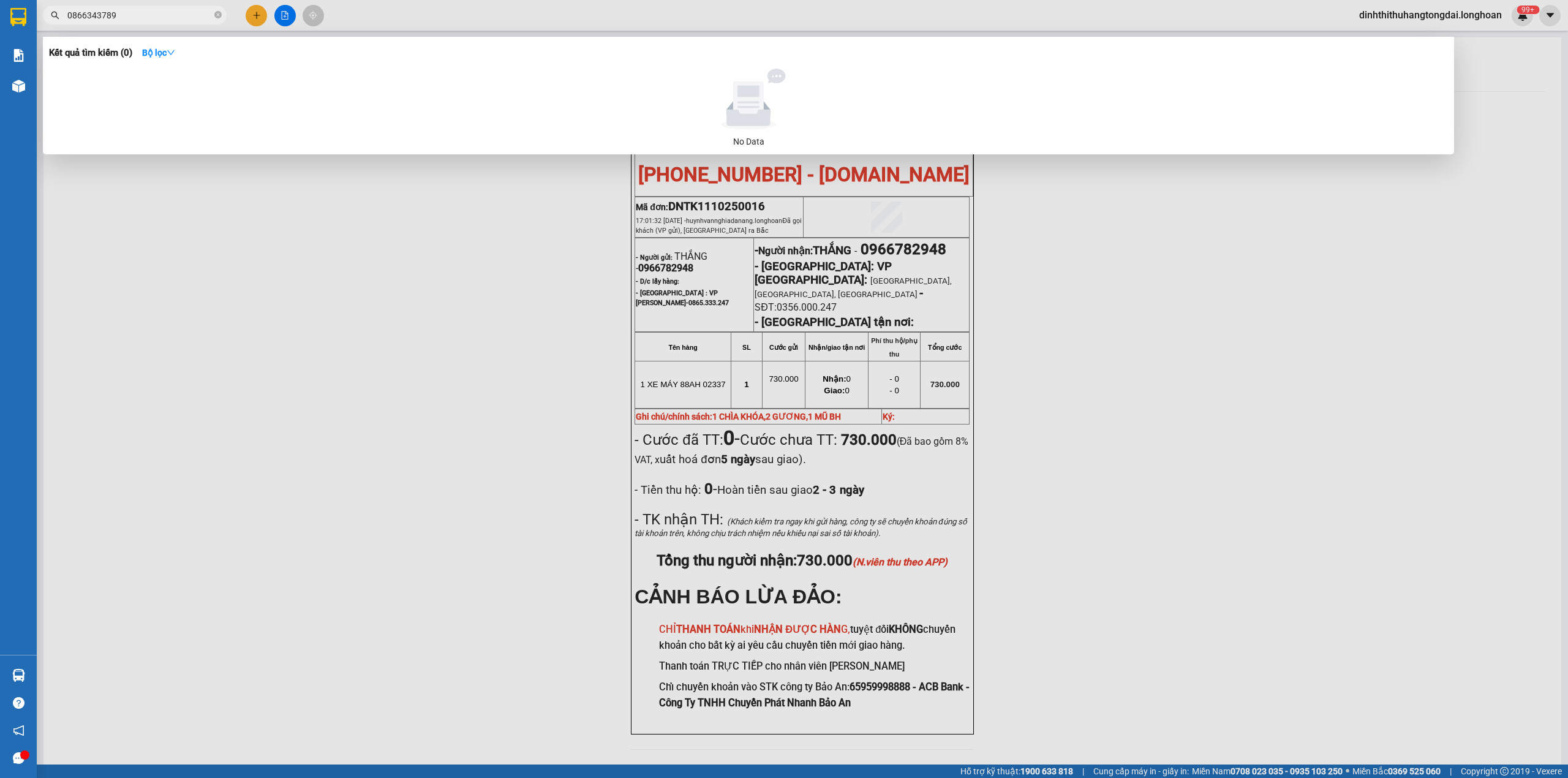
paste input "968853793"
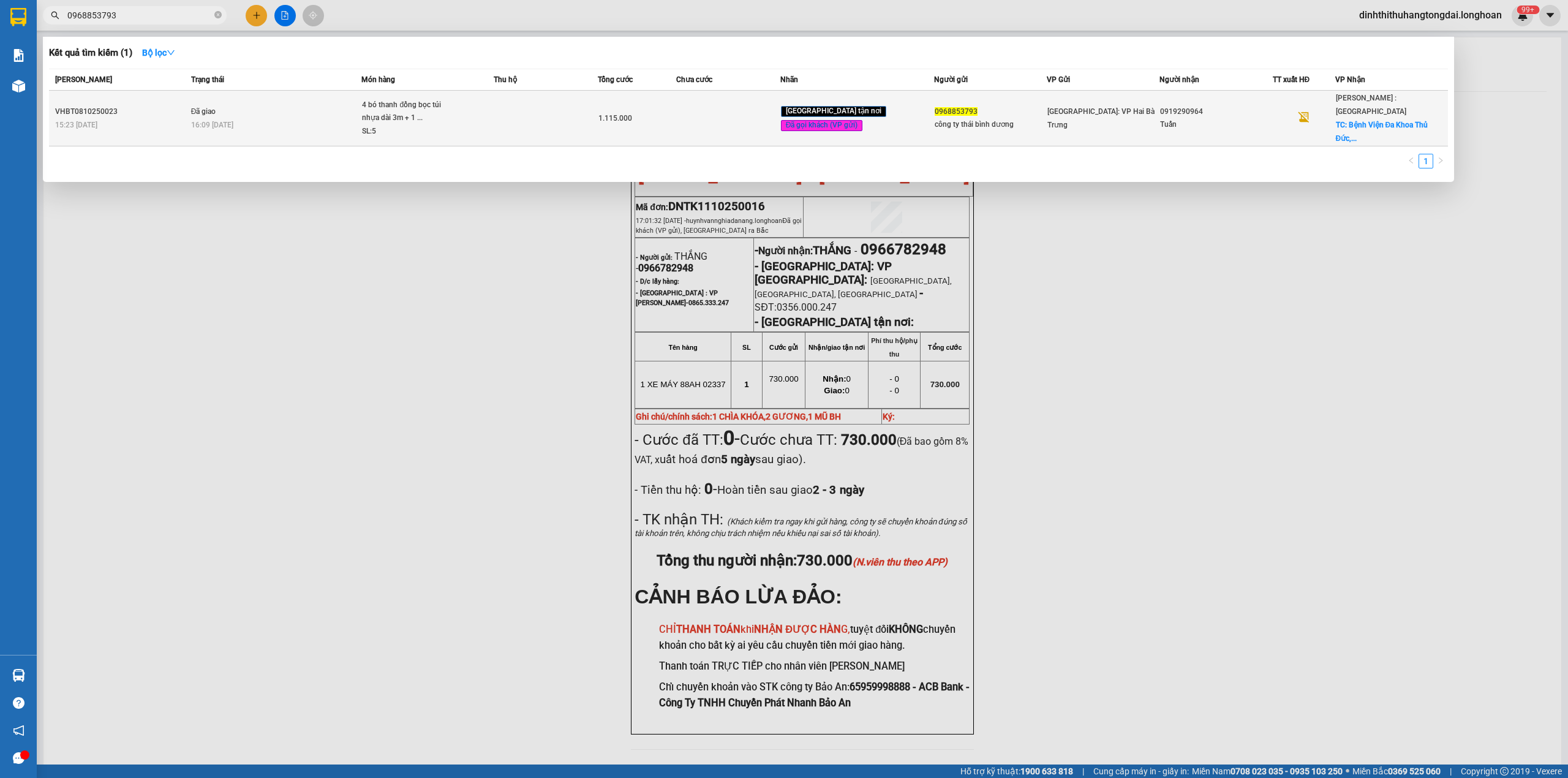
click at [392, 114] on div "4 bó thanh đồng bọc túi nhựa dài 3m + 1 ..." at bounding box center [408, 112] width 92 height 27
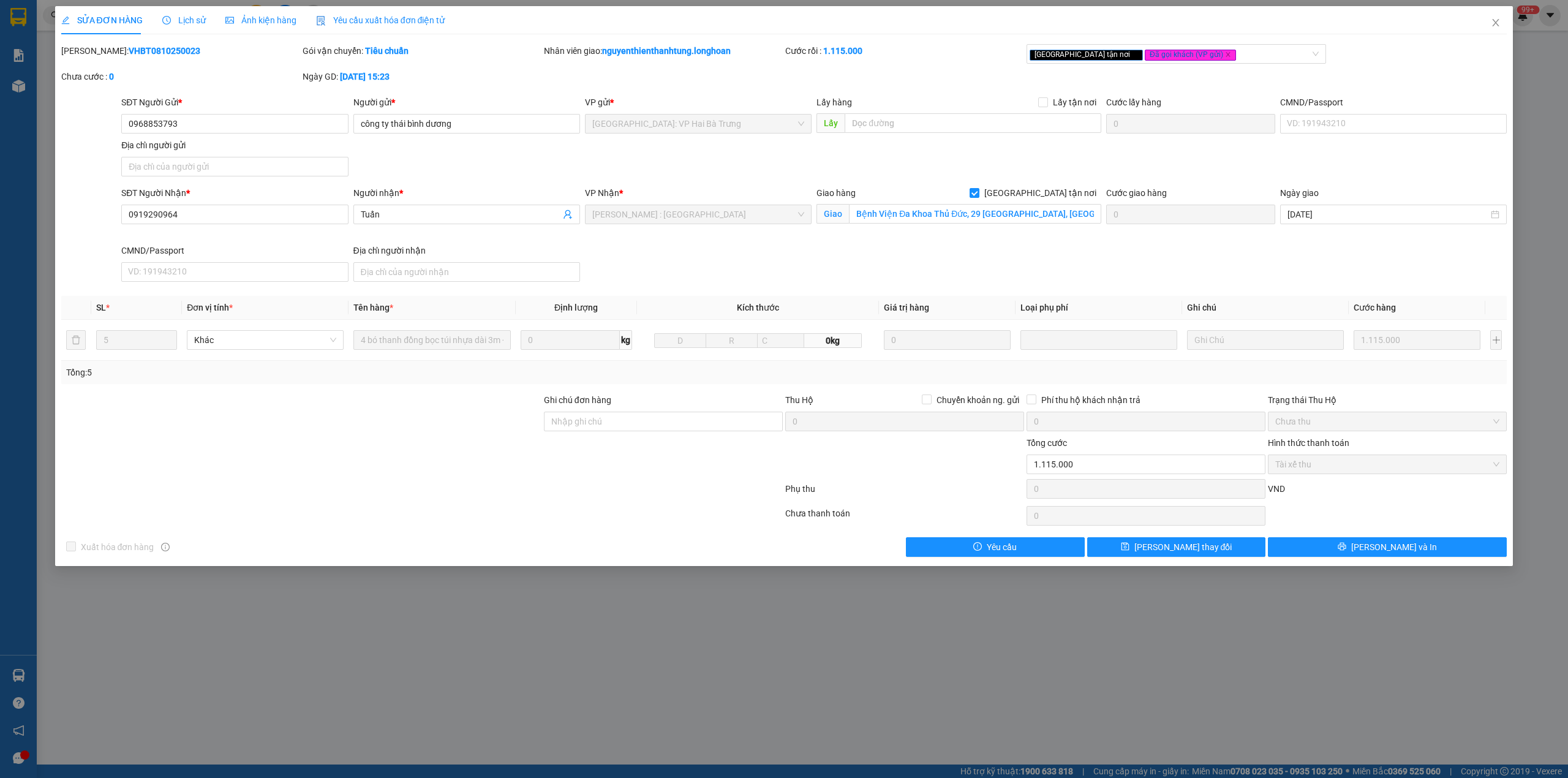
click at [129, 49] on b "VHBT0810250023" at bounding box center [165, 50] width 72 height 9
click at [1496, 27] on icon "close" at bounding box center [1496, 23] width 9 height 9
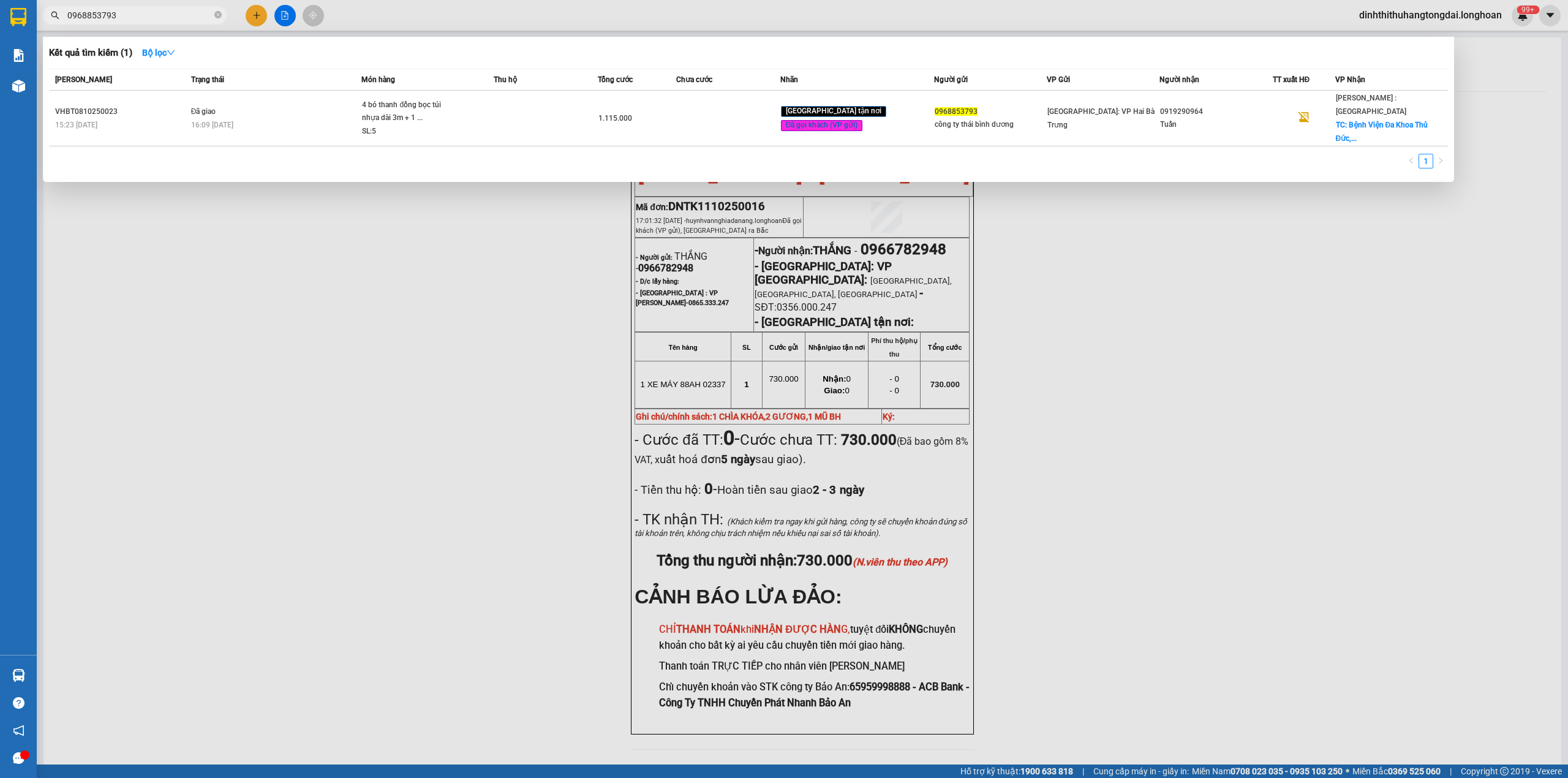
drag, startPoint x: 72, startPoint y: 17, endPoint x: 145, endPoint y: 22, distance: 73.2
click at [145, 22] on span "0968853793" at bounding box center [135, 14] width 184 height 18
paste input "83642340"
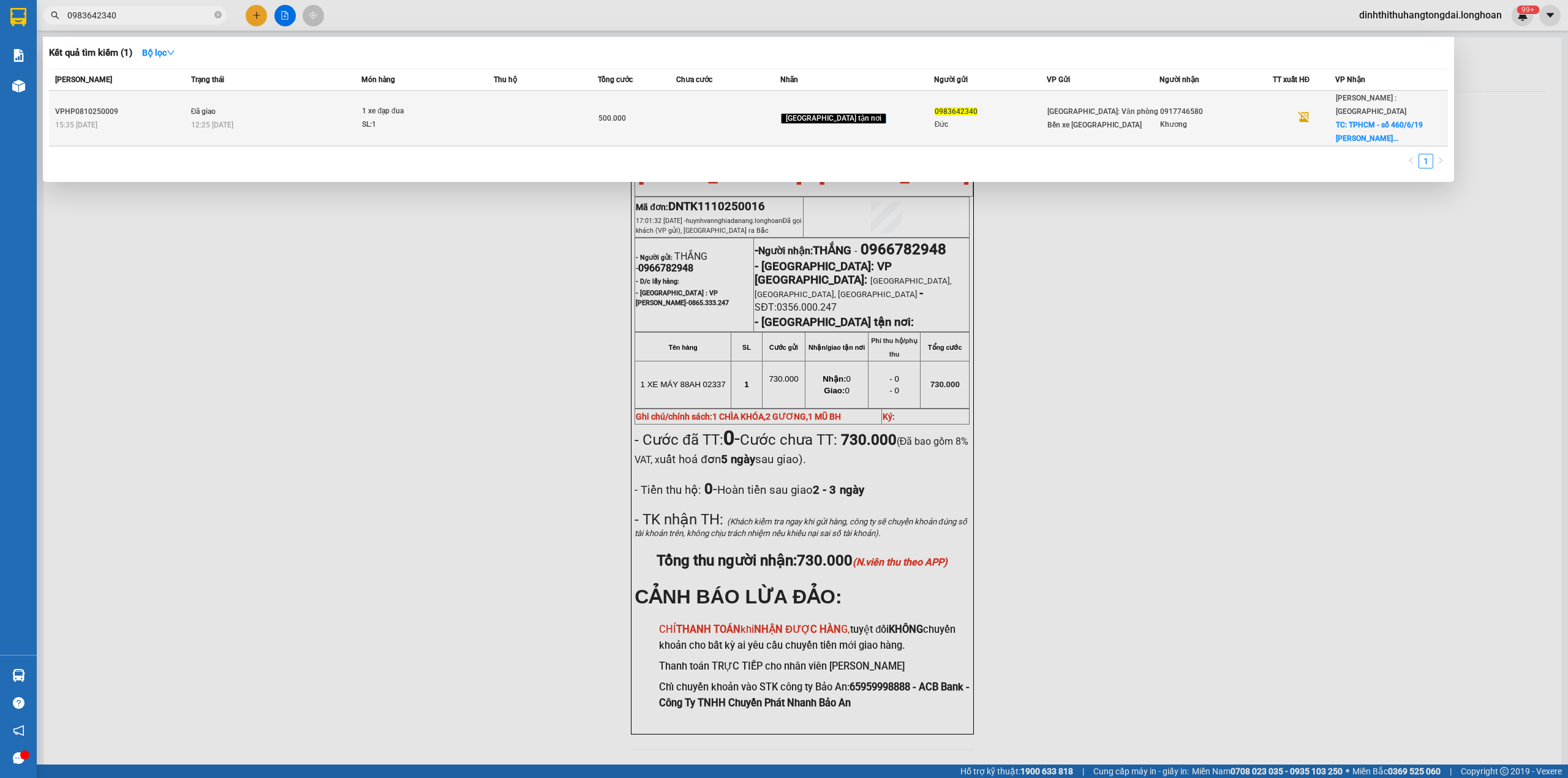
click at [395, 118] on div "SL: 1" at bounding box center [408, 125] width 92 height 13
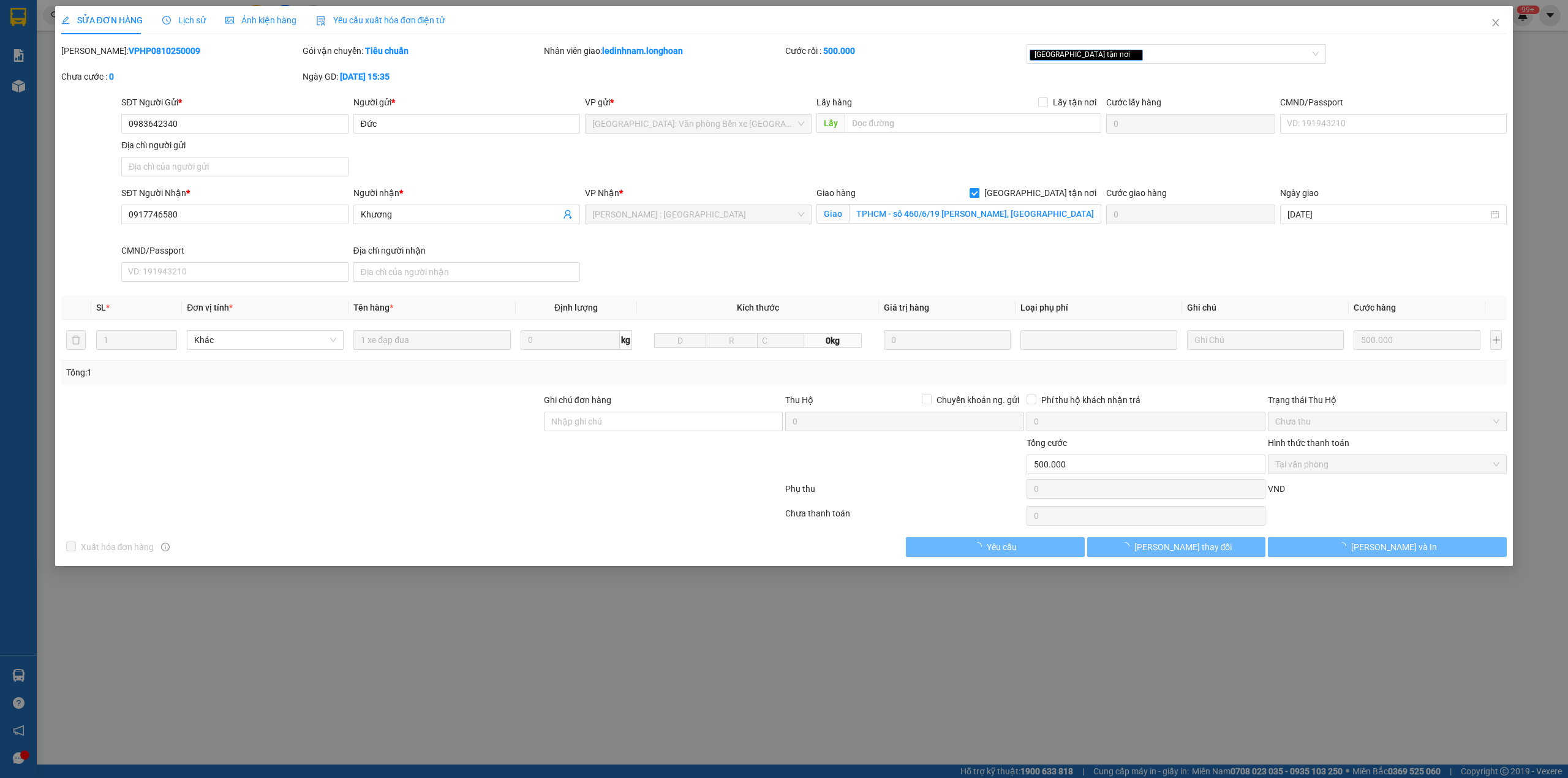
click at [129, 49] on b "VPHP0810250009" at bounding box center [165, 50] width 72 height 9
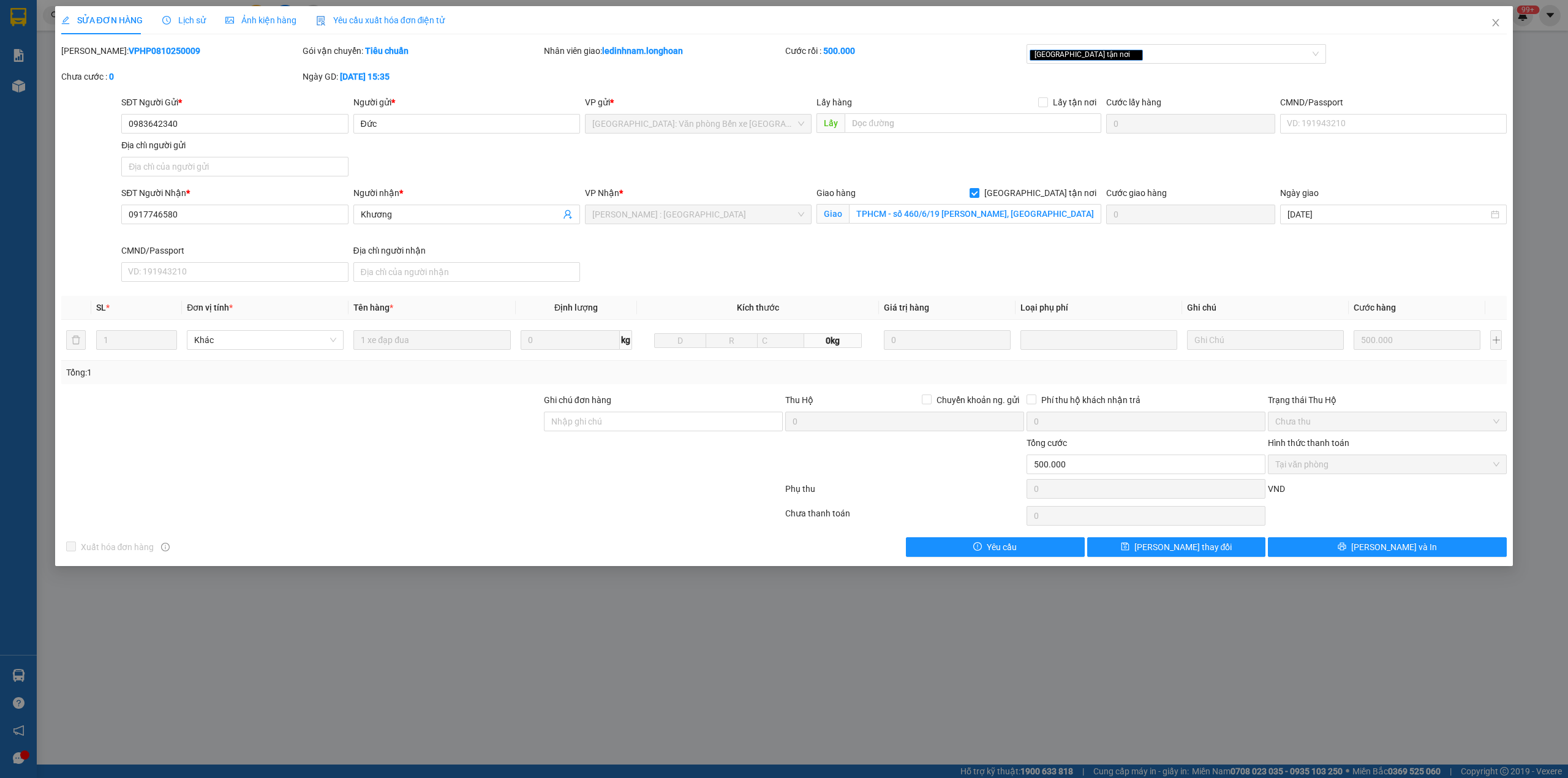
click at [129, 49] on b "VPHP0810250009" at bounding box center [165, 50] width 72 height 9
click at [1492, 25] on icon "close" at bounding box center [1496, 23] width 9 height 9
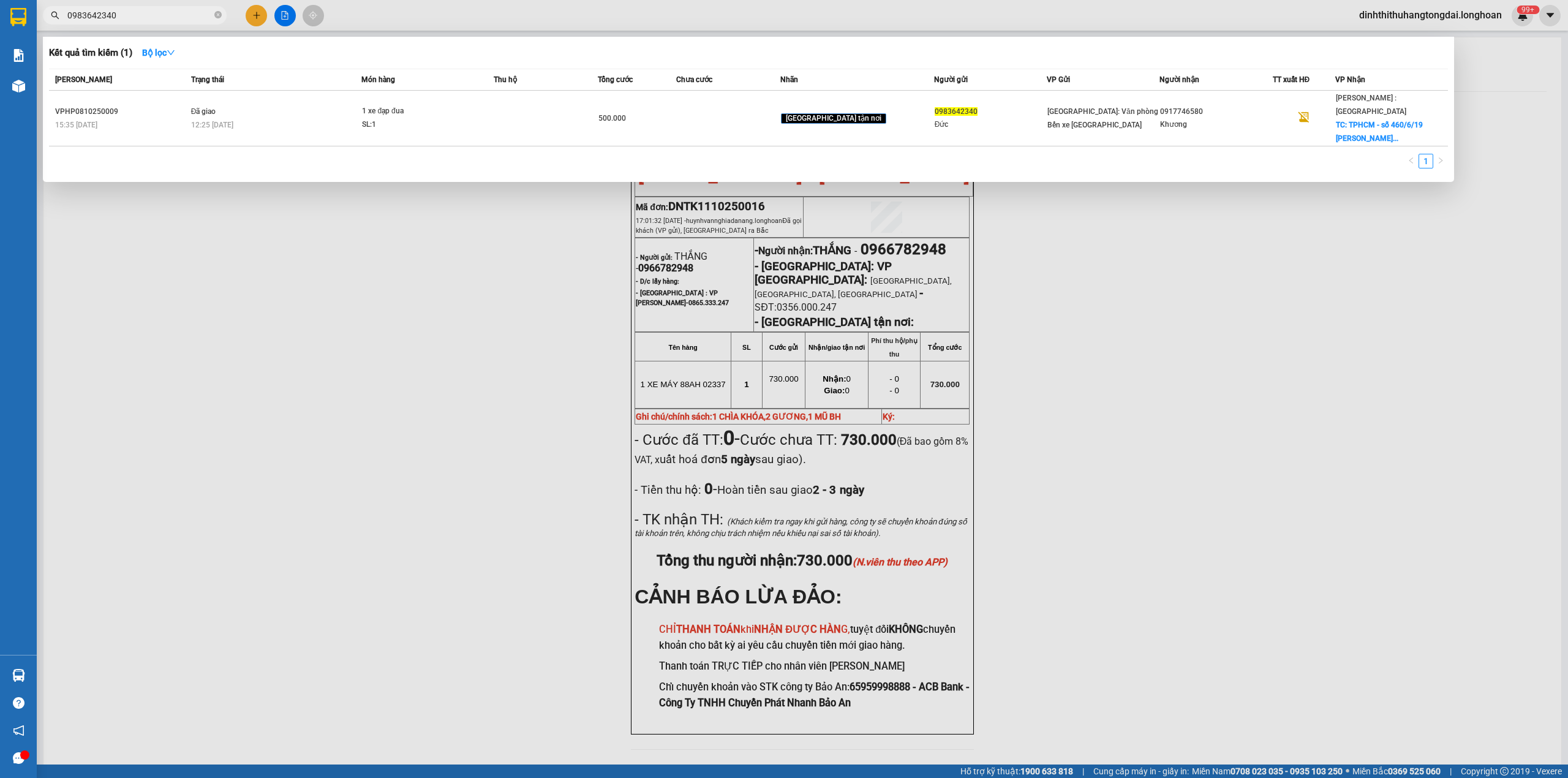
drag, startPoint x: 72, startPoint y: 15, endPoint x: 145, endPoint y: 15, distance: 73.0
click at [145, 15] on input "0983642340" at bounding box center [139, 15] width 145 height 13
paste input "9069082"
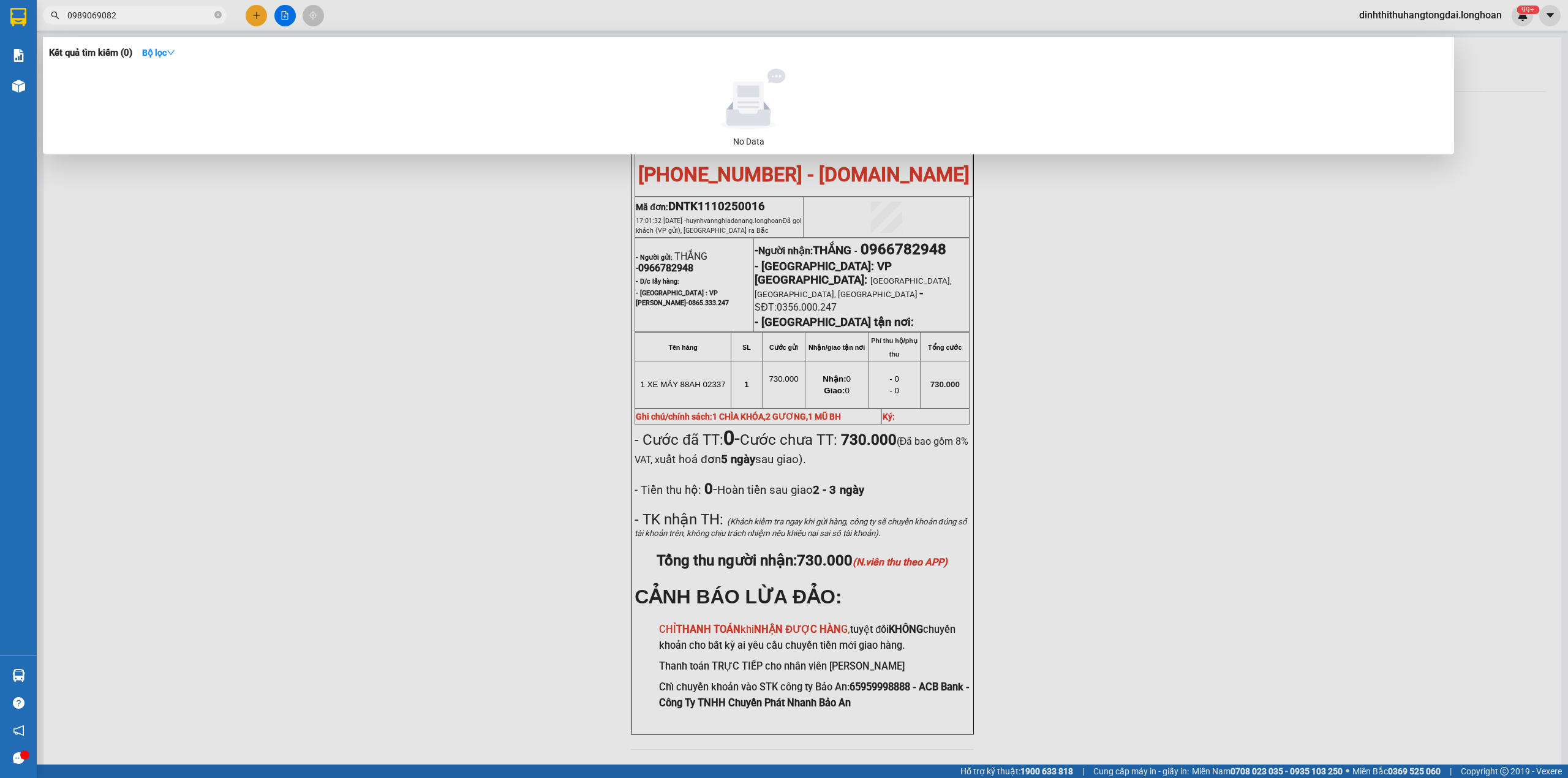
drag, startPoint x: 72, startPoint y: 17, endPoint x: 207, endPoint y: 17, distance: 135.0
click at [207, 17] on input "0989069082" at bounding box center [139, 15] width 145 height 13
paste input "339457664"
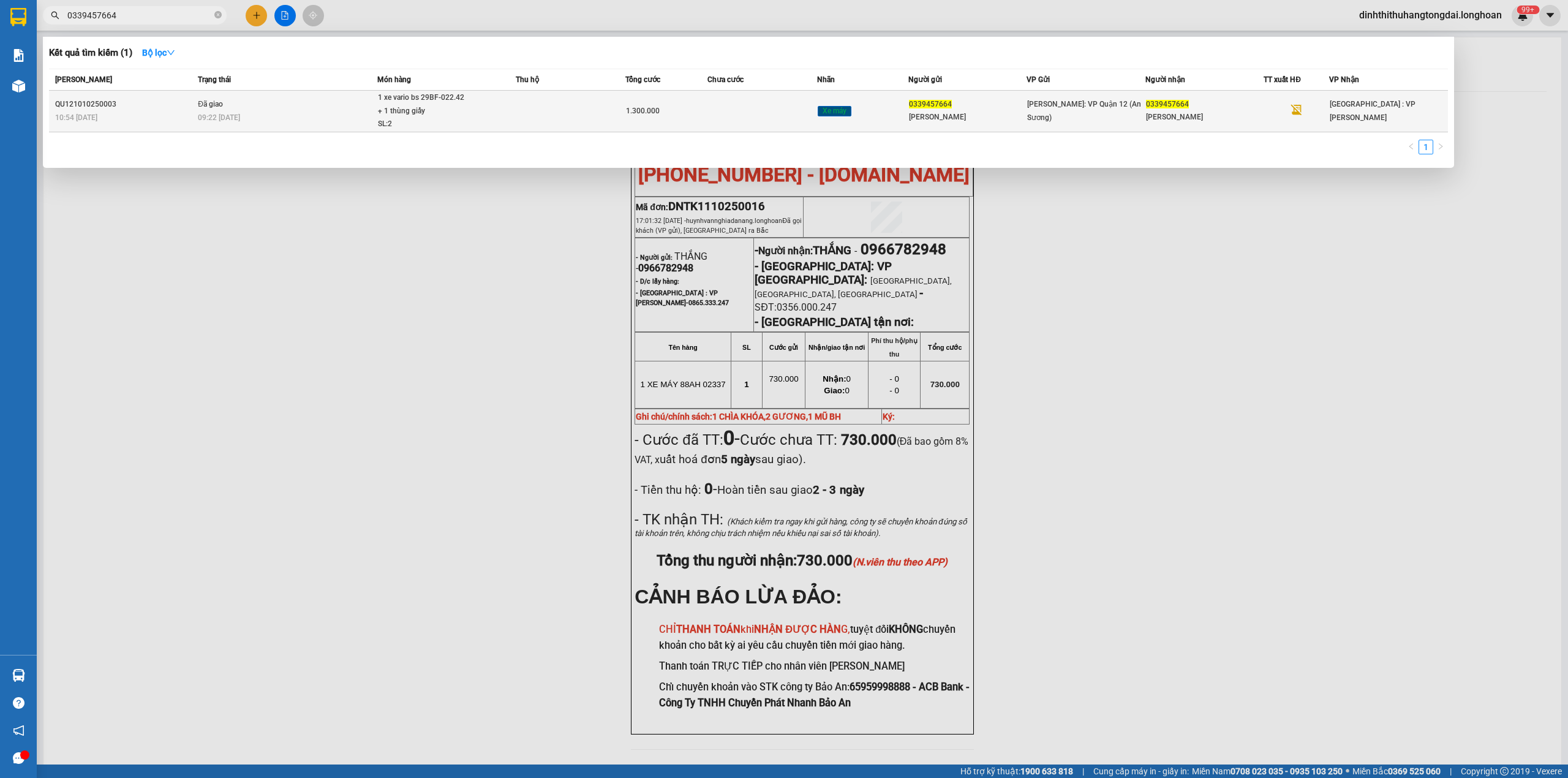
click at [378, 123] on div "SL: 2" at bounding box center [424, 124] width 92 height 13
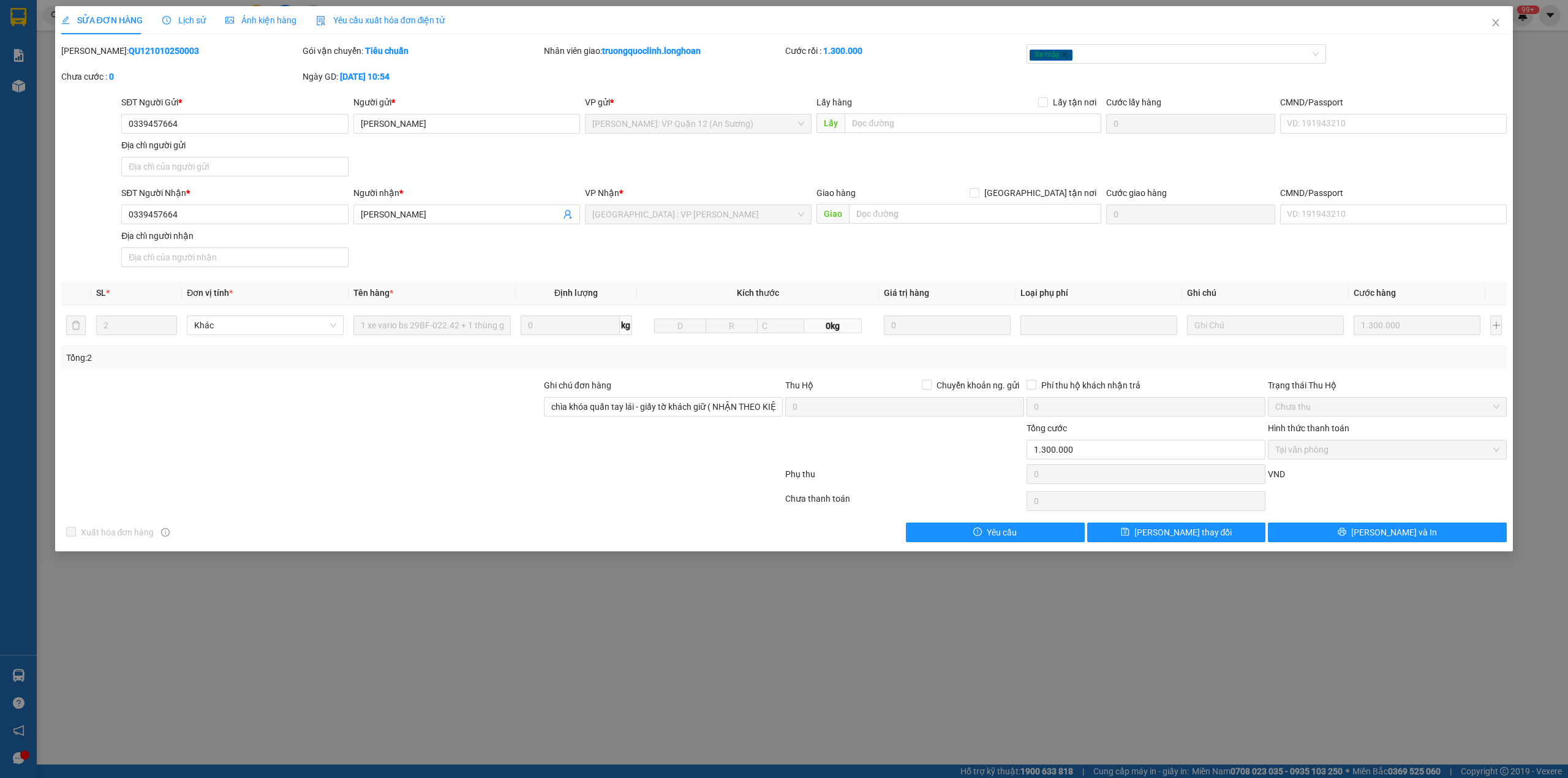
click at [129, 49] on b "QU121010250003" at bounding box center [164, 50] width 70 height 9
click at [1494, 26] on icon "close" at bounding box center [1496, 23] width 7 height 8
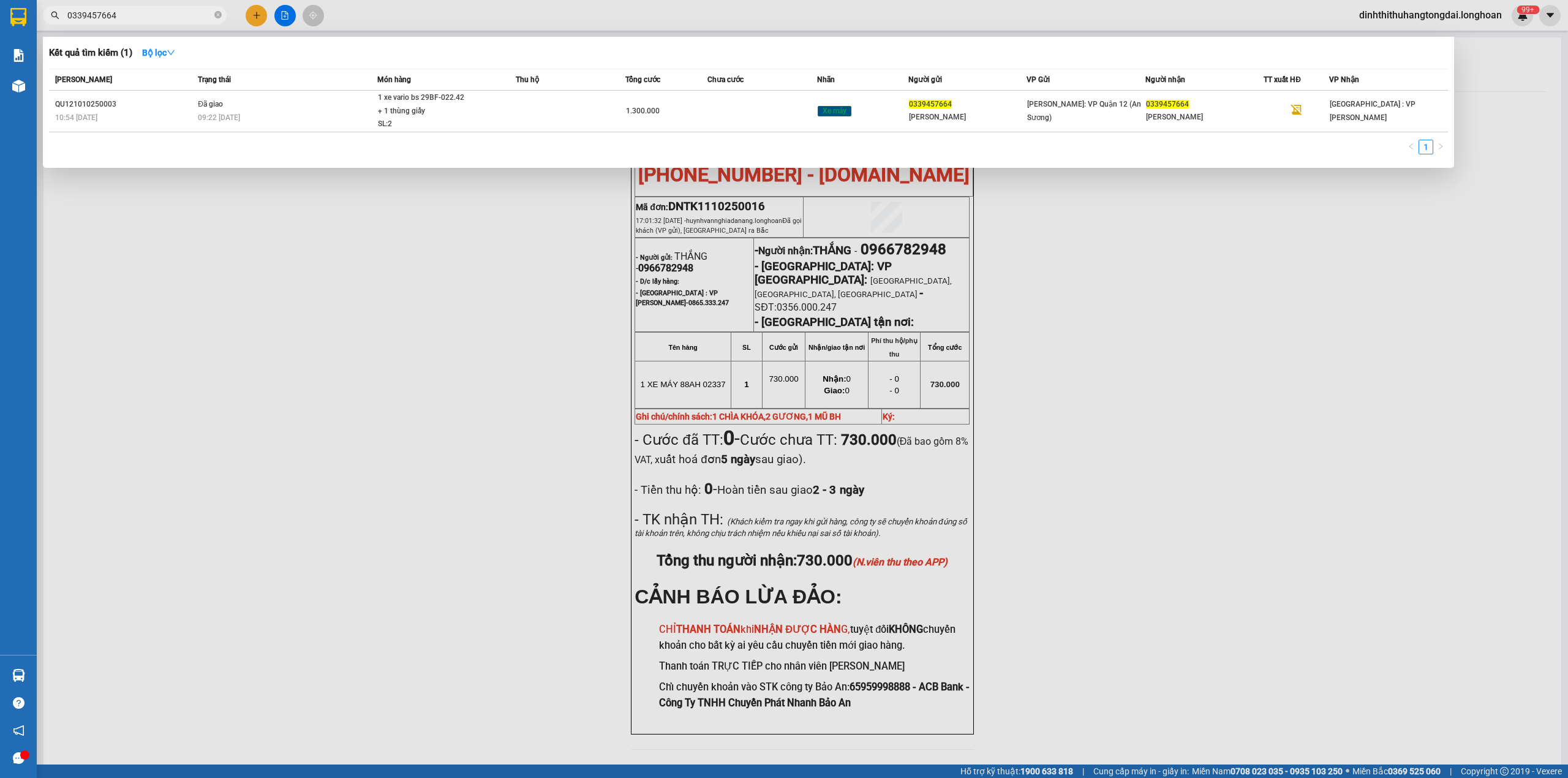
drag, startPoint x: 70, startPoint y: 16, endPoint x: 148, endPoint y: 16, distance: 78.0
click at [148, 16] on input "0339457664" at bounding box center [139, 15] width 145 height 13
paste input "964922546"
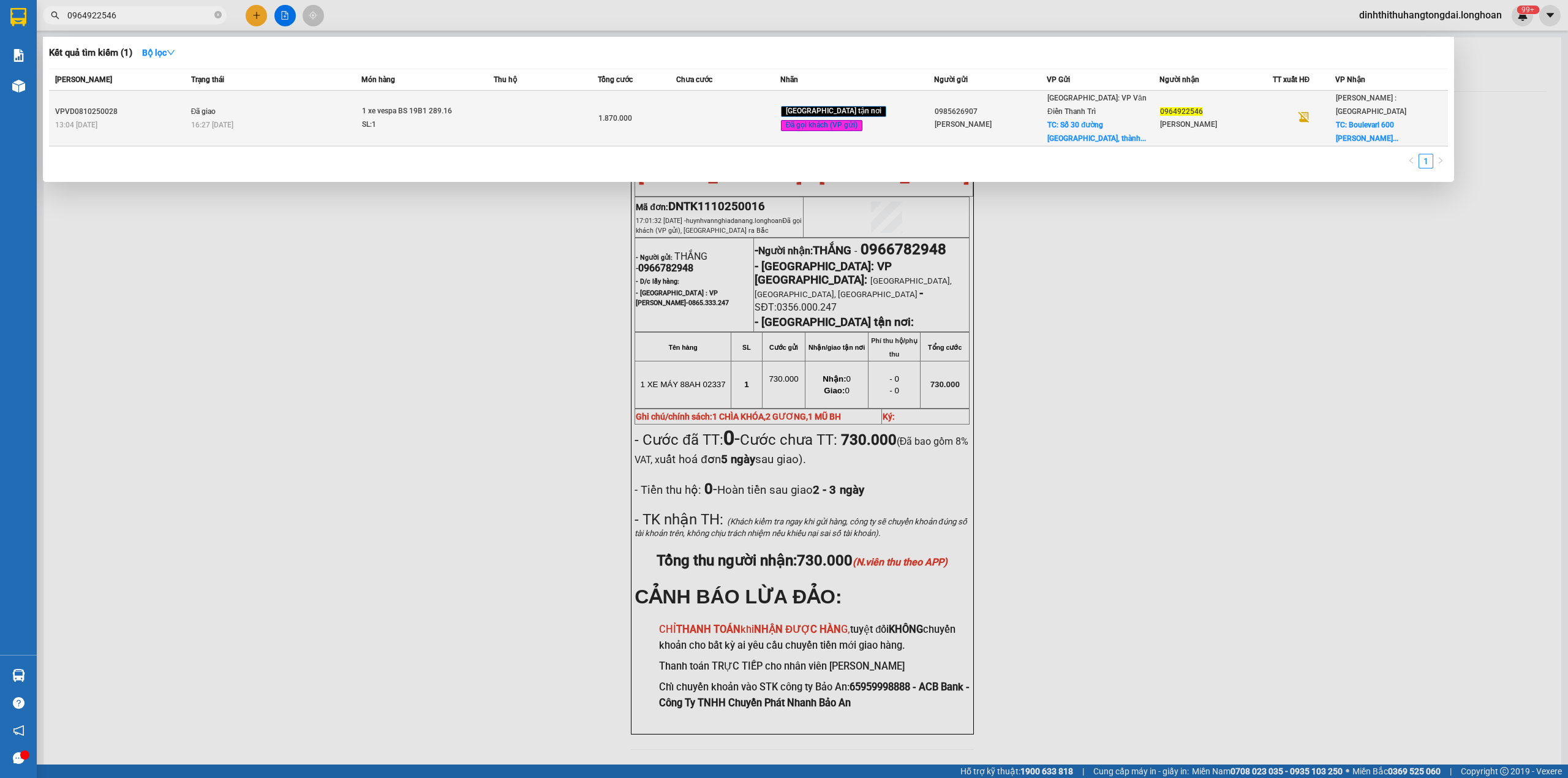
click at [346, 118] on div "16:27 [DATE]" at bounding box center [277, 125] width 171 height 13
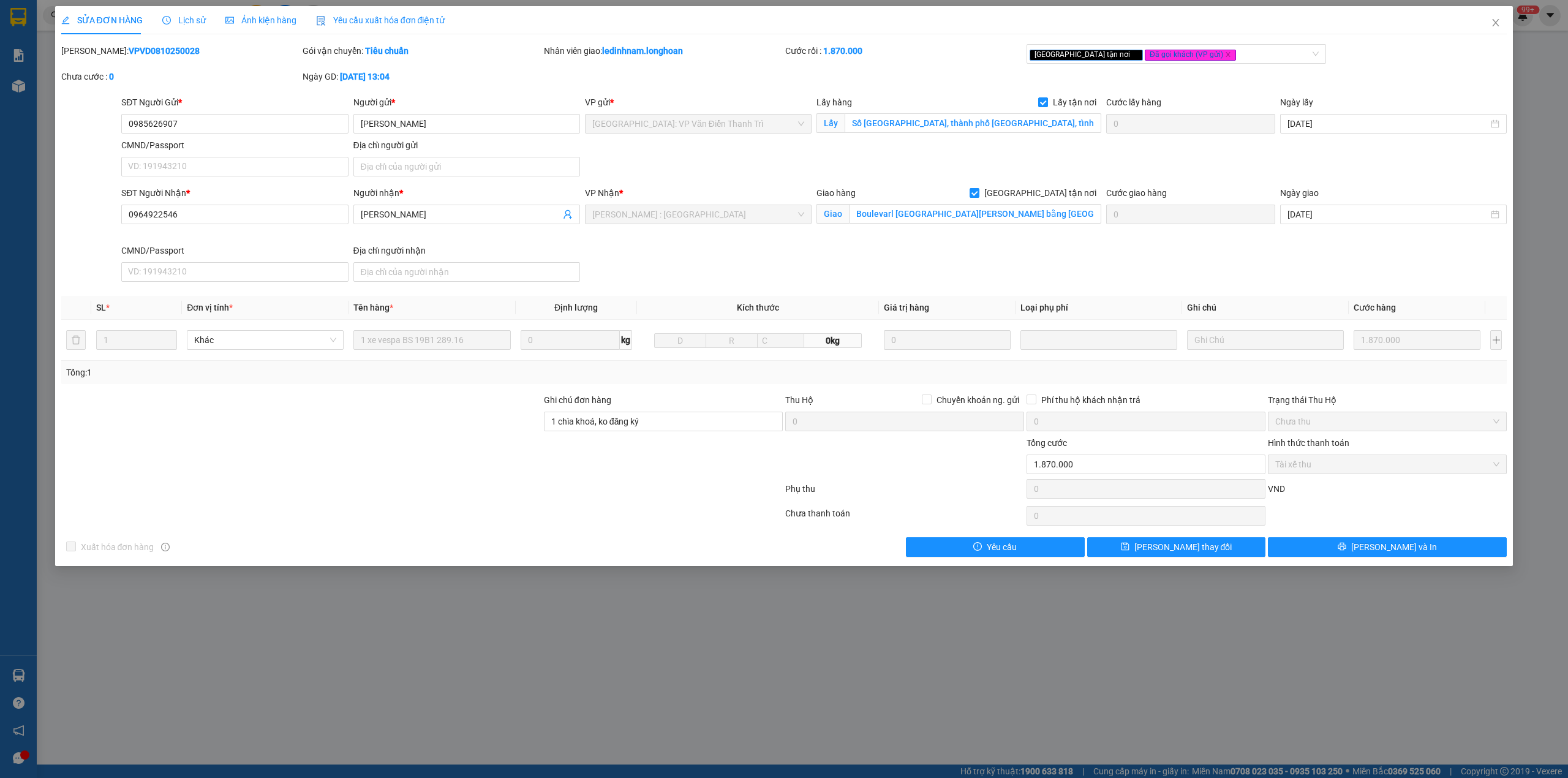
click at [129, 54] on b "VPVD0810250028" at bounding box center [164, 50] width 71 height 9
click at [1487, 24] on span "Close" at bounding box center [1496, 23] width 34 height 34
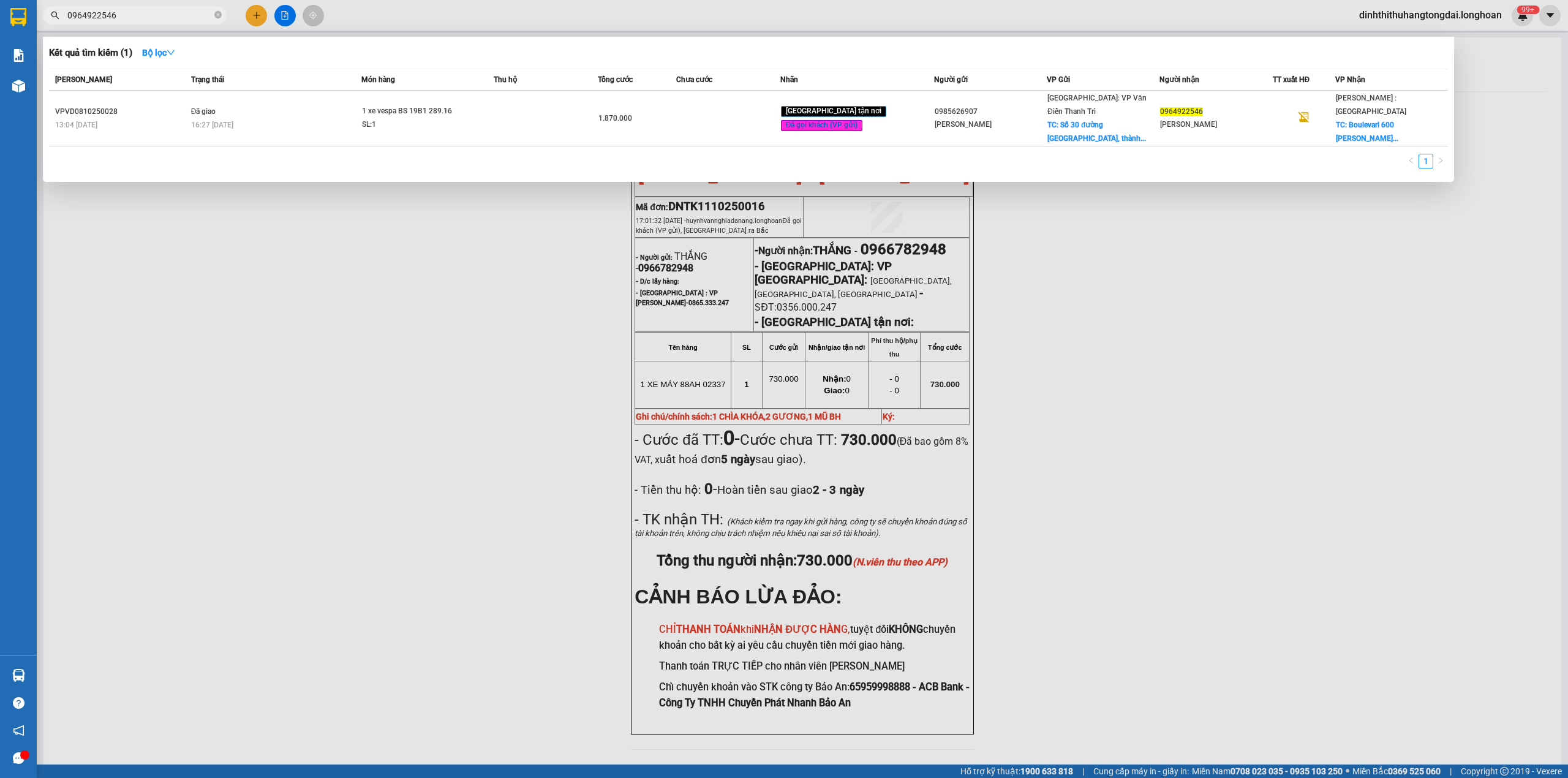
drag, startPoint x: 72, startPoint y: 16, endPoint x: 135, endPoint y: 11, distance: 63.2
click at [135, 11] on input "0964922546" at bounding box center [139, 15] width 145 height 13
paste input "73435267"
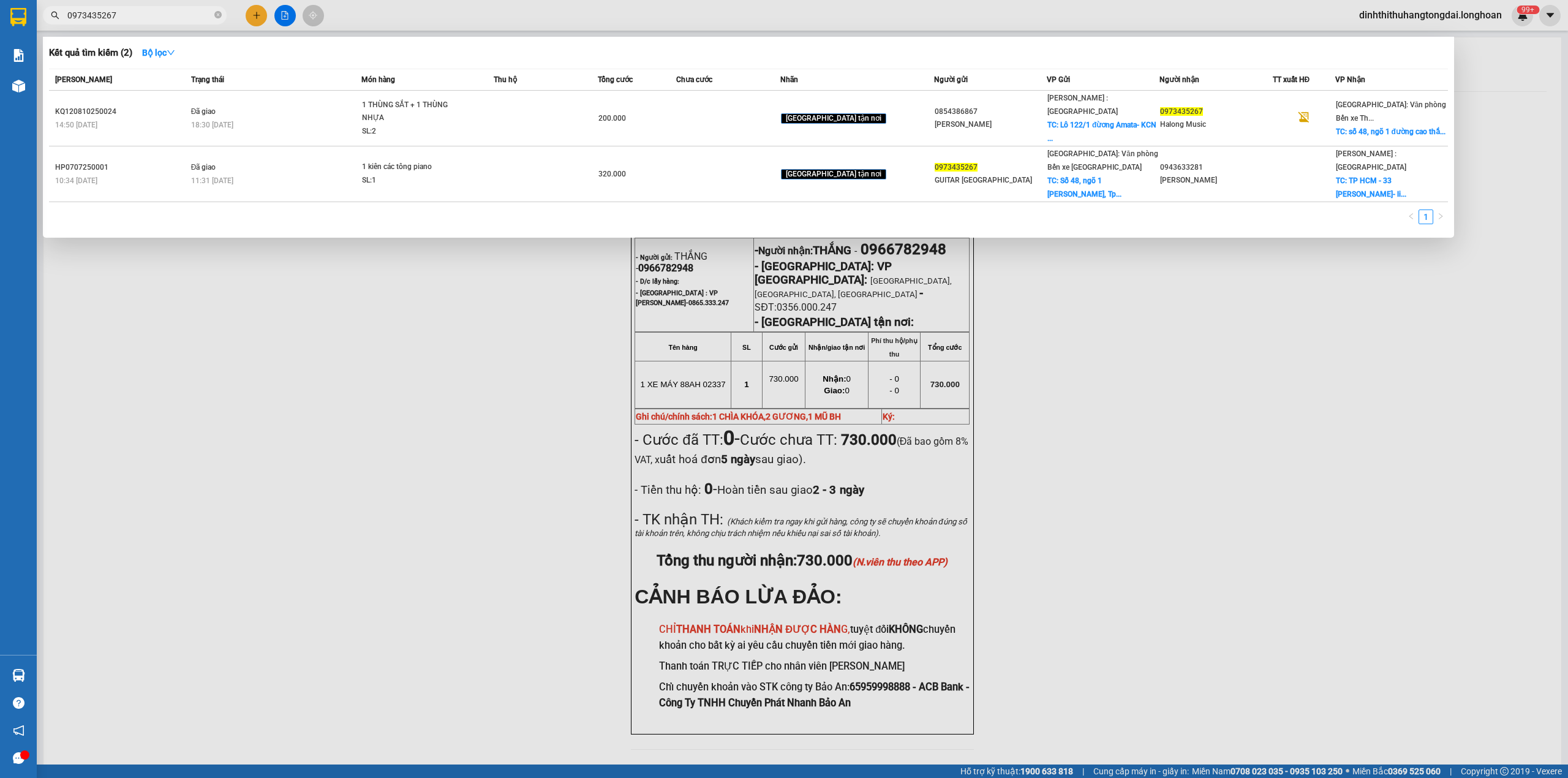
drag, startPoint x: 72, startPoint y: 15, endPoint x: 185, endPoint y: 15, distance: 113.0
click at [185, 15] on input "0973435267" at bounding box center [139, 15] width 145 height 13
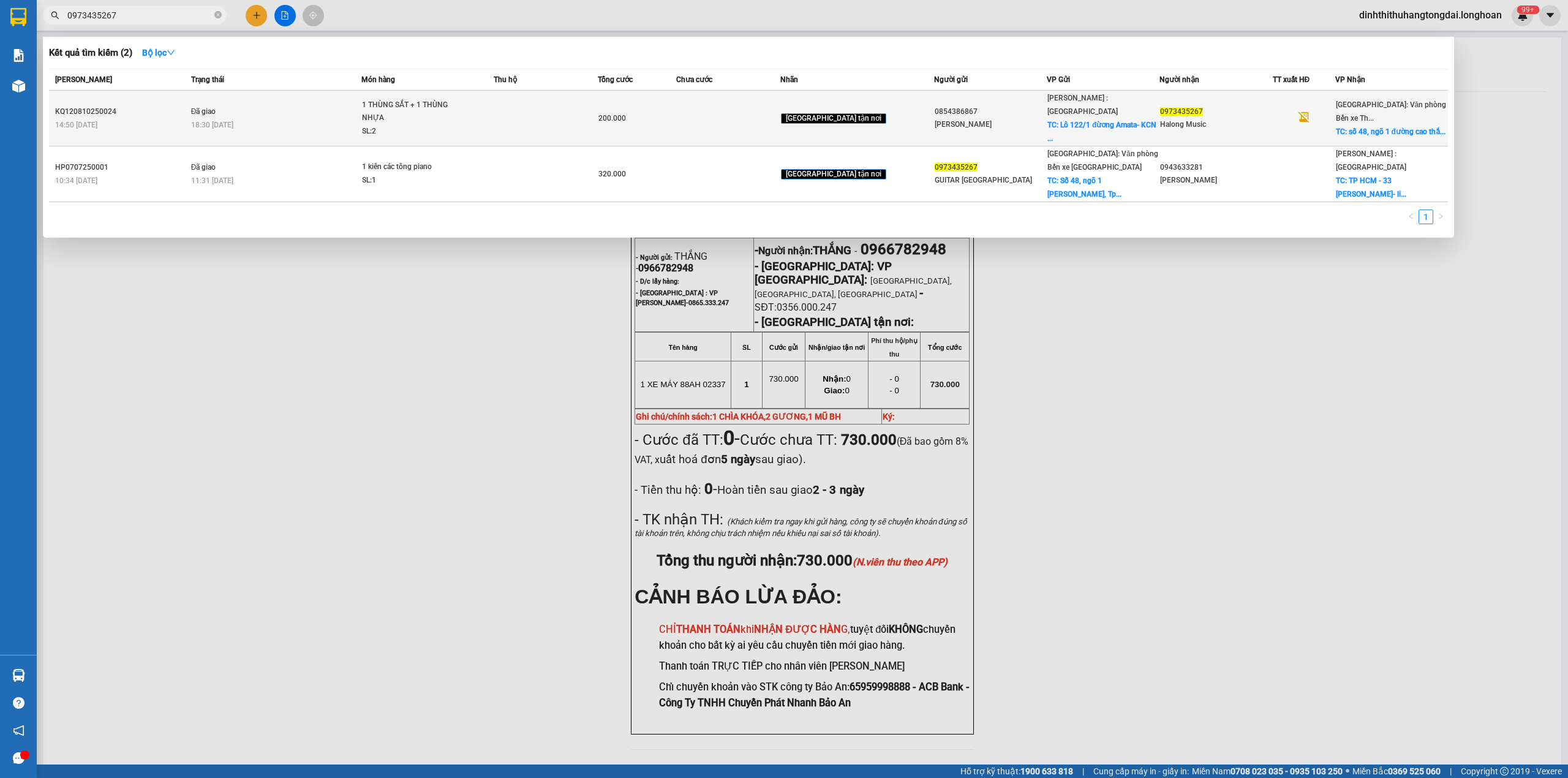
click at [277, 101] on td "Đã giao 18:30 [DATE]" at bounding box center [275, 118] width 174 height 56
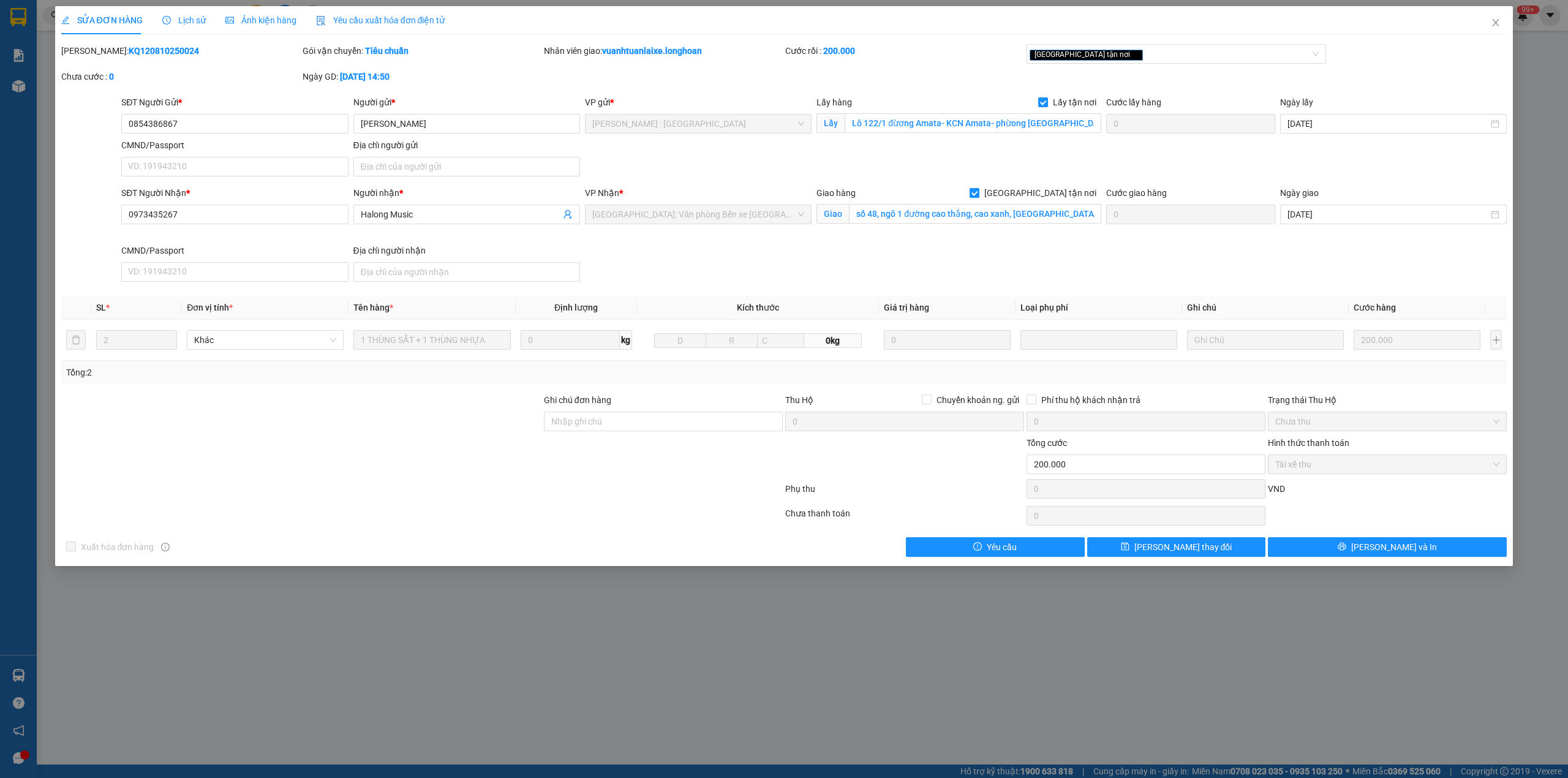
click at [129, 49] on b "KQ120810250024" at bounding box center [164, 50] width 70 height 9
click at [1495, 27] on icon "close" at bounding box center [1496, 23] width 9 height 9
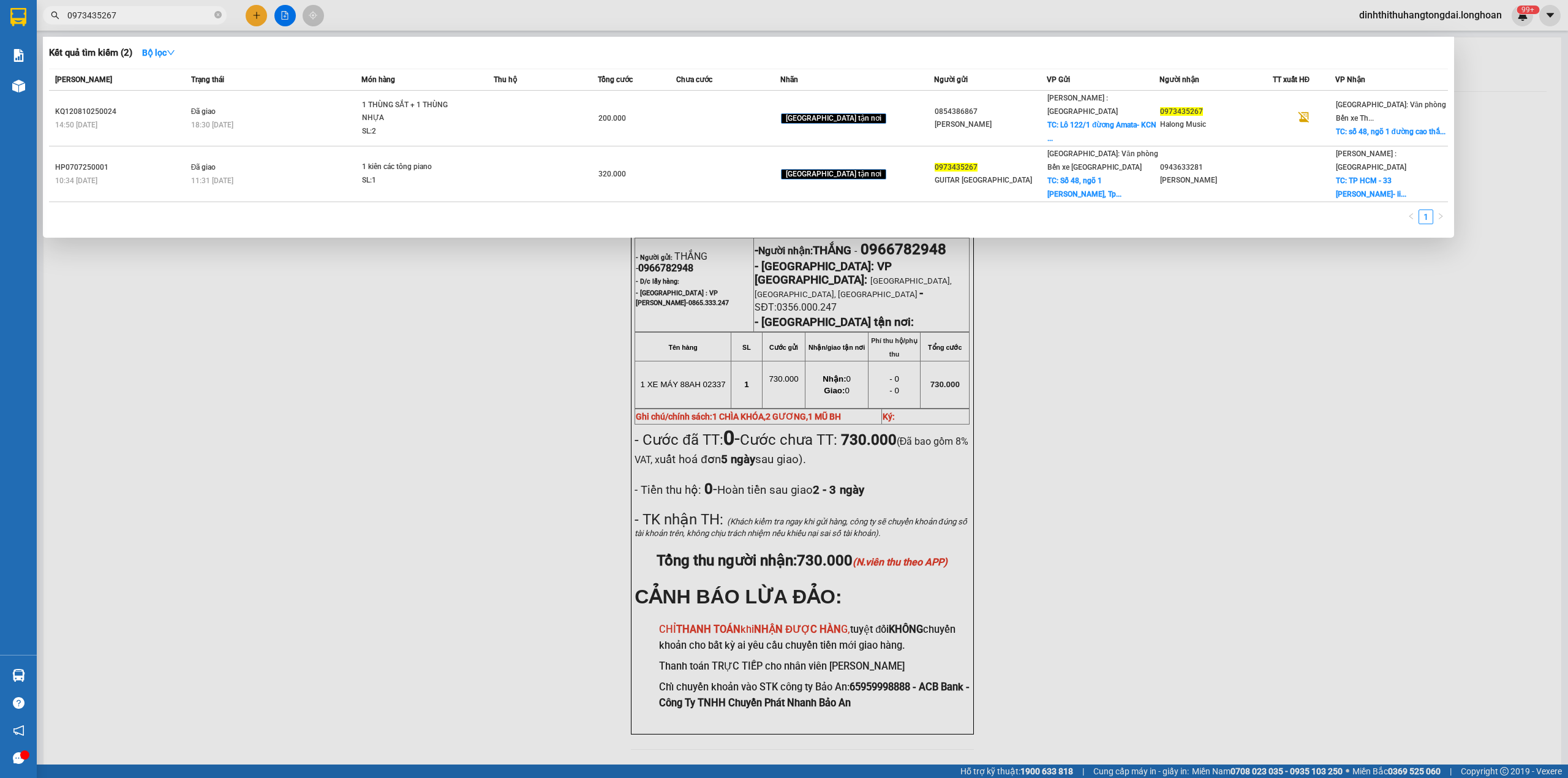
drag, startPoint x: 71, startPoint y: 17, endPoint x: 183, endPoint y: 15, distance: 112.0
click at [183, 15] on input "0973435267" at bounding box center [139, 15] width 145 height 13
paste input "838355555"
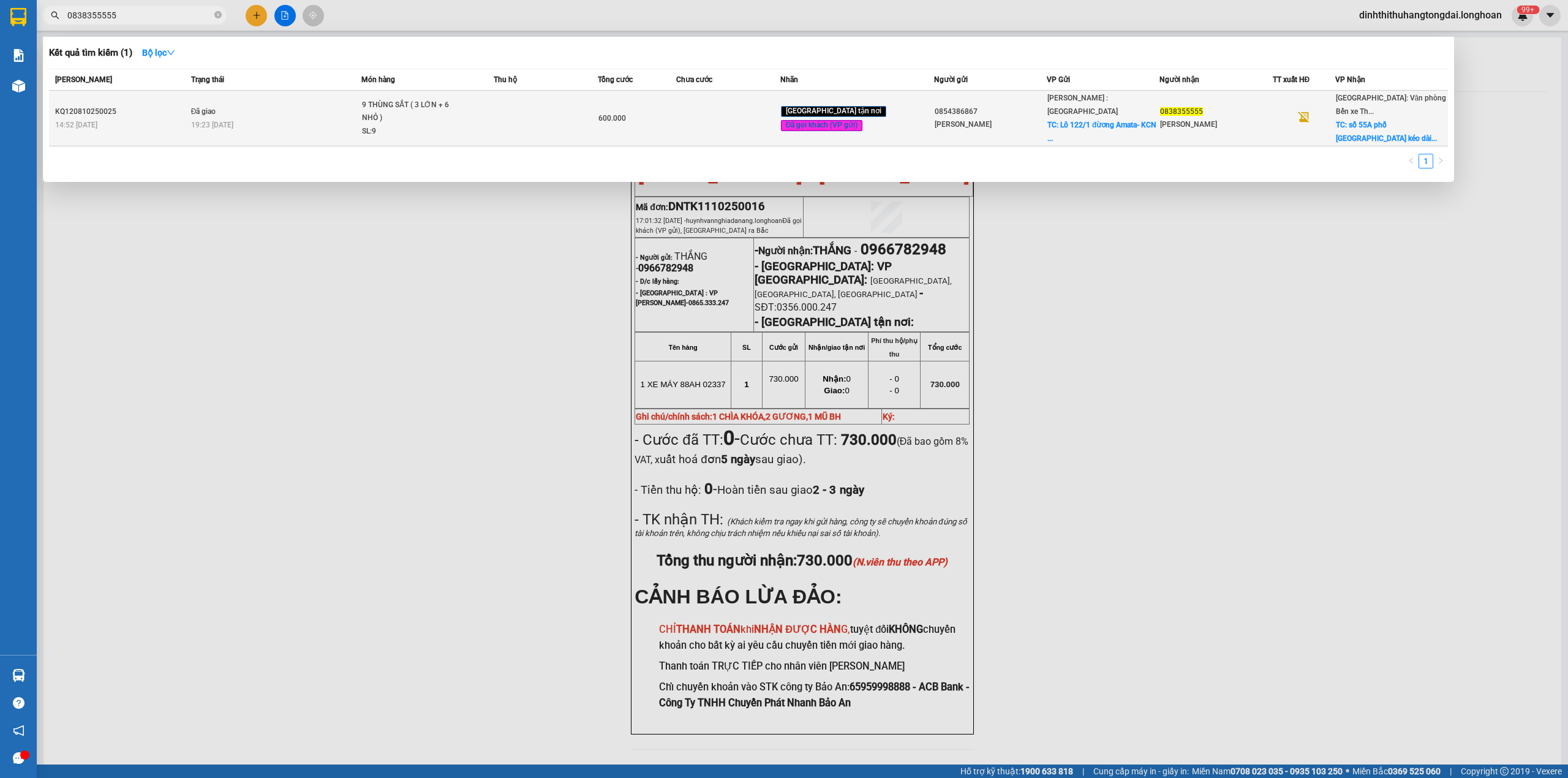
click at [259, 104] on td "Đã giao 19:23 [DATE]" at bounding box center [275, 118] width 174 height 56
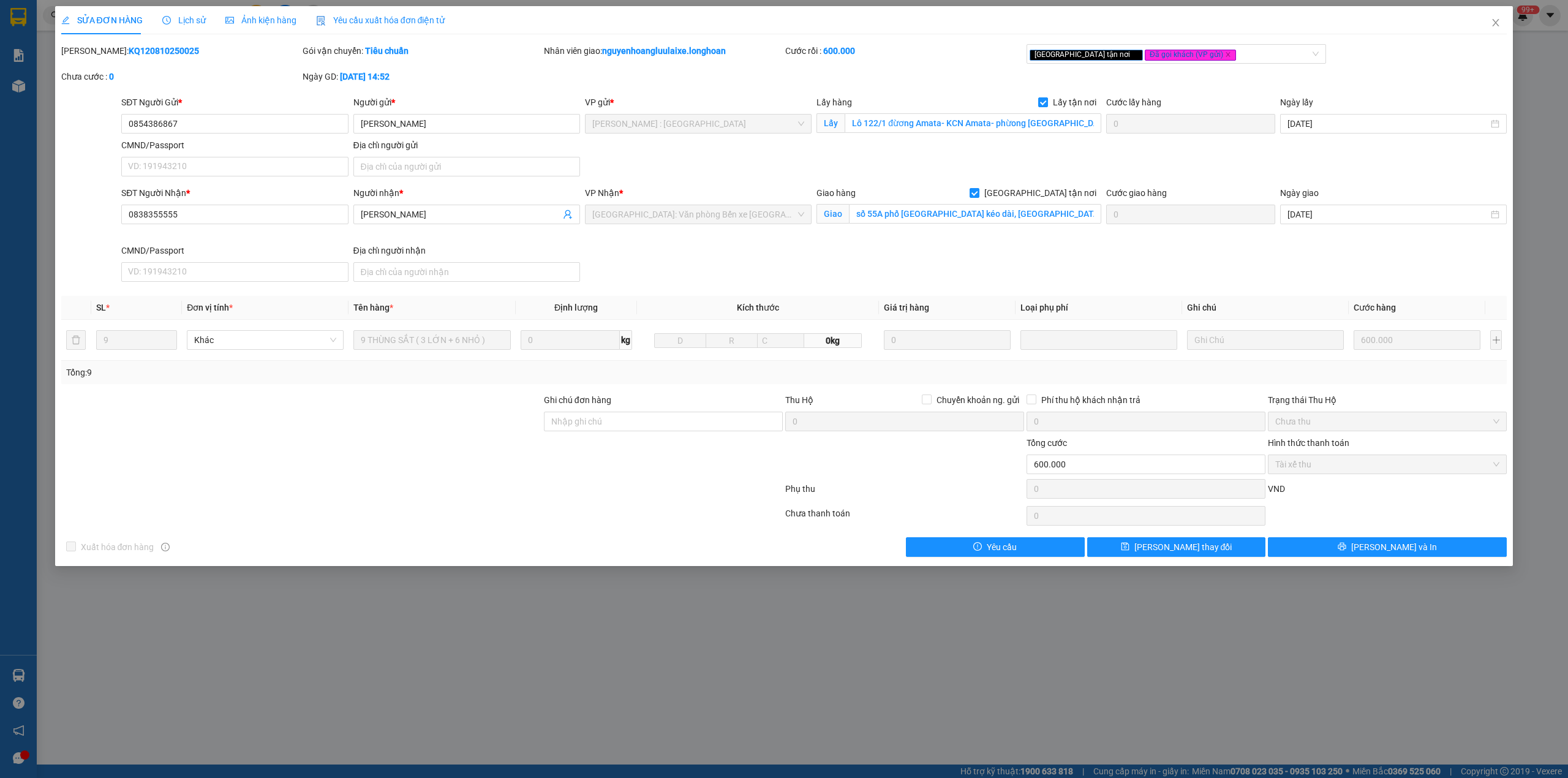
click at [129, 49] on b "KQ120810250025" at bounding box center [164, 50] width 70 height 9
click at [1488, 27] on span "Close" at bounding box center [1496, 23] width 34 height 34
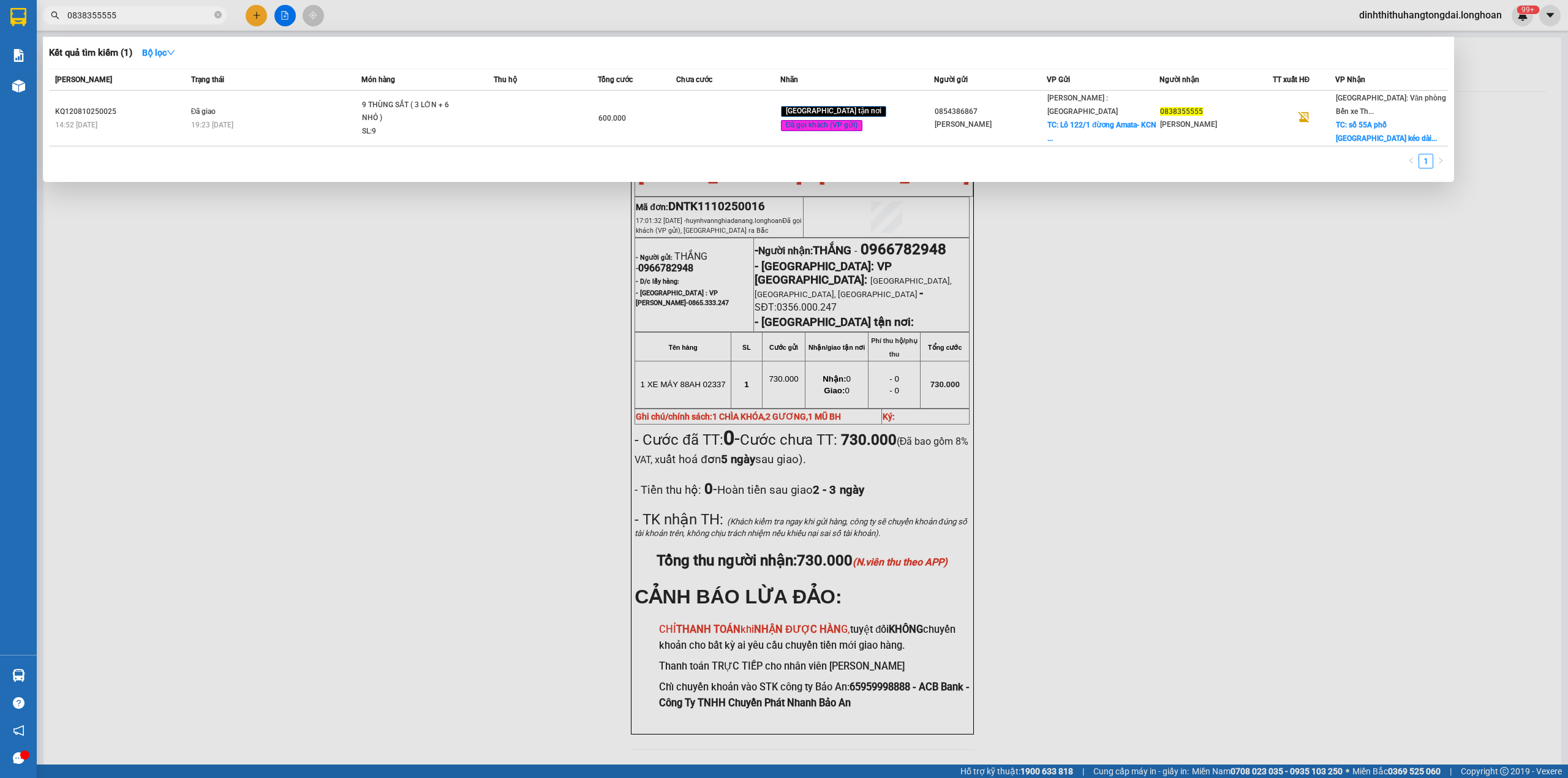
drag, startPoint x: 71, startPoint y: 15, endPoint x: 167, endPoint y: 15, distance: 96.0
click at [167, 15] on input "0838355555" at bounding box center [139, 15] width 145 height 13
paste input "99862938"
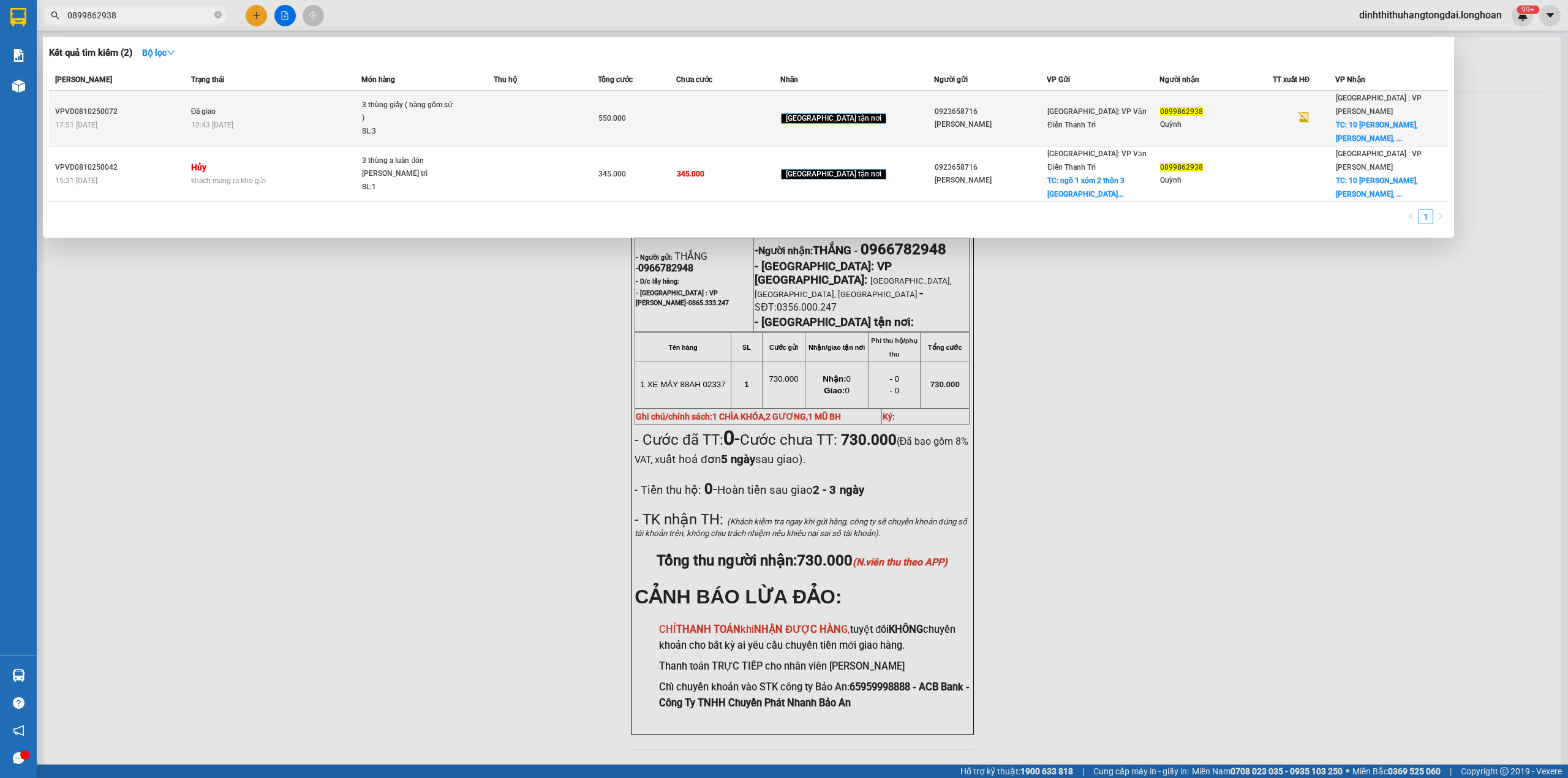
click at [326, 125] on td "Đã giao 12:43 [DATE]" at bounding box center [275, 118] width 174 height 56
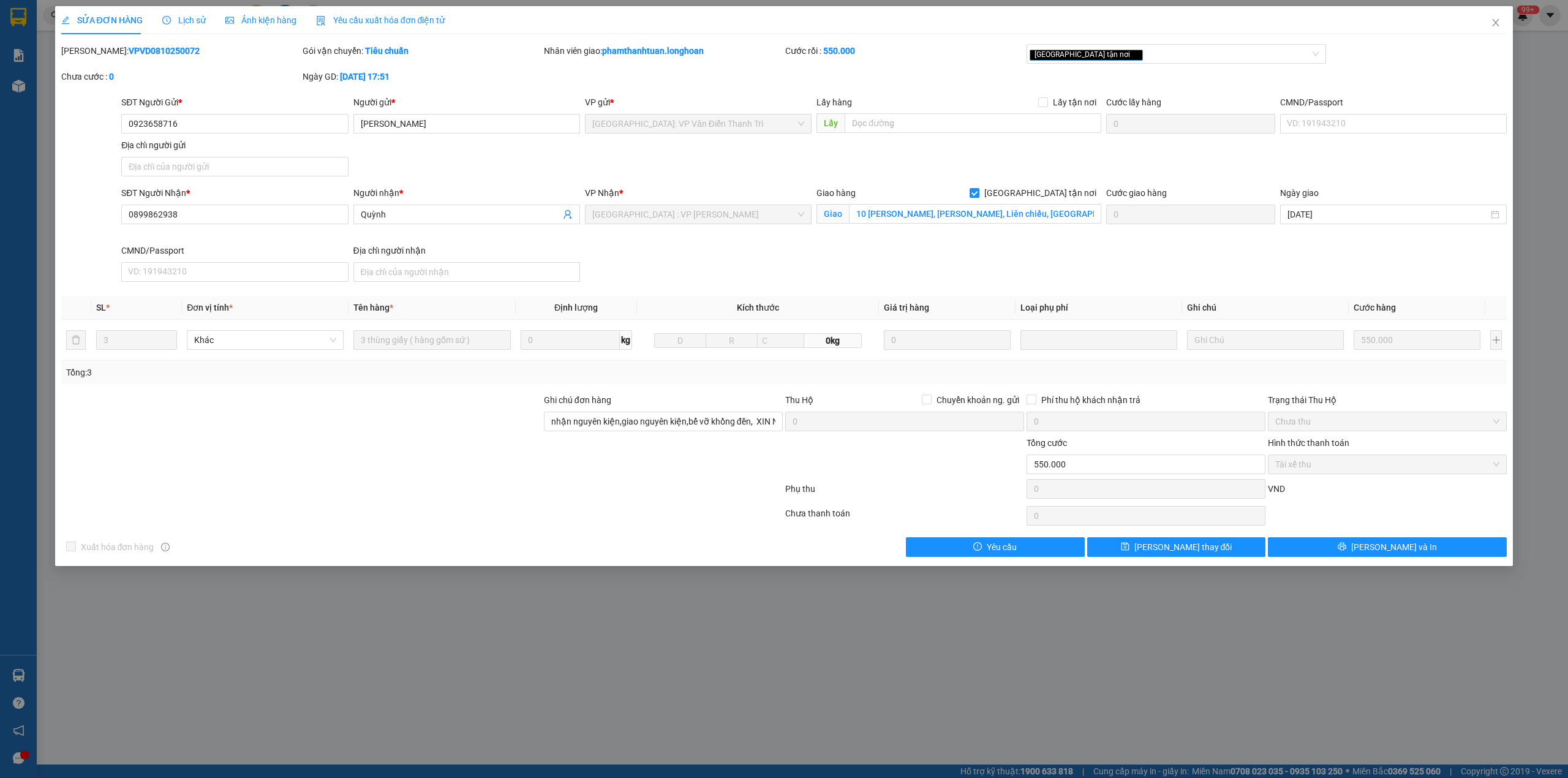
click at [129, 47] on b "VPVD0810250072" at bounding box center [164, 50] width 71 height 9
click at [1503, 22] on span "Close" at bounding box center [1496, 23] width 34 height 34
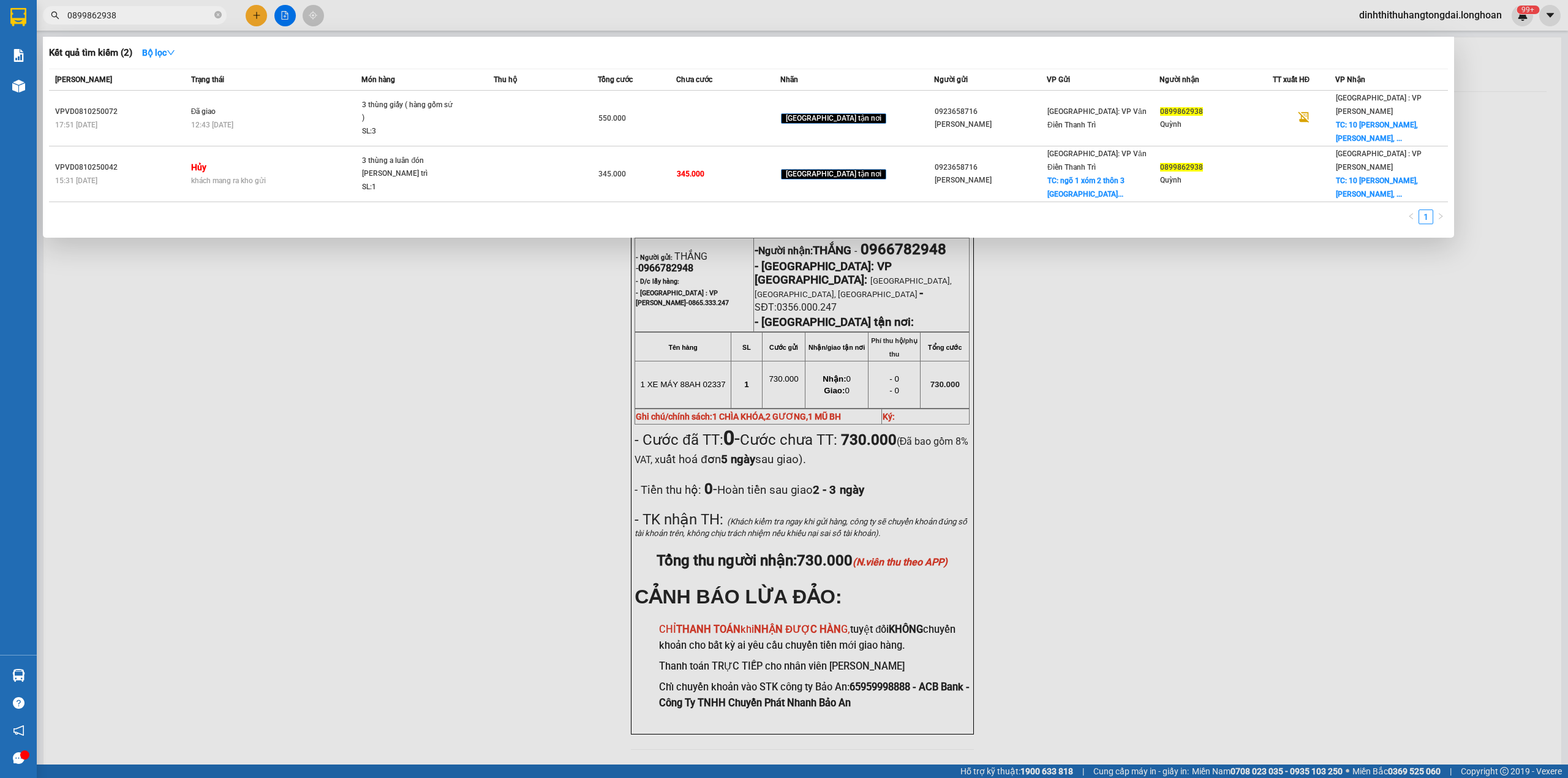
drag, startPoint x: 72, startPoint y: 15, endPoint x: 181, endPoint y: 18, distance: 109.0
click at [181, 18] on input "0899862938" at bounding box center [139, 15] width 145 height 13
paste input "934840305"
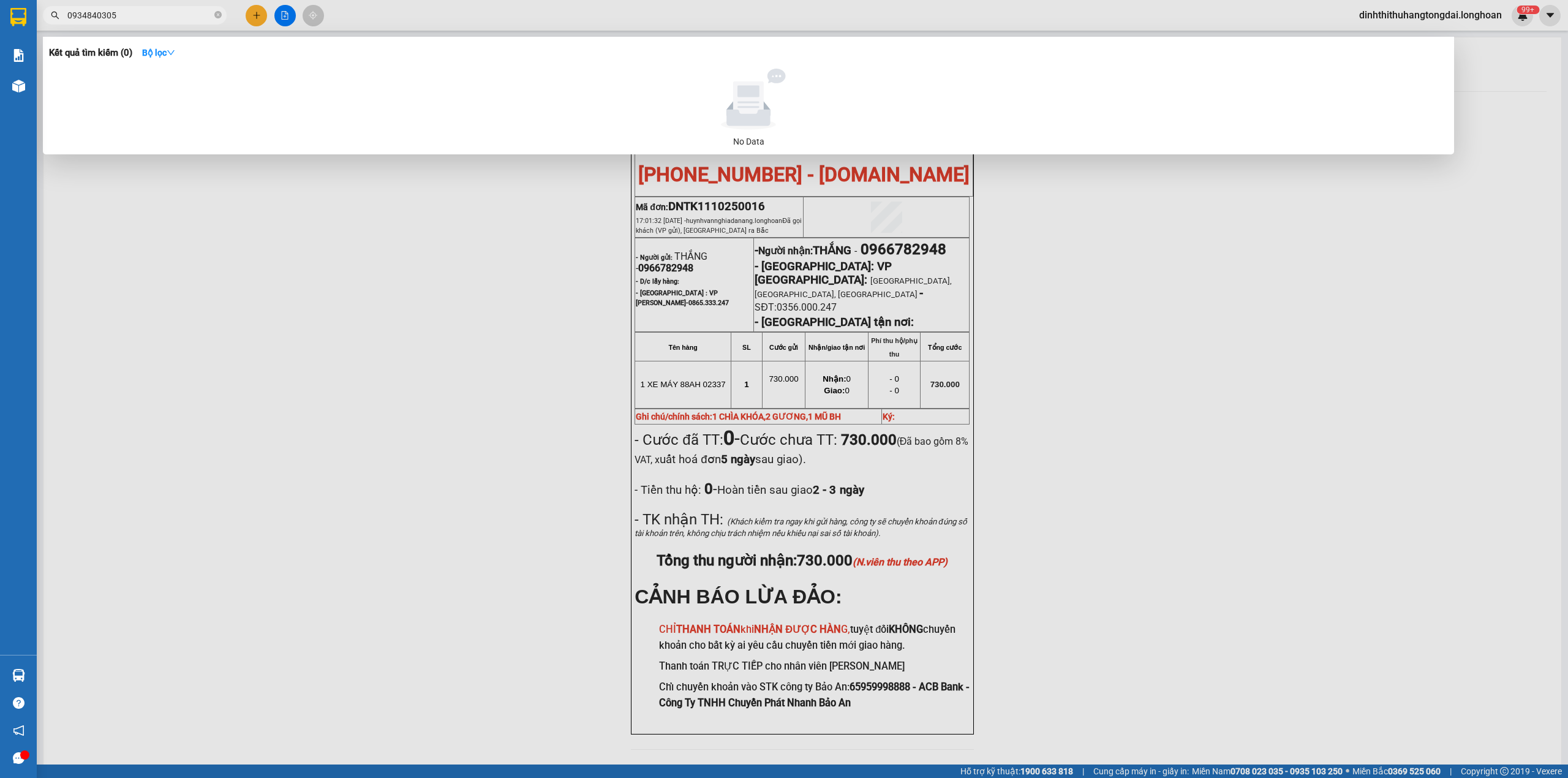
drag, startPoint x: 71, startPoint y: 15, endPoint x: 169, endPoint y: 15, distance: 98.0
click at [169, 15] on input "0934840305" at bounding box center [139, 15] width 145 height 13
paste input "04130922"
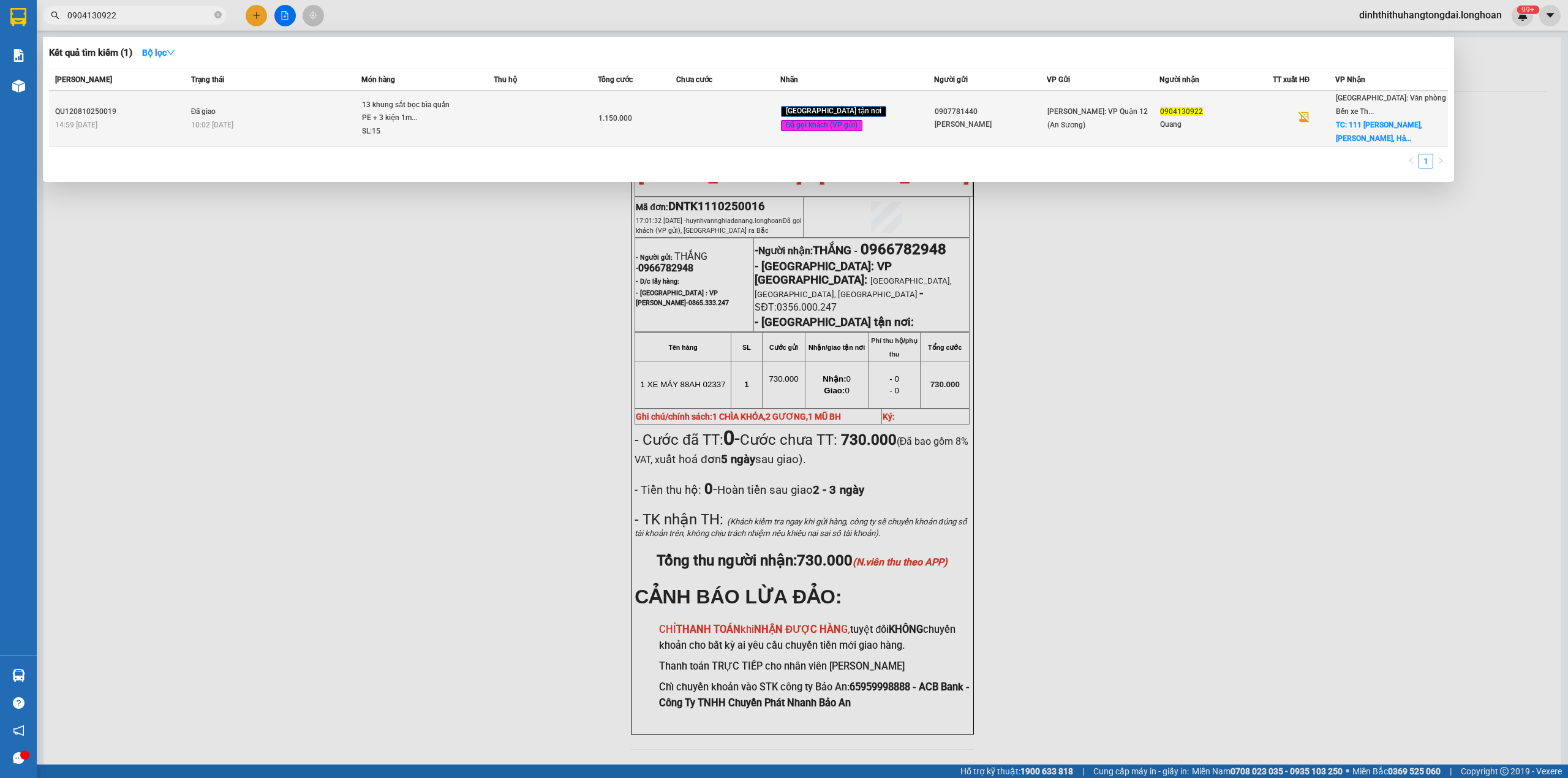
click at [278, 98] on td "Đã giao 10:02 [DATE]" at bounding box center [275, 118] width 174 height 56
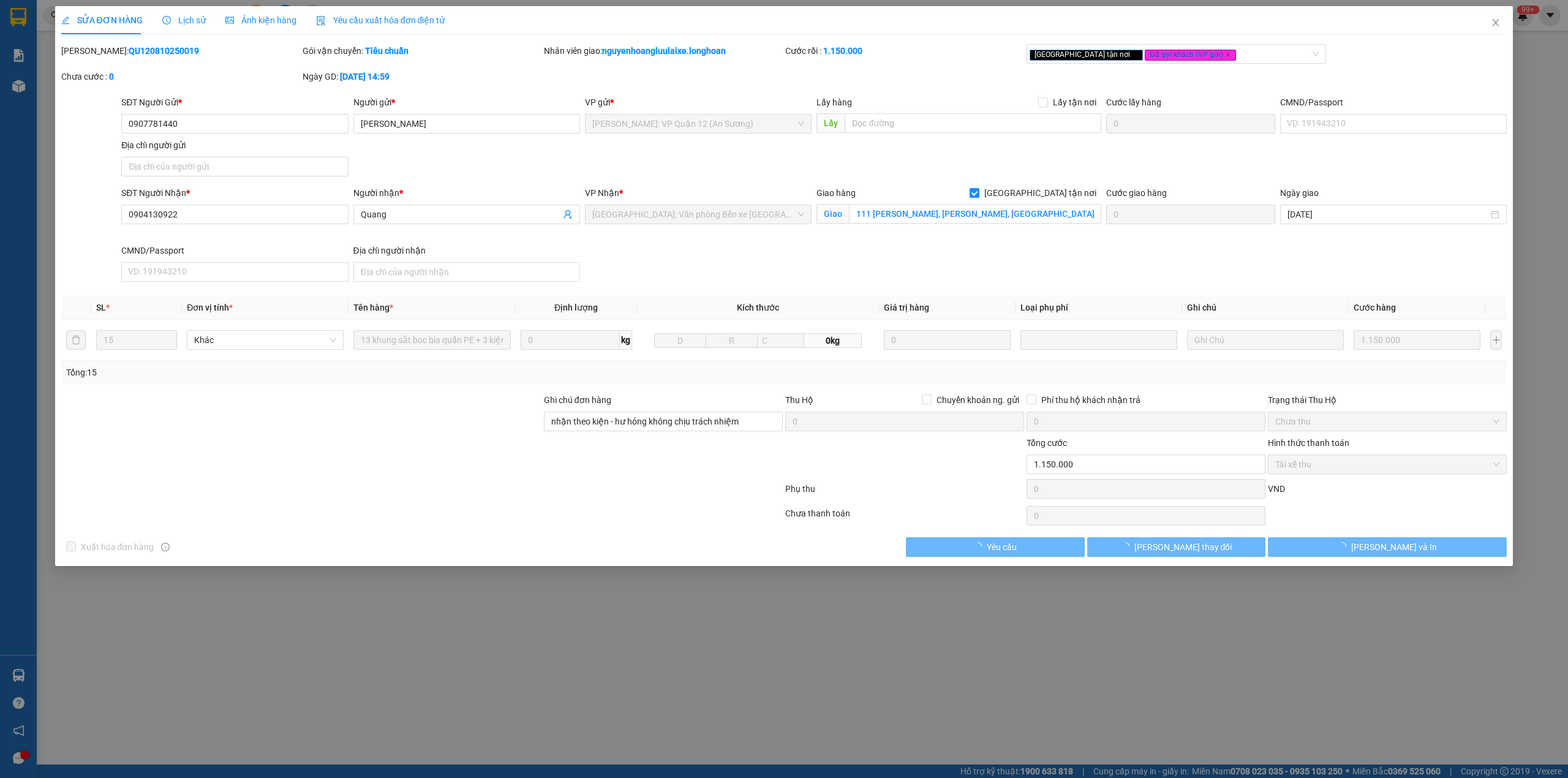
click at [129, 53] on b "QU120810250019" at bounding box center [164, 50] width 70 height 9
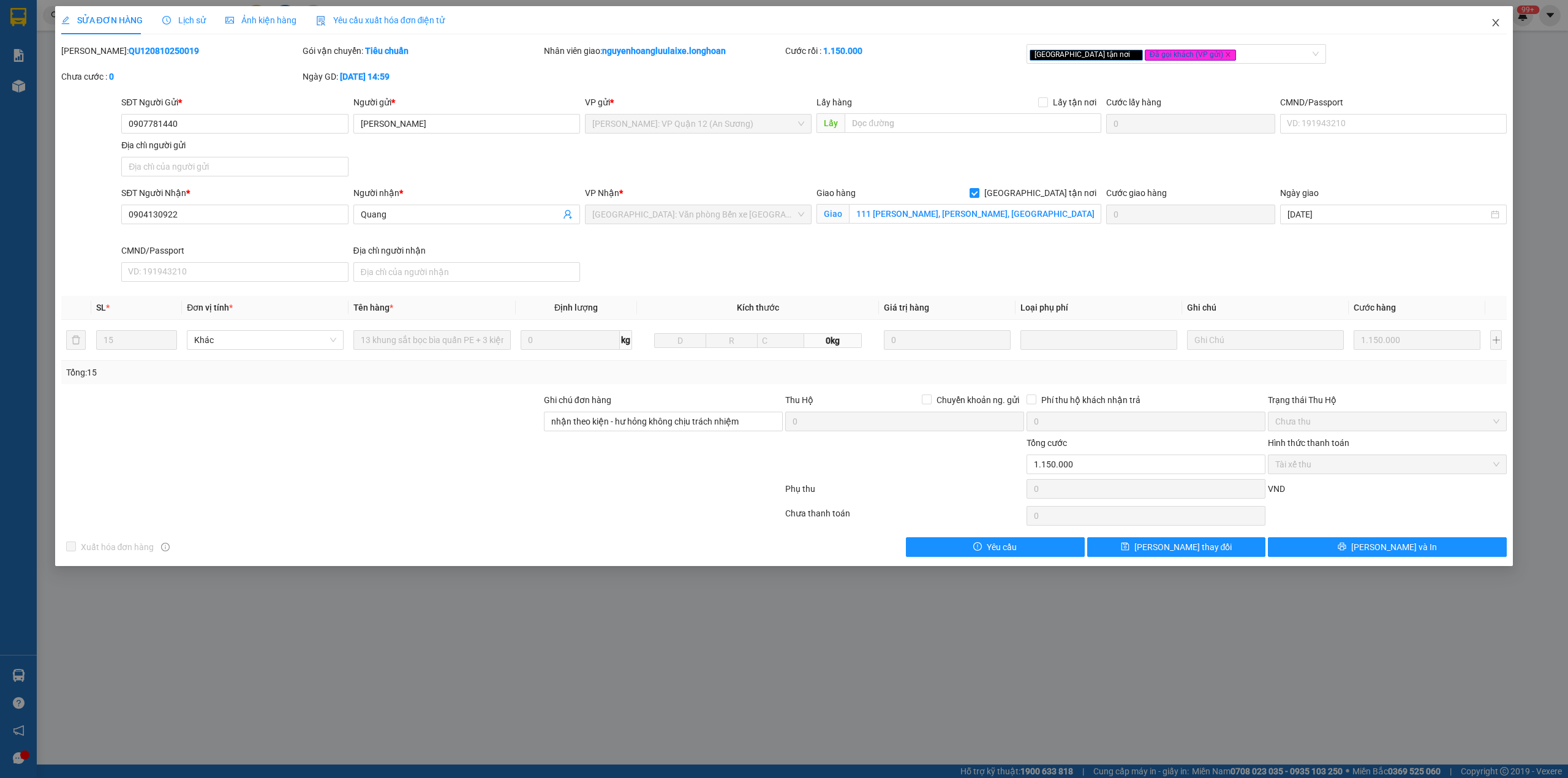
click at [1492, 20] on icon "close" at bounding box center [1496, 23] width 9 height 9
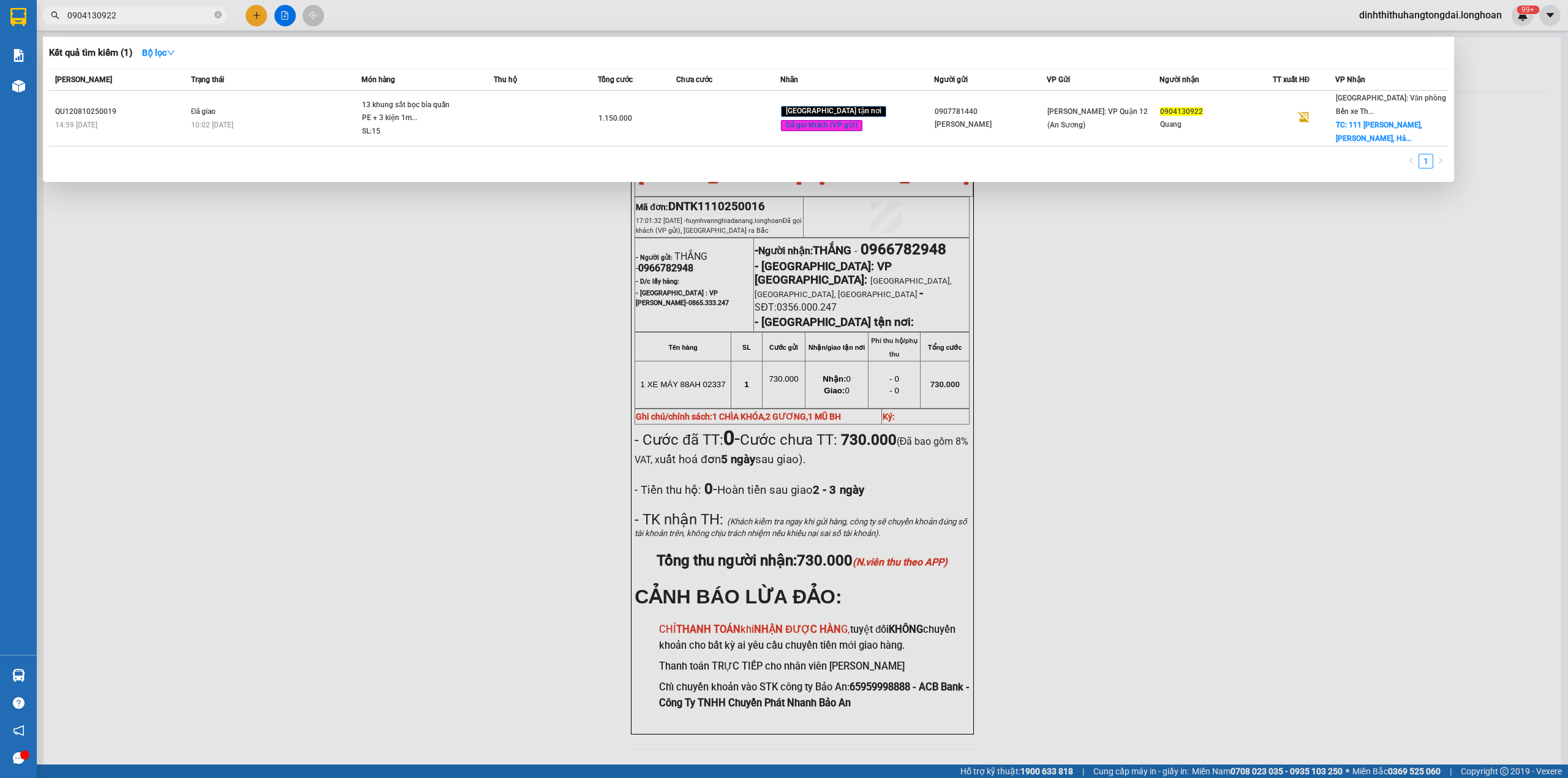
drag, startPoint x: 72, startPoint y: 13, endPoint x: 169, endPoint y: 17, distance: 97.1
click at [169, 17] on input "0904130922" at bounding box center [139, 15] width 145 height 13
paste input "788204320"
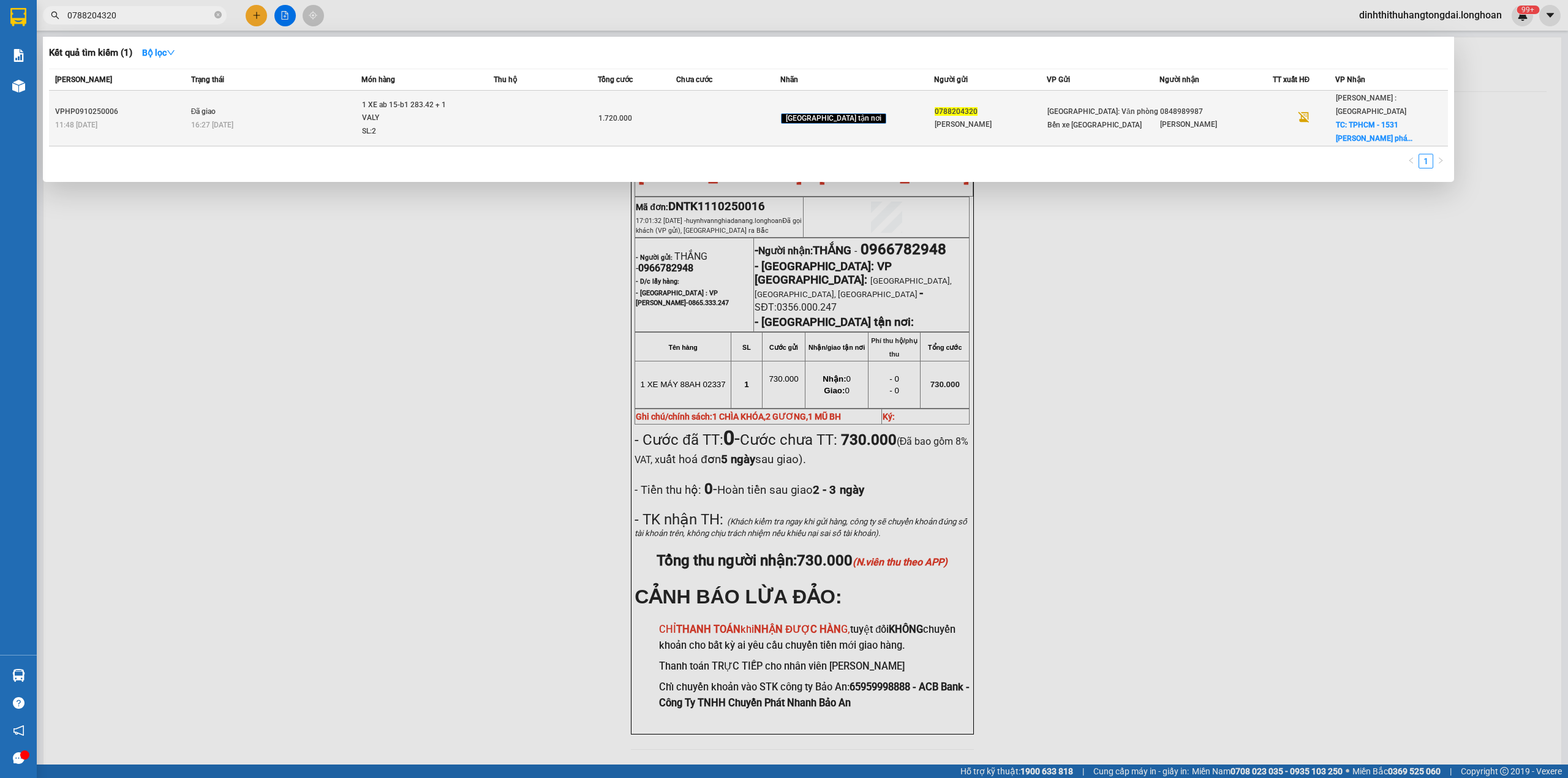
click at [454, 110] on div "1 XE ab 15-b1 283.42 + 1 VALY" at bounding box center [408, 112] width 92 height 27
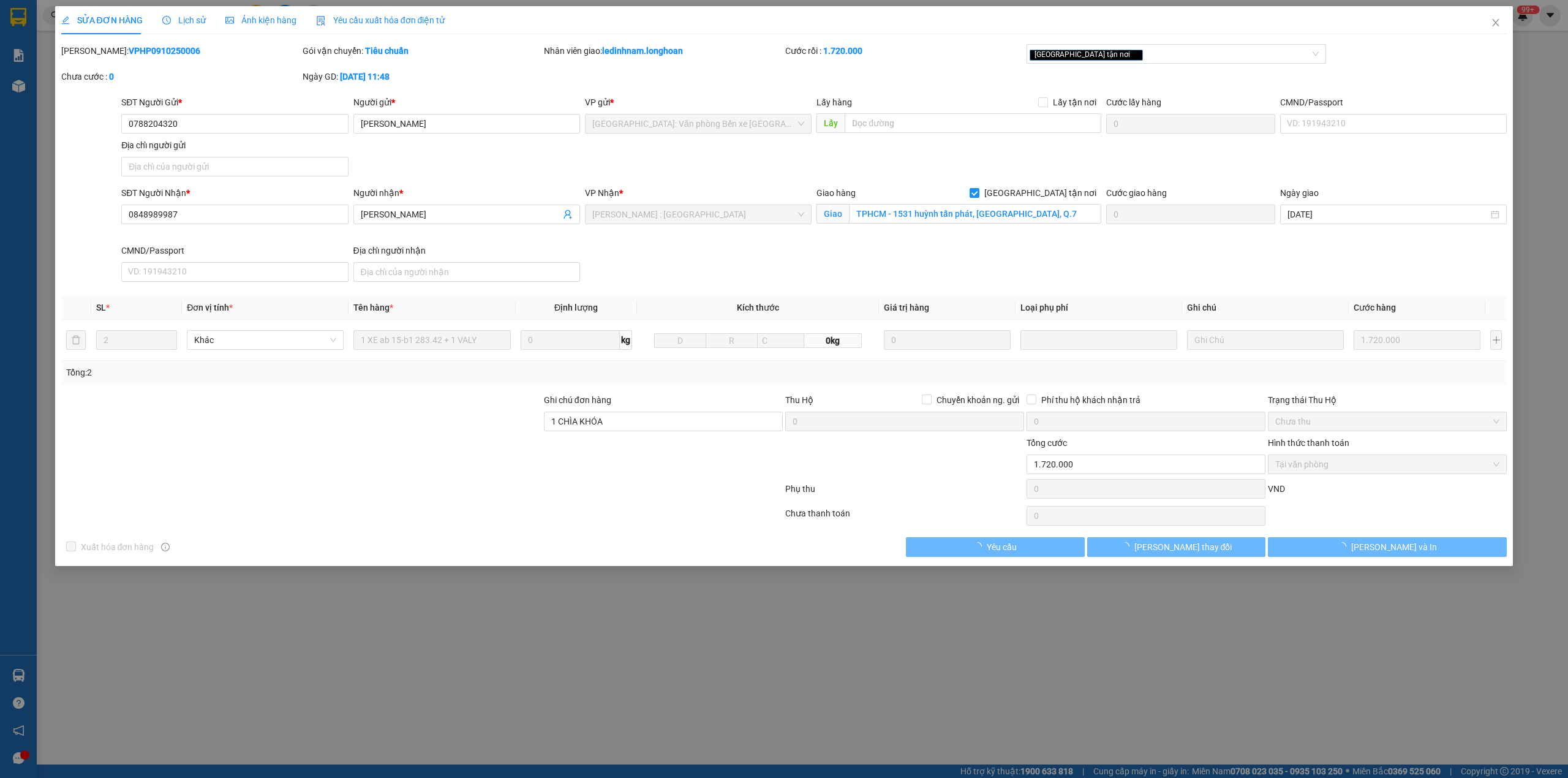
click at [129, 49] on b "VPHP0910250006" at bounding box center [165, 50] width 72 height 9
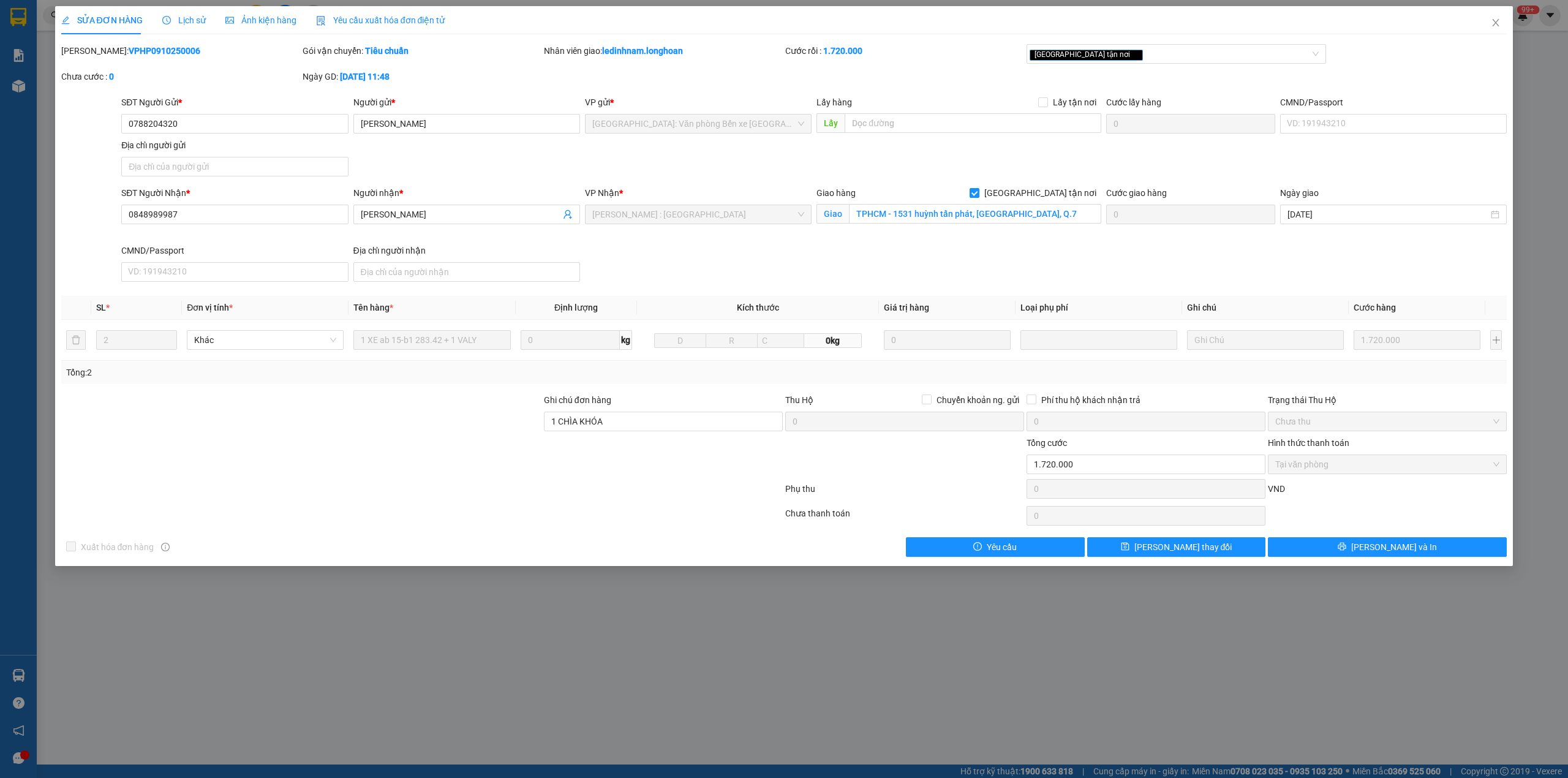
click at [129, 49] on b "VPHP0910250006" at bounding box center [165, 50] width 72 height 9
click at [1490, 20] on span "Close" at bounding box center [1496, 23] width 34 height 34
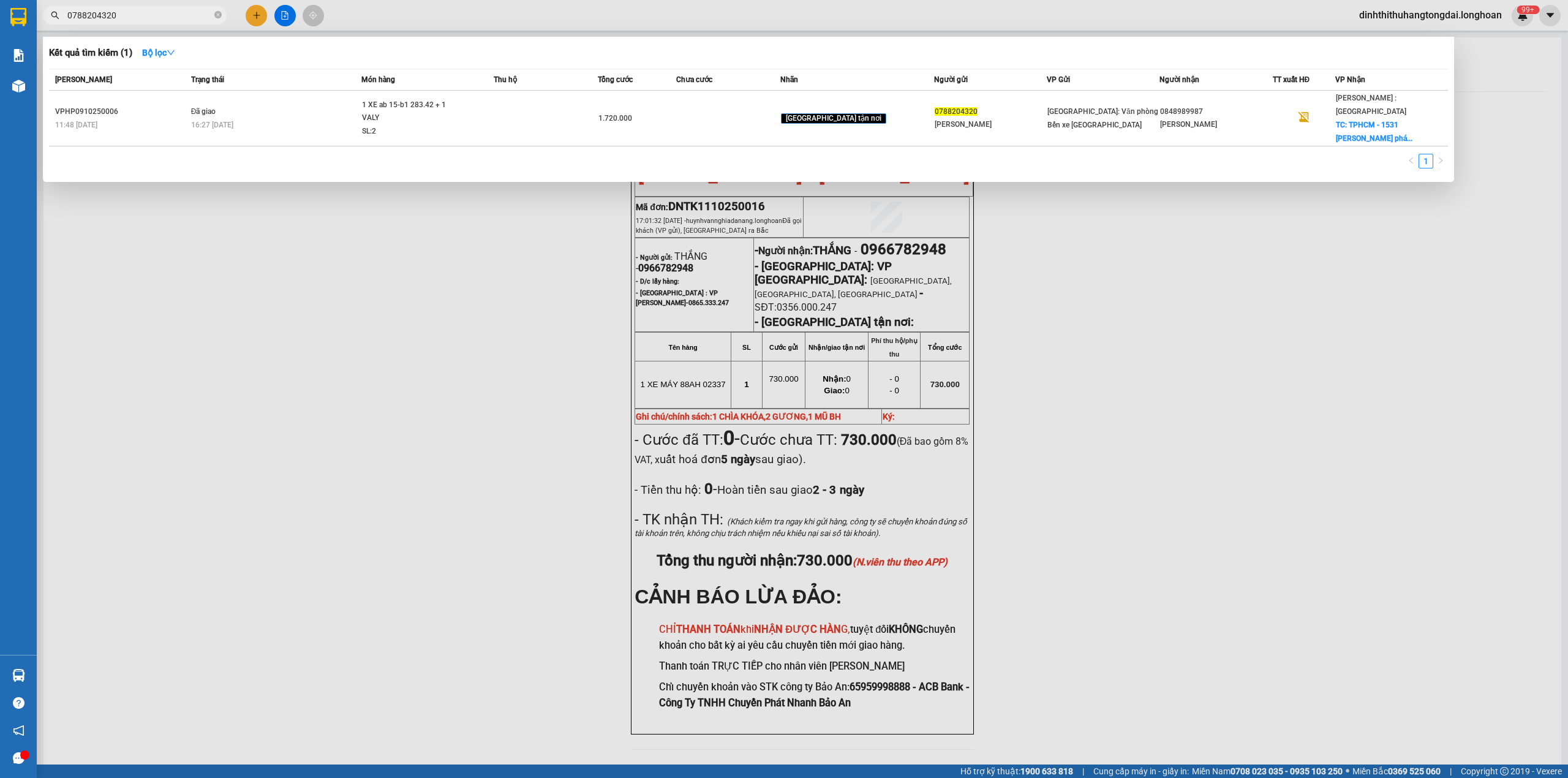
drag, startPoint x: 72, startPoint y: 17, endPoint x: 180, endPoint y: 17, distance: 108.0
click at [180, 17] on input "0788204320" at bounding box center [139, 15] width 145 height 13
paste input "395401106"
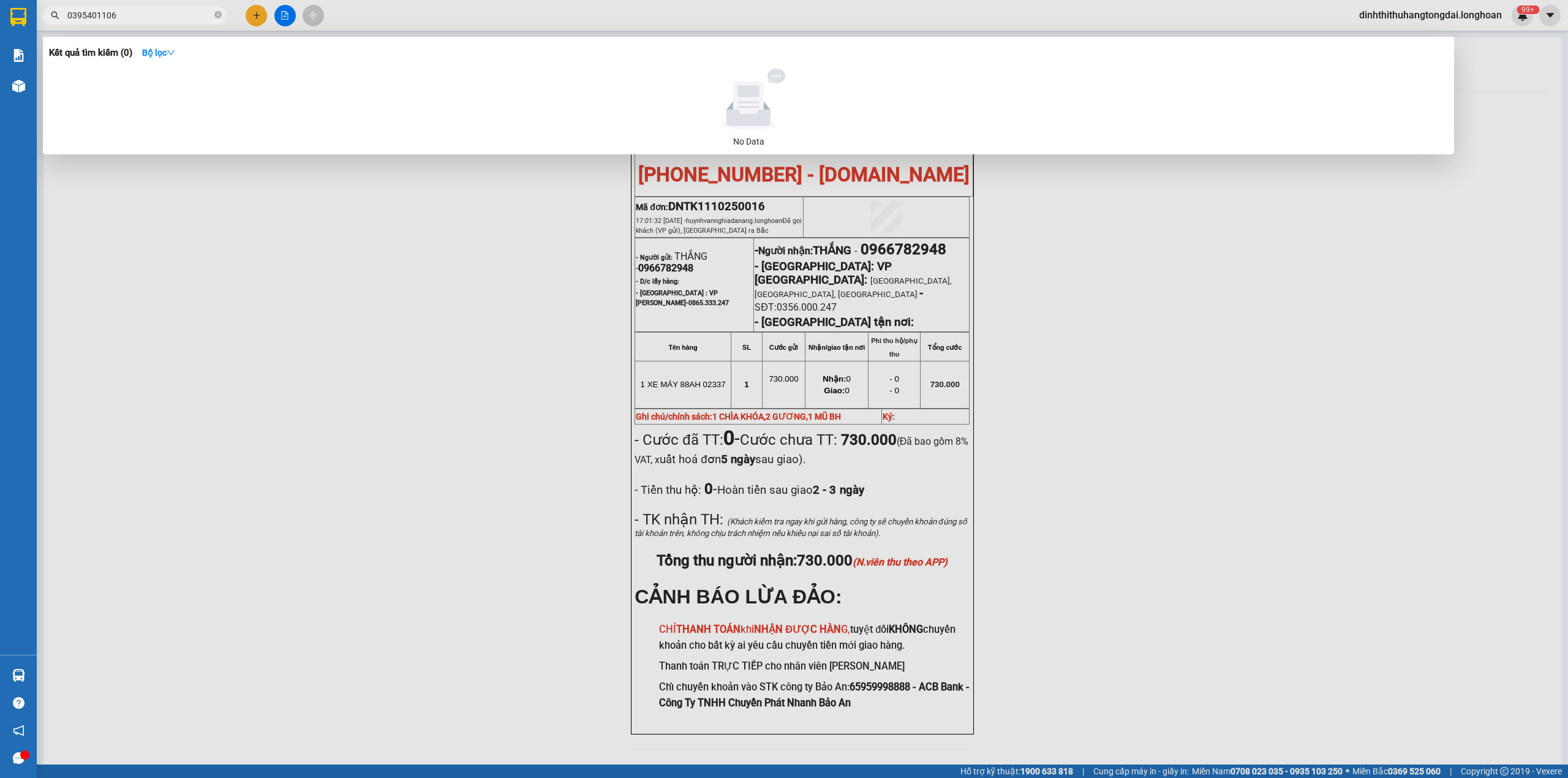
drag, startPoint x: 71, startPoint y: 15, endPoint x: 174, endPoint y: 15, distance: 103.0
click at [174, 15] on input "0395401106" at bounding box center [139, 15] width 145 height 13
paste input "905286068"
drag, startPoint x: 72, startPoint y: 17, endPoint x: 185, endPoint y: 17, distance: 113.0
click at [185, 17] on input "0905286068" at bounding box center [139, 15] width 145 height 13
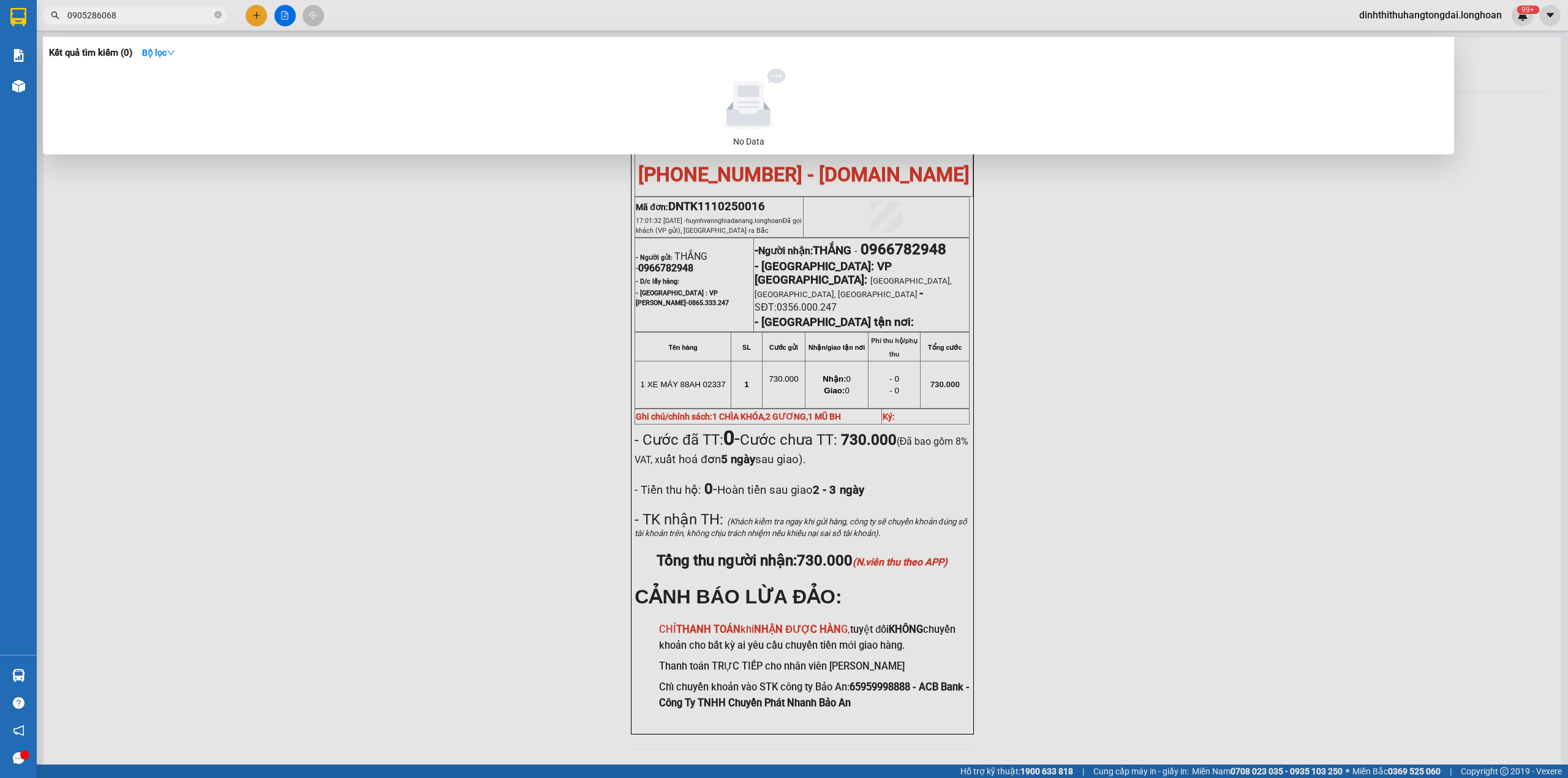
paste input "18222933"
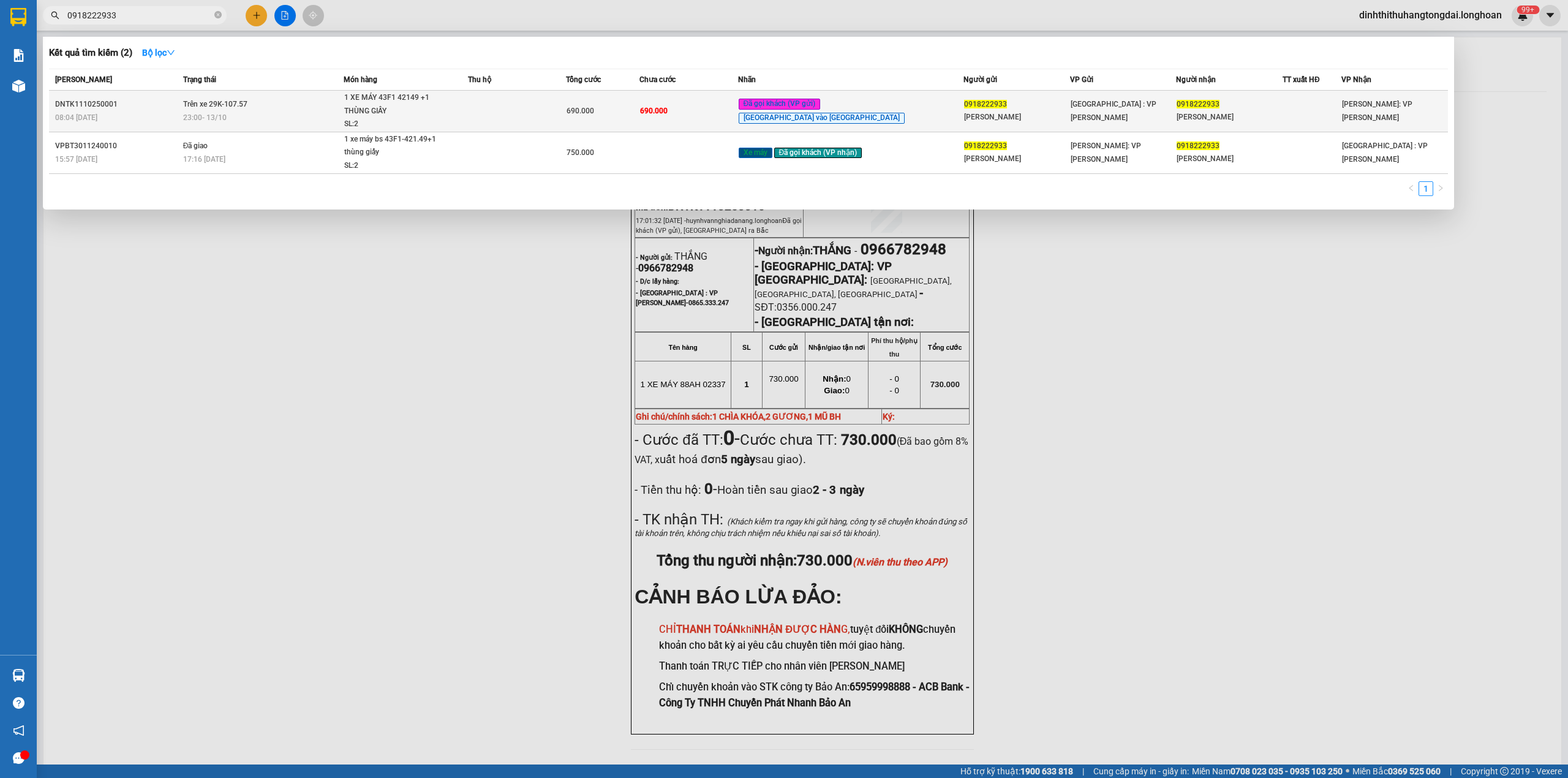
click at [269, 117] on div "23:00 [DATE]" at bounding box center [263, 118] width 160 height 13
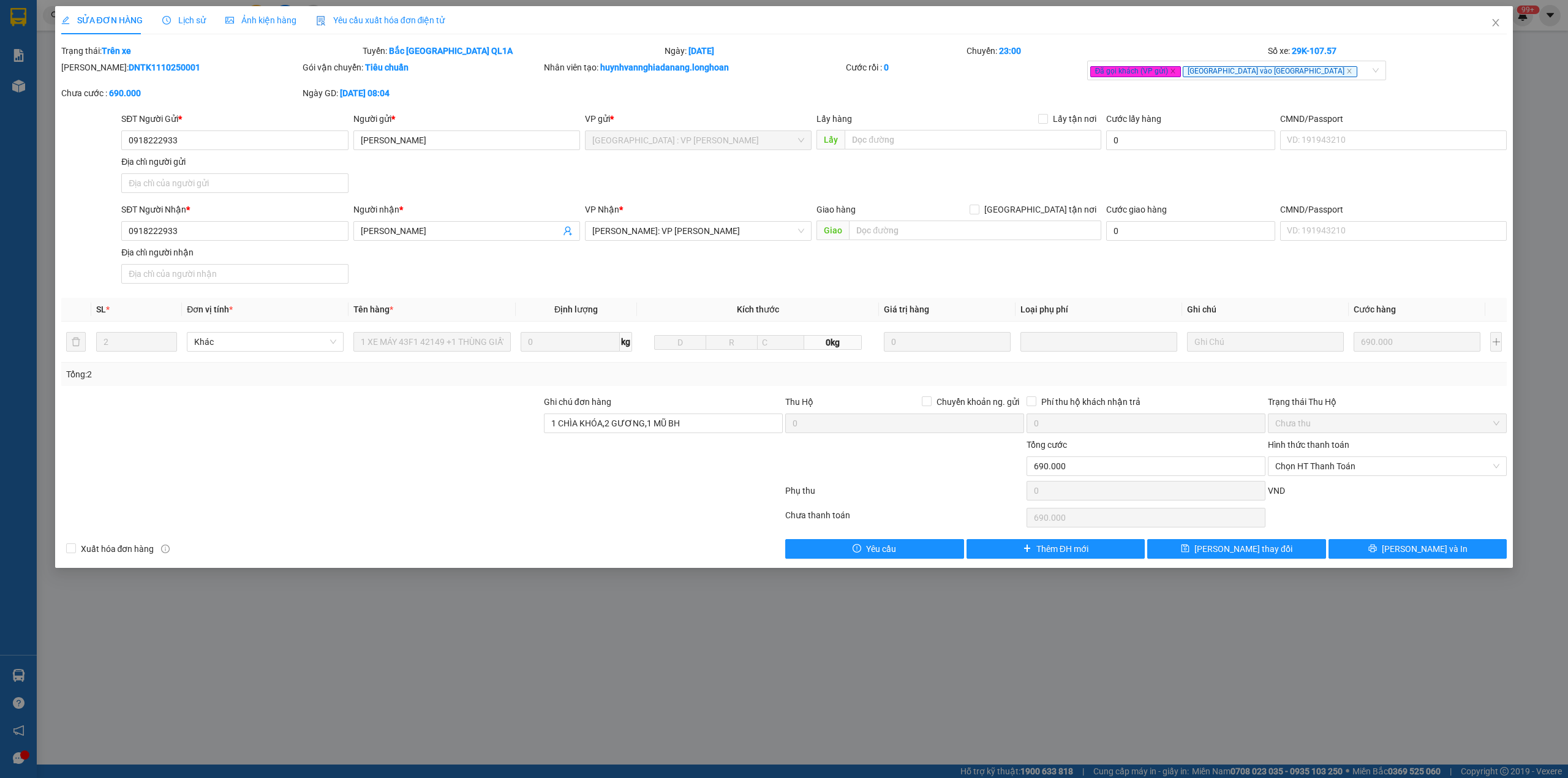
click at [129, 63] on b "DNTK1110250001" at bounding box center [165, 67] width 72 height 9
click at [1501, 24] on span "Close" at bounding box center [1496, 23] width 34 height 34
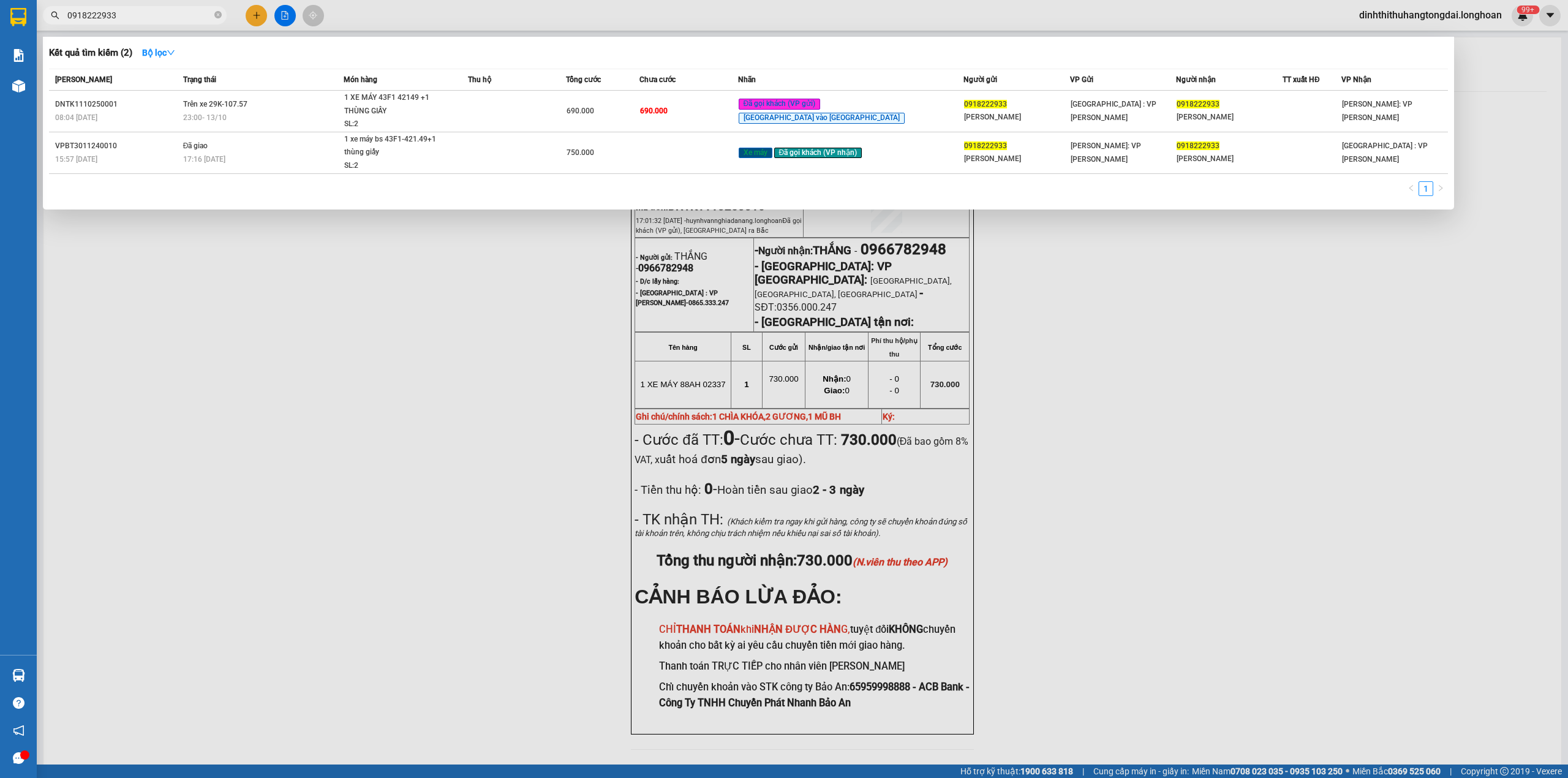
drag, startPoint x: 72, startPoint y: 16, endPoint x: 176, endPoint y: 16, distance: 104.0
click at [176, 16] on input "0918222933" at bounding box center [139, 15] width 145 height 13
paste input "49353538"
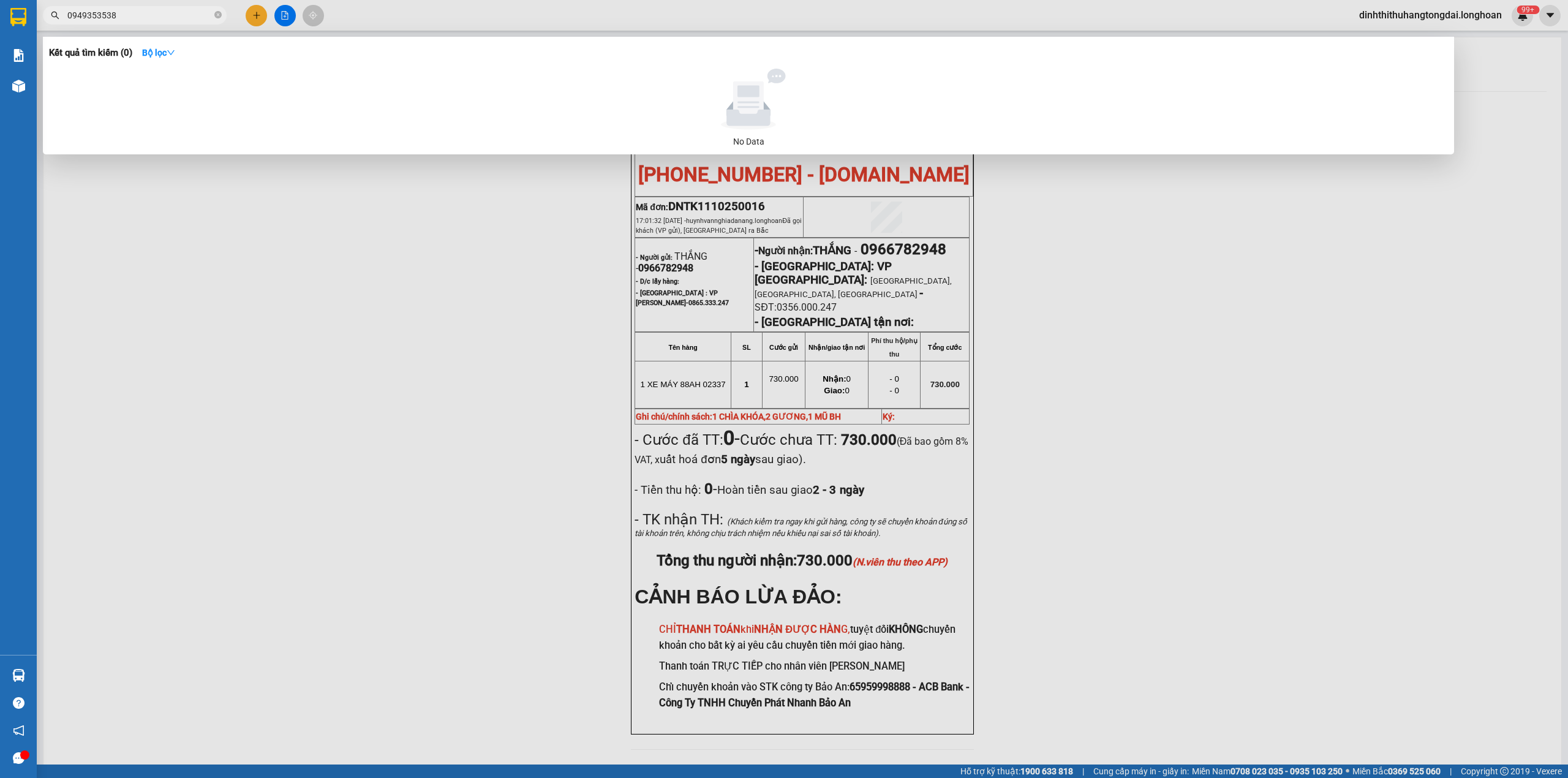
drag, startPoint x: 72, startPoint y: 16, endPoint x: 205, endPoint y: 22, distance: 133.1
click at [205, 22] on span "0949353538" at bounding box center [135, 14] width 184 height 18
paste input "76875897"
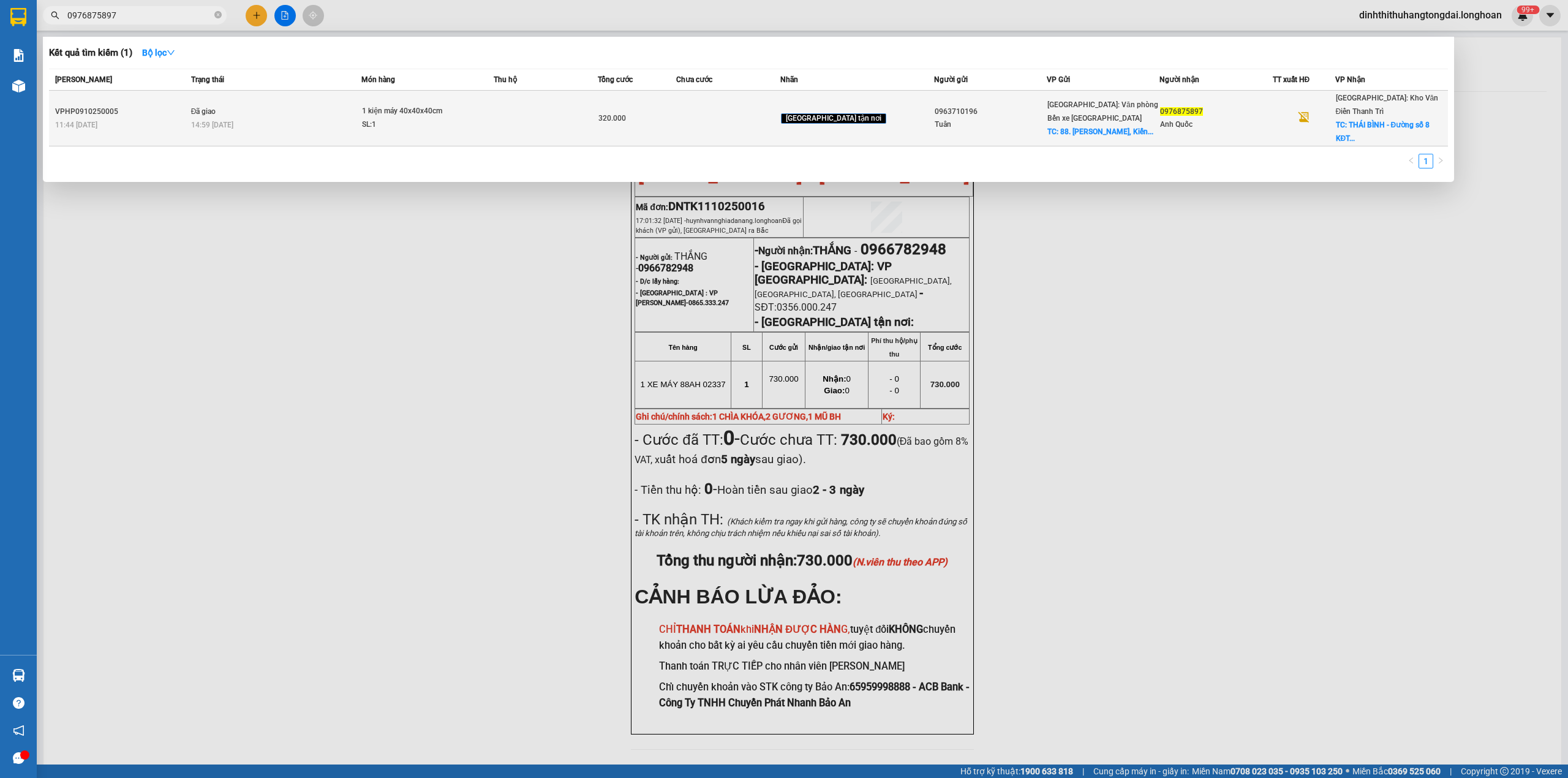
click at [311, 118] on div "14:59 [DATE]" at bounding box center [277, 125] width 171 height 13
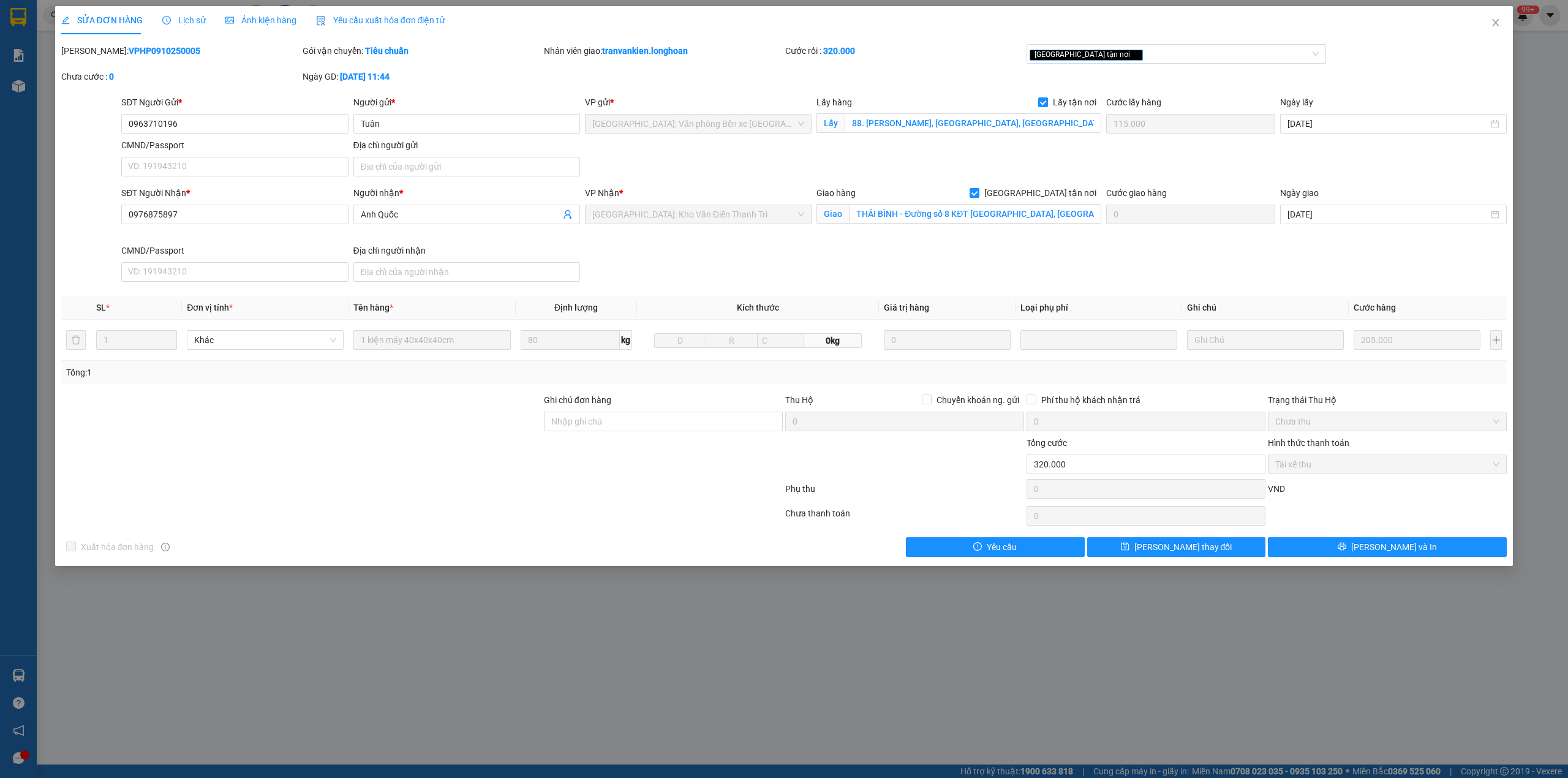
click at [133, 52] on b "VPHP0910250005" at bounding box center [165, 50] width 72 height 9
click at [1500, 24] on icon "close" at bounding box center [1496, 23] width 9 height 9
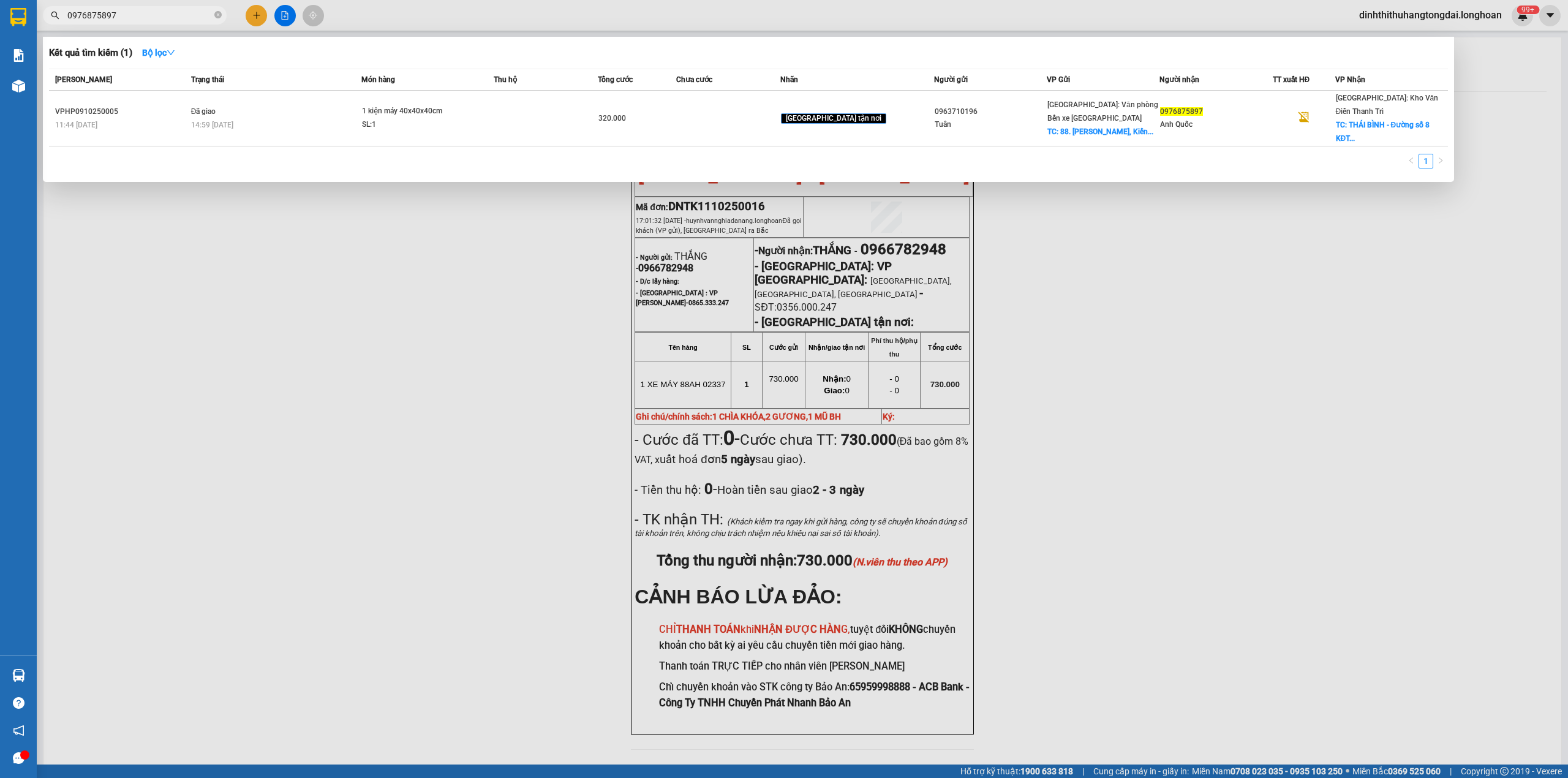
drag, startPoint x: 72, startPoint y: 17, endPoint x: 190, endPoint y: 12, distance: 118.1
click at [190, 12] on input "0976875897" at bounding box center [139, 15] width 145 height 13
paste input "31794083"
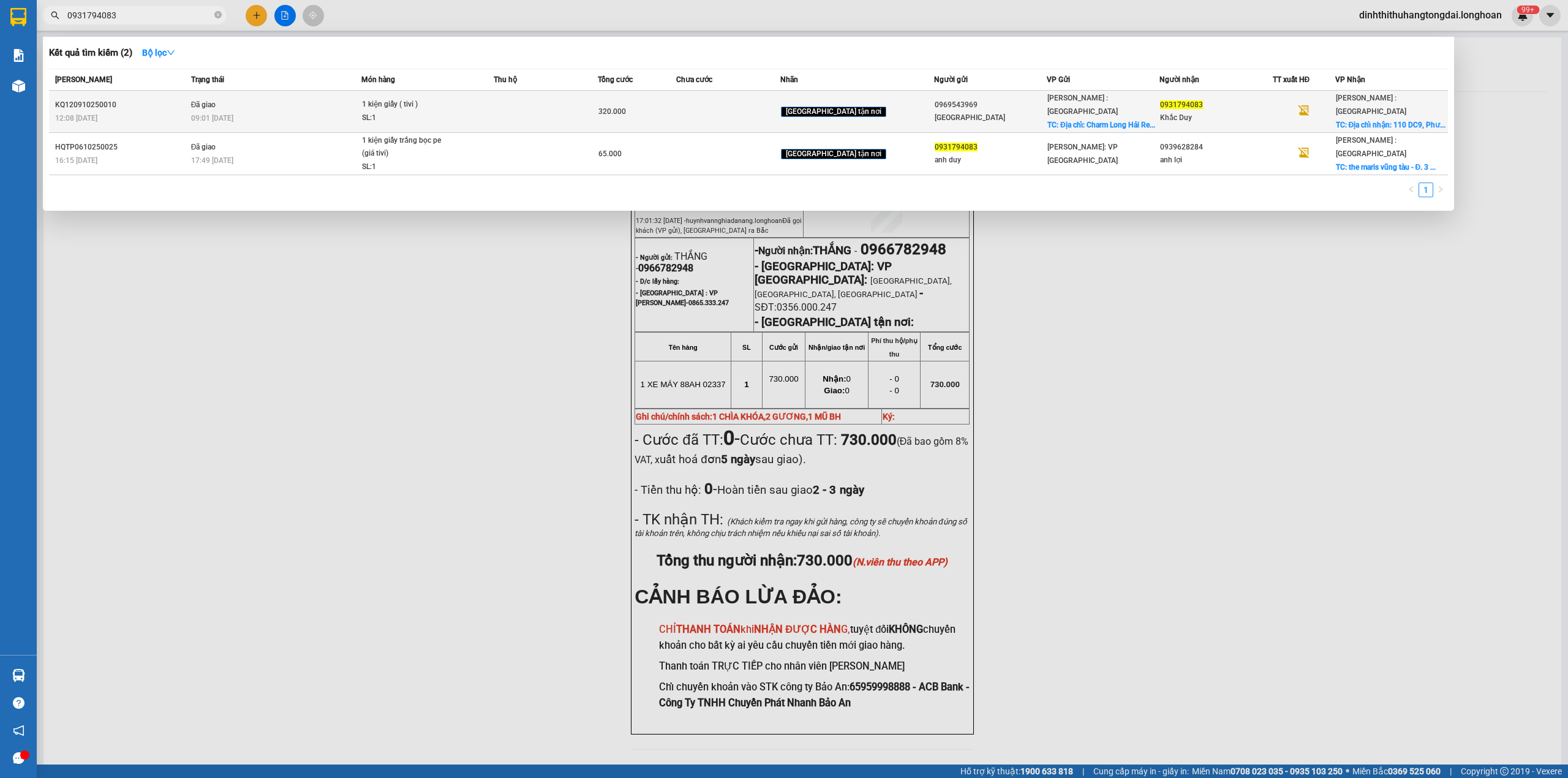
click at [478, 106] on span "1 kiện giấy ( tivi ) SL: 1" at bounding box center [428, 111] width 131 height 27
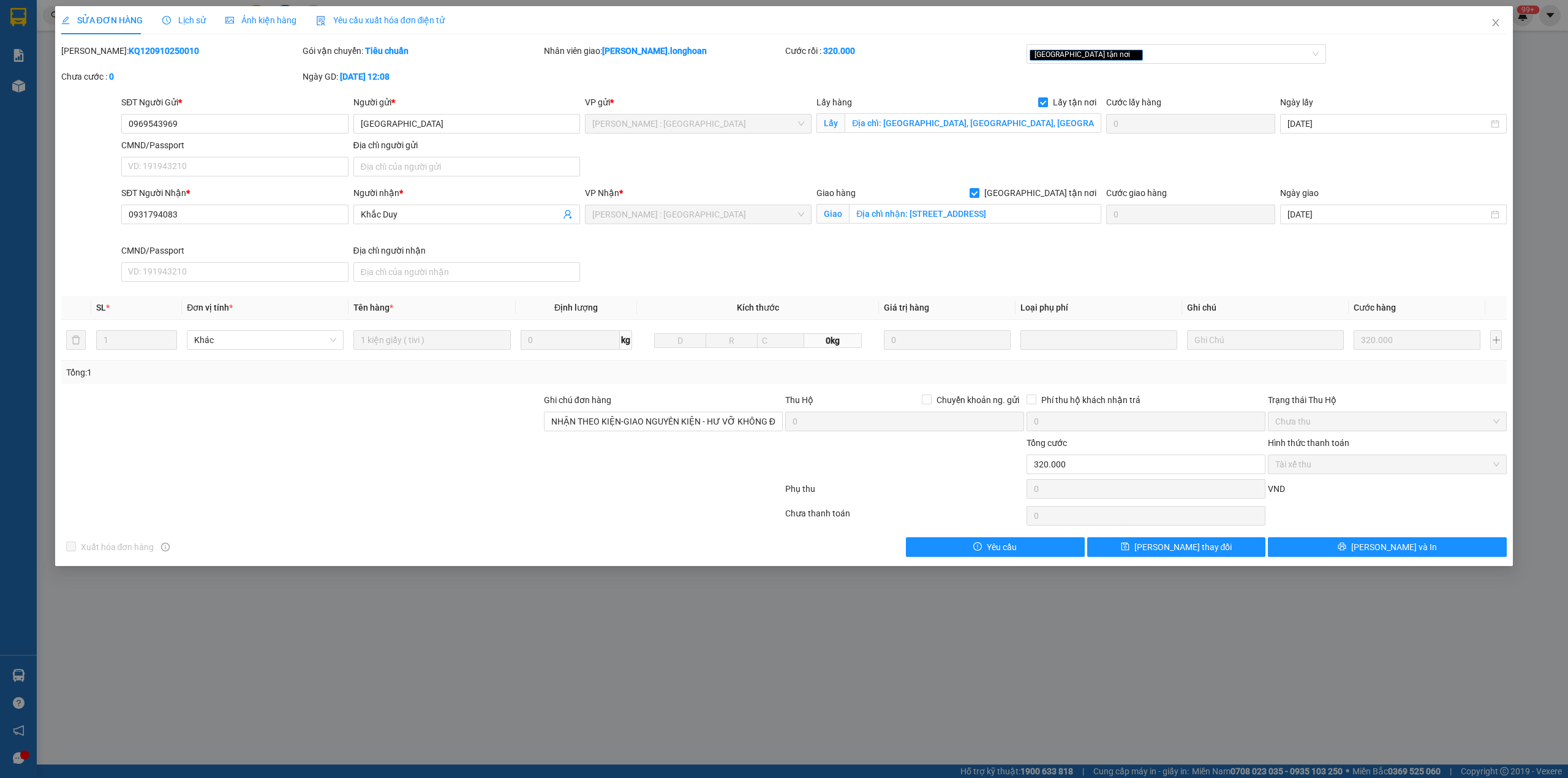
click at [137, 53] on b "KQ120910250010" at bounding box center [164, 50] width 70 height 9
click at [1491, 21] on icon "close" at bounding box center [1496, 23] width 9 height 9
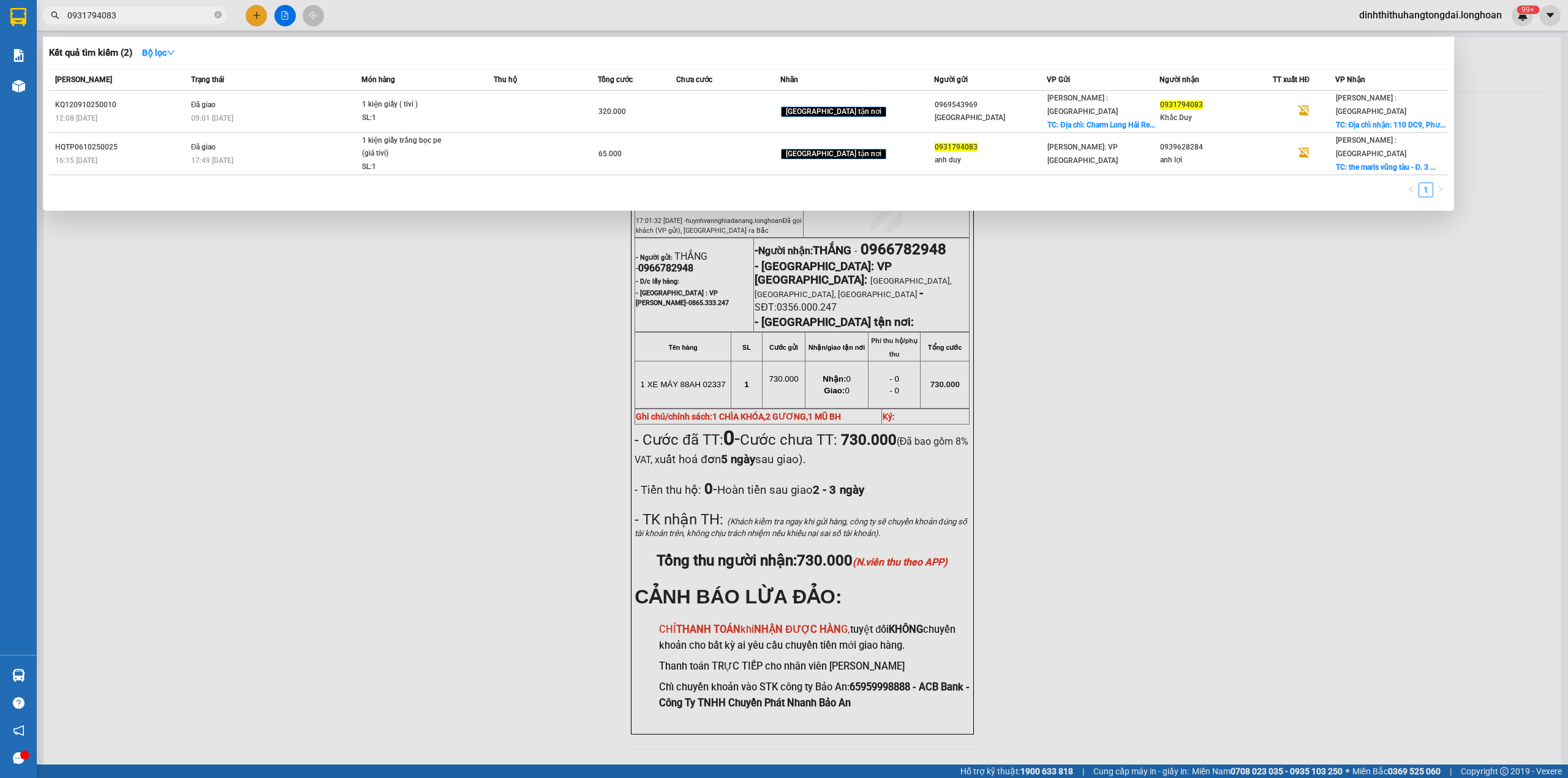
drag, startPoint x: 146, startPoint y: 15, endPoint x: 170, endPoint y: 15, distance: 24.0
click at [170, 15] on input "0931794083" at bounding box center [139, 15] width 145 height 13
paste input "328214848"
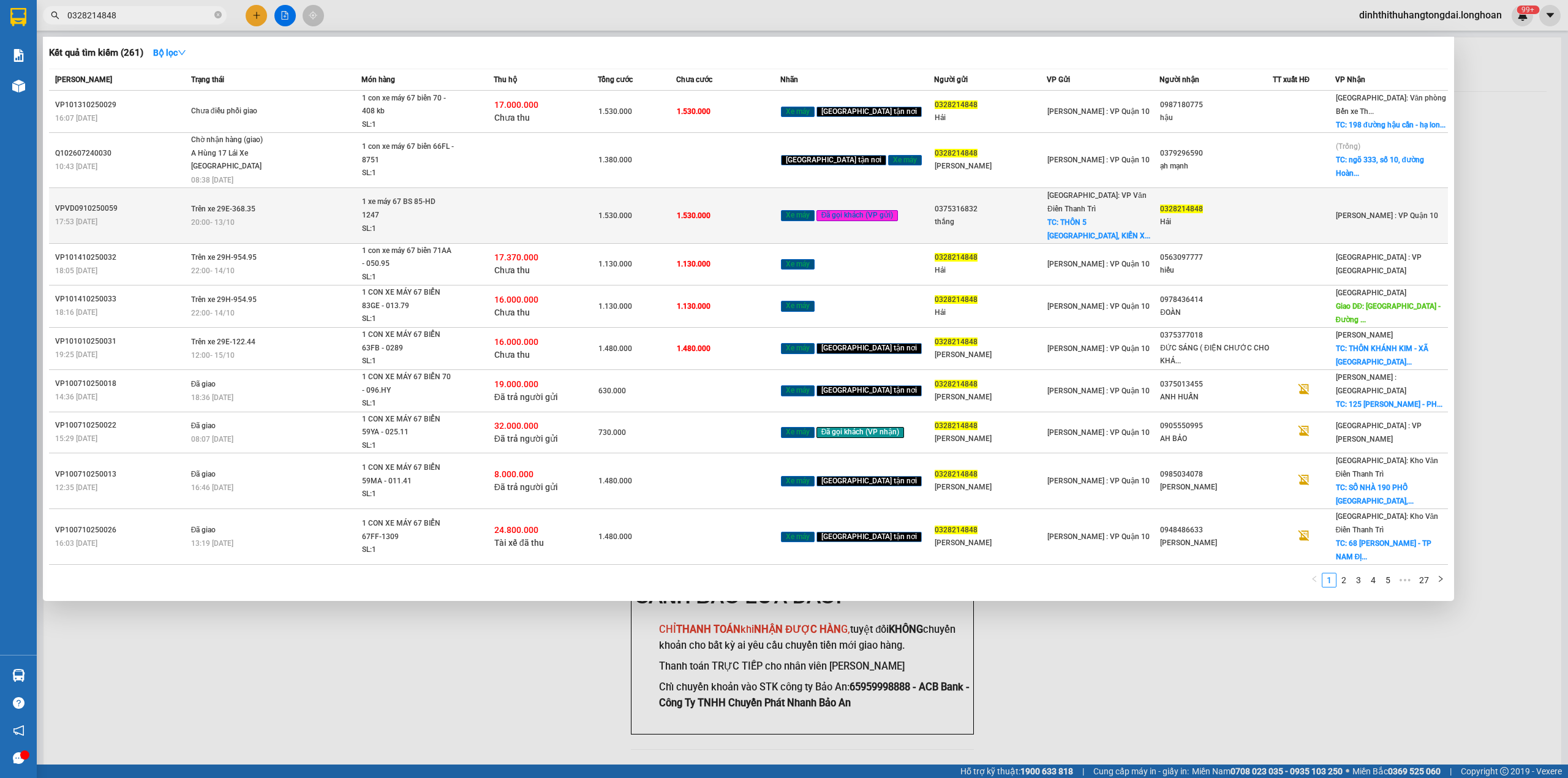
click at [566, 207] on td at bounding box center [546, 215] width 104 height 56
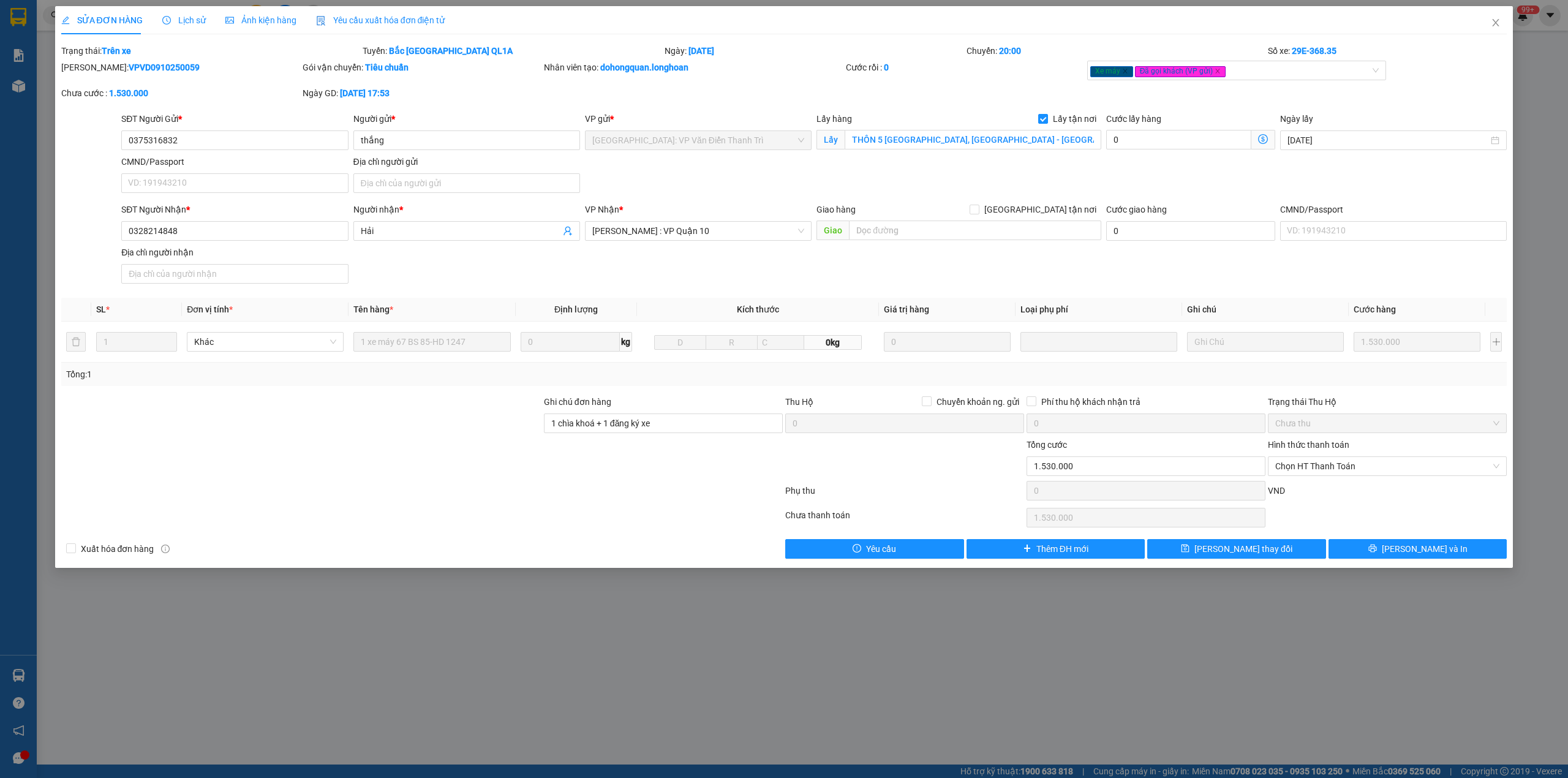
click at [129, 63] on b "VPVD0910250059" at bounding box center [164, 67] width 71 height 9
click at [1487, 27] on span "Close" at bounding box center [1496, 23] width 34 height 34
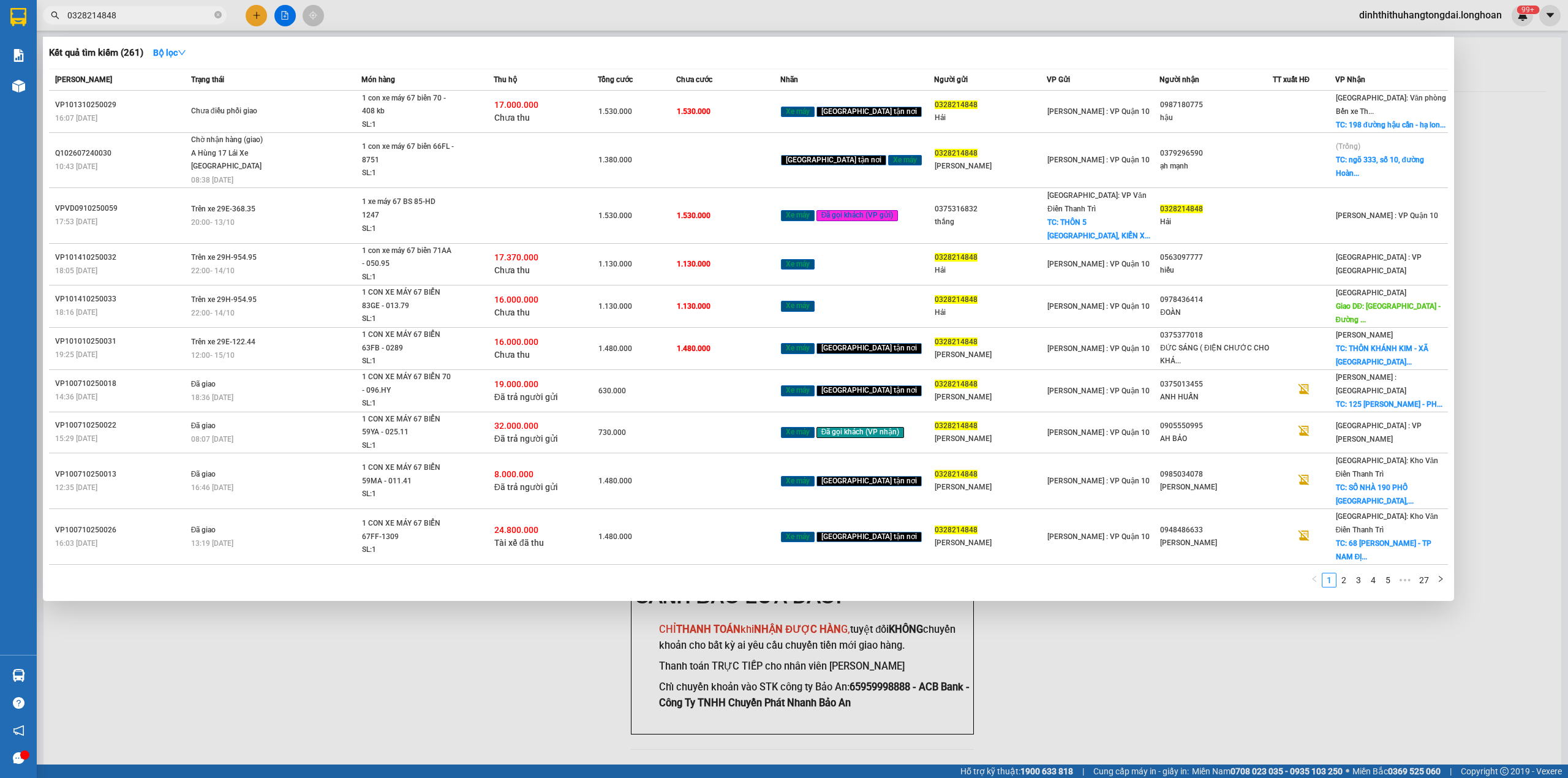
drag, startPoint x: 72, startPoint y: 18, endPoint x: 155, endPoint y: 20, distance: 83.0
click at [155, 20] on input "0328214848" at bounding box center [139, 15] width 145 height 13
paste input "906814705"
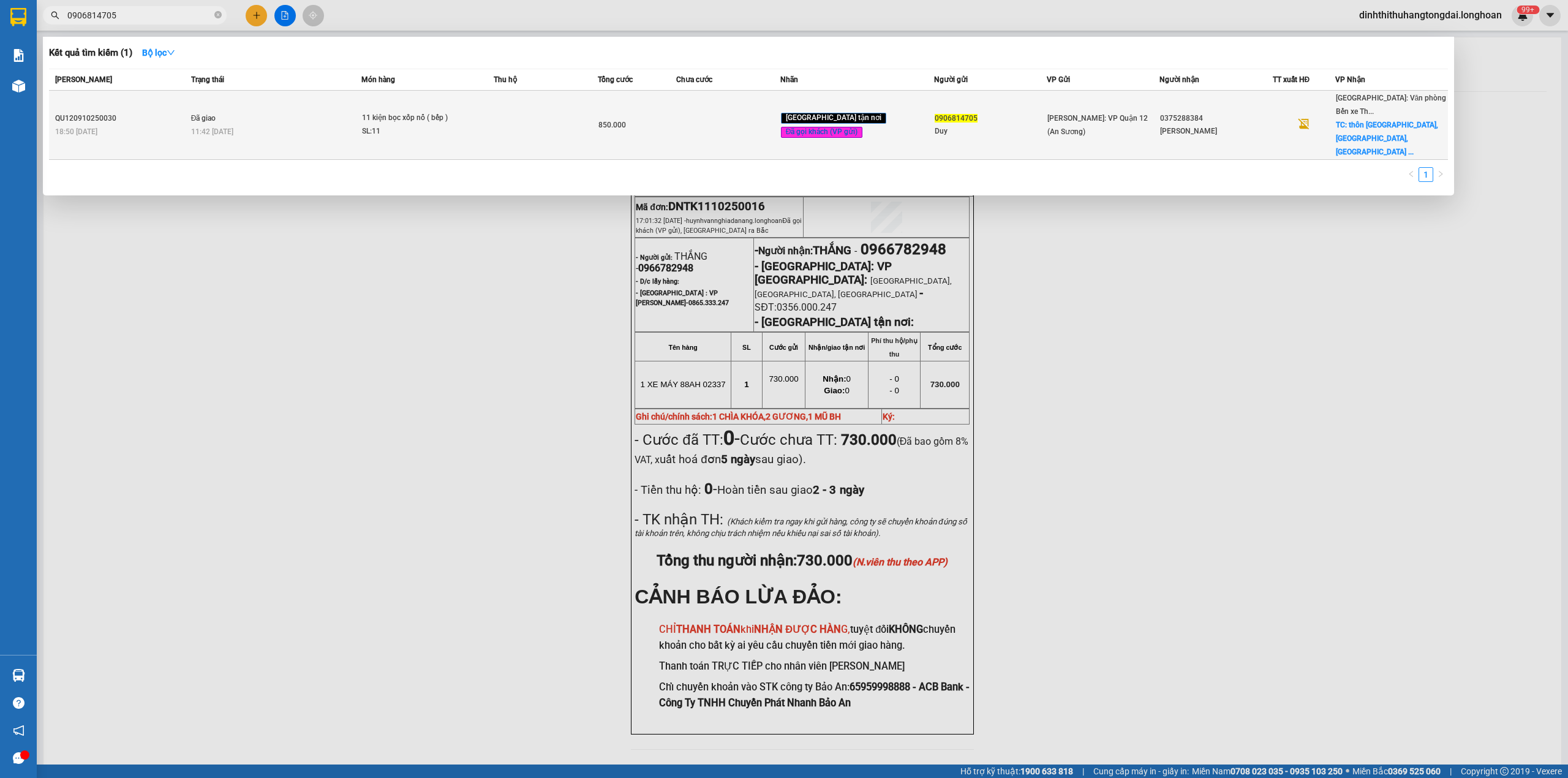
click at [307, 125] on div "11:42 [DATE]" at bounding box center [277, 132] width 171 height 13
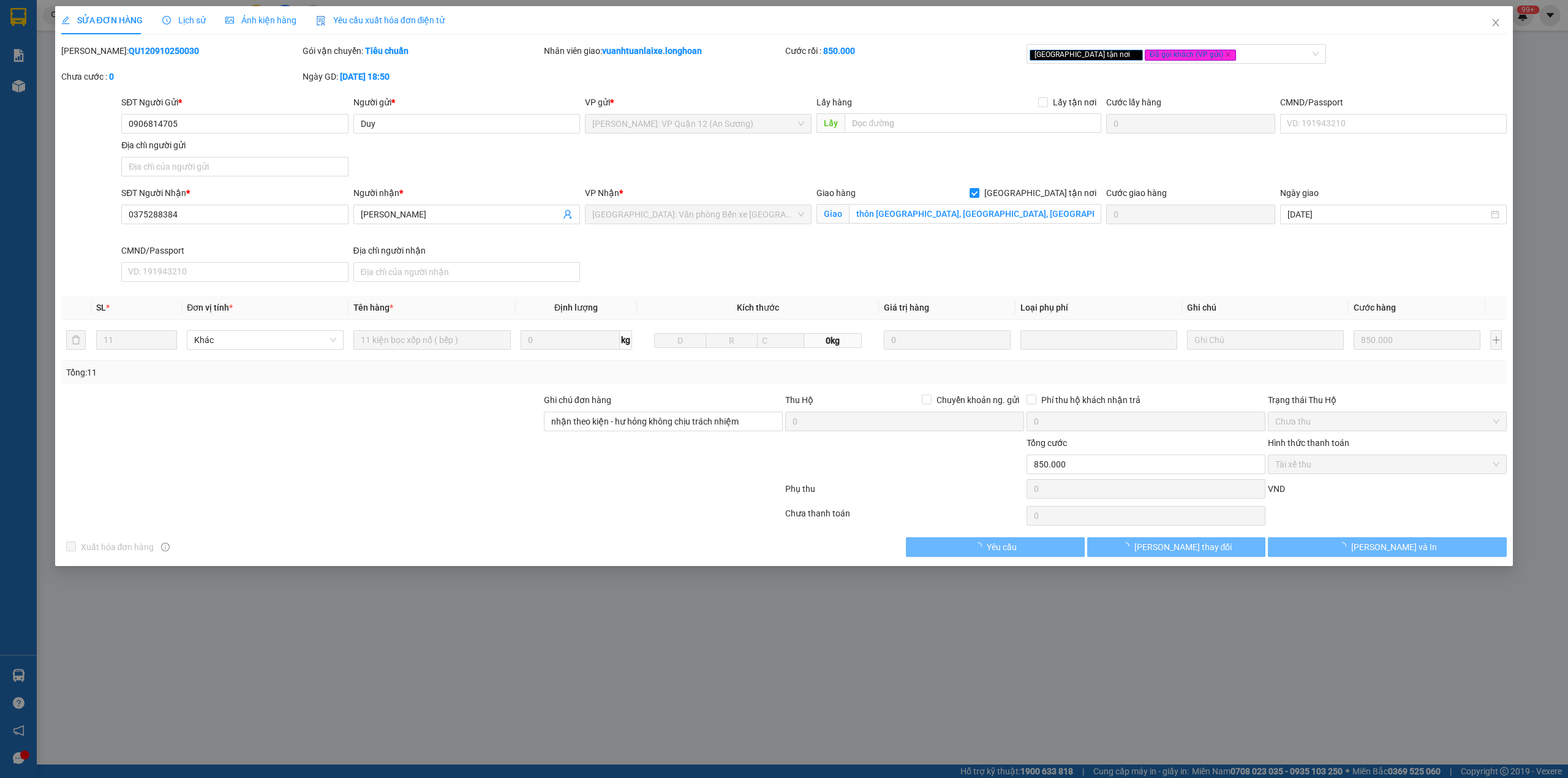
click at [131, 54] on b "QU120910250030" at bounding box center [164, 50] width 70 height 9
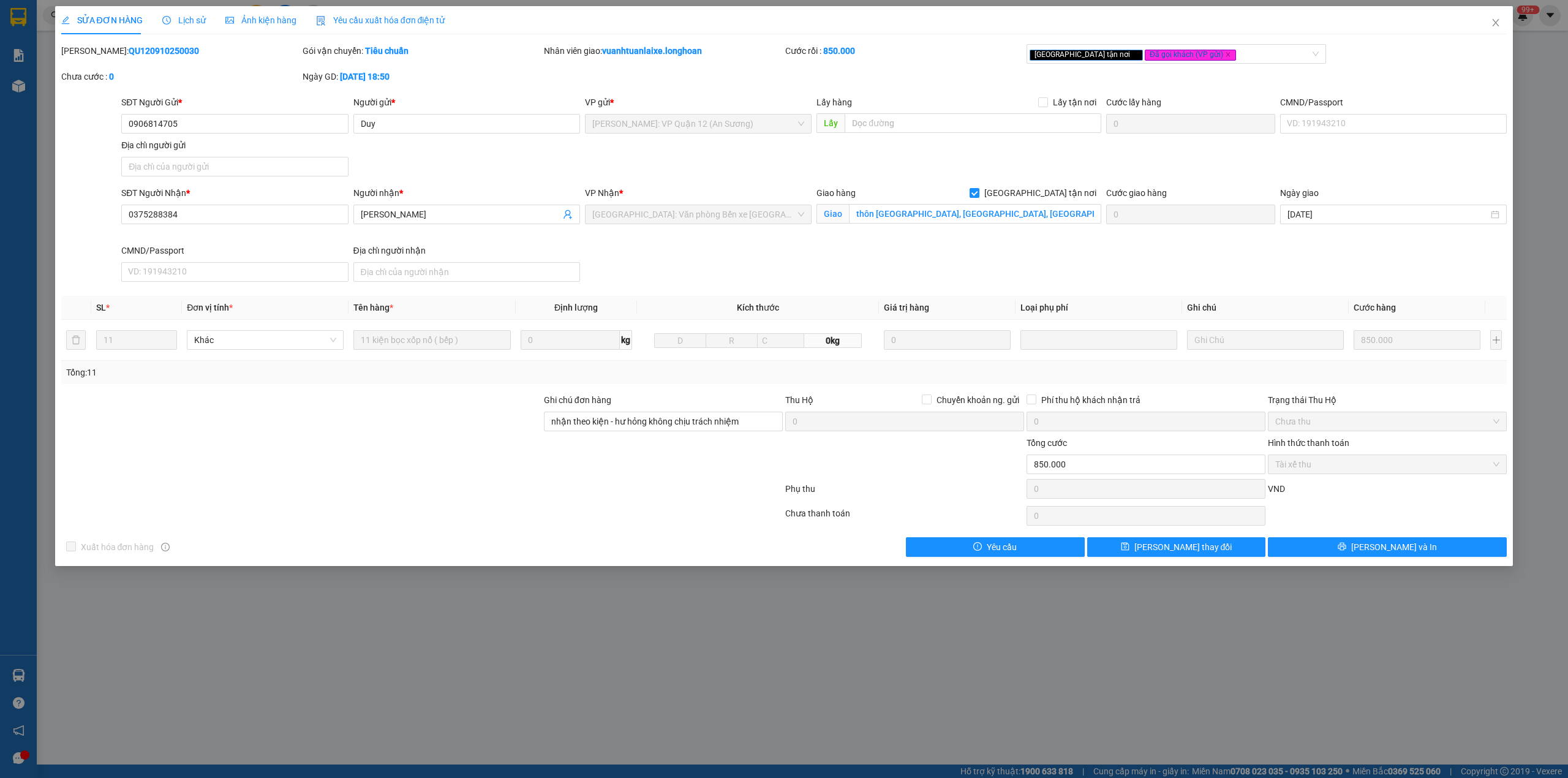
click at [131, 54] on b "QU120910250030" at bounding box center [164, 50] width 70 height 9
drag, startPoint x: 1494, startPoint y: 27, endPoint x: 1420, endPoint y: 28, distance: 74.0
click at [1491, 28] on span "Close" at bounding box center [1496, 23] width 34 height 34
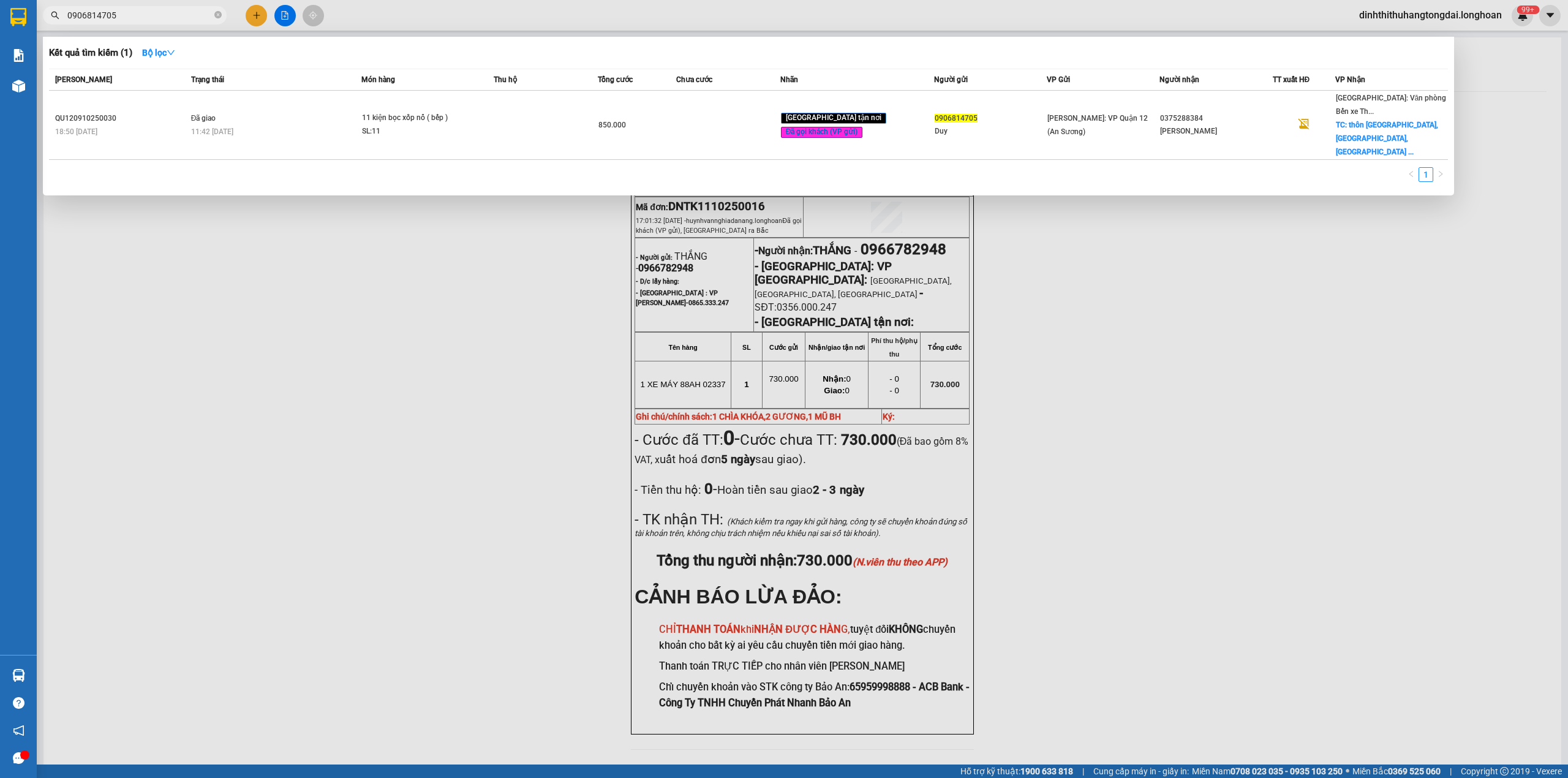
drag, startPoint x: 72, startPoint y: 13, endPoint x: 174, endPoint y: 13, distance: 102.0
click at [174, 13] on input "0906814705" at bounding box center [139, 15] width 145 height 13
paste input "14774888"
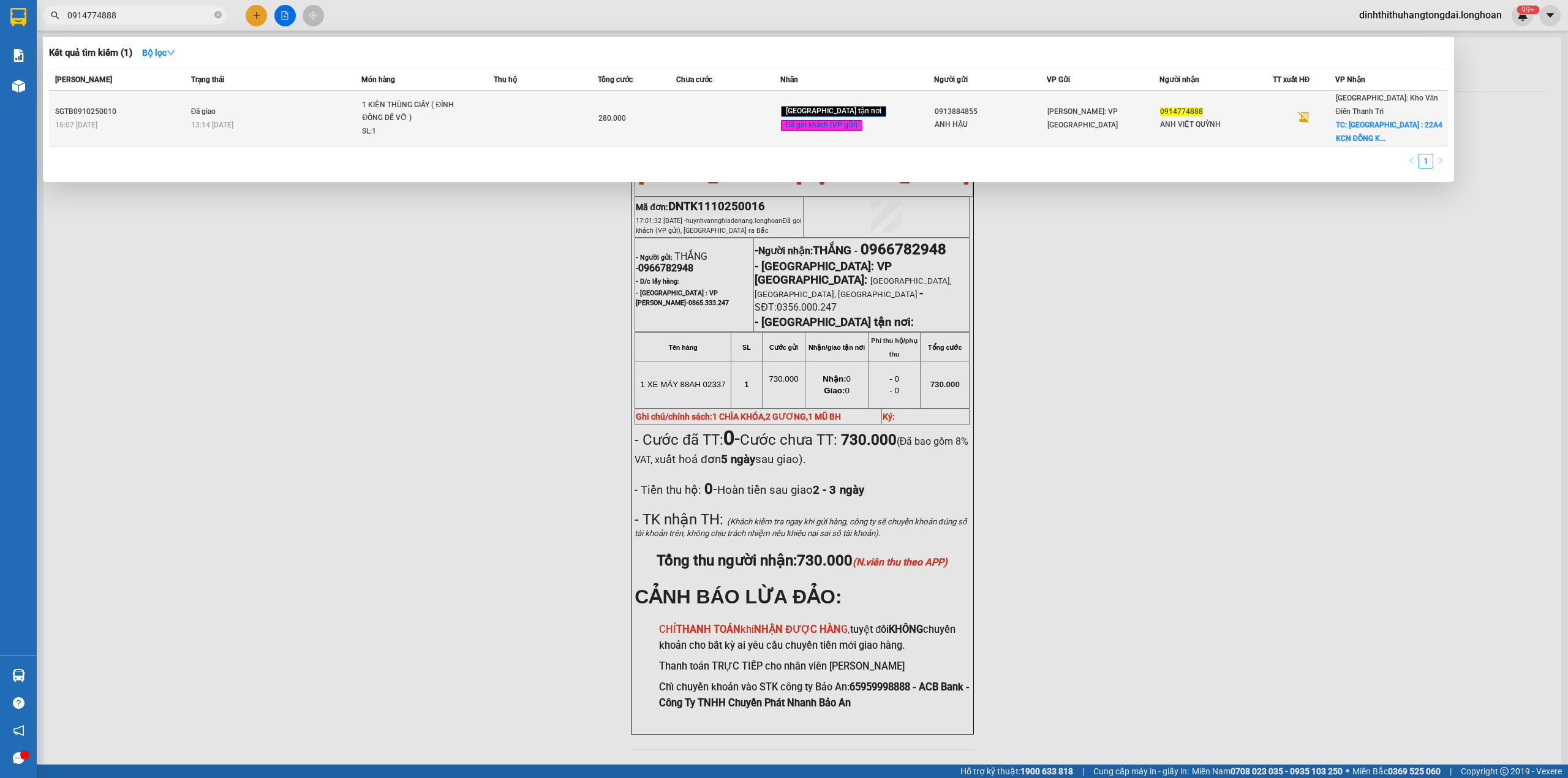
click at [356, 118] on div "13:14 [DATE]" at bounding box center [277, 125] width 171 height 13
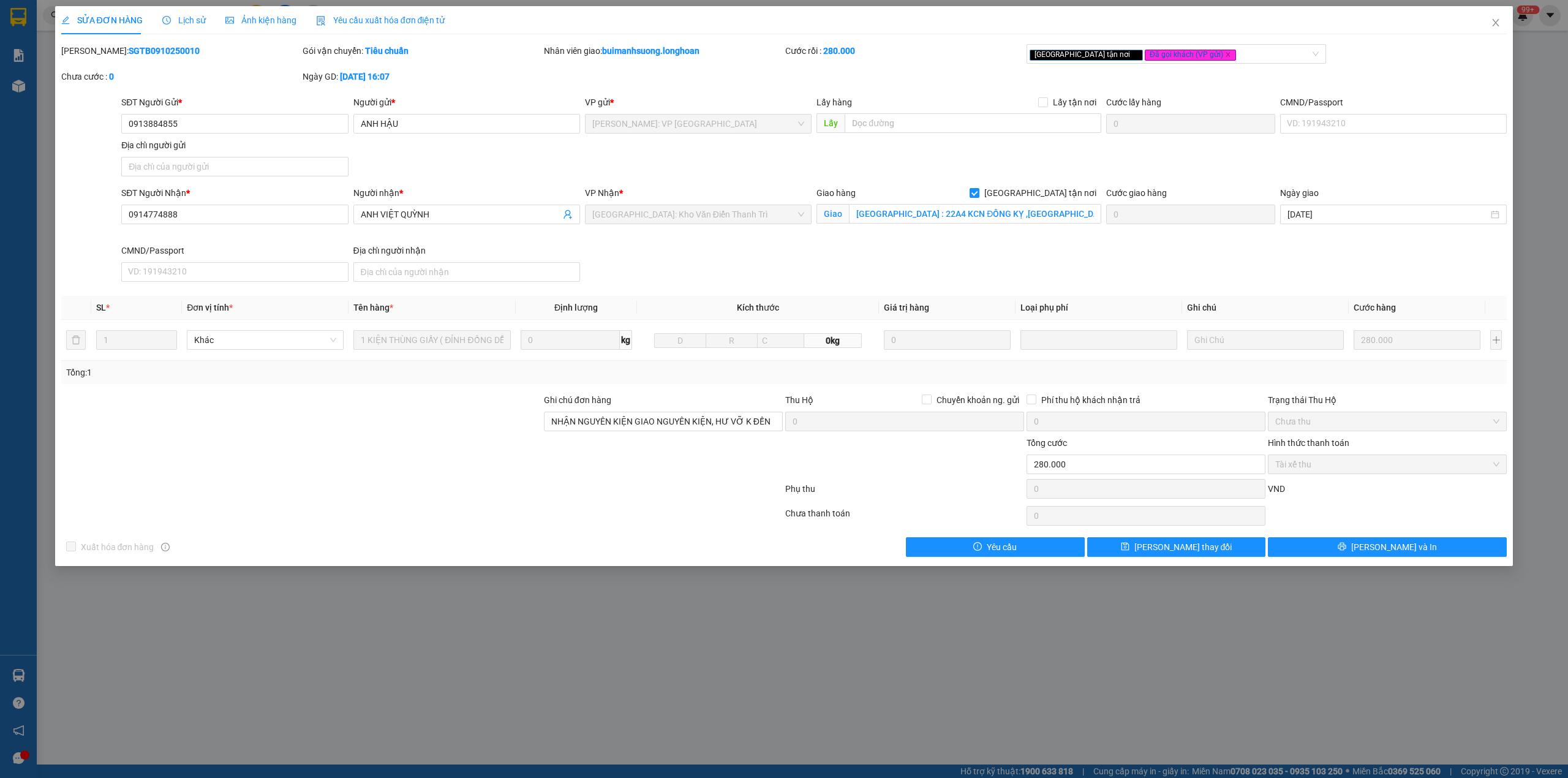
click at [129, 54] on b "SGTB0910250010" at bounding box center [164, 50] width 71 height 9
click at [1498, 25] on icon "close" at bounding box center [1496, 23] width 7 height 8
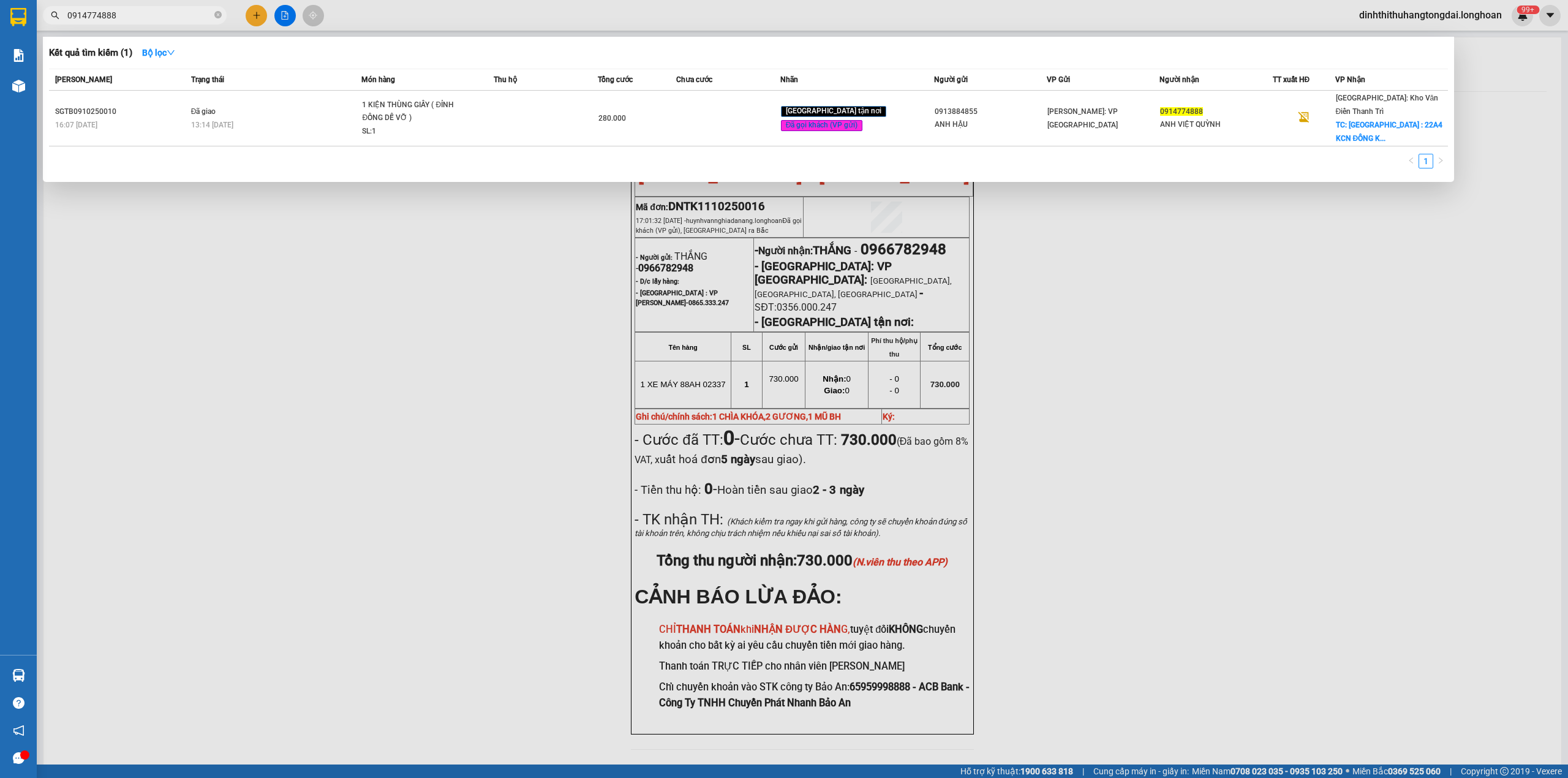
drag, startPoint x: 72, startPoint y: 18, endPoint x: 148, endPoint y: 18, distance: 76.0
click at [148, 18] on input "0914774888" at bounding box center [139, 15] width 145 height 13
paste input "87796613"
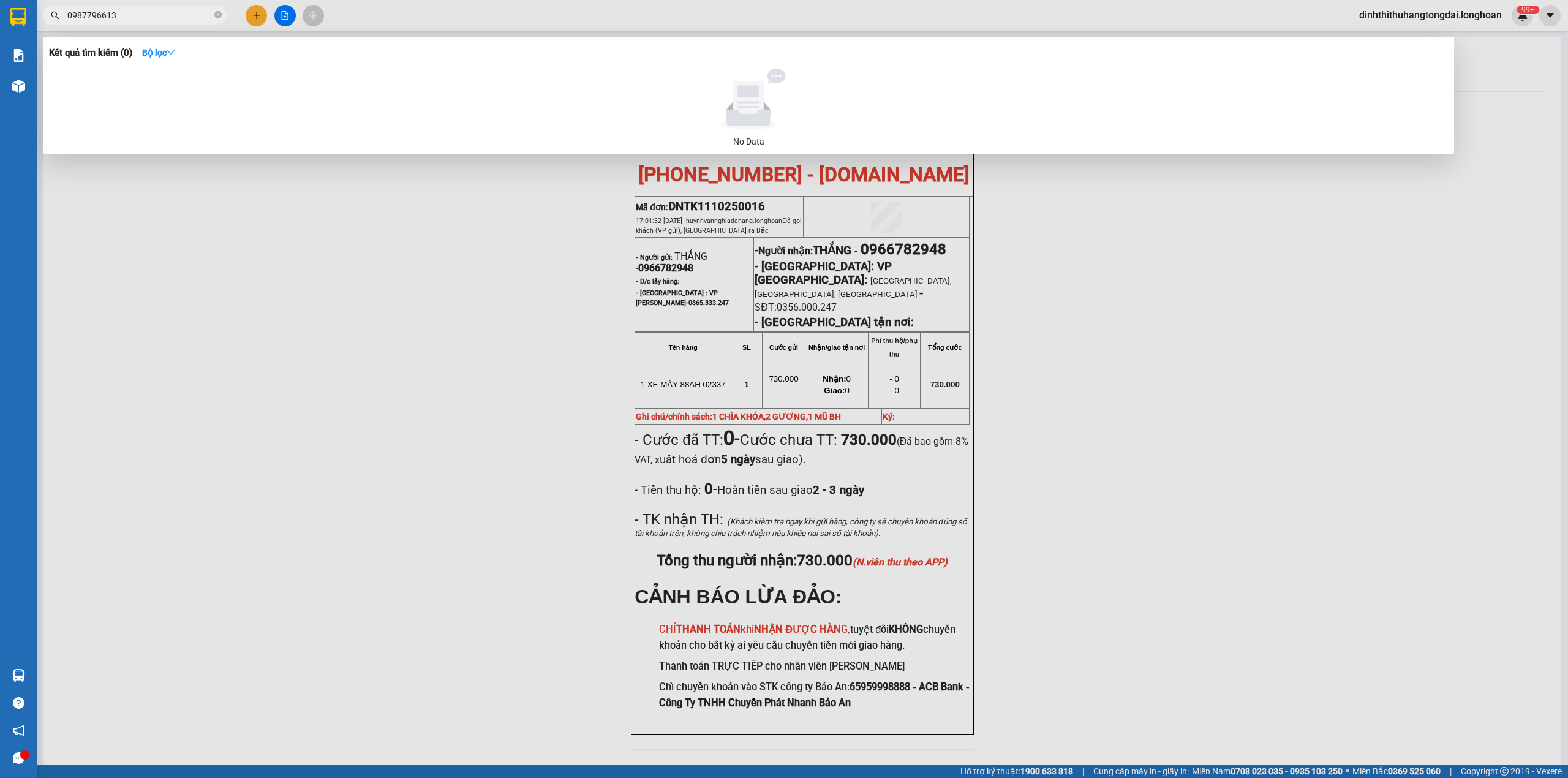
drag, startPoint x: 72, startPoint y: 16, endPoint x: 174, endPoint y: 16, distance: 102.0
click at [174, 16] on input "0987796613" at bounding box center [139, 15] width 145 height 13
paste input "61007252"
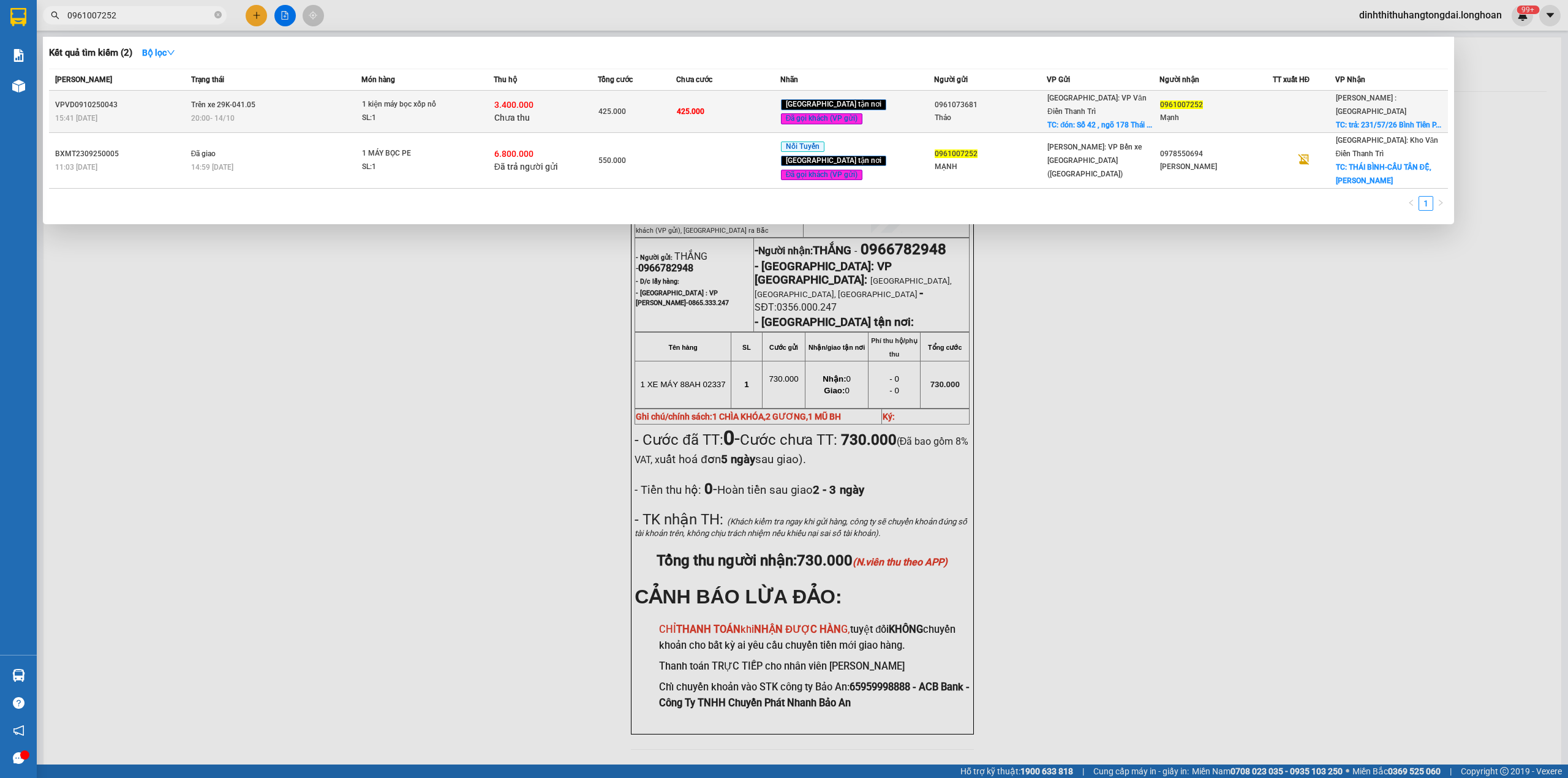
click at [321, 112] on div "20:00 [DATE]" at bounding box center [277, 118] width 171 height 13
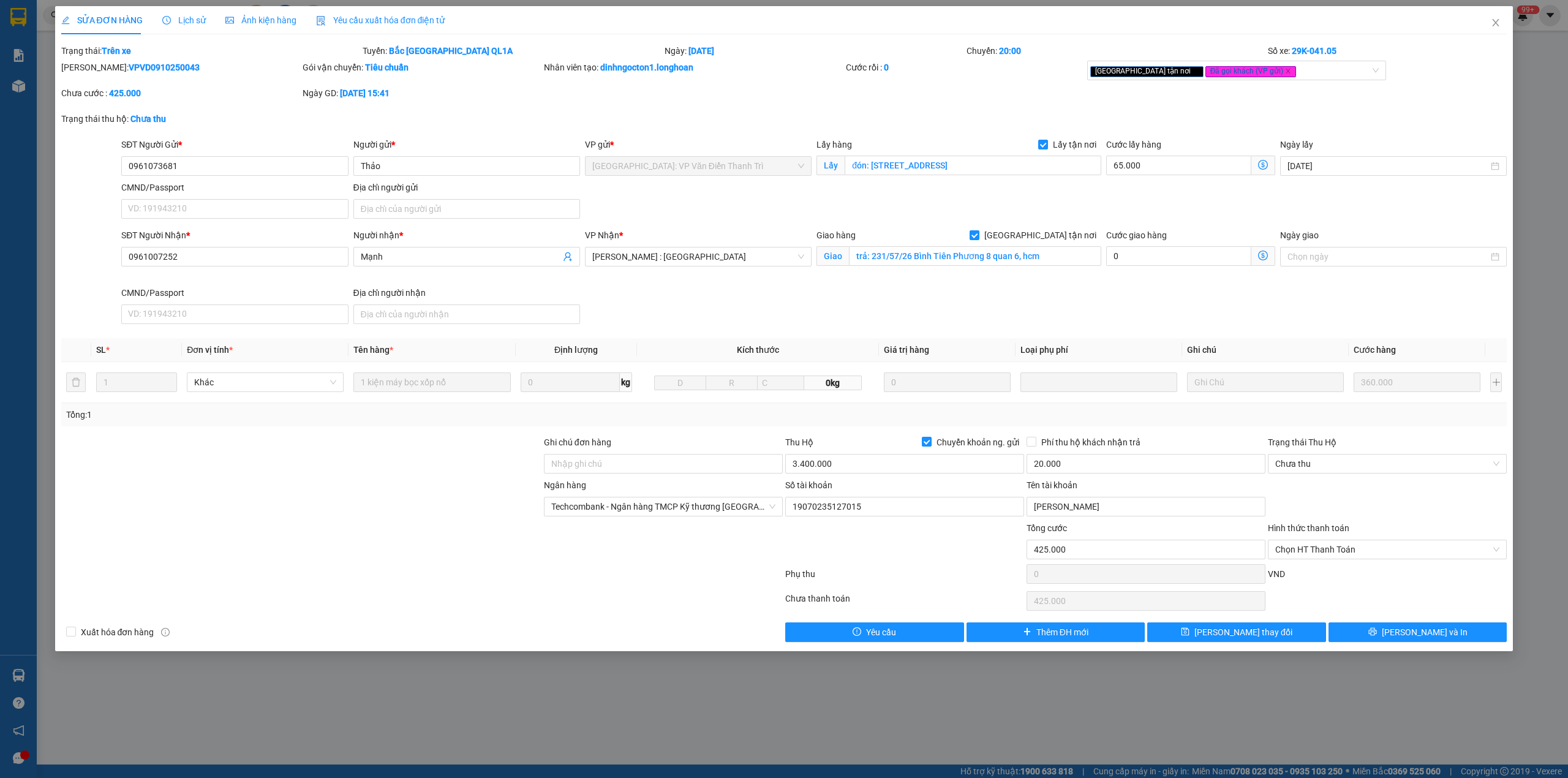
click at [129, 72] on b "VPVD0910250043" at bounding box center [164, 67] width 71 height 9
click at [1500, 27] on icon "close" at bounding box center [1496, 23] width 9 height 9
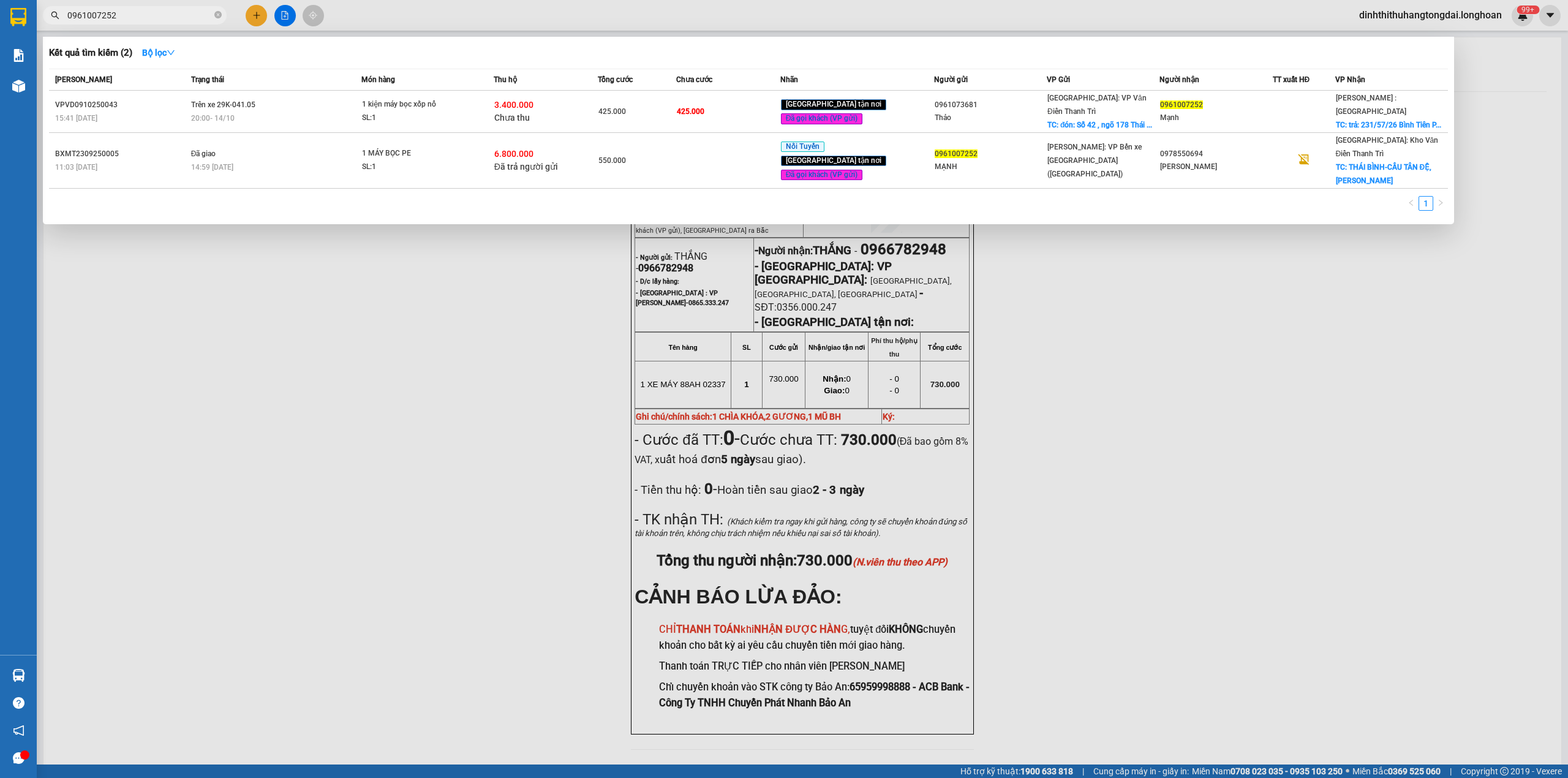
drag, startPoint x: 72, startPoint y: 17, endPoint x: 165, endPoint y: 17, distance: 93.0
click at [165, 17] on input "0961007252" at bounding box center [139, 15] width 145 height 13
paste input "11905246"
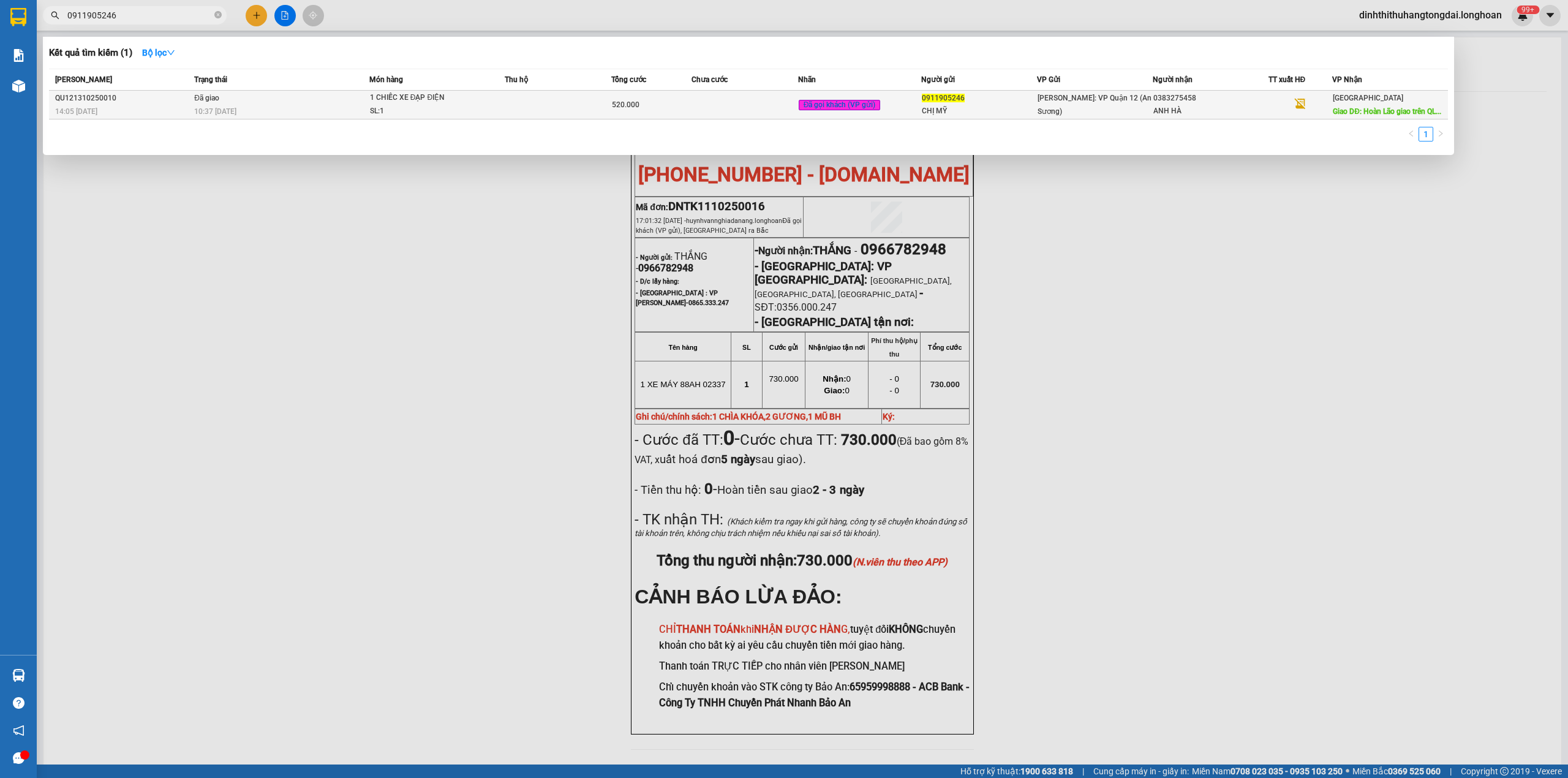
click at [302, 113] on div "10:37 [DATE]" at bounding box center [282, 112] width 174 height 13
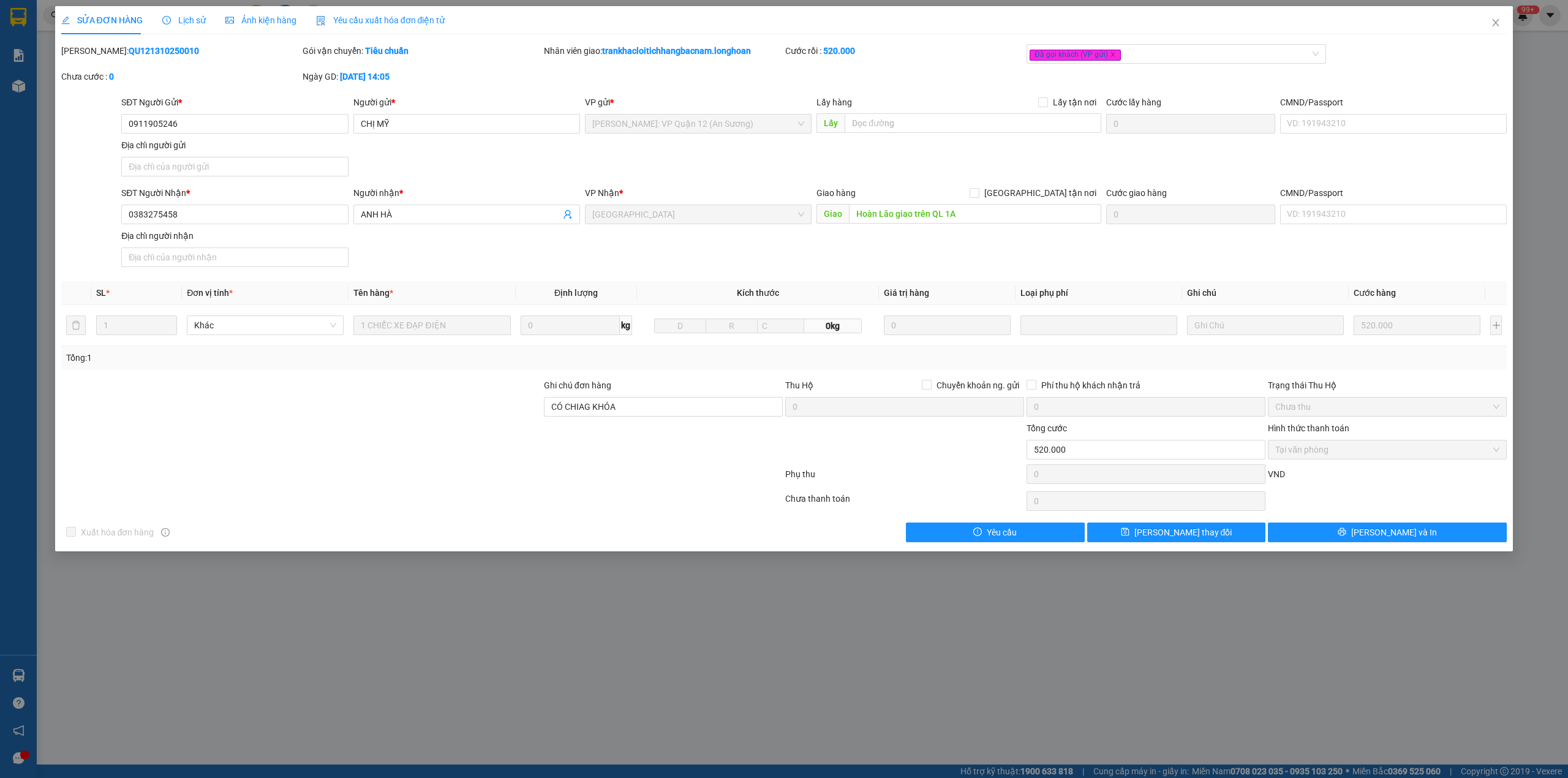
click at [129, 53] on b "QU121310250010" at bounding box center [164, 50] width 70 height 9
click at [1491, 22] on icon "close" at bounding box center [1496, 23] width 9 height 9
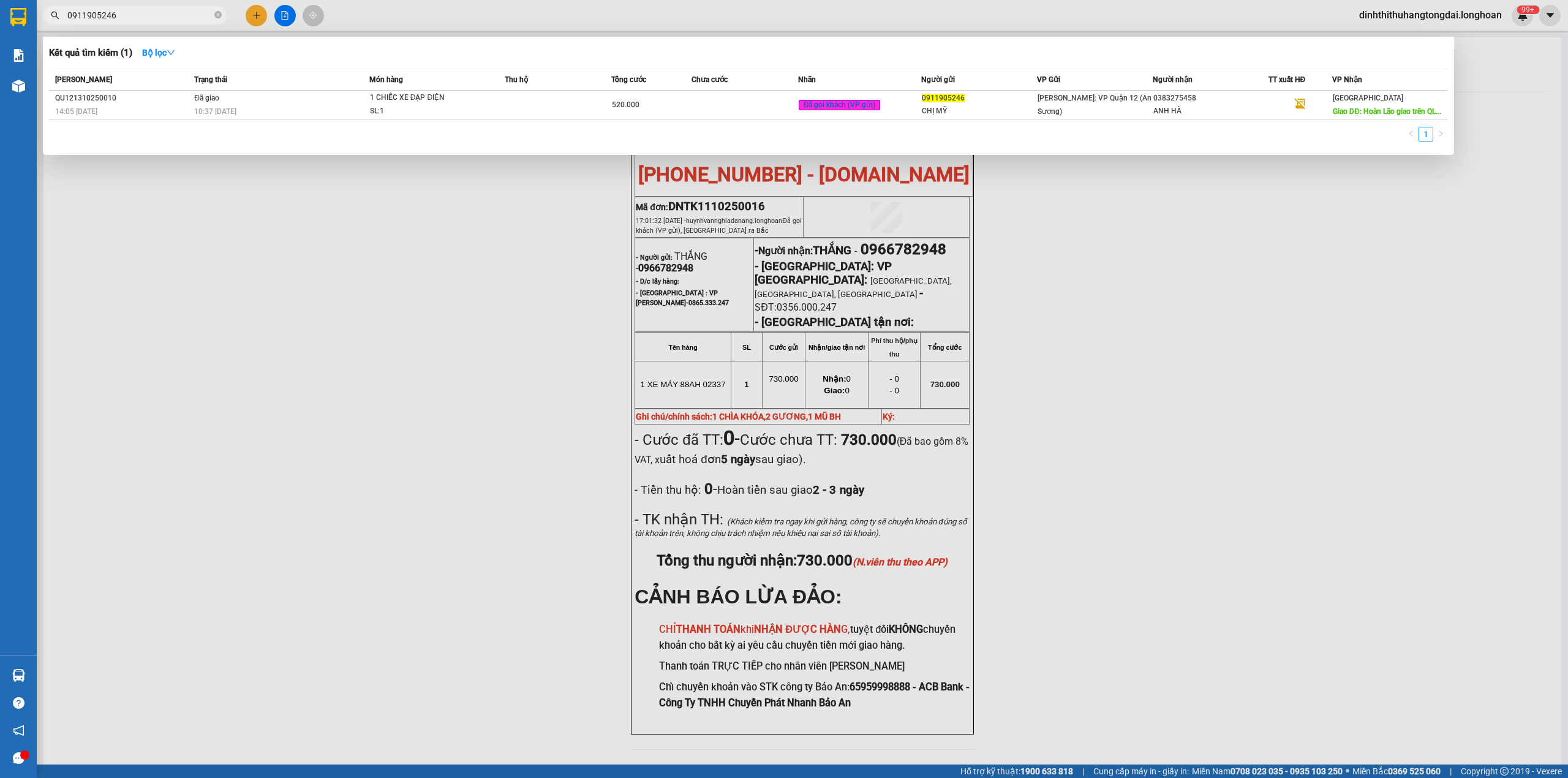
drag, startPoint x: 71, startPoint y: 16, endPoint x: 163, endPoint y: 16, distance: 92.0
click at [163, 16] on input "0911905246" at bounding box center [139, 15] width 145 height 13
paste input "06993501"
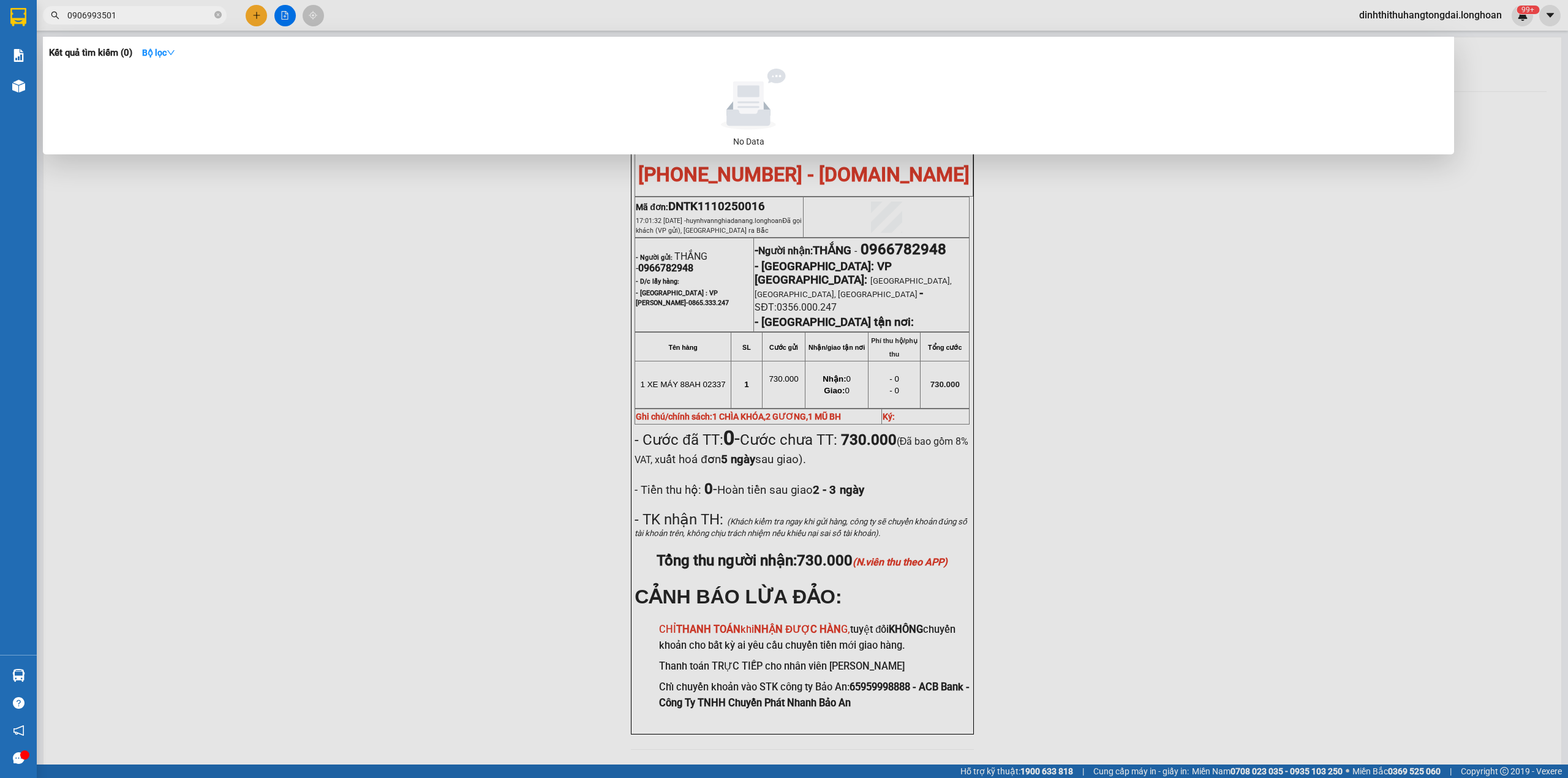
drag, startPoint x: 72, startPoint y: 17, endPoint x: 133, endPoint y: 17, distance: 61.0
click at [133, 17] on input "0906993501" at bounding box center [139, 15] width 145 height 13
paste input "368907385"
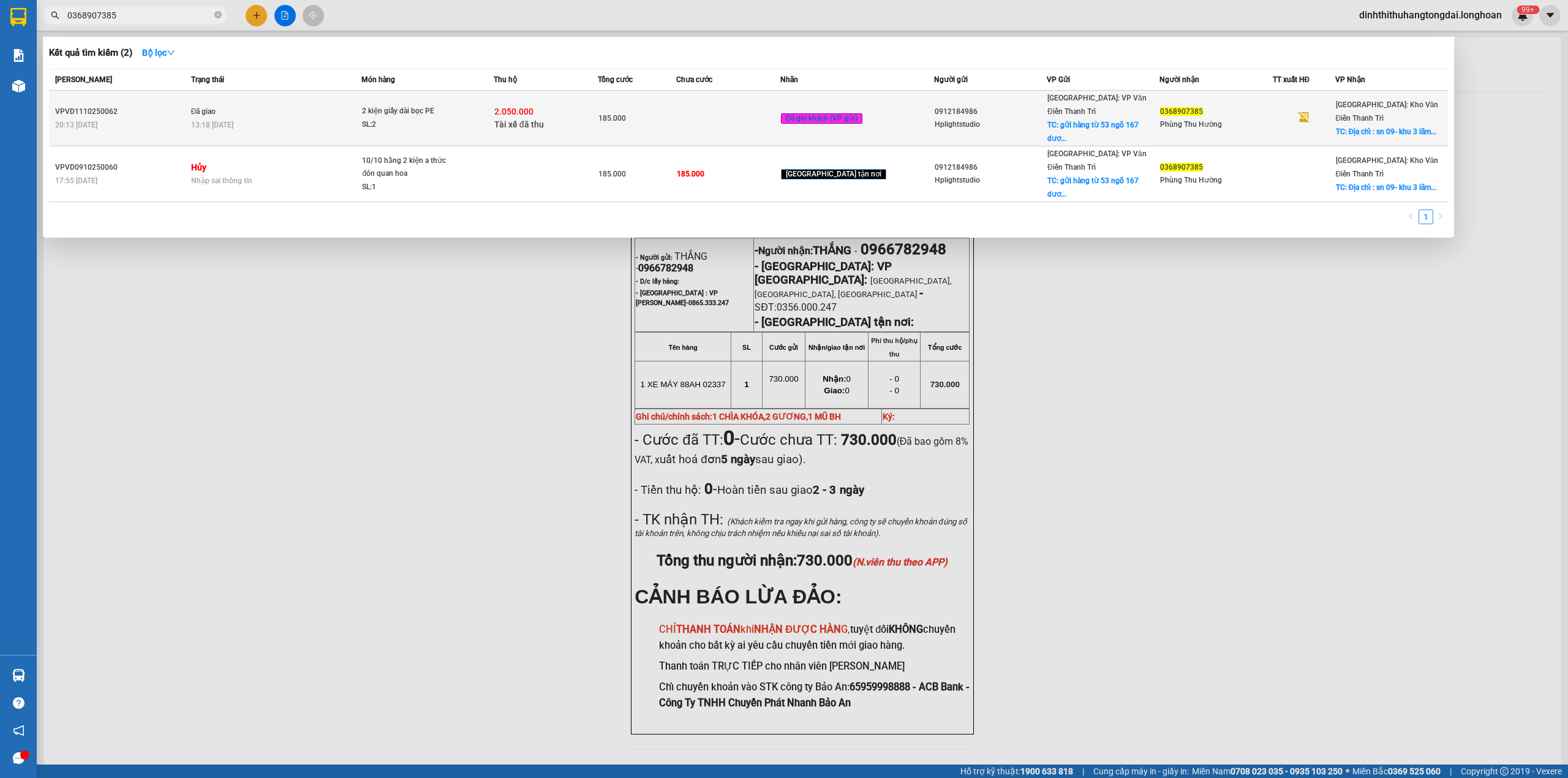
click at [349, 118] on div "13:18 [DATE]" at bounding box center [277, 125] width 171 height 13
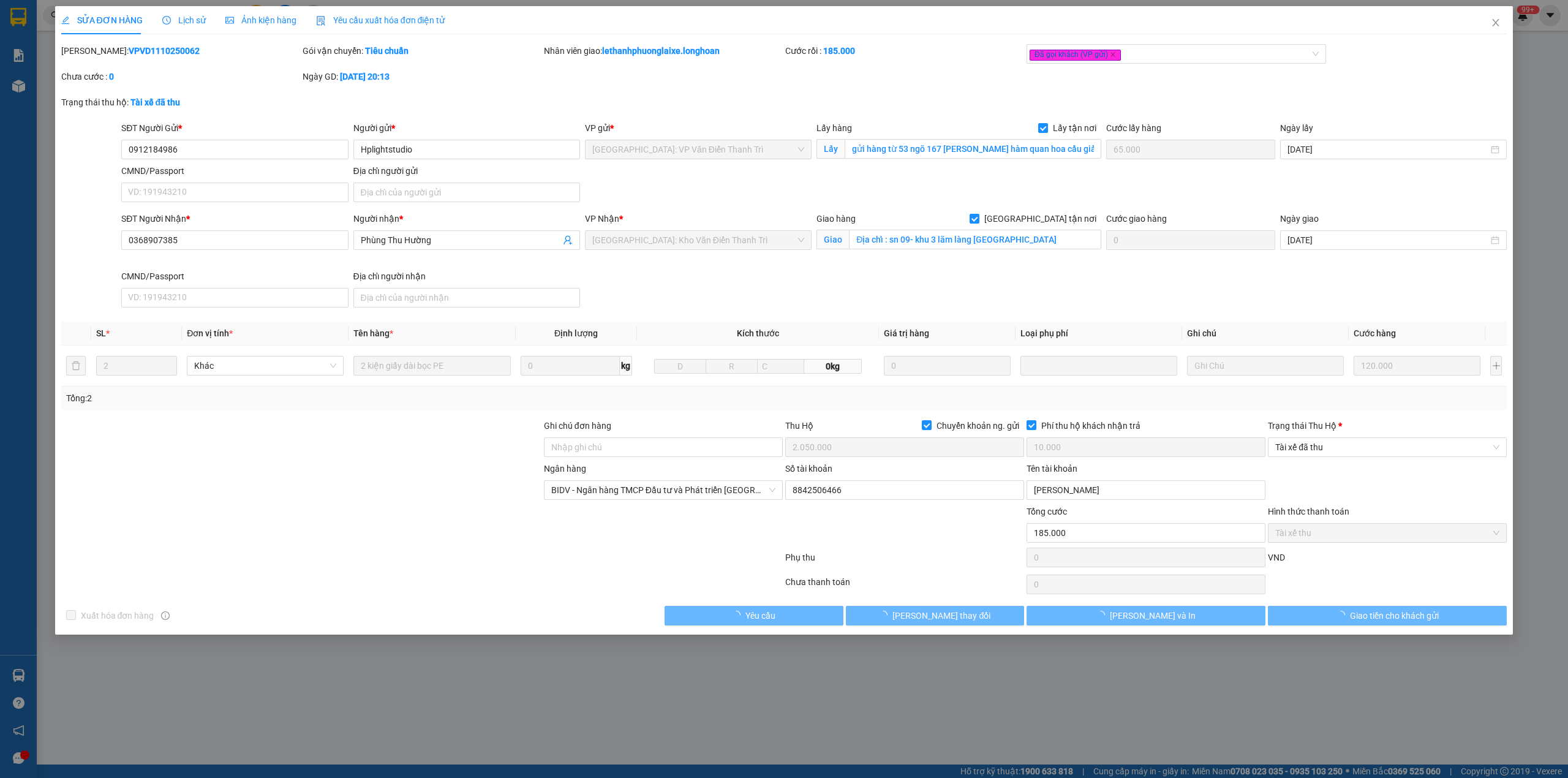
click at [130, 55] on b "VPVD1110250062" at bounding box center [164, 50] width 71 height 9
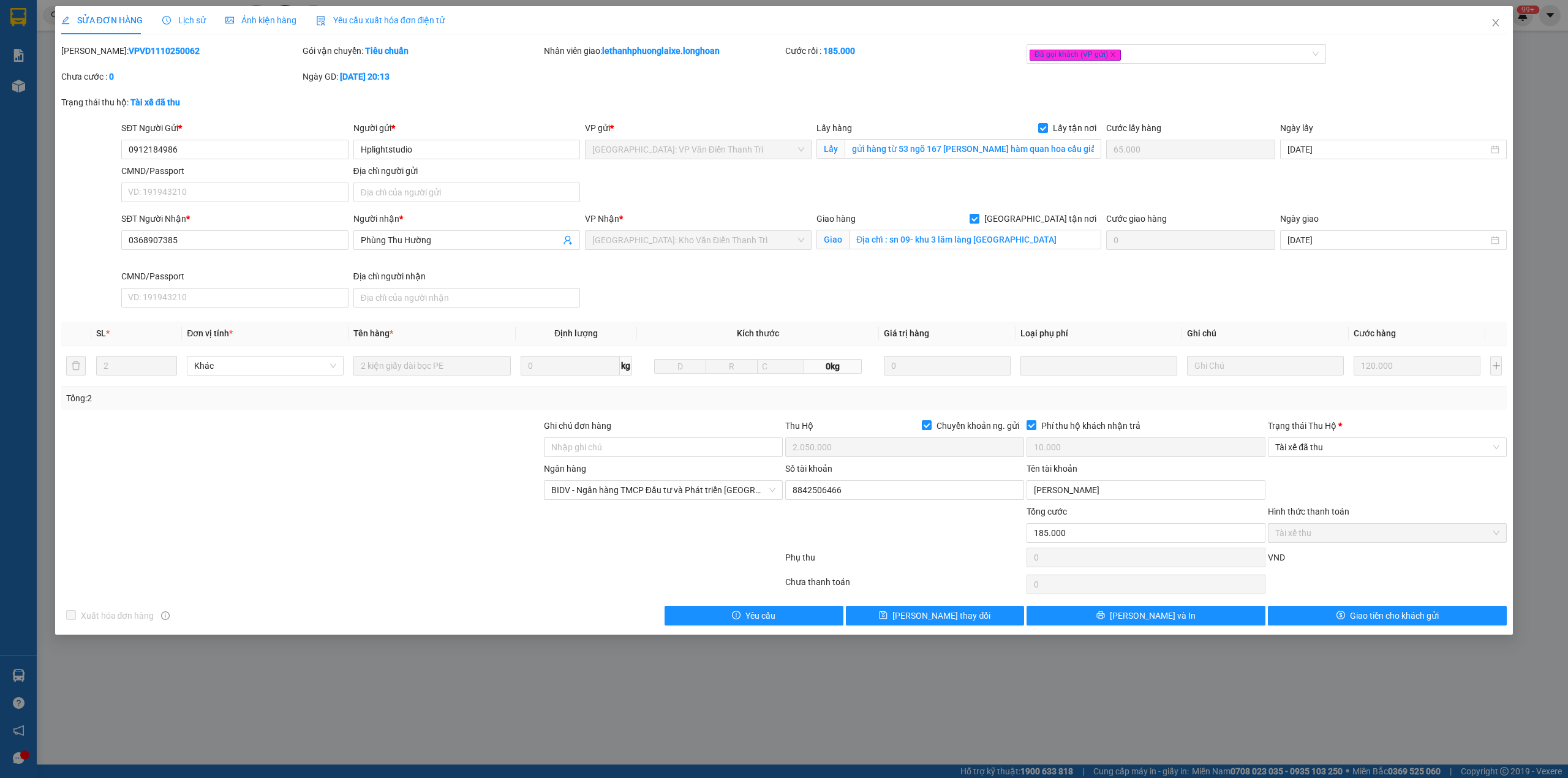
click at [130, 55] on b "VPVD1110250062" at bounding box center [164, 50] width 71 height 9
click at [1503, 35] on span "Close" at bounding box center [1496, 23] width 34 height 34
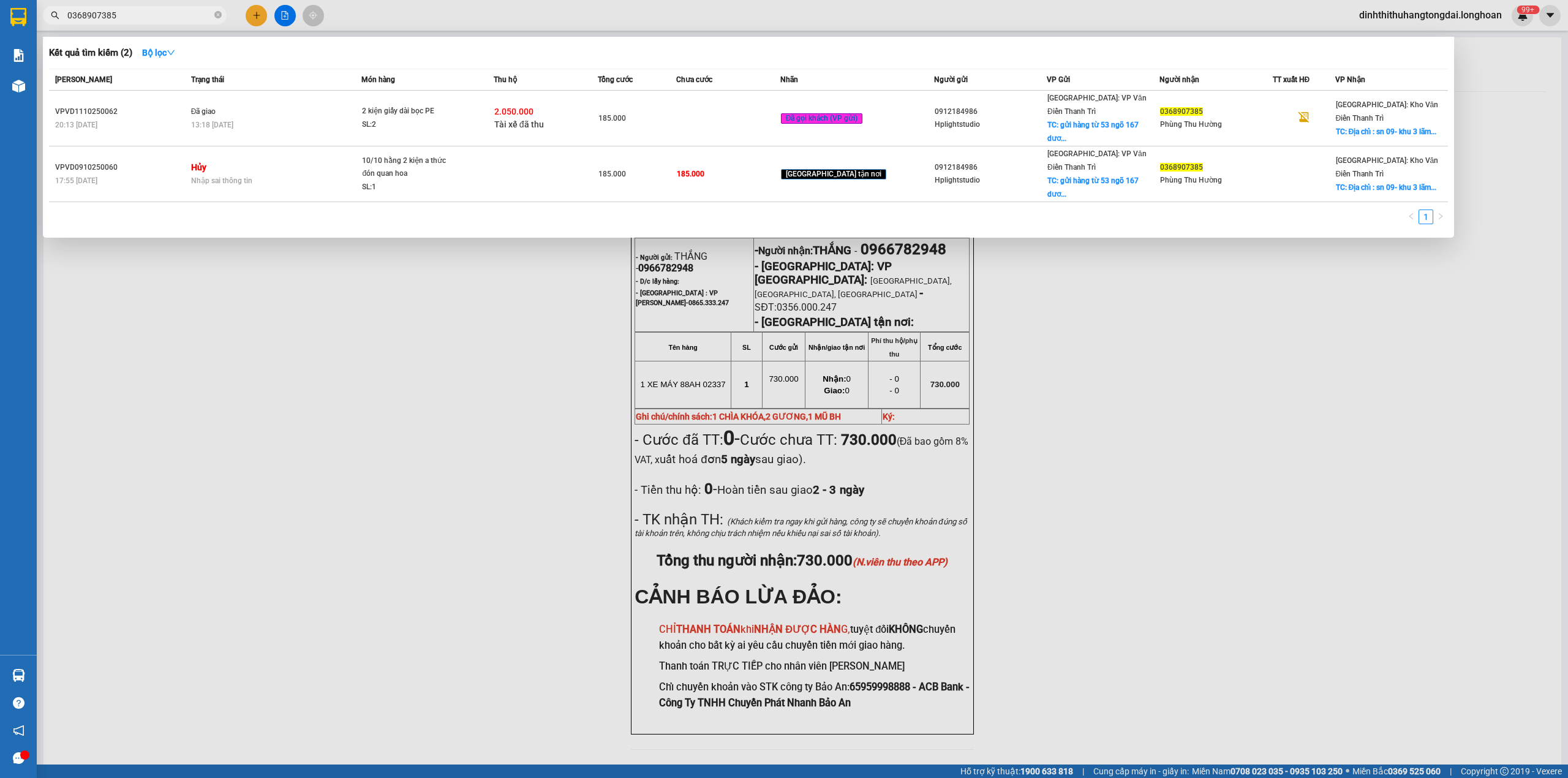
drag, startPoint x: 74, startPoint y: 13, endPoint x: 152, endPoint y: 15, distance: 78.0
click at [152, 15] on input "0368907385" at bounding box center [139, 15] width 145 height 13
paste input "923899136"
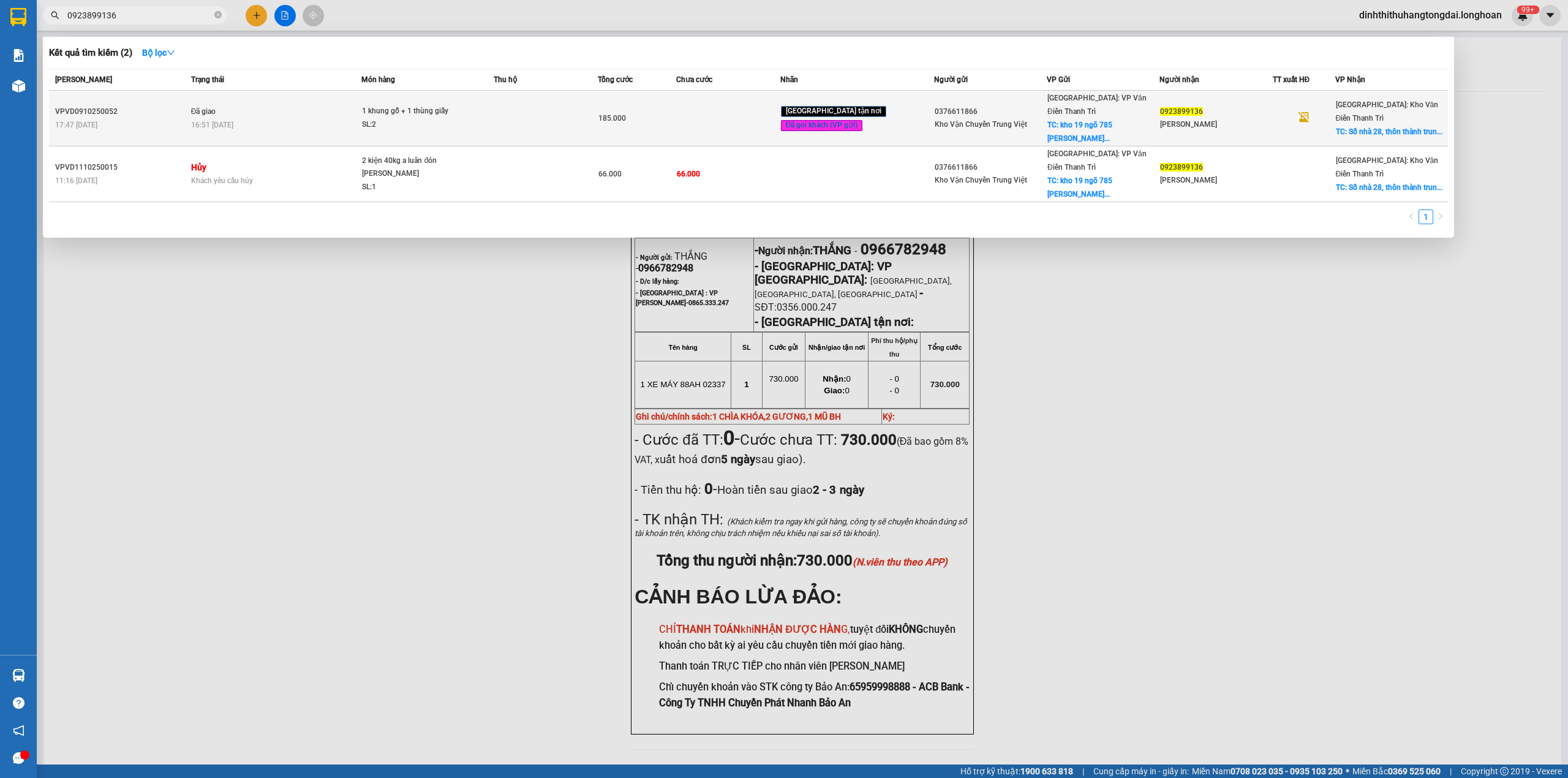
click at [319, 118] on div "16:51 [DATE]" at bounding box center [277, 125] width 171 height 13
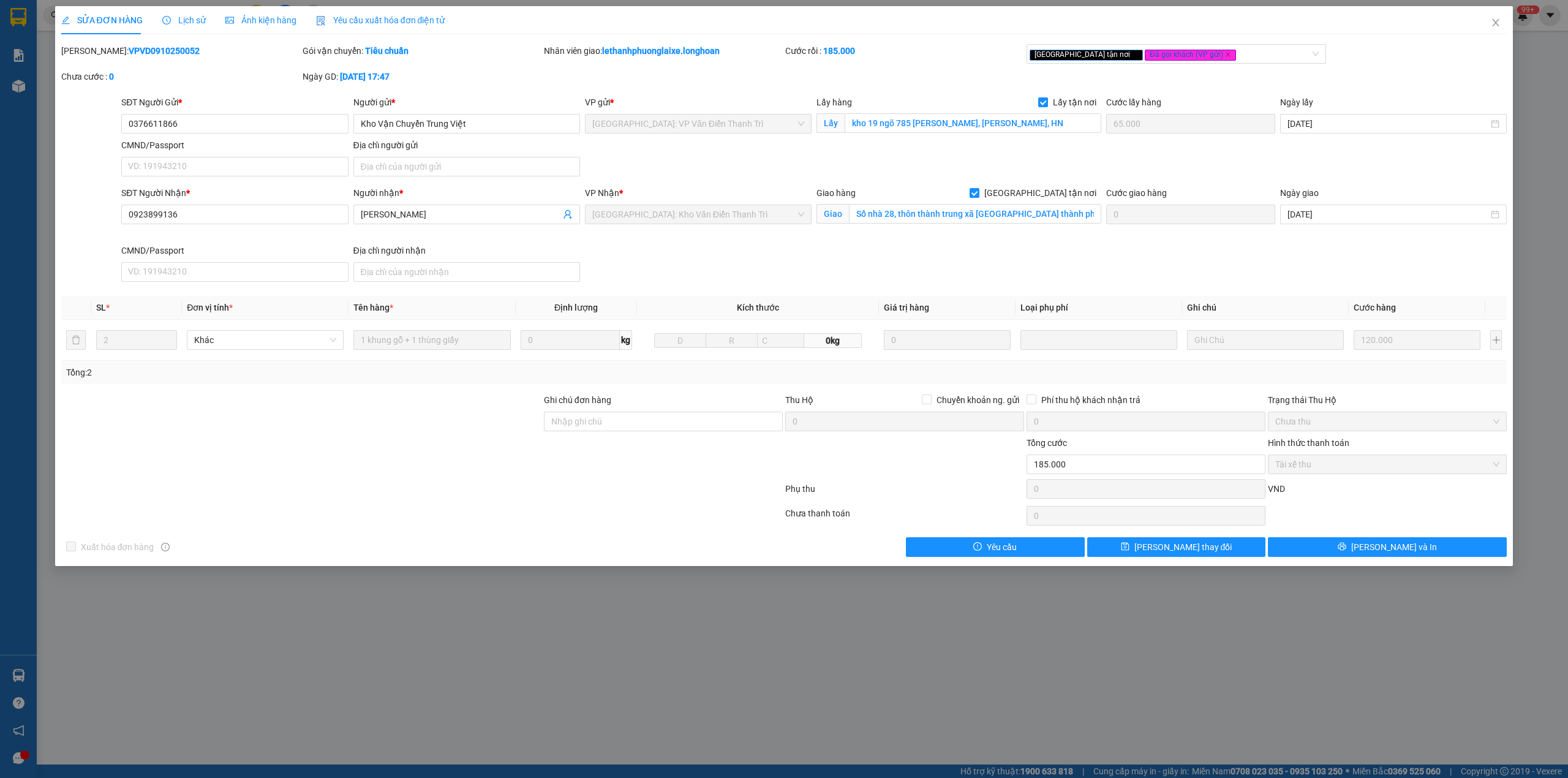
click at [131, 51] on b "VPVD0910250052" at bounding box center [164, 50] width 71 height 9
drag, startPoint x: 1490, startPoint y: 18, endPoint x: 1391, endPoint y: 34, distance: 100.3
click at [1488, 20] on span "Close" at bounding box center [1496, 23] width 34 height 34
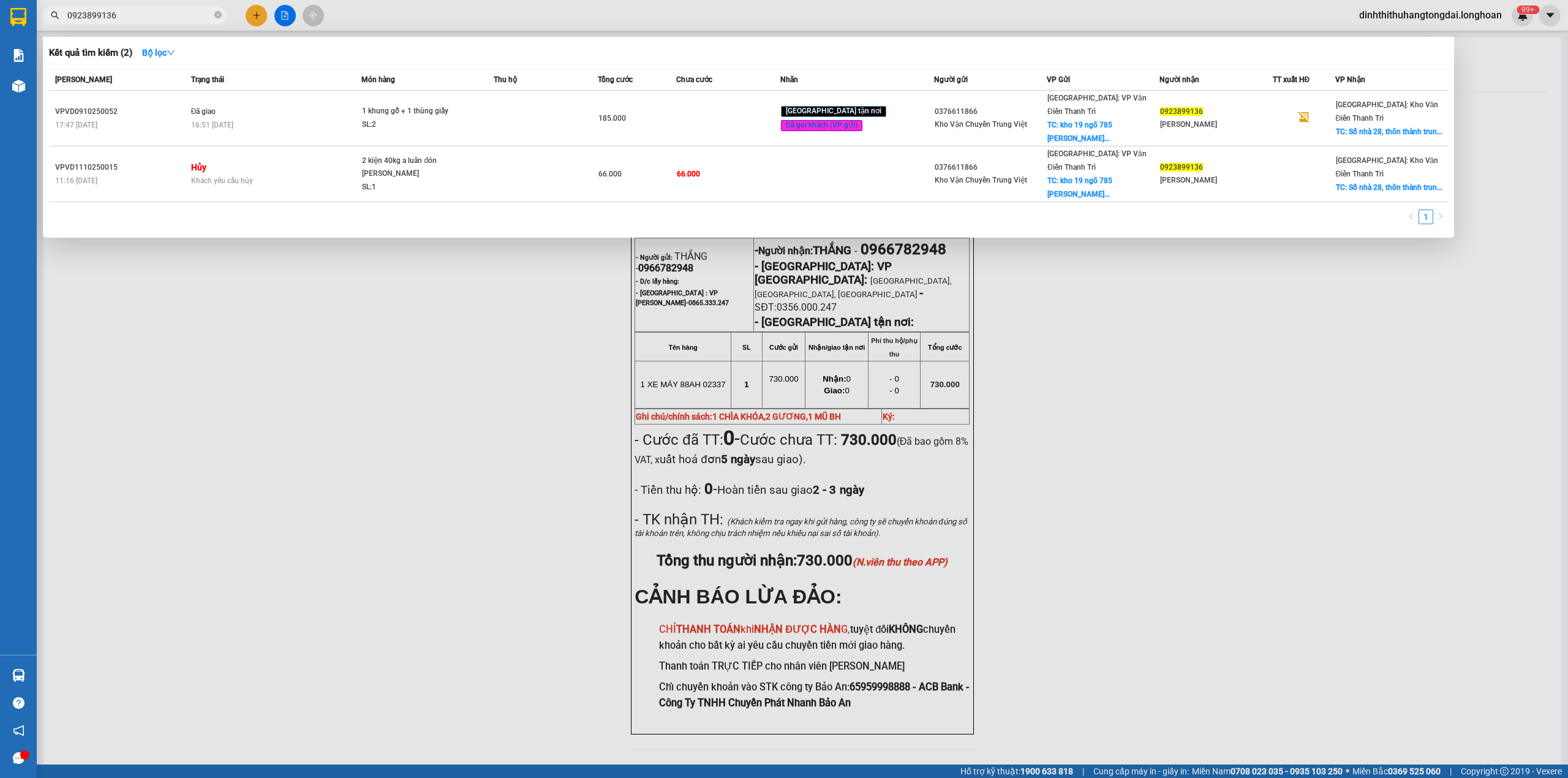
drag, startPoint x: 74, startPoint y: 16, endPoint x: 179, endPoint y: 16, distance: 105.0
click at [179, 16] on input "0923899136" at bounding box center [139, 15] width 145 height 13
paste input "73755705"
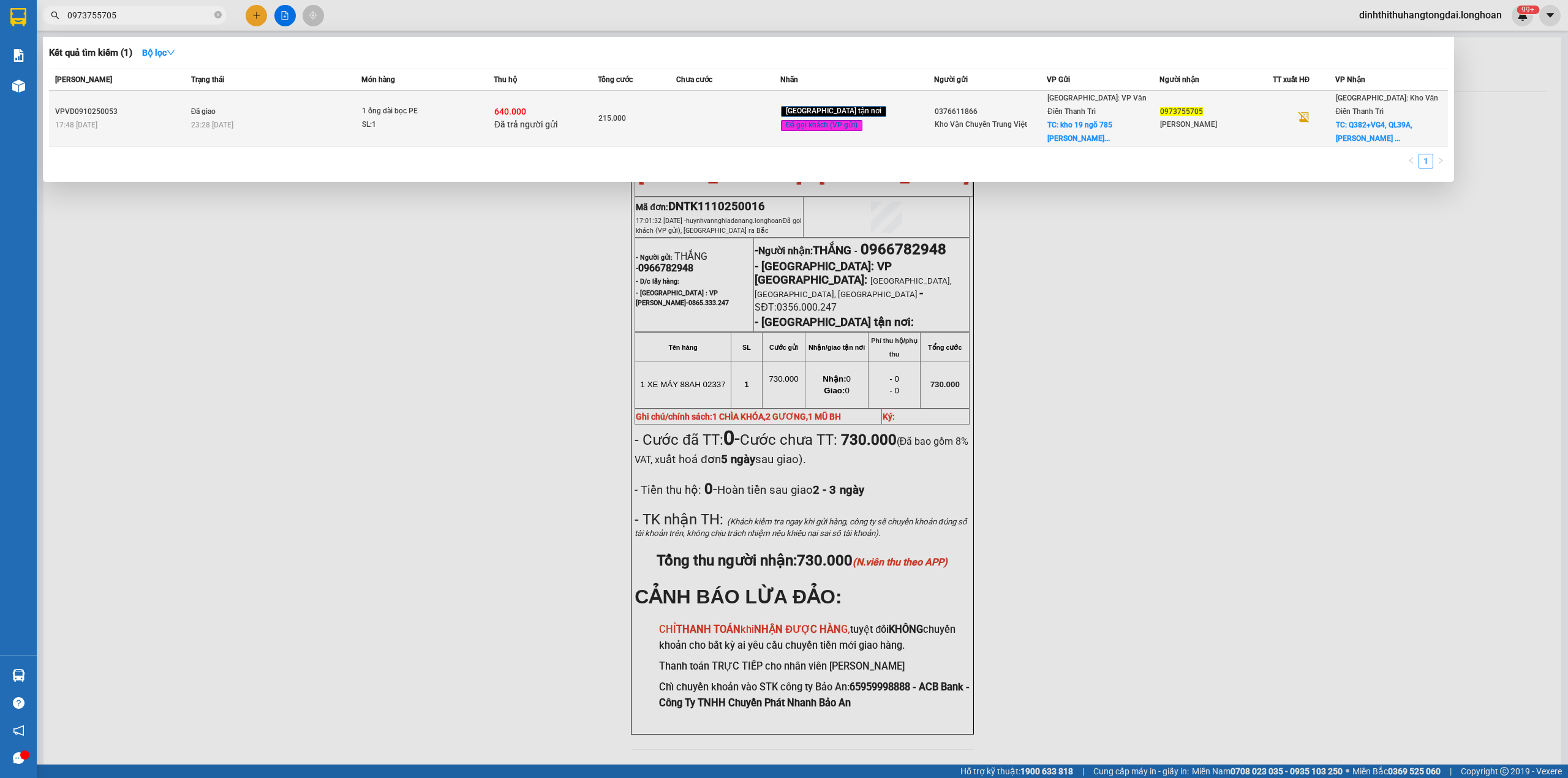
click at [361, 118] on div "23:28 [DATE]" at bounding box center [277, 125] width 171 height 13
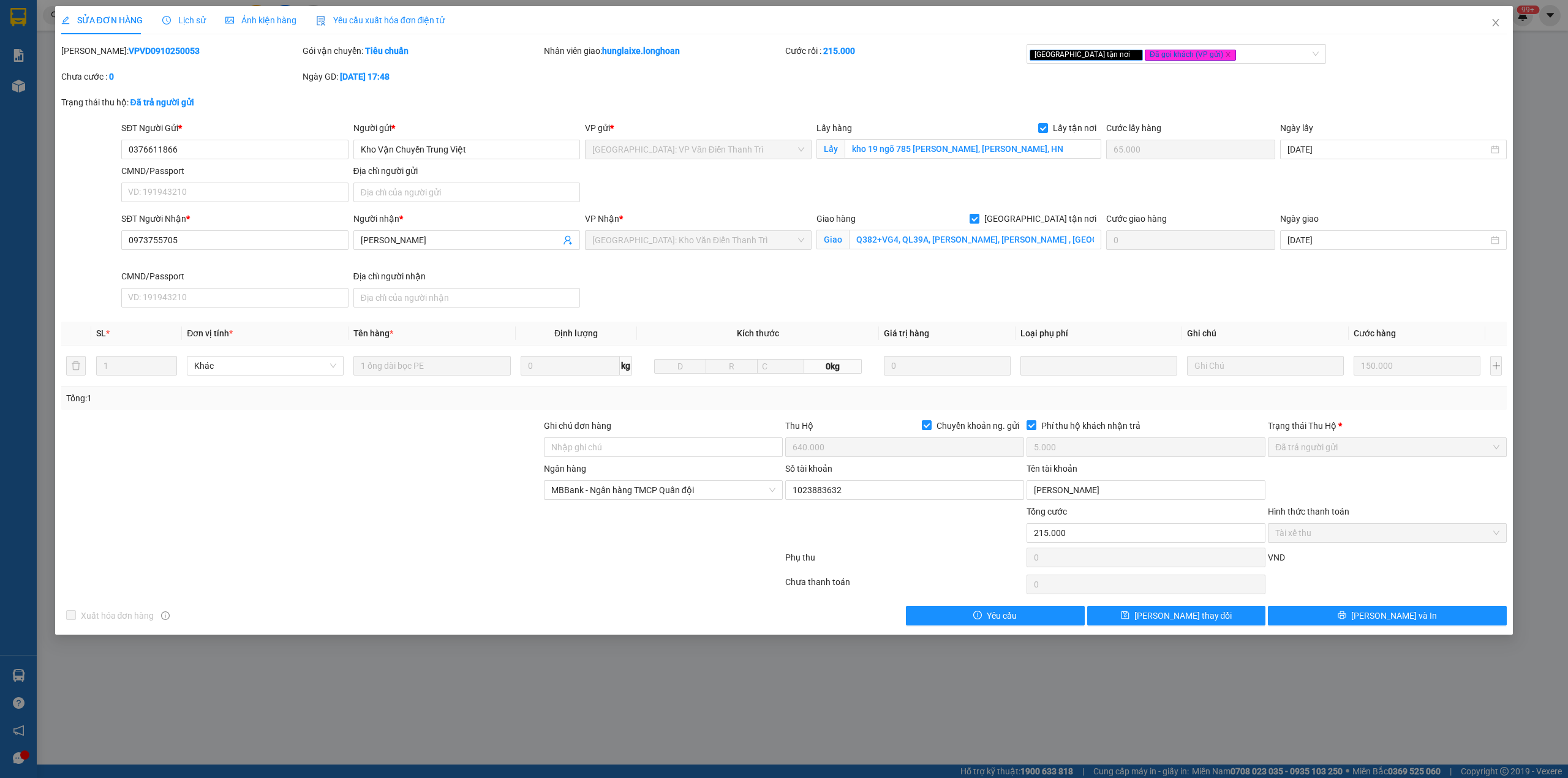
click at [129, 49] on b "VPVD0910250053" at bounding box center [164, 50] width 71 height 9
click at [1495, 25] on icon "close" at bounding box center [1496, 23] width 9 height 9
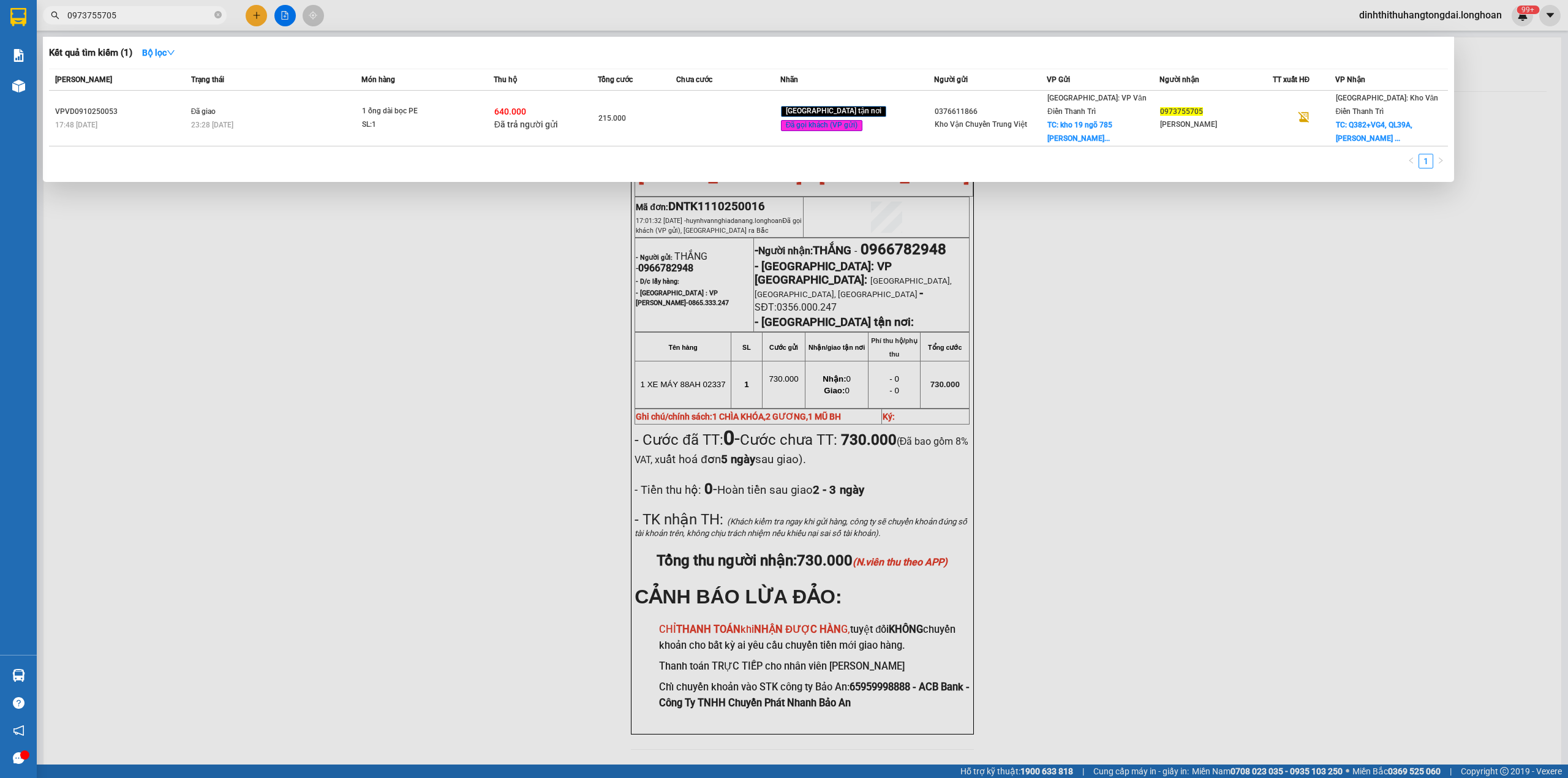
drag, startPoint x: 72, startPoint y: 16, endPoint x: 191, endPoint y: 17, distance: 119.0
click at [191, 17] on input "0973755705" at bounding box center [139, 15] width 145 height 13
paste input "328214848"
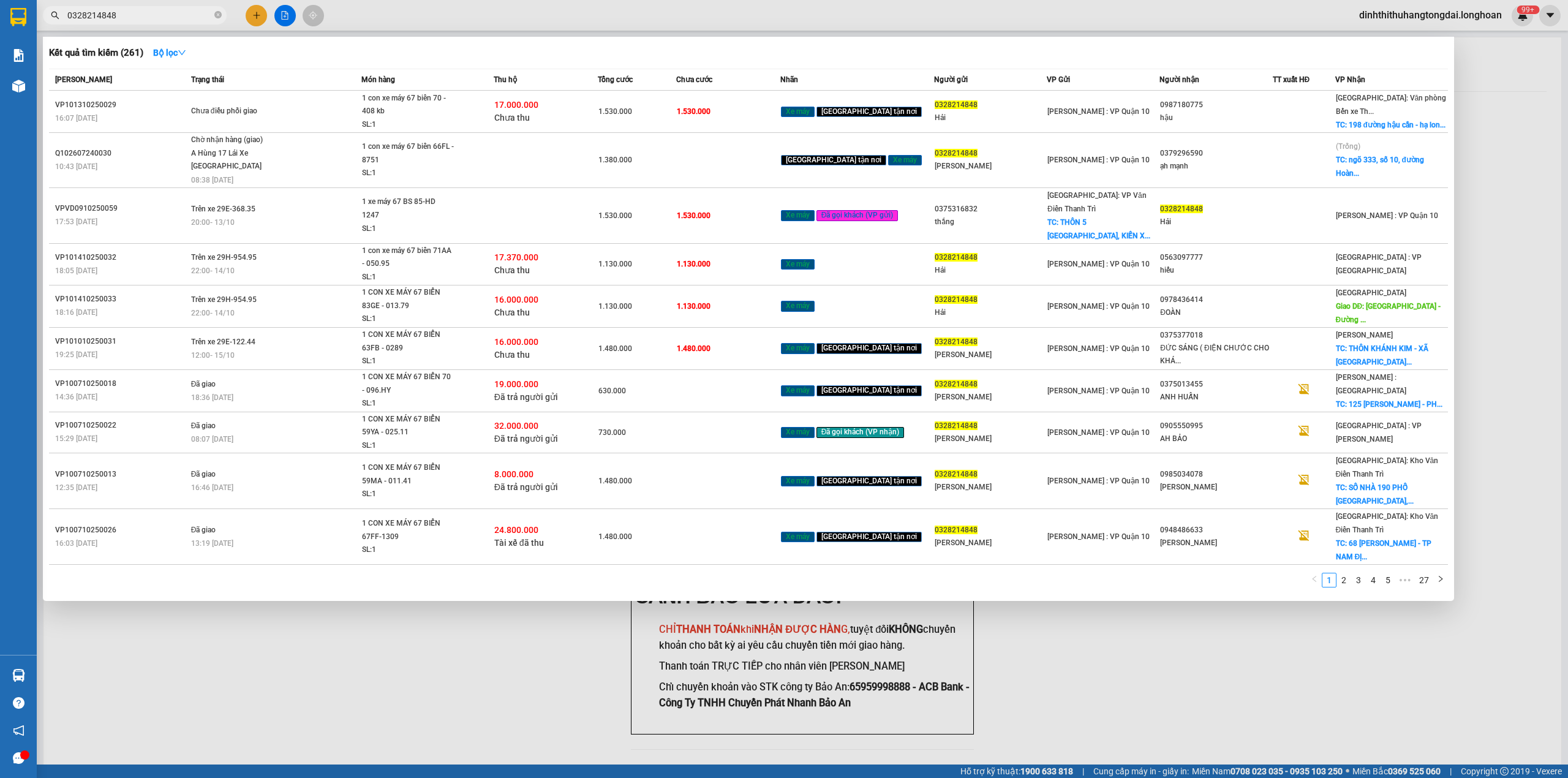
drag, startPoint x: 71, startPoint y: 15, endPoint x: 156, endPoint y: 15, distance: 85.0
click at [156, 15] on input "0328214848" at bounding box center [139, 15] width 145 height 13
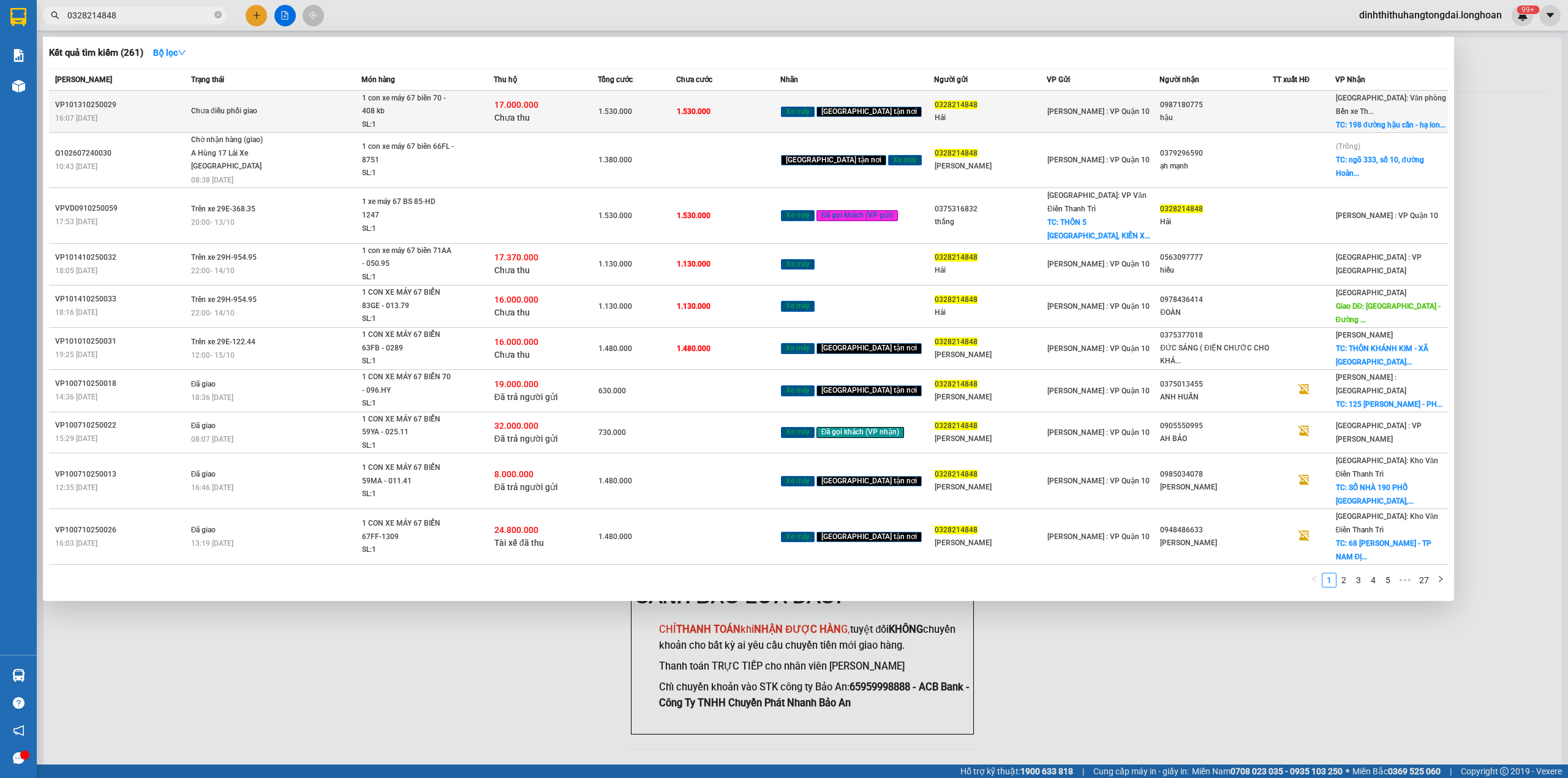
click at [370, 112] on div "1 con xe máy 67 biển 70 - 408 kb" at bounding box center [408, 105] width 92 height 27
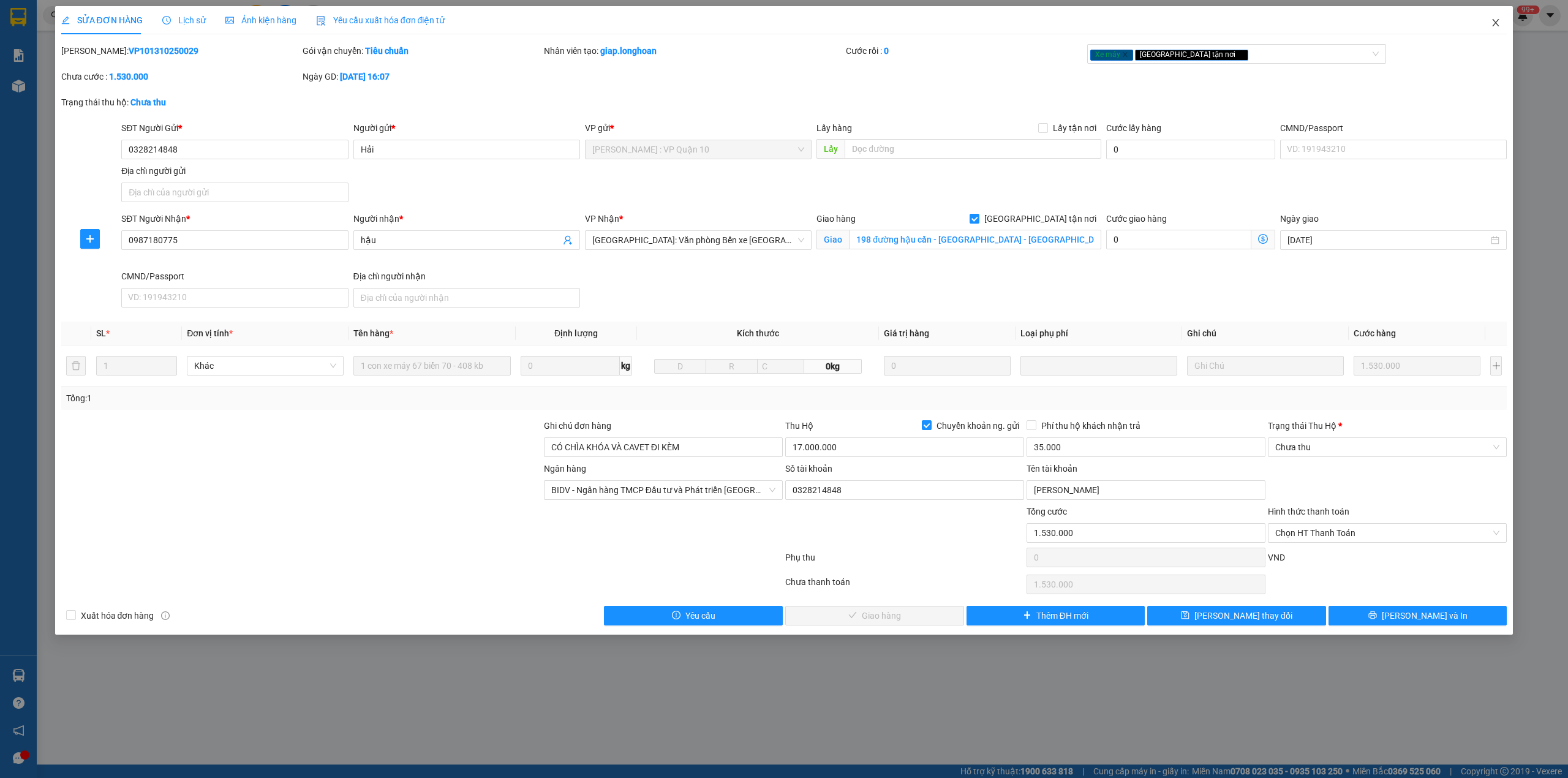
click at [1490, 18] on span "Close" at bounding box center [1496, 23] width 34 height 34
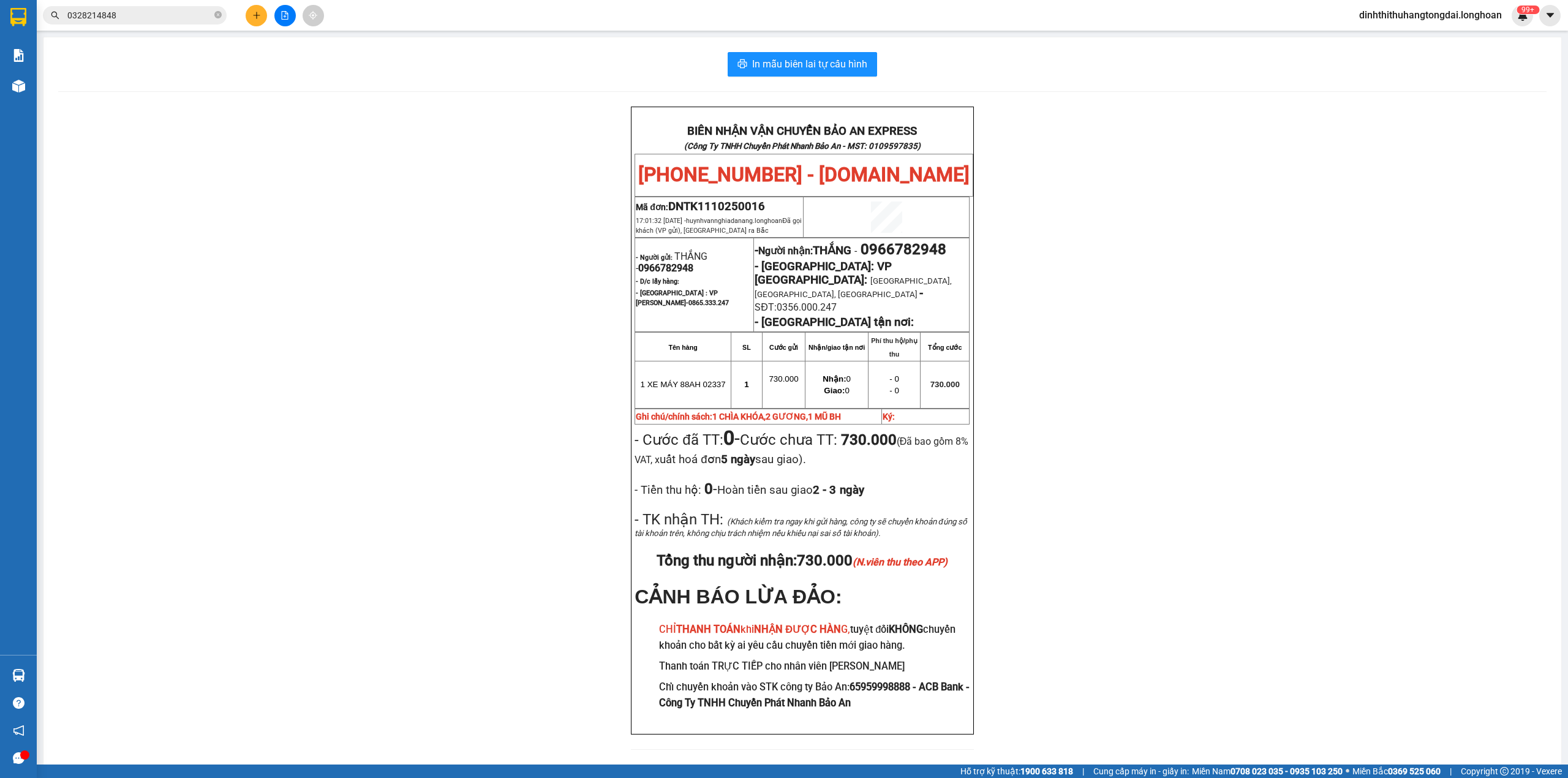
click at [128, 13] on input "0328214848" at bounding box center [139, 15] width 145 height 13
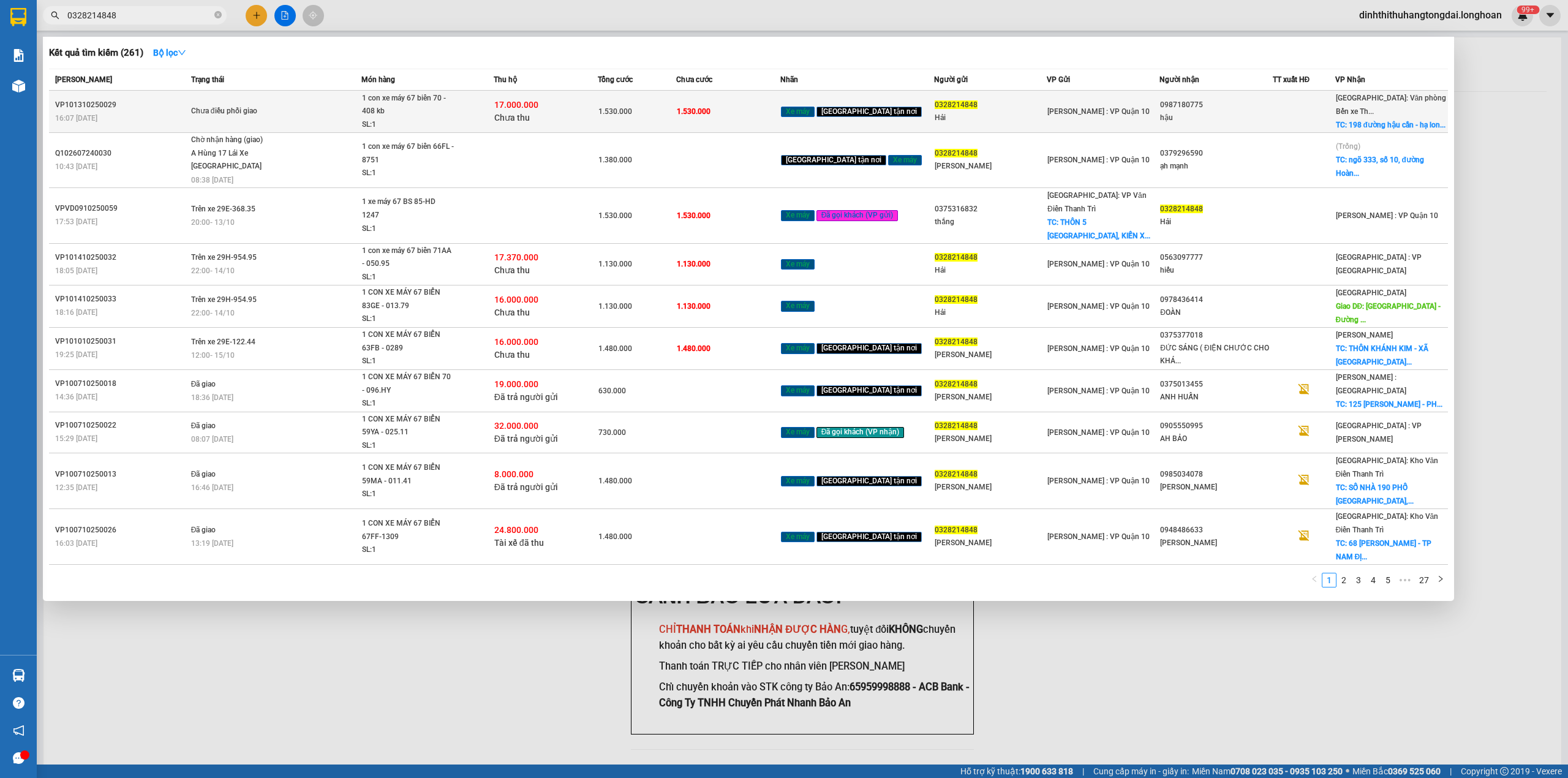
click at [347, 113] on span "Chưa điều phối giao" at bounding box center [277, 112] width 171 height 13
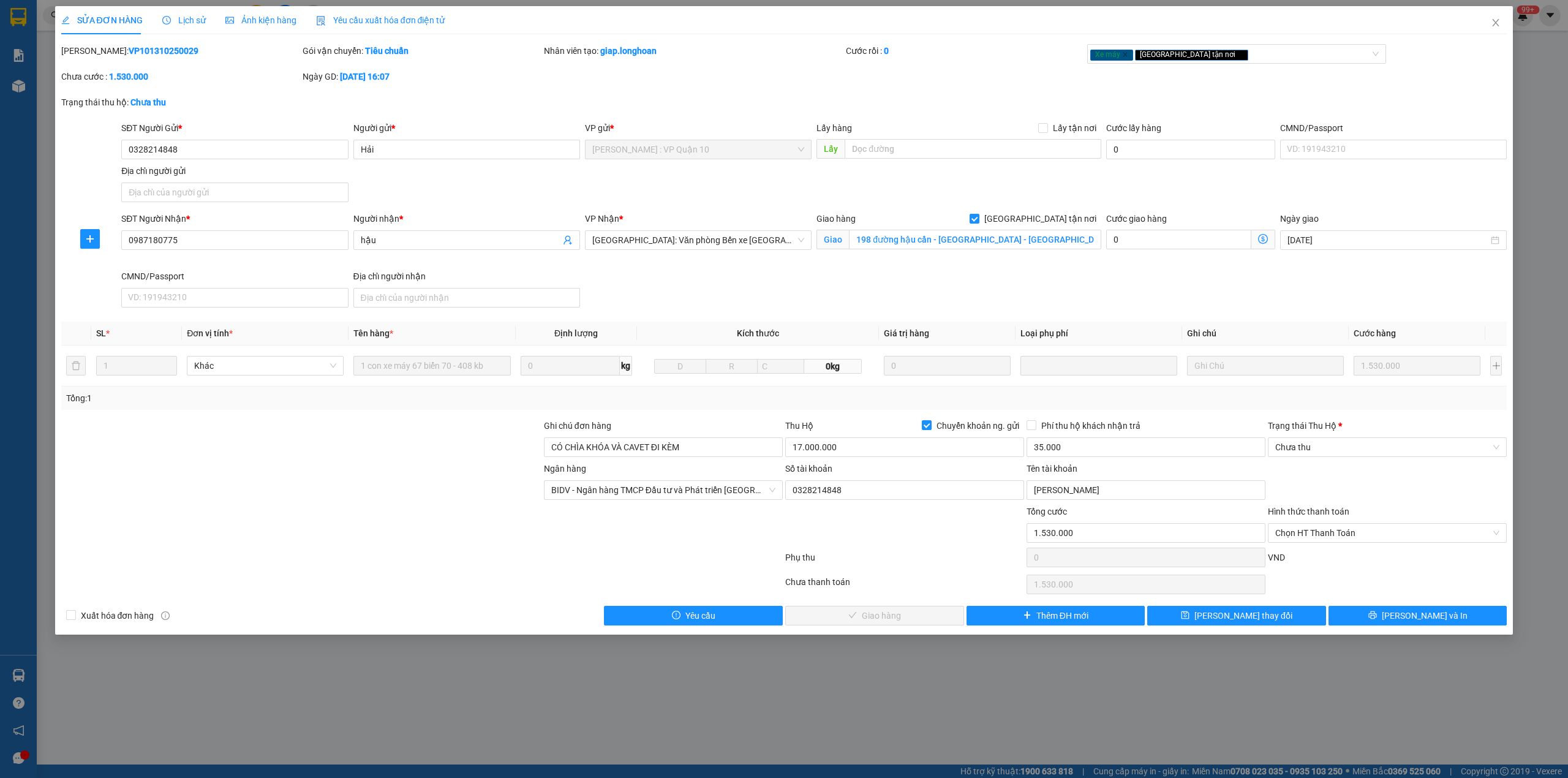
click at [129, 45] on b "VP101310250029" at bounding box center [164, 50] width 70 height 9
click at [1500, 18] on icon "close" at bounding box center [1496, 23] width 9 height 9
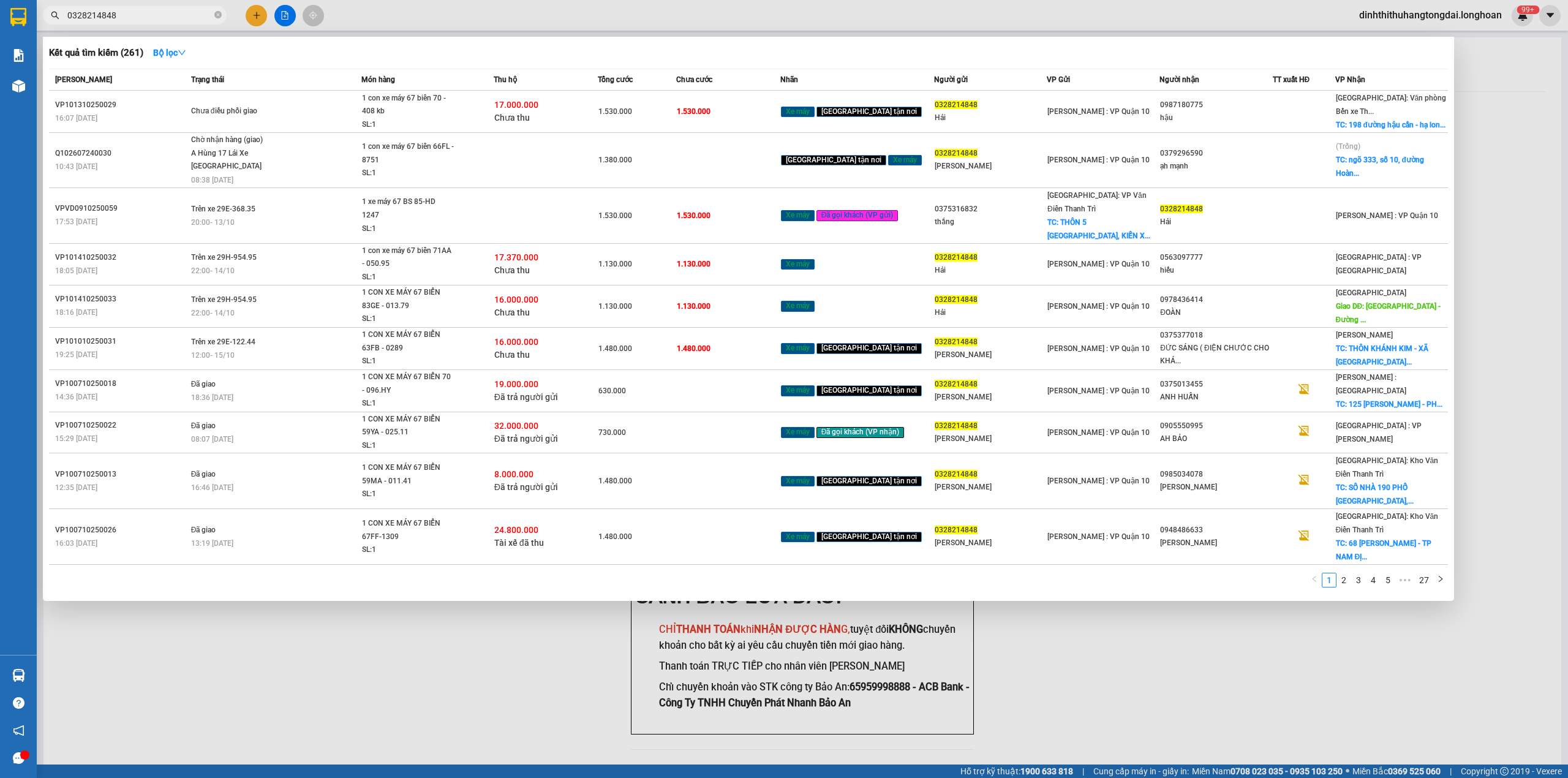
drag, startPoint x: 71, startPoint y: 17, endPoint x: 191, endPoint y: 17, distance: 120.0
click at [191, 17] on input "0328214848" at bounding box center [139, 15] width 145 height 13
paste input "975951311"
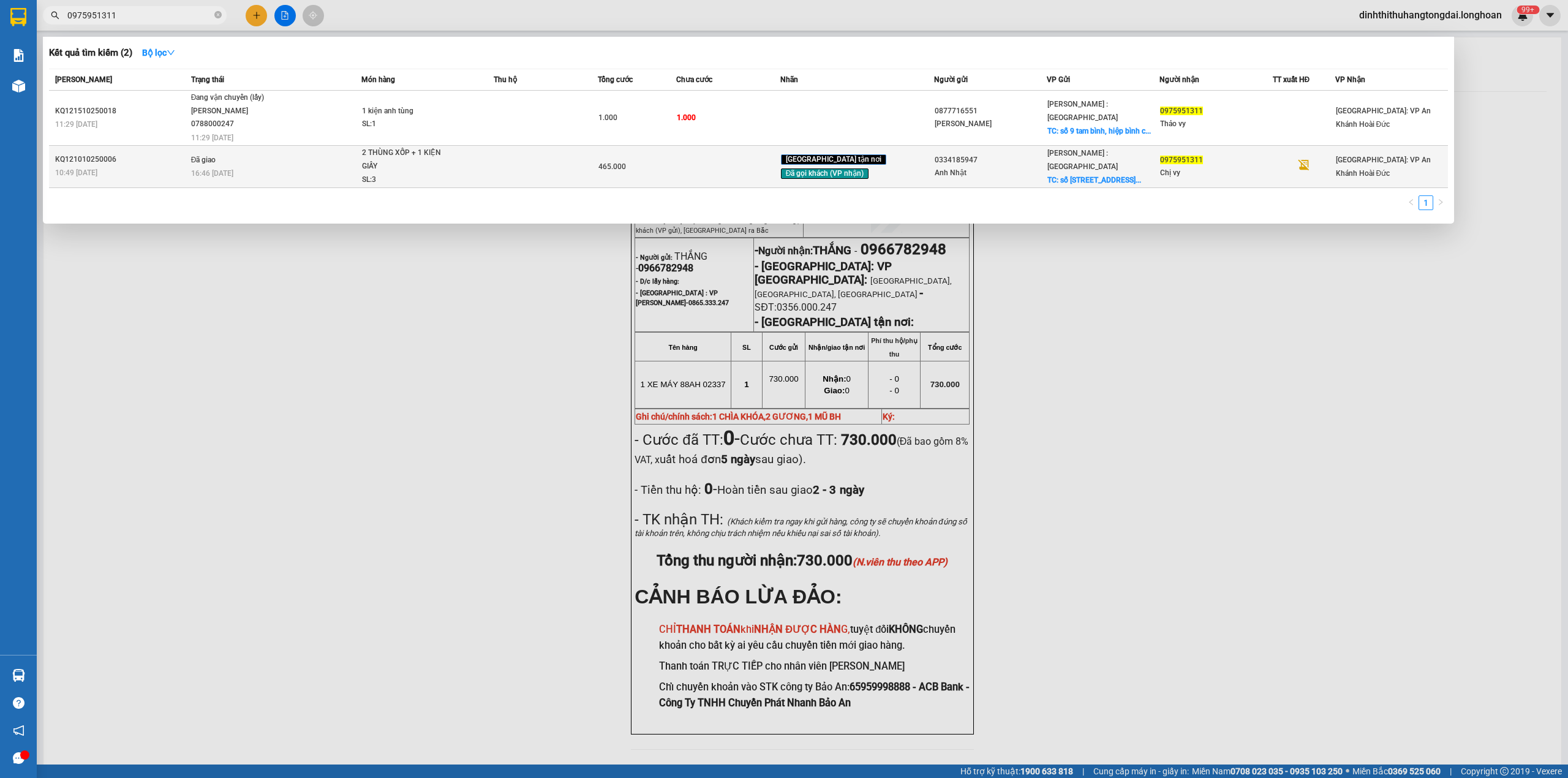
click at [326, 159] on td "Đã giao 16:46 [DATE]" at bounding box center [275, 166] width 174 height 43
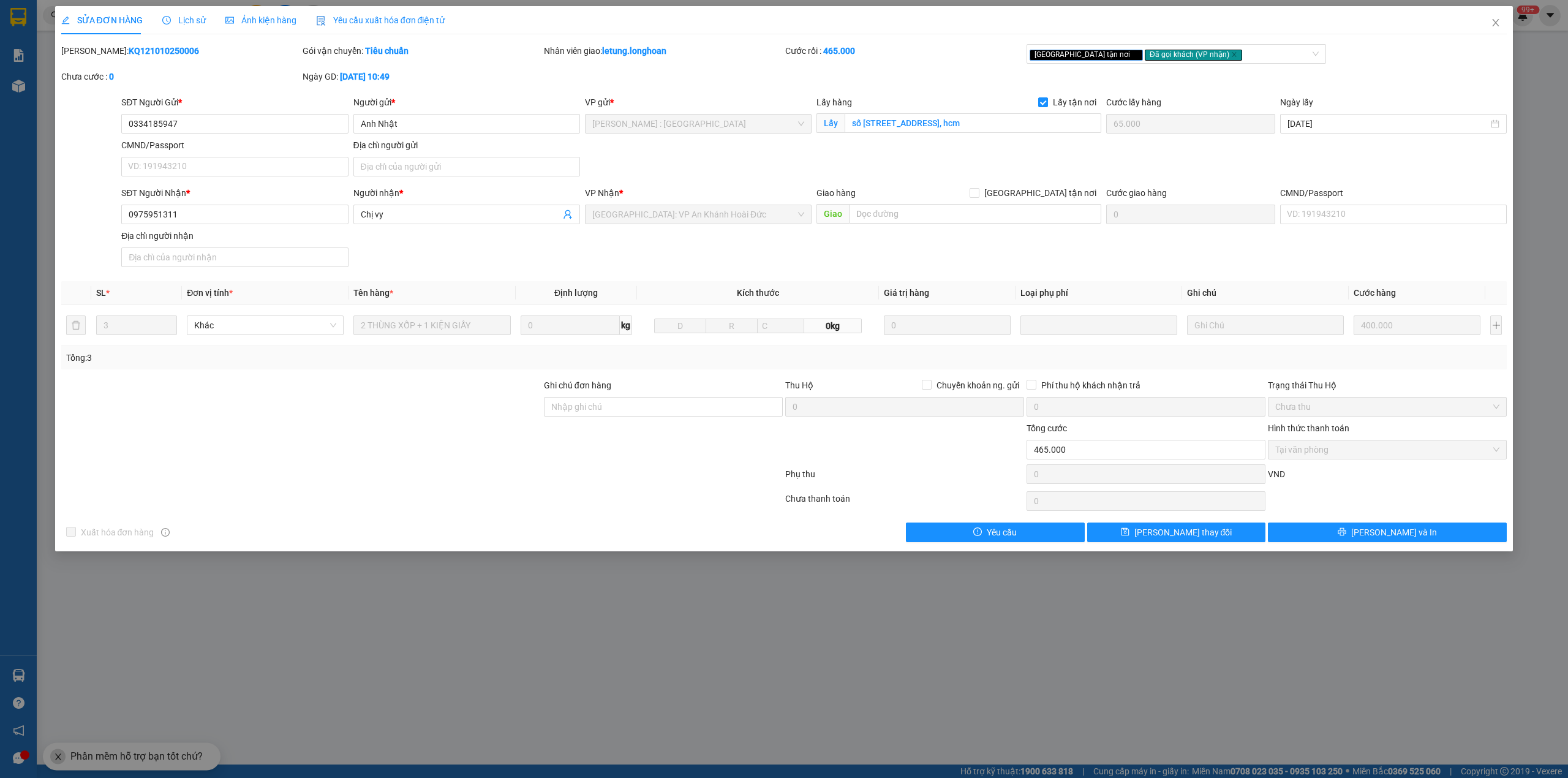
click at [129, 53] on b "KQ121010250006" at bounding box center [164, 50] width 70 height 9
click at [1504, 25] on span "Close" at bounding box center [1496, 23] width 34 height 34
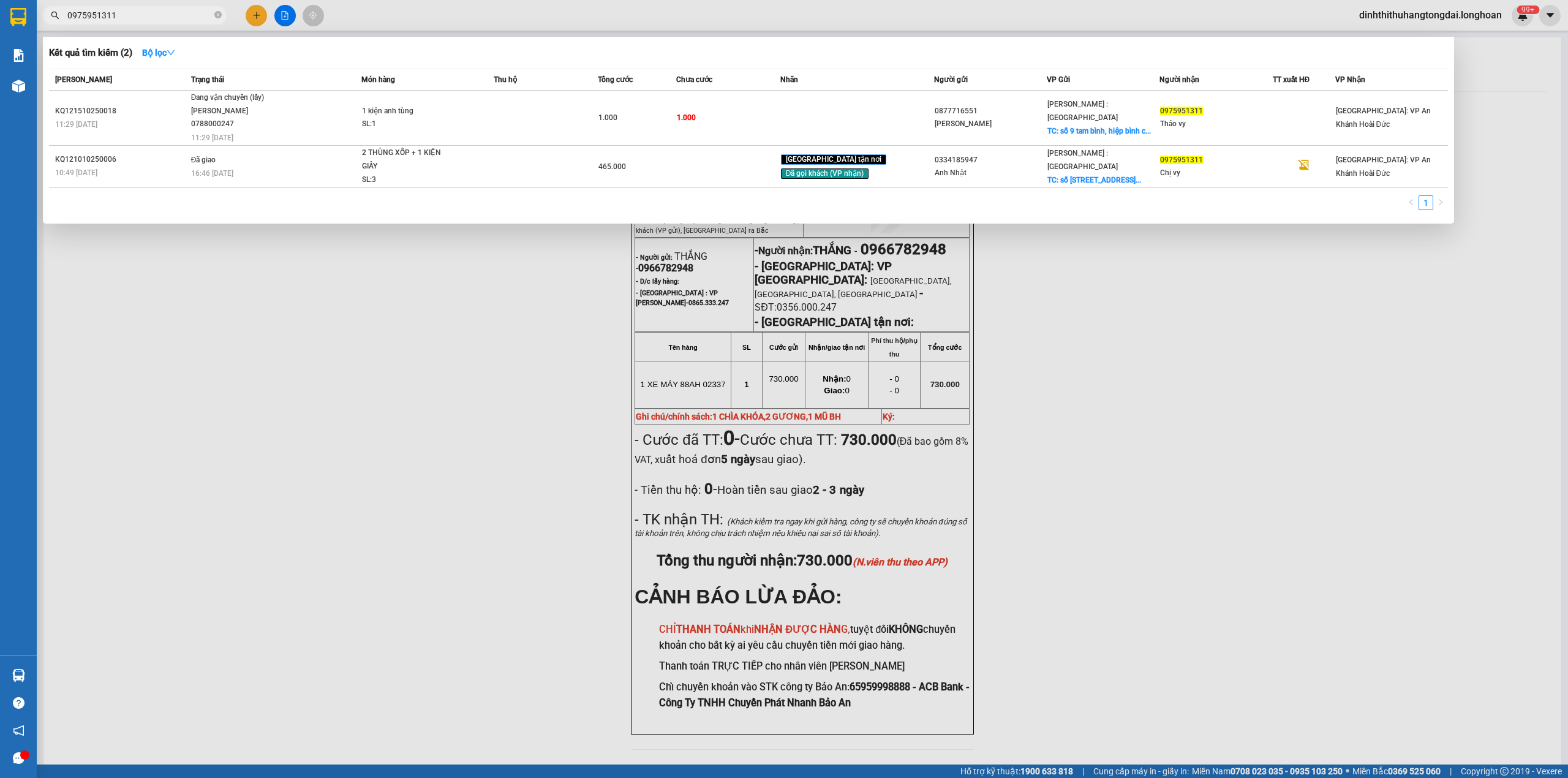
drag, startPoint x: 72, startPoint y: 13, endPoint x: 148, endPoint y: 13, distance: 76.0
click at [148, 13] on input "0975951311" at bounding box center [139, 15] width 145 height 13
paste input "398150850"
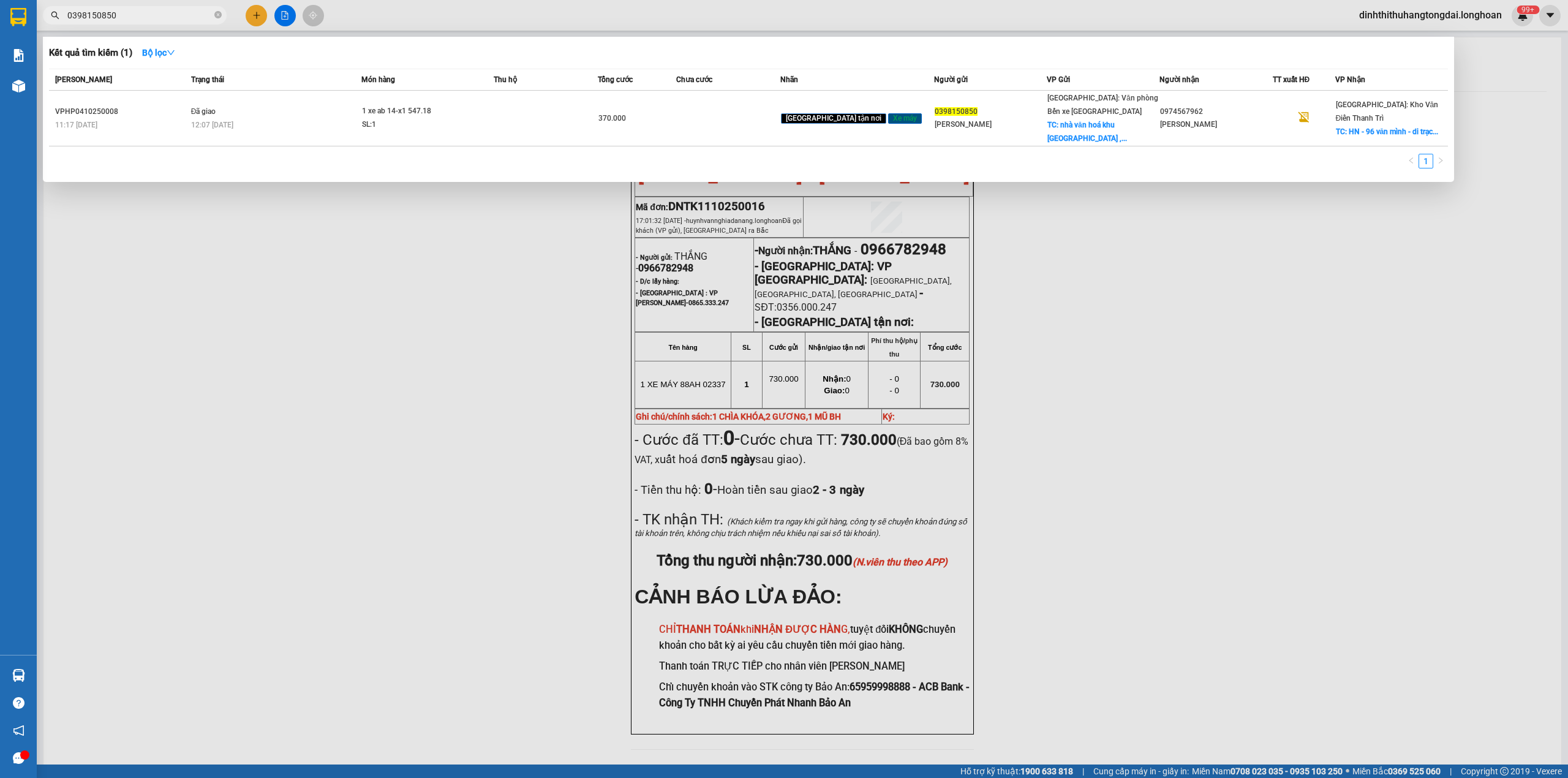
drag, startPoint x: 74, startPoint y: 9, endPoint x: 176, endPoint y: 12, distance: 102.0
click at [176, 12] on input "0398150850" at bounding box center [139, 15] width 145 height 13
paste input "29296366"
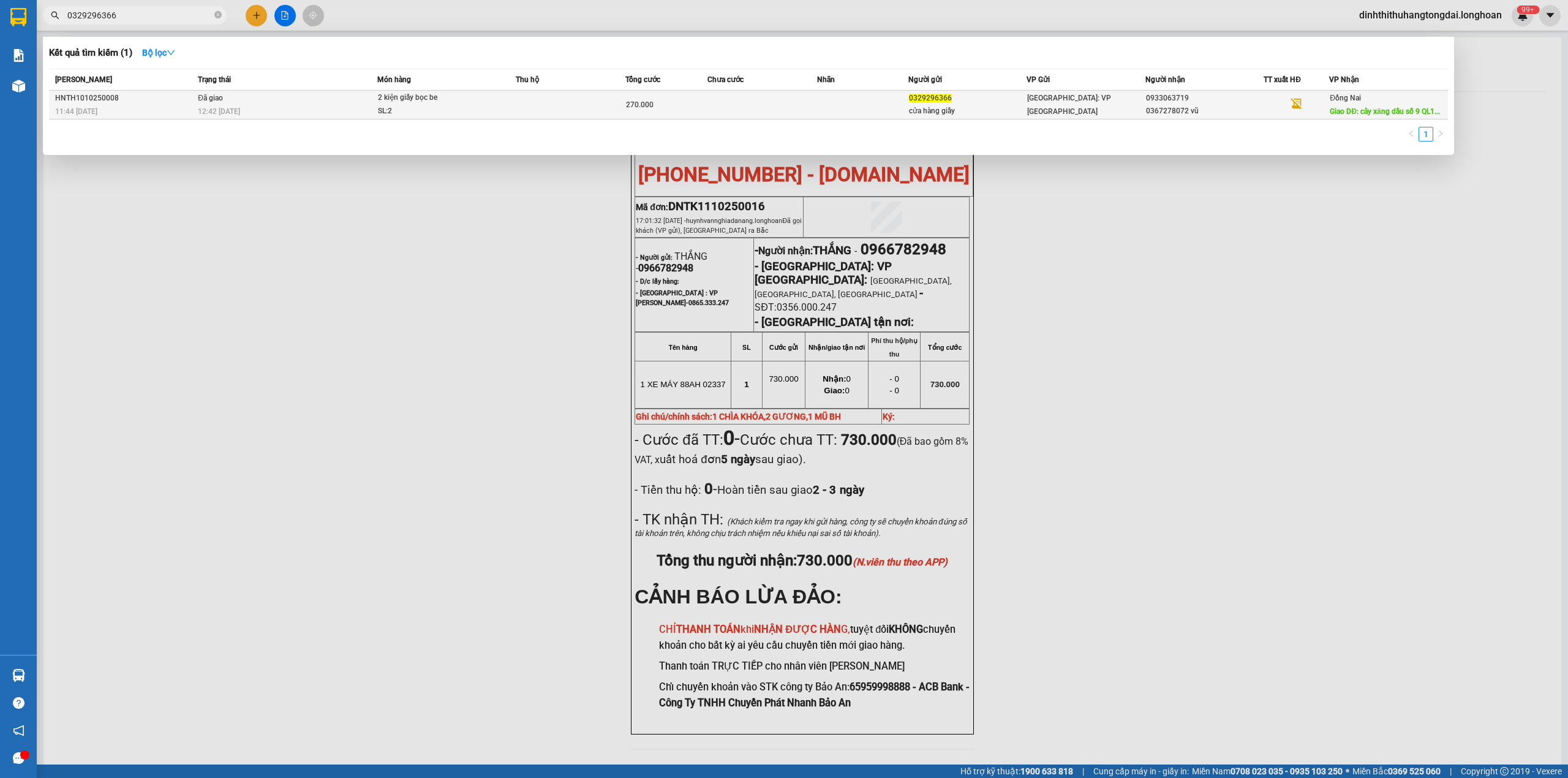
click at [512, 110] on span "2 kiện giấy bọc be SL: 2" at bounding box center [447, 104] width 137 height 27
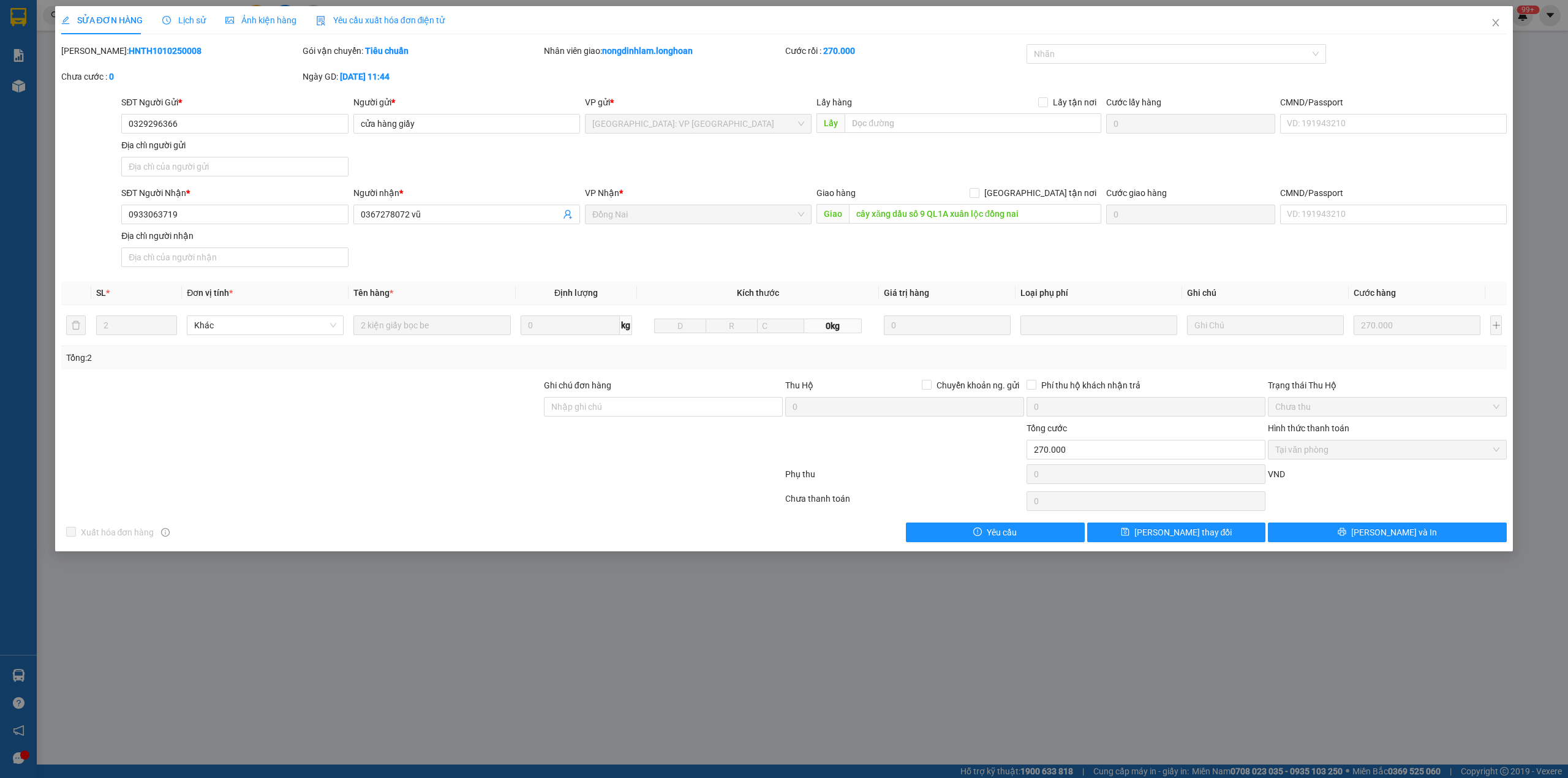
click at [137, 50] on b "HNTH1010250008" at bounding box center [165, 50] width 73 height 9
drag, startPoint x: 1486, startPoint y: 24, endPoint x: 1431, endPoint y: 32, distance: 55.6
click at [1486, 24] on span "Close" at bounding box center [1496, 23] width 34 height 34
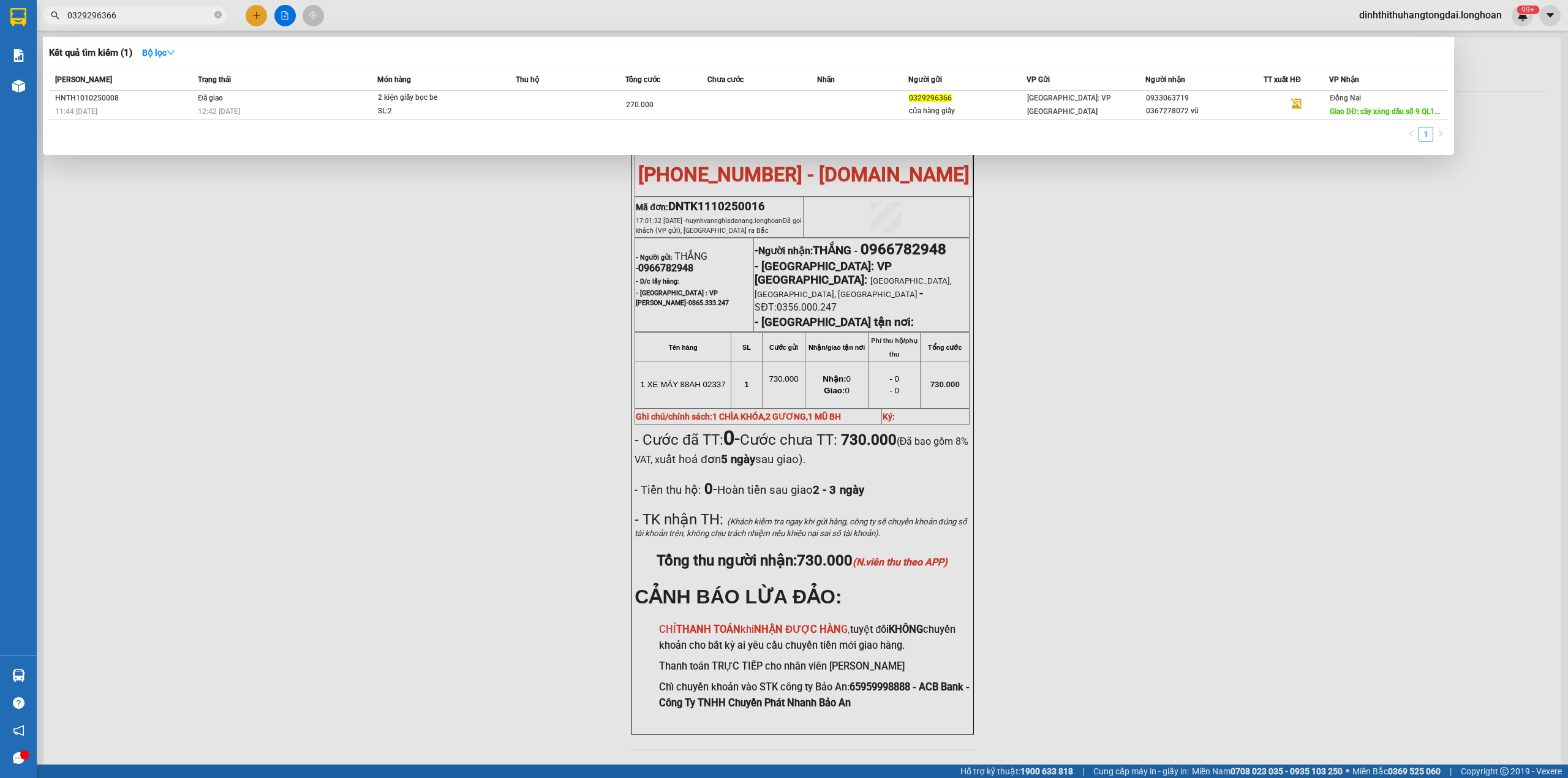
drag, startPoint x: 72, startPoint y: 15, endPoint x: 181, endPoint y: 15, distance: 109.0
click at [181, 15] on input "0329296366" at bounding box center [139, 15] width 145 height 13
paste input "899012958"
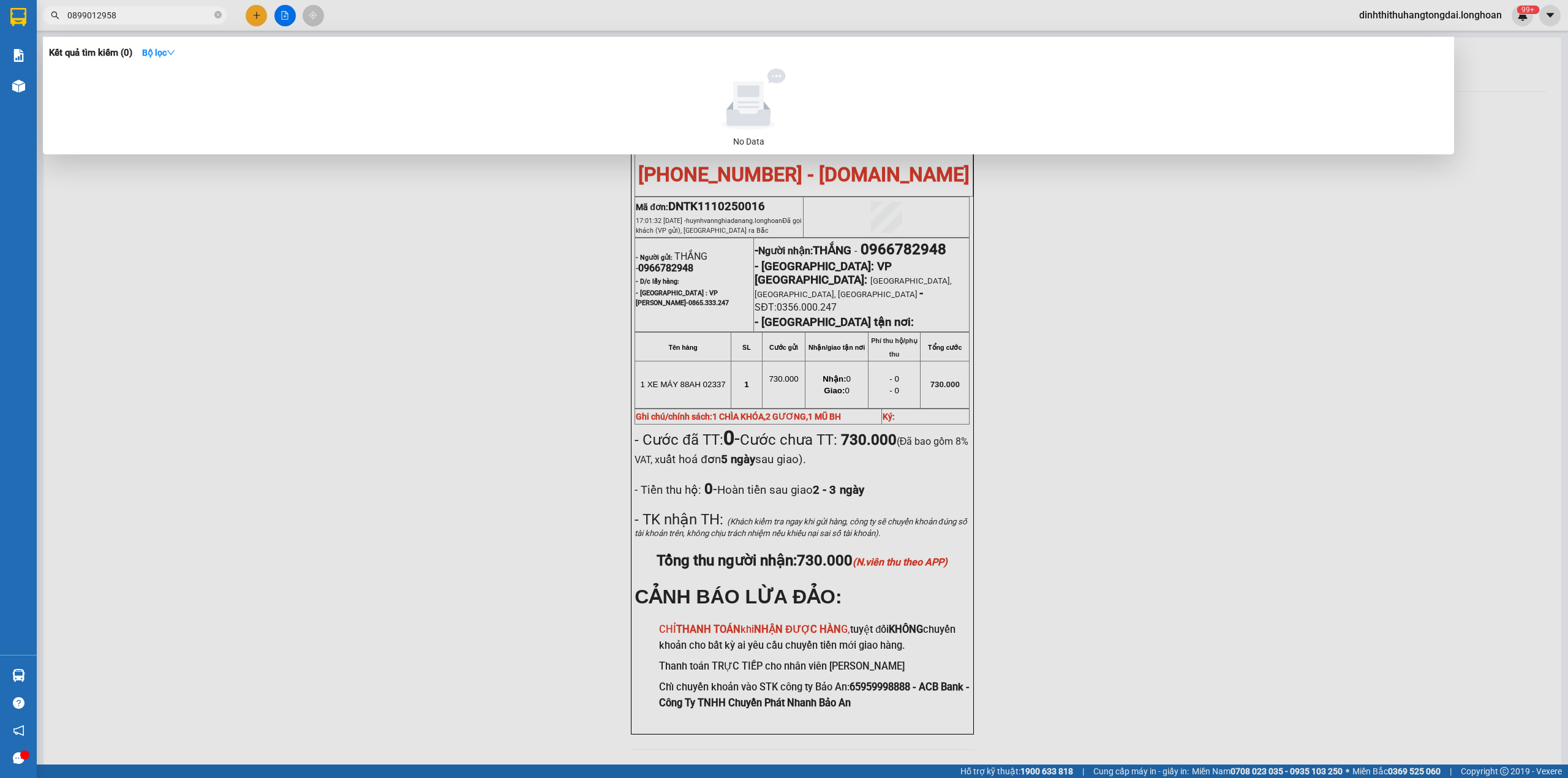
drag, startPoint x: 72, startPoint y: 13, endPoint x: 177, endPoint y: 17, distance: 105.1
click at [177, 17] on input "0899012958" at bounding box center [139, 15] width 145 height 13
paste input "369469567"
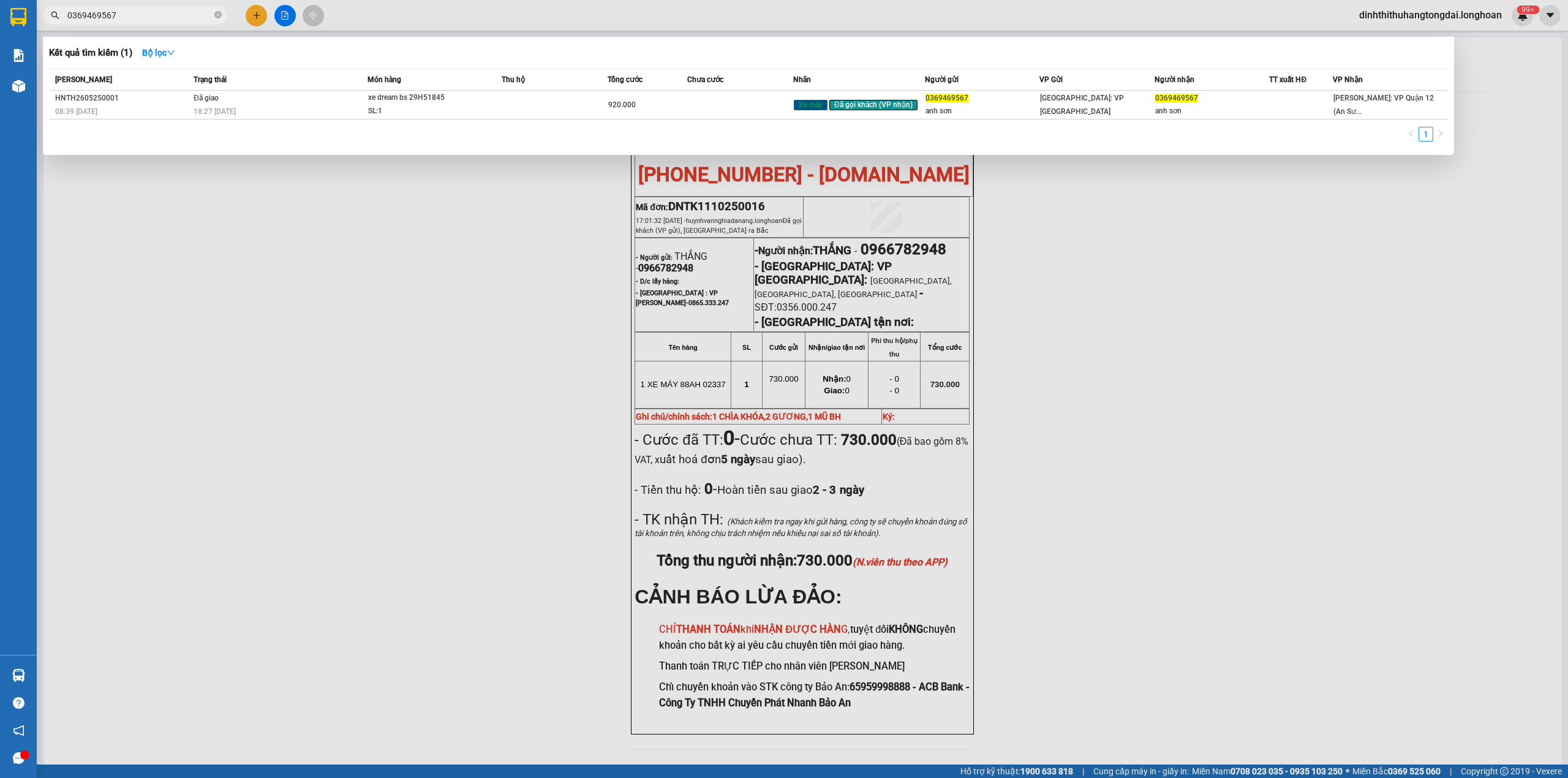
drag, startPoint x: 72, startPoint y: 17, endPoint x: 137, endPoint y: 9, distance: 65.5
click at [137, 9] on input "0369469567" at bounding box center [139, 15] width 145 height 13
paste input "904200263"
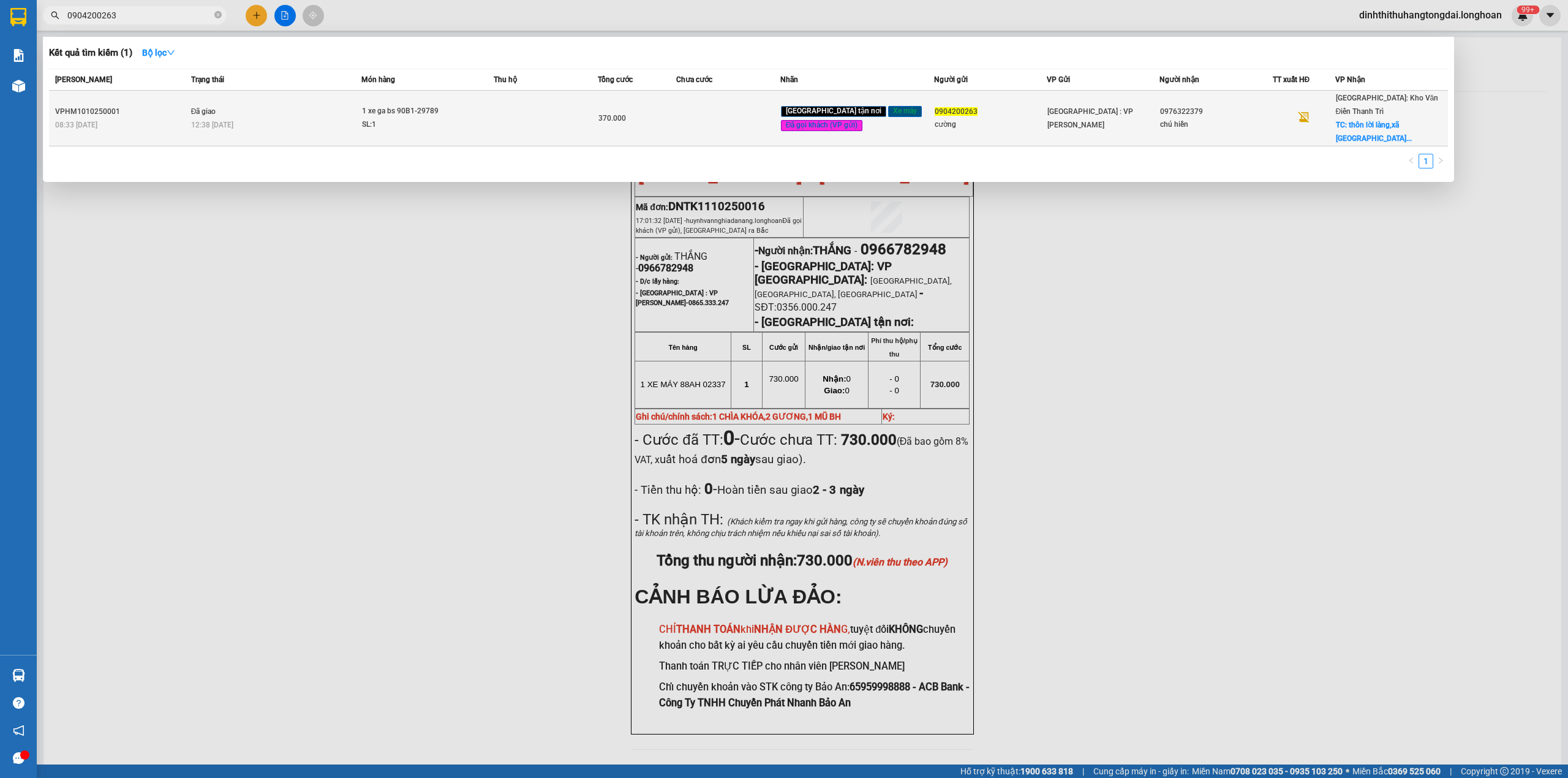
click at [332, 118] on div "12:38 [DATE]" at bounding box center [277, 125] width 171 height 13
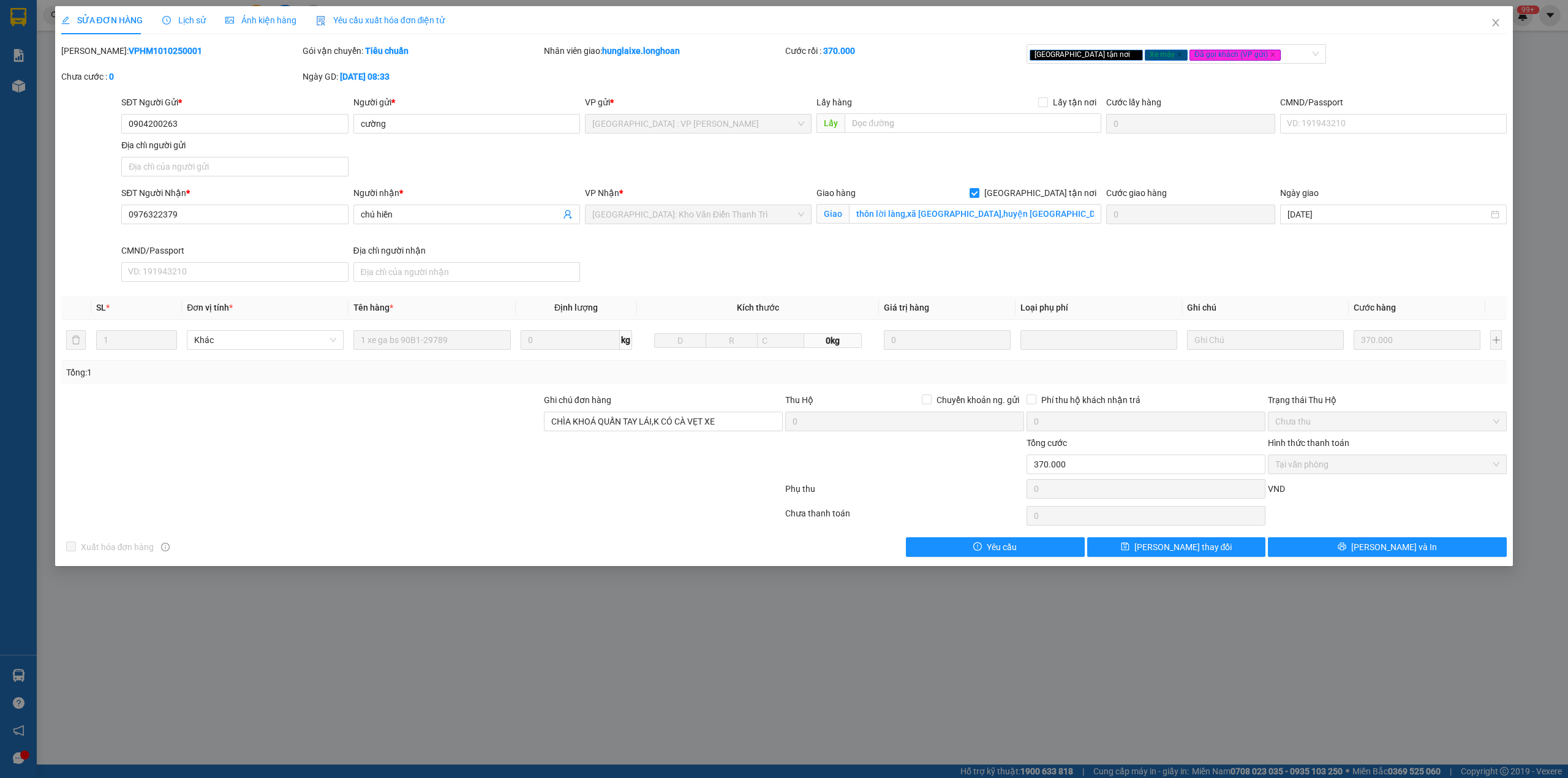
click at [129, 47] on b "VPHM1010250001" at bounding box center [166, 50] width 74 height 9
drag, startPoint x: 1504, startPoint y: 28, endPoint x: 930, endPoint y: 13, distance: 574.2
click at [1503, 28] on span "Close" at bounding box center [1496, 23] width 34 height 34
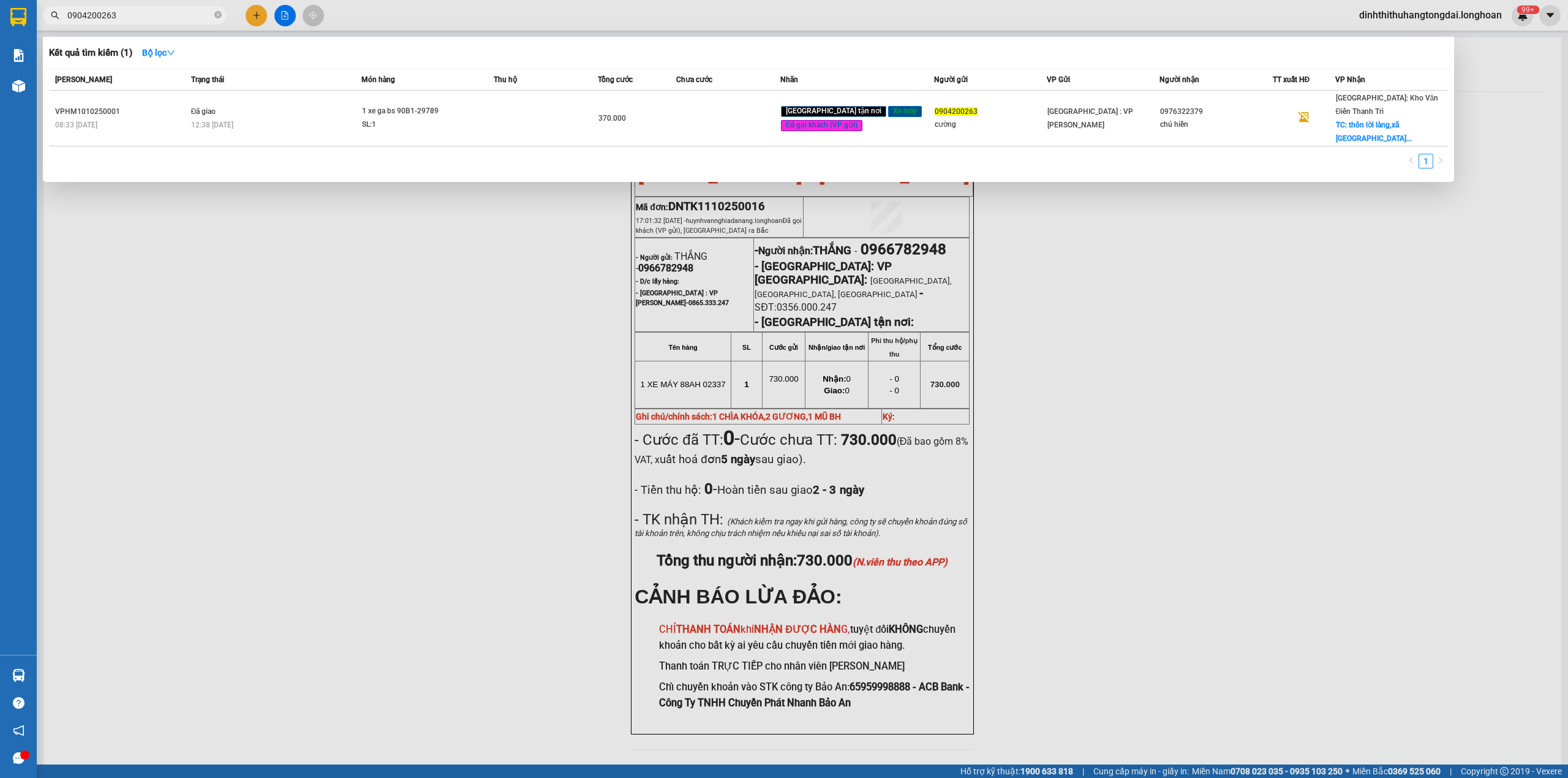
drag, startPoint x: 71, startPoint y: 17, endPoint x: 136, endPoint y: 17, distance: 65.0
click at [136, 17] on input "0904200263" at bounding box center [139, 15] width 145 height 13
paste input "75614829"
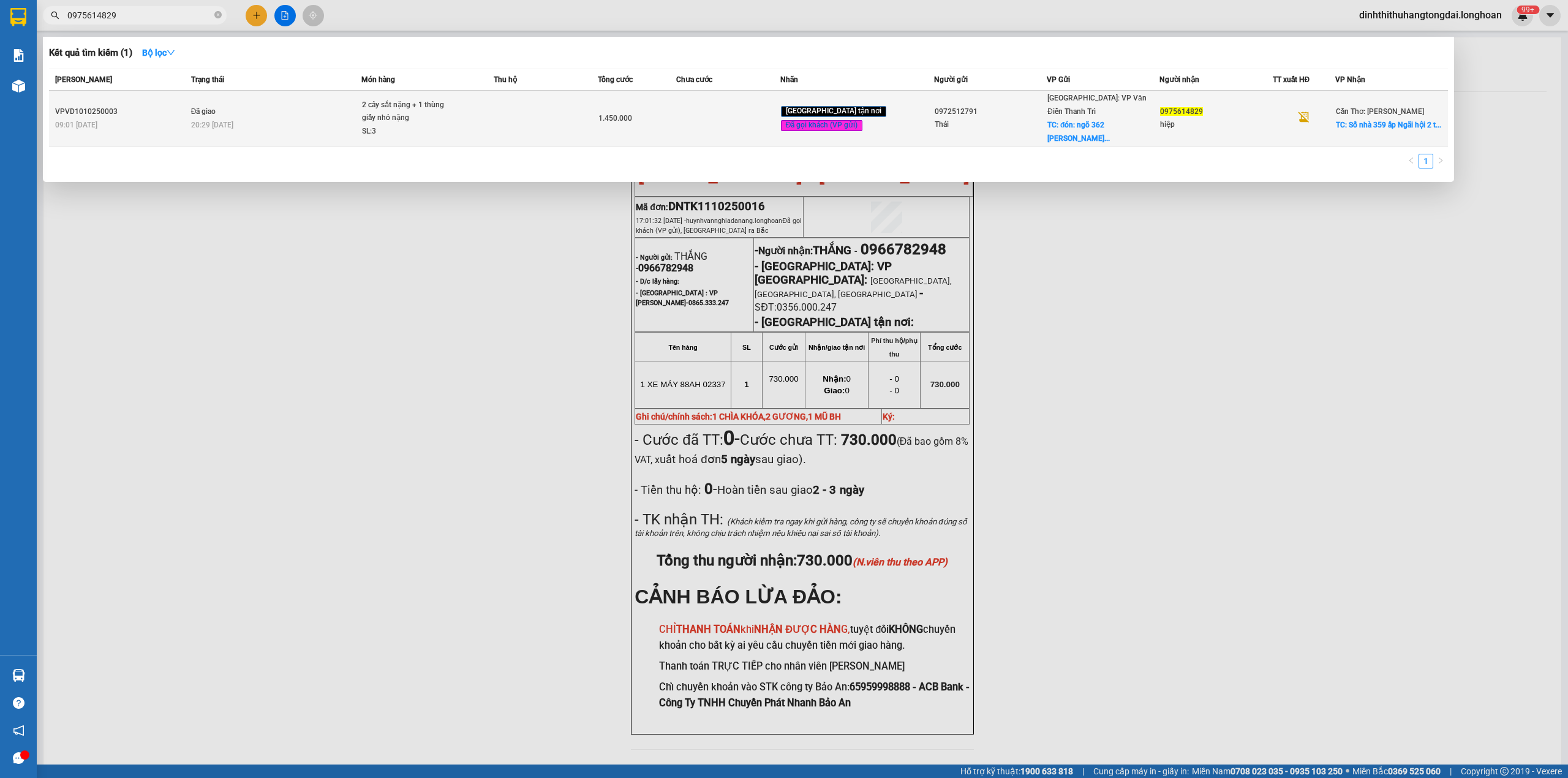
click at [351, 100] on td "Đã giao 20:29 [DATE]" at bounding box center [275, 118] width 174 height 56
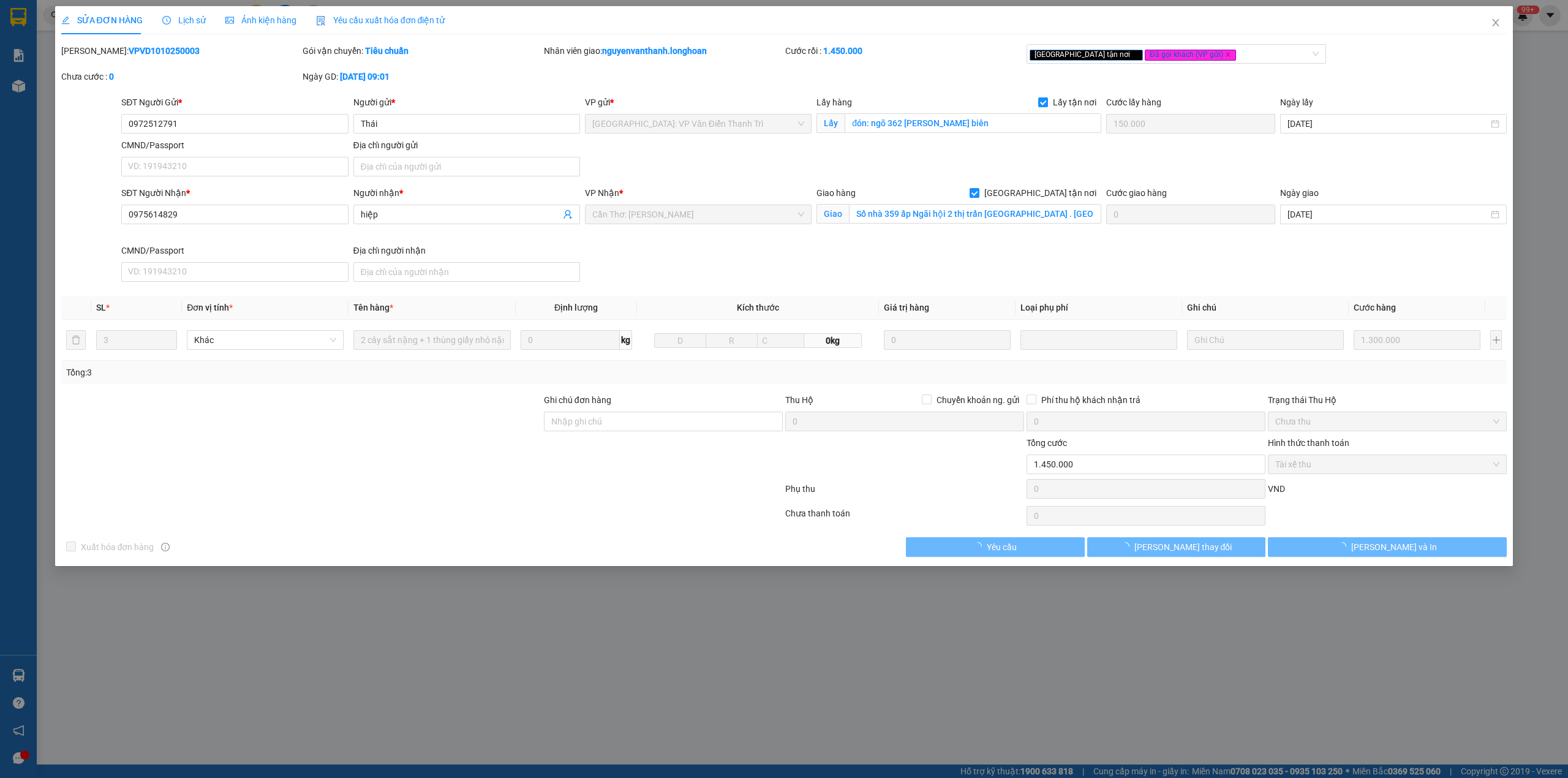
click at [129, 52] on b "VPVD1010250003" at bounding box center [164, 50] width 71 height 9
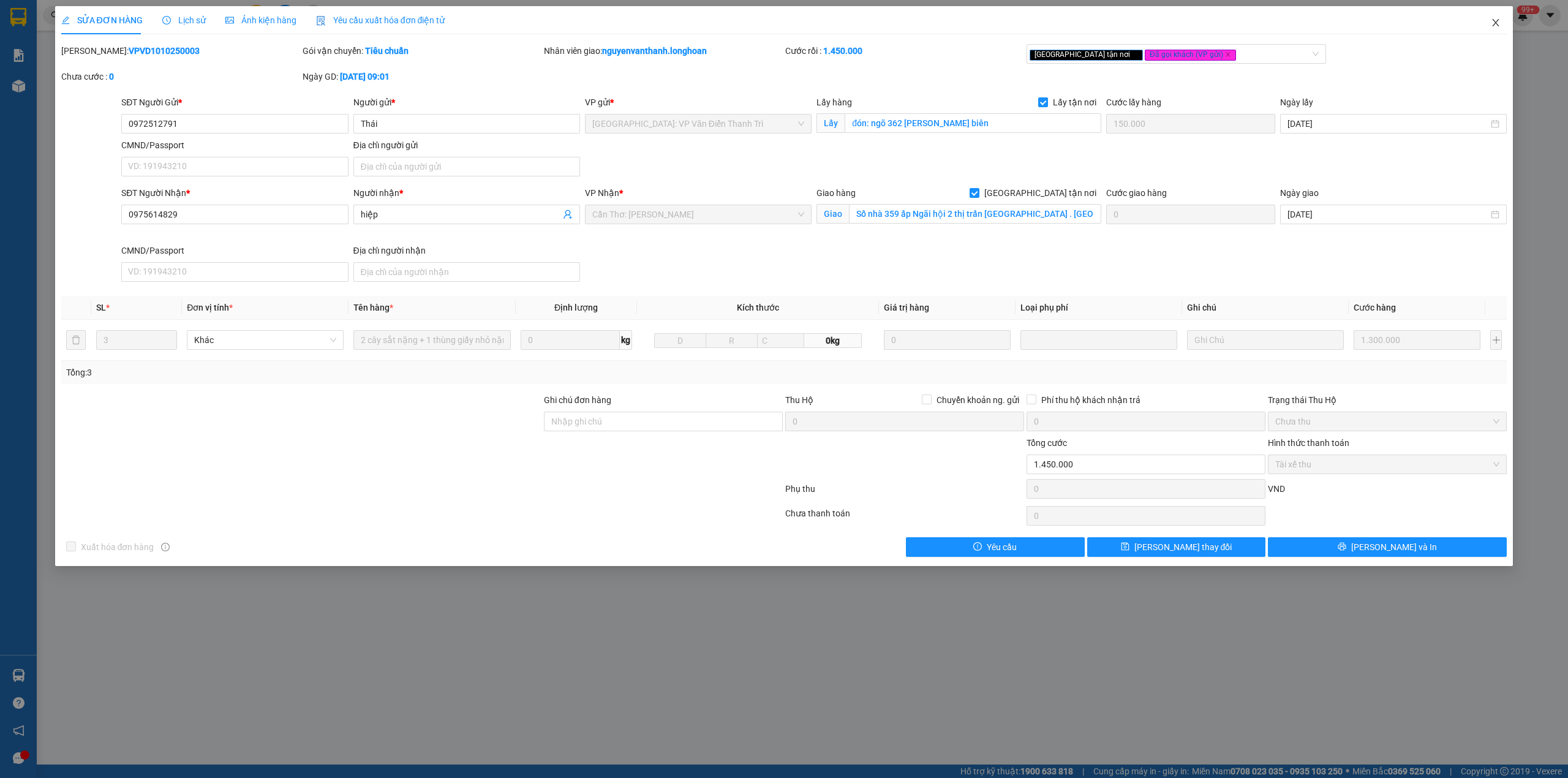
click at [1488, 25] on span "Close" at bounding box center [1496, 23] width 34 height 34
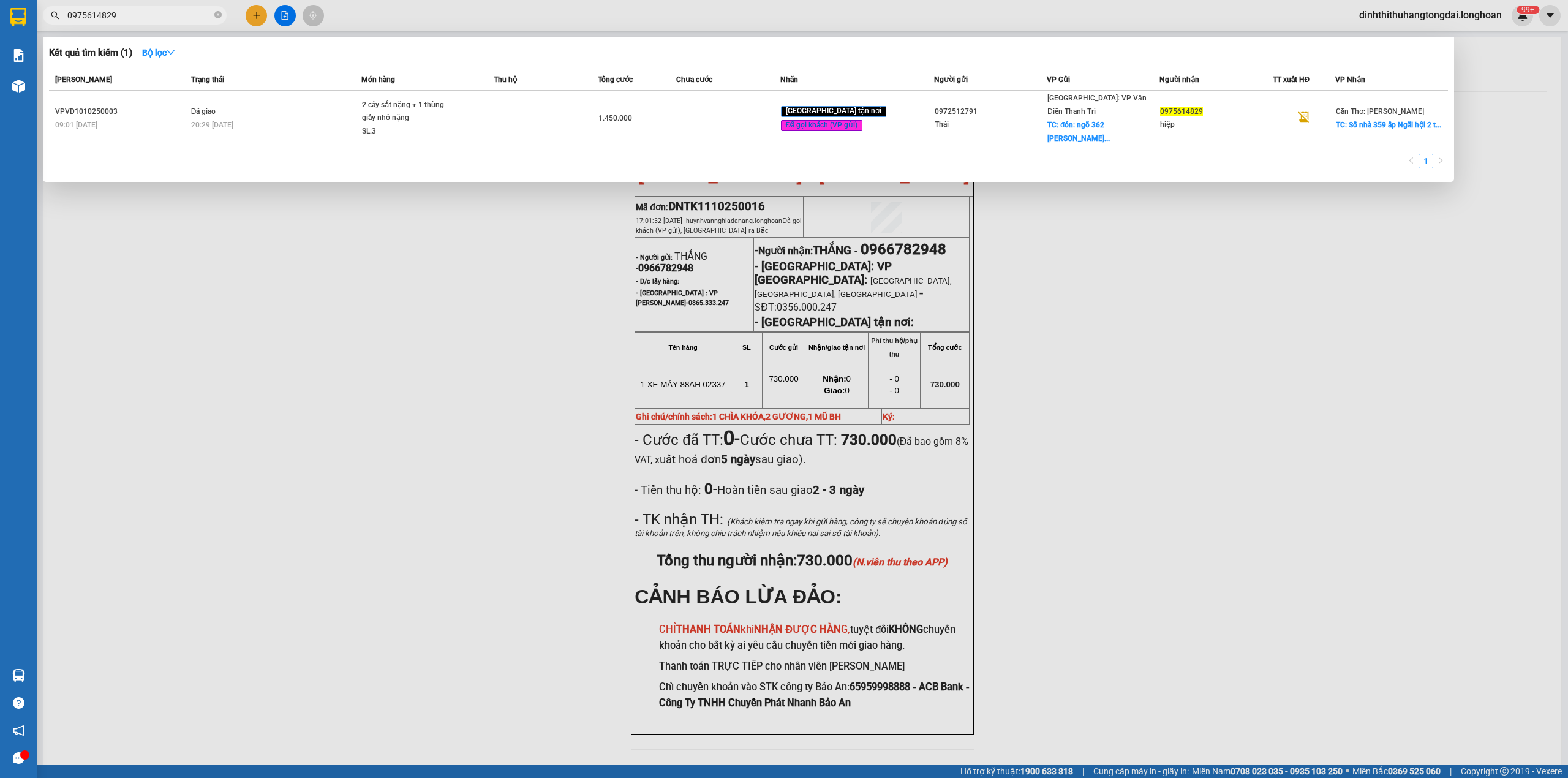
drag, startPoint x: 72, startPoint y: 15, endPoint x: 175, endPoint y: 15, distance: 103.0
click at [175, 15] on input "0975614829" at bounding box center [139, 15] width 145 height 13
paste input "1382288"
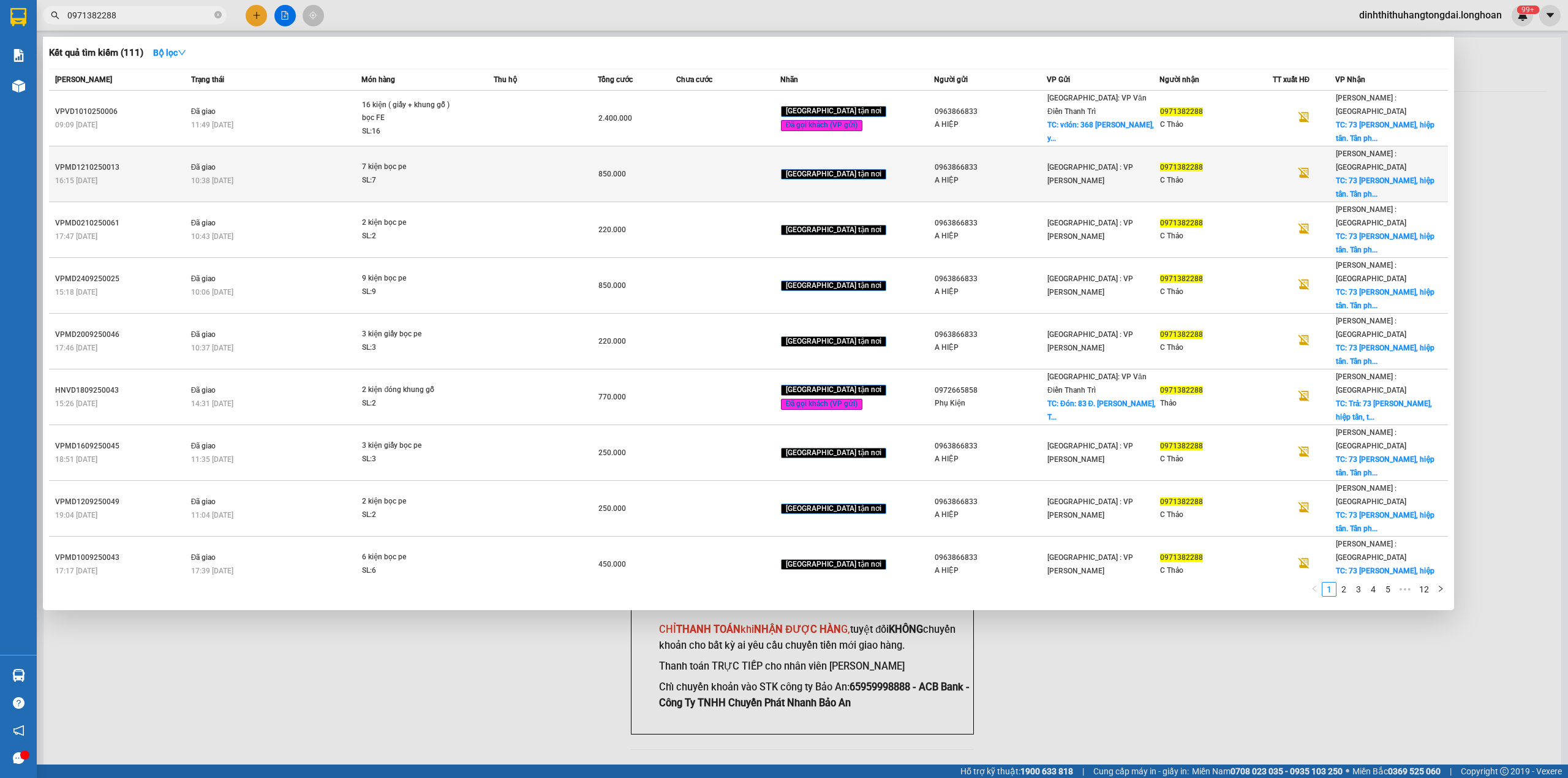
click at [346, 146] on td "Đã giao 10:38 [DATE]" at bounding box center [275, 173] width 174 height 56
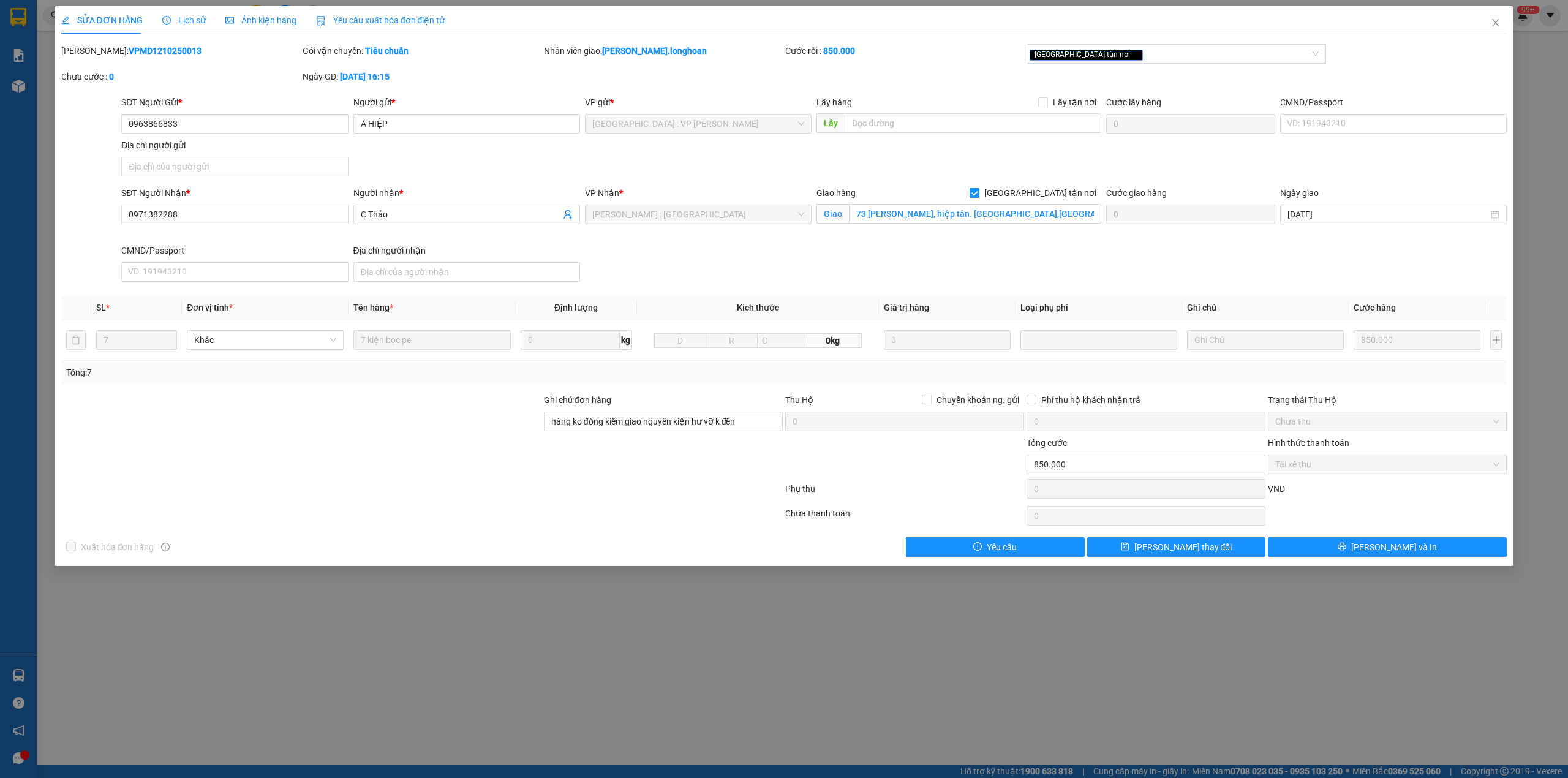
click at [131, 46] on b "VPMD1210250013" at bounding box center [165, 50] width 73 height 9
click at [1483, 25] on span "Close" at bounding box center [1496, 23] width 34 height 34
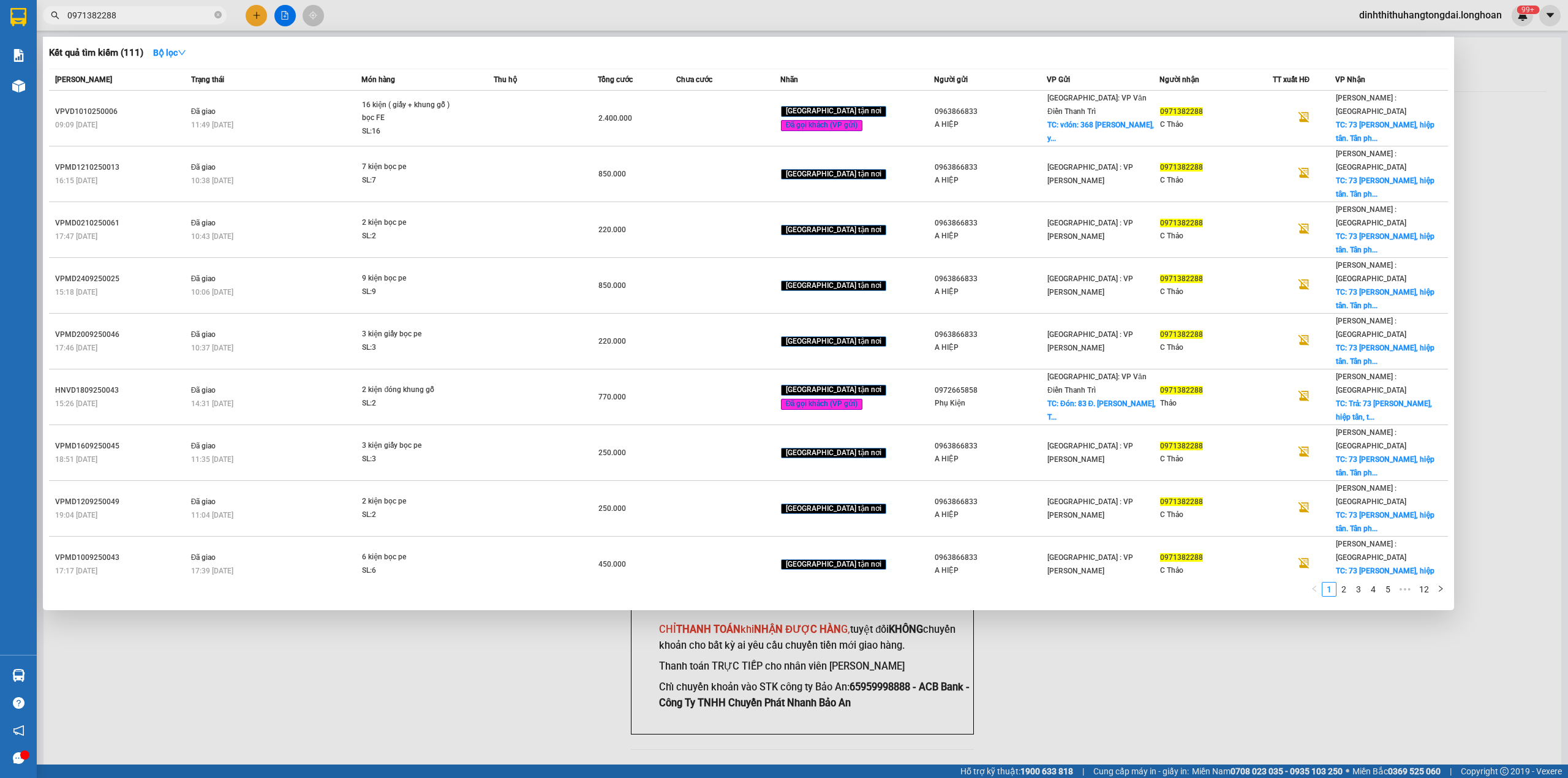
drag, startPoint x: 71, startPoint y: 15, endPoint x: 187, endPoint y: 15, distance: 116.0
click at [187, 15] on input "0971382288" at bounding box center [139, 15] width 145 height 13
paste input "366179670"
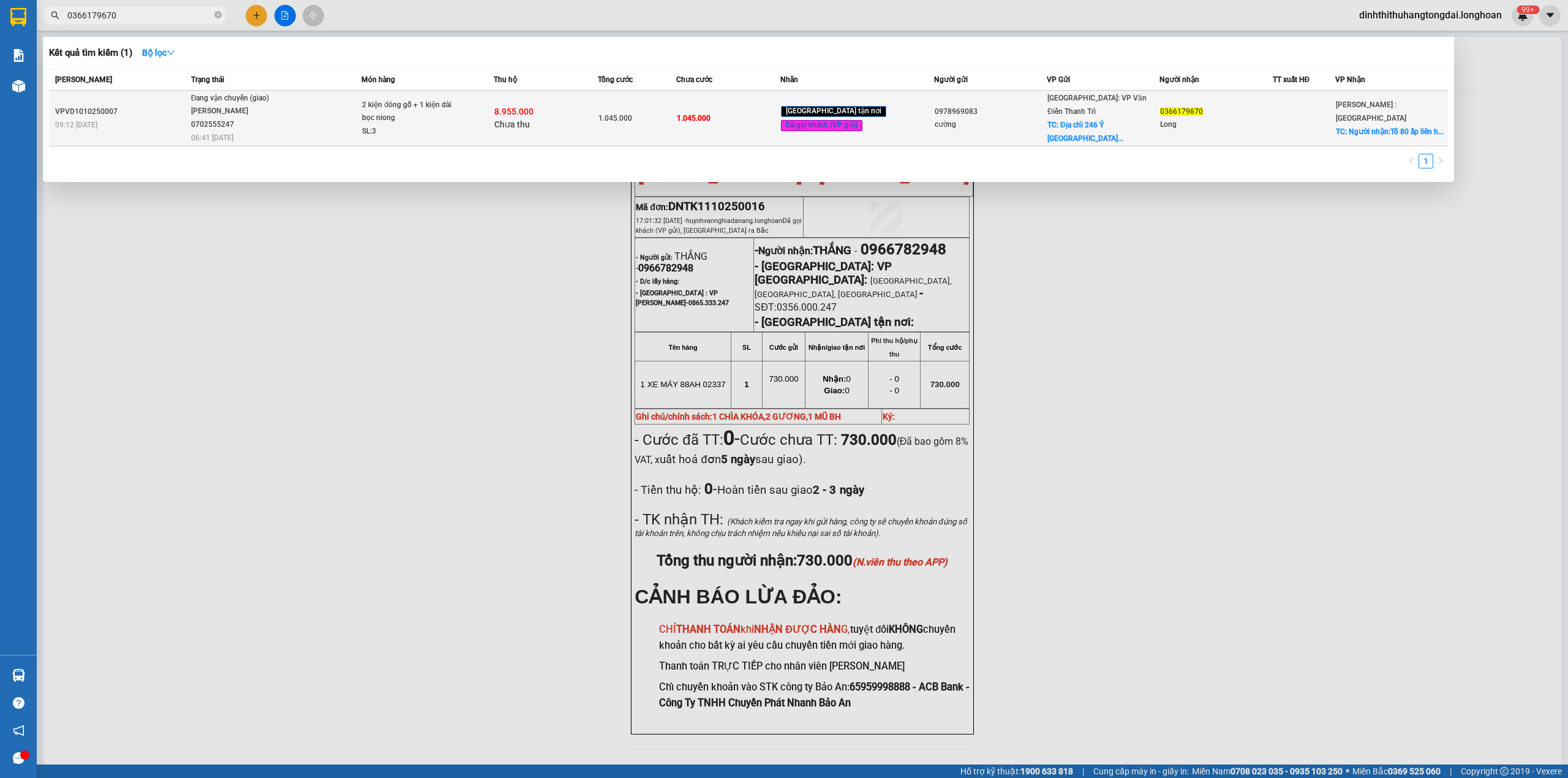
click at [375, 114] on div "2 kiện đóng gỗ + 1 kiện dài bọc niong" at bounding box center [408, 112] width 92 height 27
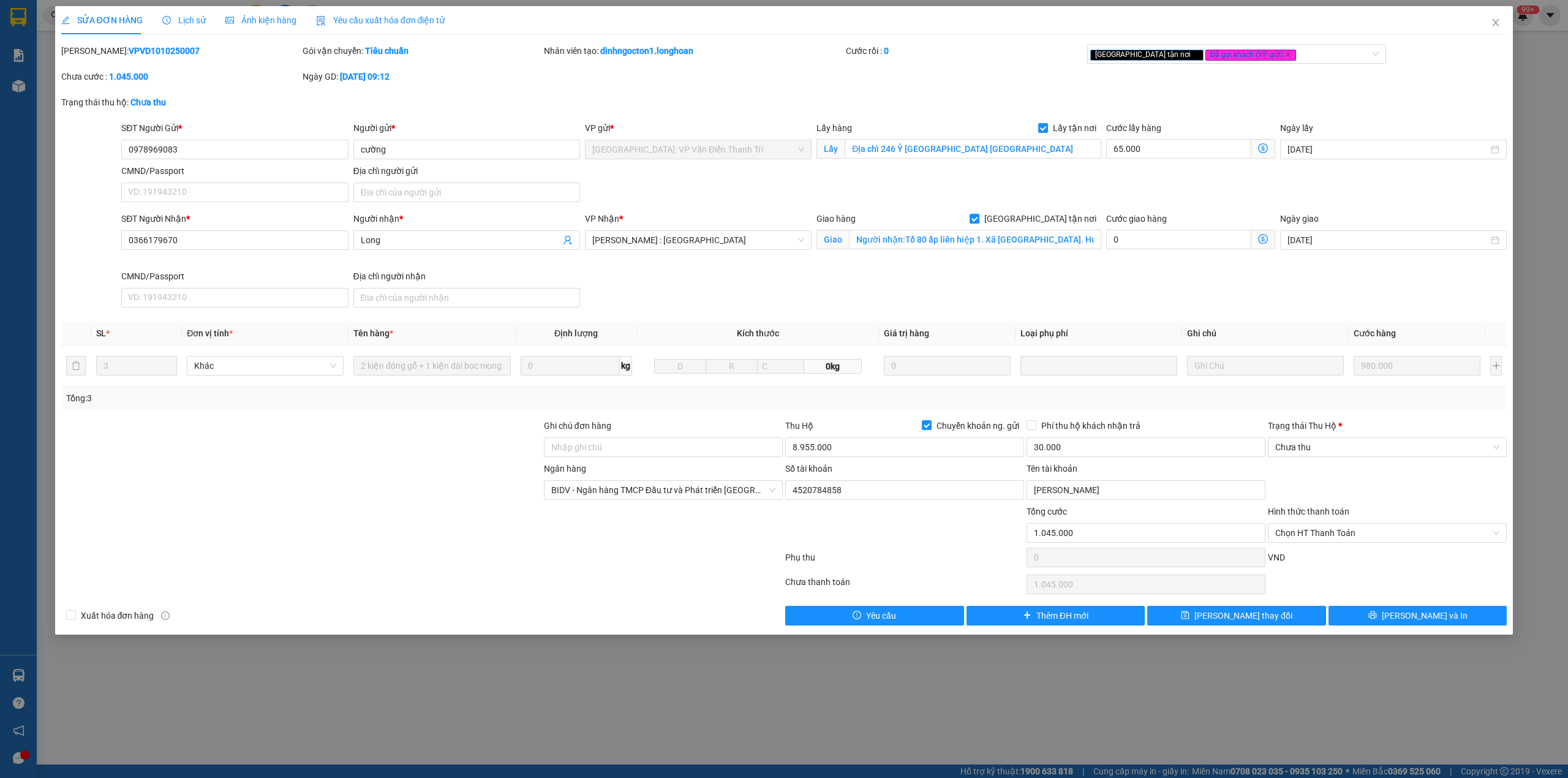
click at [129, 53] on b "VPVD1010250007" at bounding box center [164, 50] width 71 height 9
drag, startPoint x: 1491, startPoint y: 15, endPoint x: 1428, endPoint y: 27, distance: 64.1
click at [1490, 15] on span "Close" at bounding box center [1496, 23] width 34 height 34
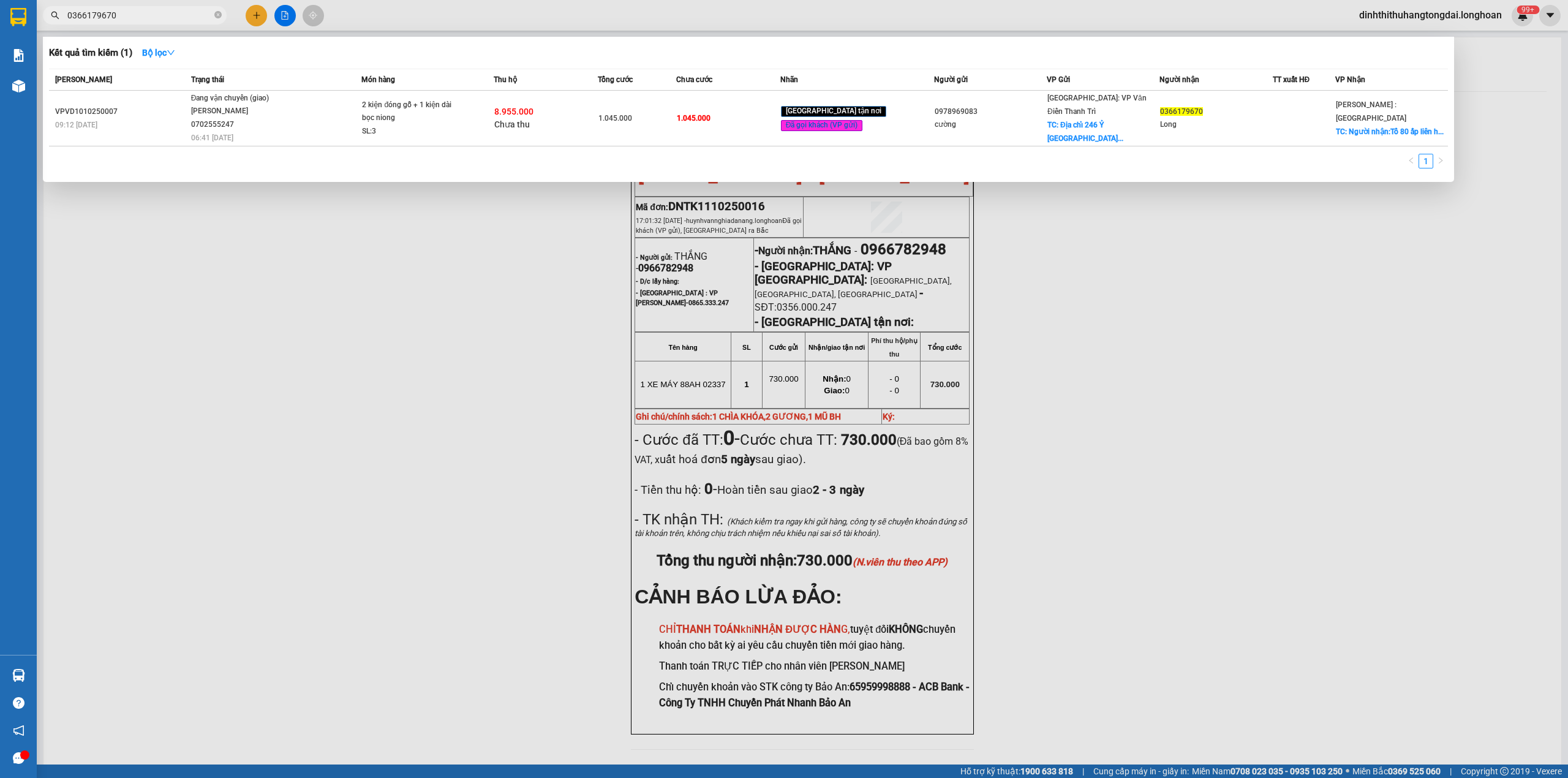
drag, startPoint x: 74, startPoint y: 18, endPoint x: 156, endPoint y: 18, distance: 82.0
click at [156, 18] on input "0366179670" at bounding box center [139, 15] width 145 height 13
paste input "839432103"
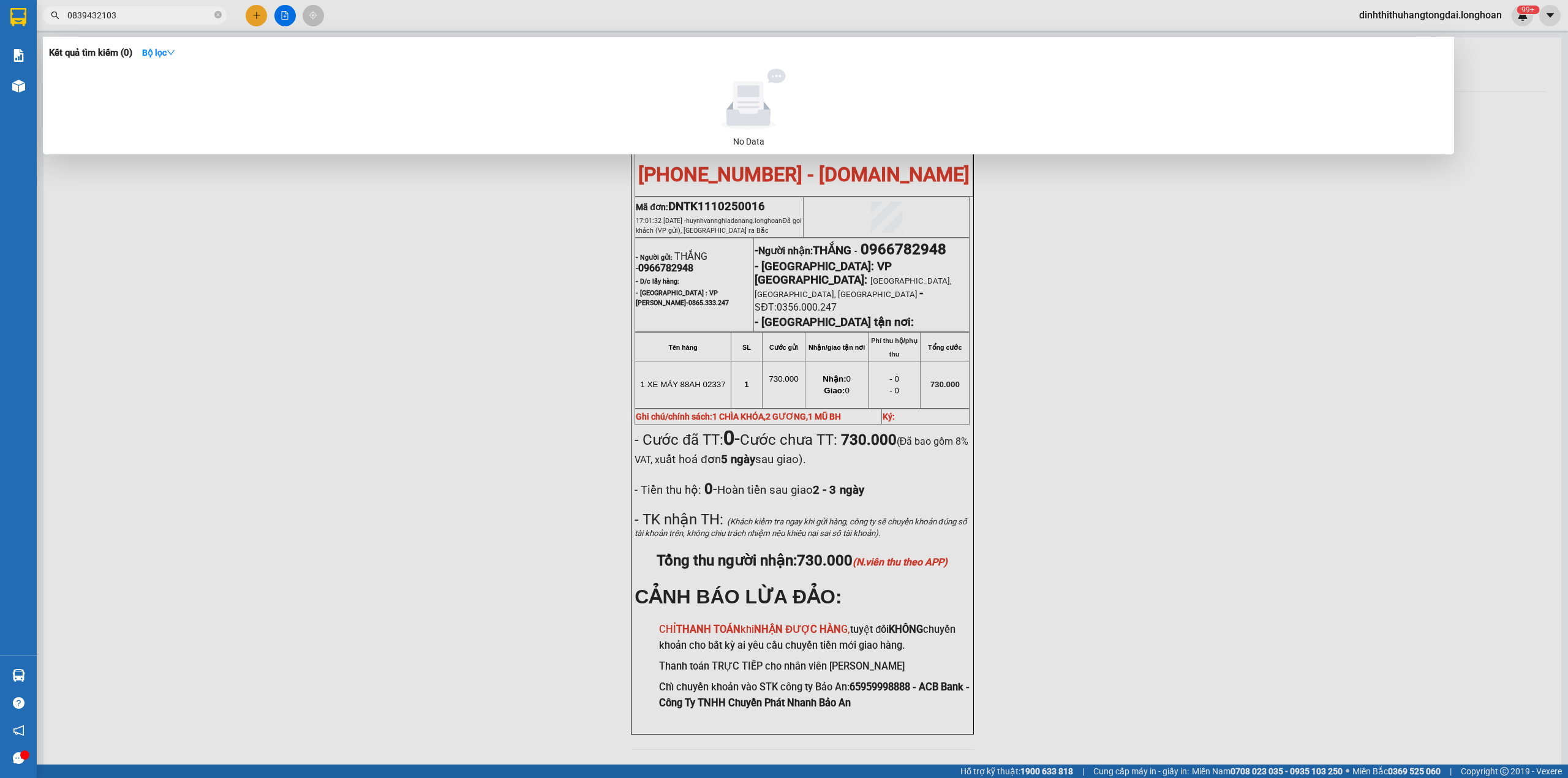
drag, startPoint x: 74, startPoint y: 13, endPoint x: 129, endPoint y: 13, distance: 55.0
click at [129, 13] on input "0839432103" at bounding box center [139, 15] width 145 height 13
paste input "985472392"
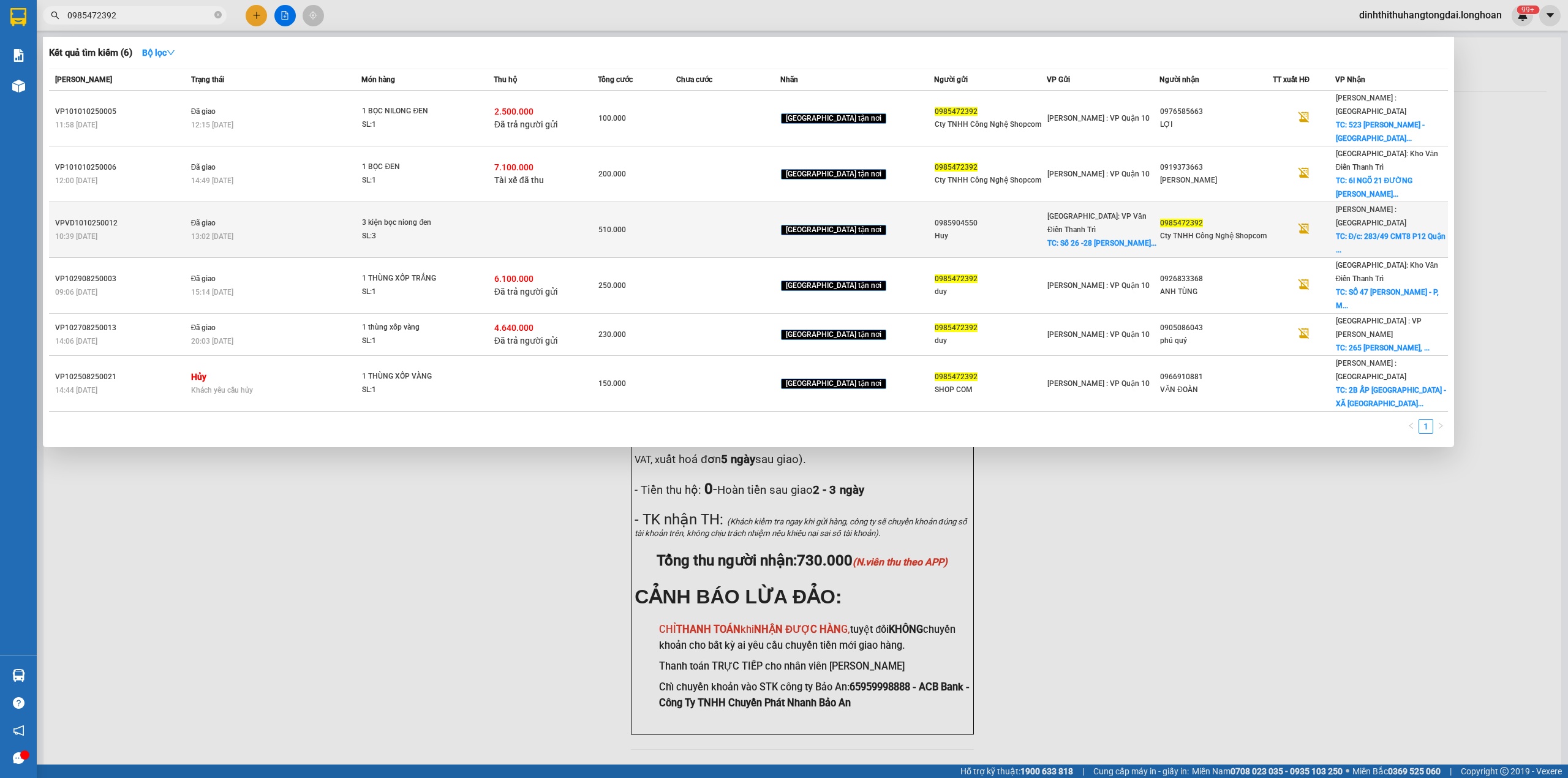
click at [428, 216] on div "3 kiện bọc niong đen" at bounding box center [408, 223] width 92 height 13
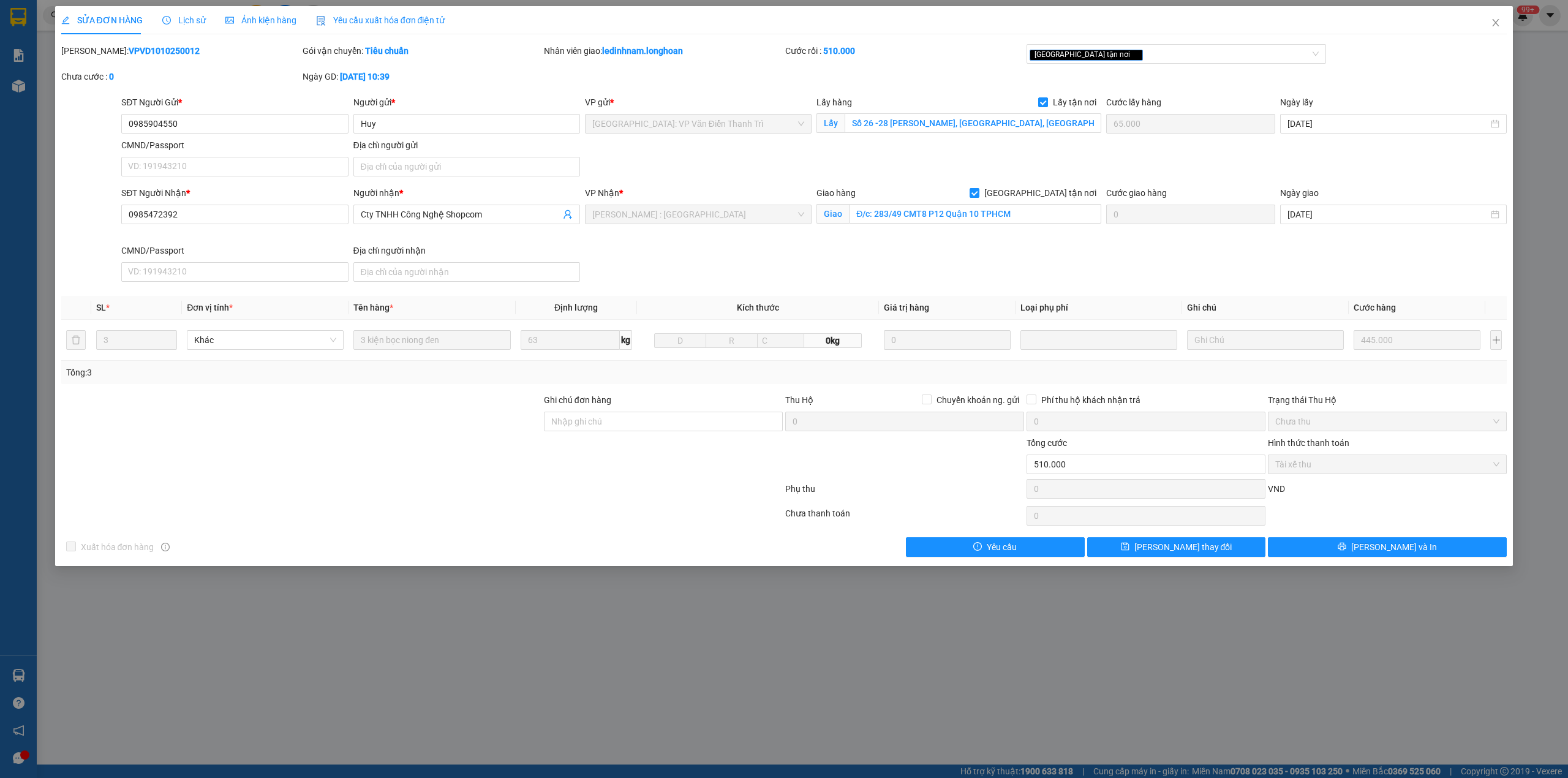
click at [135, 51] on b "VPVD1010250012" at bounding box center [164, 50] width 71 height 9
click at [1490, 18] on span "Close" at bounding box center [1496, 23] width 34 height 34
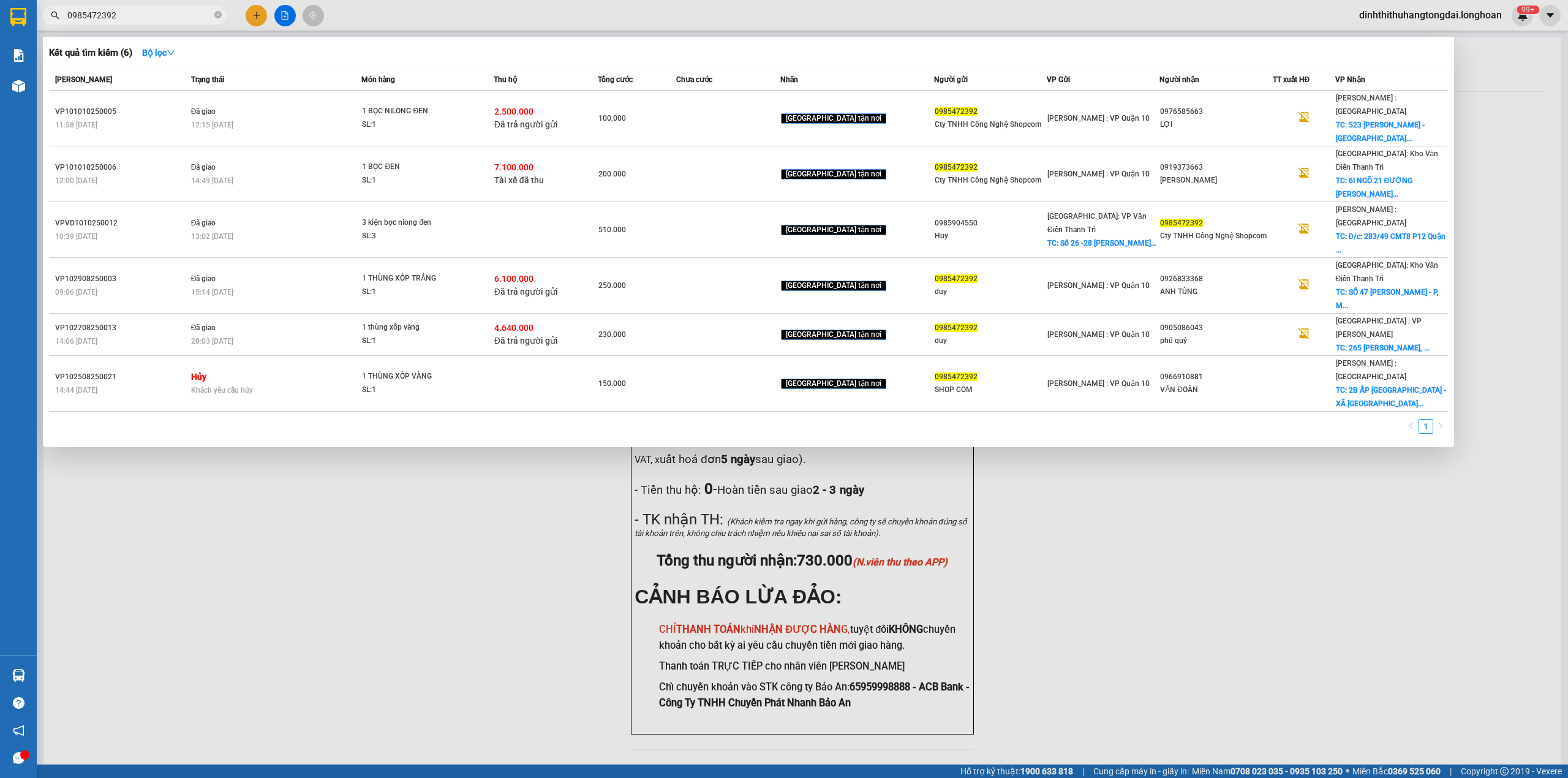
drag, startPoint x: 72, startPoint y: 11, endPoint x: 150, endPoint y: 13, distance: 78.0
click at [150, 13] on input "0985472392" at bounding box center [139, 15] width 145 height 13
paste input "78267558"
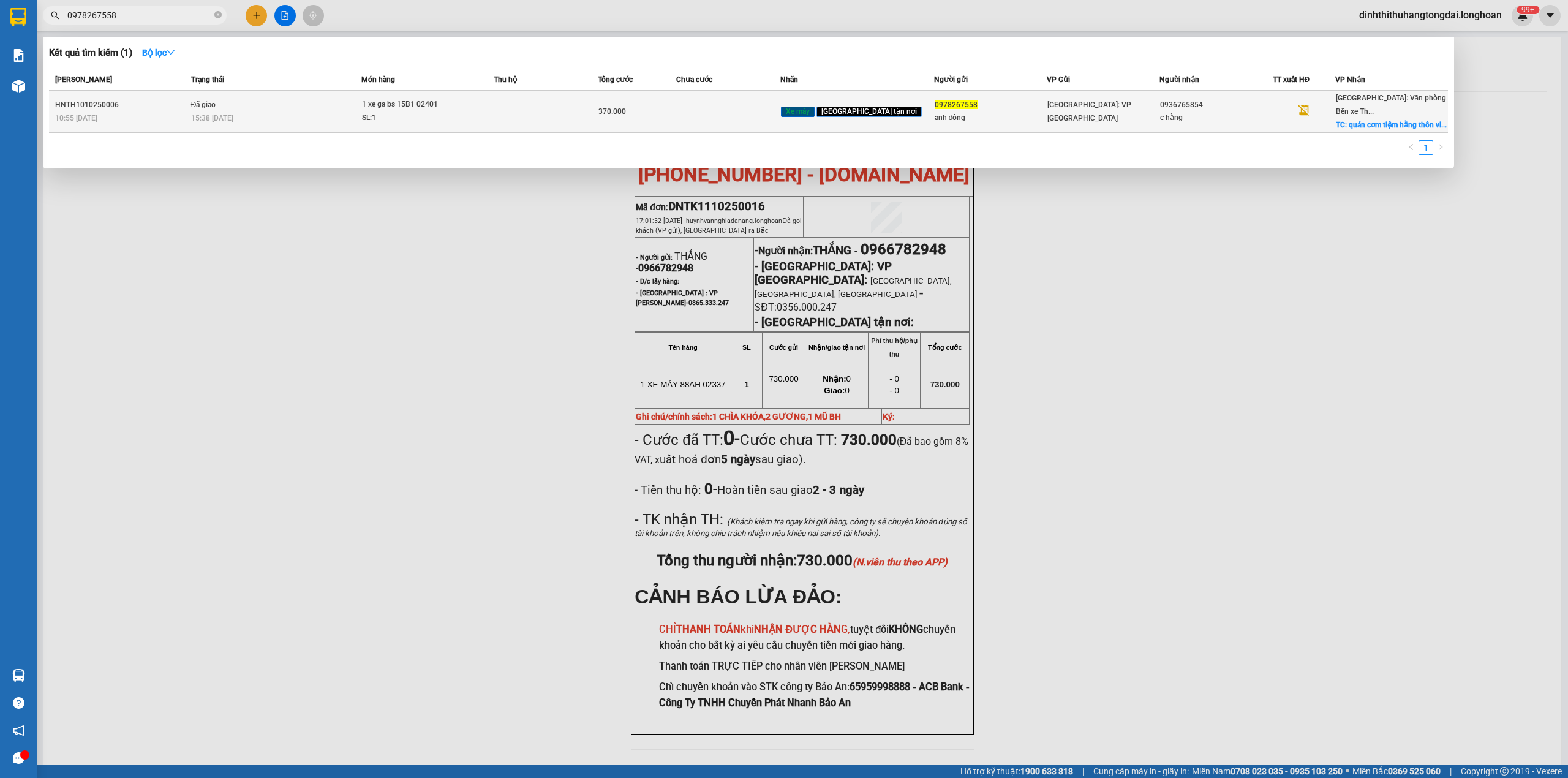
click at [304, 112] on div "15:38 [DATE]" at bounding box center [277, 118] width 171 height 13
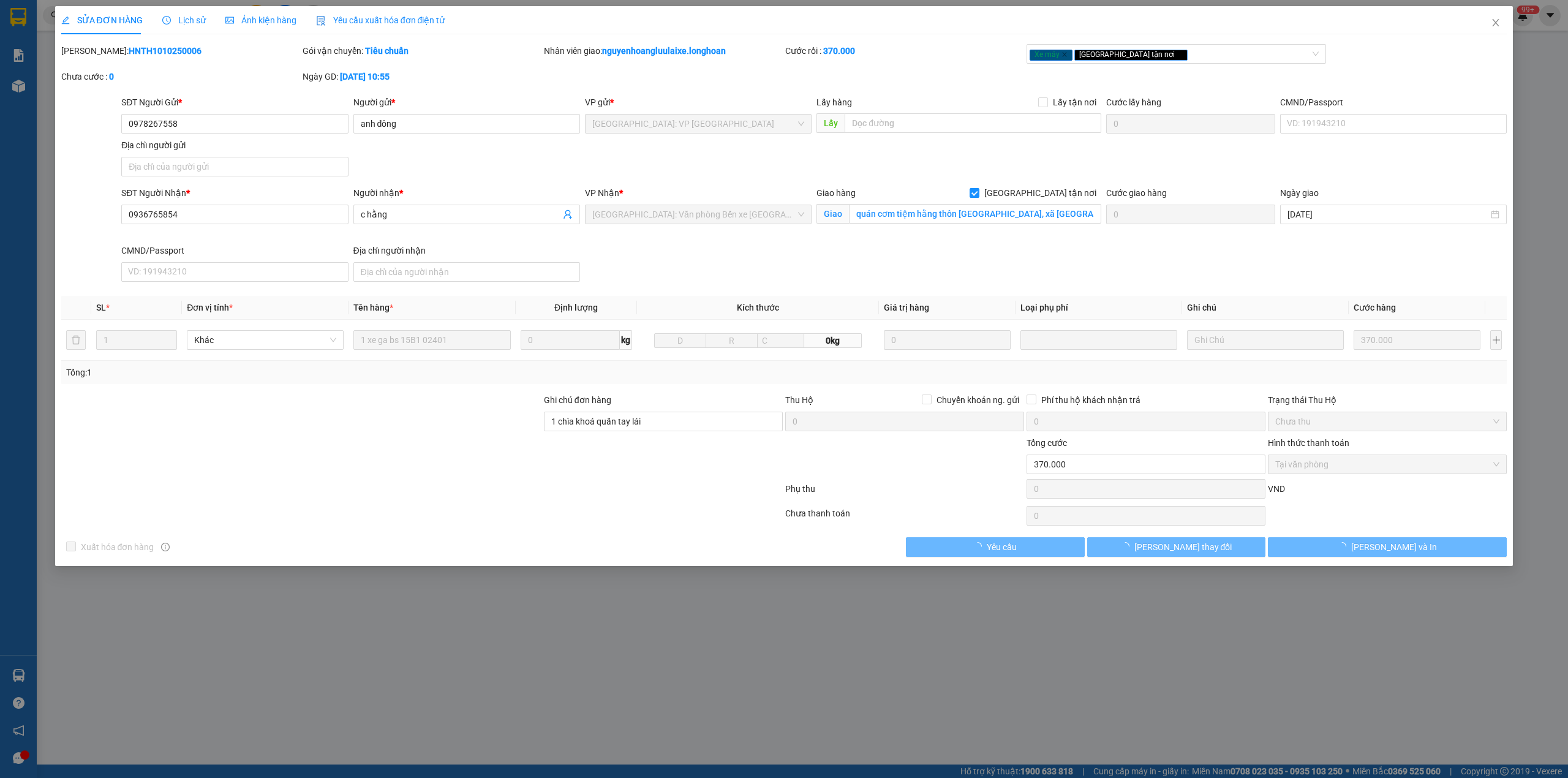
click at [129, 52] on b "HNTH1010250006" at bounding box center [165, 50] width 73 height 9
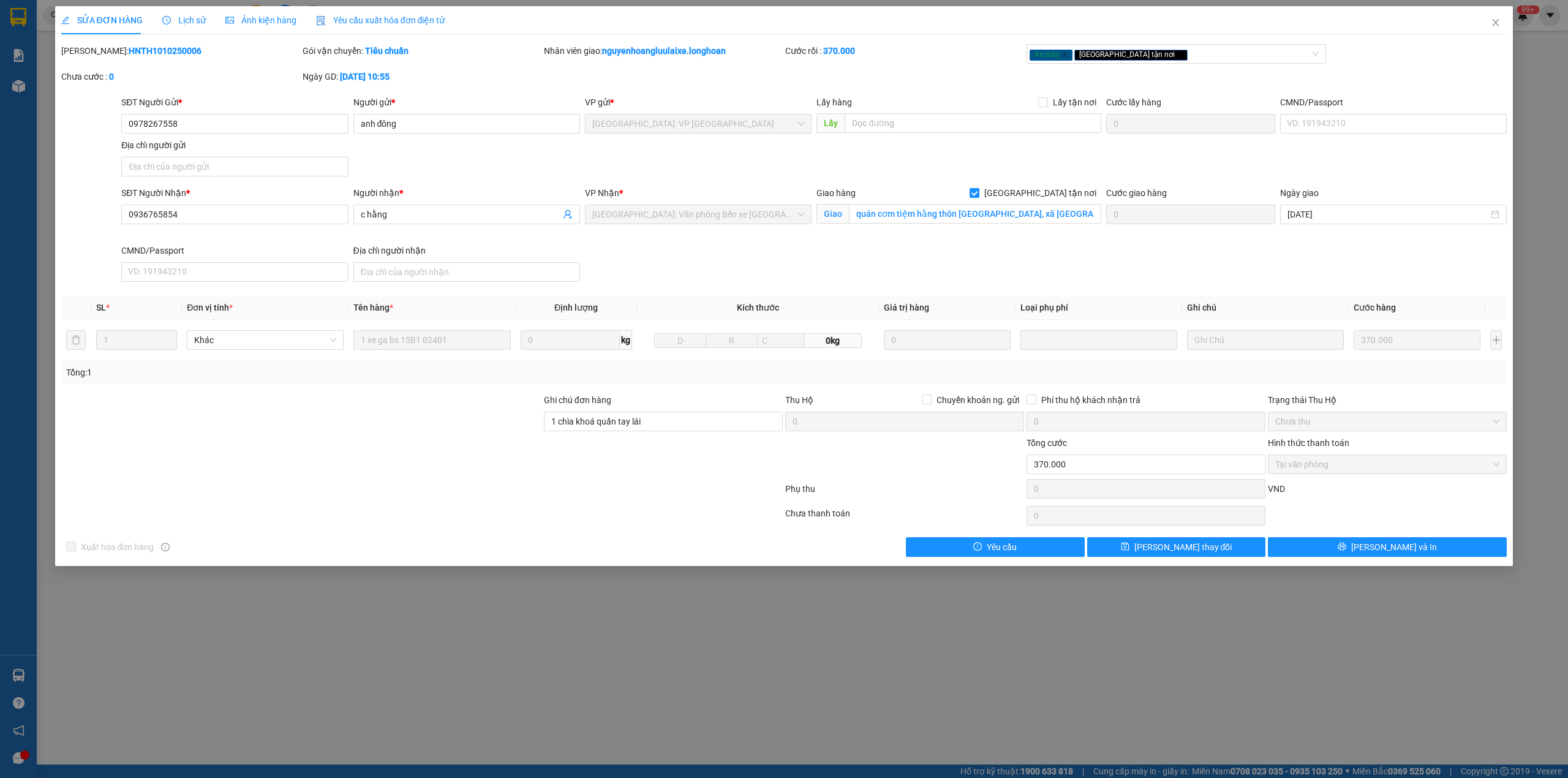
click at [129, 52] on b "HNTH1010250006" at bounding box center [165, 50] width 73 height 9
drag, startPoint x: 1499, startPoint y: 28, endPoint x: 1453, endPoint y: 27, distance: 46.0
click at [1499, 27] on span "Close" at bounding box center [1496, 23] width 34 height 34
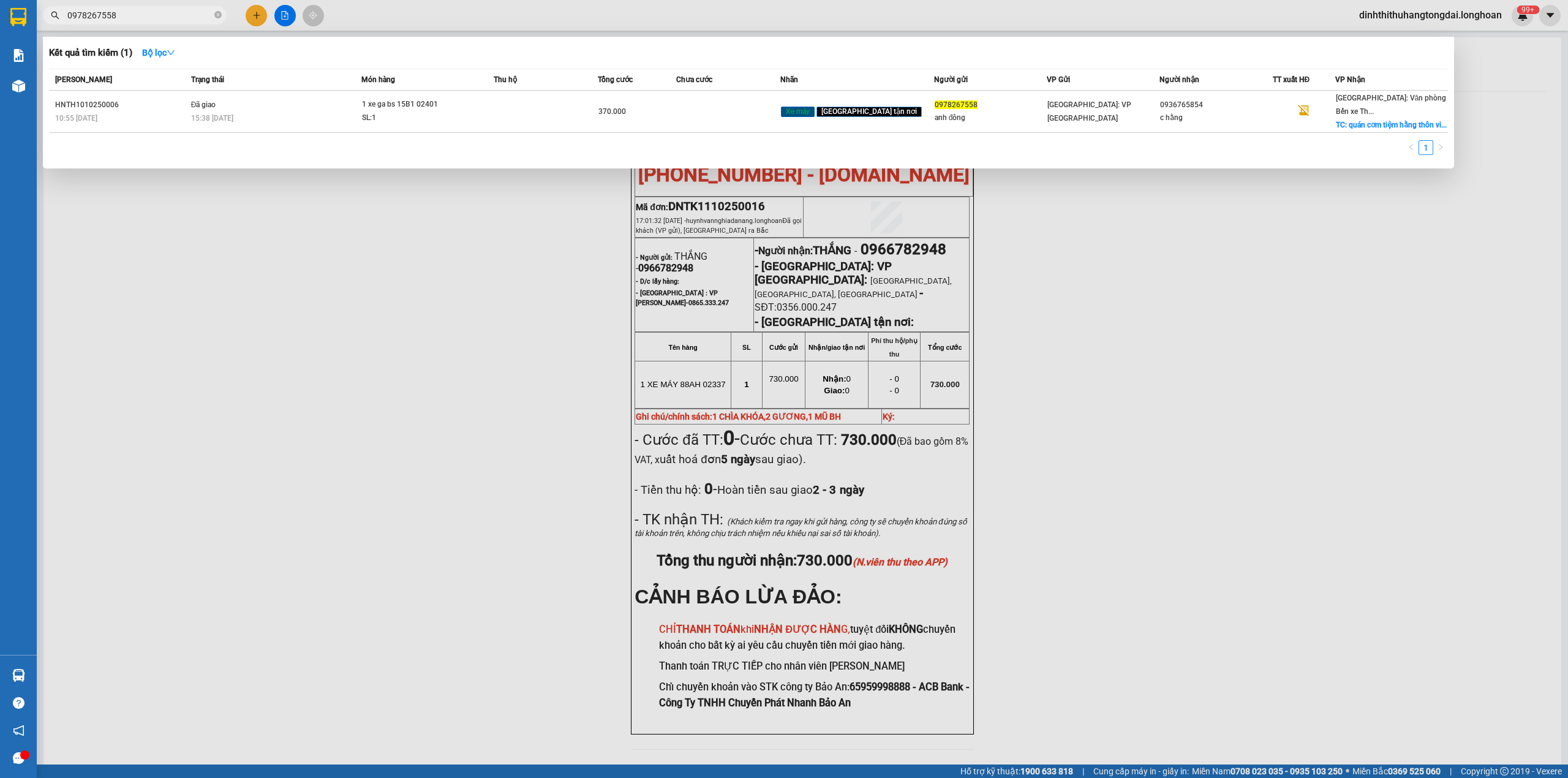
drag, startPoint x: 72, startPoint y: 16, endPoint x: 177, endPoint y: 16, distance: 105.0
click at [177, 16] on input "0978267558" at bounding box center [139, 15] width 145 height 13
paste input "888200003"
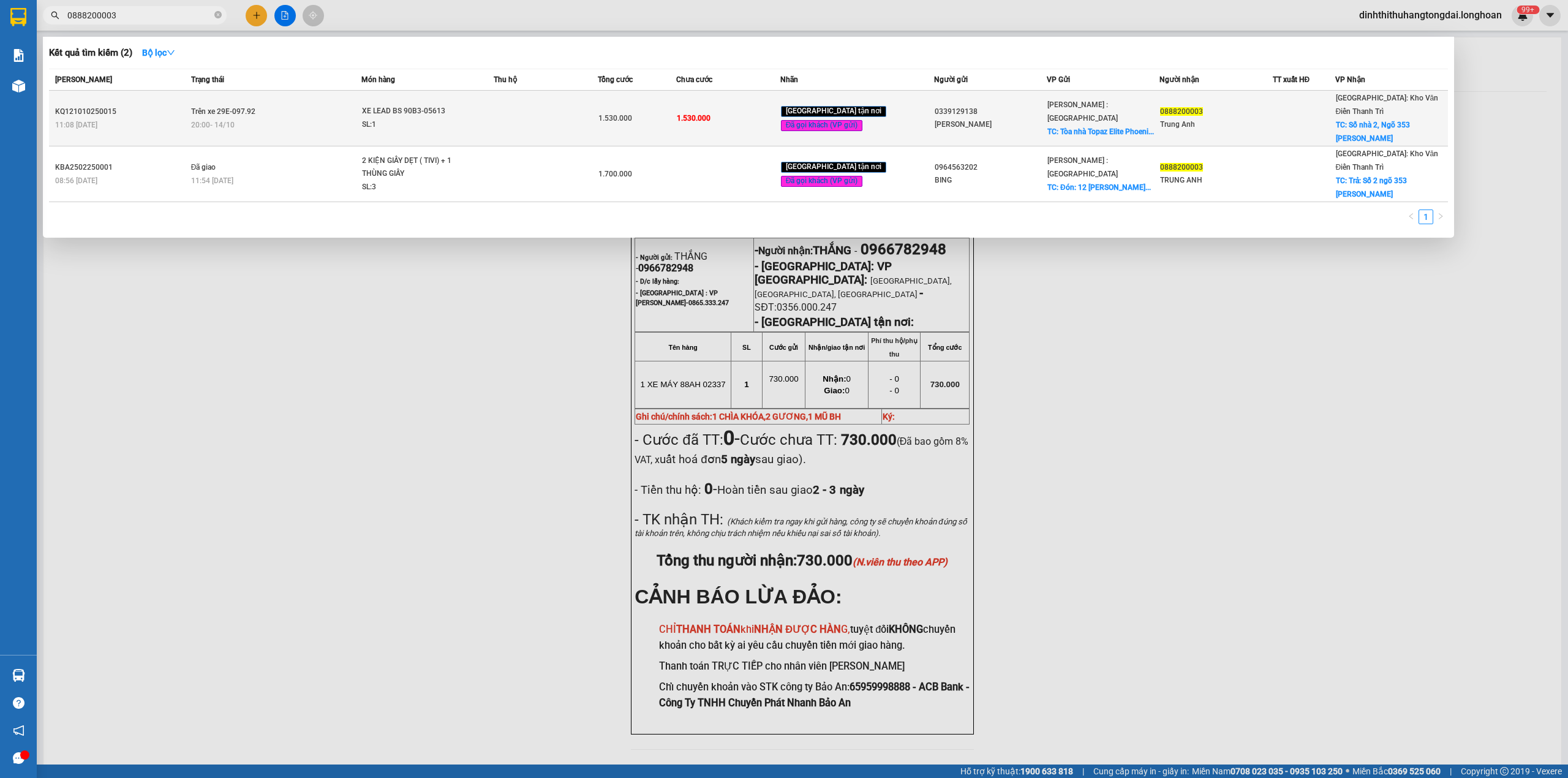
click at [317, 104] on td "Trên xe 29E-097.92 20:00 [DATE]" at bounding box center [275, 118] width 174 height 56
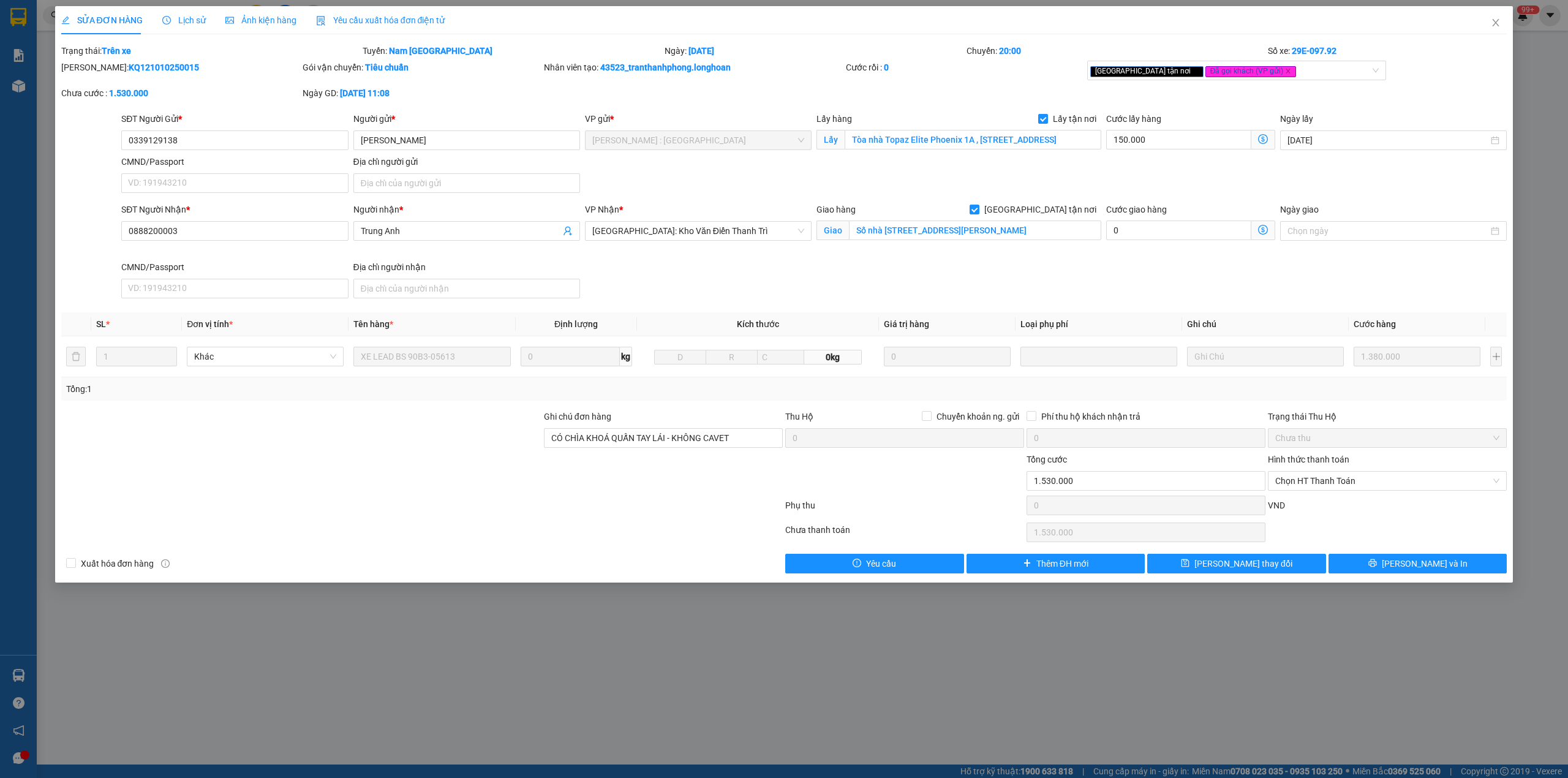
click at [129, 65] on b "KQ121010250015" at bounding box center [164, 67] width 70 height 9
click at [1499, 30] on span "Close" at bounding box center [1496, 23] width 34 height 34
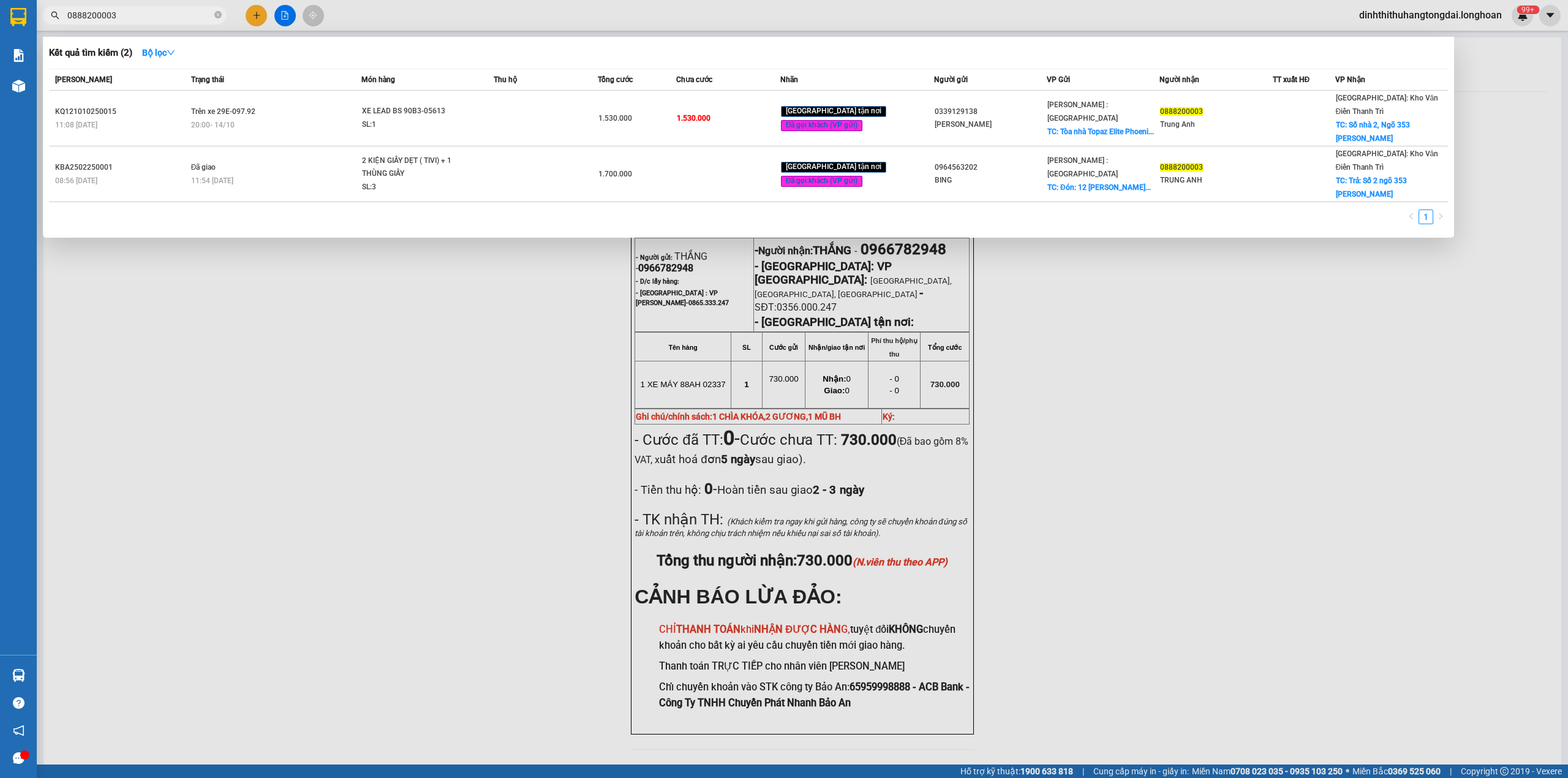
drag, startPoint x: 72, startPoint y: 15, endPoint x: 148, endPoint y: 18, distance: 76.1
click at [148, 18] on input "0888200003" at bounding box center [139, 15] width 145 height 13
paste input "904269248"
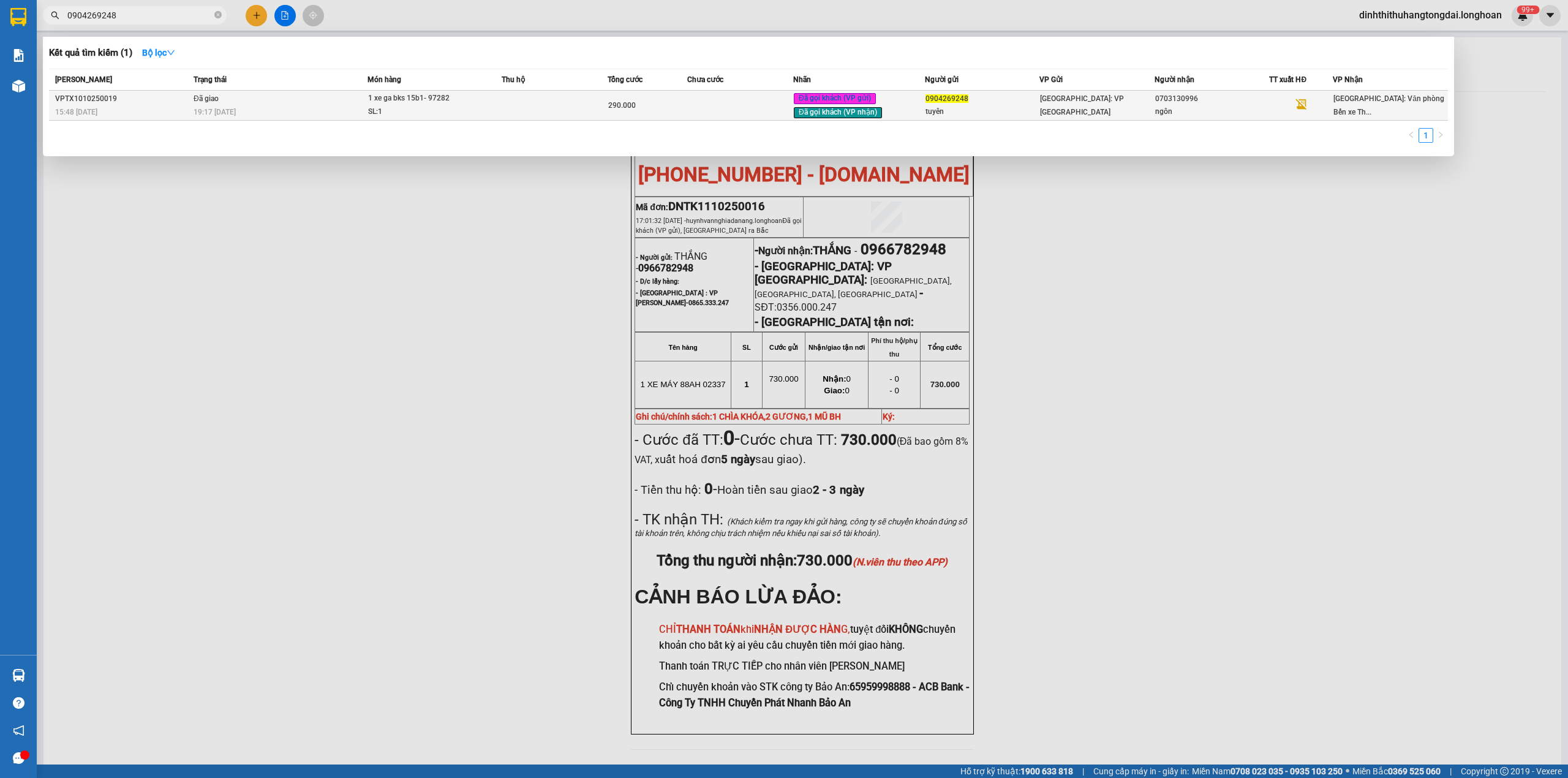
click at [328, 103] on td "Đã giao 19:17 [DATE]" at bounding box center [279, 106] width 177 height 30
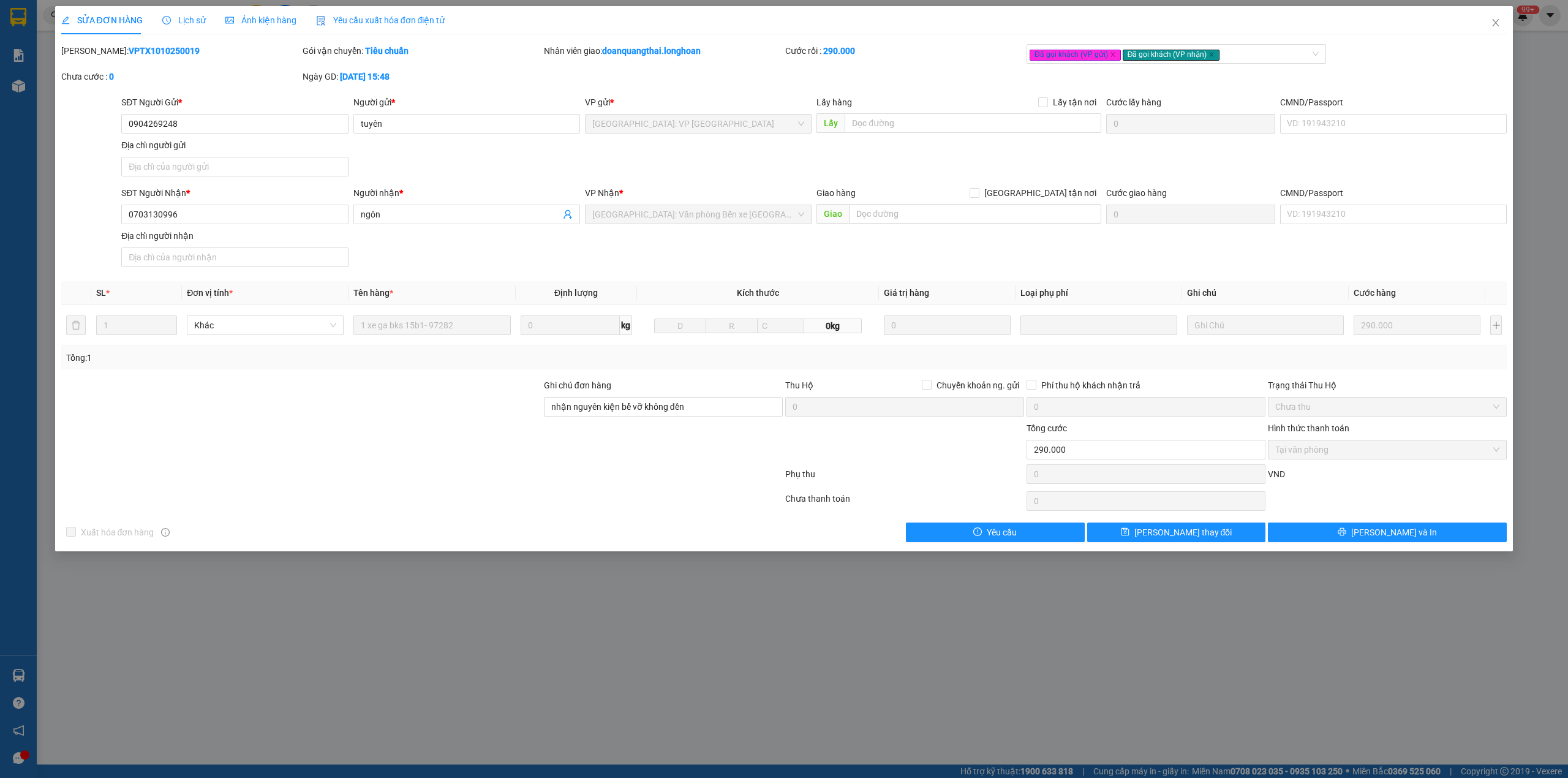
click at [129, 54] on b "VPTX1010250019" at bounding box center [164, 50] width 71 height 9
click at [1498, 28] on span "Close" at bounding box center [1496, 23] width 34 height 34
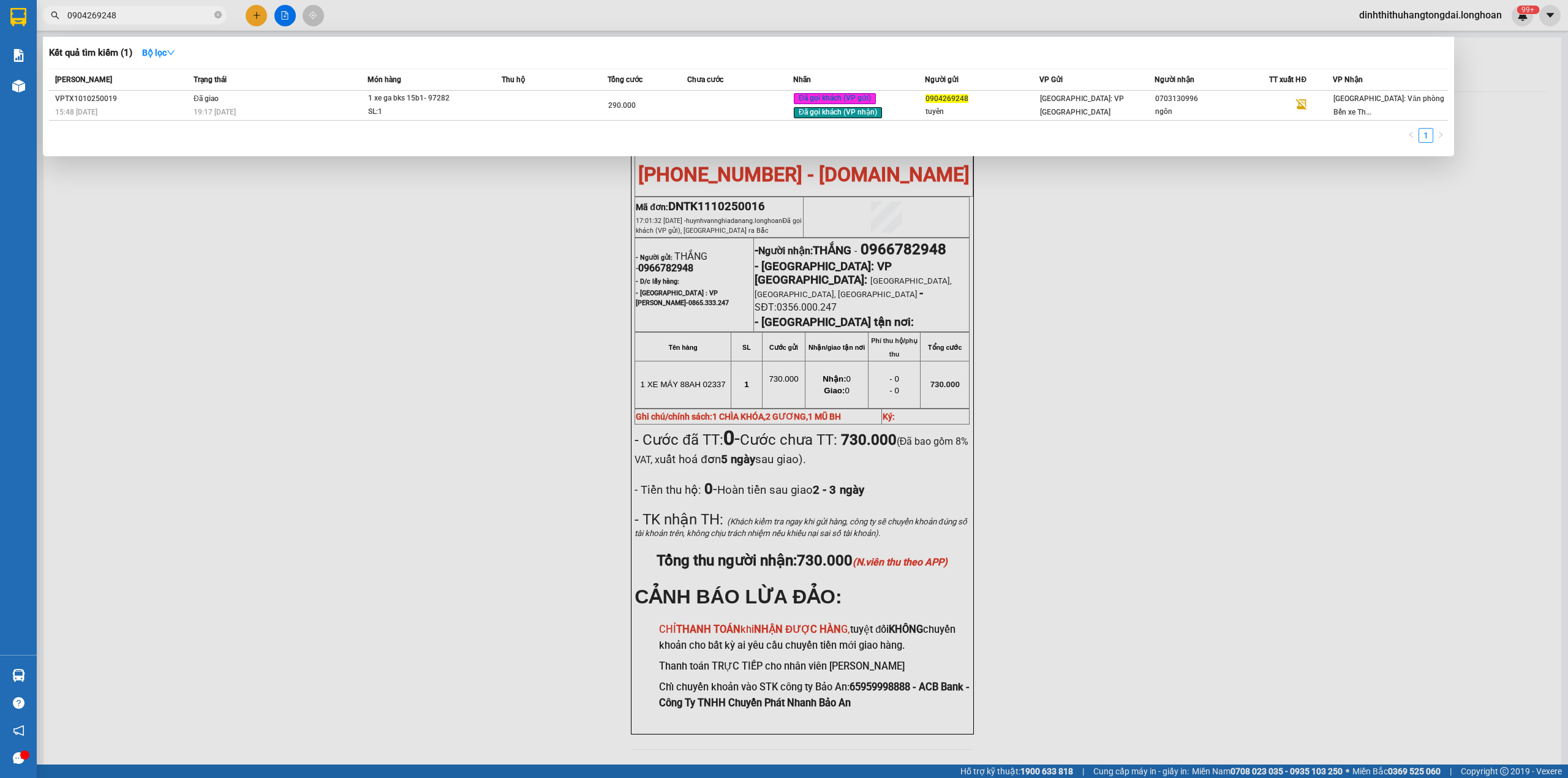
drag, startPoint x: 72, startPoint y: 12, endPoint x: 184, endPoint y: 21, distance: 112.4
click at [184, 21] on input "0904269248" at bounding box center [139, 15] width 145 height 13
paste input "369222232"
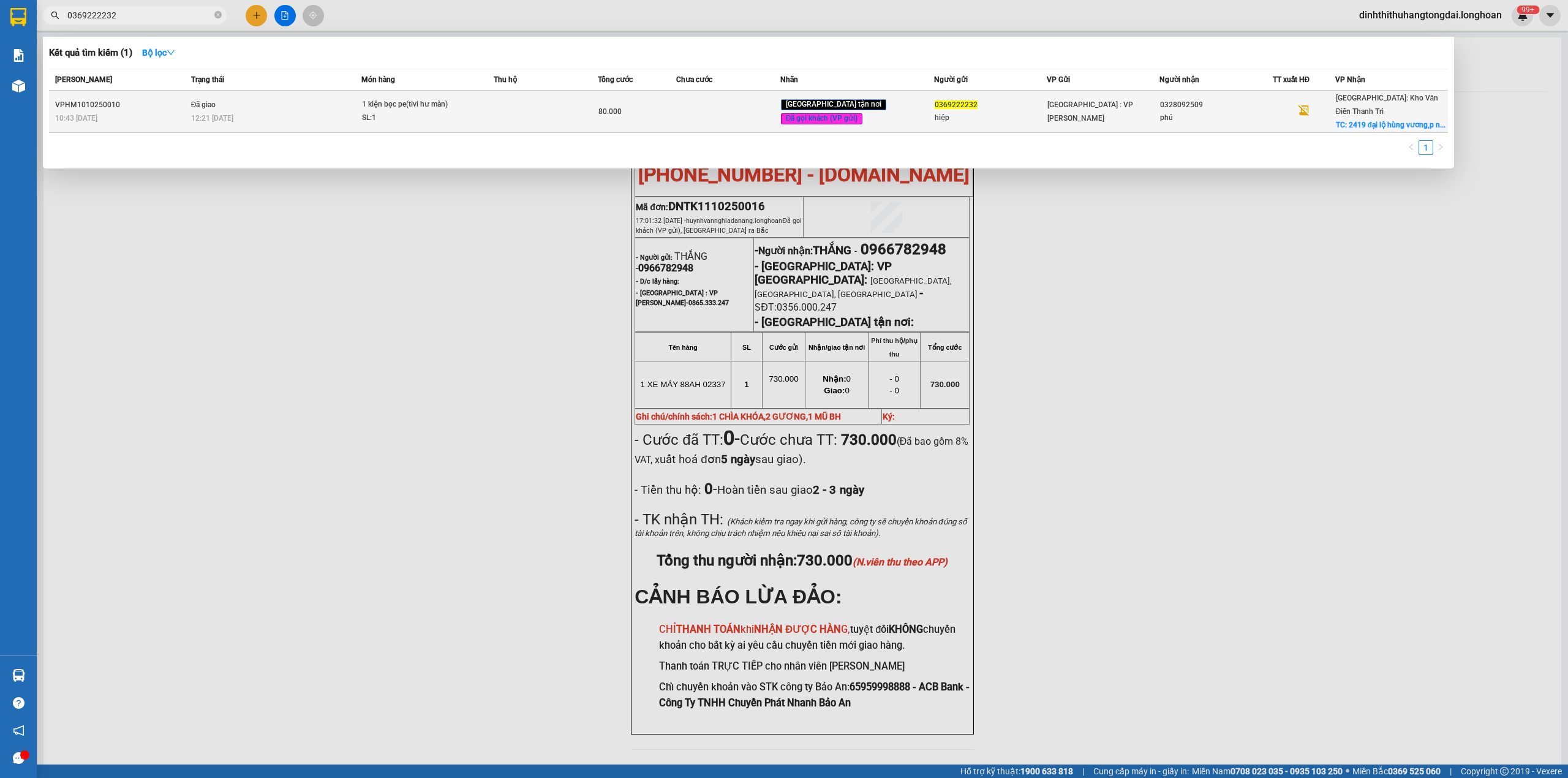
click at [368, 106] on td "1 kiện bọc pe(tivi hư màn) SL: 1" at bounding box center [427, 112] width 132 height 43
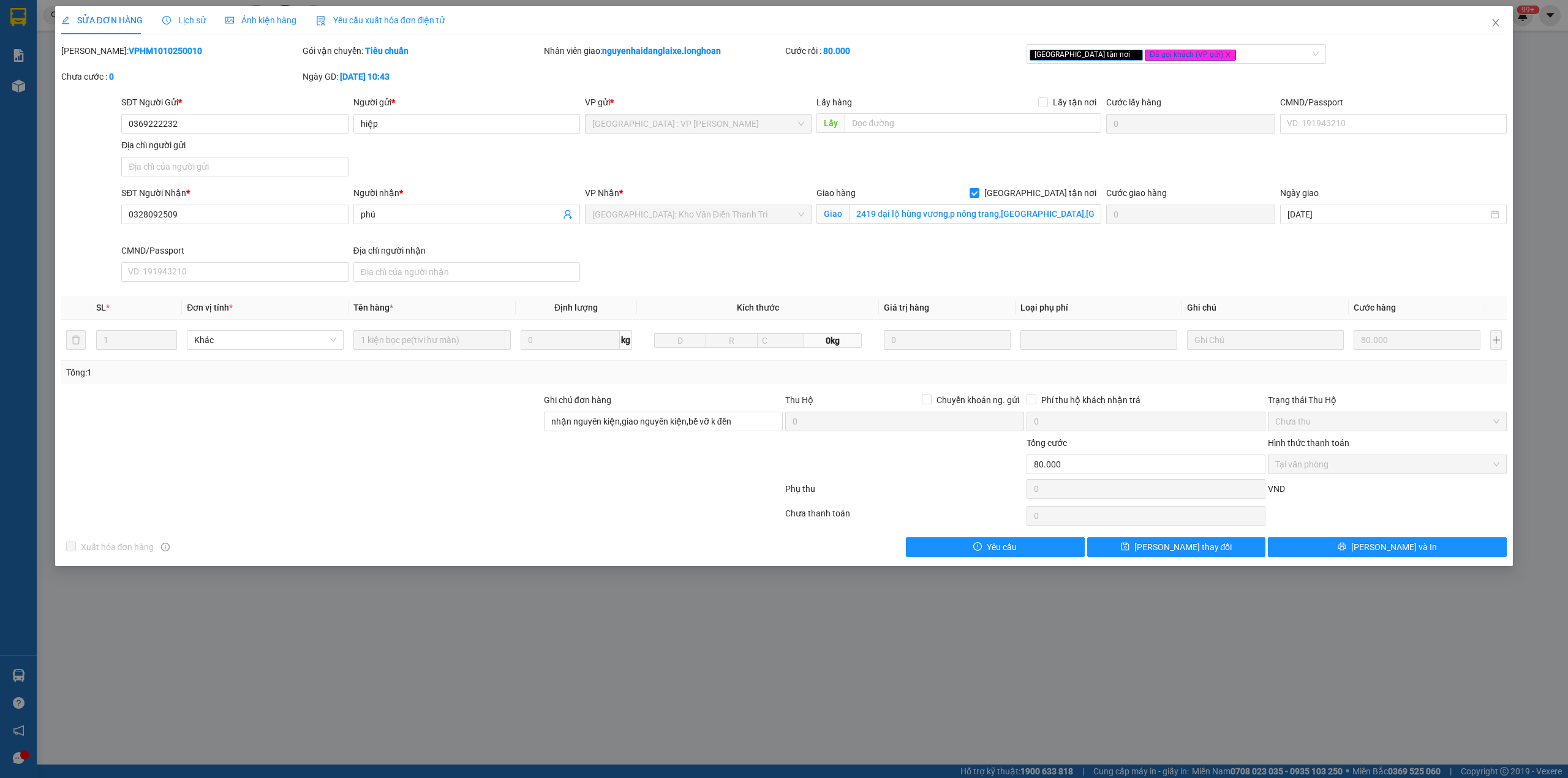
click at [136, 52] on b "VPHM1010250010" at bounding box center [166, 50] width 74 height 9
drag, startPoint x: 1494, startPoint y: 20, endPoint x: 751, endPoint y: 10, distance: 743.1
click at [1493, 20] on icon "close" at bounding box center [1496, 23] width 9 height 9
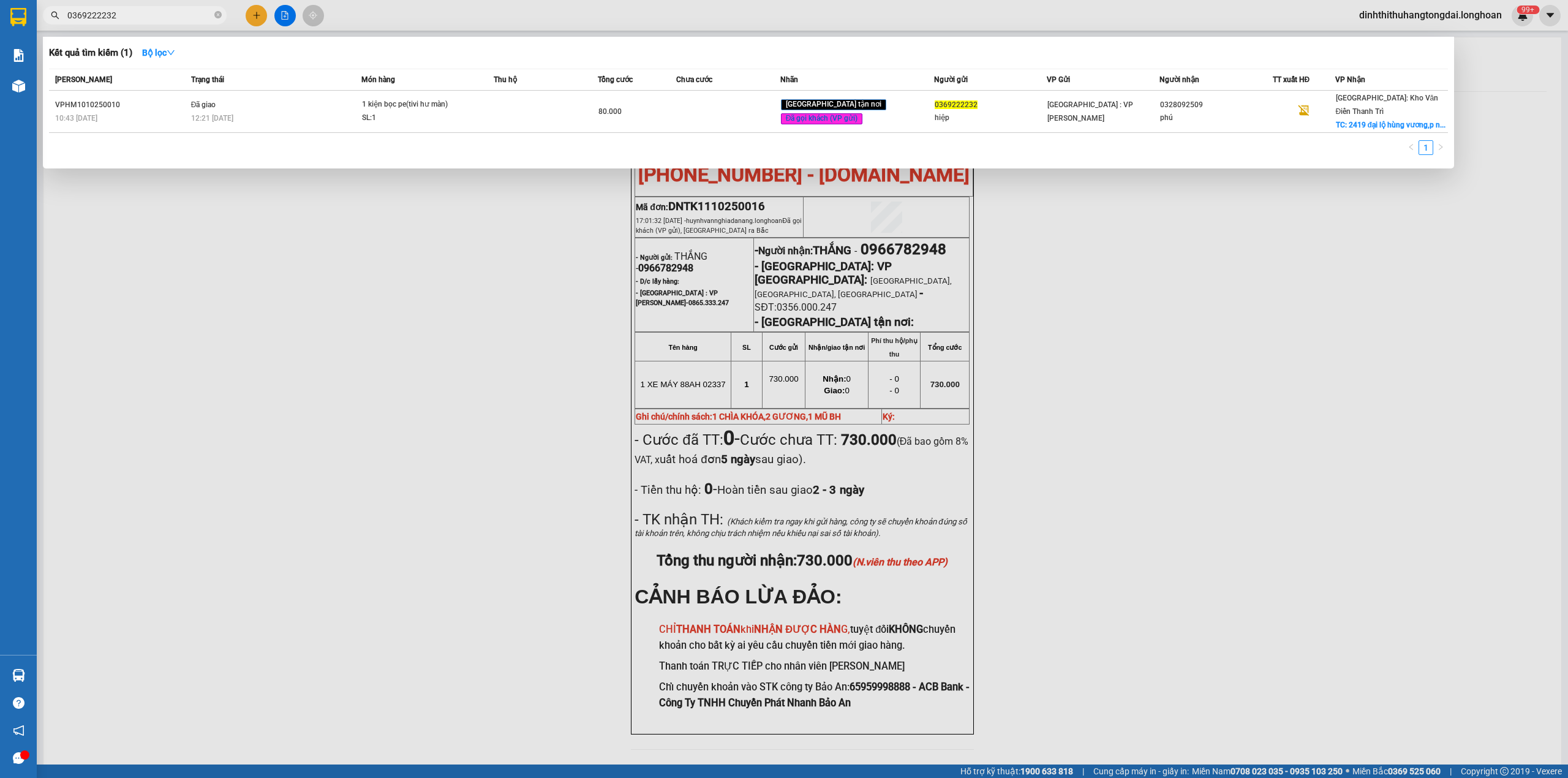
drag, startPoint x: 72, startPoint y: 18, endPoint x: 177, endPoint y: 23, distance: 105.1
click at [177, 23] on span "0369222232" at bounding box center [135, 14] width 184 height 18
paste input "987550209"
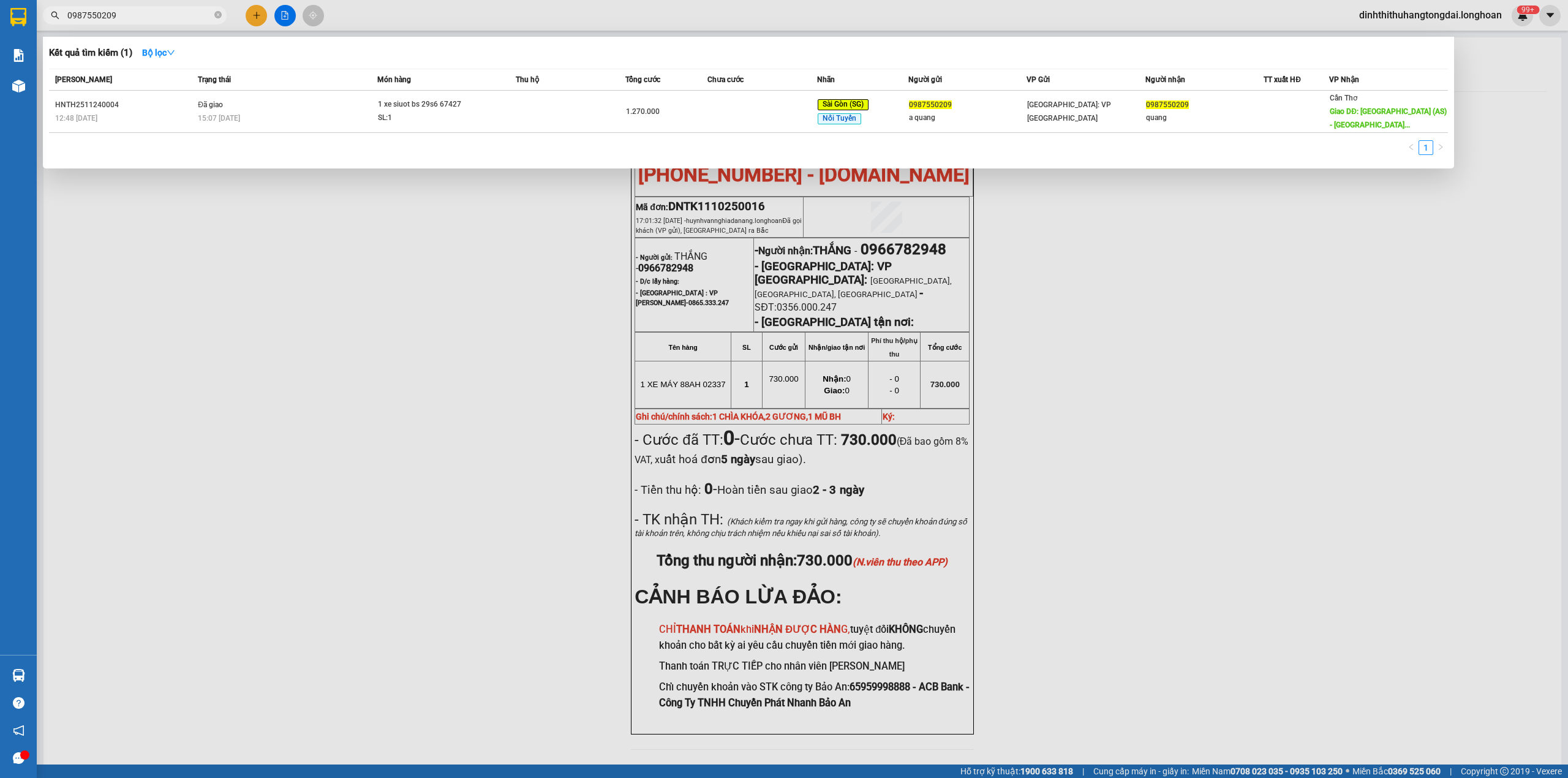
drag, startPoint x: 72, startPoint y: 17, endPoint x: 151, endPoint y: 17, distance: 79.0
click at [151, 17] on input "0987550209" at bounding box center [139, 15] width 145 height 13
paste input "335024487"
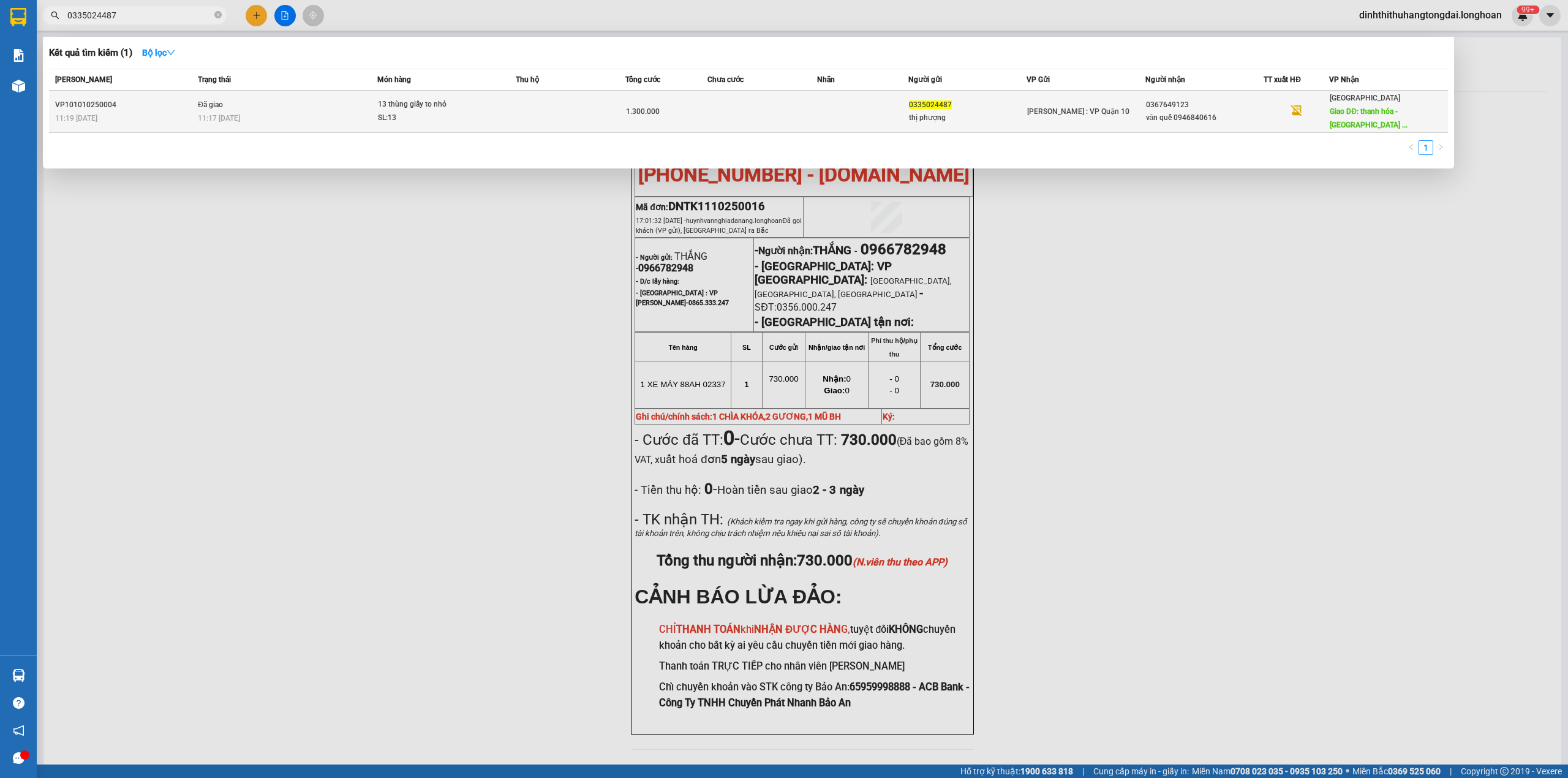
click at [356, 97] on td "Đã giao 11:17 [DATE]" at bounding box center [286, 112] width 183 height 43
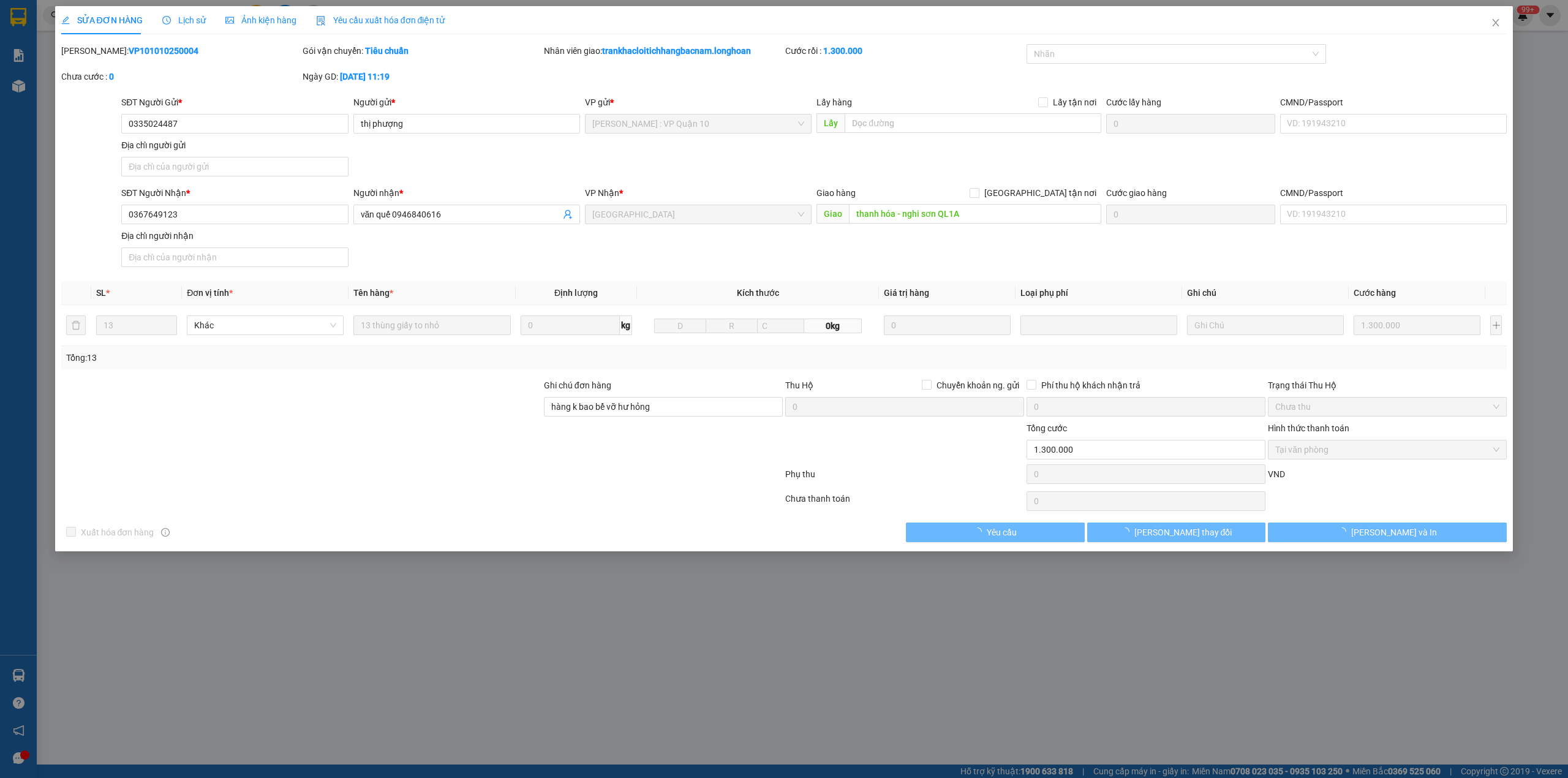
click at [129, 50] on b "VP101010250004" at bounding box center [164, 50] width 70 height 9
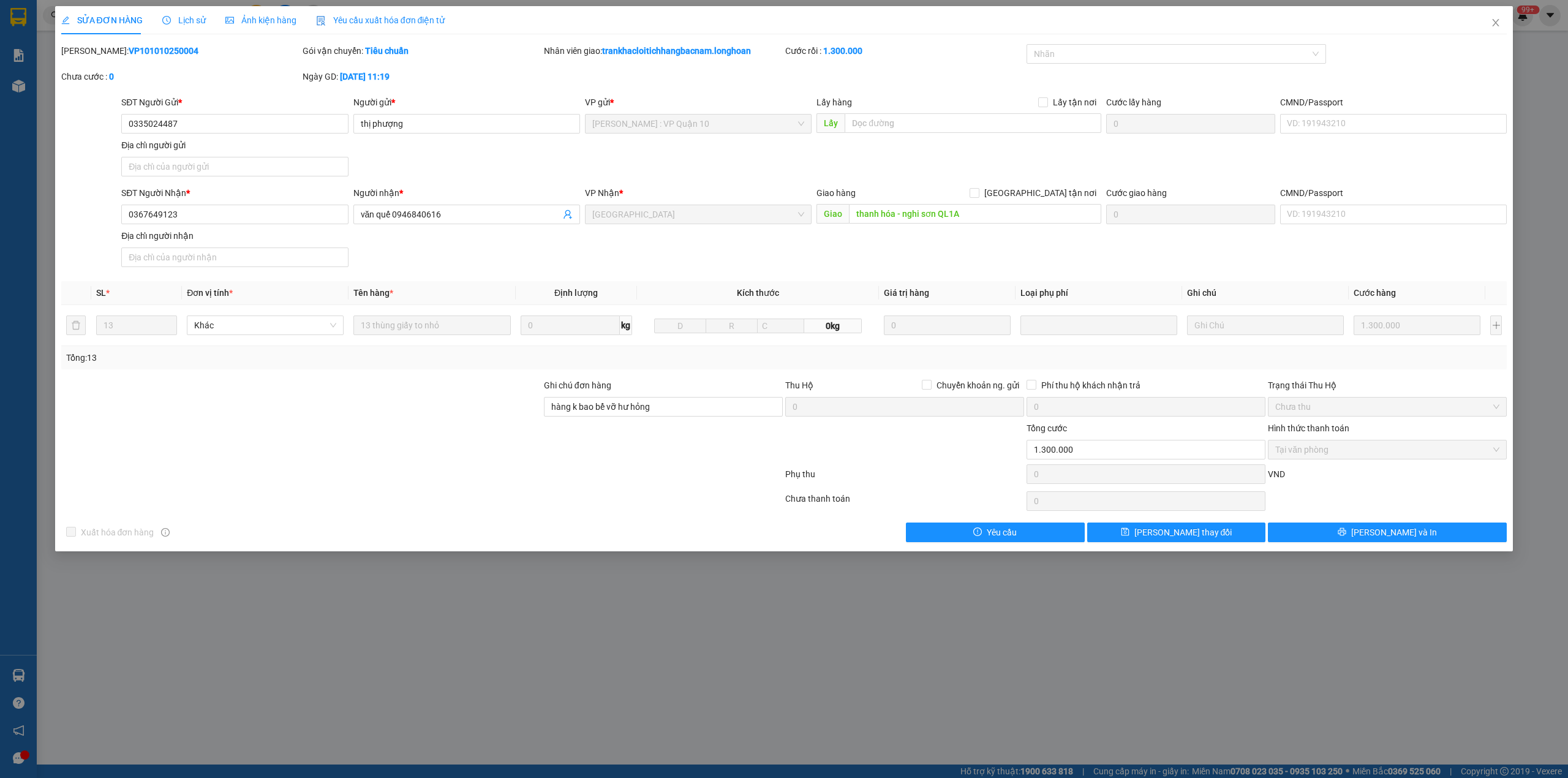
click at [129, 50] on b "VP101010250004" at bounding box center [164, 50] width 70 height 9
click at [1507, 27] on span "Close" at bounding box center [1496, 23] width 34 height 34
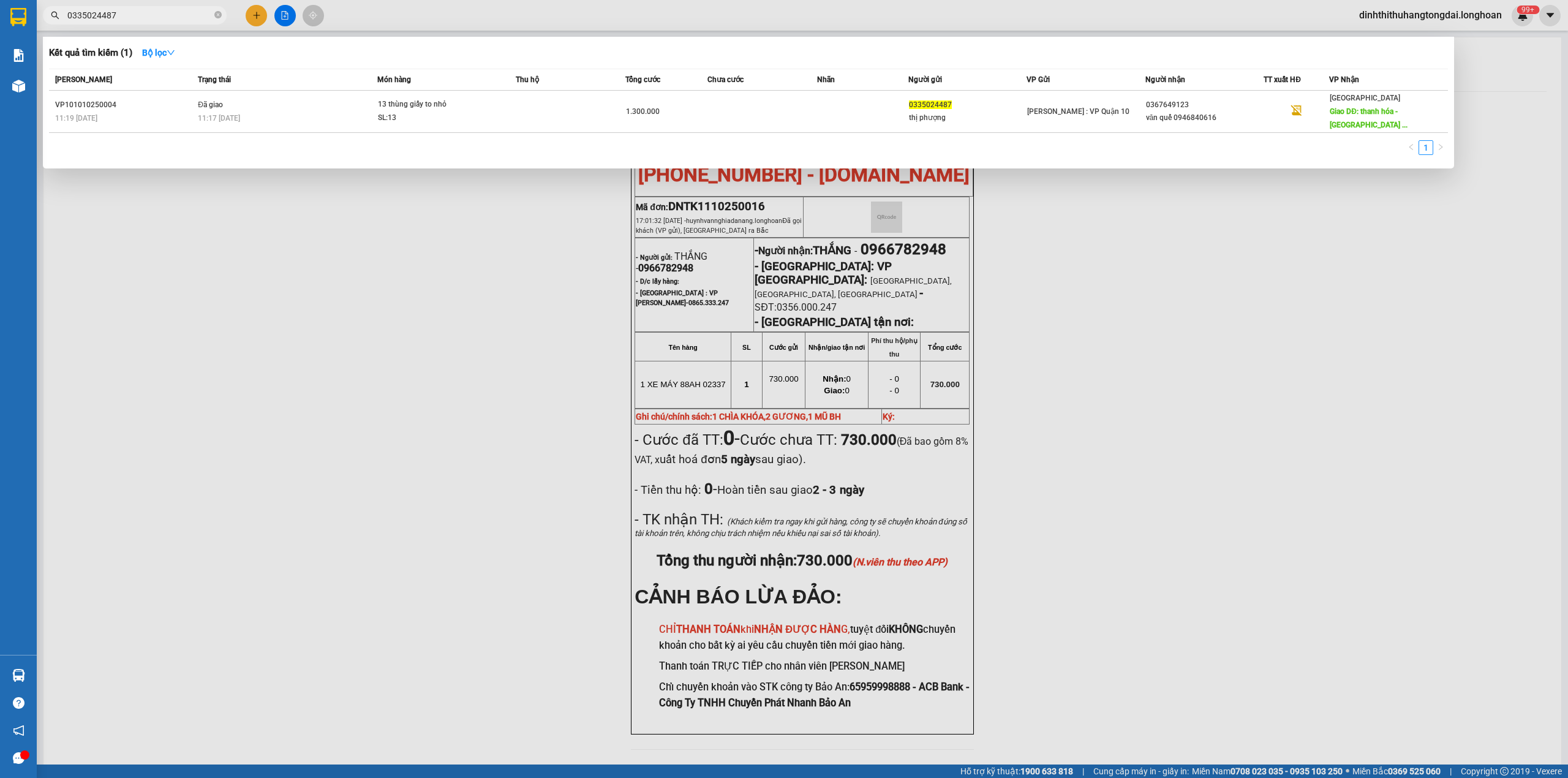
click at [100, 21] on input "0335024487" at bounding box center [139, 15] width 145 height 13
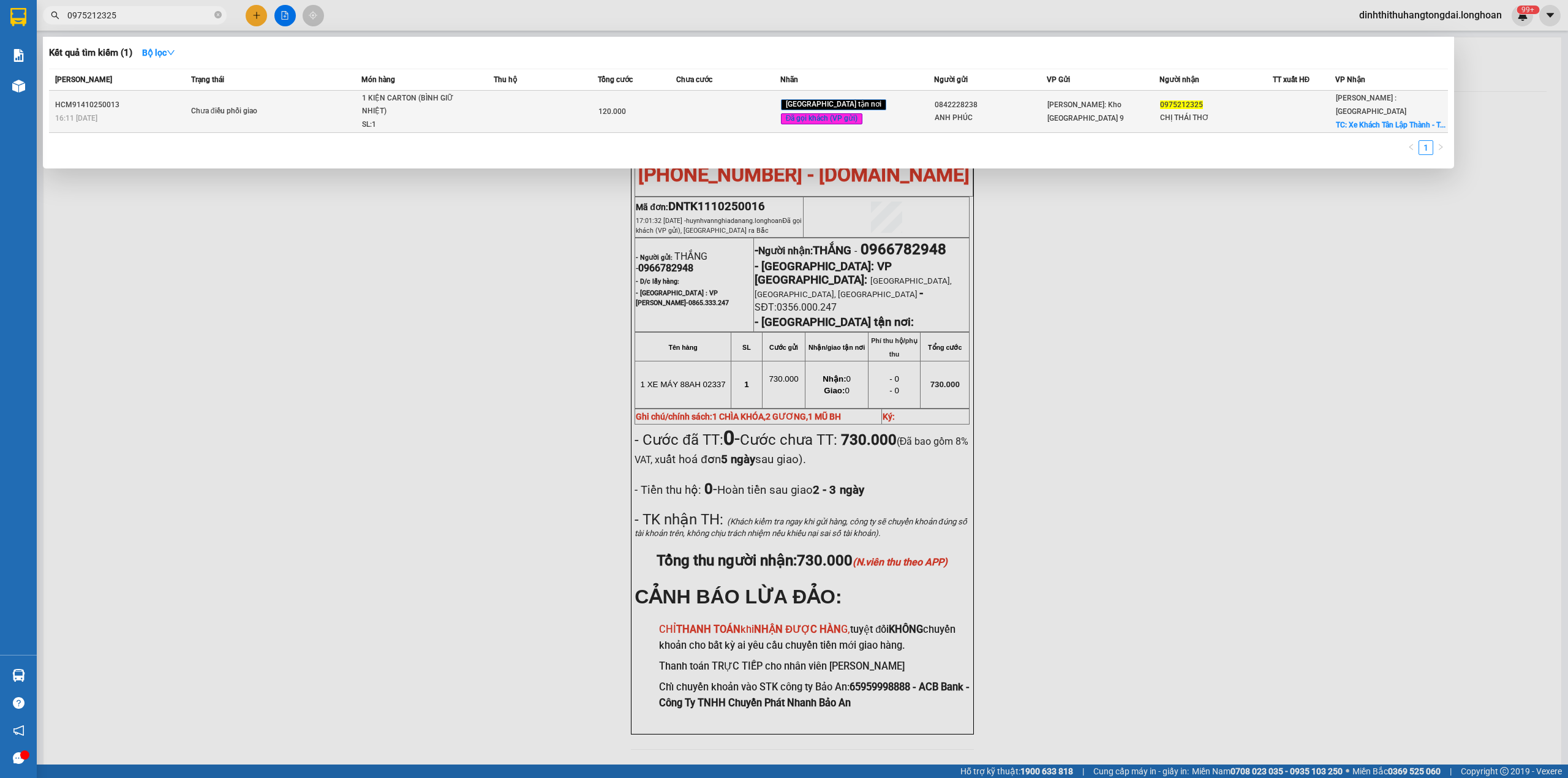
click at [218, 129] on td "Chưa điều phối giao" at bounding box center [275, 112] width 174 height 43
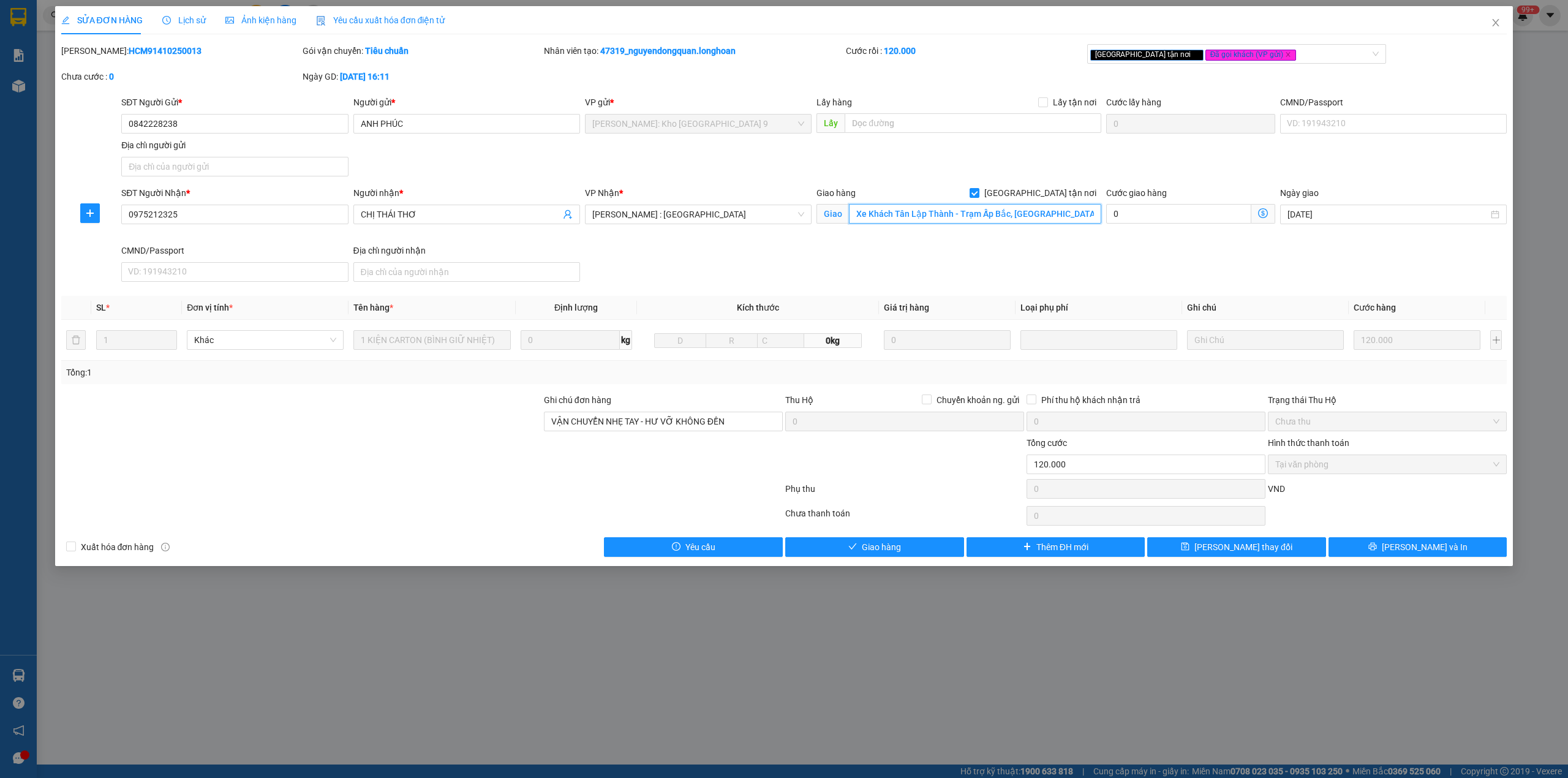
click at [934, 212] on input "Xe Khách Tân Lập Thành - Trạm Ấp Bắc, [GEOGRAPHIC_DATA], [GEOGRAPHIC_DATA], [GE…" at bounding box center [975, 213] width 252 height 20
click at [924, 211] on input "Xe Khách Tân Lập Thành - Trạm Ấp Bắc, [GEOGRAPHIC_DATA], [GEOGRAPHIC_DATA], [GE…" at bounding box center [975, 213] width 252 height 20
drag, startPoint x: 919, startPoint y: 211, endPoint x: 1069, endPoint y: 243, distance: 153.4
click at [1089, 219] on input "Xe Khách Tân Lập Thành - Trạm Ấp Bắc, [GEOGRAPHIC_DATA], [GEOGRAPHIC_DATA], [GE…" at bounding box center [975, 213] width 252 height 20
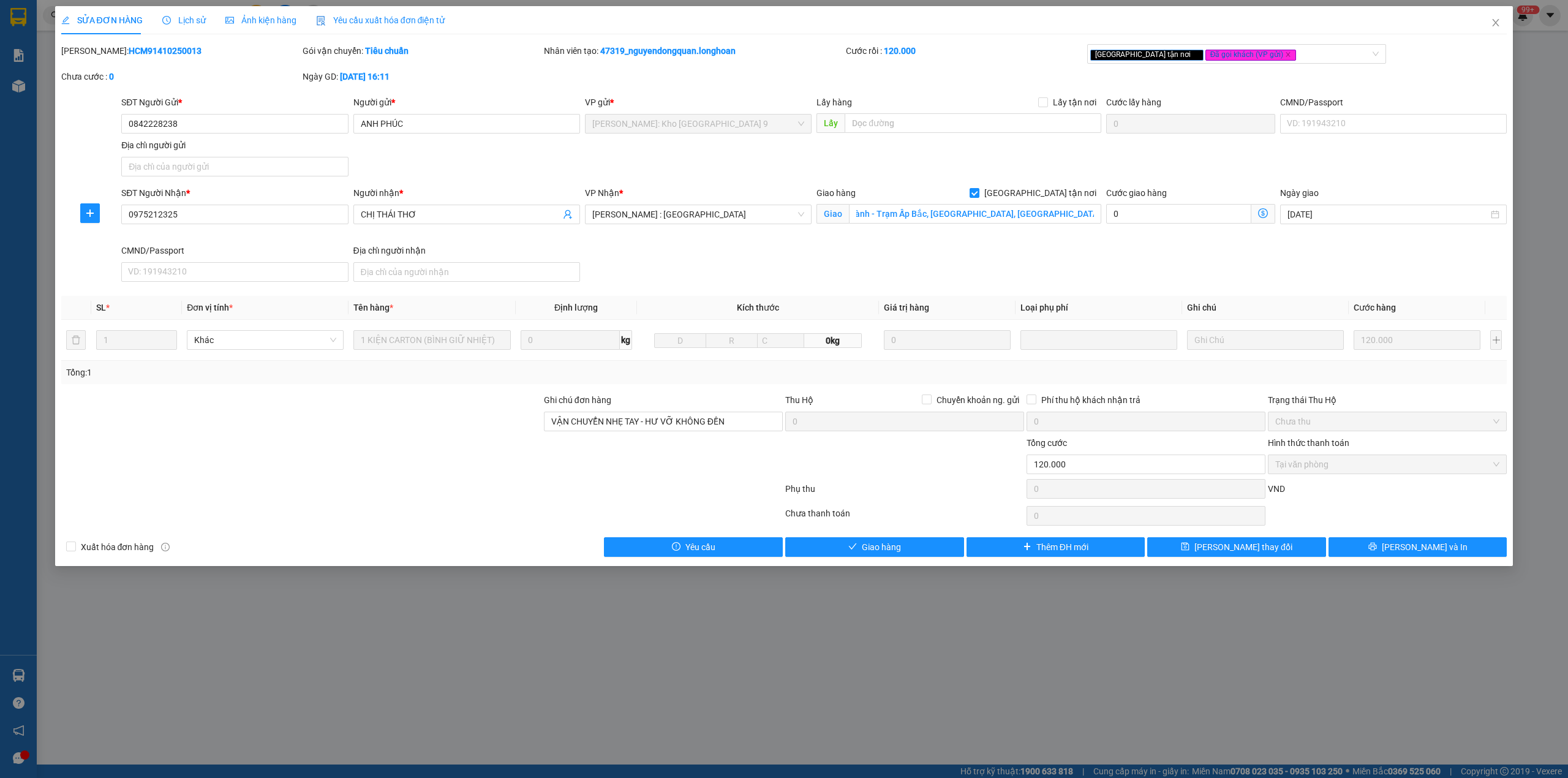
click at [1040, 255] on div "SĐT Người Nhận * 0975212325 Người nhận * CHỊ THÁI THƠ VP Nhận * [GEOGRAPHIC_DAT…" at bounding box center [813, 236] width 1391 height 100
click at [190, 23] on span "Lịch sử" at bounding box center [184, 20] width 44 height 9
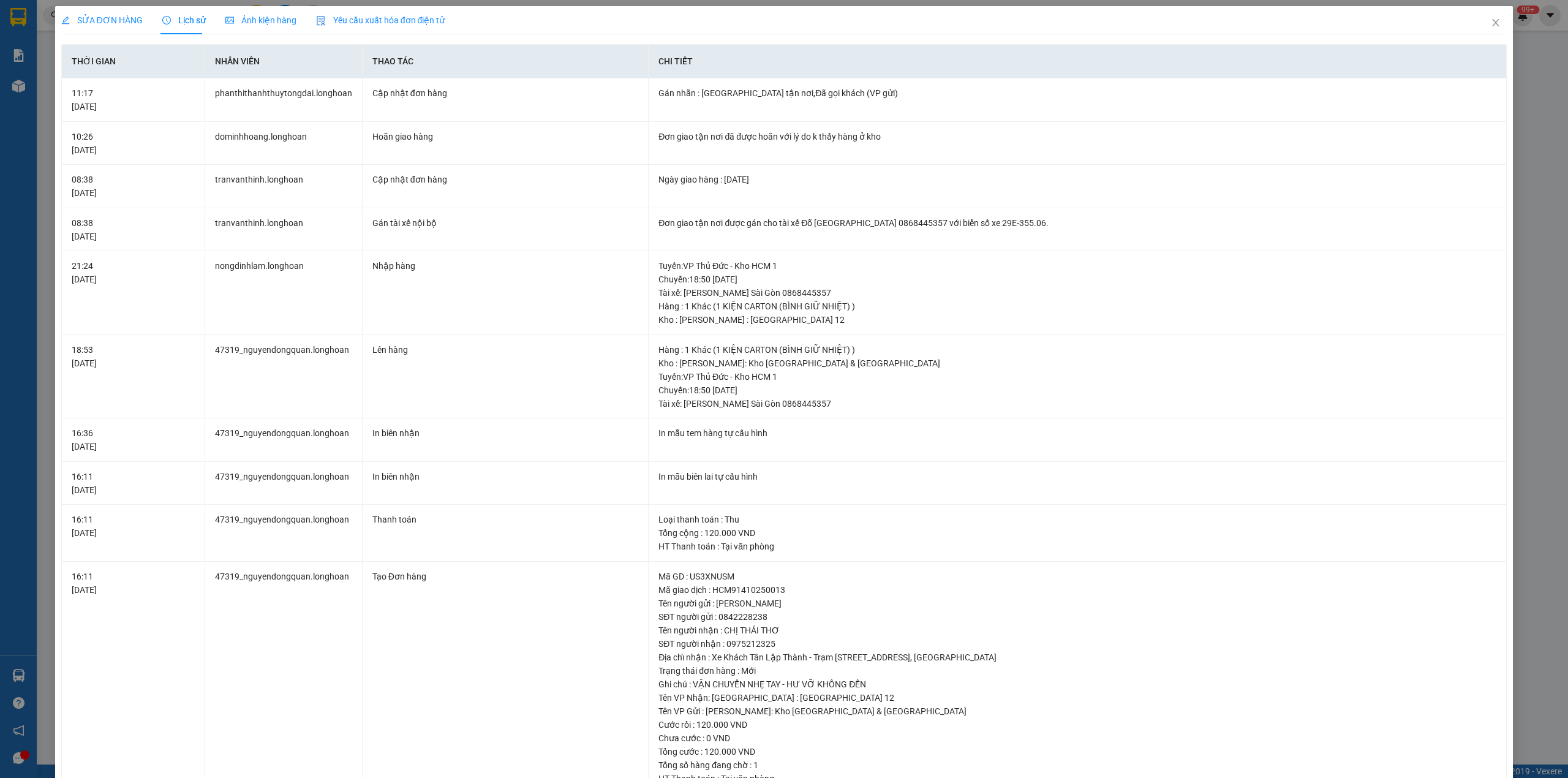
click at [101, 15] on span "SỬA ĐƠN HÀNG" at bounding box center [102, 20] width 82 height 9
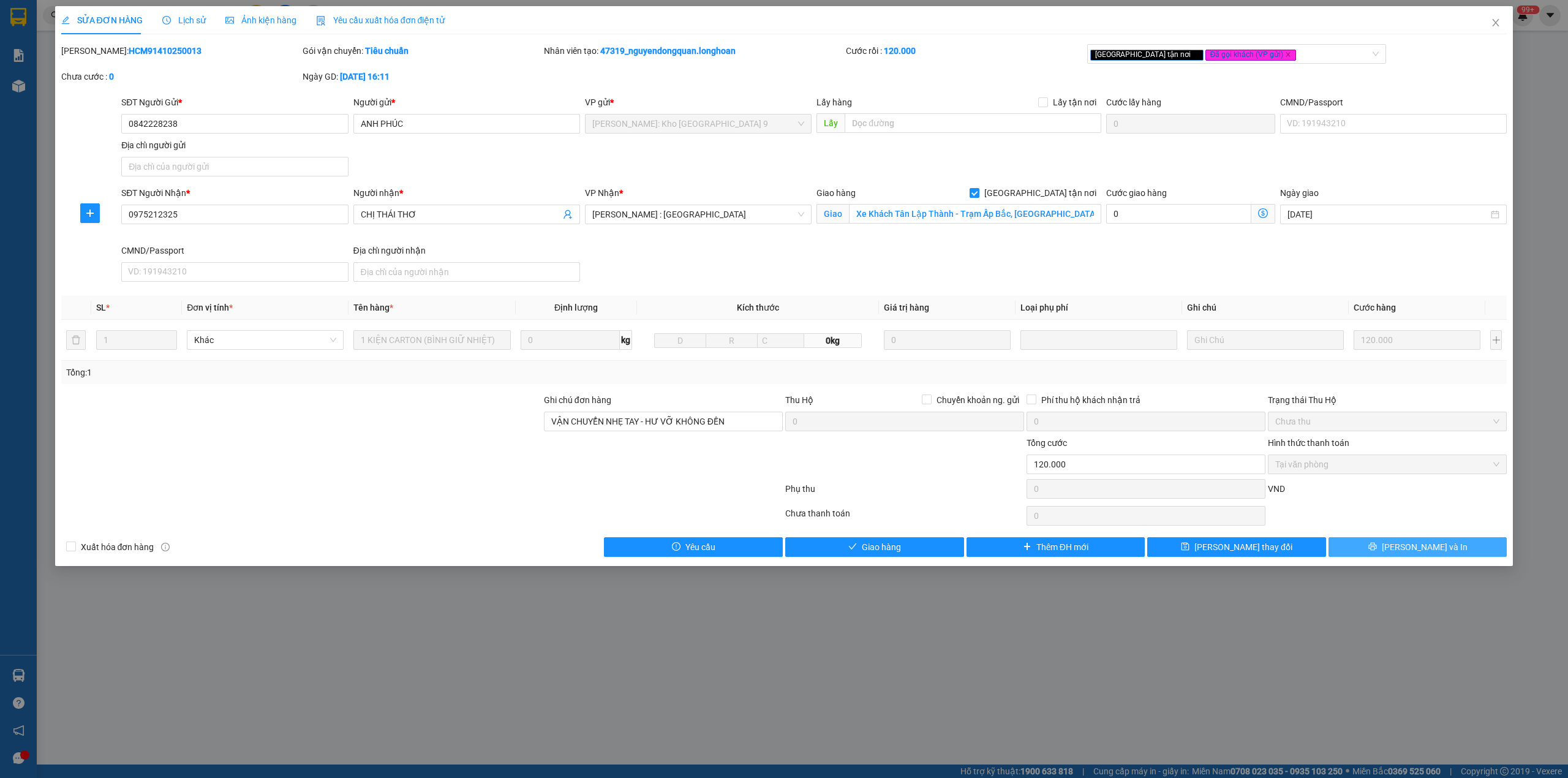
drag, startPoint x: 1377, startPoint y: 552, endPoint x: 1371, endPoint y: 546, distance: 8.5
click at [1375, 550] on button "[PERSON_NAME] và In" at bounding box center [1418, 547] width 179 height 20
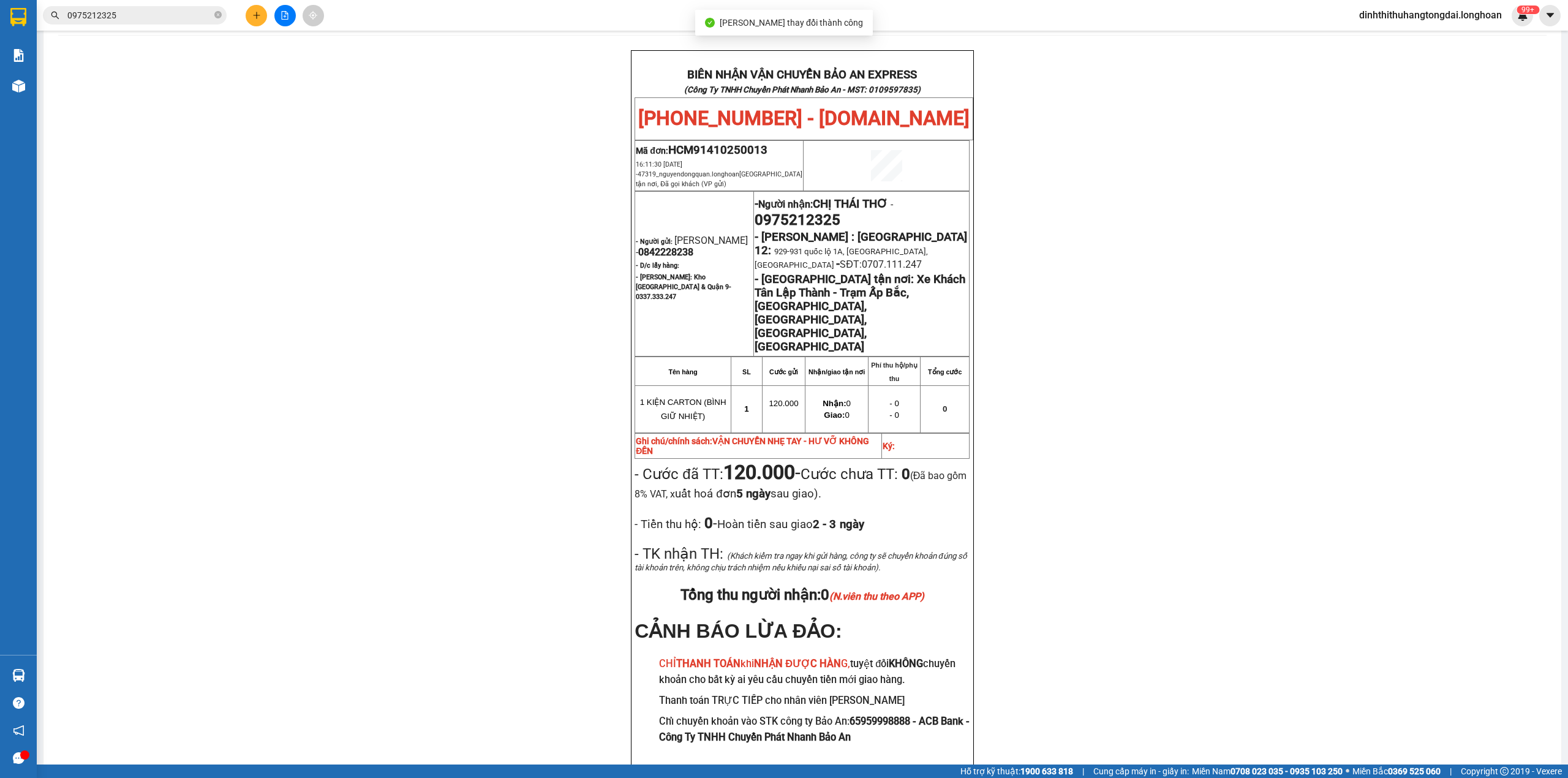
scroll to position [63, 0]
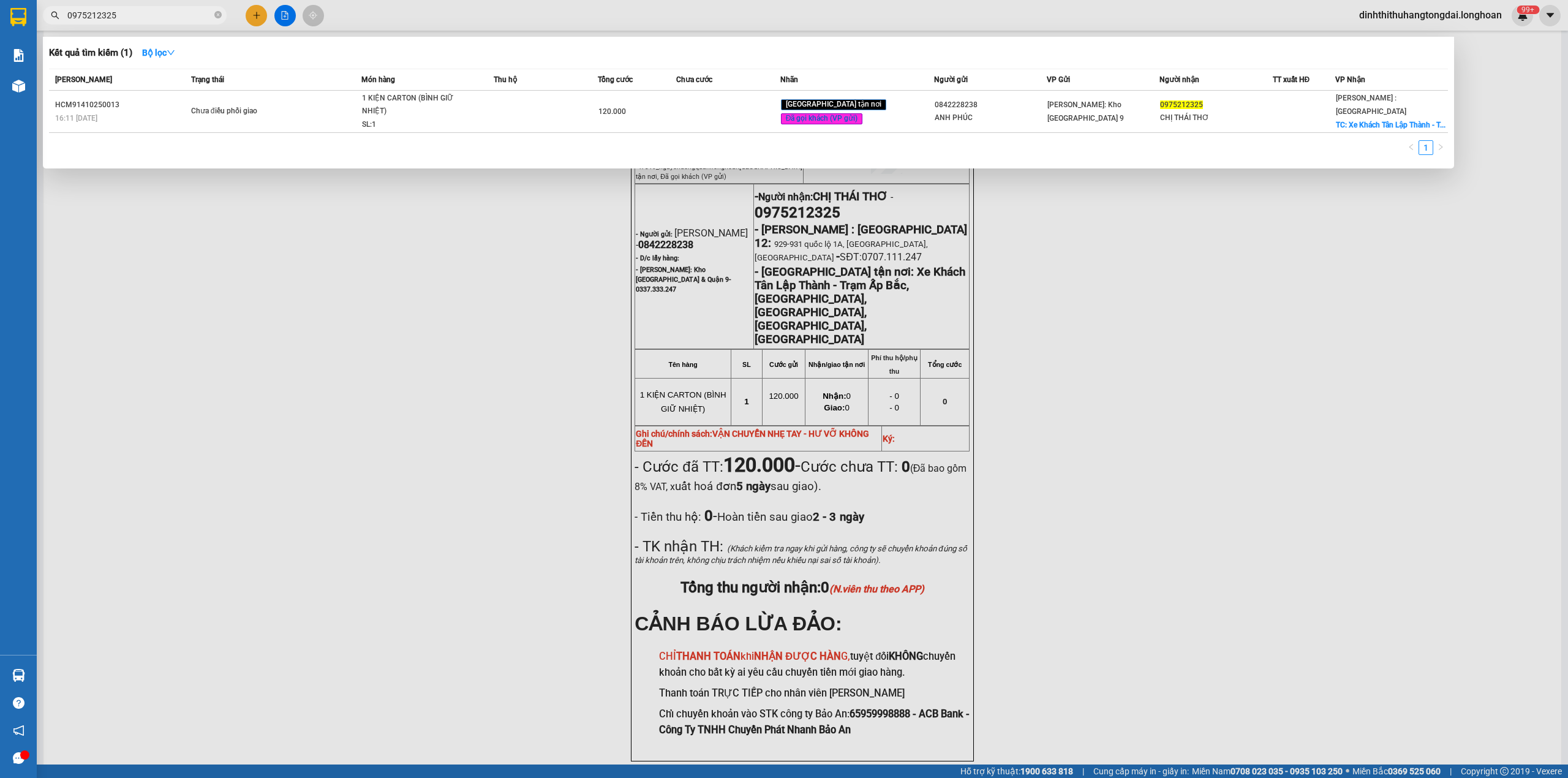
drag, startPoint x: 71, startPoint y: 13, endPoint x: 186, endPoint y: 16, distance: 115.0
click at [186, 16] on input "0975212325" at bounding box center [139, 15] width 145 height 13
paste input "84463364"
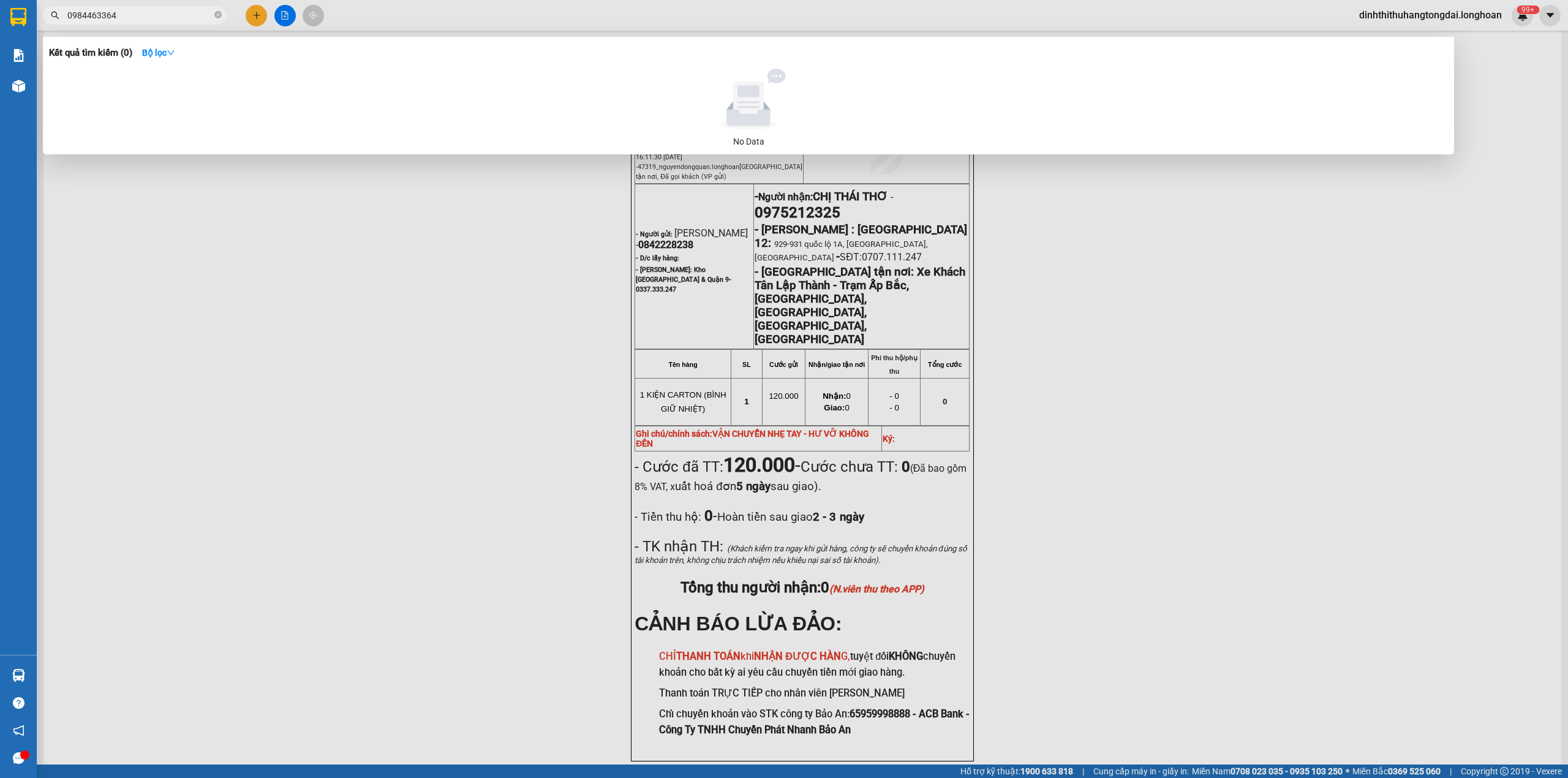
drag, startPoint x: 71, startPoint y: 17, endPoint x: 196, endPoint y: 17, distance: 125.0
click at [196, 17] on input "0984463364" at bounding box center [139, 15] width 145 height 13
paste input "32549968"
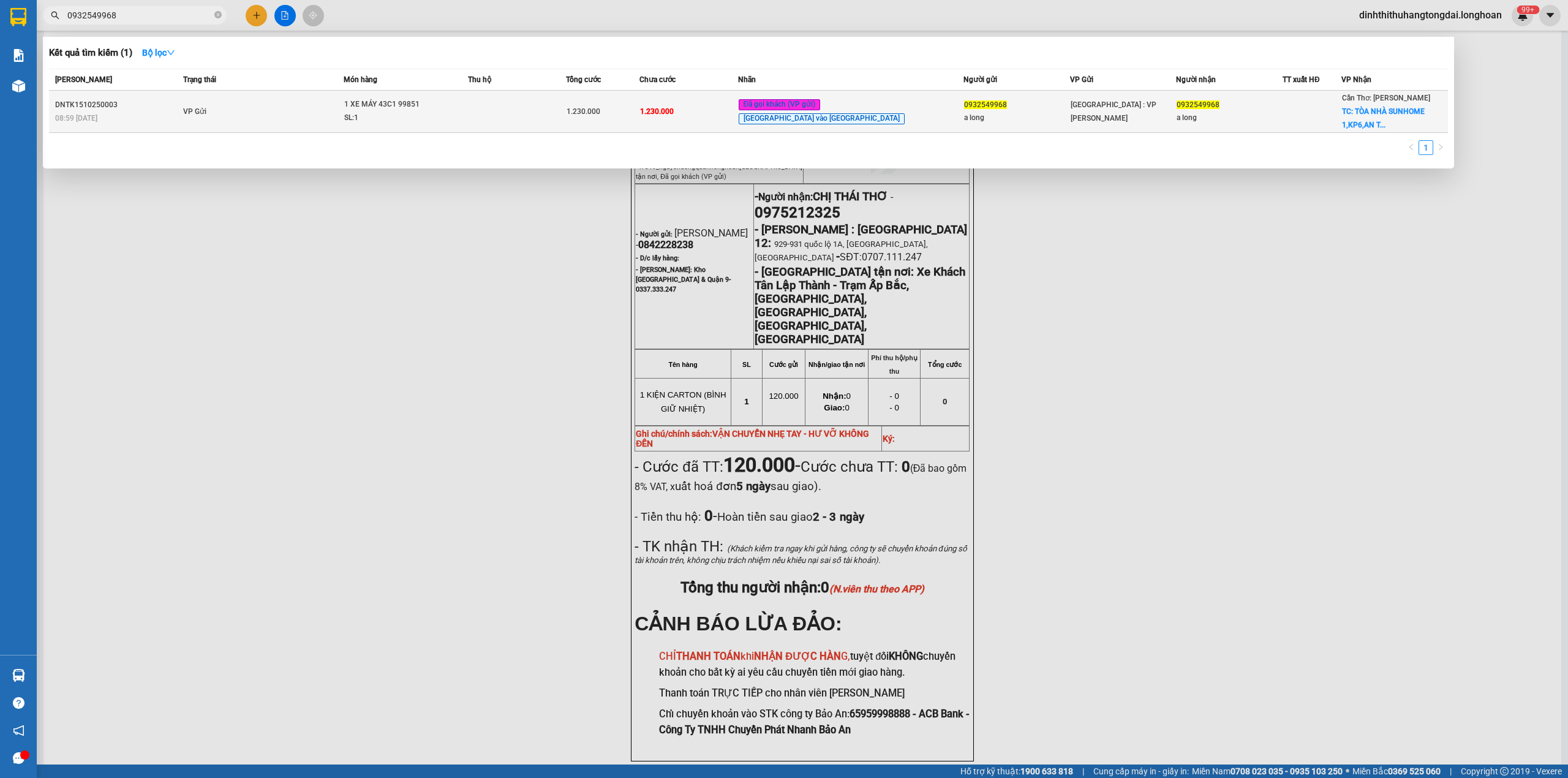
click at [260, 106] on td "VP Gửi" at bounding box center [262, 112] width 164 height 43
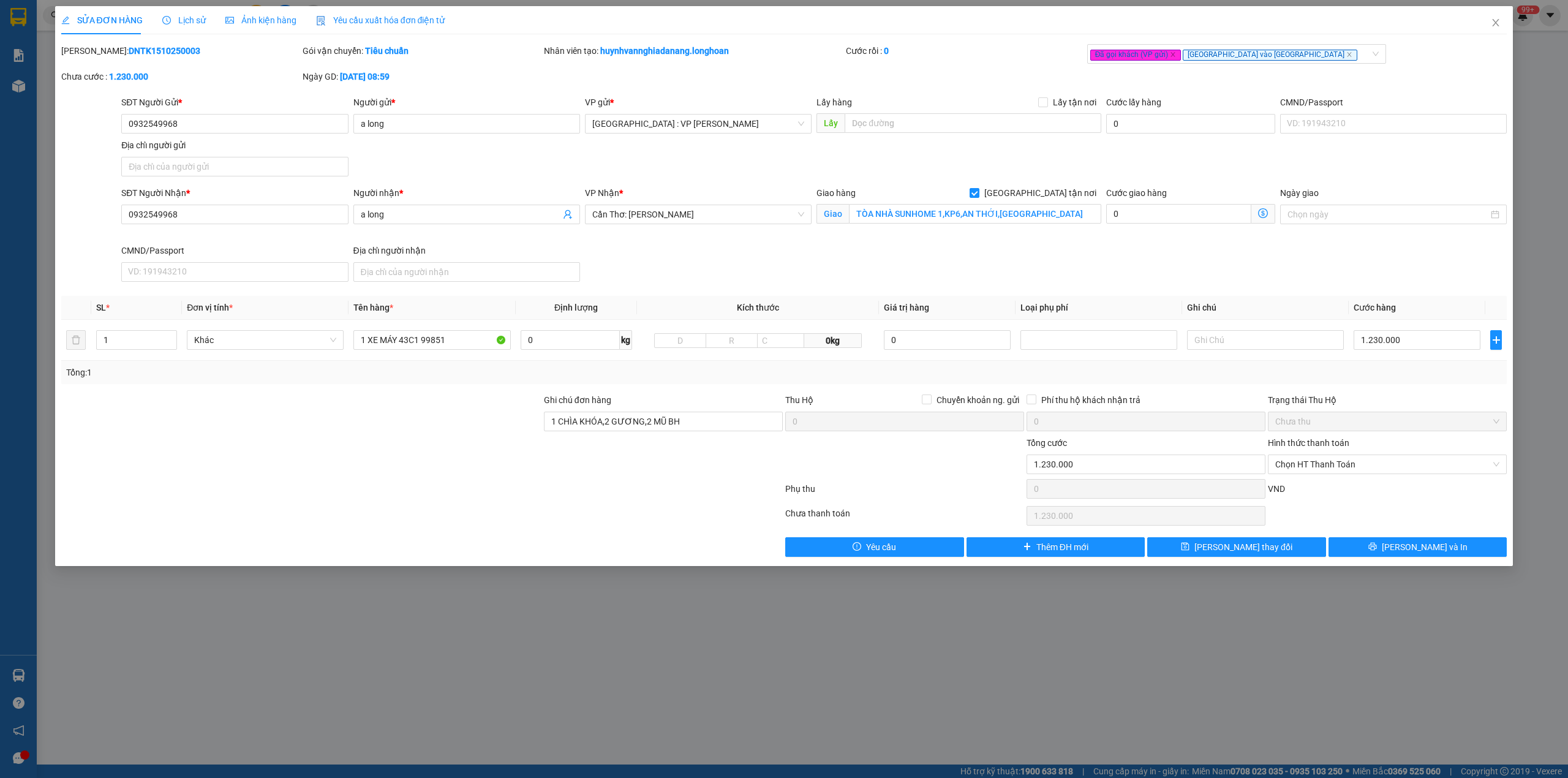
click at [129, 49] on b "DNTK1510250003" at bounding box center [165, 50] width 72 height 9
click at [1496, 21] on icon "close" at bounding box center [1496, 23] width 9 height 9
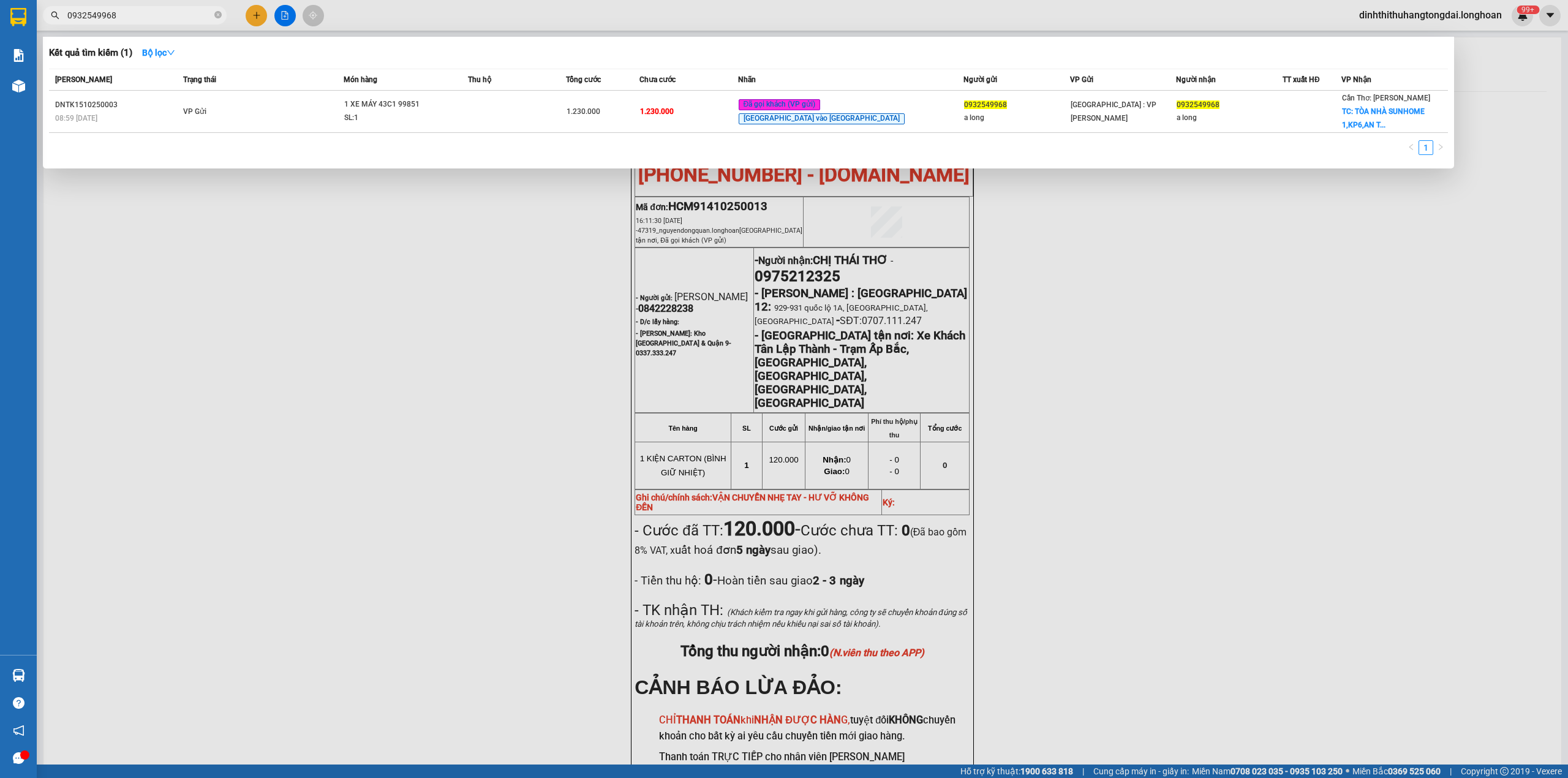
drag, startPoint x: 71, startPoint y: 15, endPoint x: 148, endPoint y: 15, distance: 77.0
click at [148, 15] on input "0932549968" at bounding box center [139, 15] width 145 height 13
paste input "13146980"
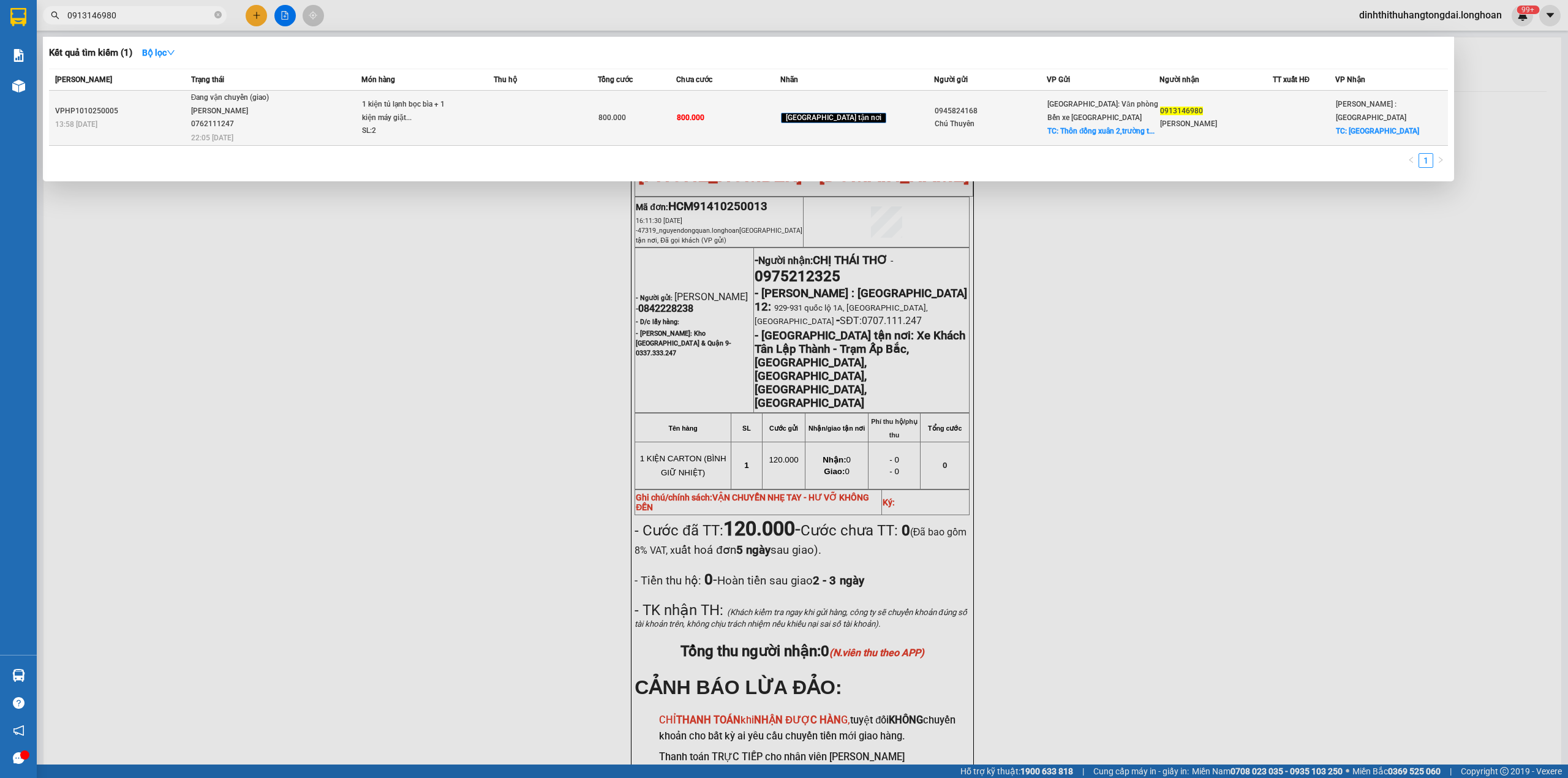
click at [278, 120] on td "Đang vận chuyển (giao) [GEOGRAPHIC_DATA] 0762111247 22:05 [DATE]" at bounding box center [275, 118] width 174 height 55
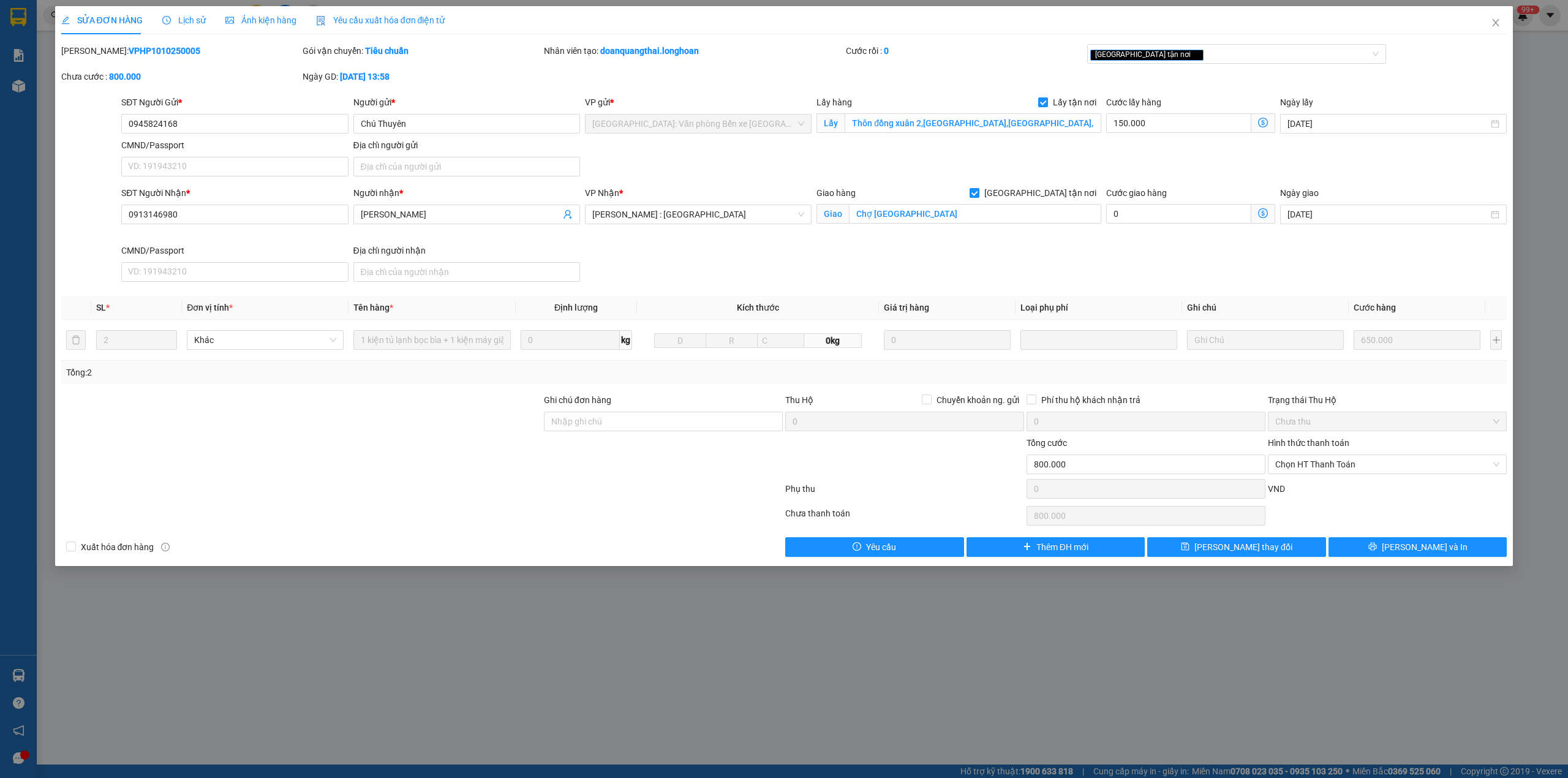
click at [131, 49] on b "VPHP1010250005" at bounding box center [165, 50] width 72 height 9
click at [1513, 25] on span "Close" at bounding box center [1496, 23] width 34 height 34
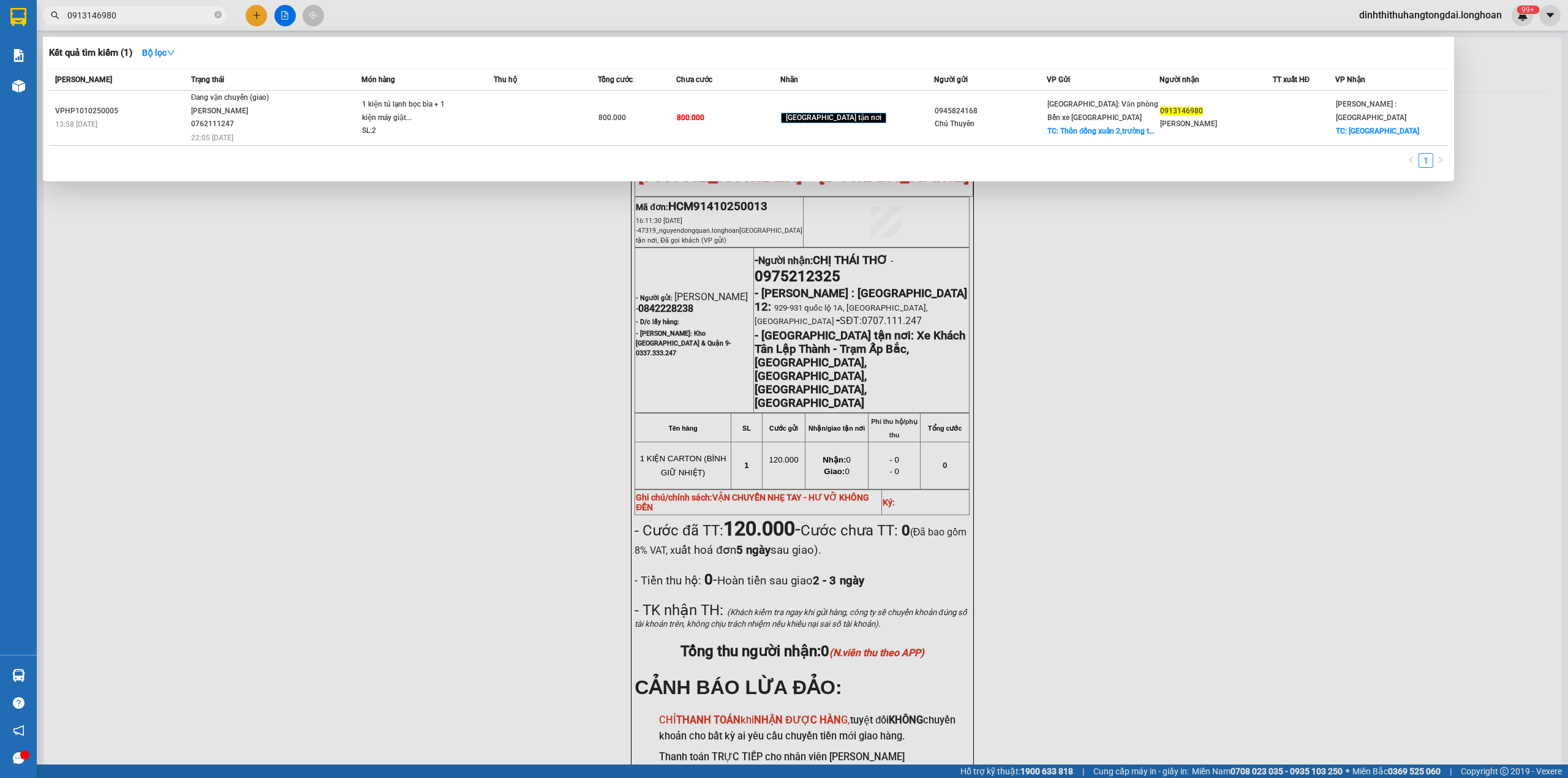
drag, startPoint x: 91, startPoint y: 18, endPoint x: 120, endPoint y: 18, distance: 29.0
click at [120, 18] on input "0913146980" at bounding box center [139, 15] width 145 height 13
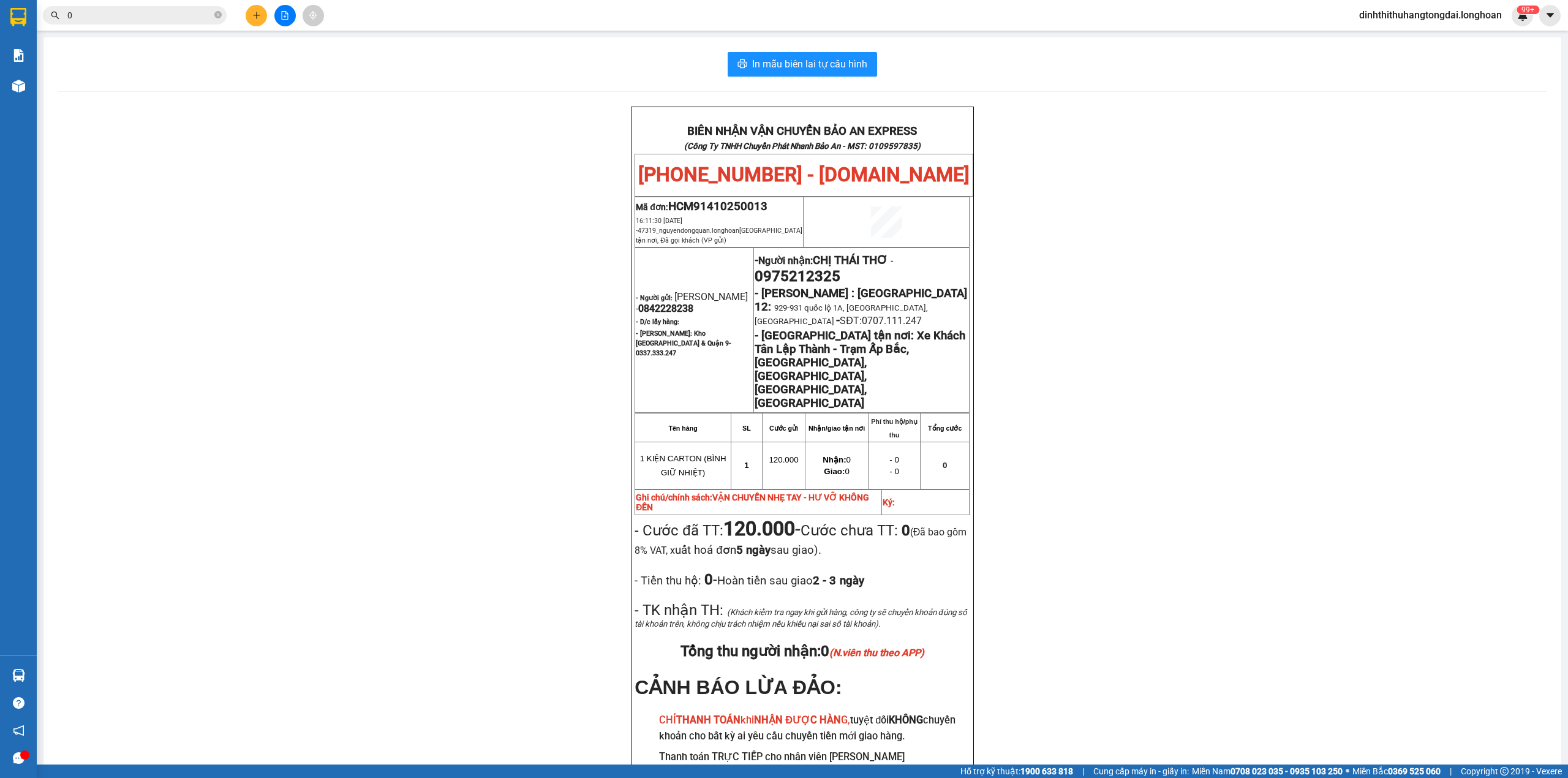
paste input "979339475"
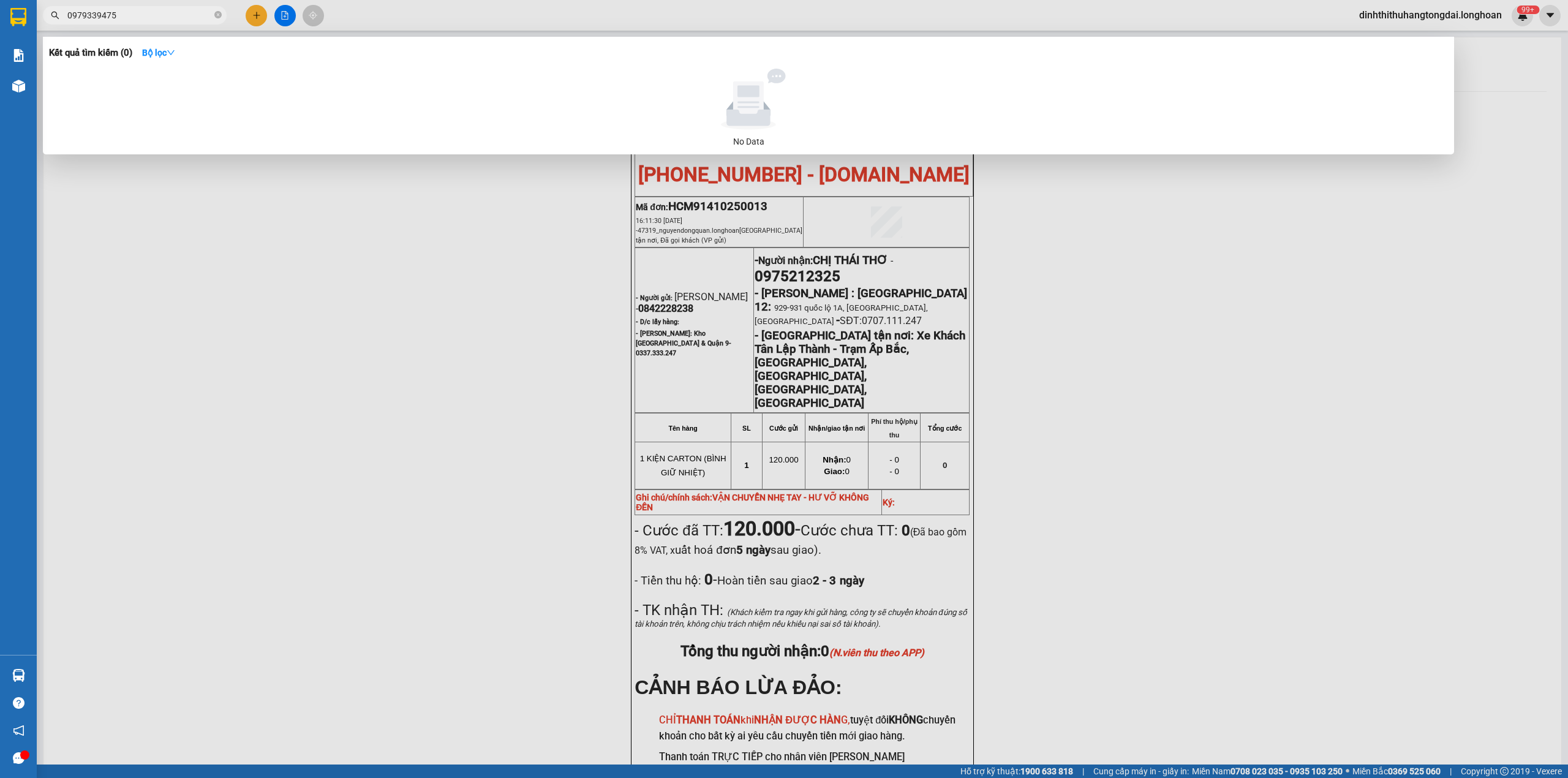
drag, startPoint x: 71, startPoint y: 13, endPoint x: 142, endPoint y: 13, distance: 71.0
click at [142, 13] on input "0979339475" at bounding box center [139, 15] width 145 height 13
paste input "5893589"
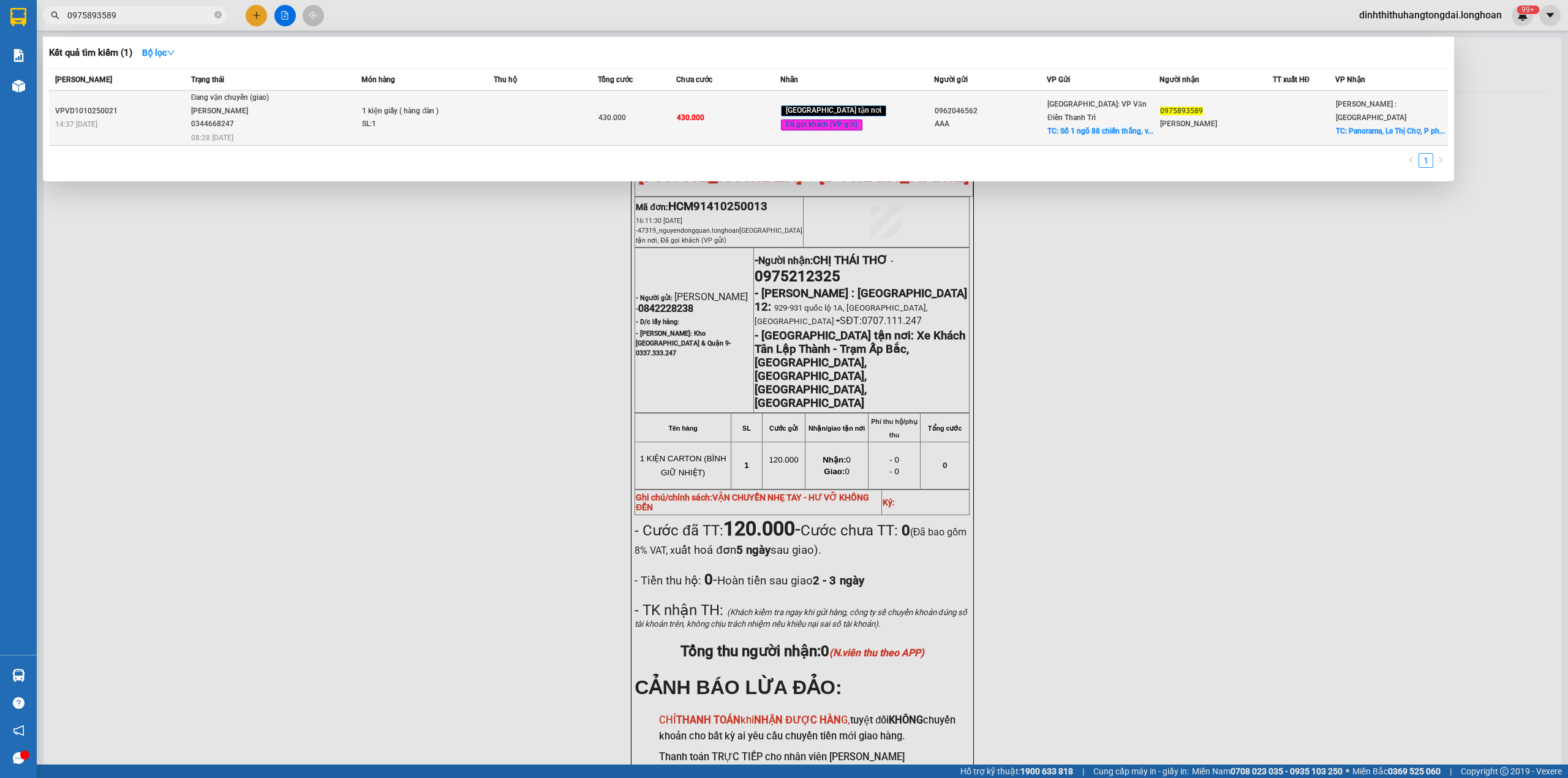
click at [493, 110] on span "1 kiện giấy ( hàng đàn ) SL: 1" at bounding box center [428, 118] width 131 height 27
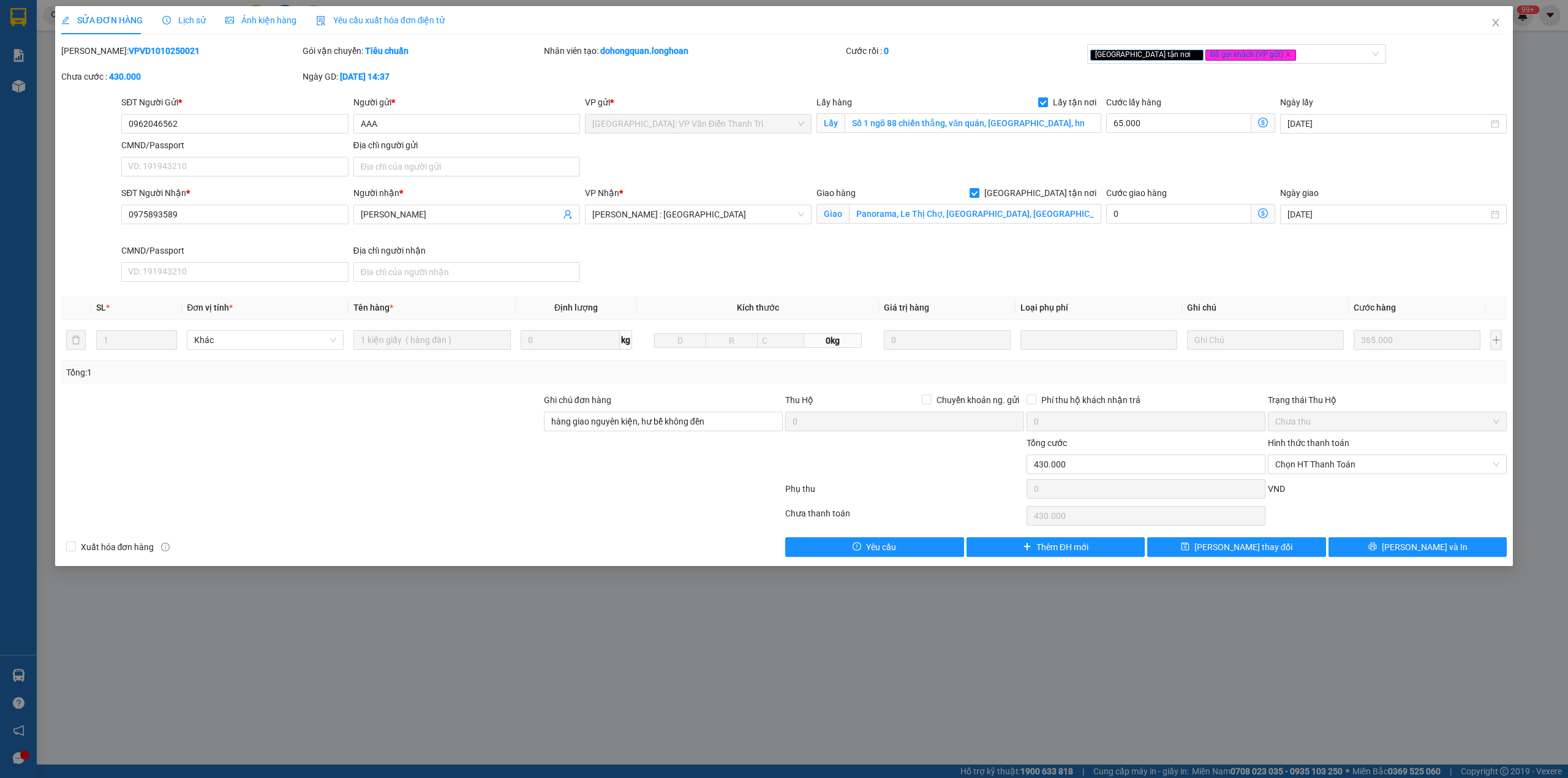
click at [129, 50] on b "VPVD1010250021" at bounding box center [164, 50] width 71 height 9
click at [1496, 20] on icon "close" at bounding box center [1496, 23] width 9 height 9
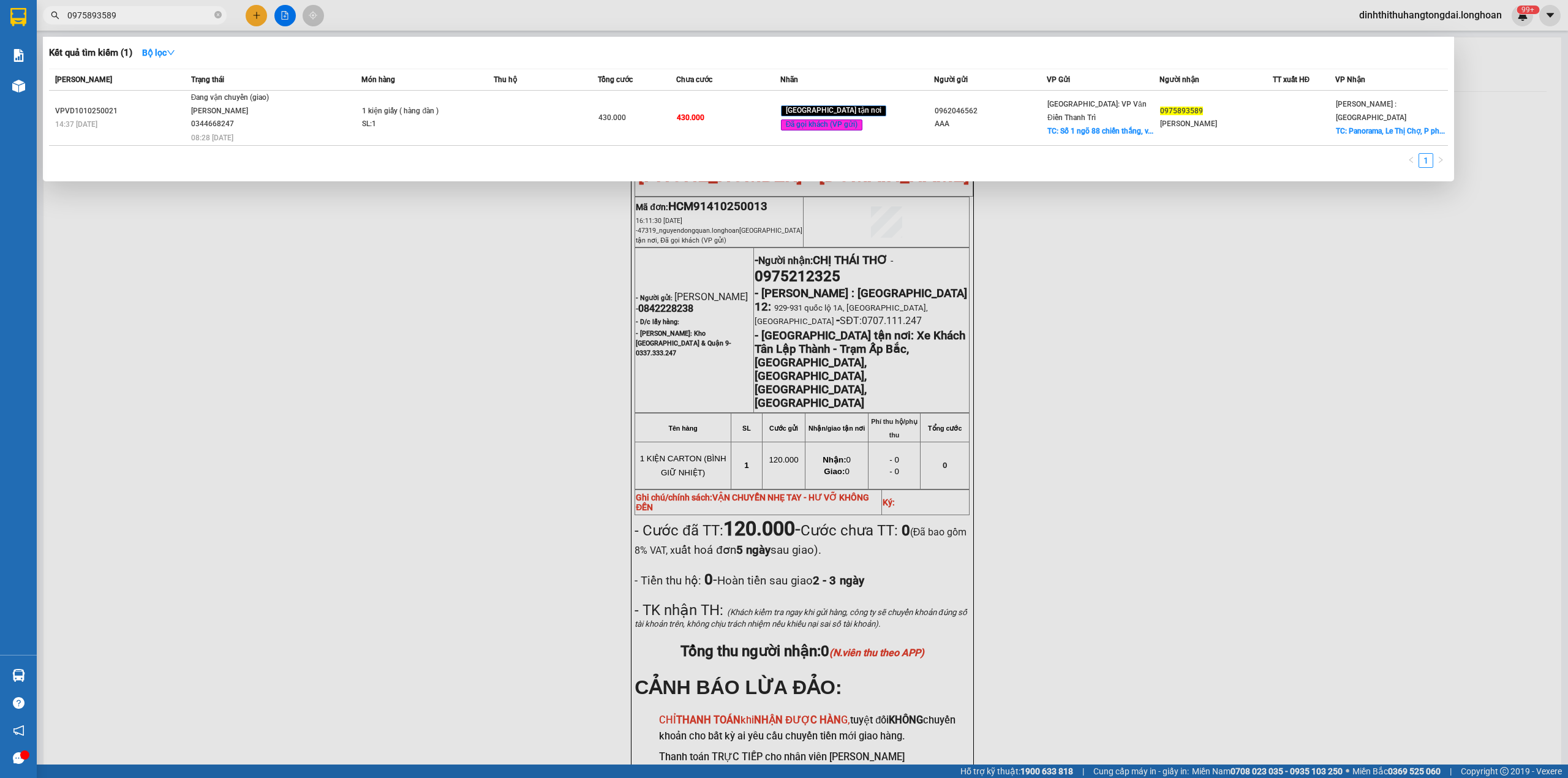
click at [72, 17] on input "0975893589" at bounding box center [139, 15] width 145 height 13
click at [72, 16] on input "0975893589" at bounding box center [139, 15] width 145 height 13
drag, startPoint x: 72, startPoint y: 15, endPoint x: 135, endPoint y: 17, distance: 63.0
click at [135, 17] on input "0975893589" at bounding box center [139, 15] width 145 height 13
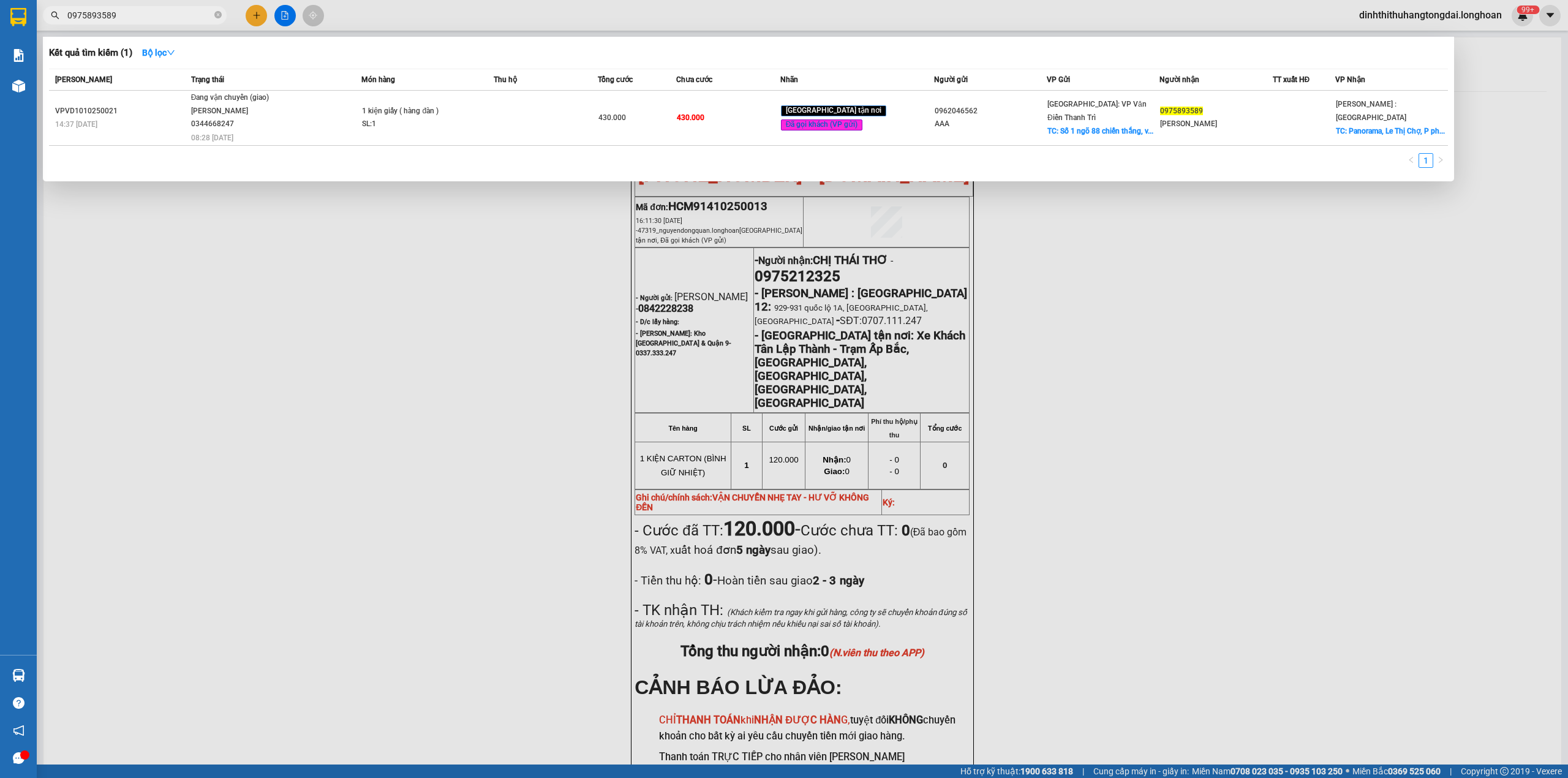
paste input "934050521"
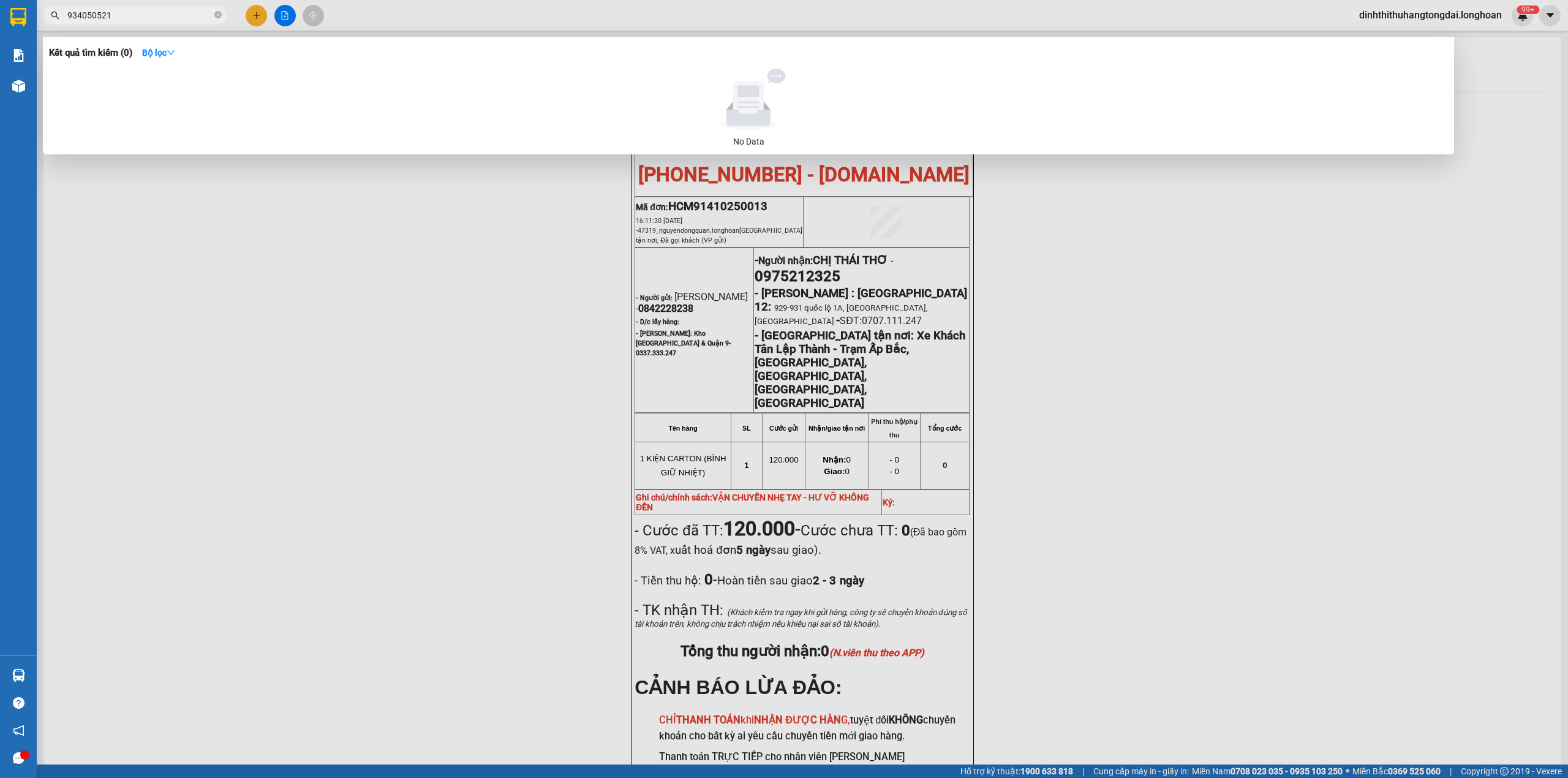
click at [66, 15] on span "934050521" at bounding box center [135, 14] width 184 height 18
click at [69, 15] on input "934050521" at bounding box center [139, 15] width 145 height 13
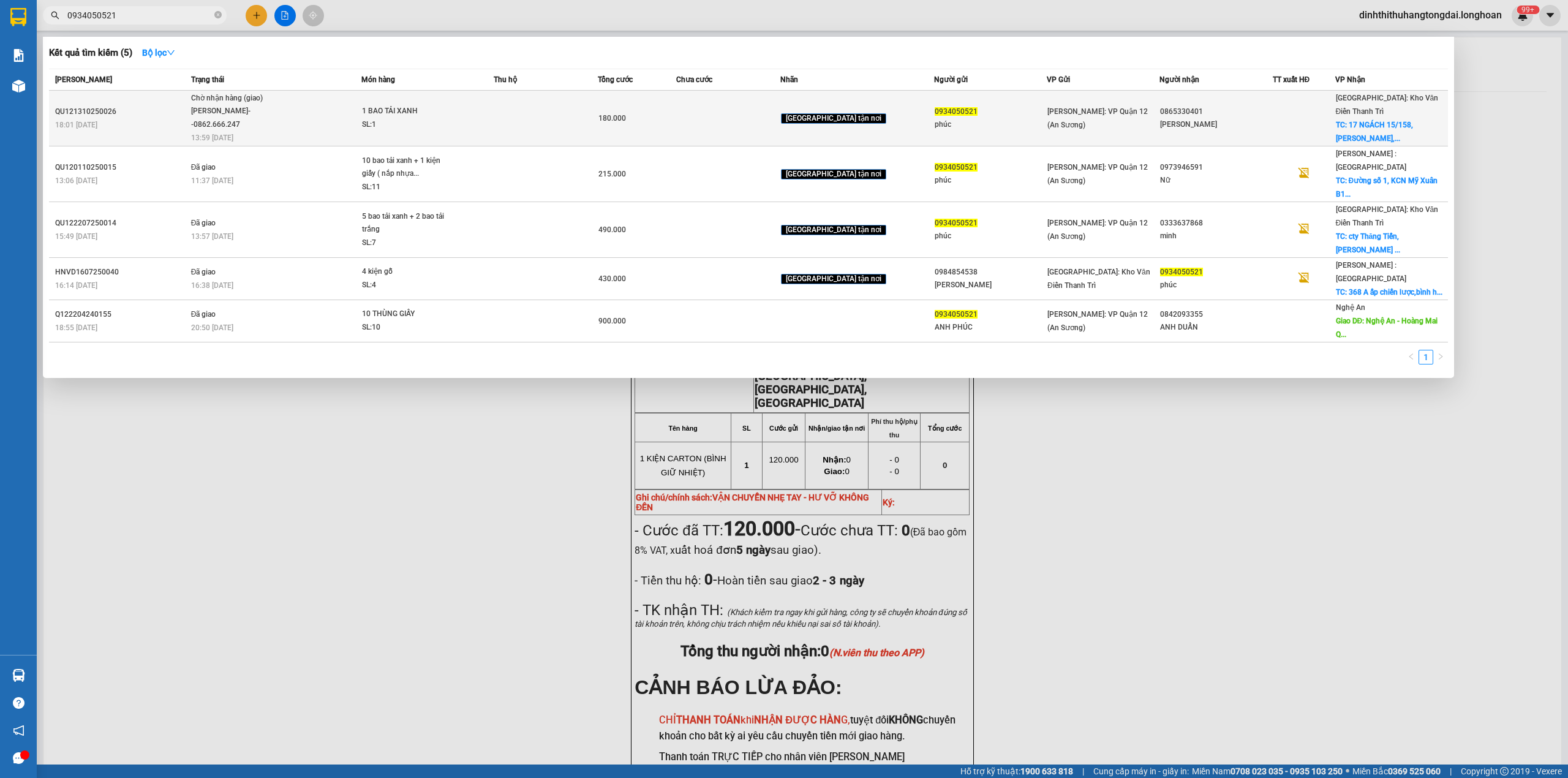
click at [352, 101] on span "Chờ nhận hàng (giao) [PERSON_NAME]--0862.666.247 13:59 [DATE]" at bounding box center [277, 118] width 171 height 51
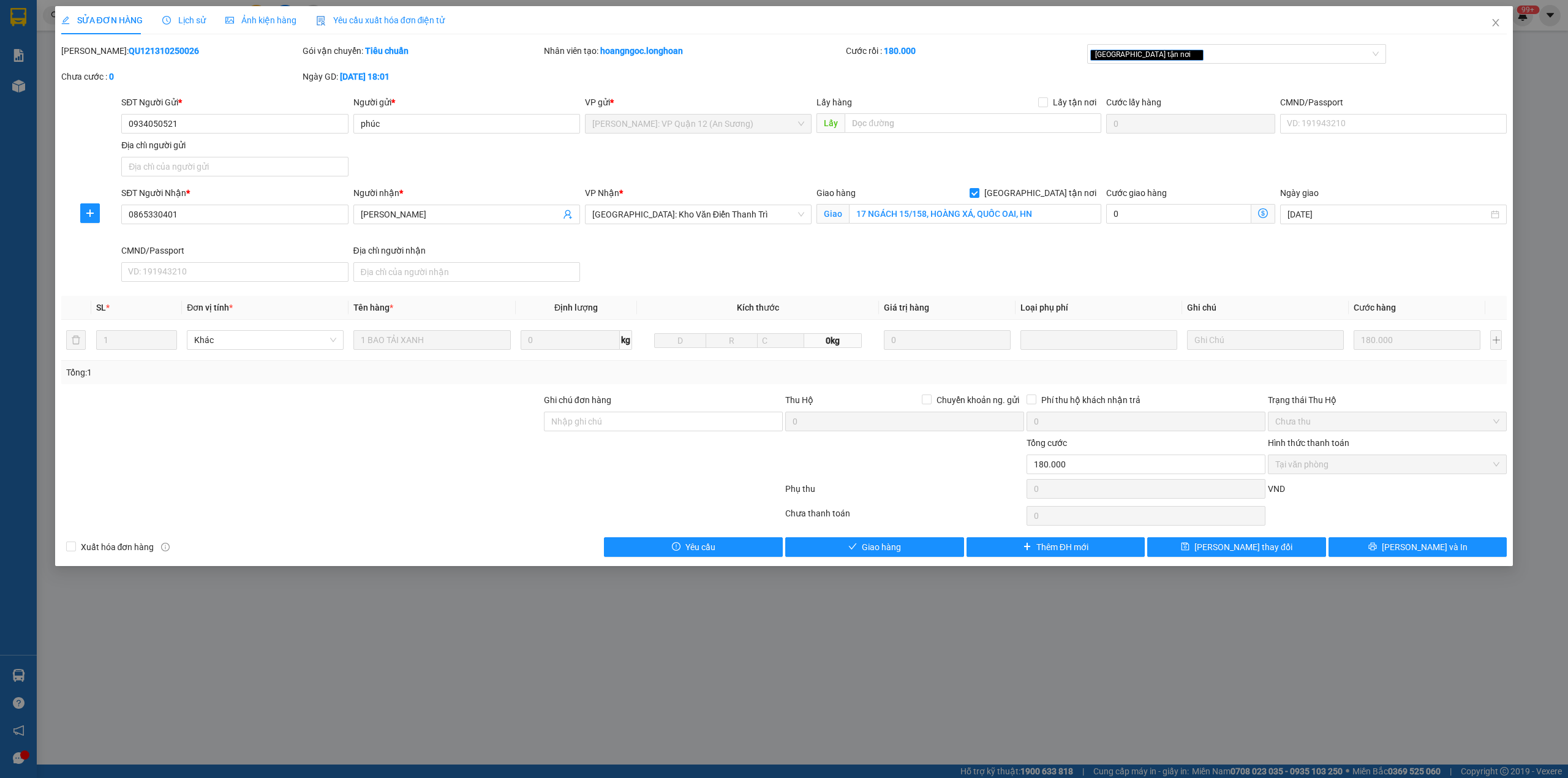
click at [138, 49] on b "QU121310250026" at bounding box center [164, 50] width 70 height 9
drag, startPoint x: 1495, startPoint y: 20, endPoint x: 1444, endPoint y: 32, distance: 52.4
click at [1494, 20] on icon "close" at bounding box center [1496, 23] width 9 height 9
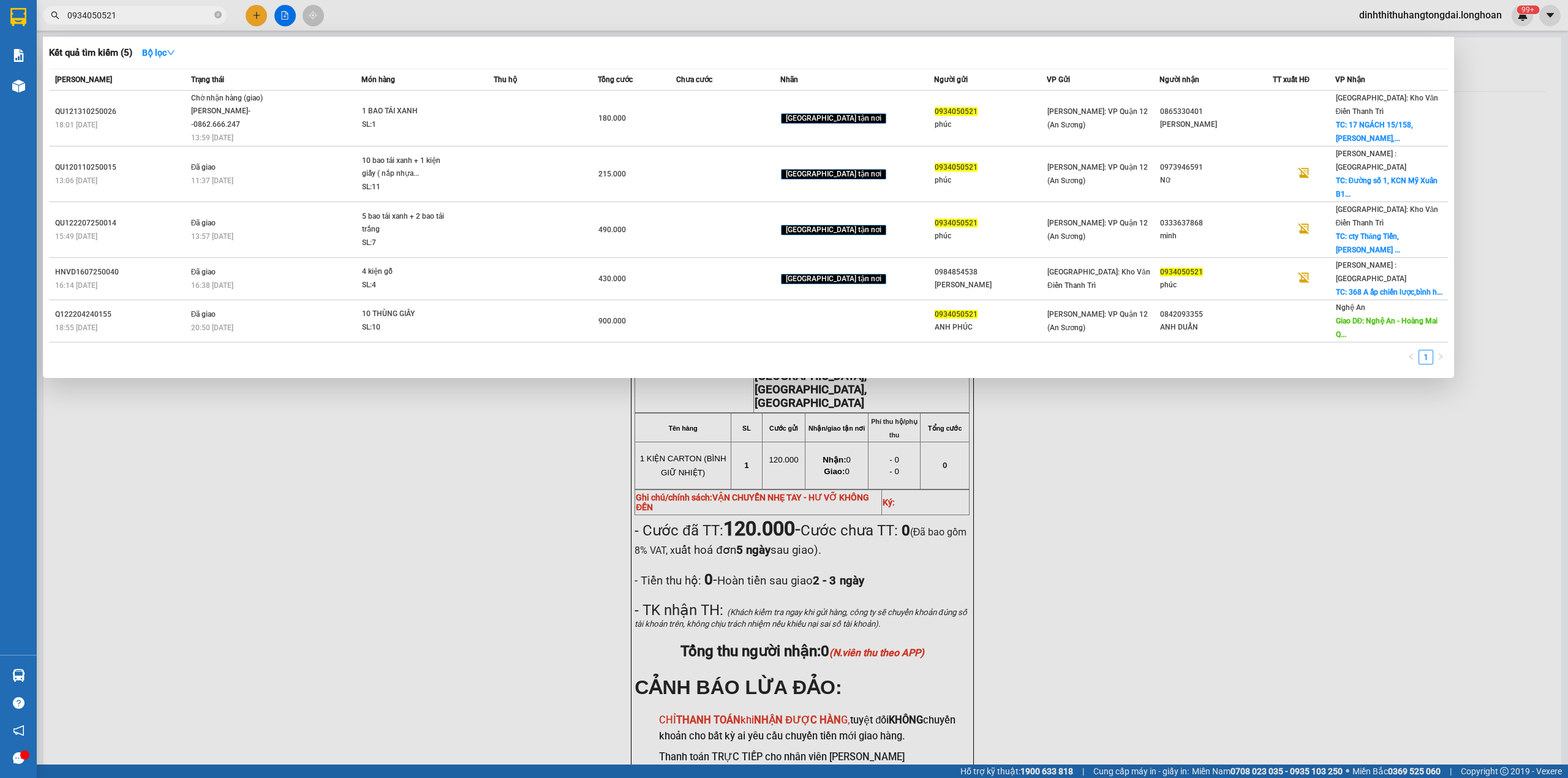
drag, startPoint x: 72, startPoint y: 17, endPoint x: 191, endPoint y: 16, distance: 119.0
click at [191, 16] on input "0934050521" at bounding box center [139, 15] width 145 height 13
paste input "87250088"
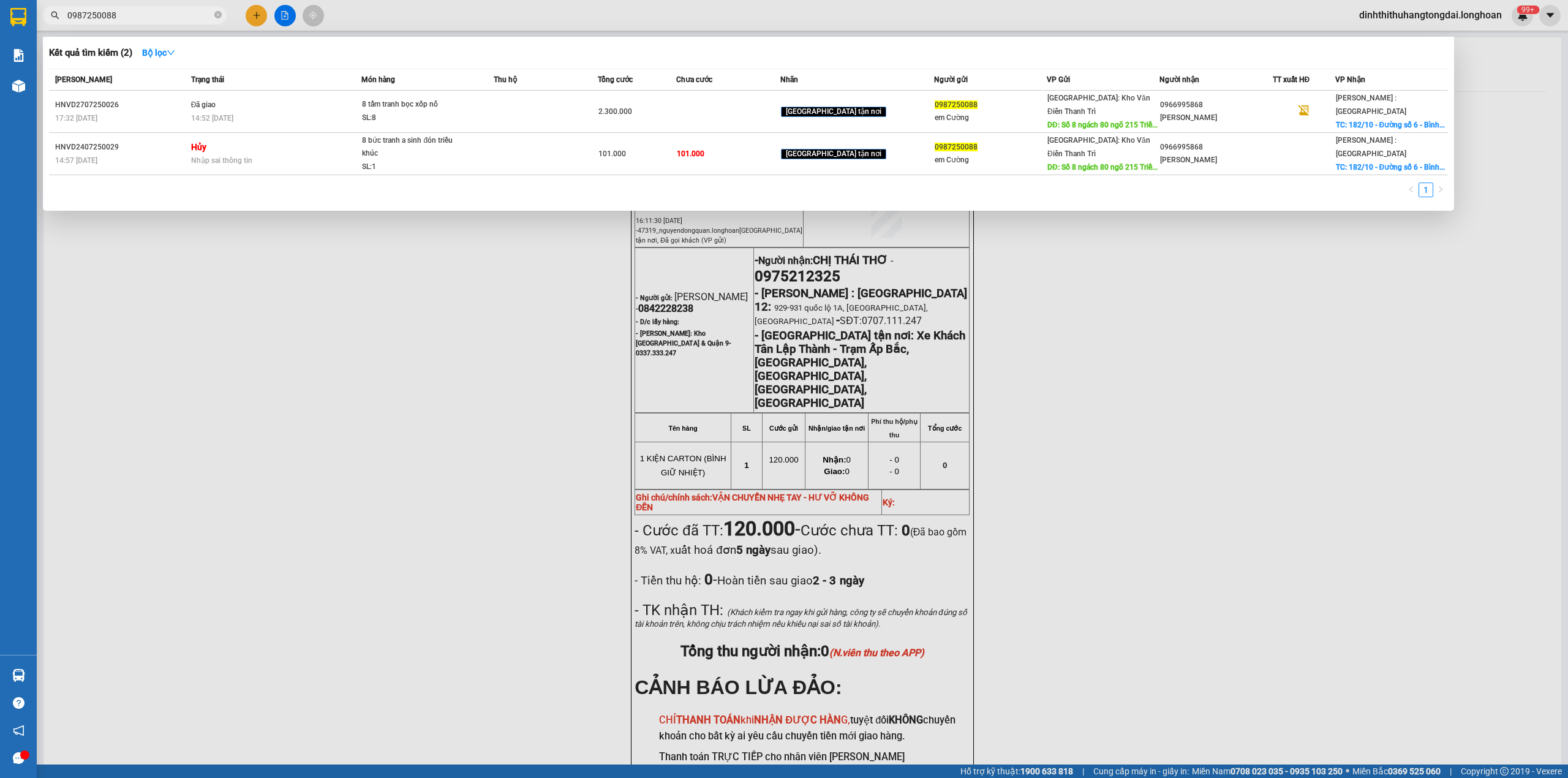
drag, startPoint x: 74, startPoint y: 17, endPoint x: 165, endPoint y: 16, distance: 91.0
click at [165, 16] on input "0987250088" at bounding box center [139, 15] width 145 height 13
paste input "88678294"
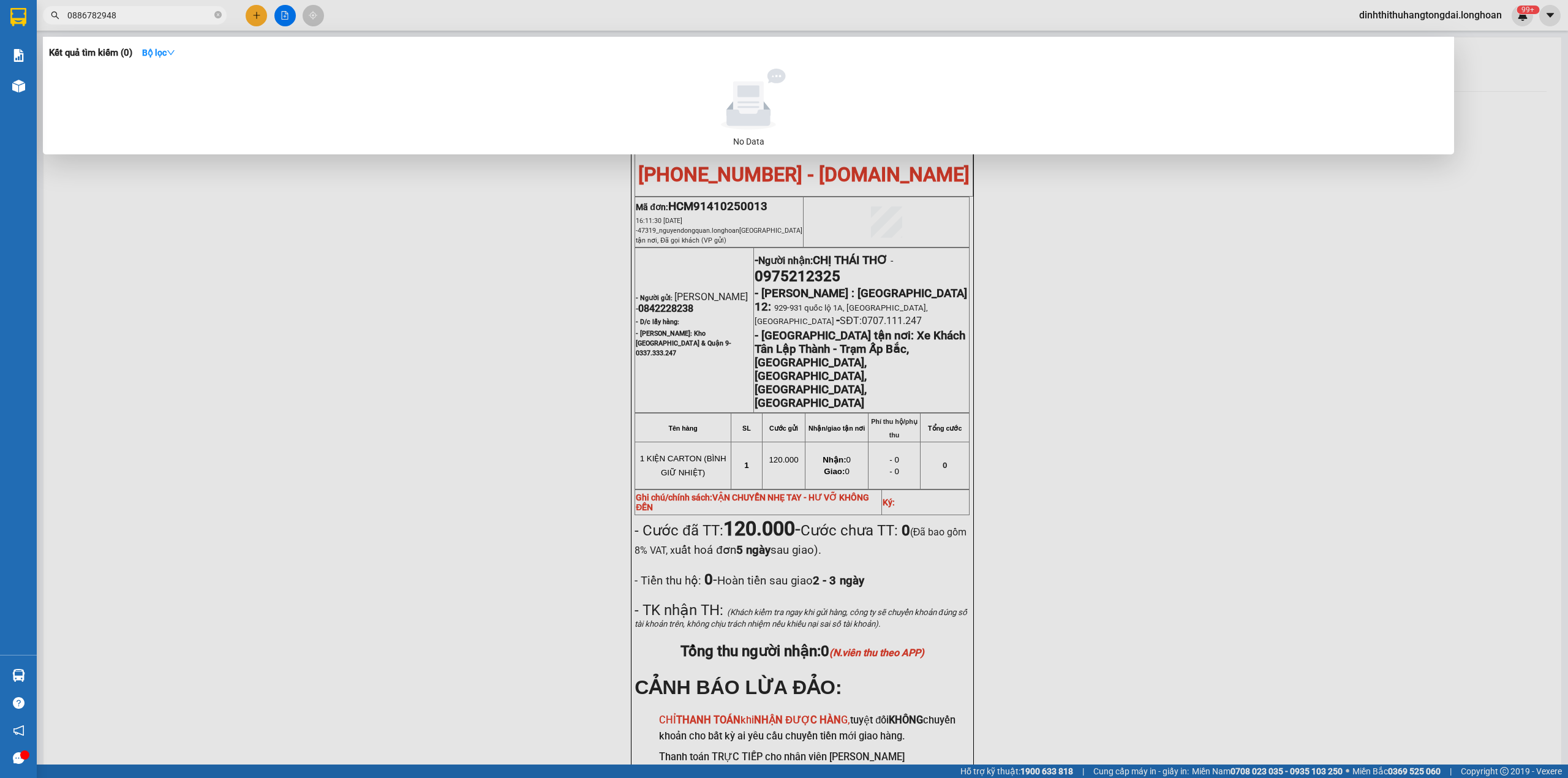
drag, startPoint x: 72, startPoint y: 13, endPoint x: 165, endPoint y: 15, distance: 93.0
click at [165, 15] on input "0886782948" at bounding box center [139, 15] width 145 height 13
paste input "917570013"
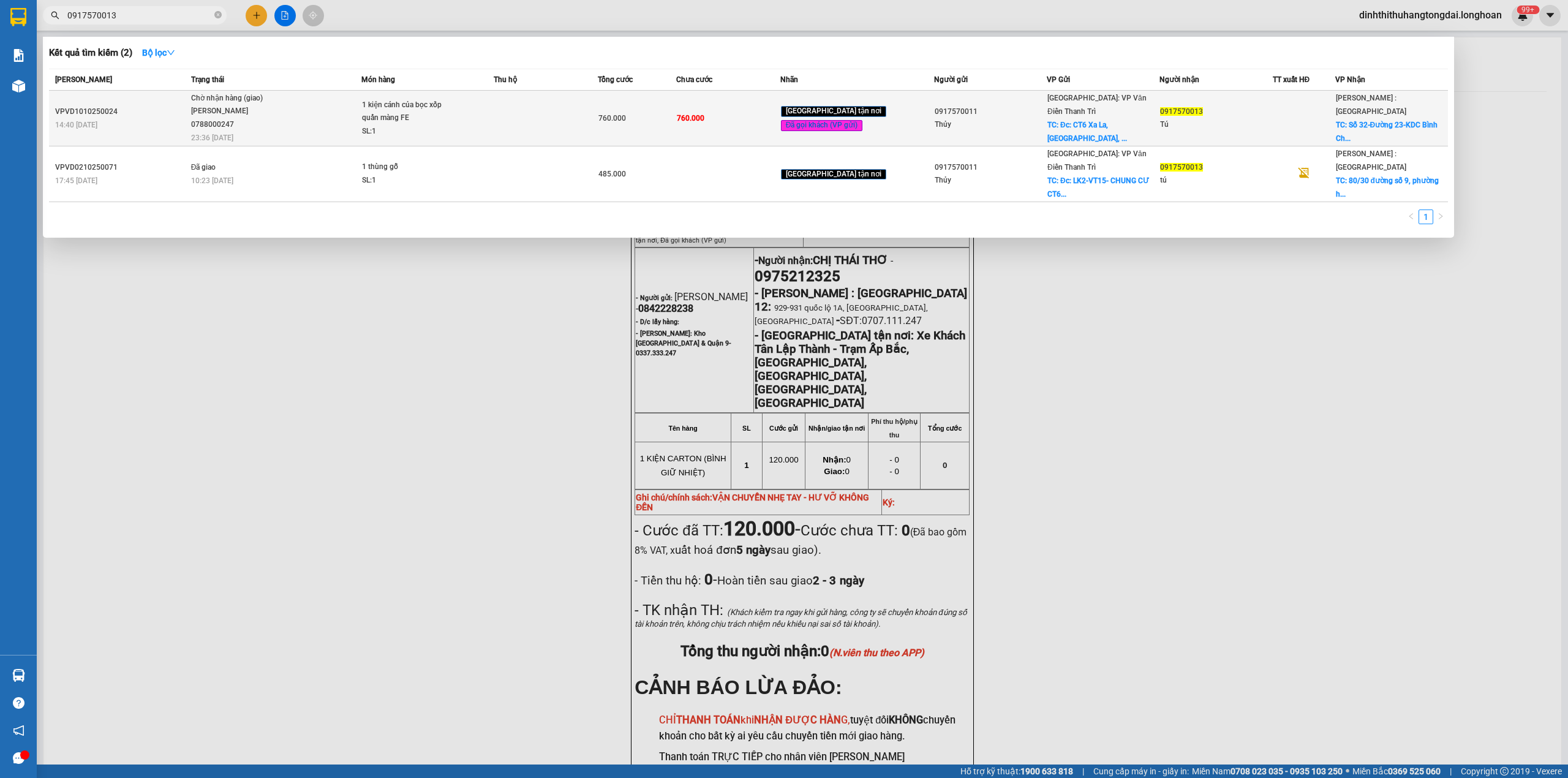
click at [339, 122] on span "Chờ nhận hàng (giao) [PERSON_NAME] 0788000247 23:36 [DATE]" at bounding box center [277, 118] width 171 height 51
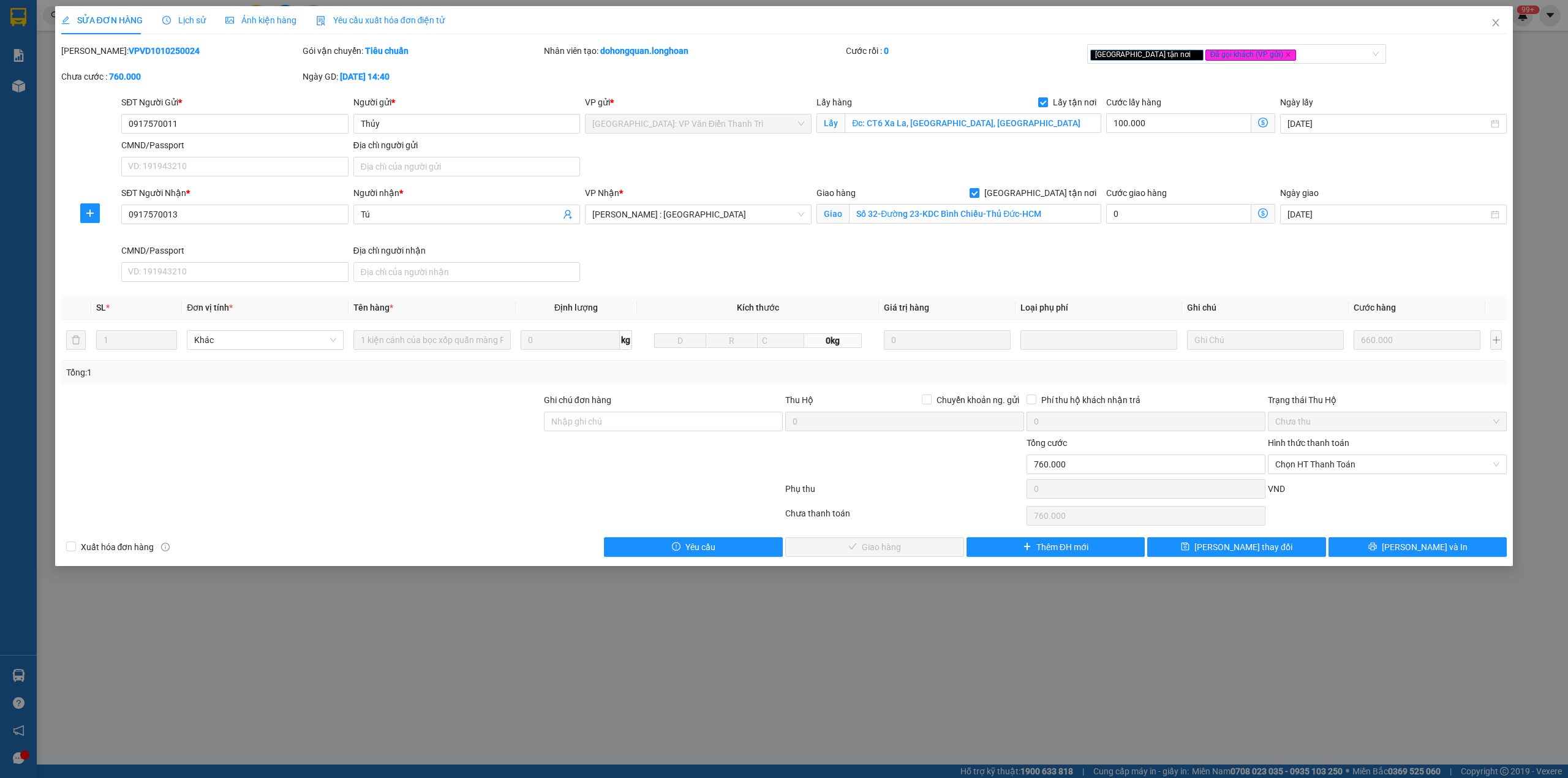
click at [129, 50] on b "VPVD1010250024" at bounding box center [164, 50] width 71 height 9
click at [1488, 27] on span "Close" at bounding box center [1496, 23] width 34 height 34
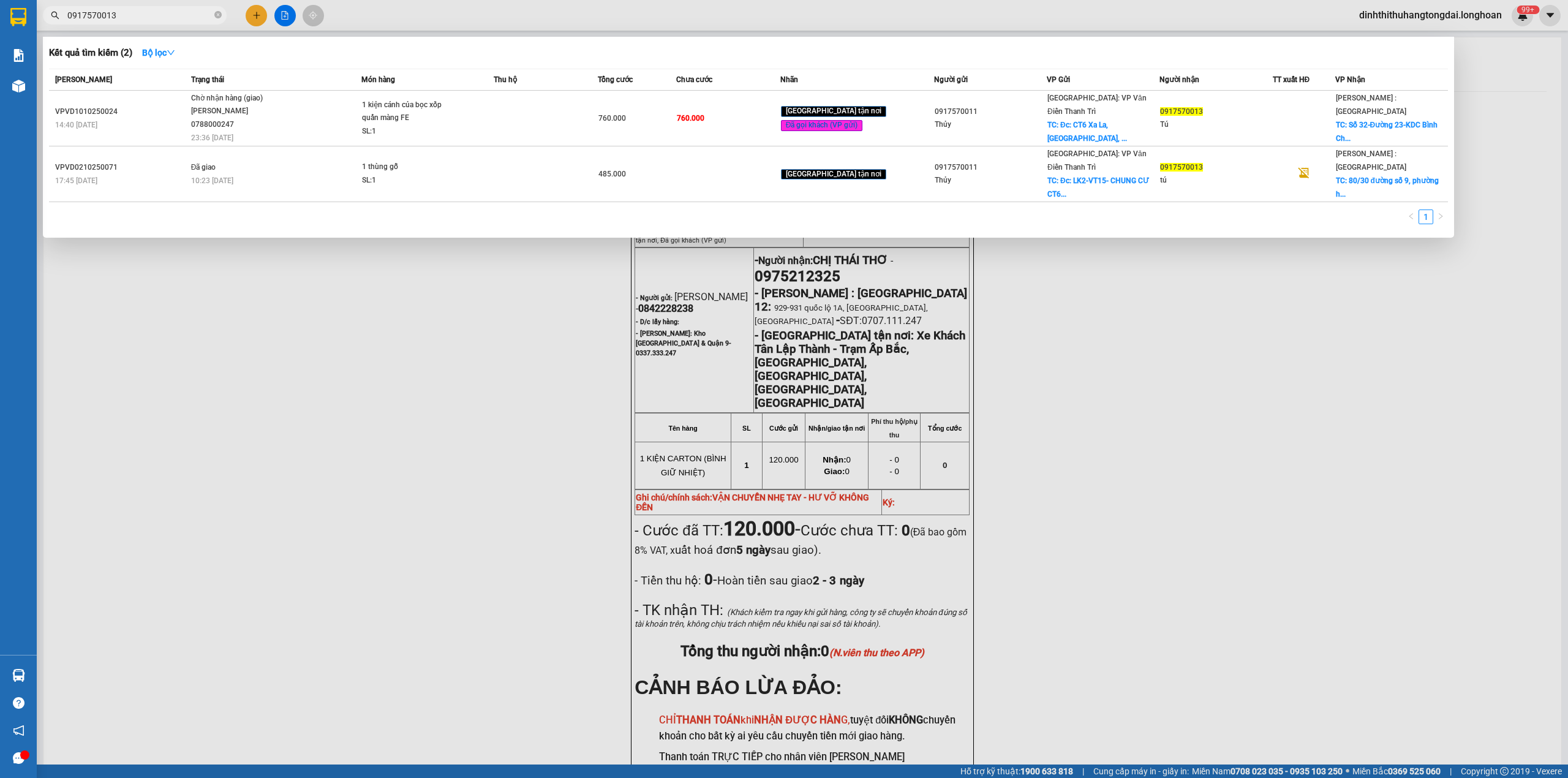
drag, startPoint x: 72, startPoint y: 15, endPoint x: 160, endPoint y: 16, distance: 88.0
click at [160, 16] on input "0917570013" at bounding box center [139, 15] width 145 height 13
paste input "47543946"
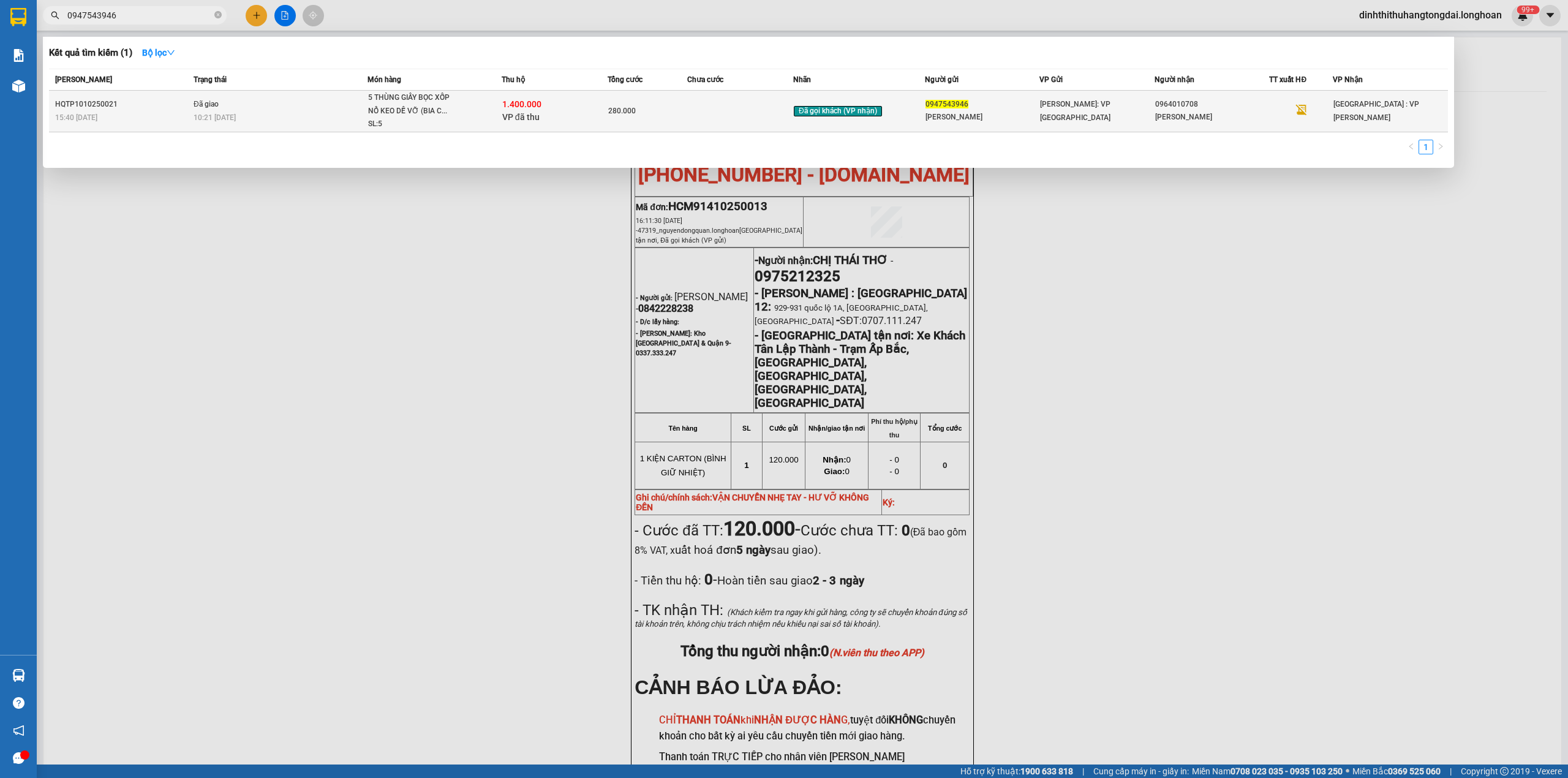
click at [344, 109] on td "Đã giao 10:21 [DATE]" at bounding box center [279, 112] width 177 height 42
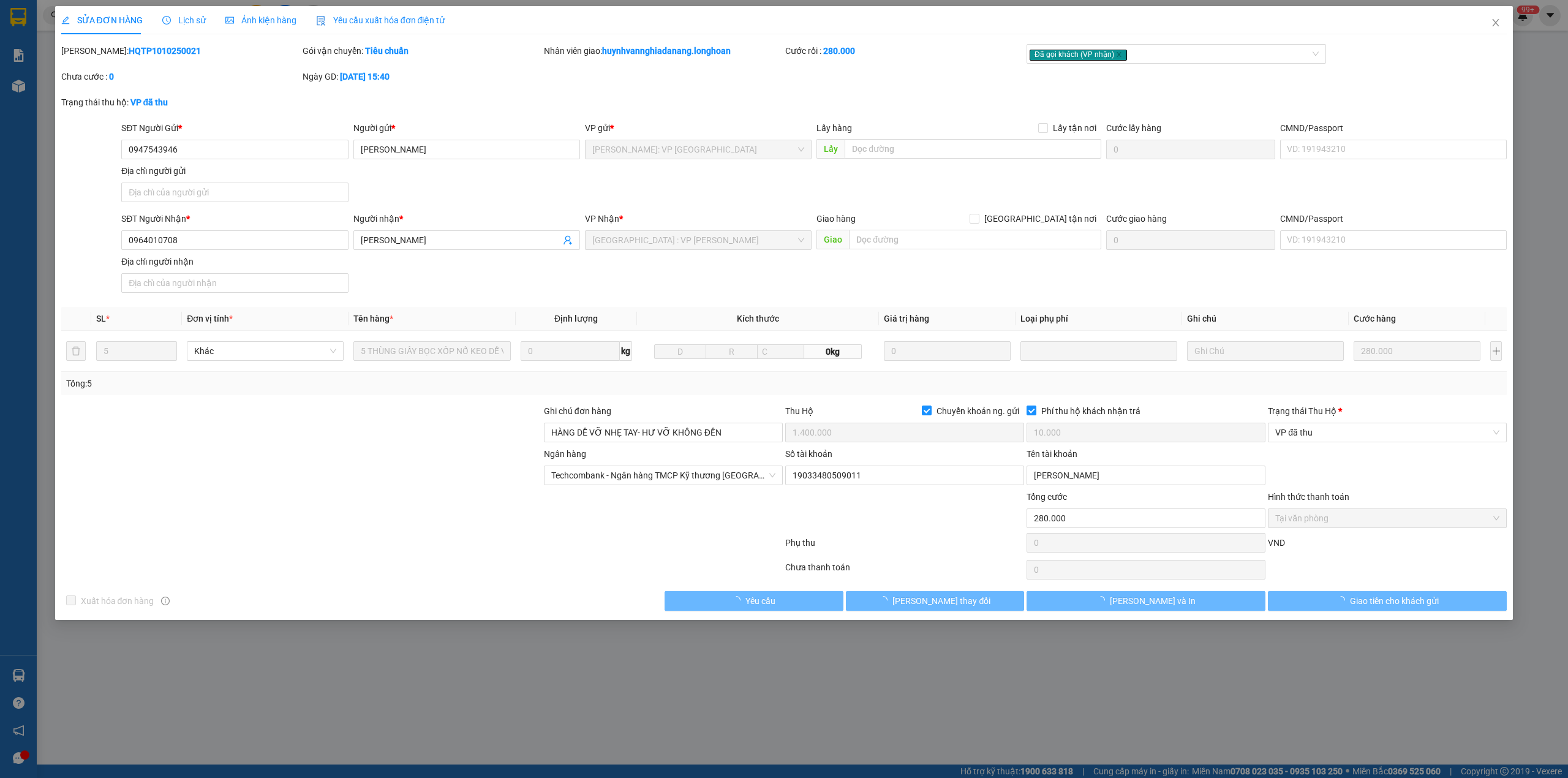
click at [129, 51] on b "HQTP1010250021" at bounding box center [165, 50] width 72 height 9
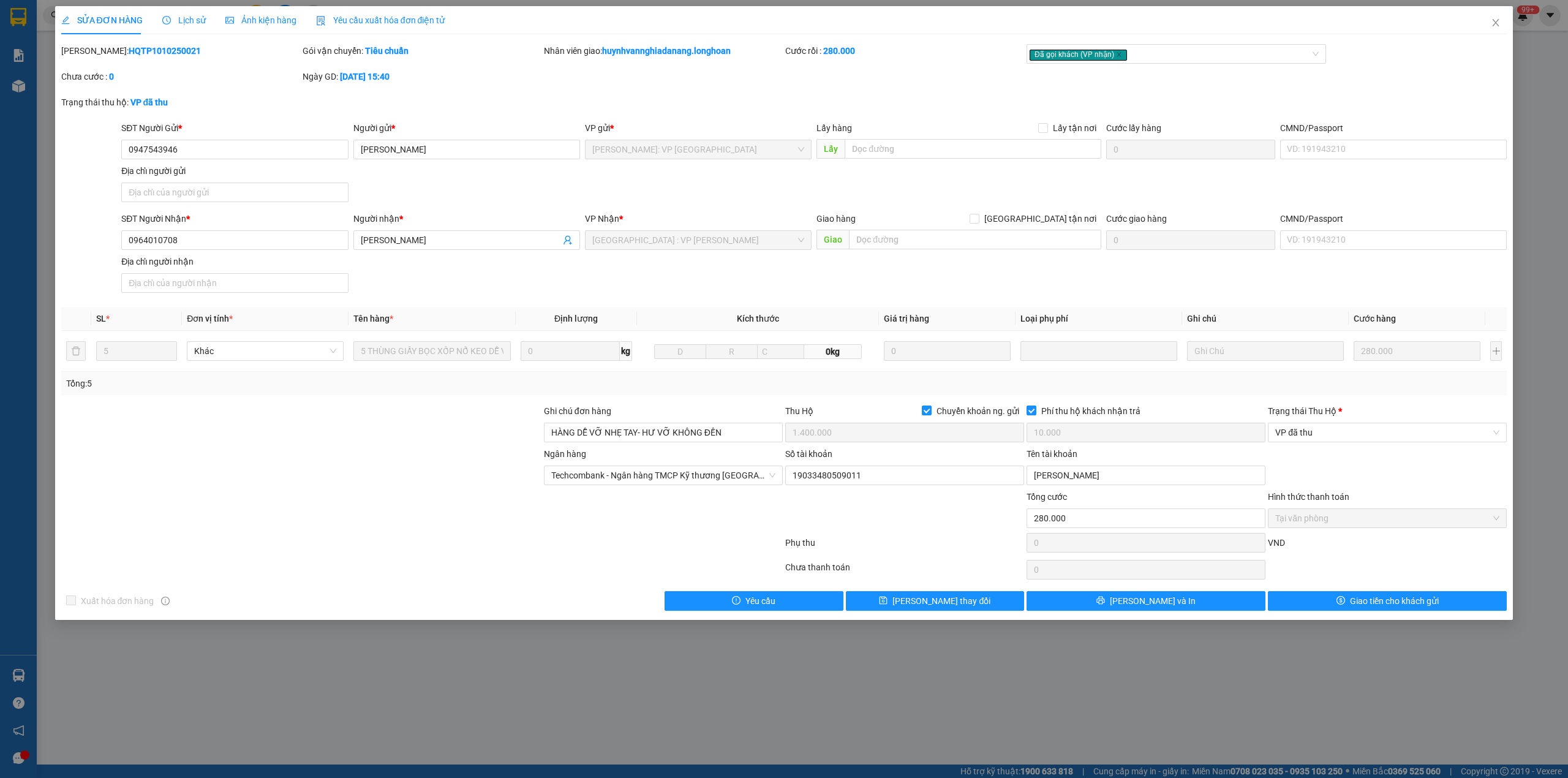
click at [129, 51] on b "HQTP1010250021" at bounding box center [165, 50] width 72 height 9
click at [1493, 30] on span "Close" at bounding box center [1496, 23] width 34 height 34
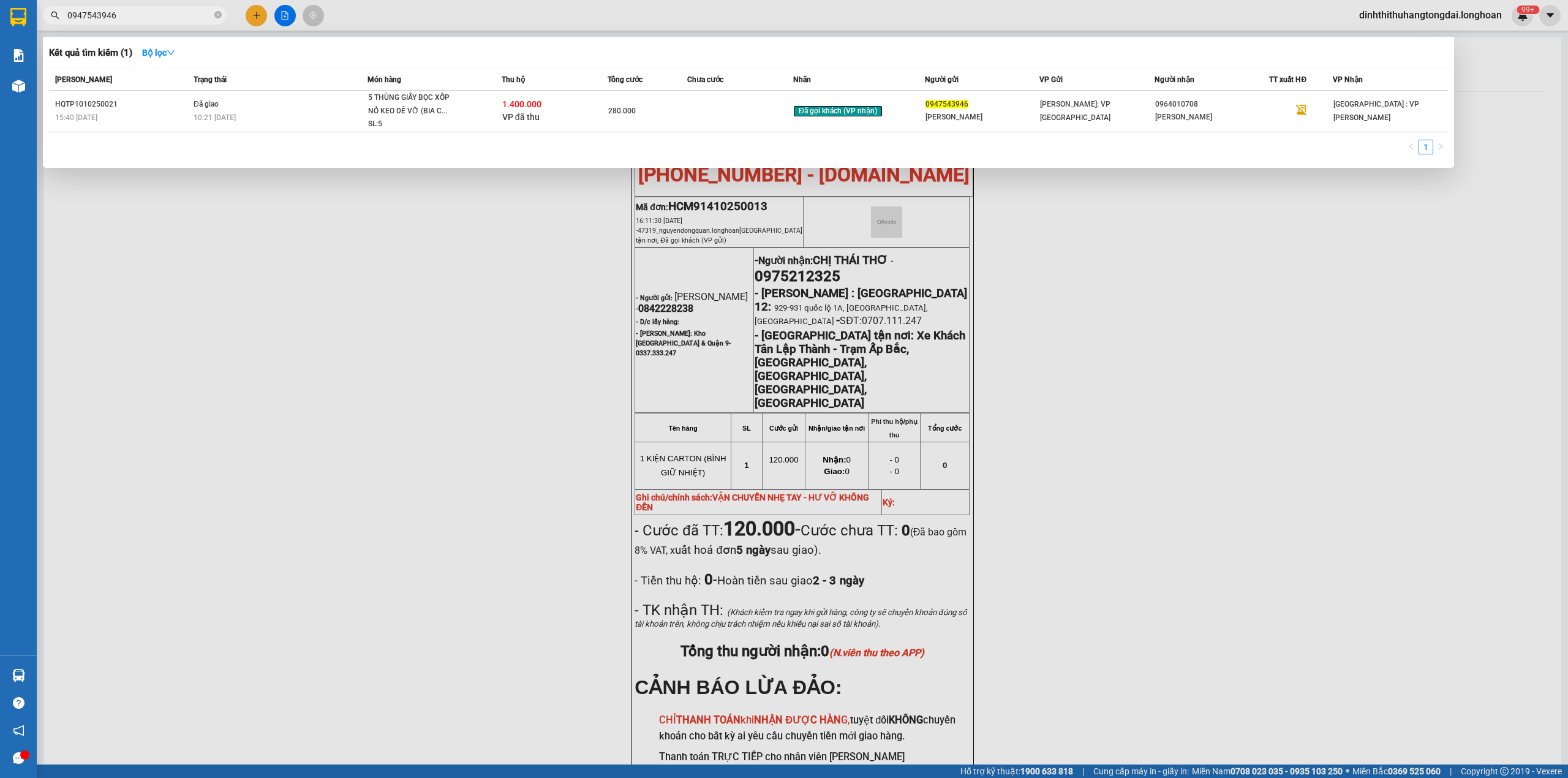
drag, startPoint x: 72, startPoint y: 13, endPoint x: 185, endPoint y: 17, distance: 113.1
click at [185, 17] on input "0947543946" at bounding box center [139, 15] width 145 height 13
paste input "160022"
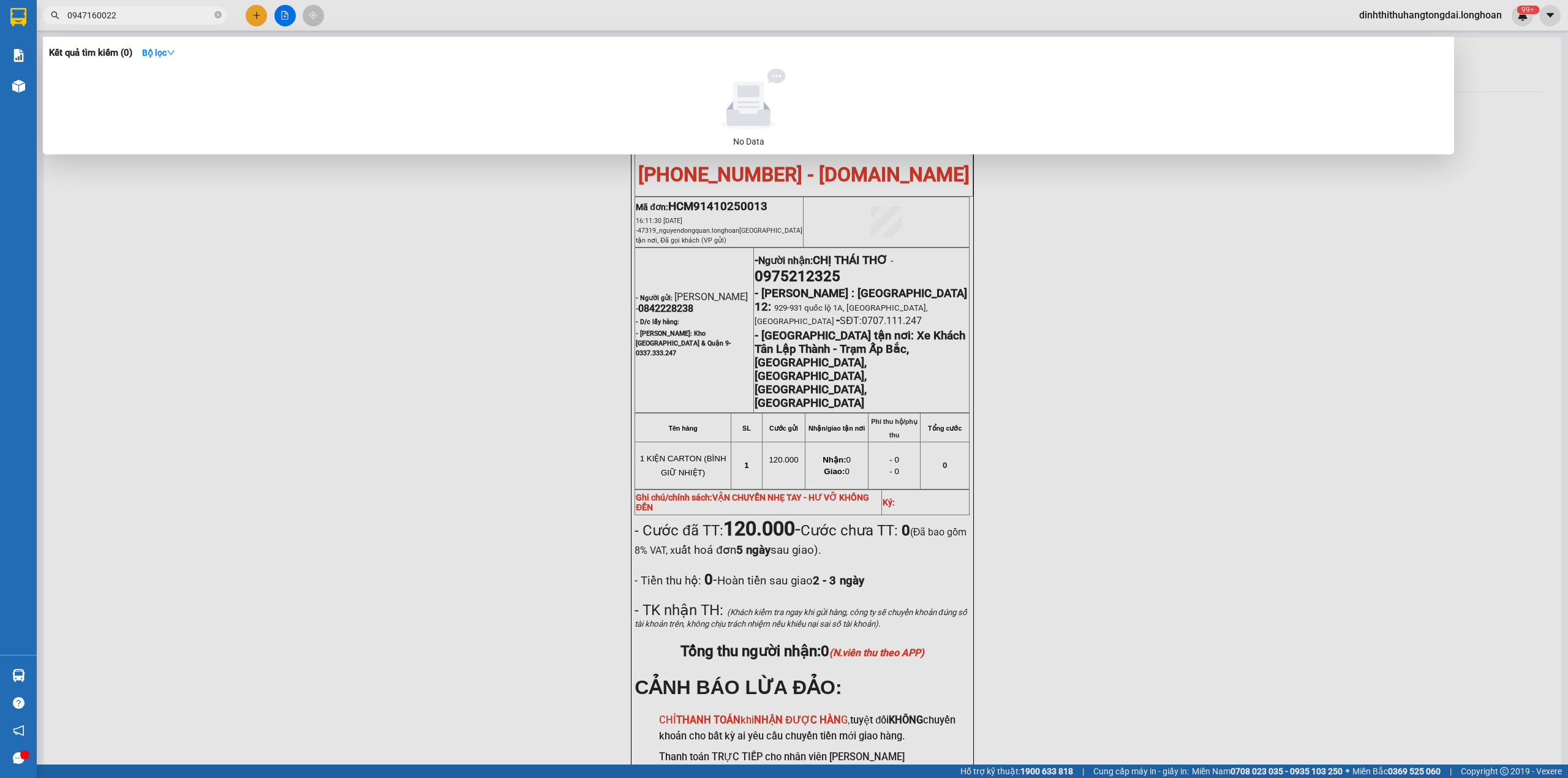
drag, startPoint x: 72, startPoint y: 15, endPoint x: 141, endPoint y: 15, distance: 69.0
click at [141, 15] on input "0947160022" at bounding box center [139, 15] width 145 height 13
paste input "05446245"
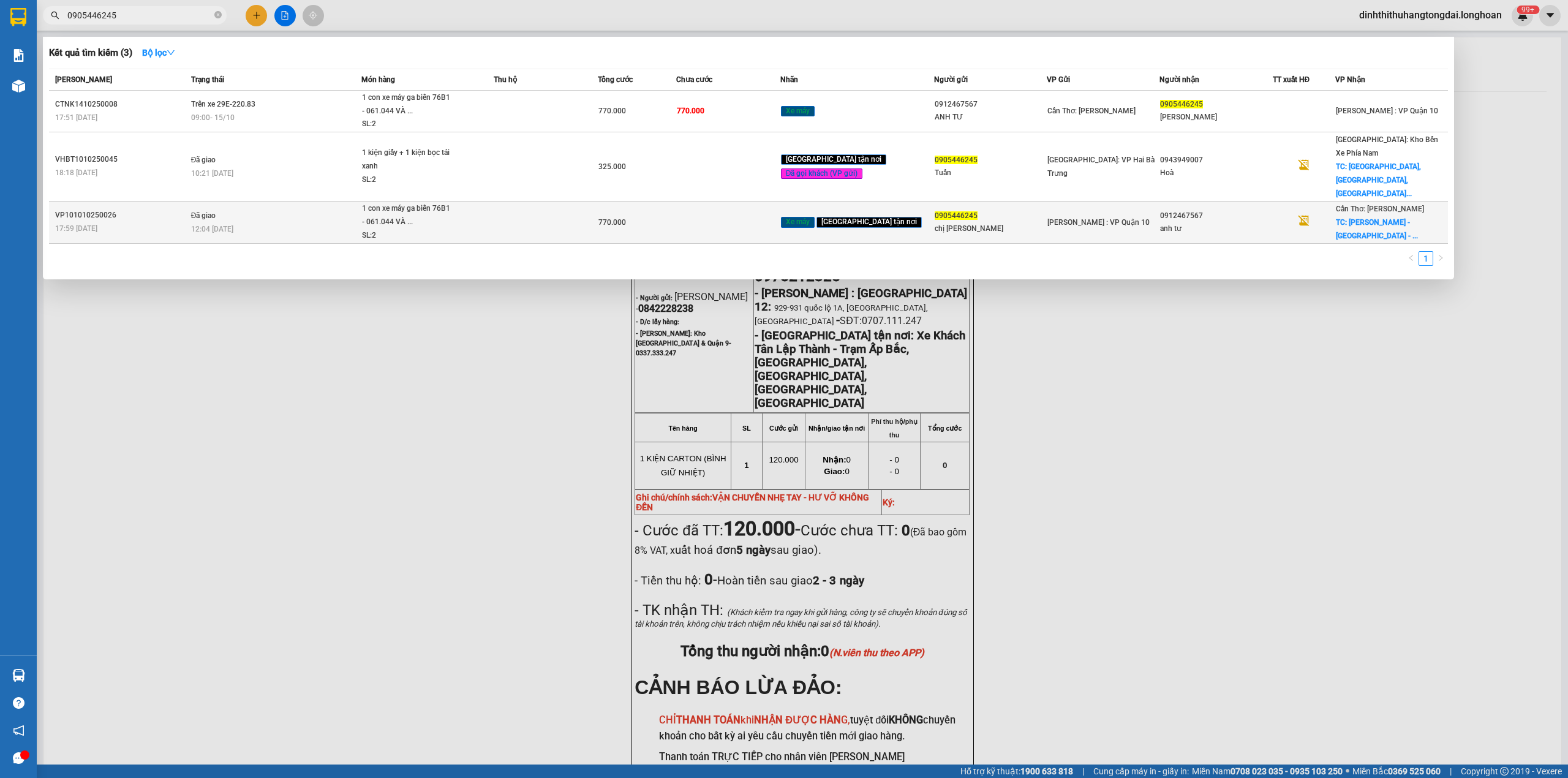
click at [505, 201] on td at bounding box center [546, 222] width 104 height 43
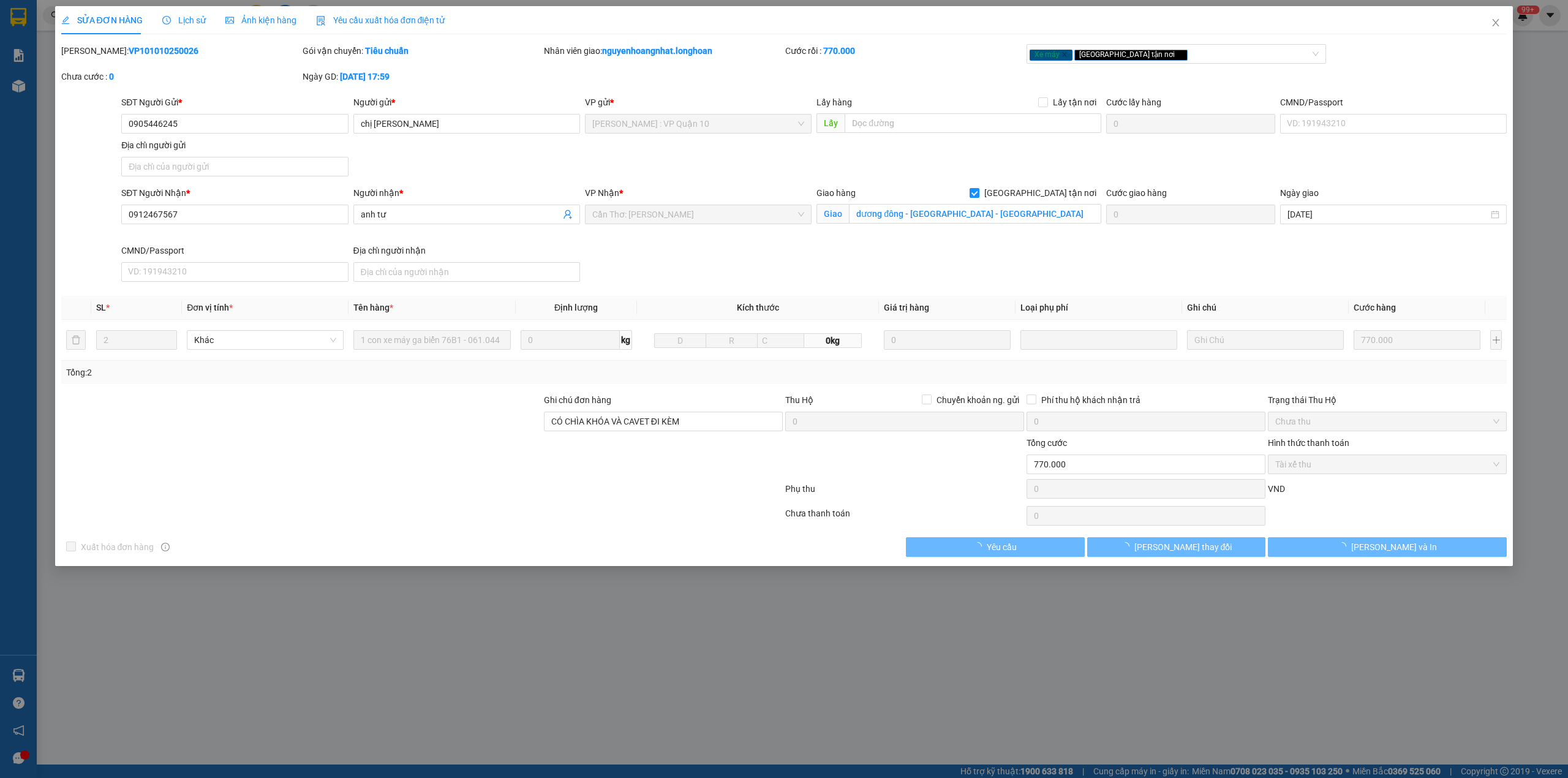
click at [129, 52] on b "VP101010250026" at bounding box center [164, 50] width 70 height 9
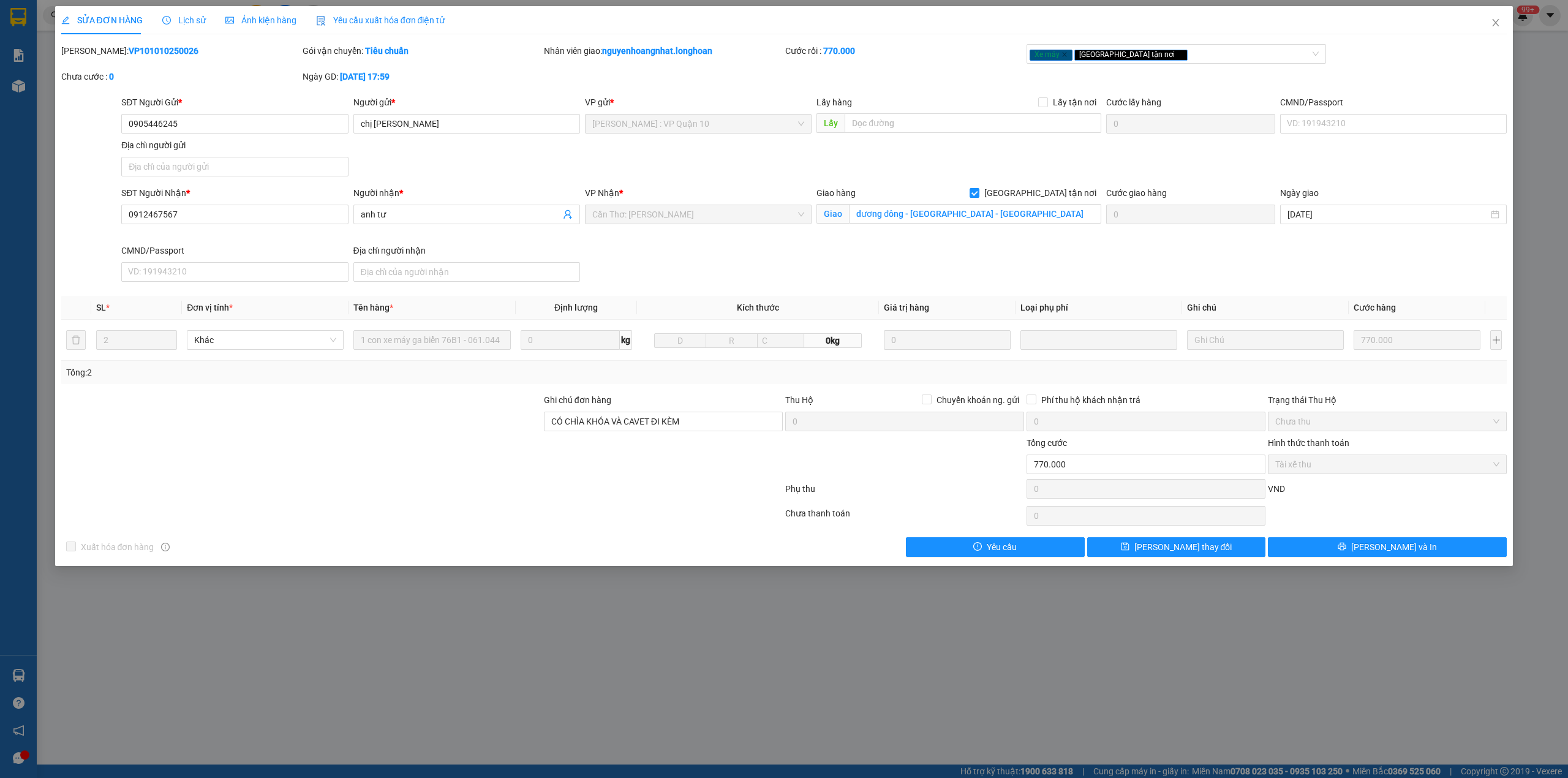
click at [129, 52] on b "VP101010250026" at bounding box center [164, 50] width 70 height 9
click at [1498, 27] on icon "close" at bounding box center [1496, 23] width 9 height 9
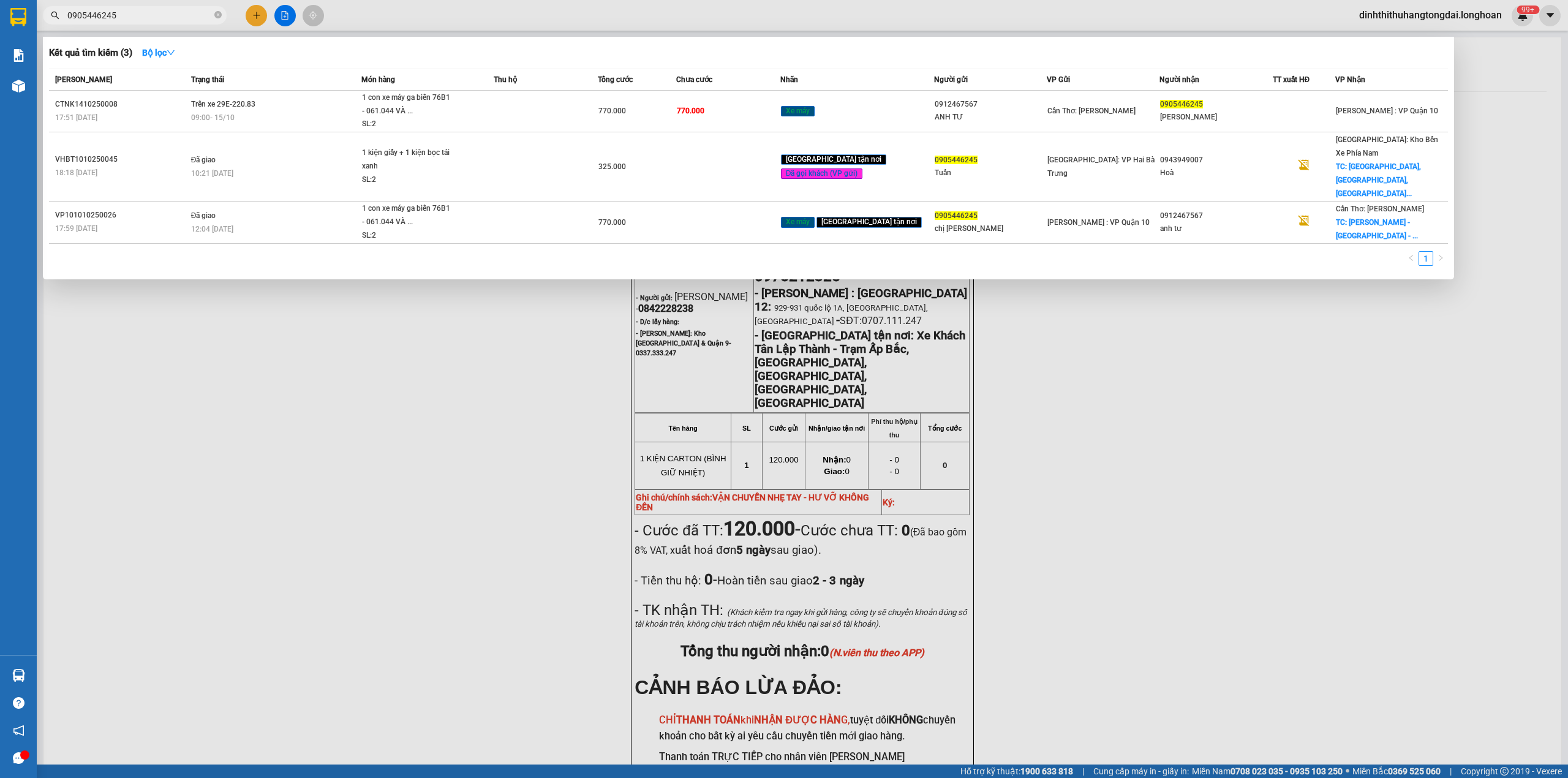
drag, startPoint x: 72, startPoint y: 20, endPoint x: 190, endPoint y: 20, distance: 118.0
click at [190, 20] on input "0905446245" at bounding box center [139, 15] width 145 height 13
paste input "47535558"
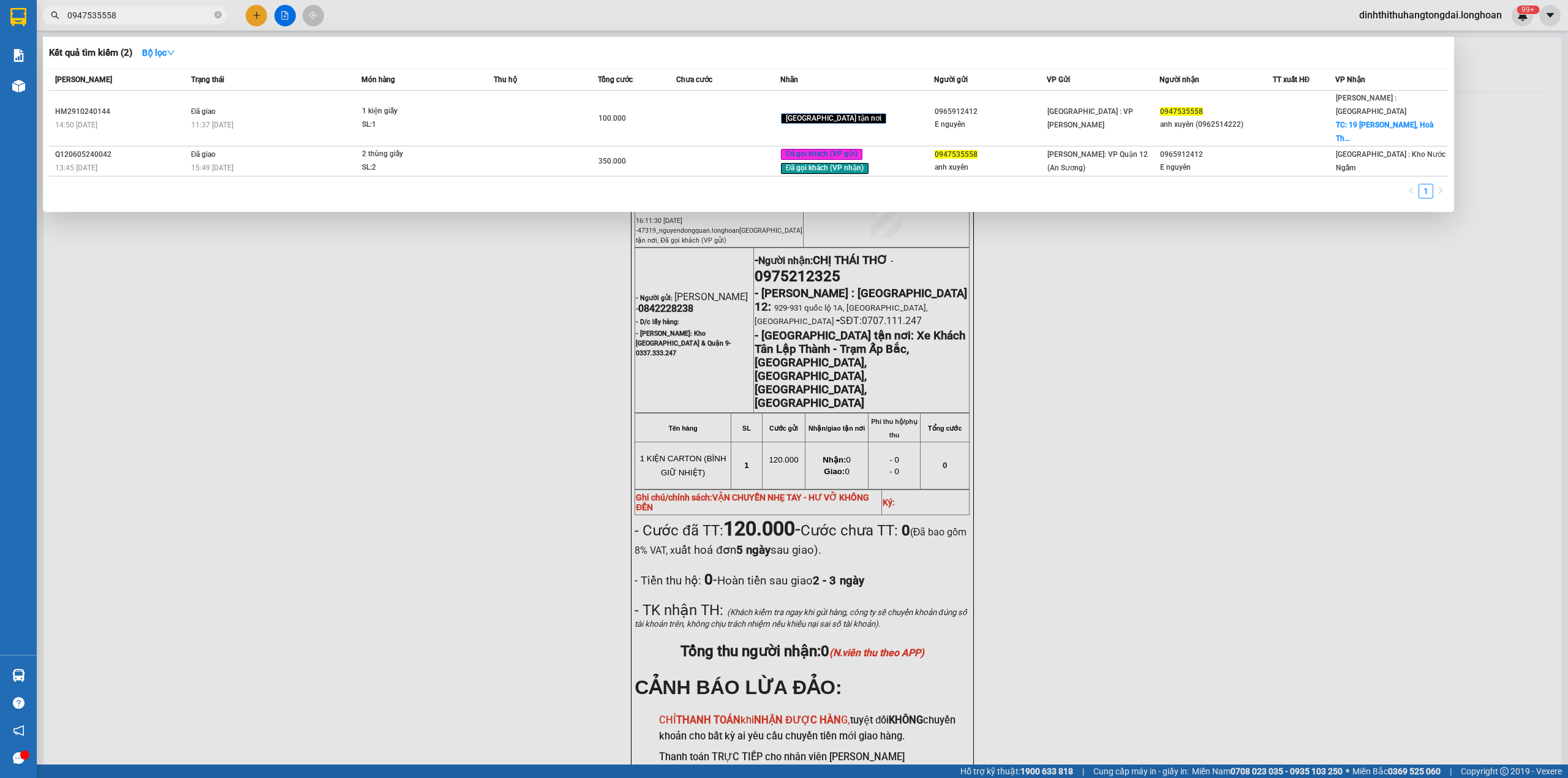
drag, startPoint x: 70, startPoint y: 15, endPoint x: 162, endPoint y: 15, distance: 92.0
click at [162, 15] on input "0947535558" at bounding box center [139, 15] width 145 height 13
paste
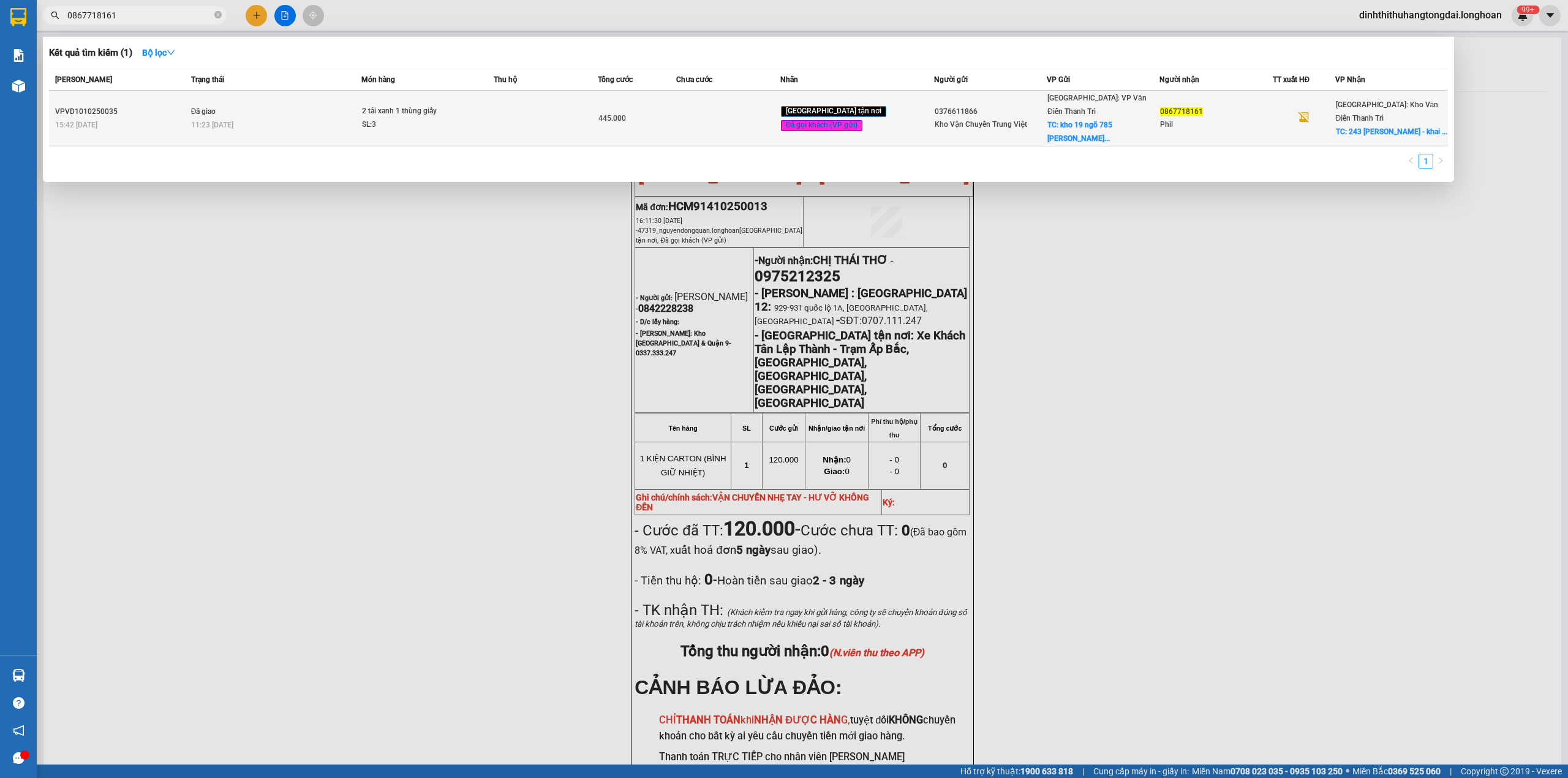
click at [356, 108] on td "Đã giao 11:23 [DATE]" at bounding box center [275, 118] width 174 height 56
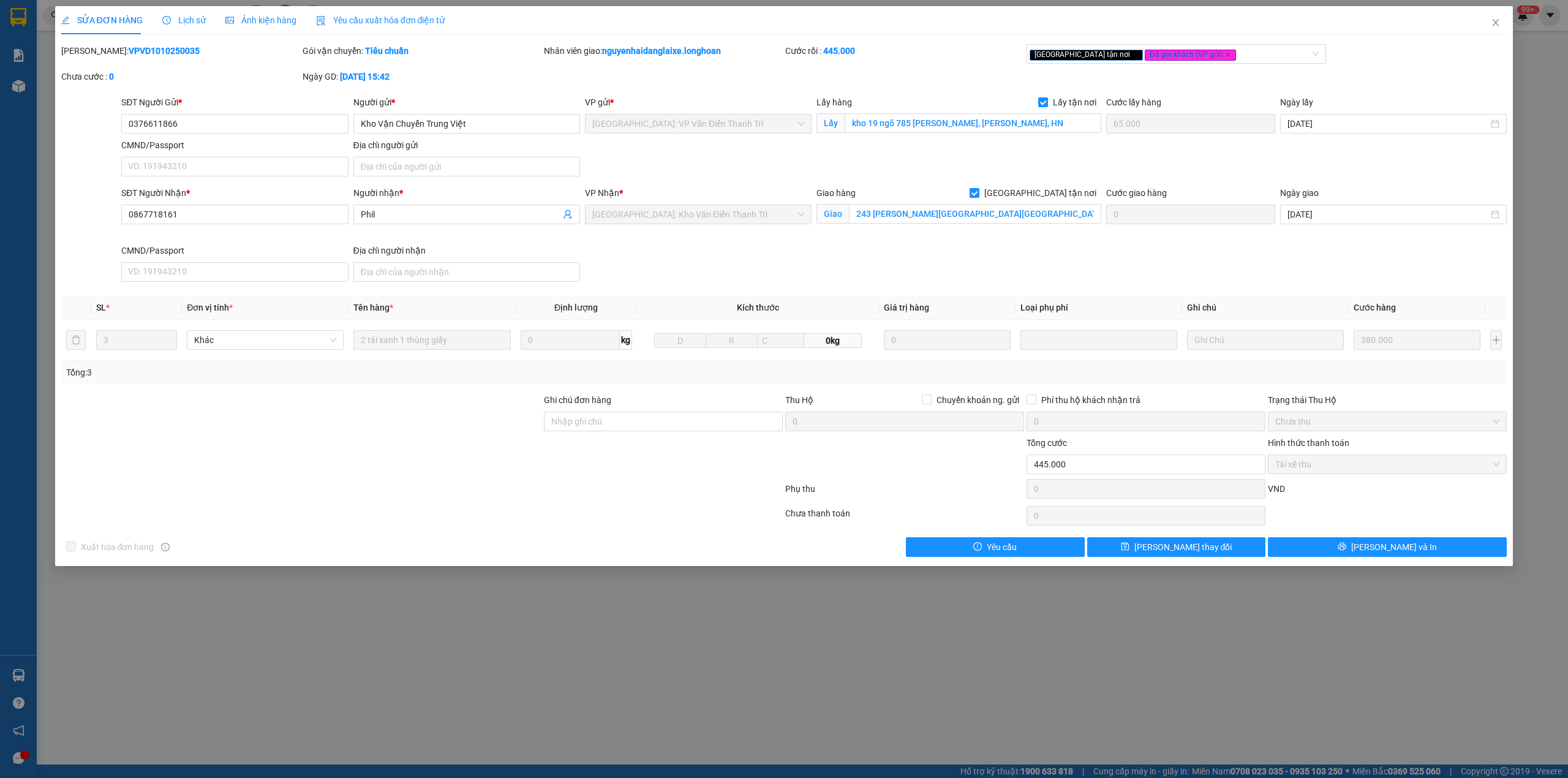
click at [129, 54] on b "VPVD1010250035" at bounding box center [164, 50] width 71 height 9
drag, startPoint x: 1498, startPoint y: 18, endPoint x: 1428, endPoint y: 34, distance: 71.8
click at [1491, 20] on span "Close" at bounding box center [1496, 23] width 34 height 34
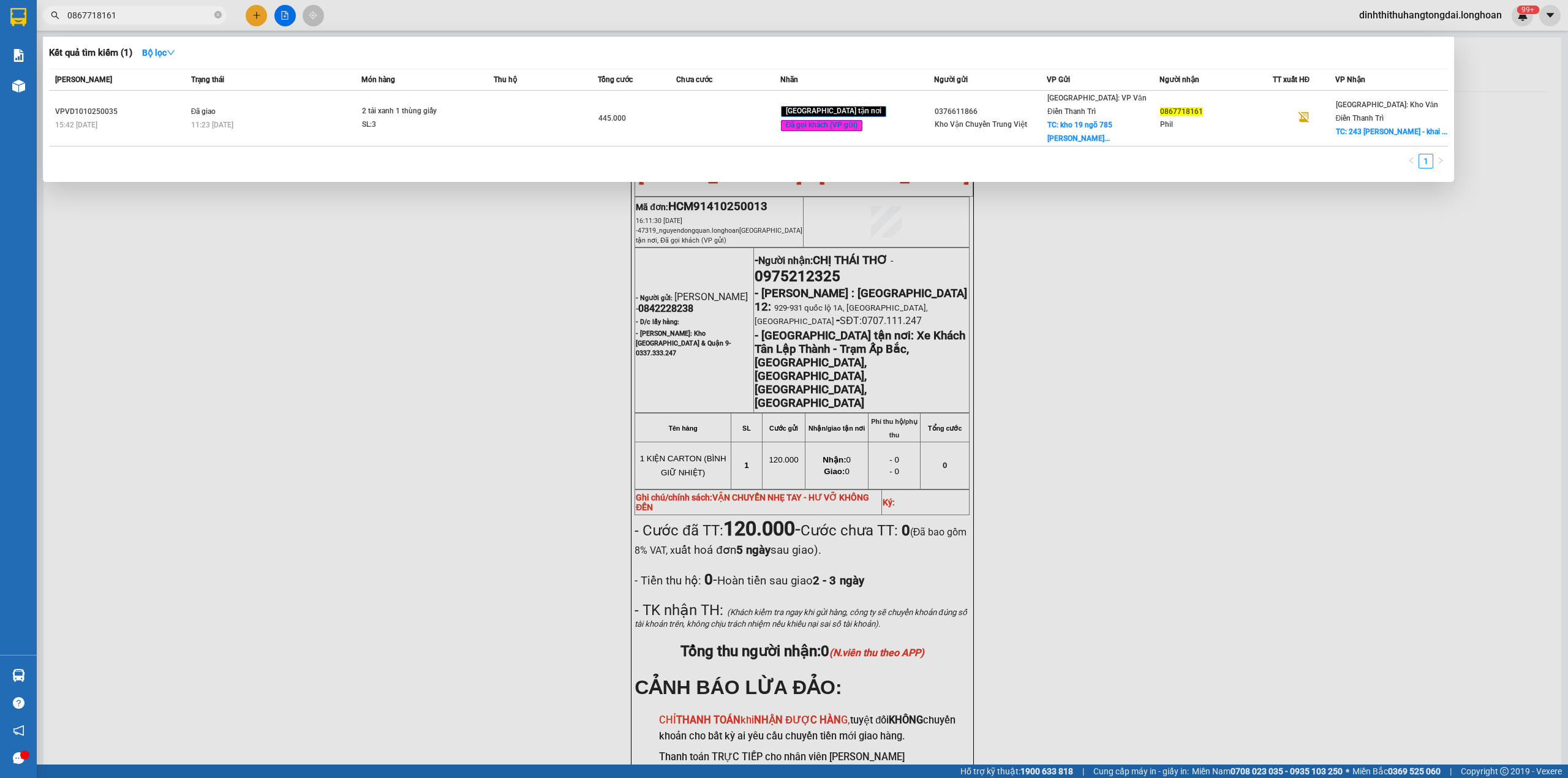
drag, startPoint x: 74, startPoint y: 15, endPoint x: 206, endPoint y: 30, distance: 132.8
click at [206, 27] on div "Kết quả tìm kiếm ( 1 ) Bộ lọc Mã ĐH Trạng thái Món hàng Thu hộ Tổng cước Chưa c…" at bounding box center [119, 15] width 239 height 22
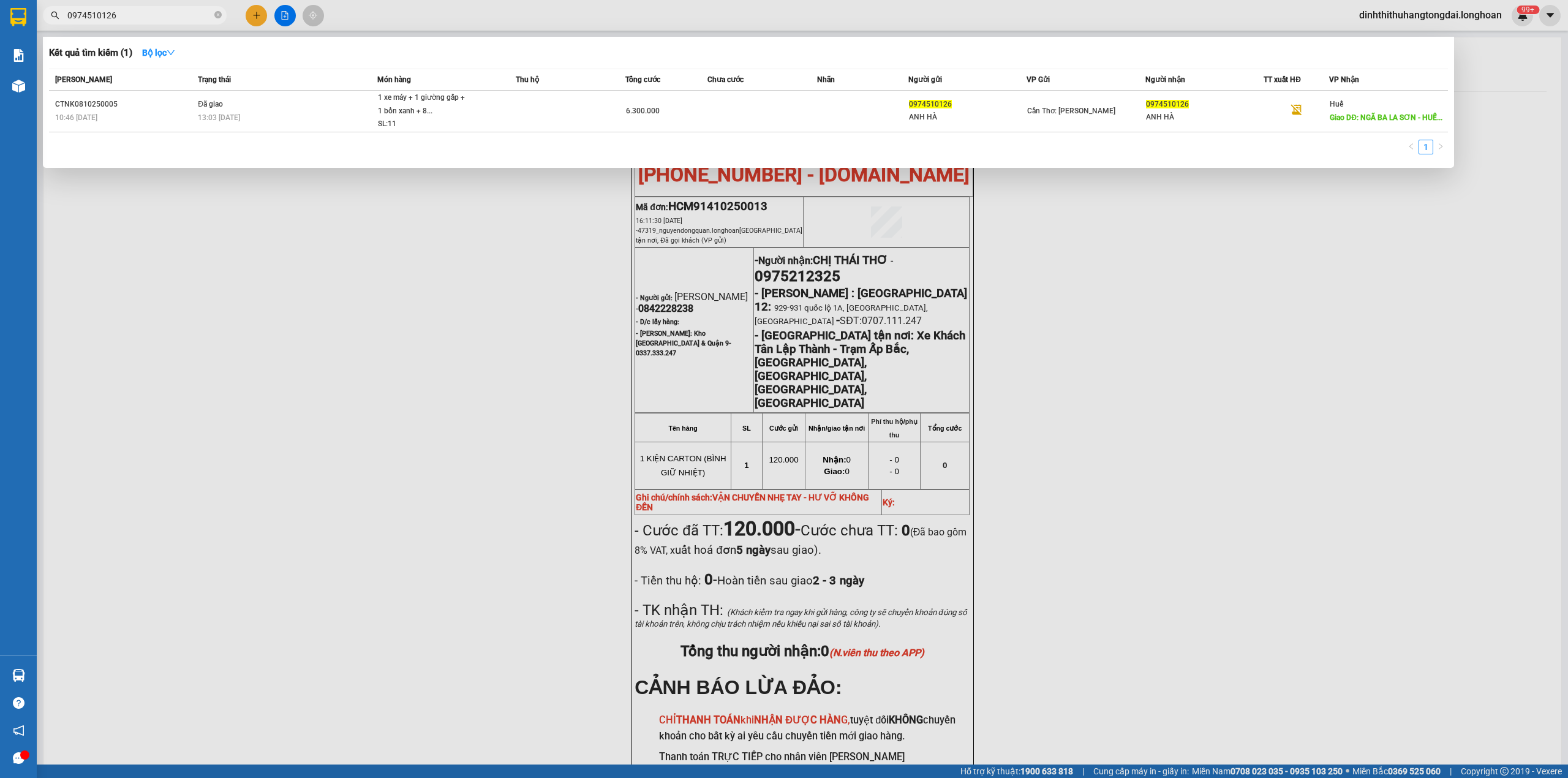
click at [125, 16] on input "0974510126" at bounding box center [139, 15] width 145 height 13
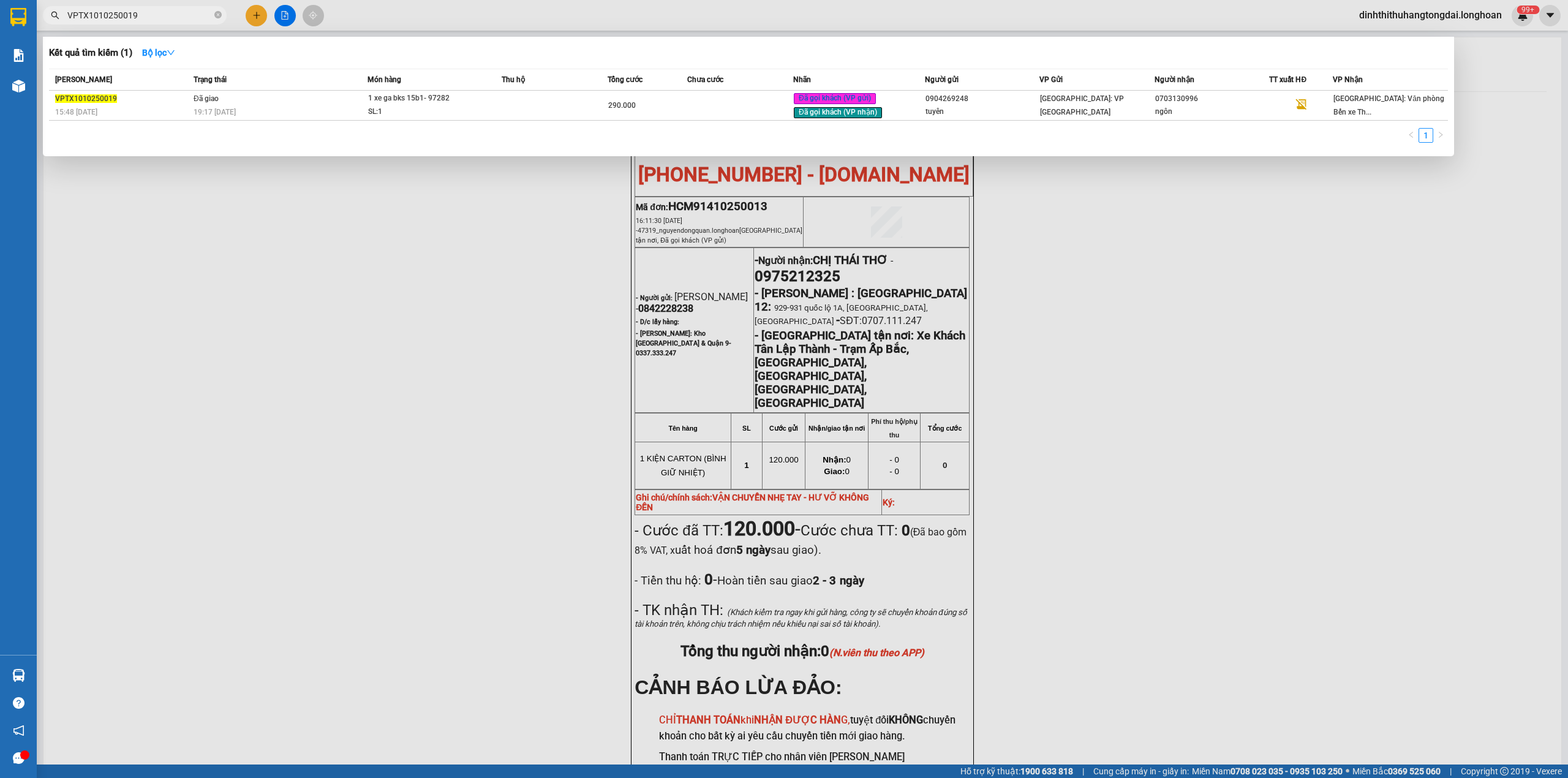
click at [142, 21] on input "VPTX1010250019" at bounding box center [139, 15] width 145 height 13
click at [153, 21] on input "VPTX1010250019" at bounding box center [139, 15] width 145 height 13
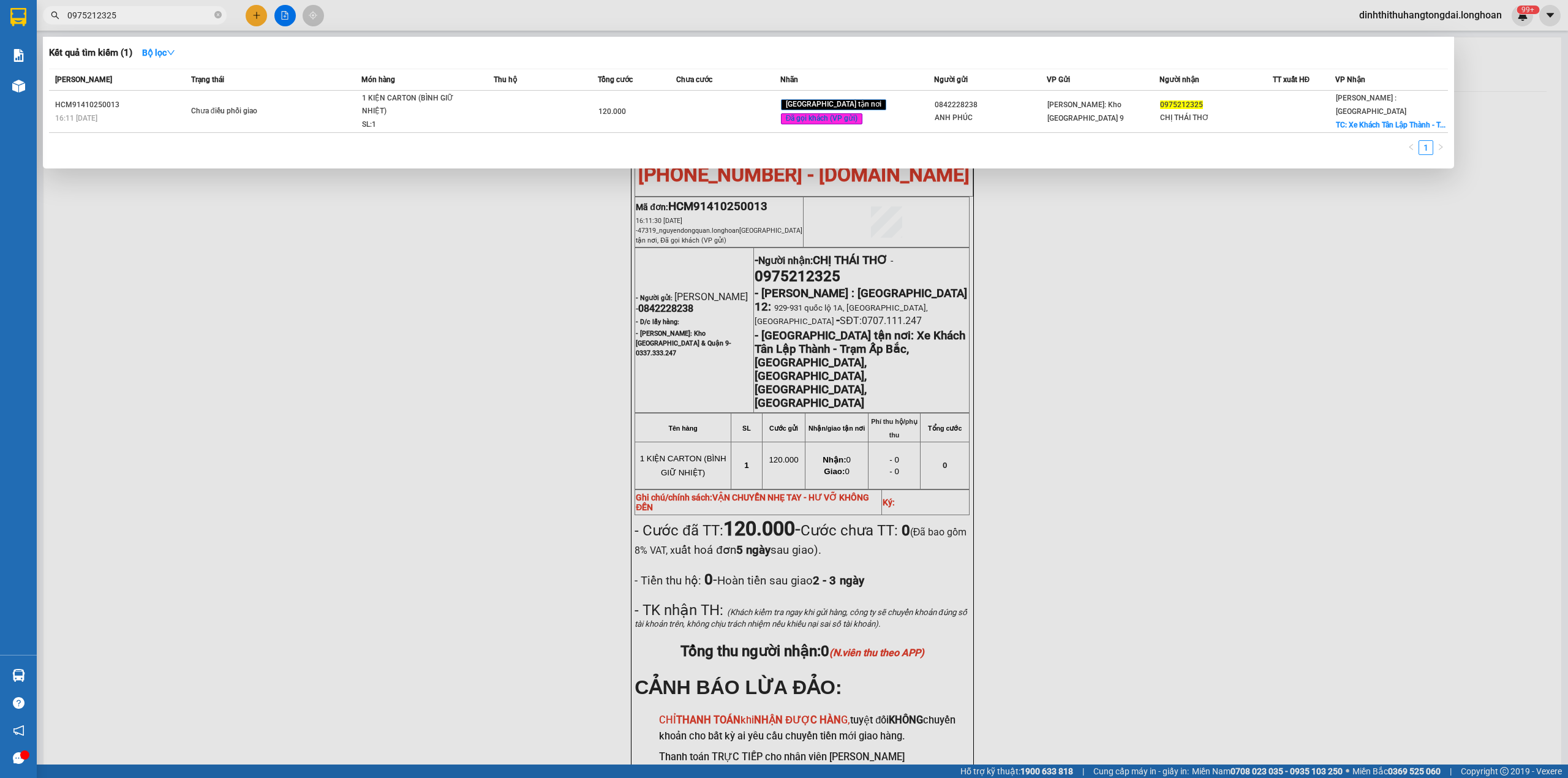
click at [217, 91] on td "Chưa điều phối giao" at bounding box center [275, 112] width 174 height 43
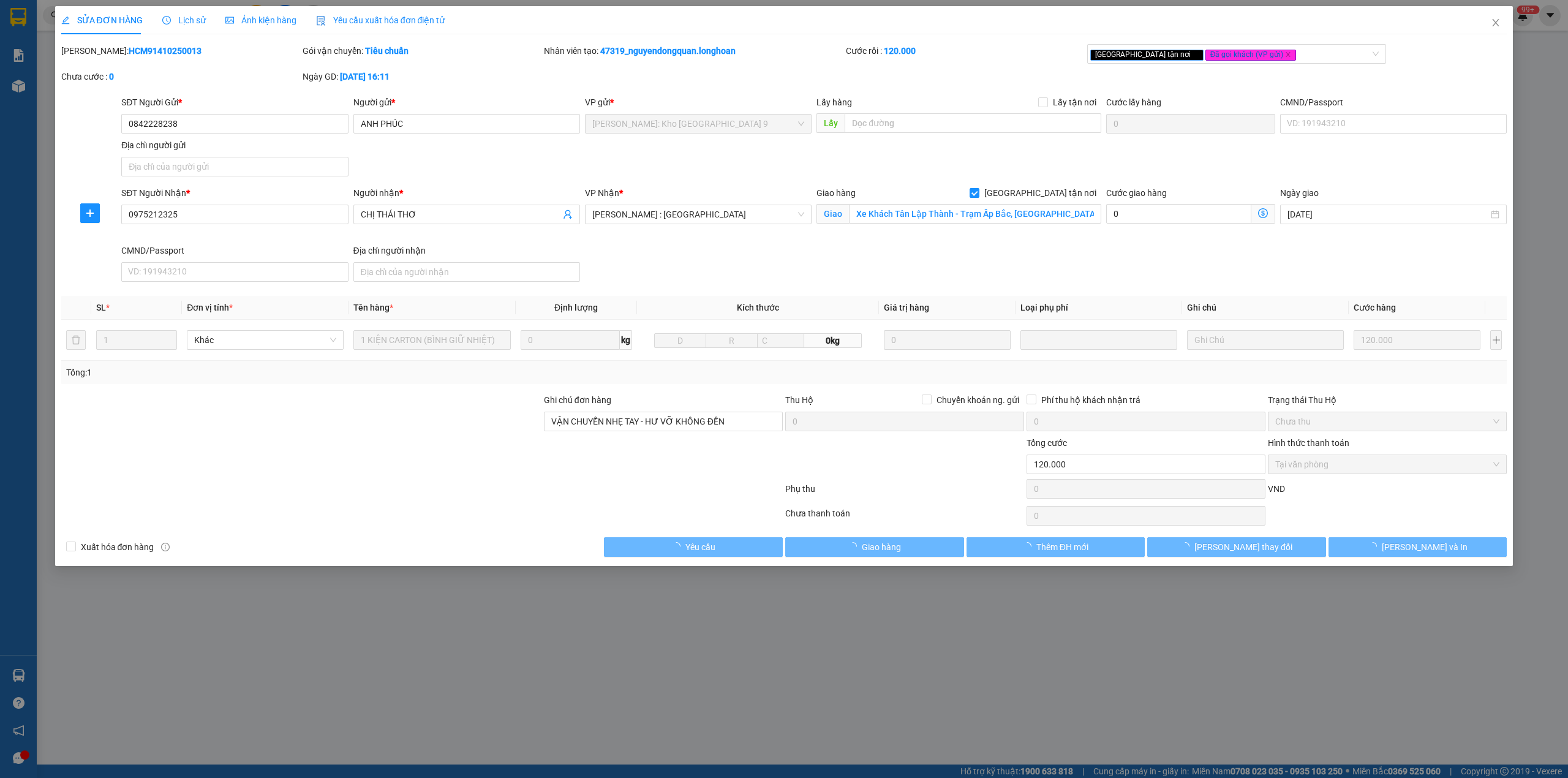
click at [165, 23] on icon "clock-circle" at bounding box center [166, 20] width 9 height 9
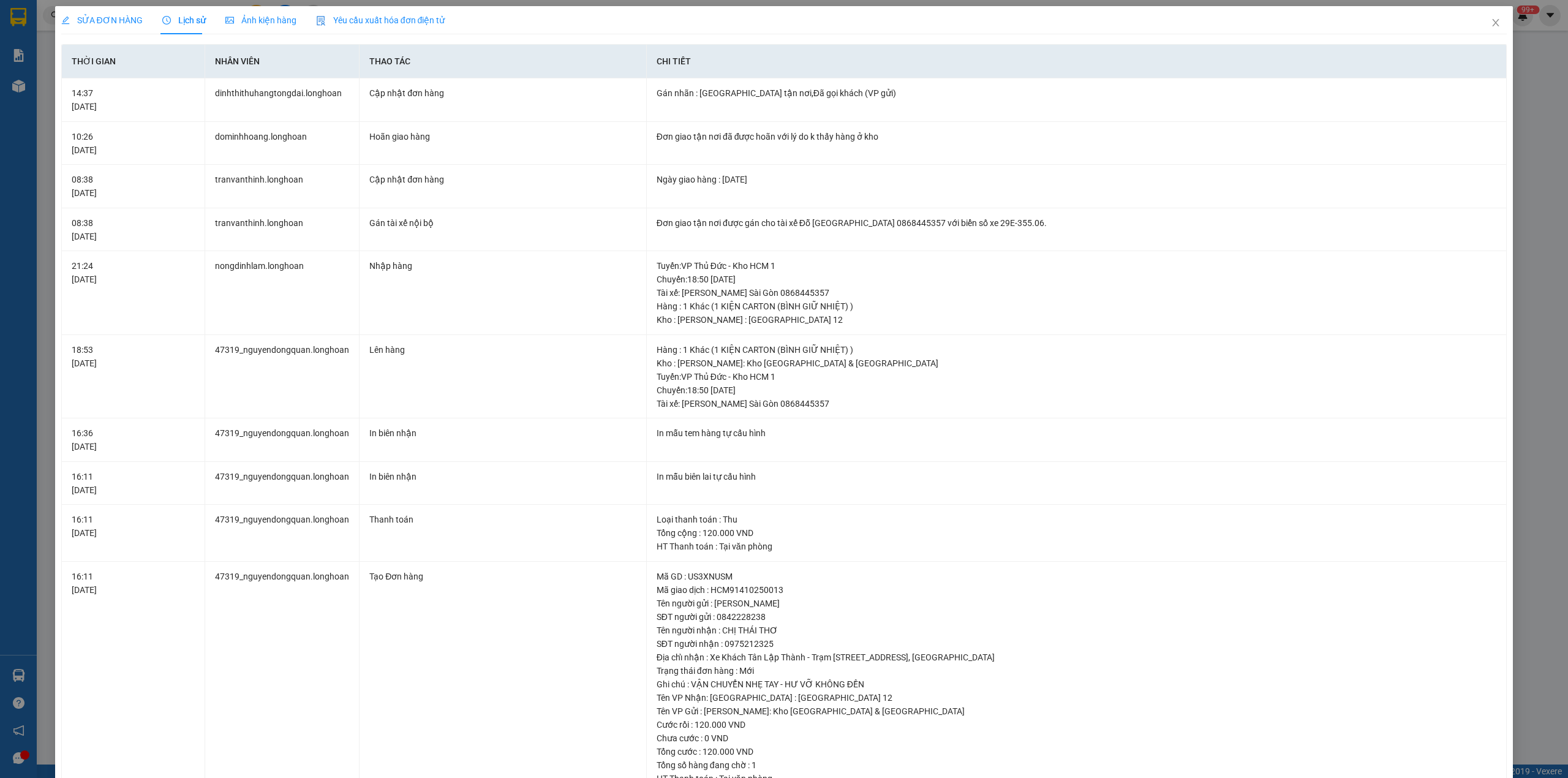
click at [114, 25] on span "SỬA ĐƠN HÀNG" at bounding box center [102, 20] width 82 height 9
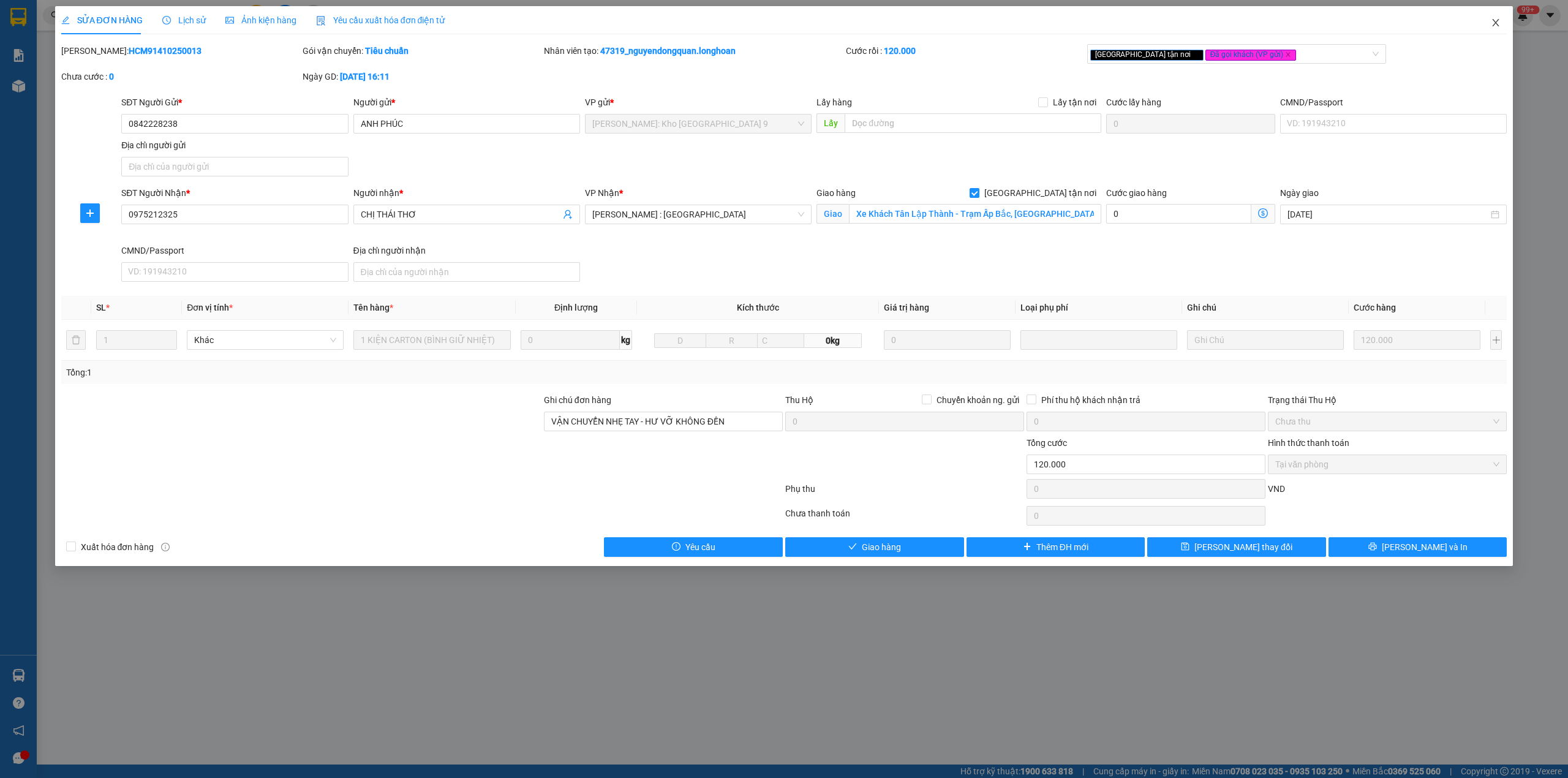
click at [1495, 32] on span "Close" at bounding box center [1496, 23] width 34 height 34
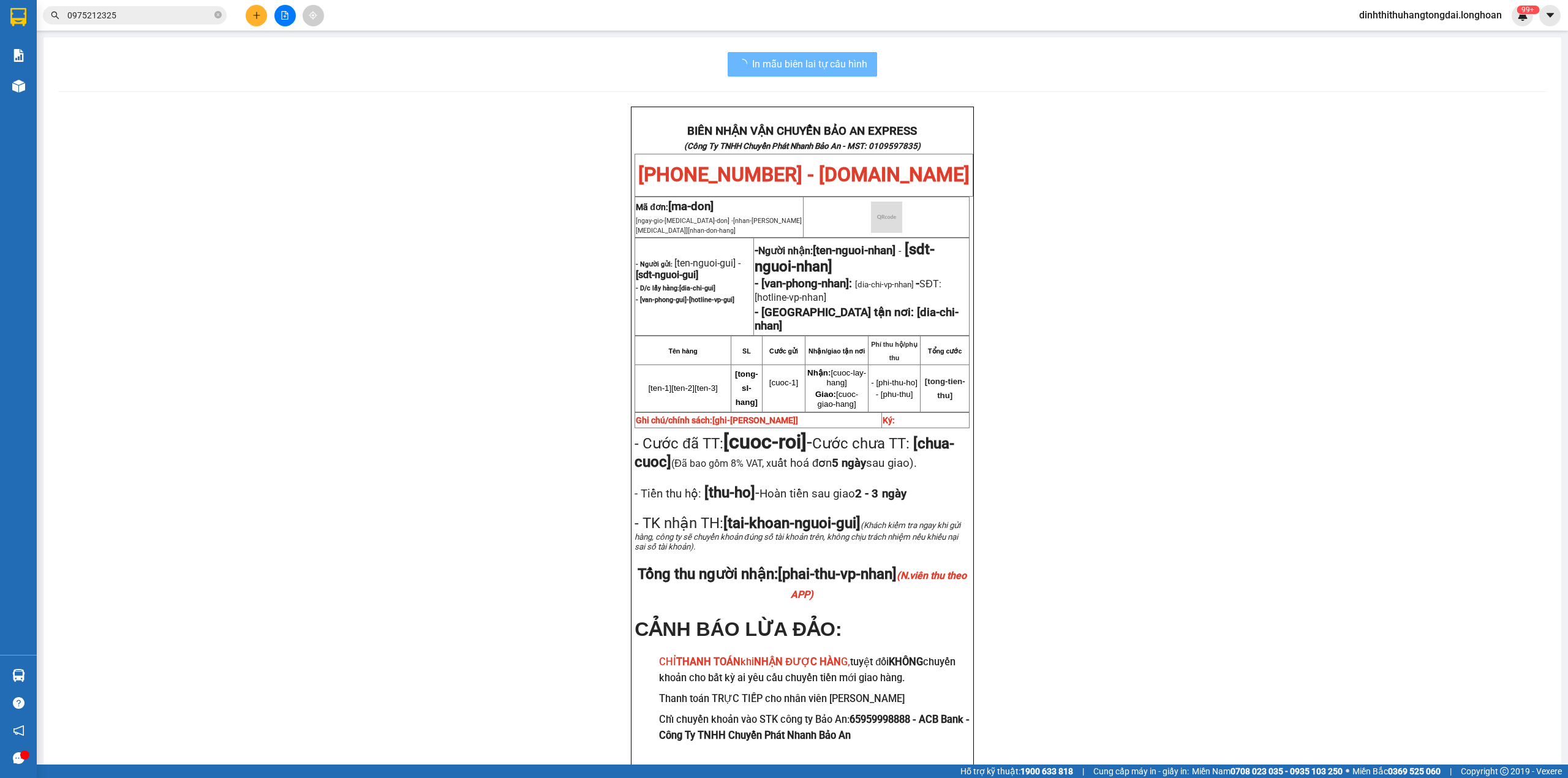
click at [170, 16] on input "0975212325" at bounding box center [139, 15] width 145 height 13
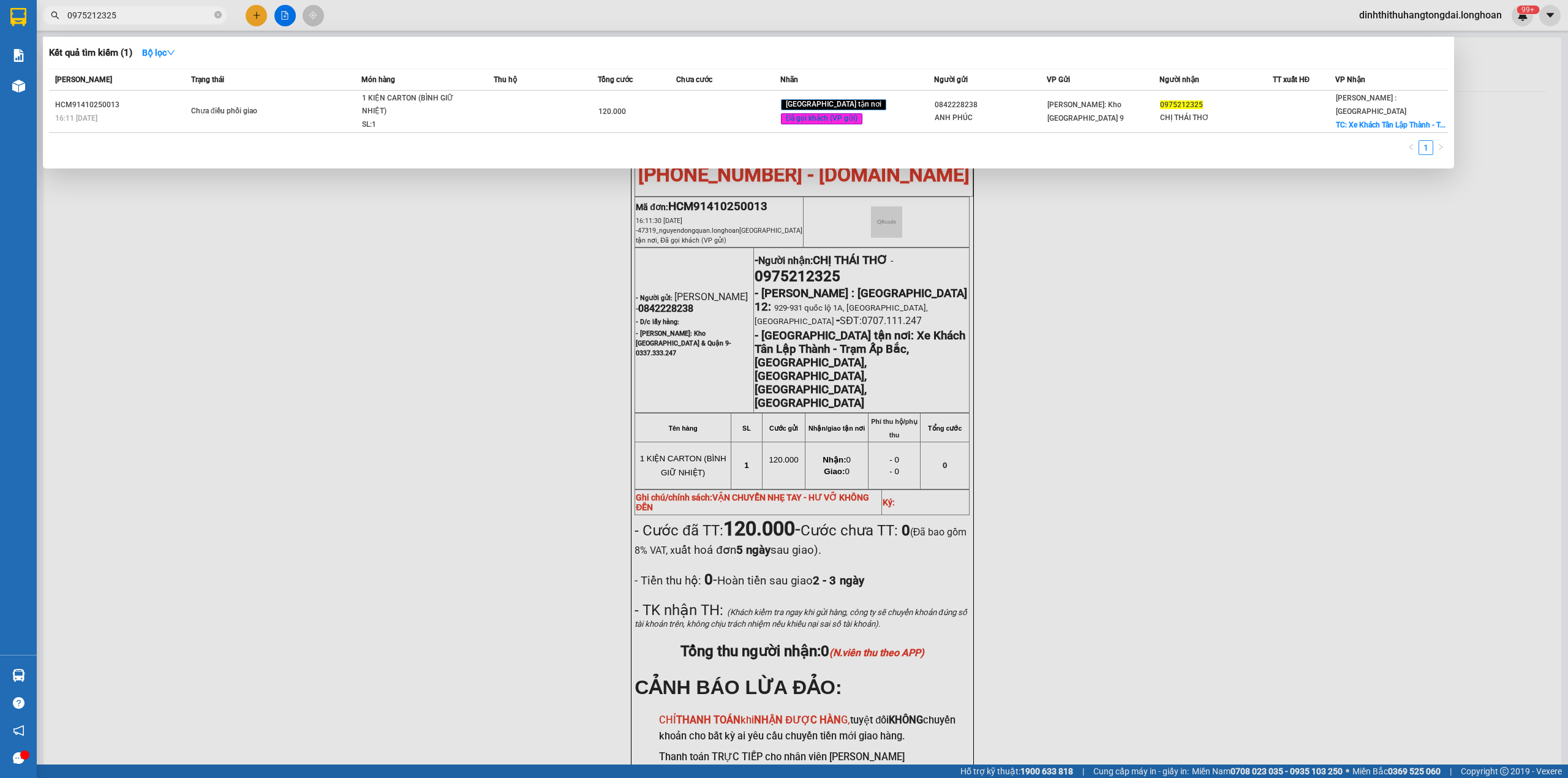
click at [170, 16] on input "0975212325" at bounding box center [139, 15] width 145 height 13
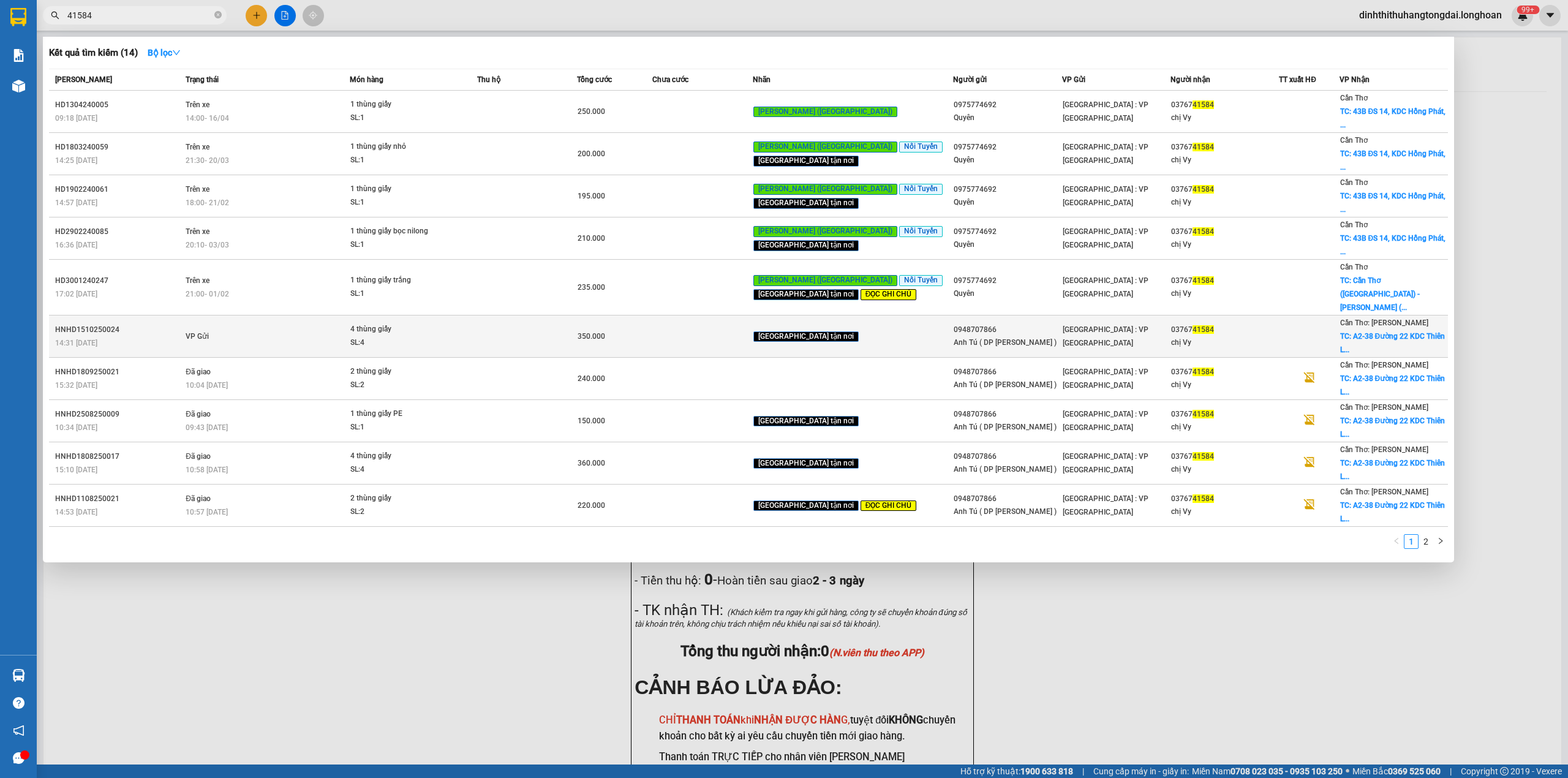
click at [259, 324] on td "VP Gửi" at bounding box center [266, 336] width 167 height 43
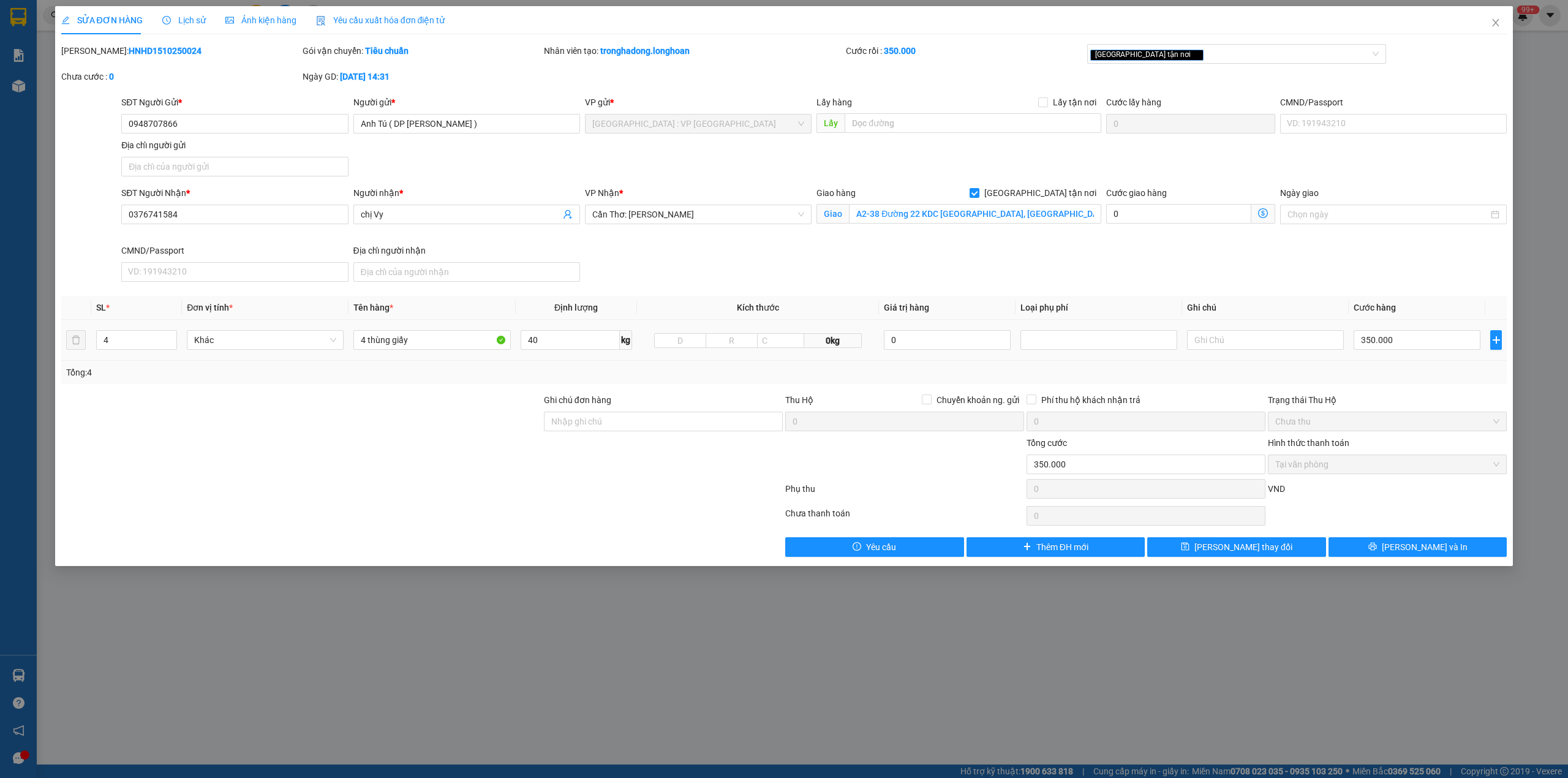
click at [181, 17] on span "Lịch sử" at bounding box center [184, 20] width 44 height 9
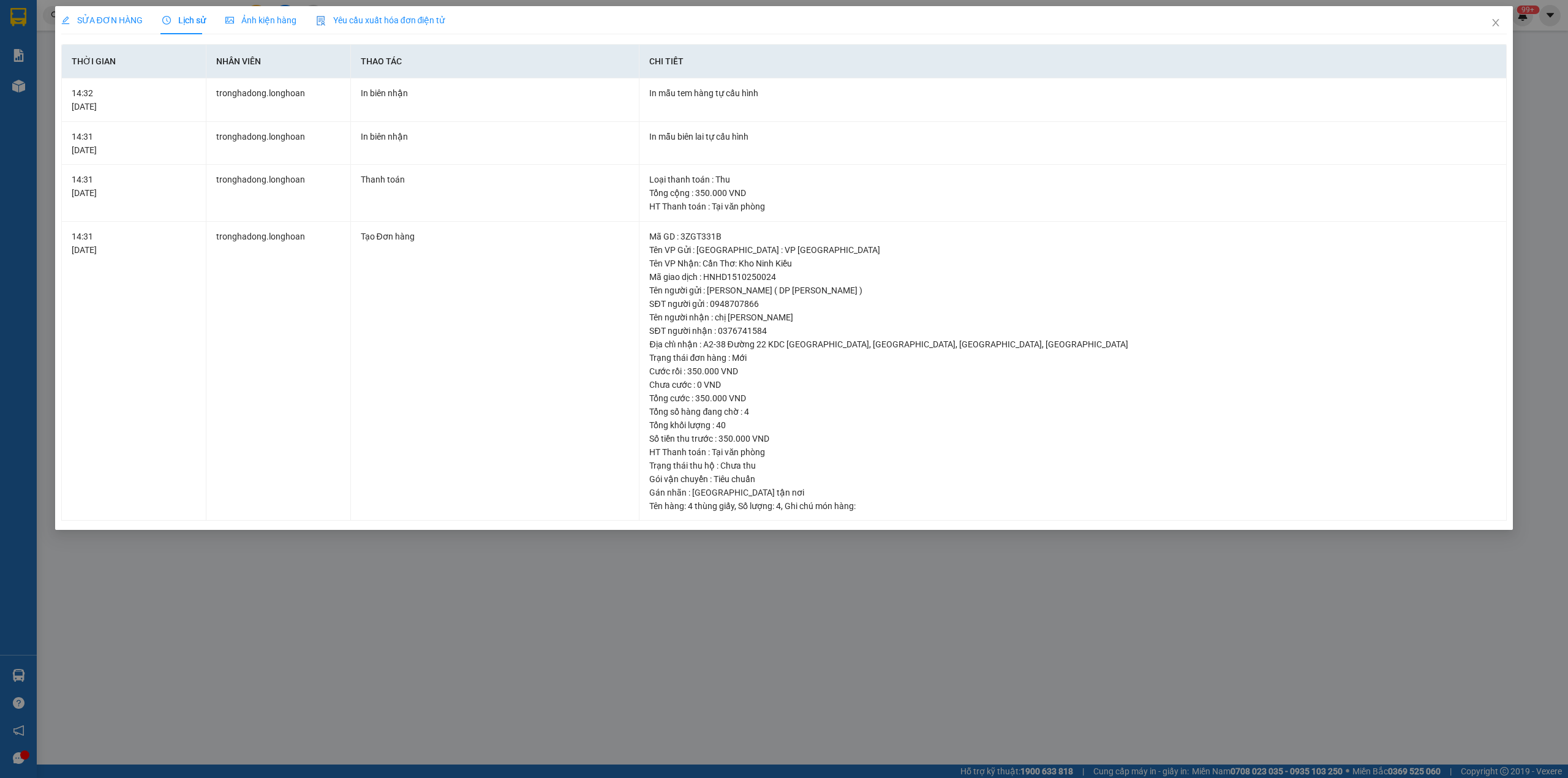
click at [120, 16] on span "SỬA ĐƠN HÀNG" at bounding box center [102, 20] width 82 height 9
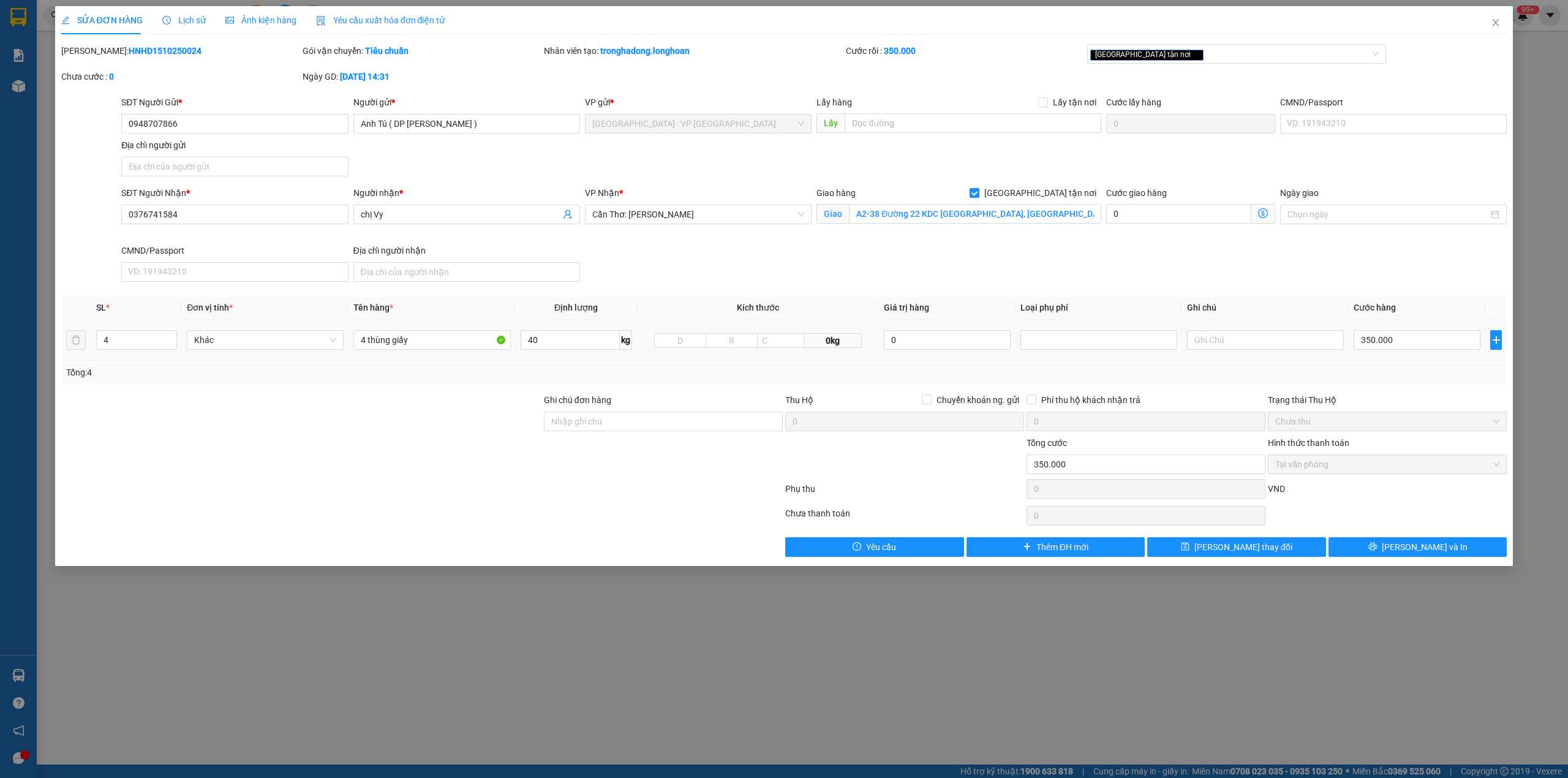
click at [133, 52] on b "HNHD1510250024" at bounding box center [165, 50] width 73 height 9
click at [159, 218] on input "0376741584" at bounding box center [234, 214] width 227 height 20
click at [1488, 17] on span "Close" at bounding box center [1496, 23] width 34 height 34
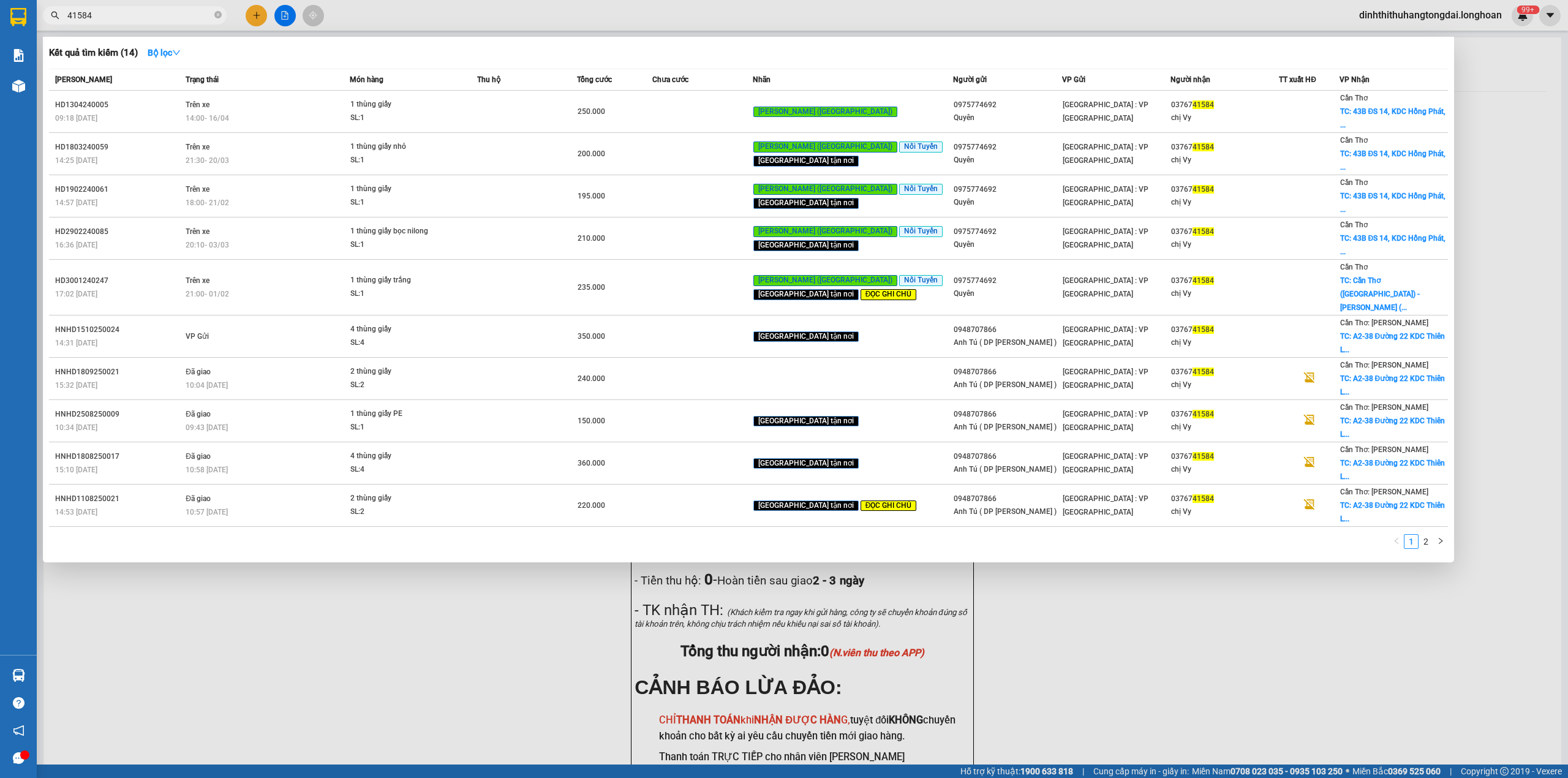
click at [118, 13] on input "41584" at bounding box center [139, 15] width 145 height 13
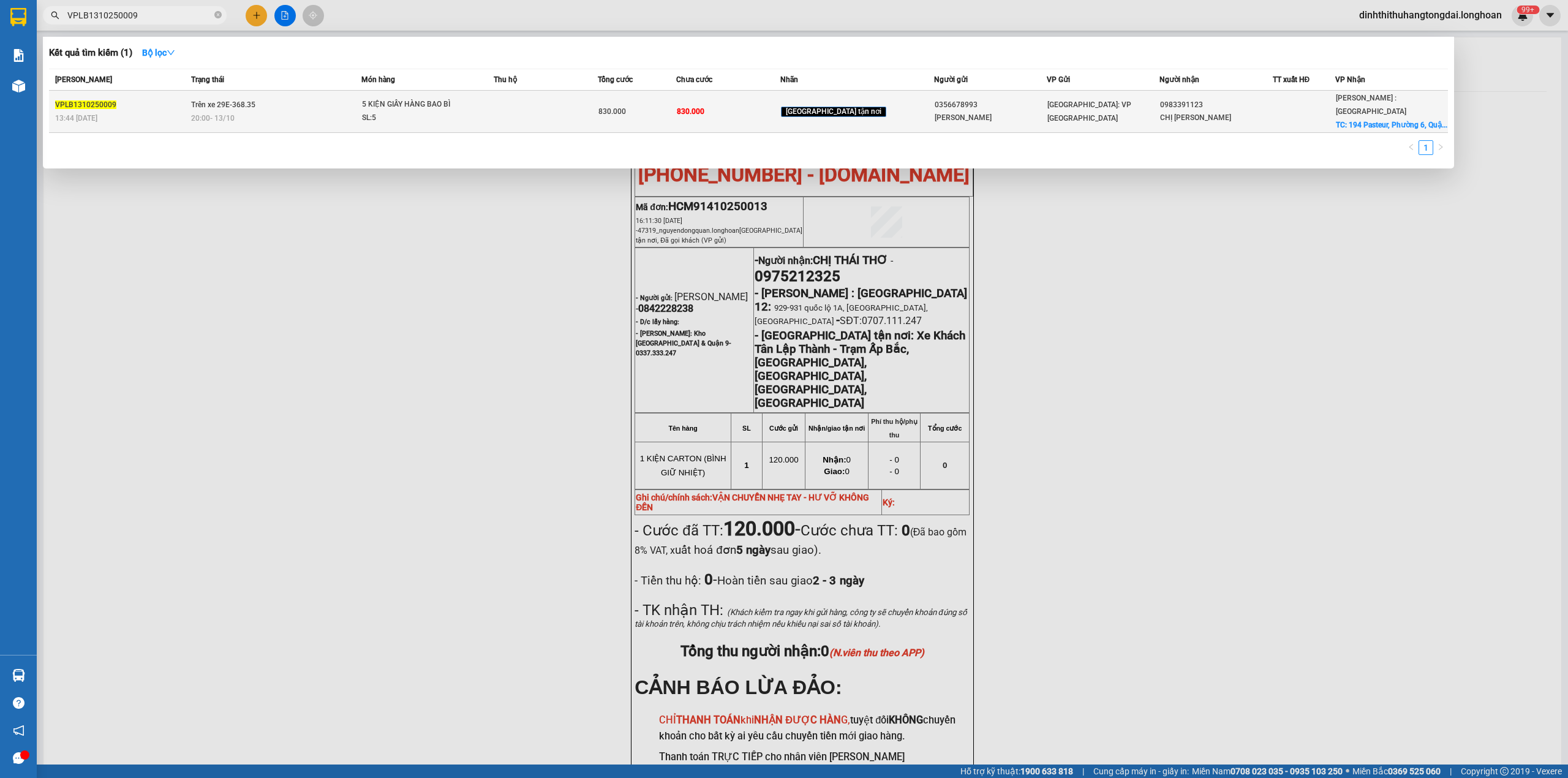
click at [285, 101] on td "Trên xe 29E-368.35 20:00 [DATE]" at bounding box center [275, 112] width 174 height 43
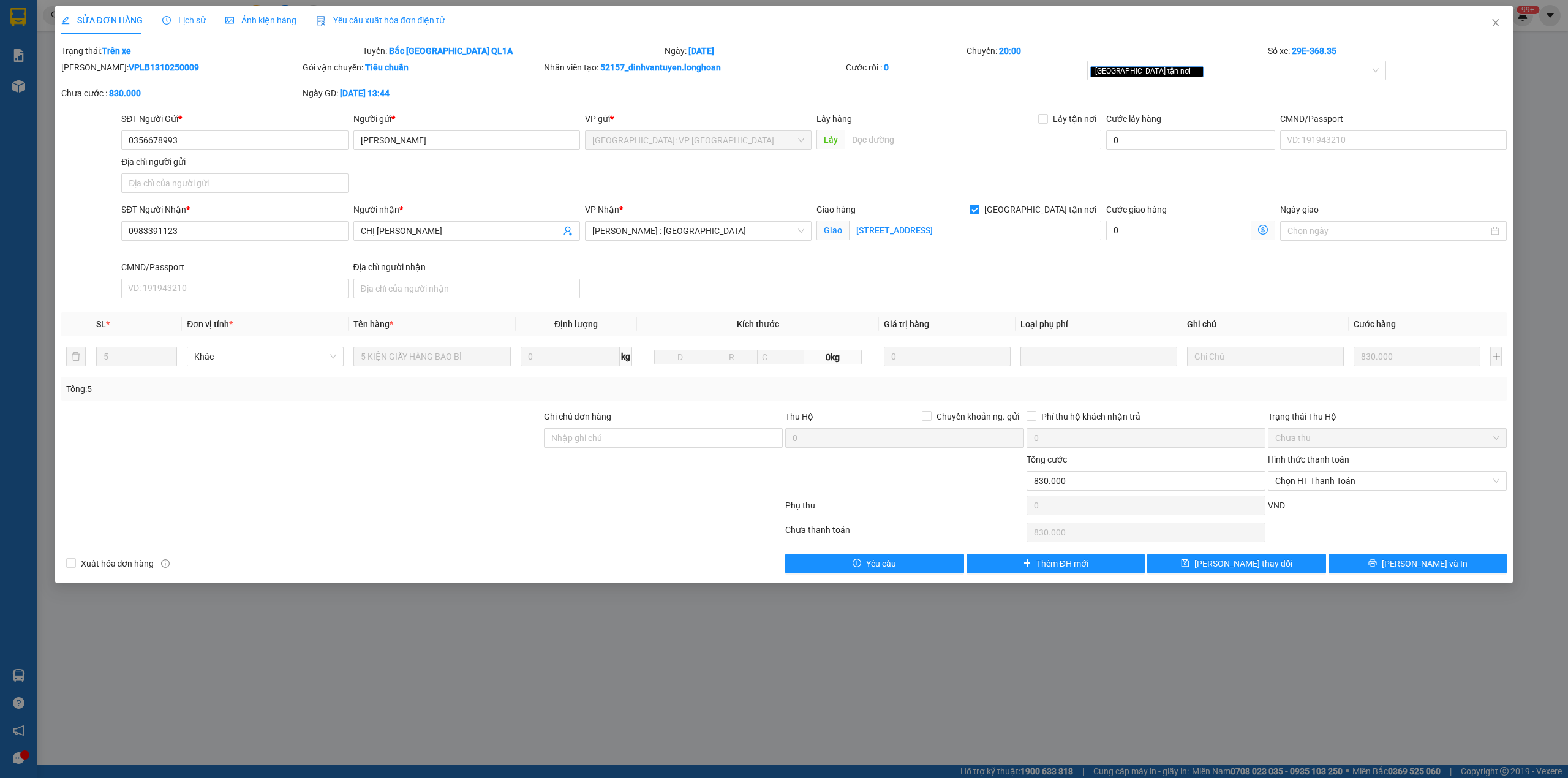
click at [177, 24] on span "Lịch sử" at bounding box center [184, 20] width 44 height 9
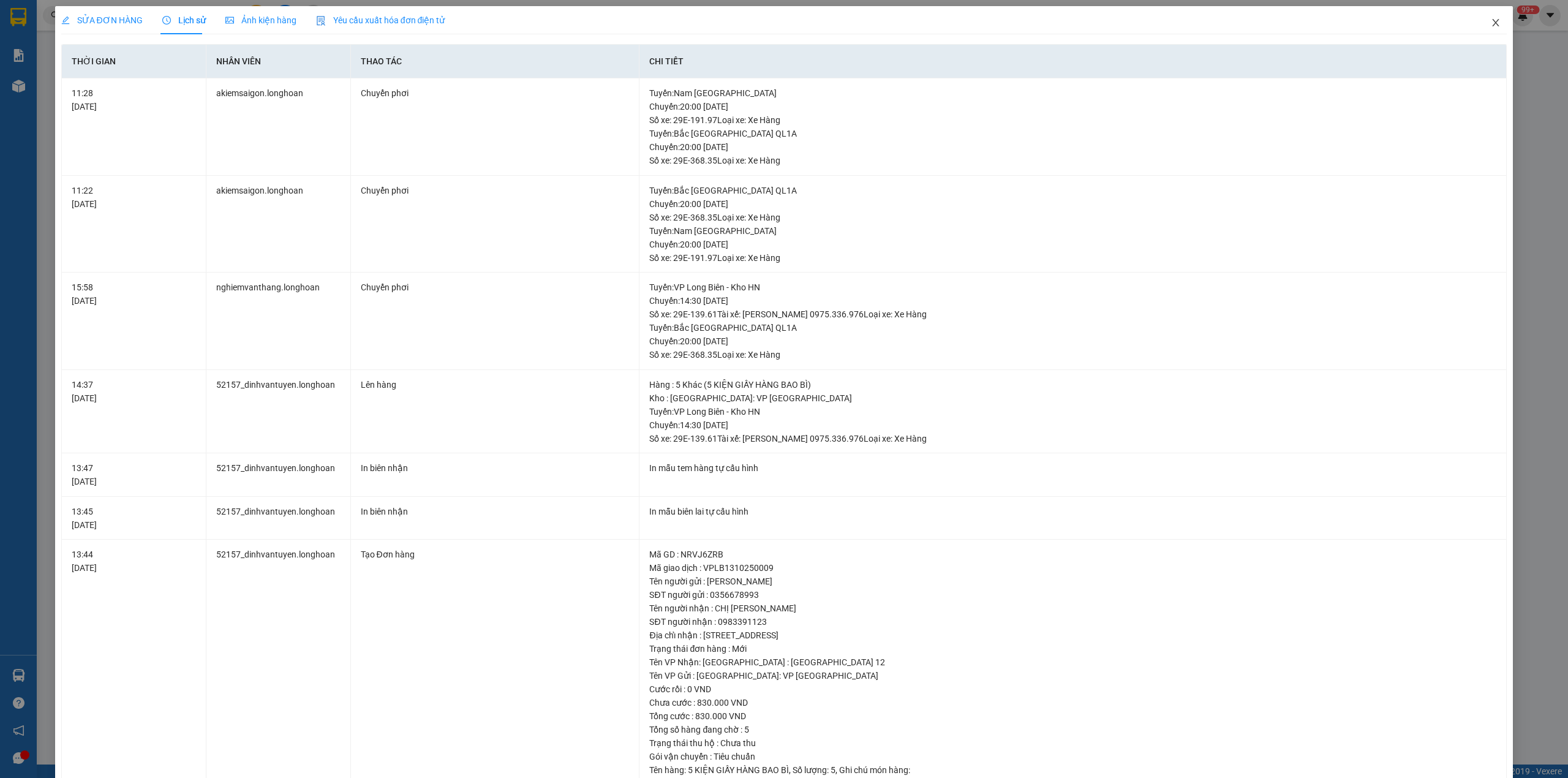
drag, startPoint x: 1486, startPoint y: 26, endPoint x: 1413, endPoint y: 32, distance: 73.2
click at [1491, 27] on icon "close" at bounding box center [1496, 23] width 9 height 9
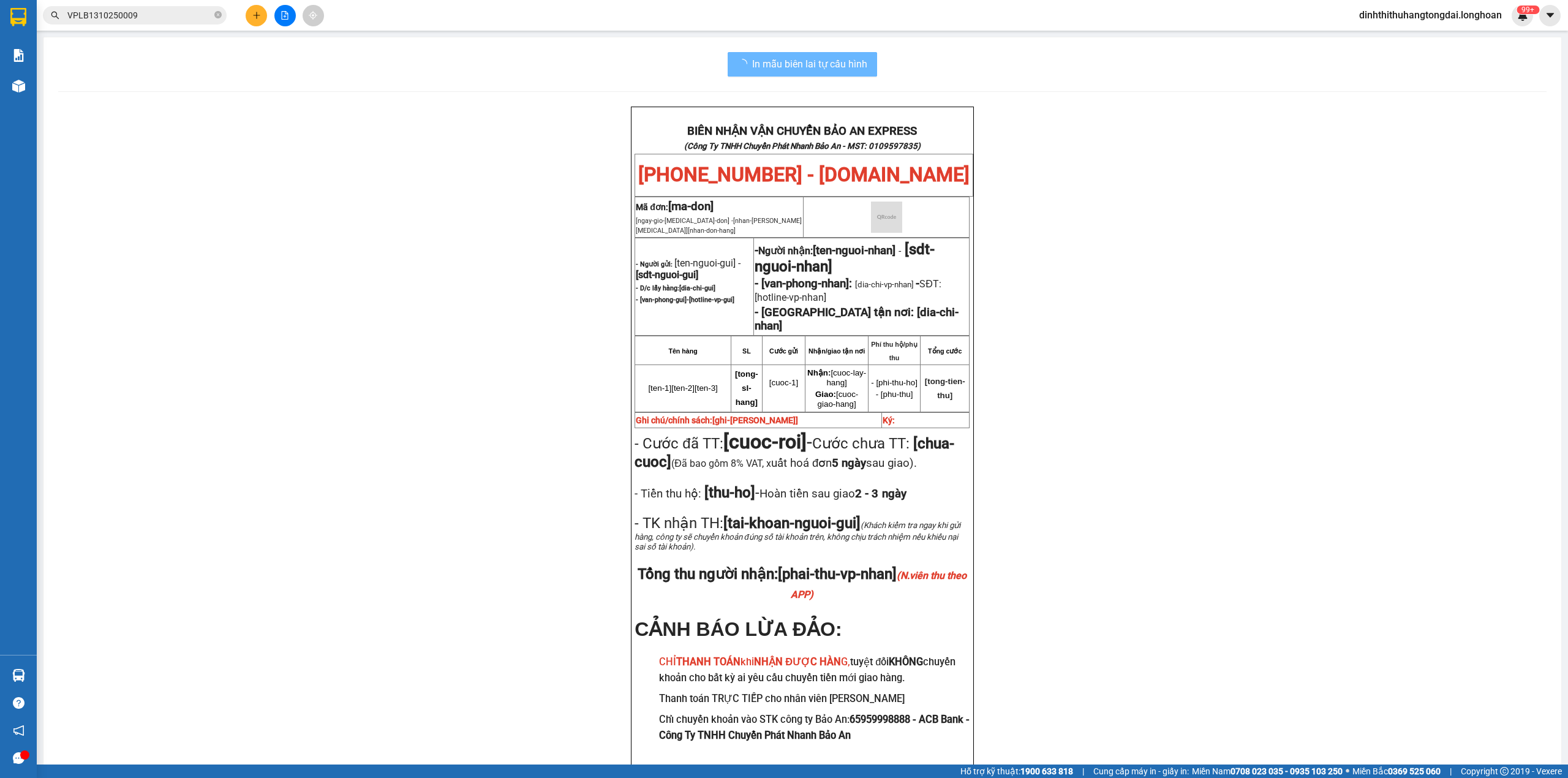
click at [123, 13] on input "VPLB1310250009" at bounding box center [139, 15] width 145 height 13
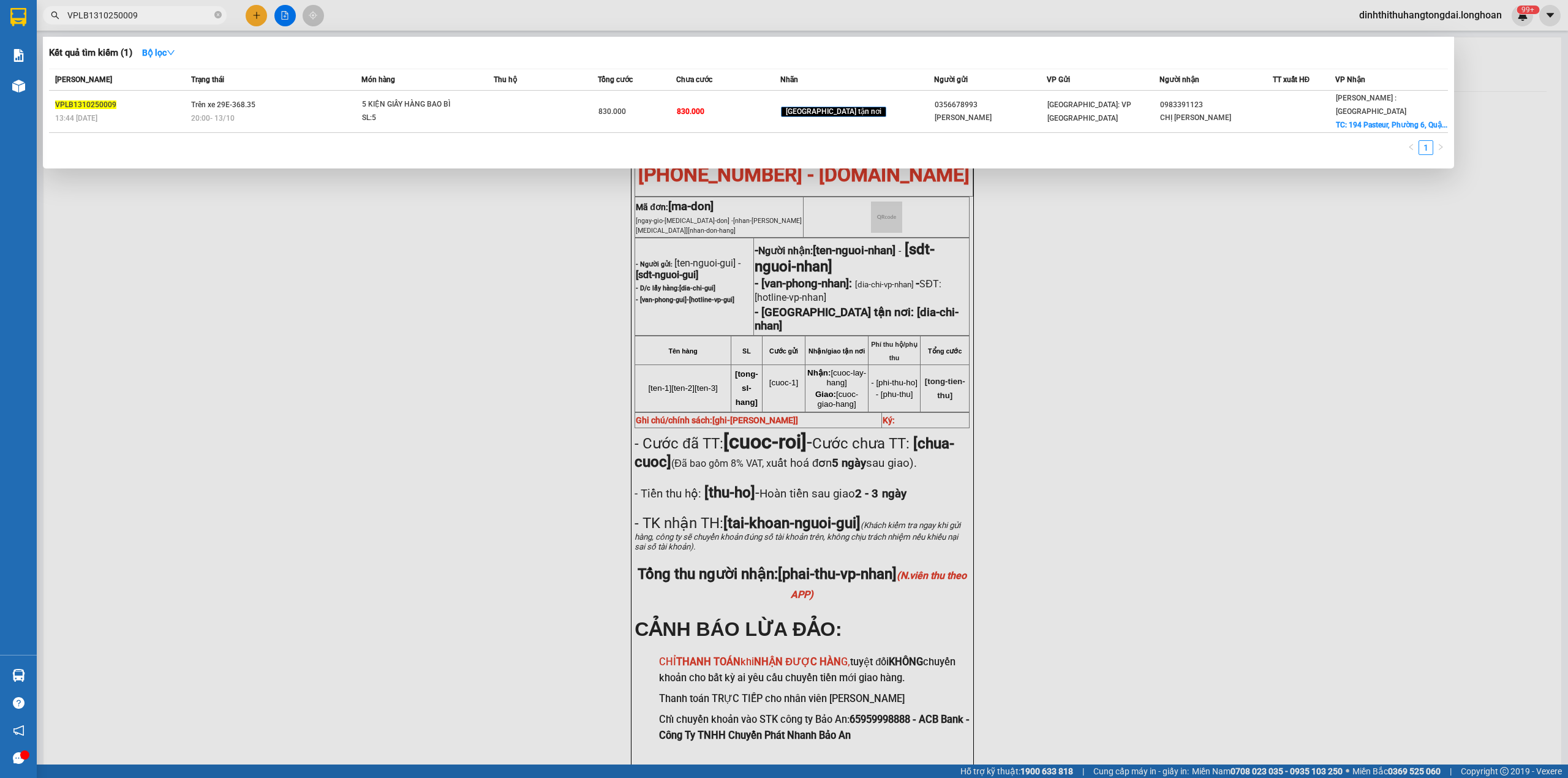
click at [123, 13] on input "VPLB1310250009" at bounding box center [139, 15] width 145 height 13
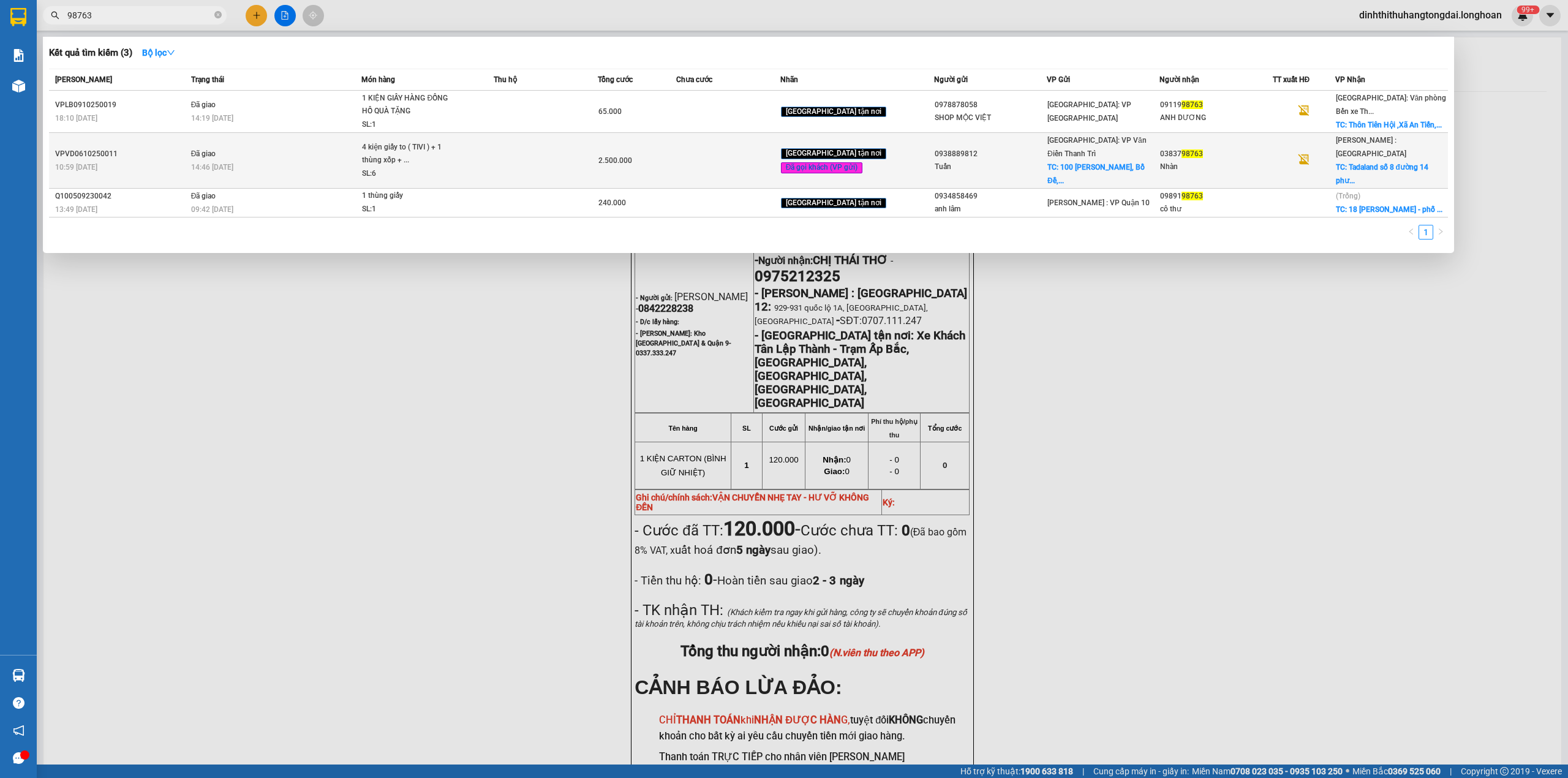
click at [327, 160] on div "14:46 [DATE]" at bounding box center [277, 167] width 171 height 13
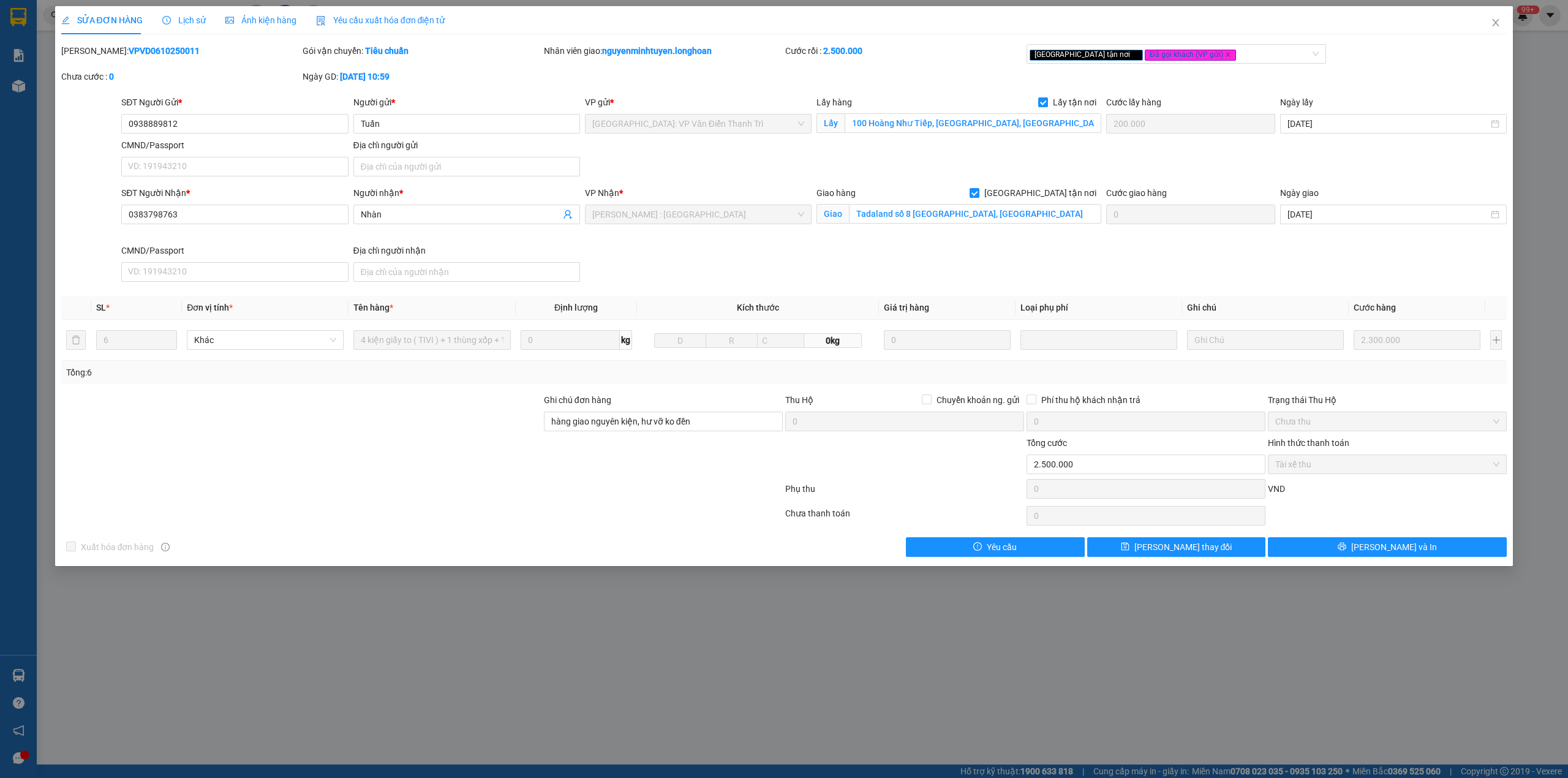
click at [129, 50] on b "VPVD0610250011" at bounding box center [164, 50] width 71 height 9
click at [1486, 22] on span "Close" at bounding box center [1496, 23] width 34 height 34
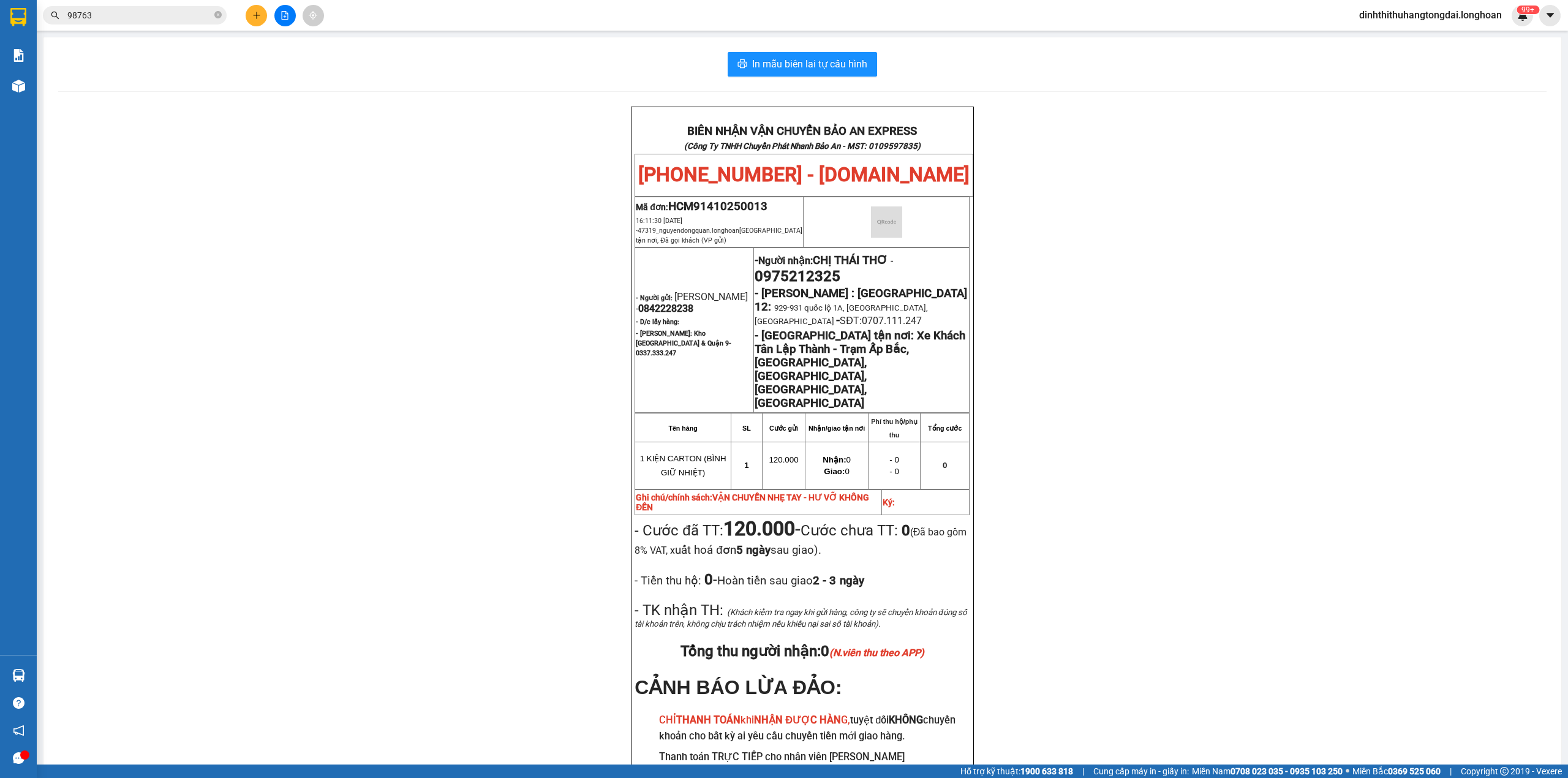
click at [121, 18] on input "98763" at bounding box center [139, 15] width 145 height 13
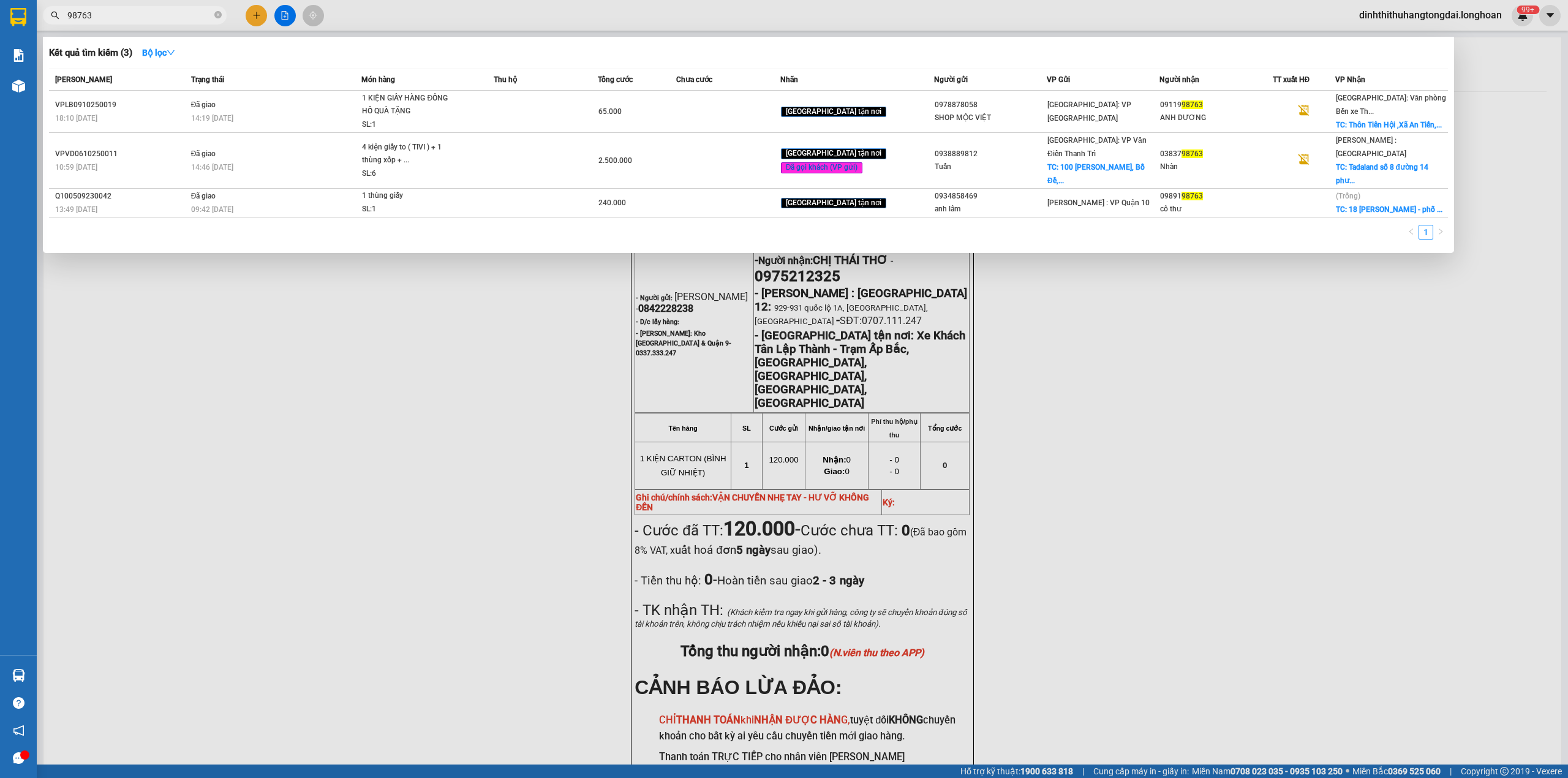
click at [121, 18] on input "98763" at bounding box center [139, 15] width 145 height 13
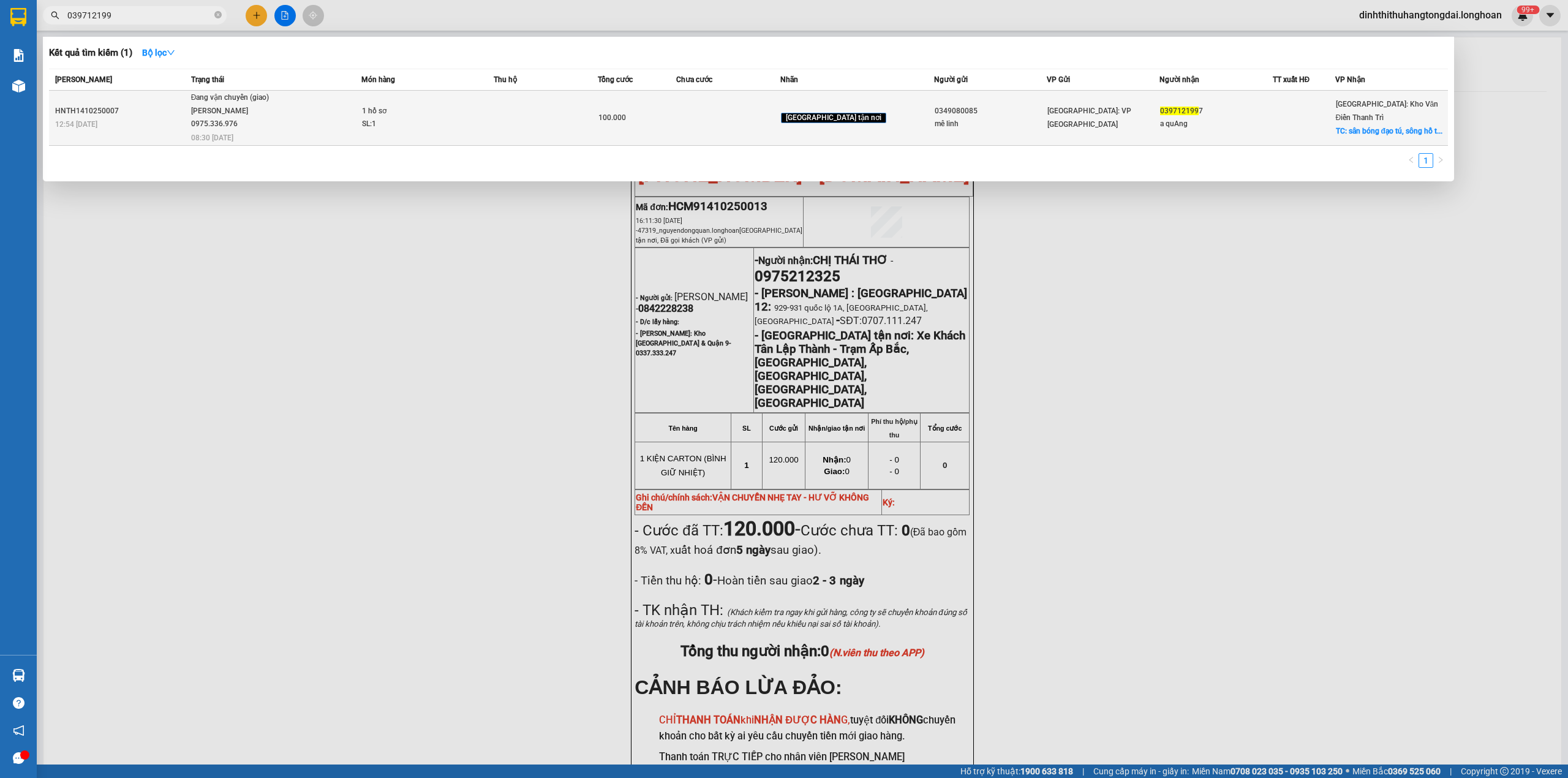
click at [444, 100] on td "1 hồ sơ SL: 1" at bounding box center [427, 118] width 132 height 55
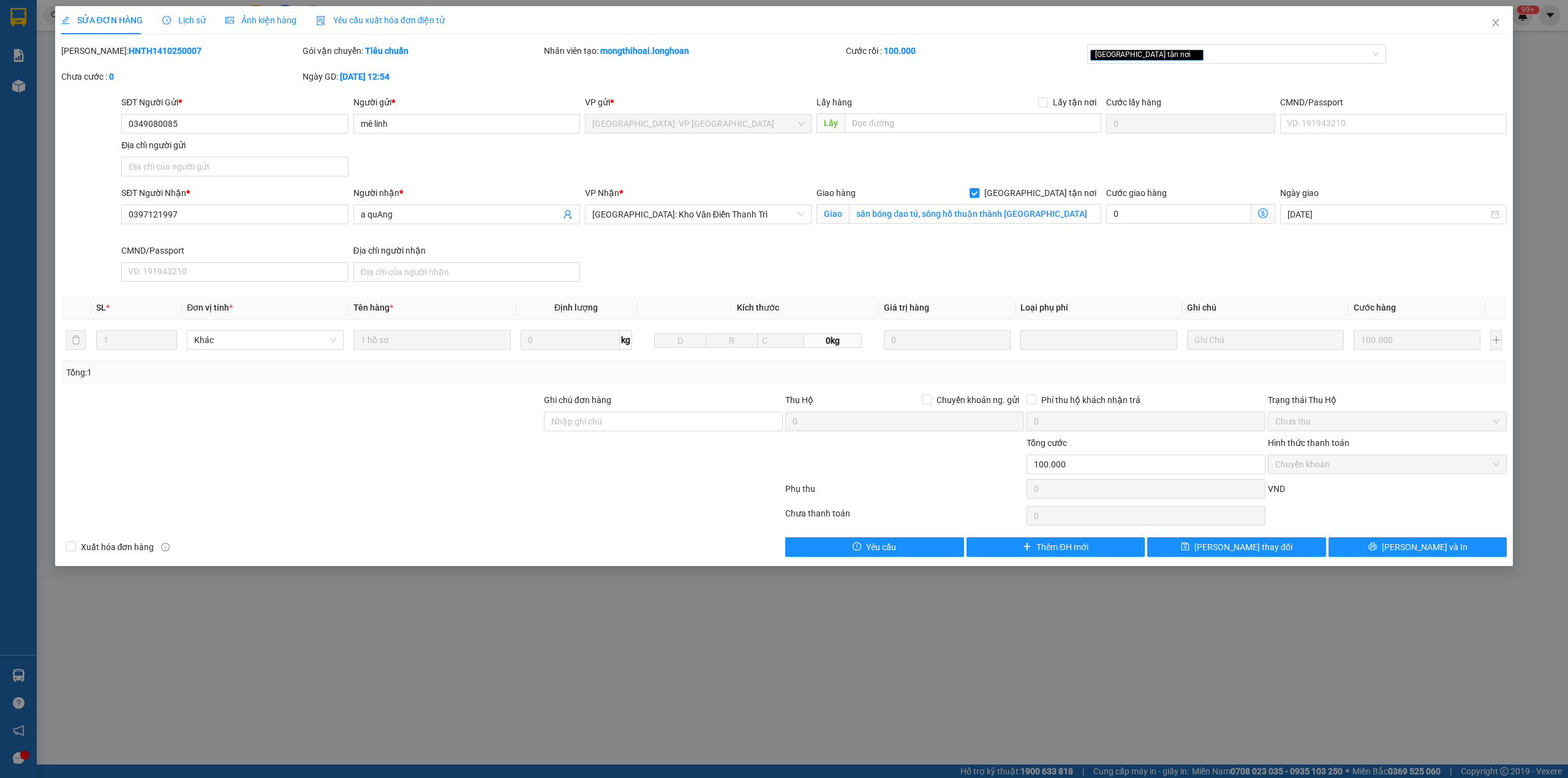
click at [177, 22] on span "Lịch sử" at bounding box center [184, 20] width 44 height 9
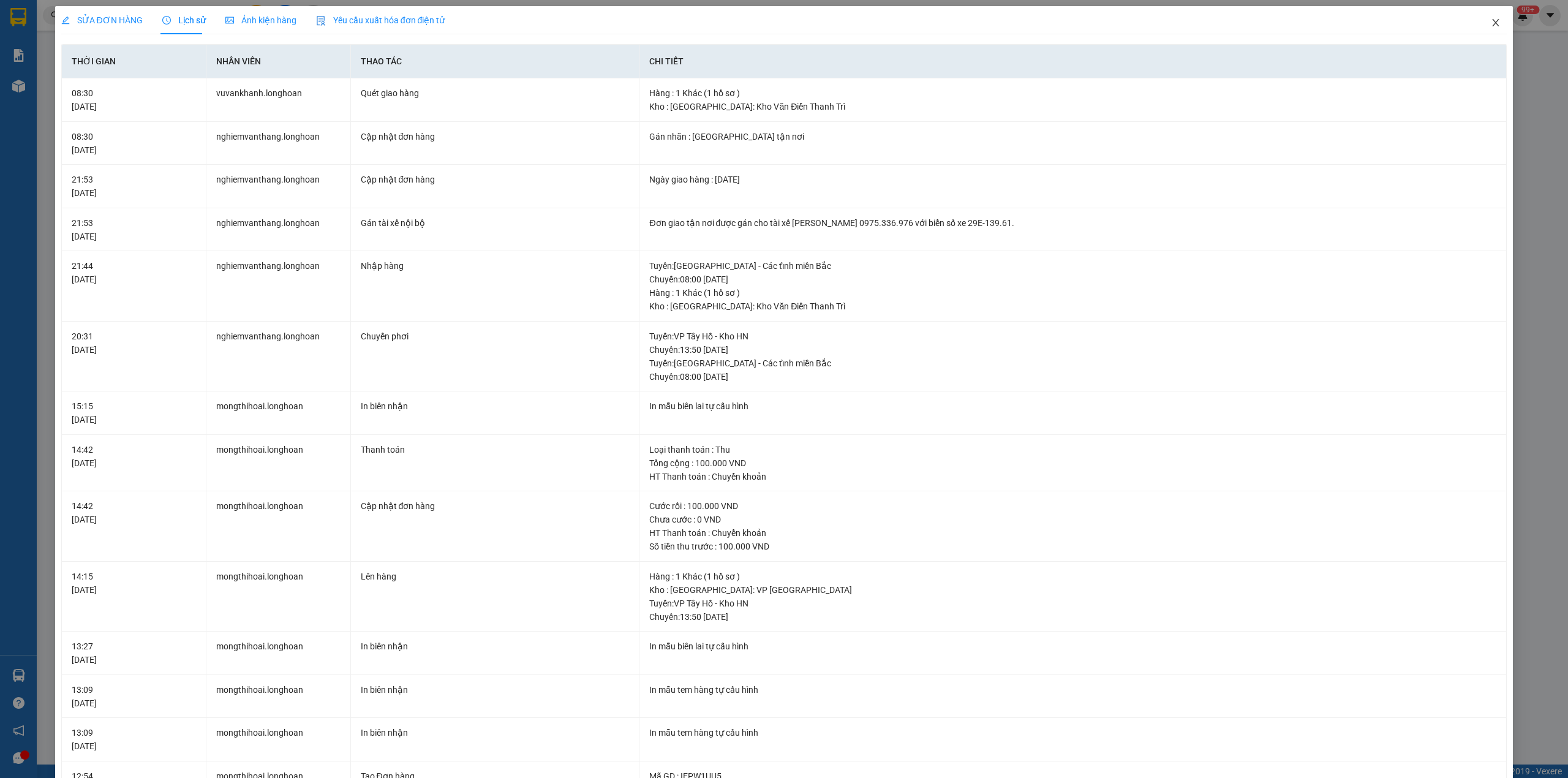
click at [1484, 30] on span "Close" at bounding box center [1496, 23] width 34 height 34
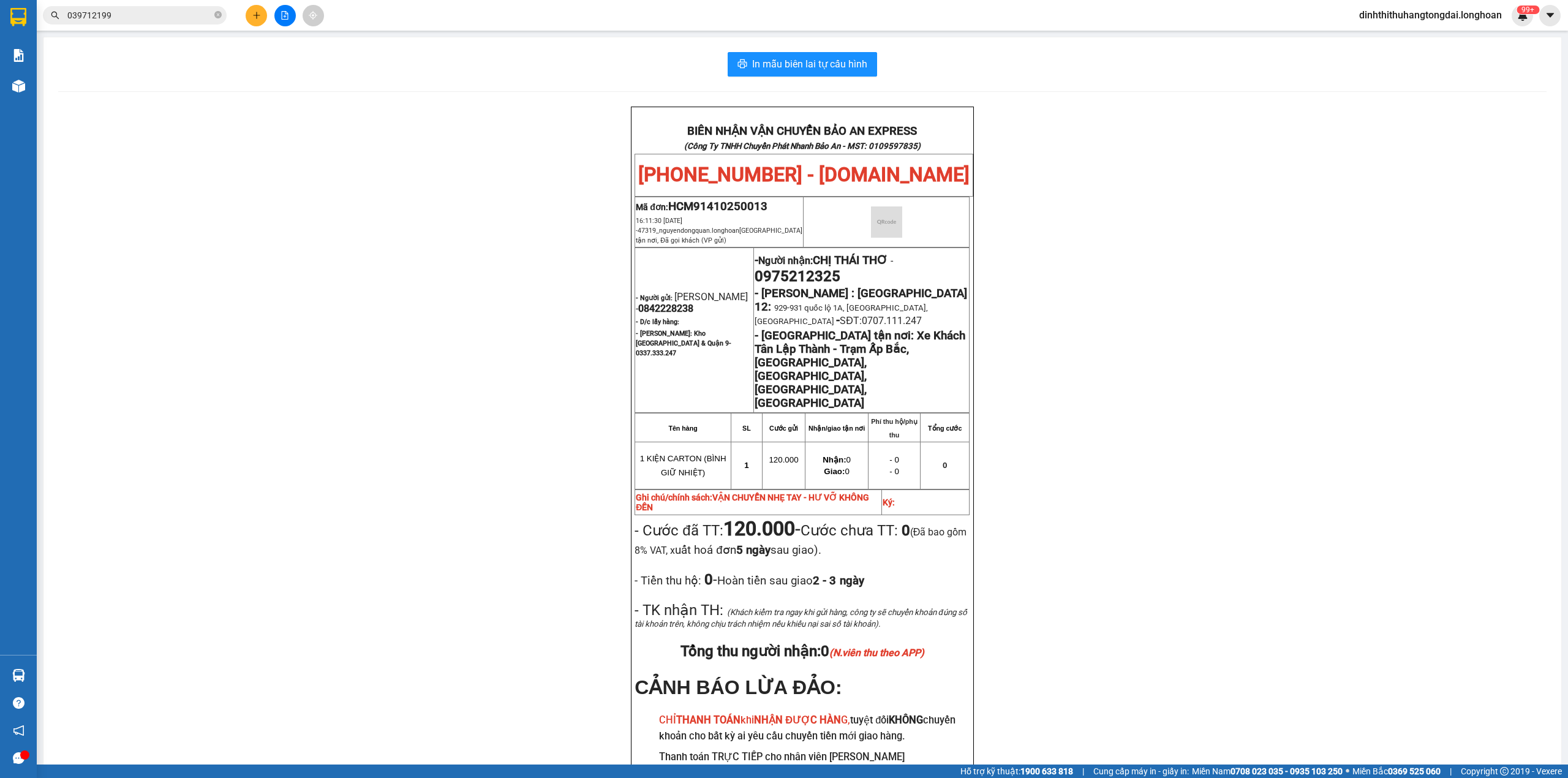
click at [175, 12] on input "039712199" at bounding box center [139, 15] width 145 height 13
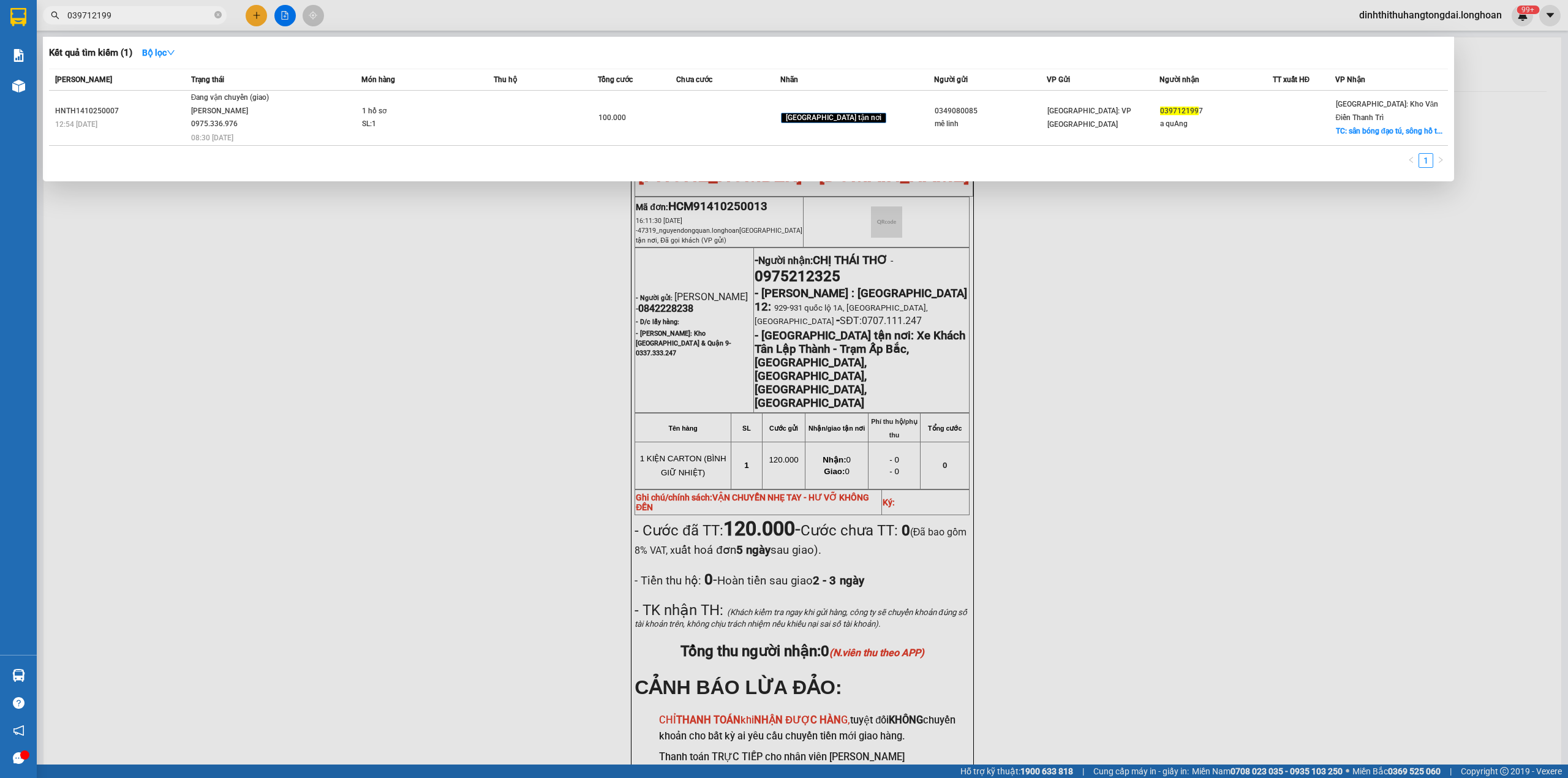
click at [175, 12] on input "039712199" at bounding box center [139, 15] width 145 height 13
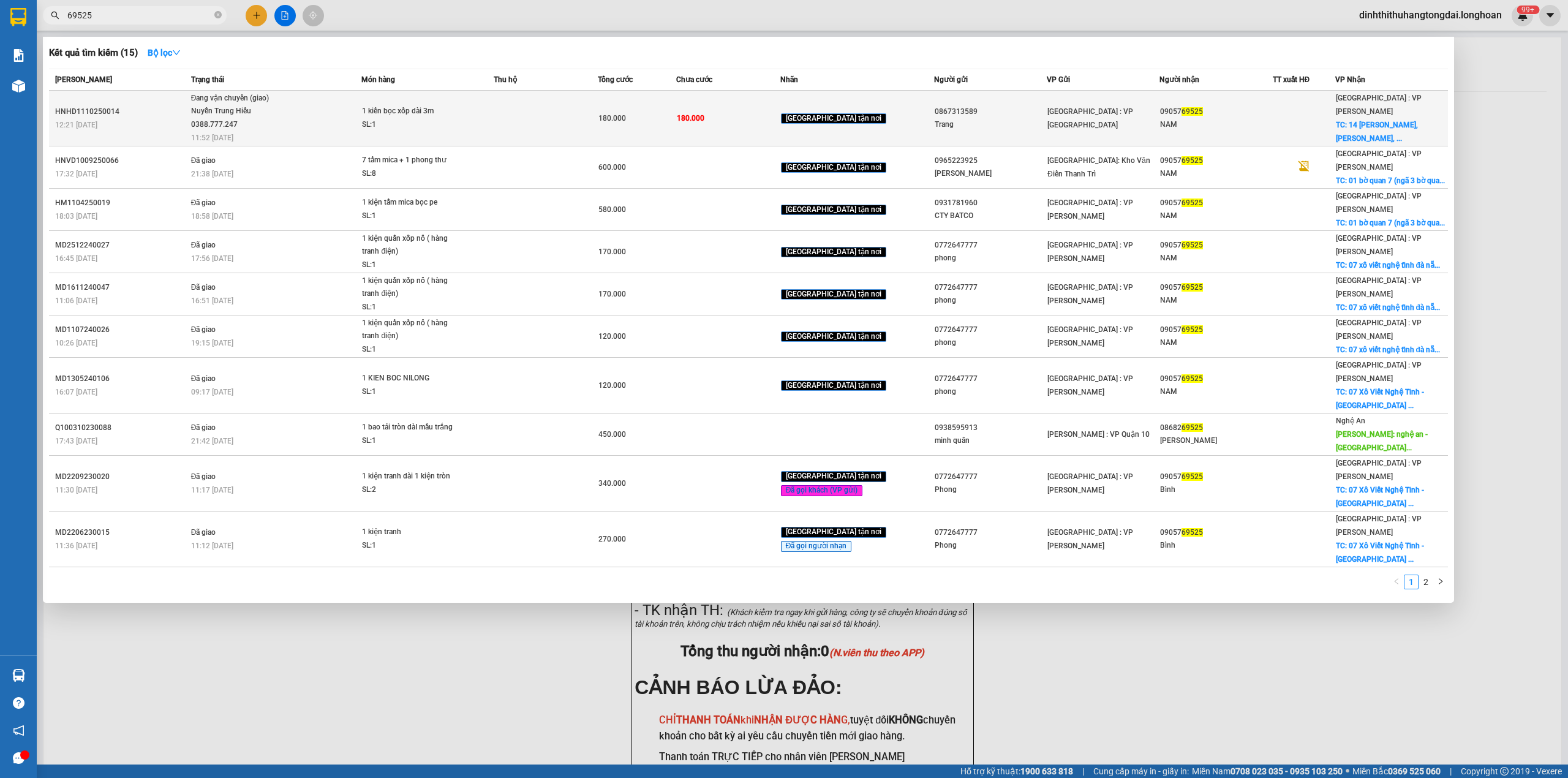
click at [264, 110] on div "Nuyễn Trung Hiếu 0388.777.247" at bounding box center [237, 118] width 92 height 27
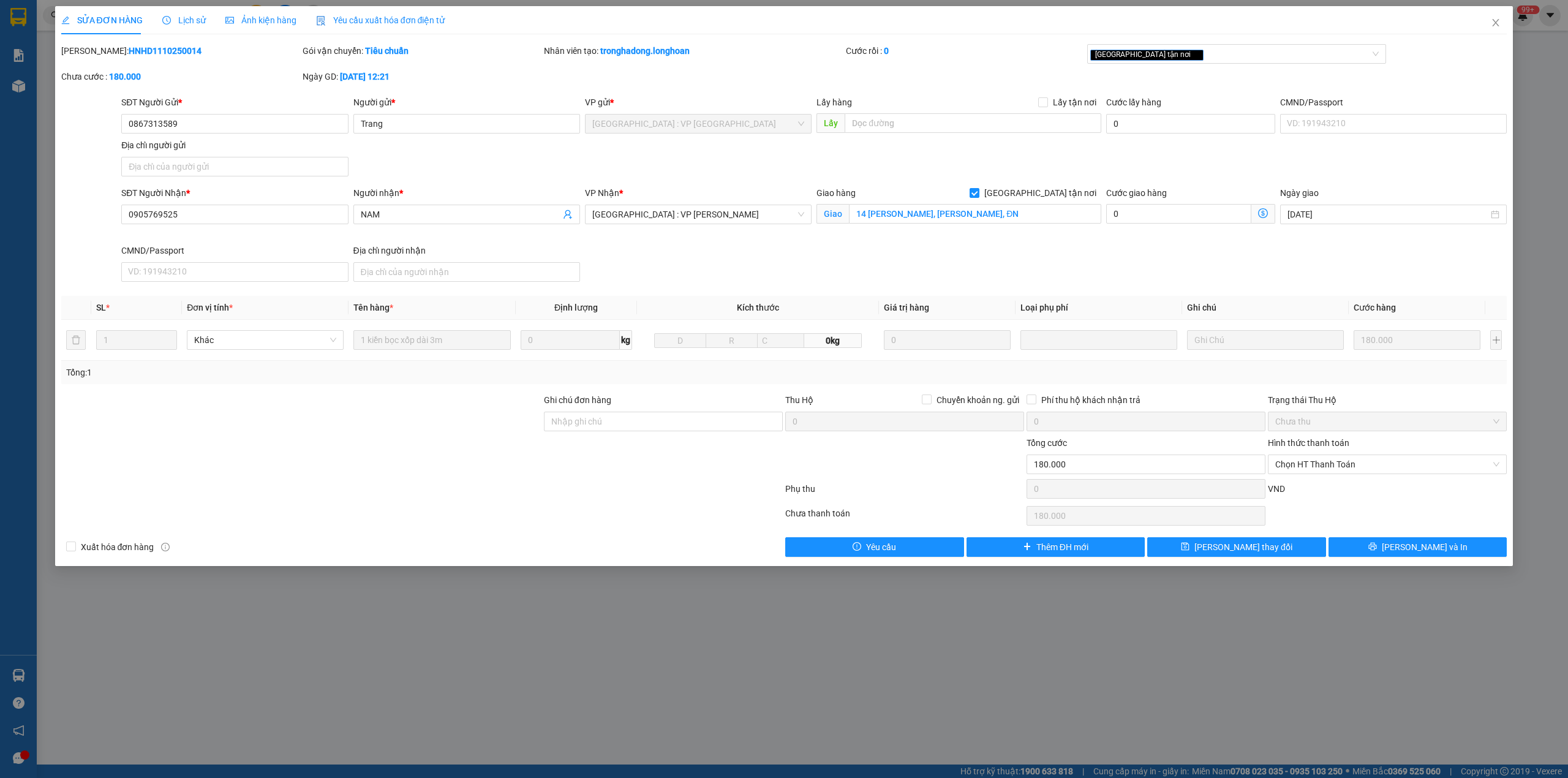
click at [174, 28] on div "Lịch sử" at bounding box center [184, 20] width 44 height 28
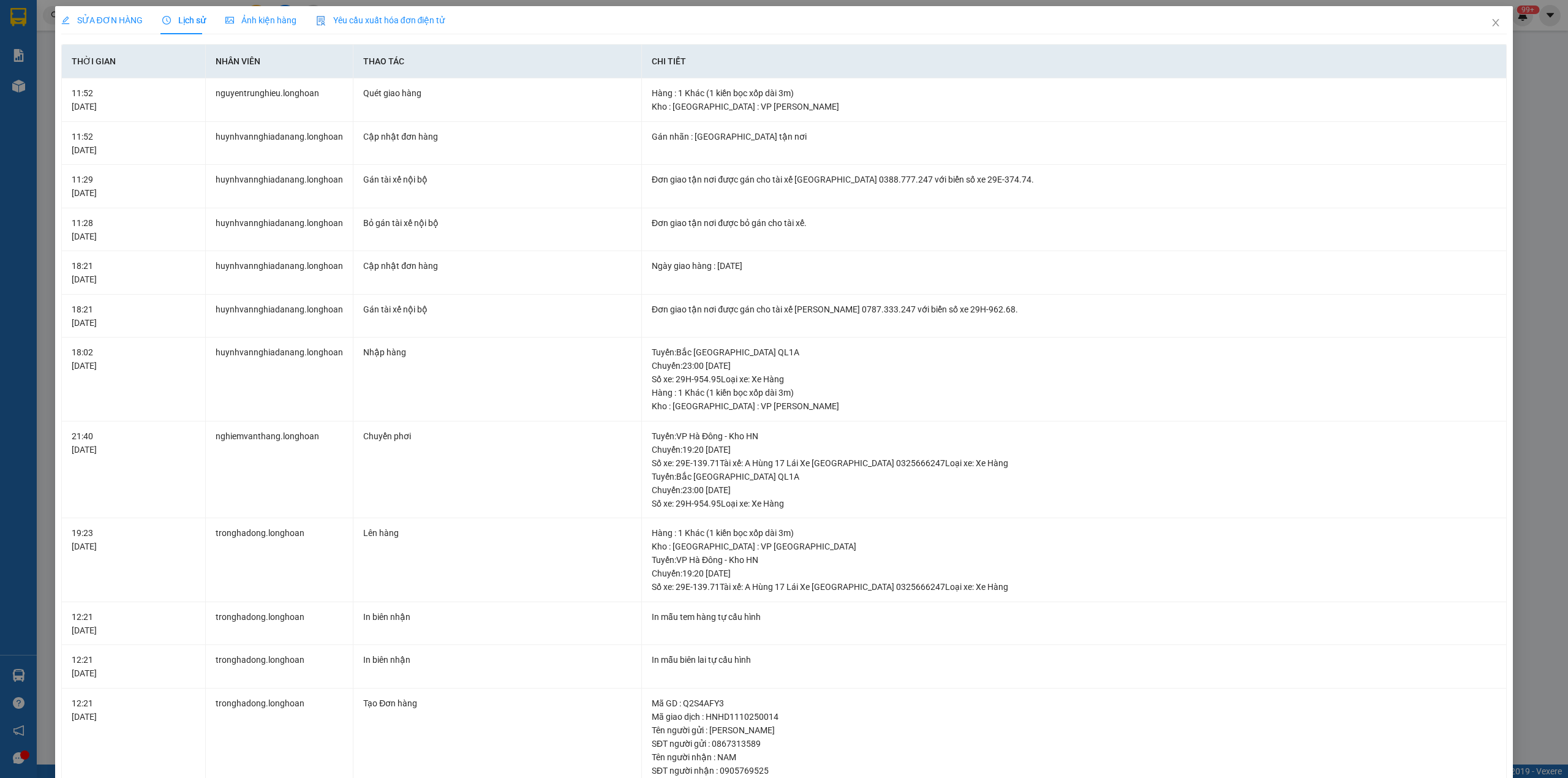
click at [101, 20] on span "SỬA ĐƠN HÀNG" at bounding box center [102, 20] width 82 height 9
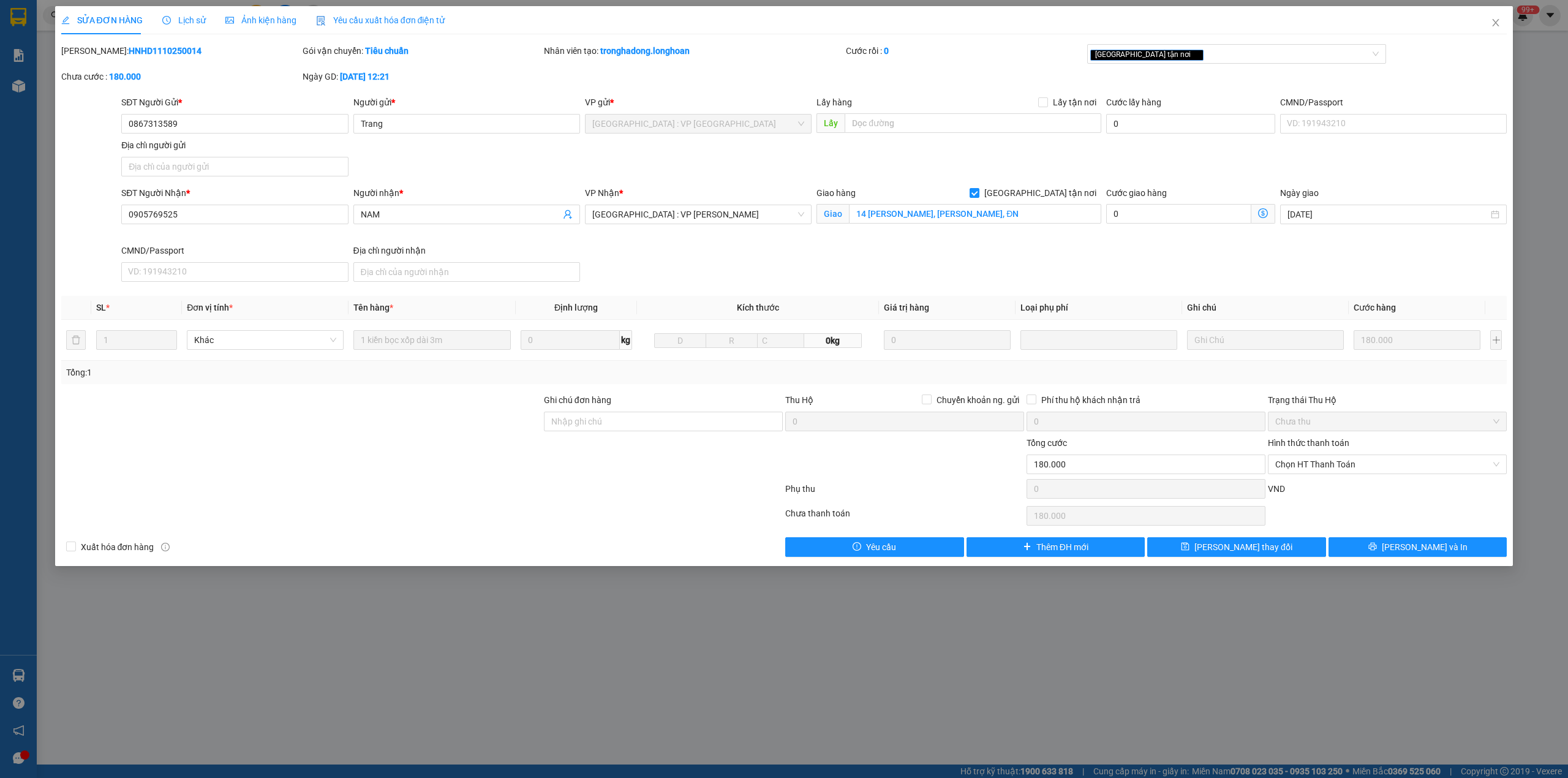
click at [130, 54] on b "HNHD1110250014" at bounding box center [165, 50] width 73 height 9
click at [134, 55] on b "HNHD1110250014" at bounding box center [165, 50] width 73 height 9
